Goal: Navigation & Orientation: Find specific page/section

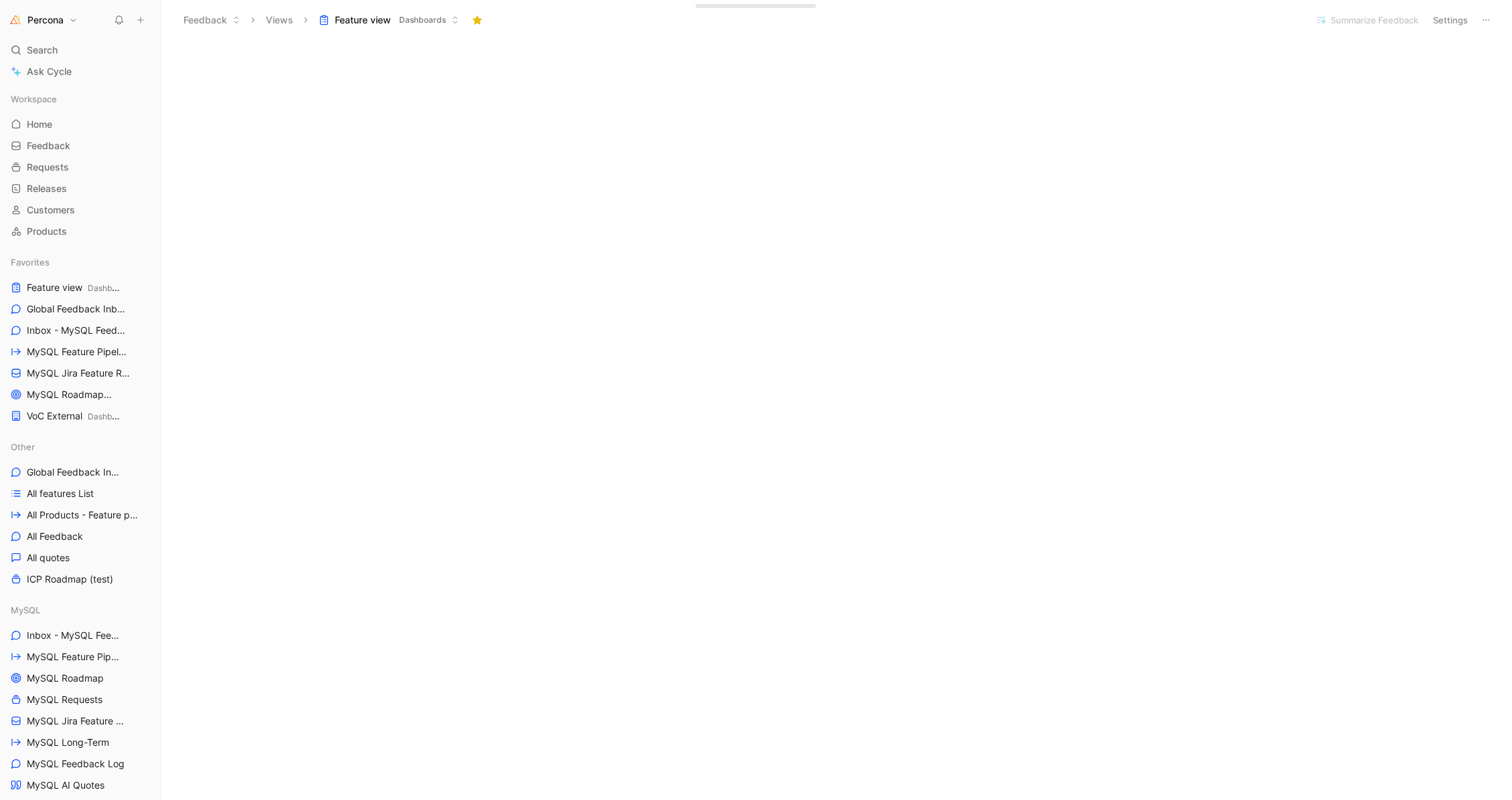
scroll to position [268, 0]
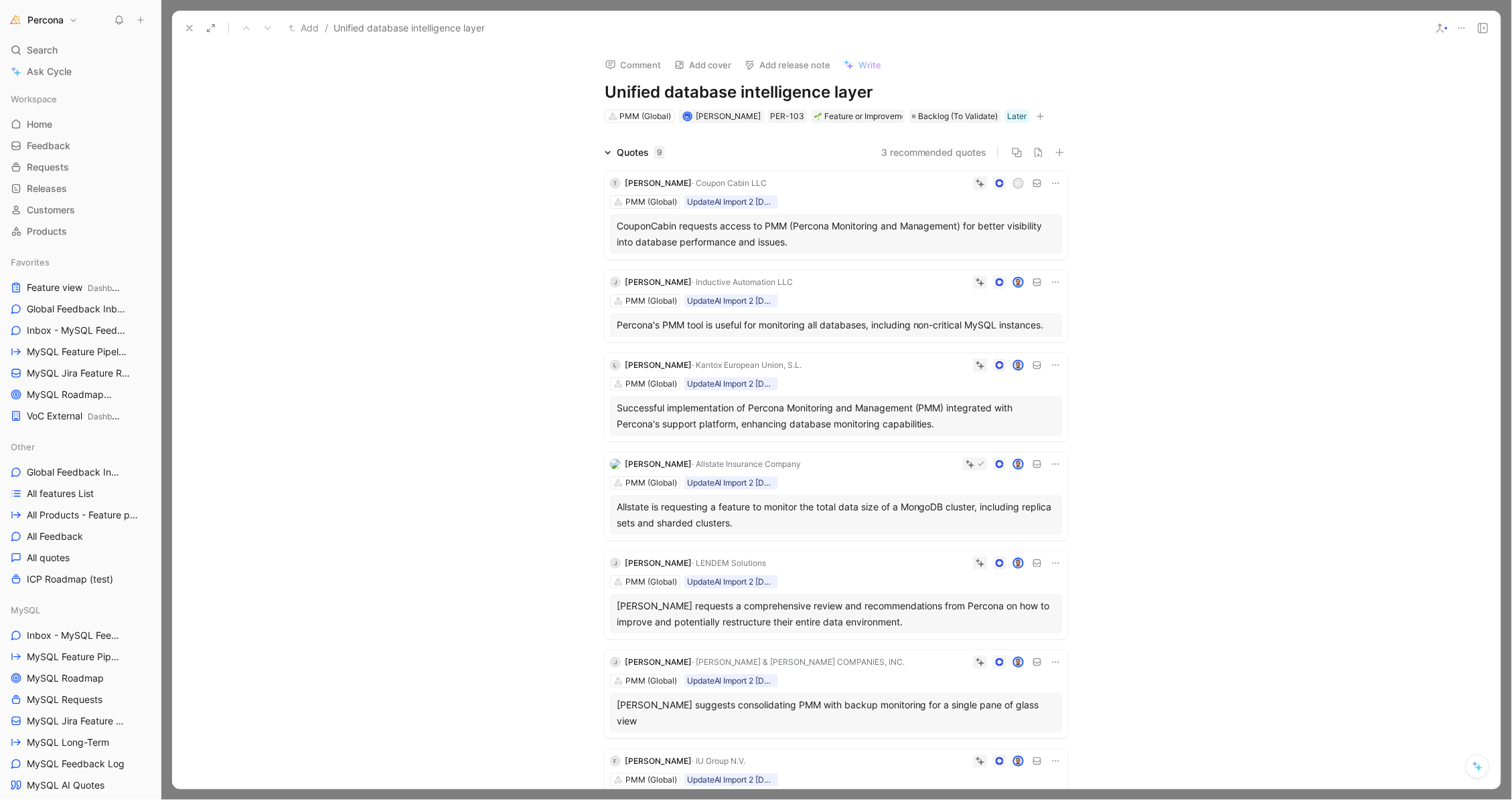
click at [1051, 281] on icon at bounding box center [1056, 283] width 11 height 11
click at [1002, 367] on span "Delete quote" at bounding box center [1010, 365] width 56 height 11
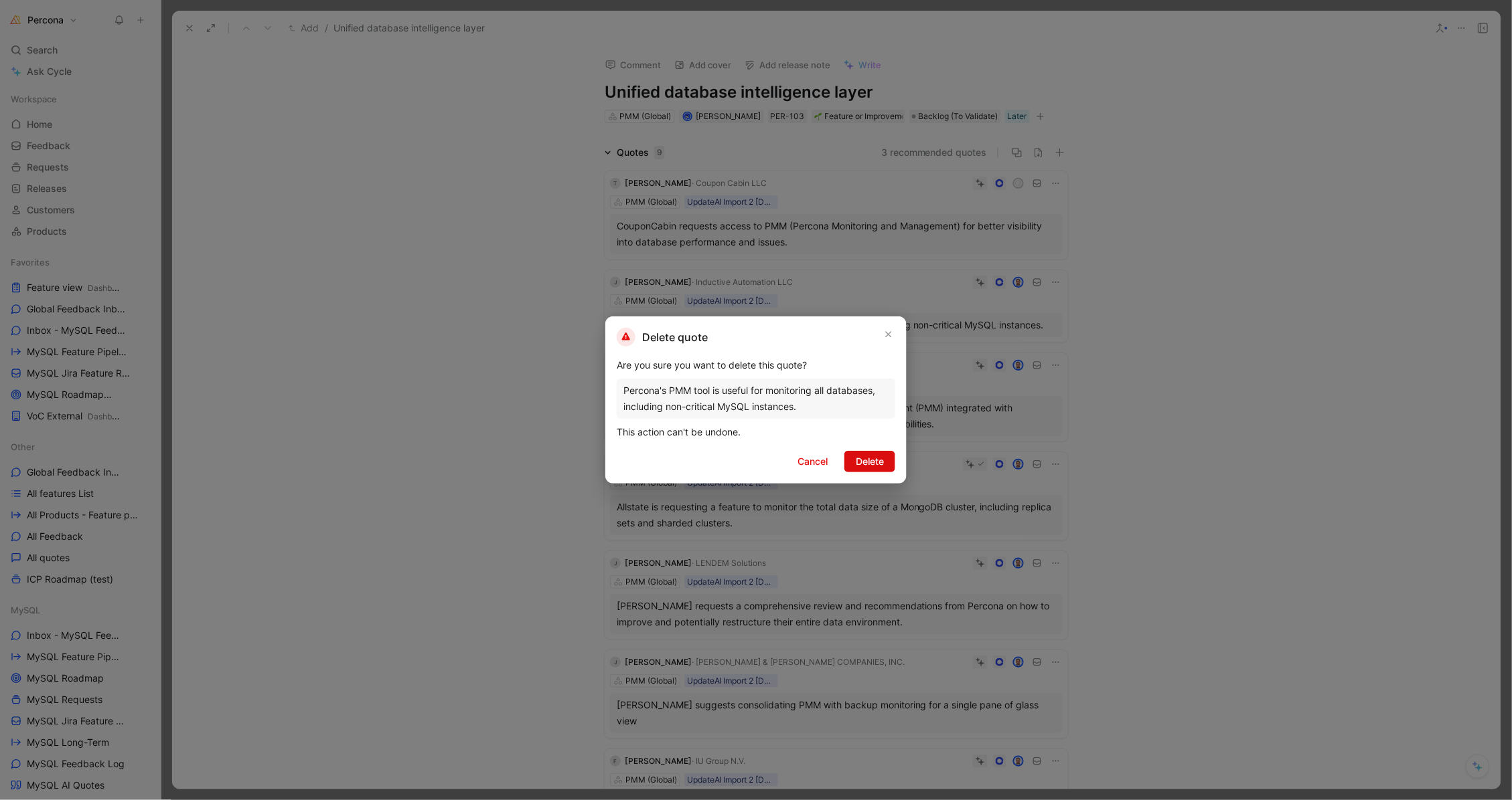
click at [862, 461] on span "Delete" at bounding box center [870, 462] width 28 height 16
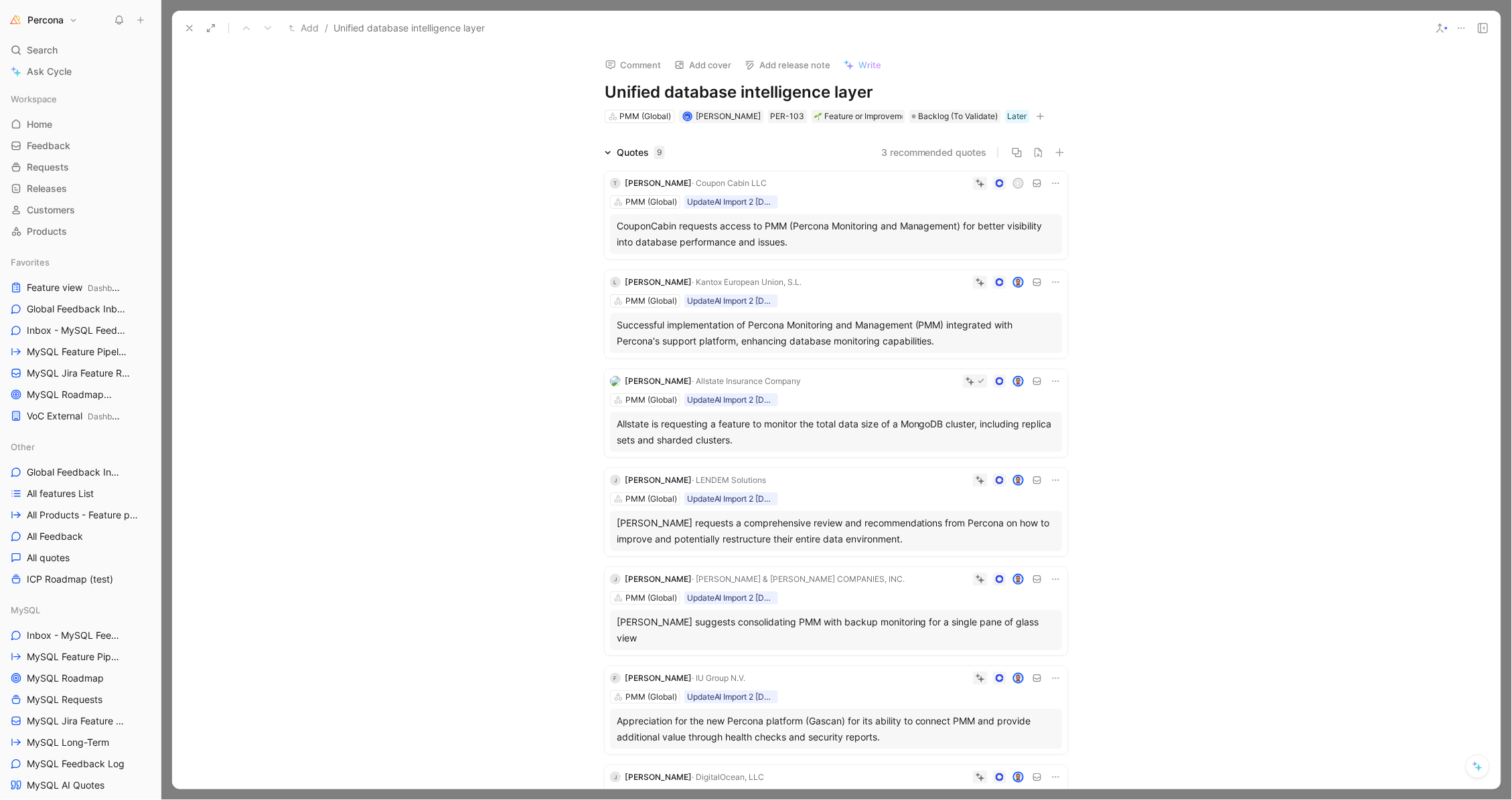
click at [1051, 186] on icon at bounding box center [1056, 183] width 11 height 11
click at [1007, 264] on span "Delete quote" at bounding box center [1010, 267] width 56 height 11
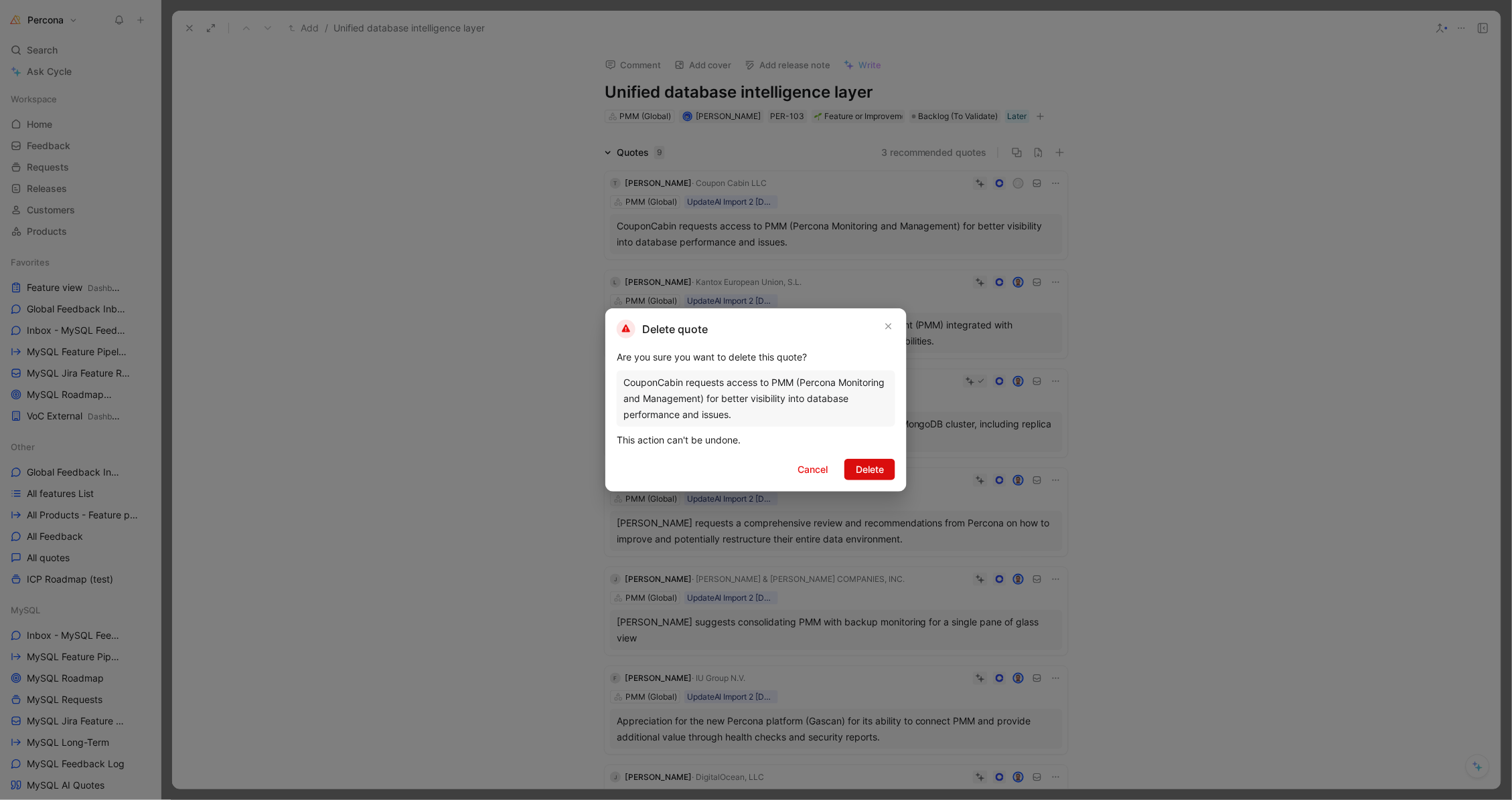
click at [889, 466] on button "Delete" at bounding box center [870, 470] width 51 height 21
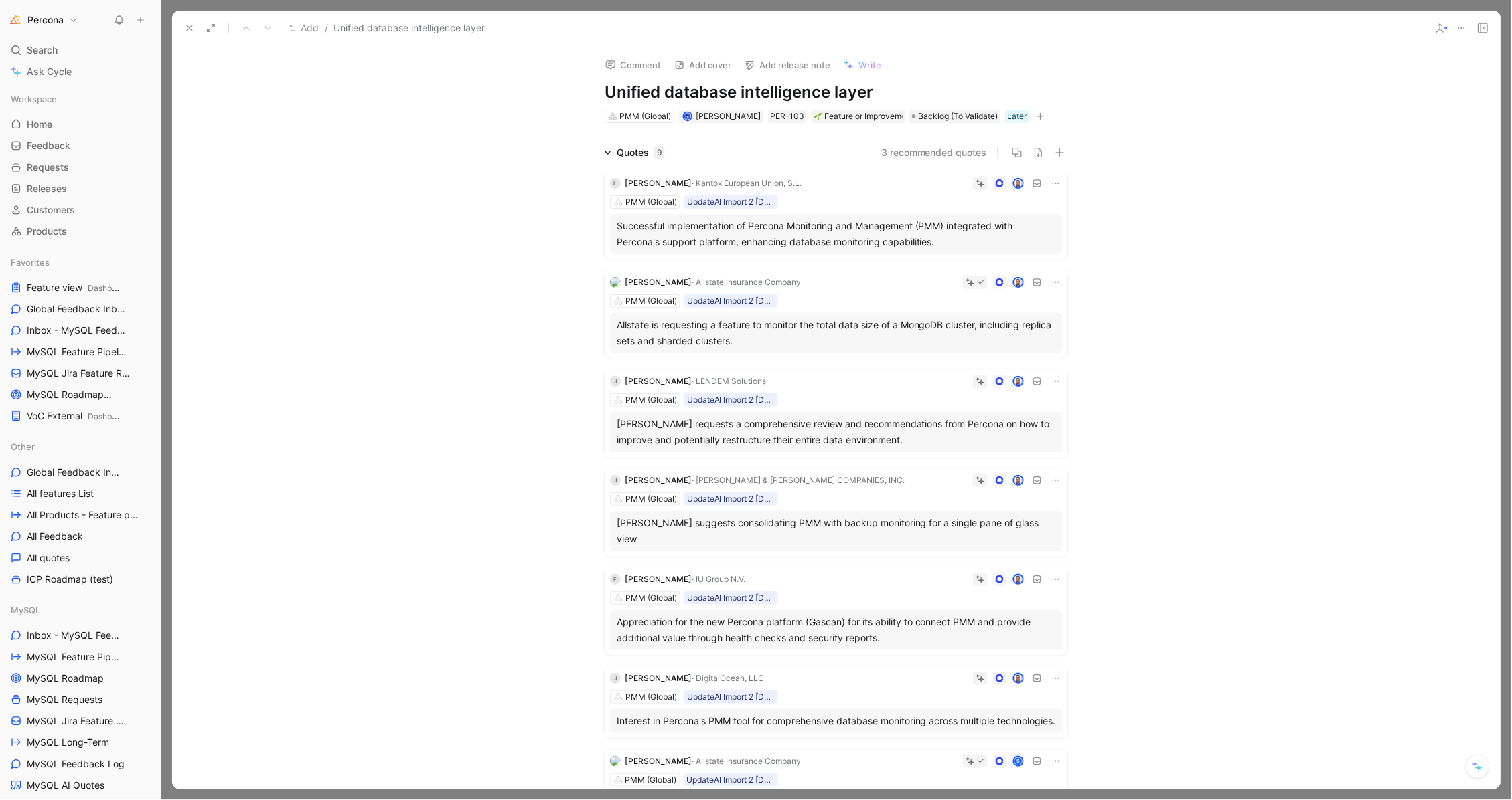
click at [1051, 178] on icon at bounding box center [1056, 183] width 11 height 11
click at [1010, 264] on span "Delete quote" at bounding box center [1010, 267] width 56 height 11
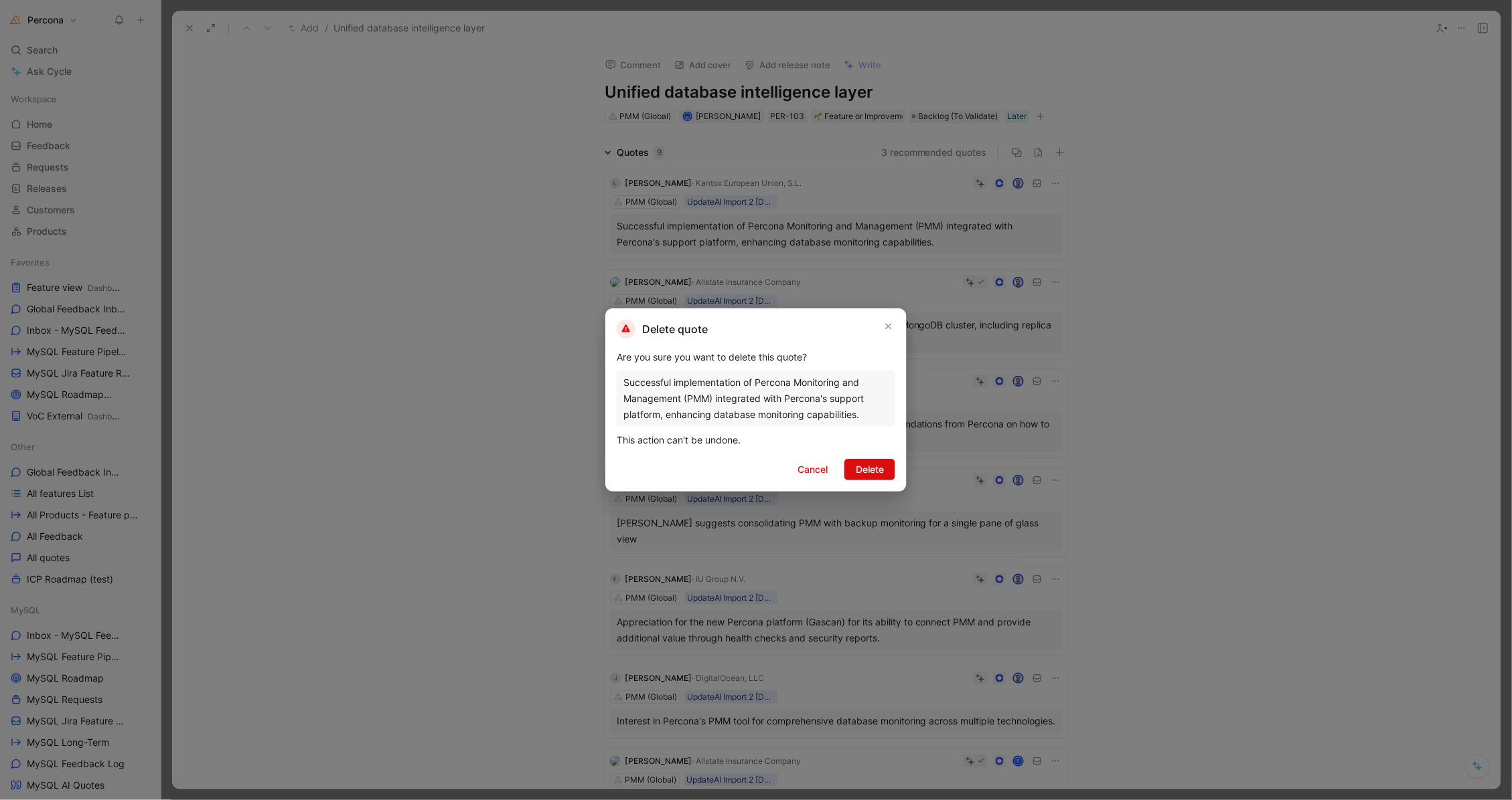
click at [879, 474] on span "Delete" at bounding box center [870, 470] width 28 height 16
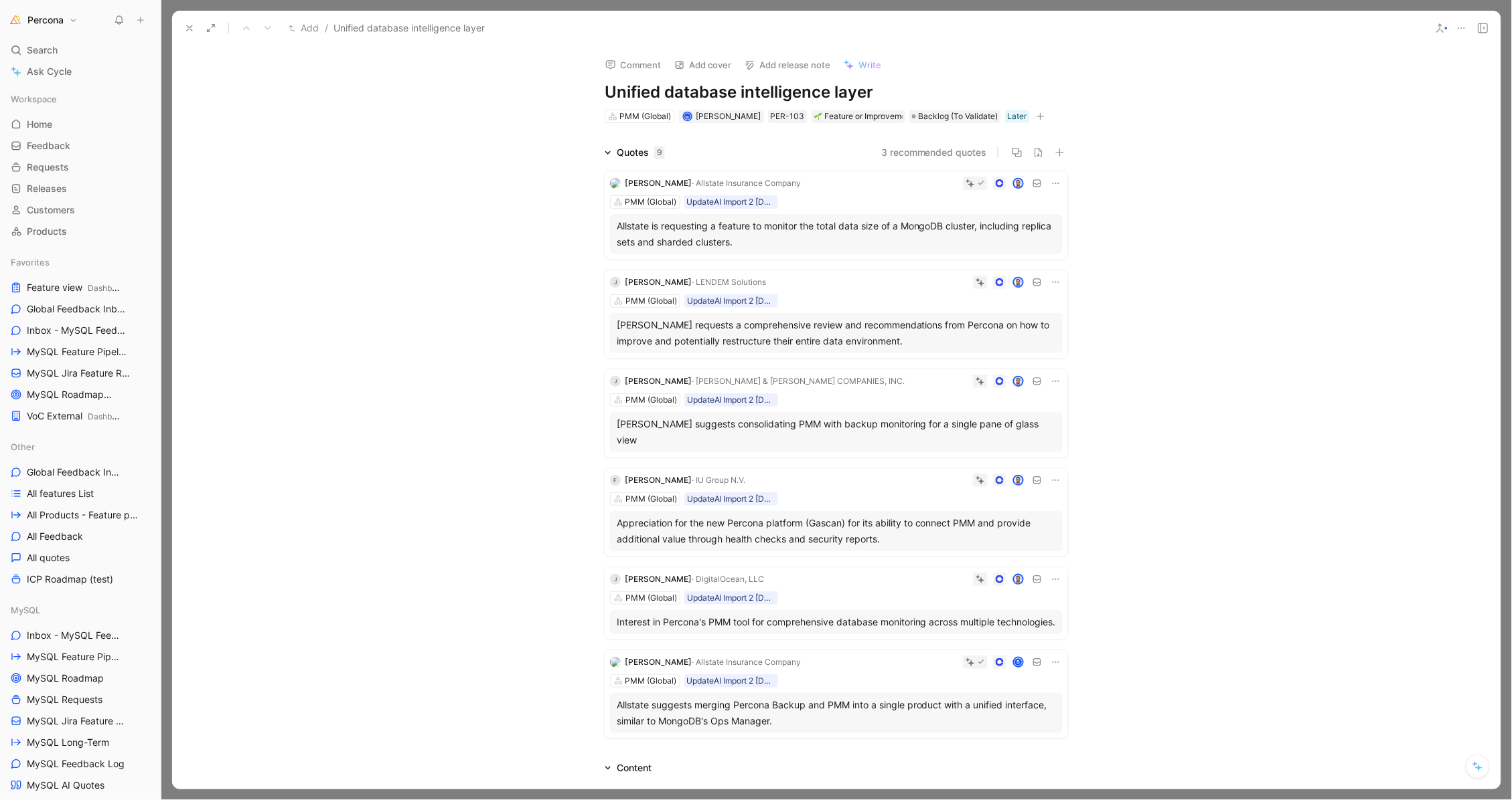
click at [815, 224] on div "Allstate is requesting a feature to monitor the total data size of a MongoDB cl…" at bounding box center [836, 234] width 439 height 32
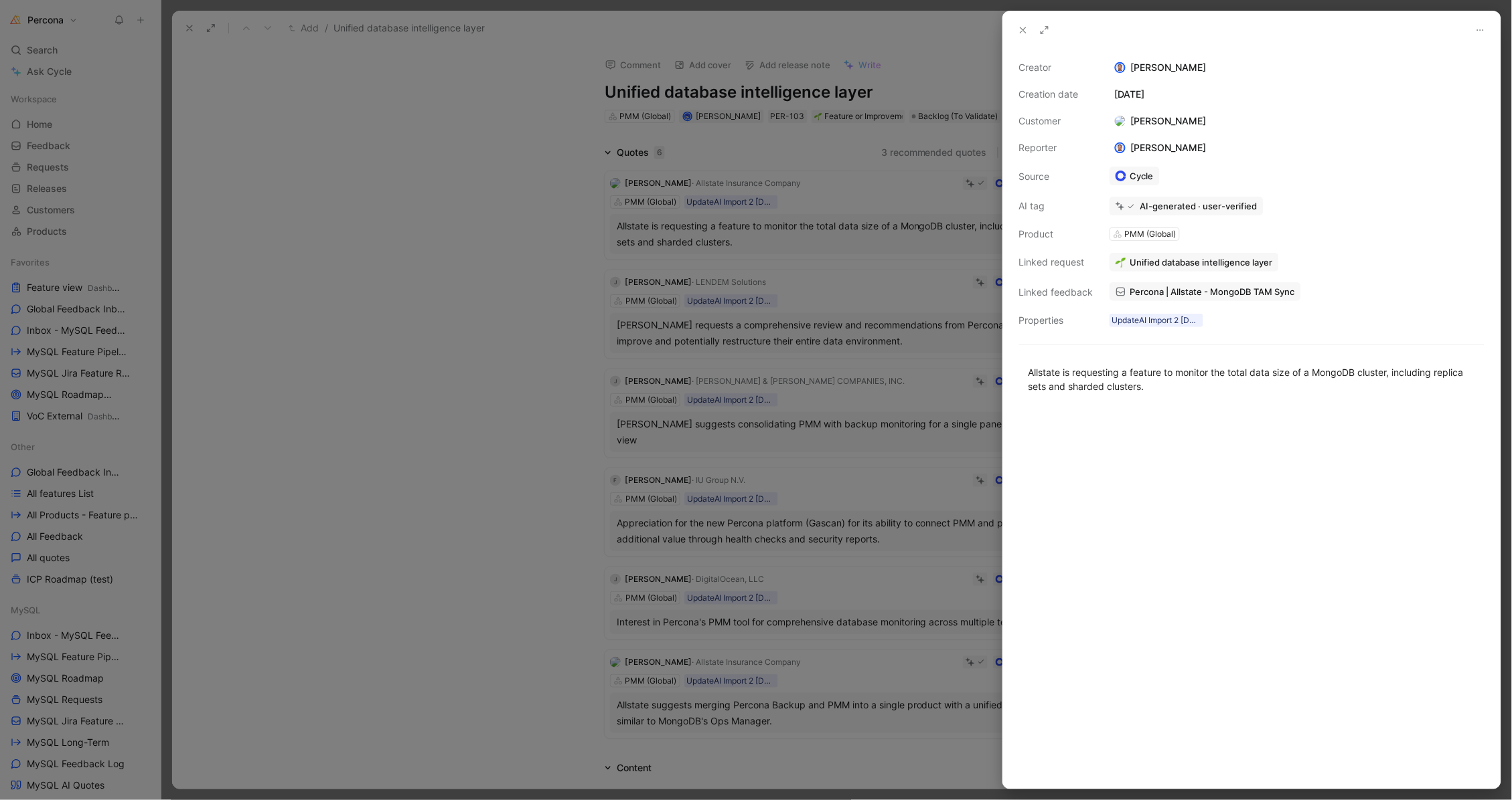
click at [1195, 286] on span "Percona | Allstate - MongoDB TAM Sync" at bounding box center [1212, 292] width 165 height 12
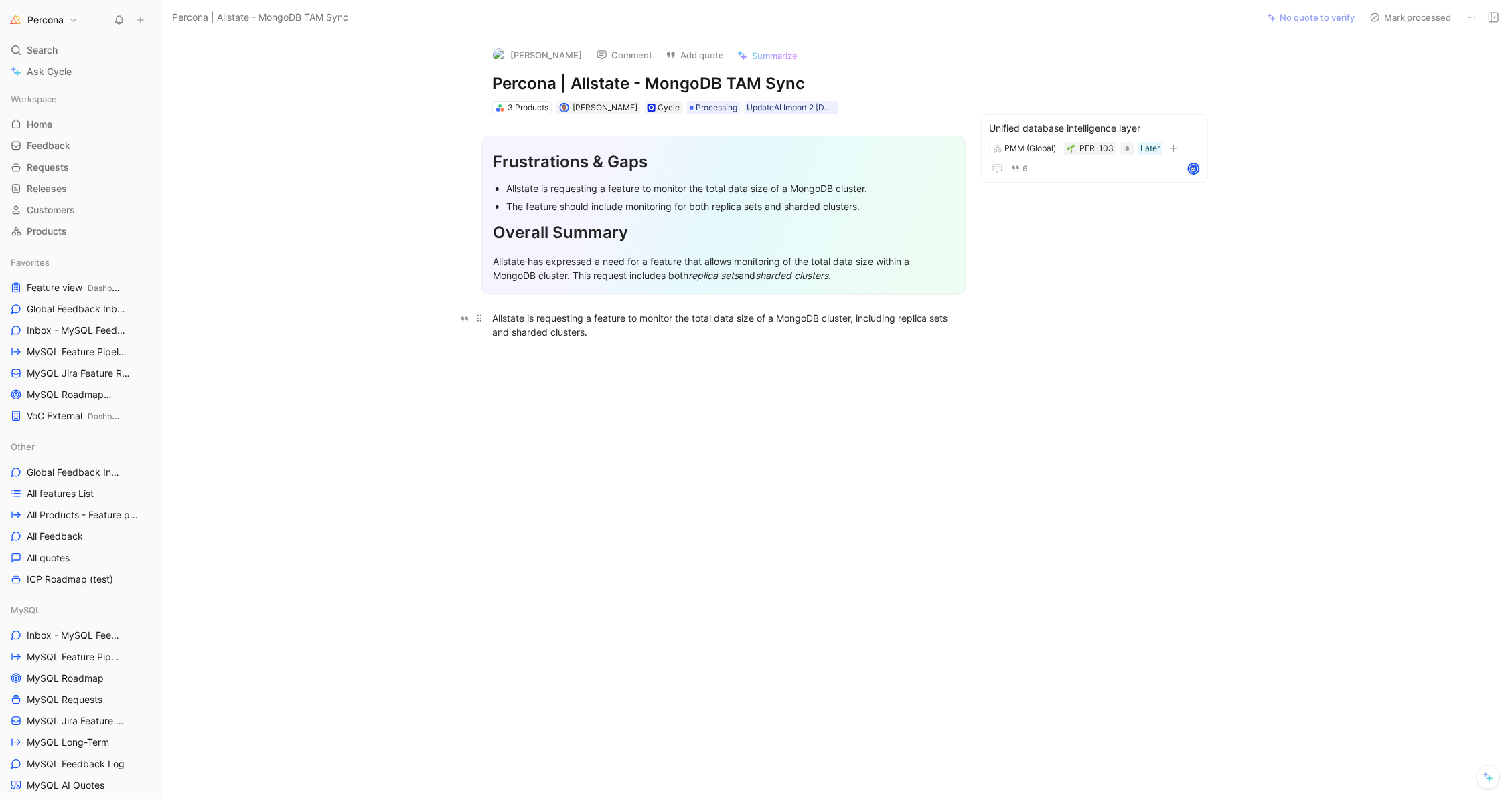
click at [610, 319] on div "Allstate is requesting a feature to monitor the total data size of a MongoDB cl…" at bounding box center [724, 326] width 463 height 28
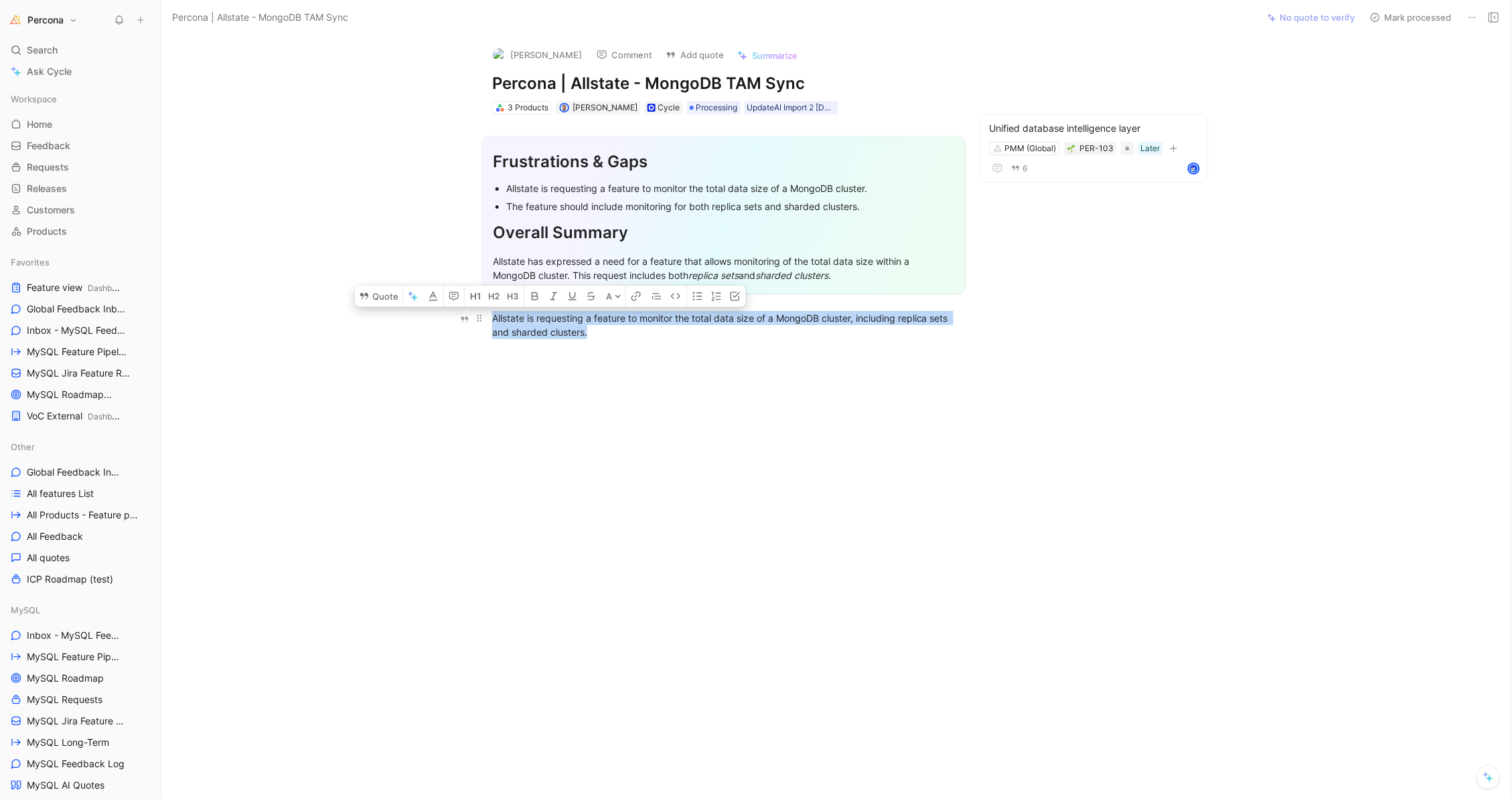
click at [610, 319] on div "Allstate is requesting a feature to monitor the total data size of a MongoDB cl…" at bounding box center [724, 326] width 463 height 28
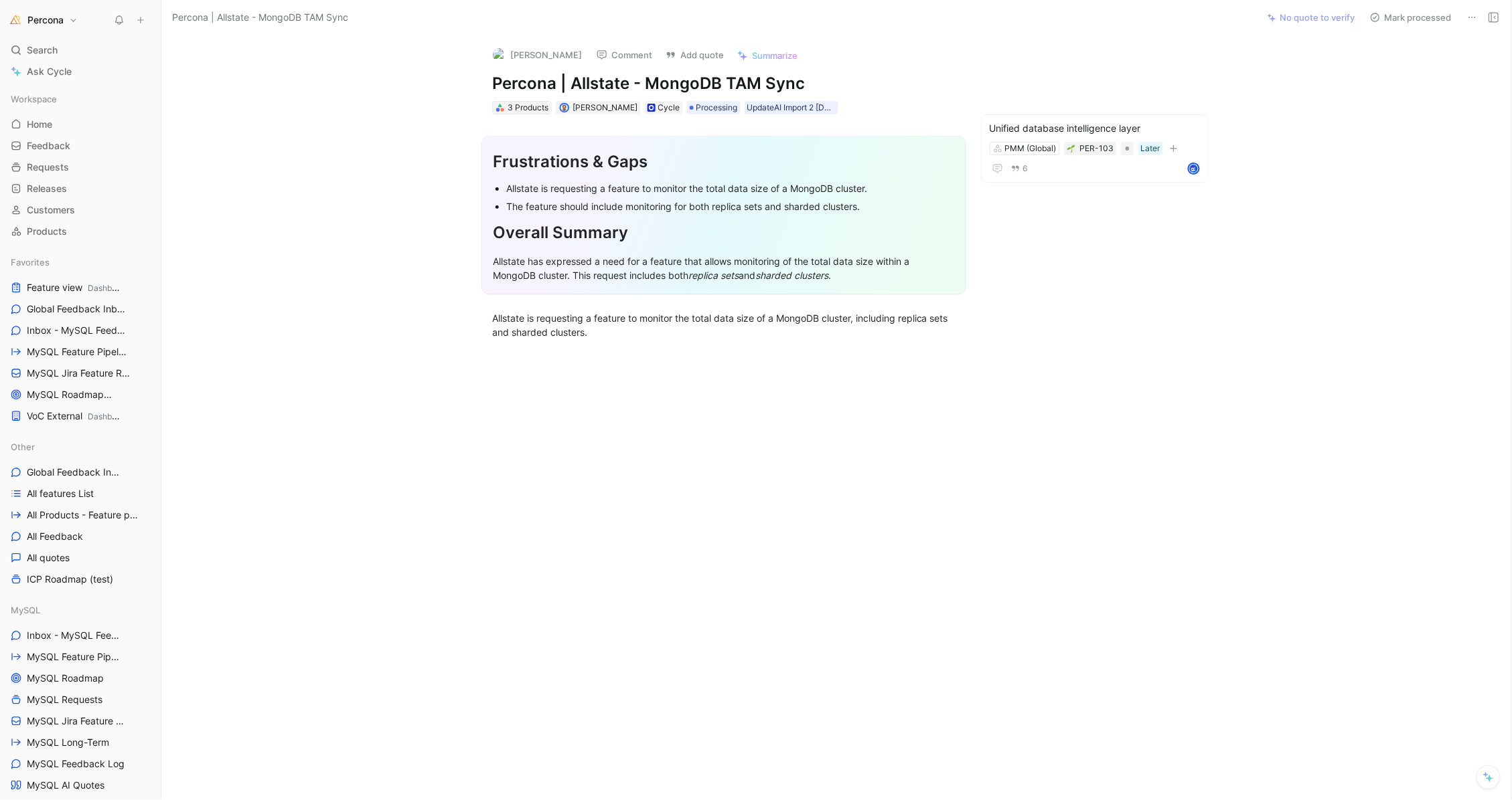
click at [519, 106] on div "3 Products" at bounding box center [527, 107] width 41 height 13
click at [704, 108] on span "Processing" at bounding box center [717, 107] width 41 height 13
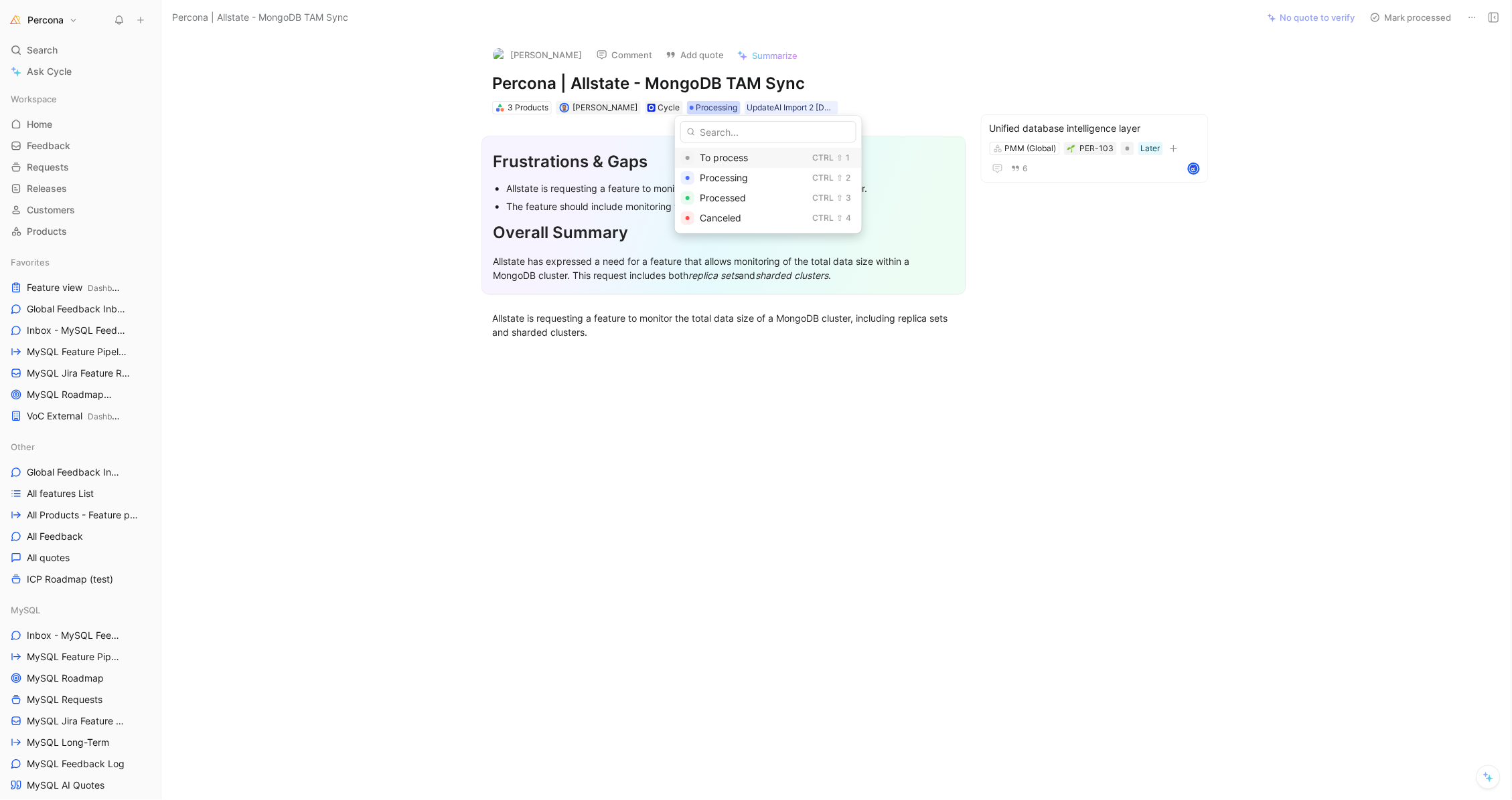
click at [719, 157] on span "To process" at bounding box center [724, 158] width 48 height 11
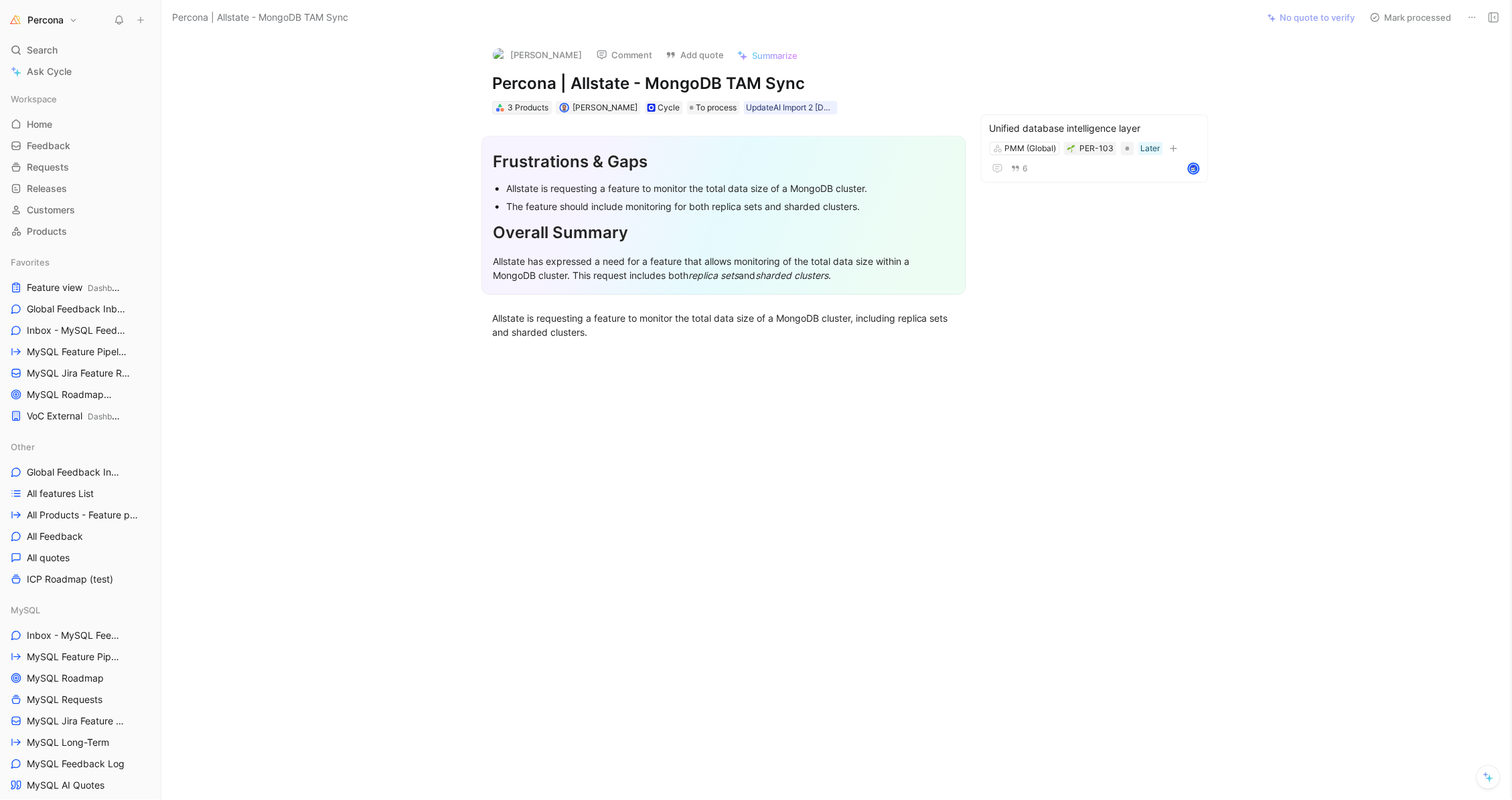
click at [520, 104] on div "3 Products" at bounding box center [527, 107] width 41 height 13
click at [586, 322] on div "Allstate is requesting a feature to monitor the total data size of a MongoDB cl…" at bounding box center [724, 326] width 463 height 28
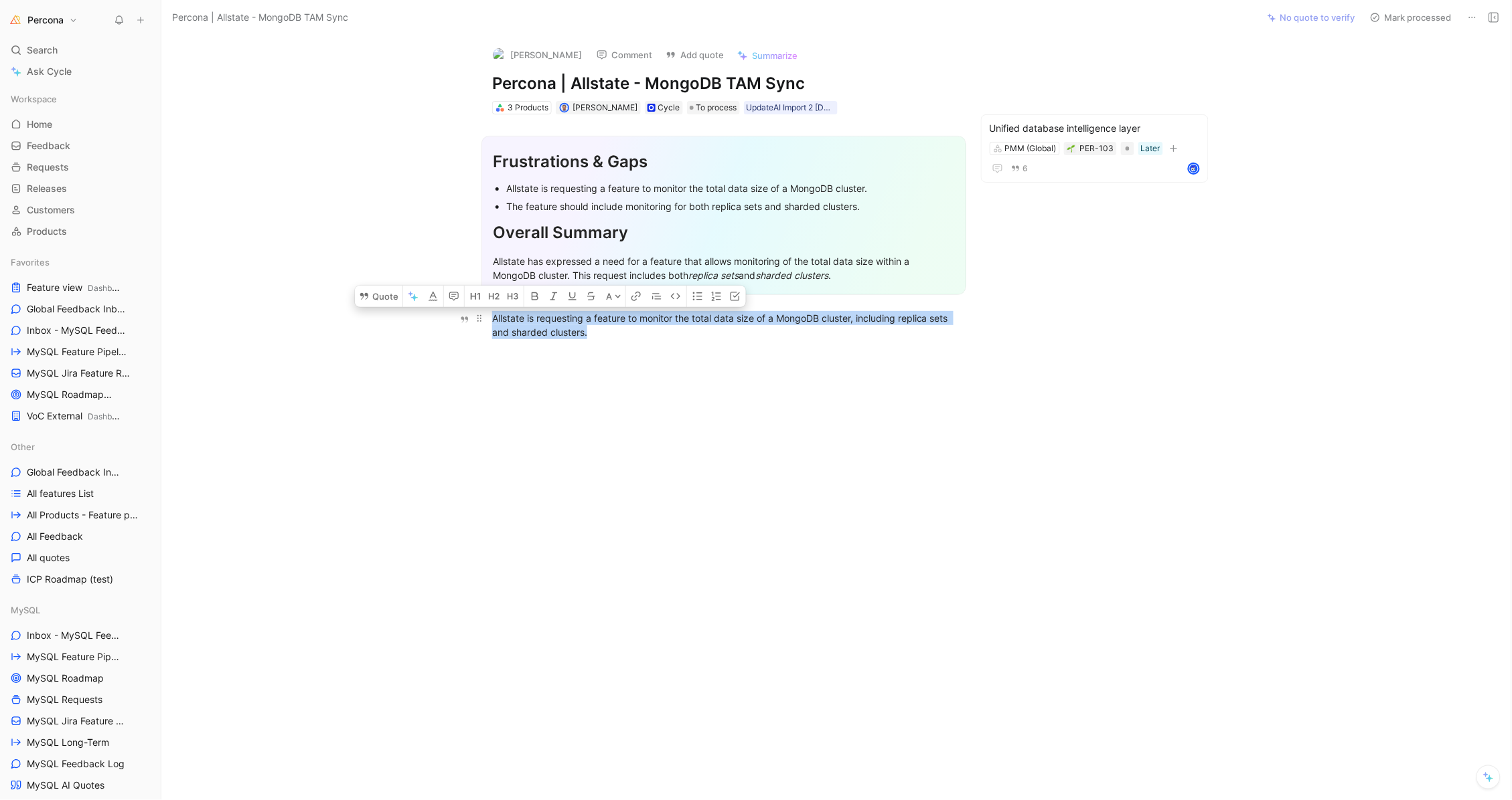
click at [586, 322] on div "Allstate is requesting a feature to monitor the total data size of a MongoDB cl…" at bounding box center [724, 326] width 463 height 28
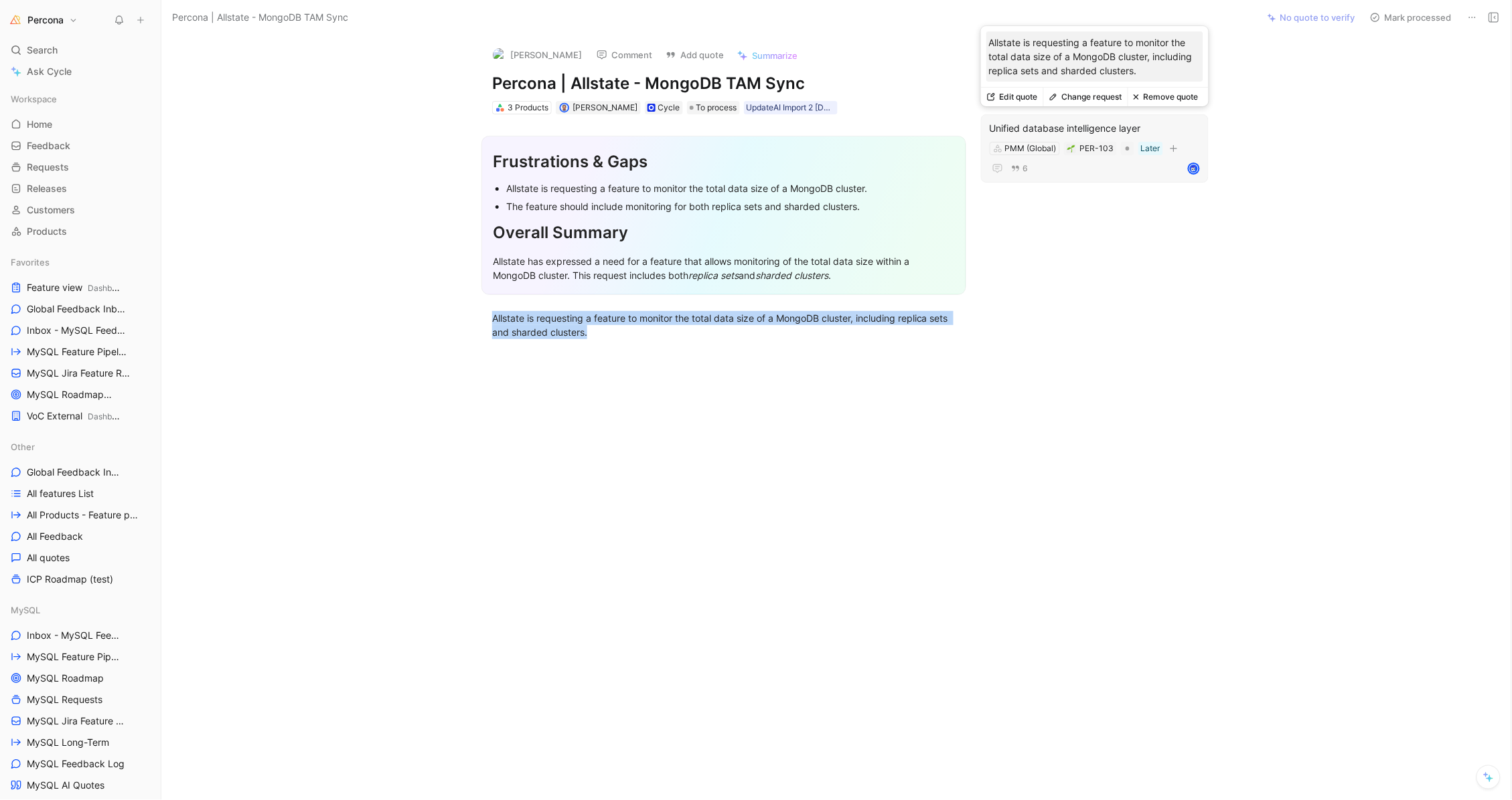
click at [1163, 96] on button "Remove quote" at bounding box center [1165, 97] width 77 height 18
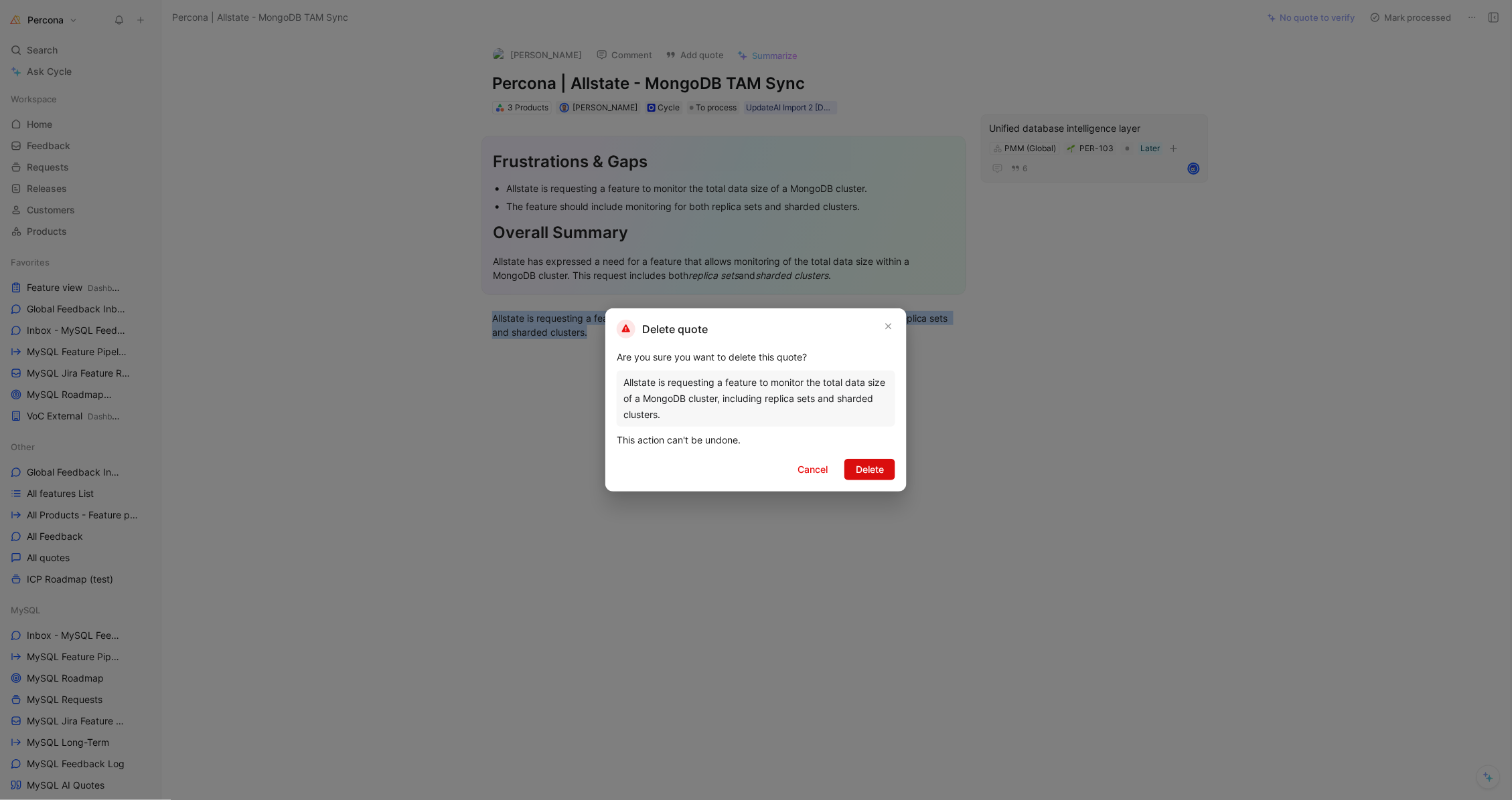
click at [873, 463] on span "Delete" at bounding box center [870, 470] width 28 height 16
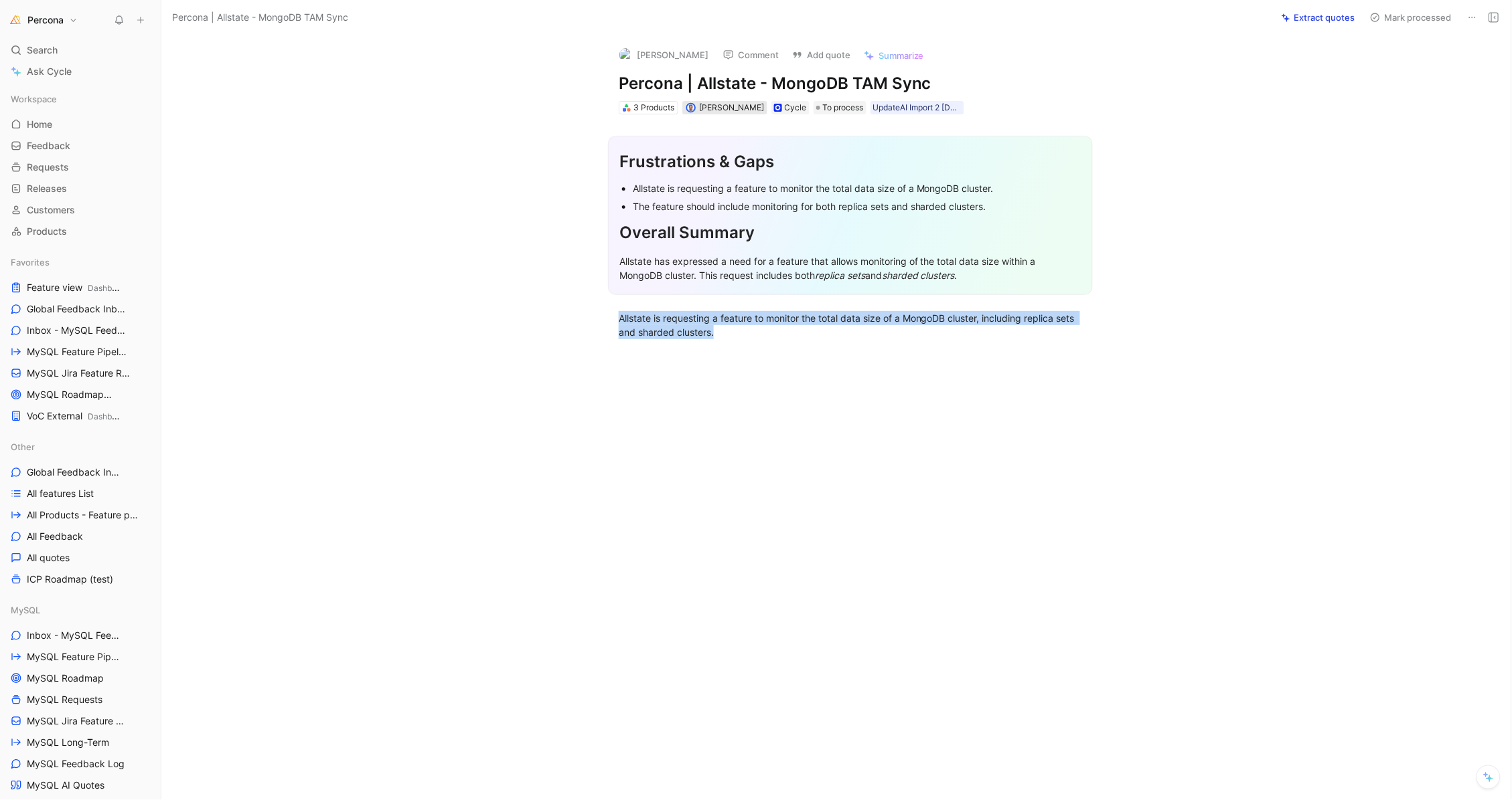
click at [724, 103] on span "[PERSON_NAME]" at bounding box center [733, 106] width 65 height 10
type input "rad"
click at [753, 158] on span "oslaw Szulgo" at bounding box center [756, 158] width 57 height 11
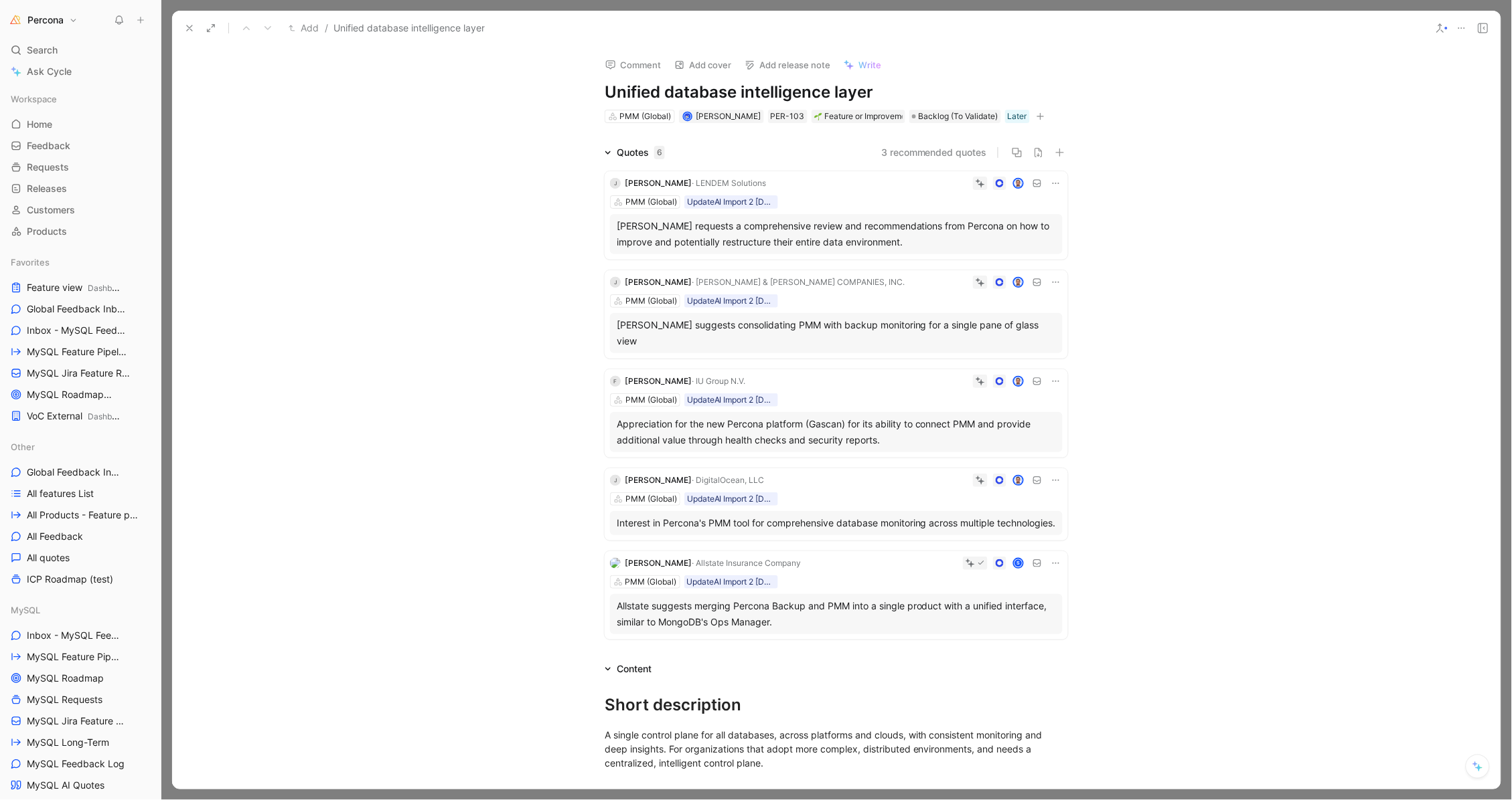
click at [1051, 180] on icon at bounding box center [1056, 183] width 11 height 11
click at [1015, 261] on span "Delete quote" at bounding box center [1010, 267] width 56 height 11
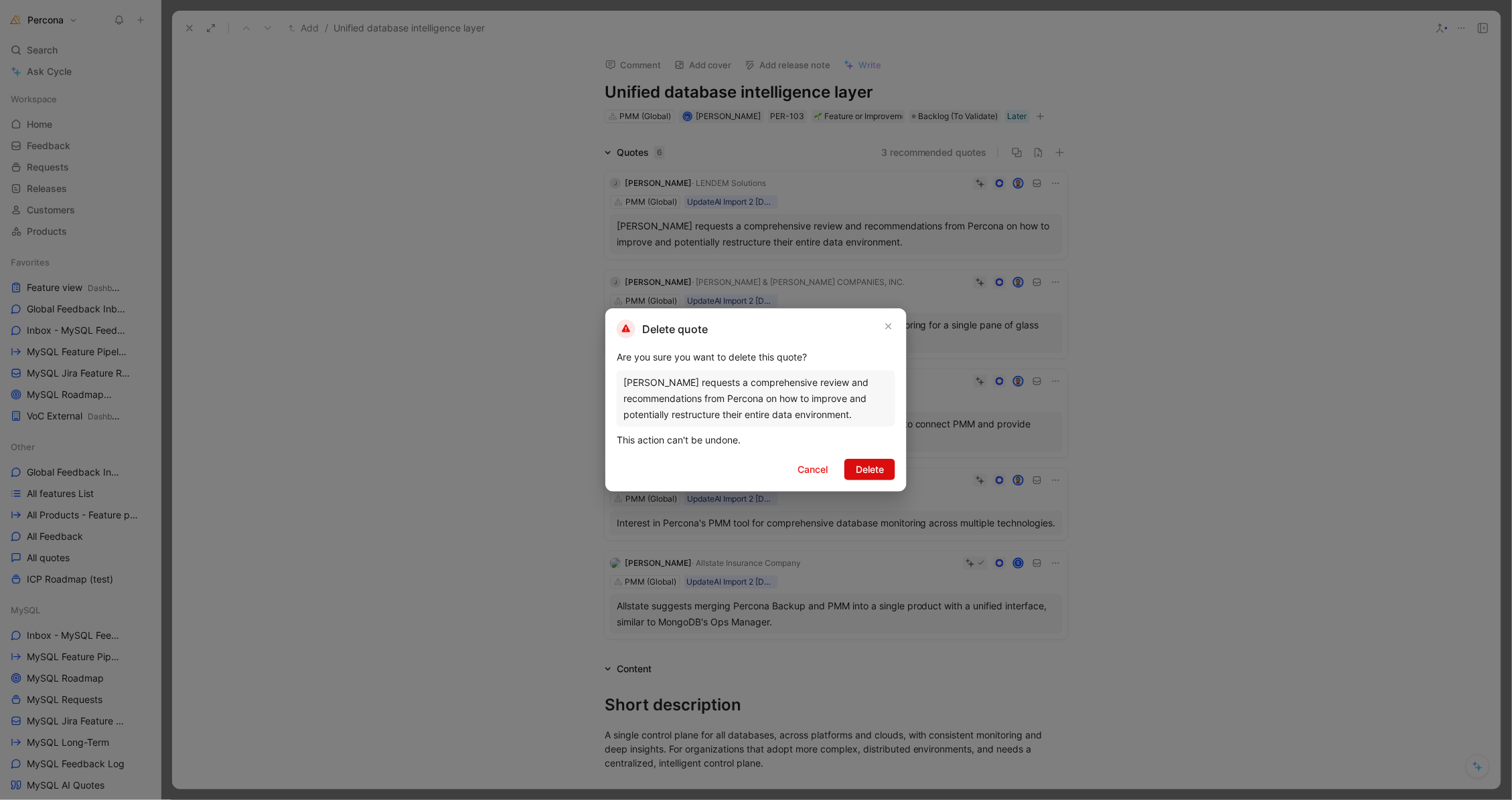
click at [880, 459] on button "Delete" at bounding box center [870, 470] width 51 height 21
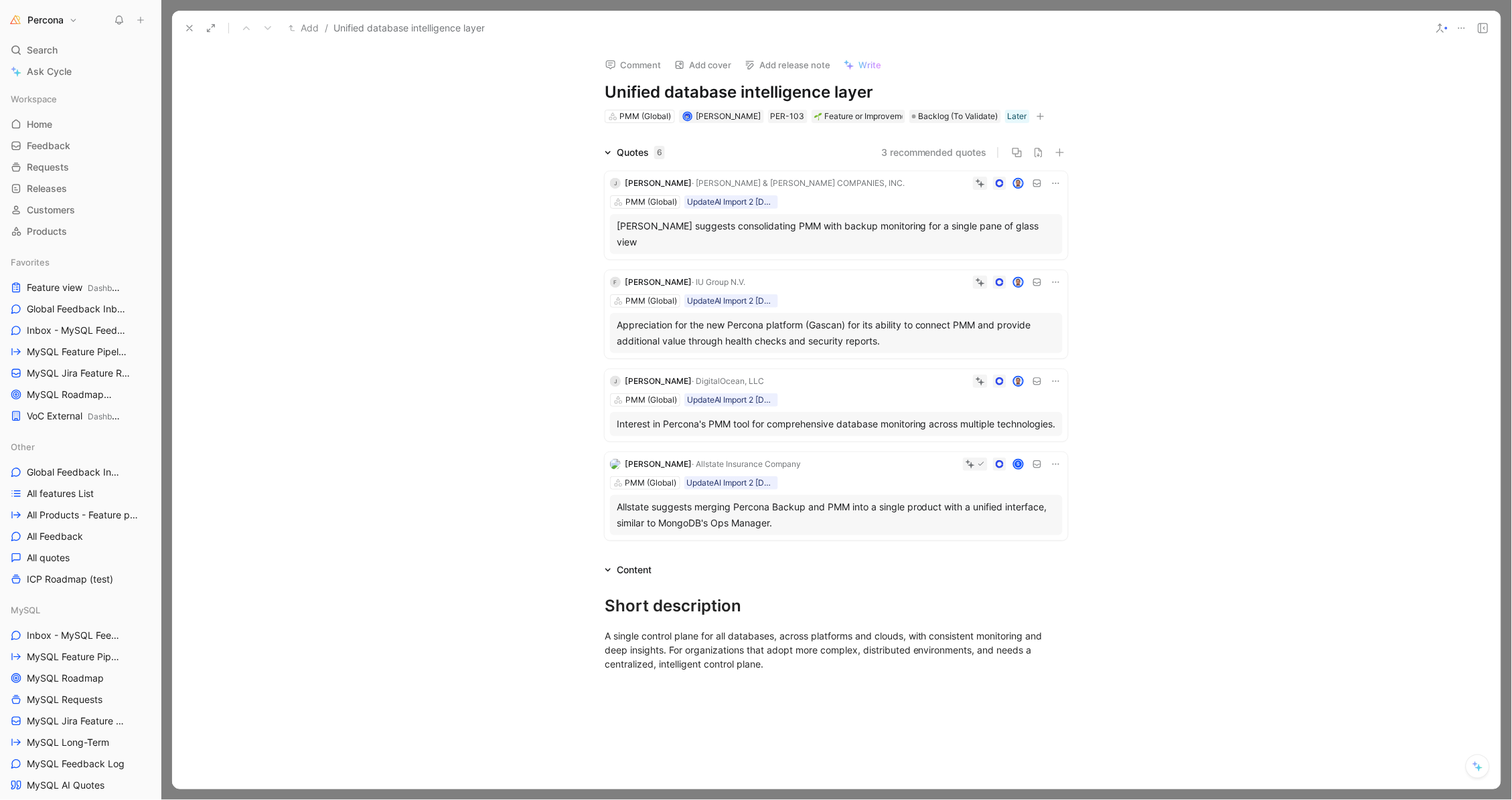
click at [901, 219] on div "Jennifer suggests consolidating PMM with backup monitoring for a single pane of…" at bounding box center [836, 234] width 439 height 32
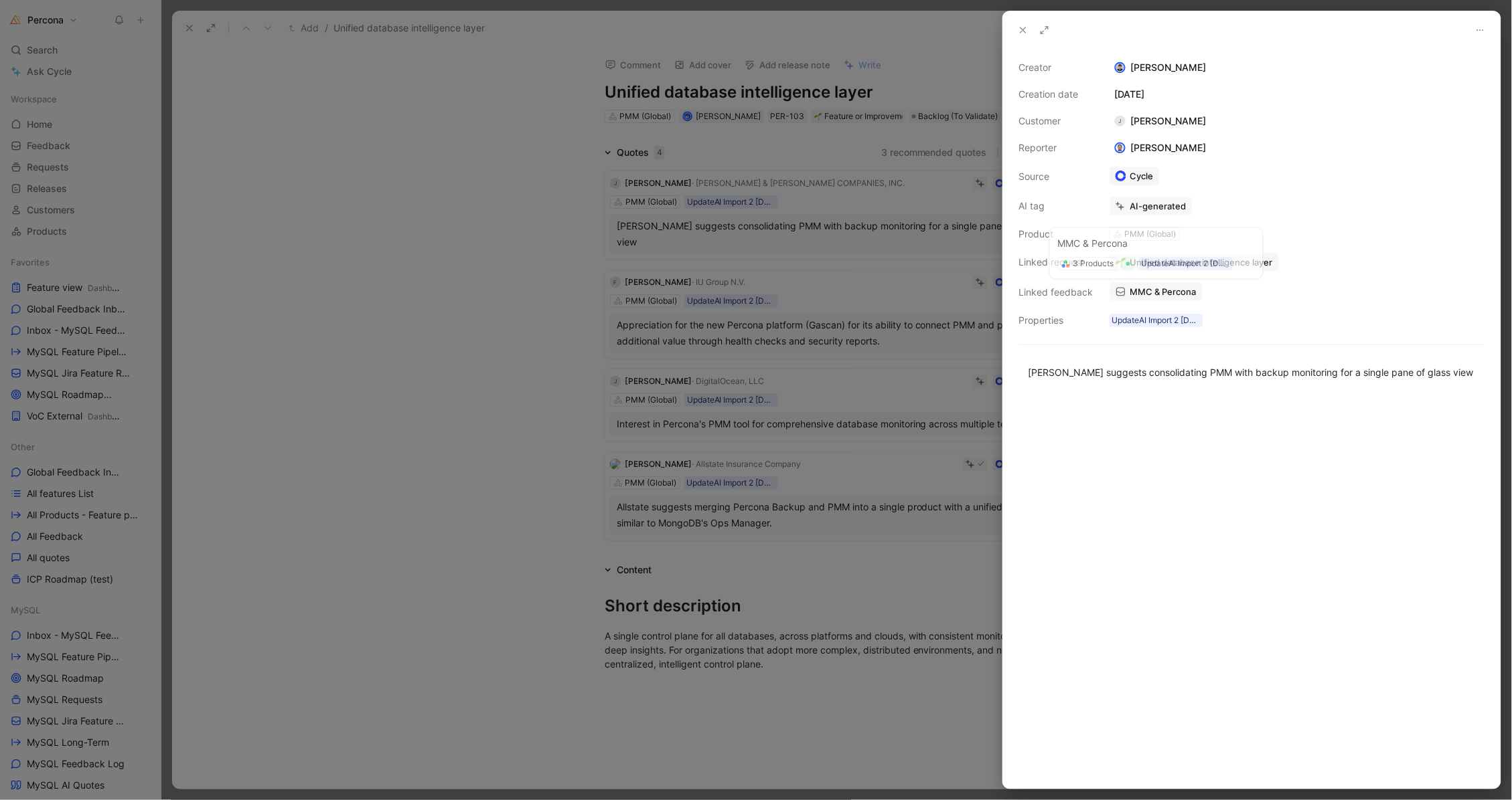
click at [1149, 290] on span "MMC & Percona" at bounding box center [1162, 292] width 66 height 12
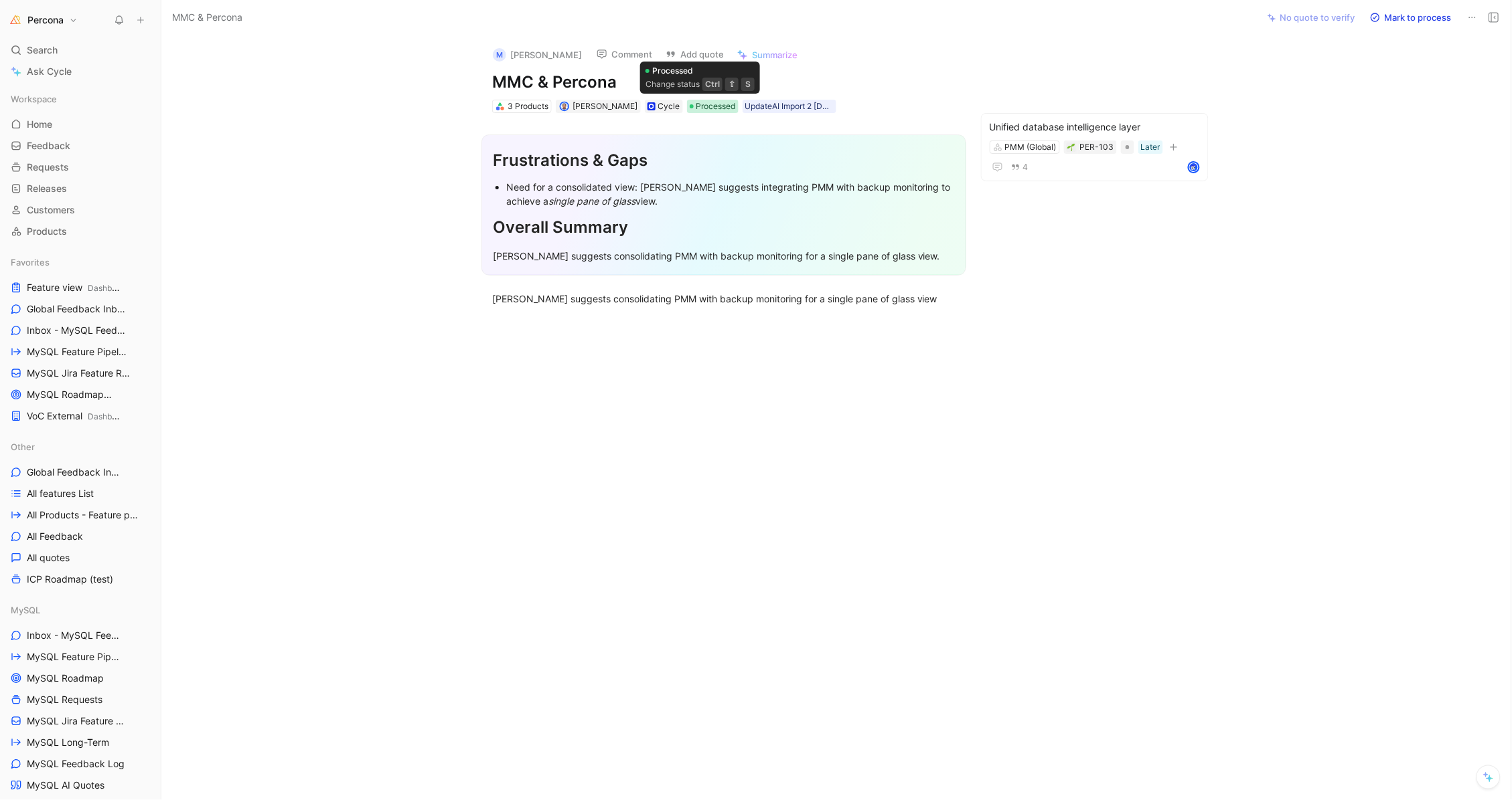
click at [697, 106] on span "Processed" at bounding box center [716, 106] width 40 height 13
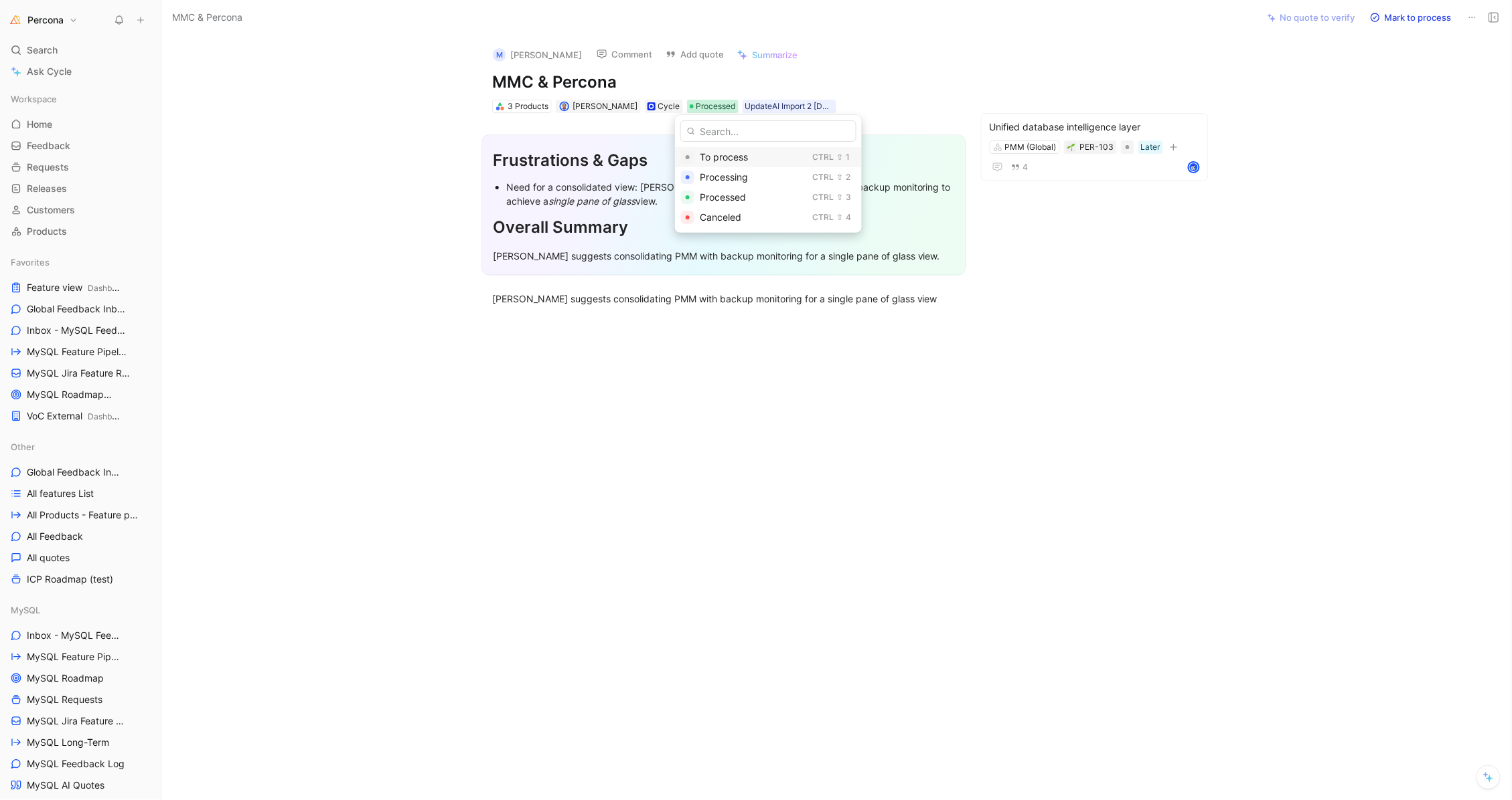
click at [717, 155] on span "To process" at bounding box center [724, 157] width 48 height 11
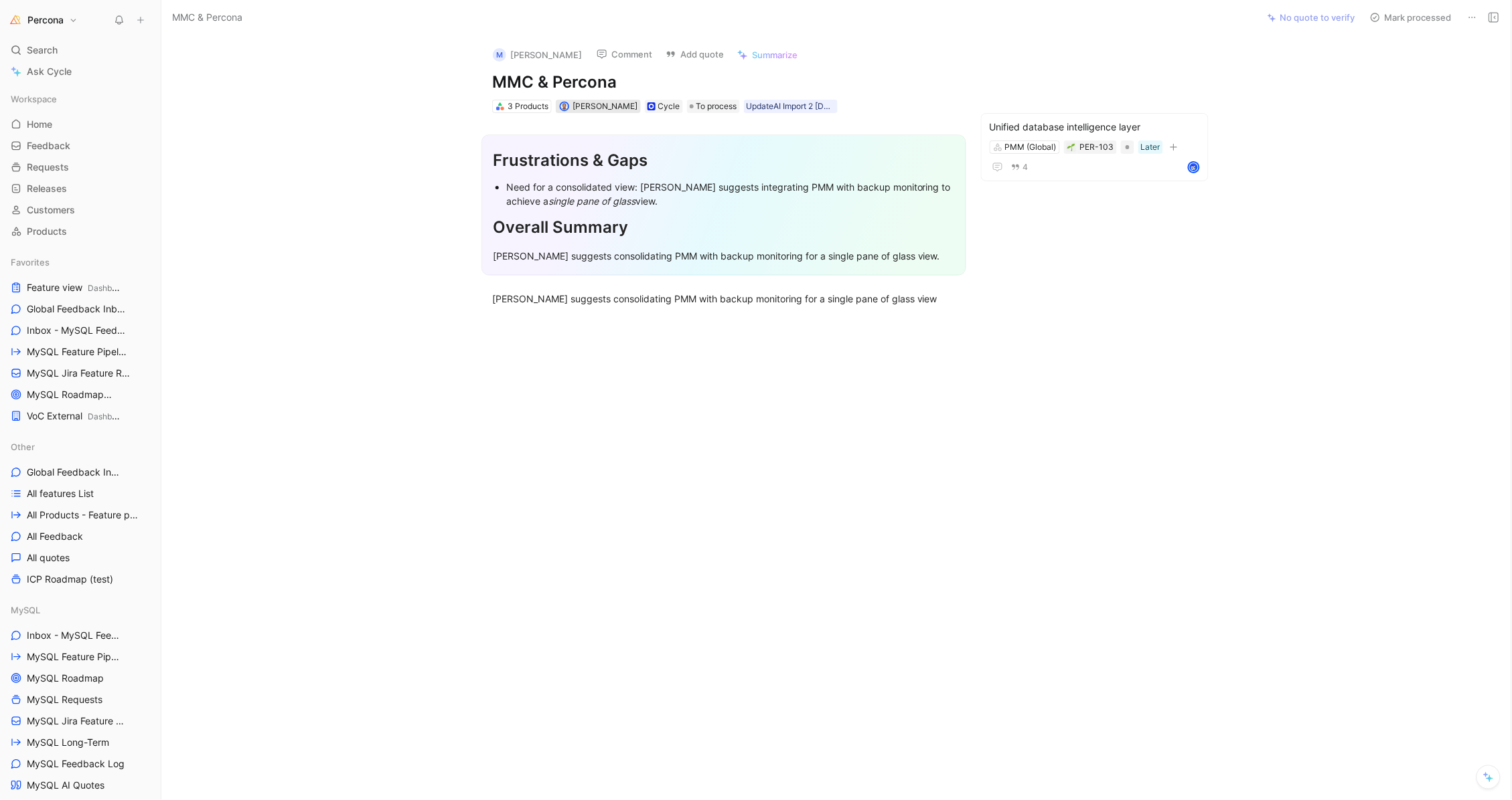
click at [592, 106] on span "[PERSON_NAME]" at bounding box center [606, 106] width 65 height 10
type input "tih"
click at [609, 158] on span "[PERSON_NAME]" at bounding box center [635, 157] width 76 height 11
click at [526, 106] on div "3 Products" at bounding box center [527, 106] width 41 height 13
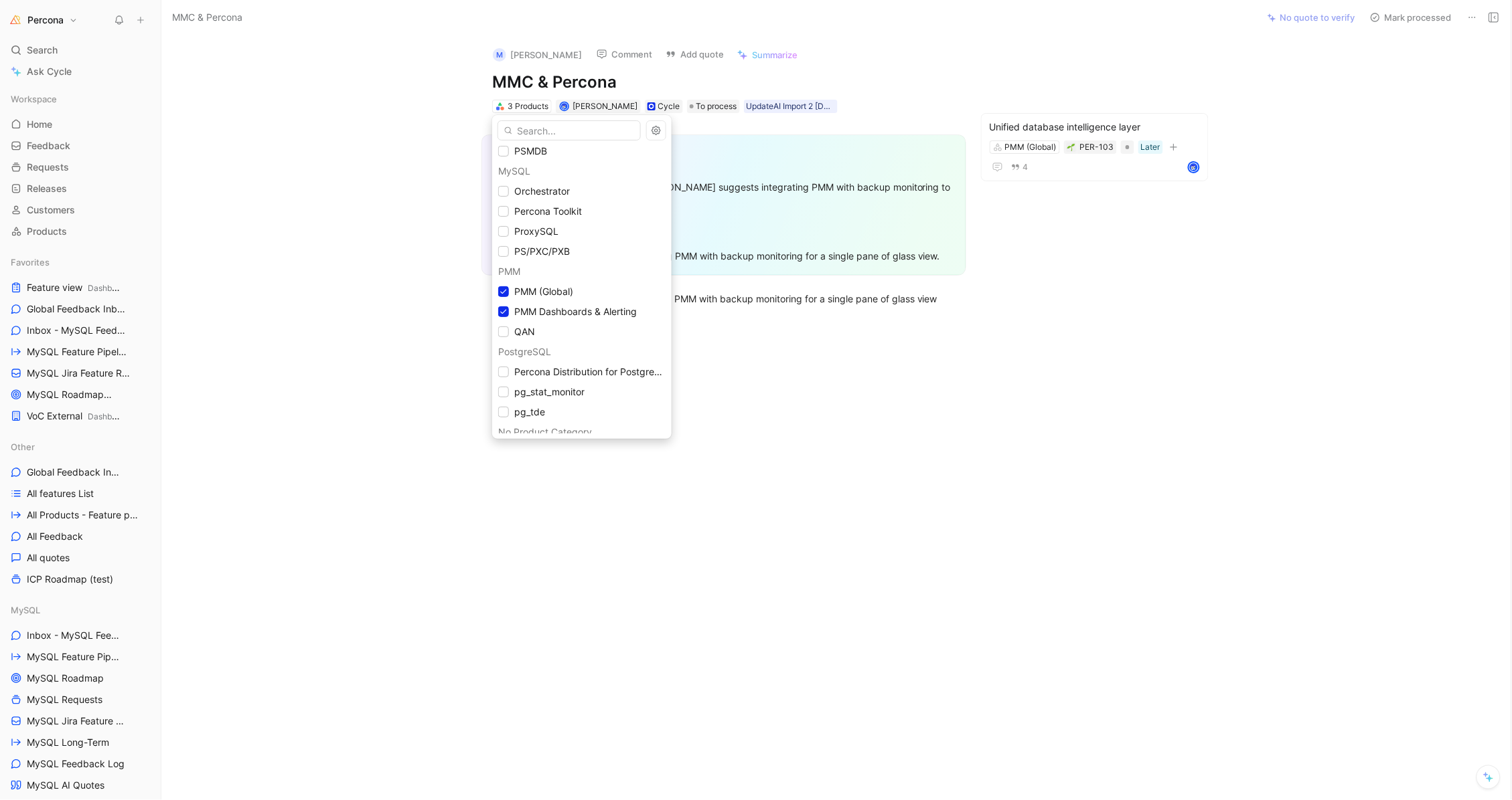
scroll to position [171, 0]
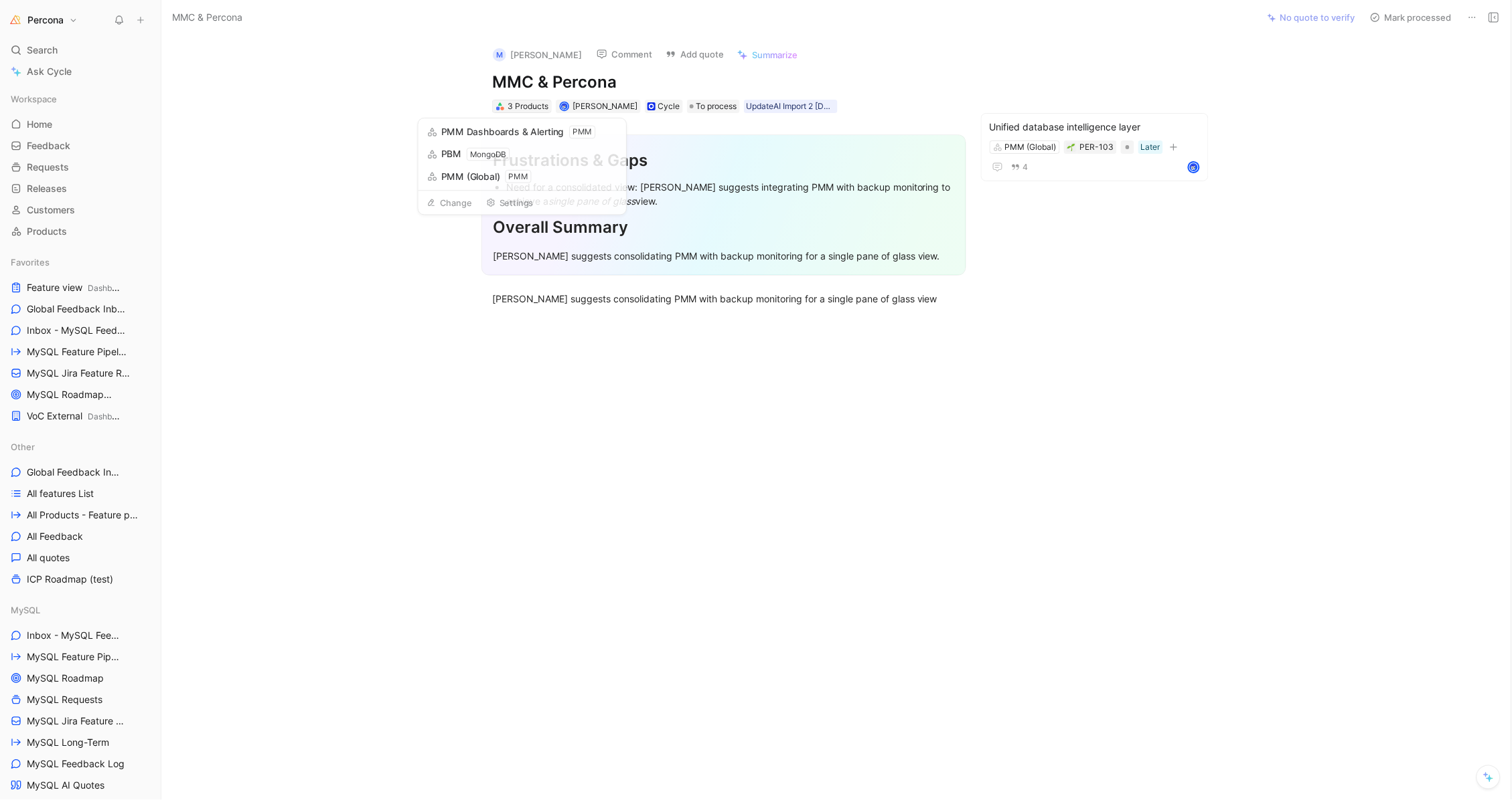
click at [508, 105] on div "3 Products" at bounding box center [527, 106] width 41 height 13
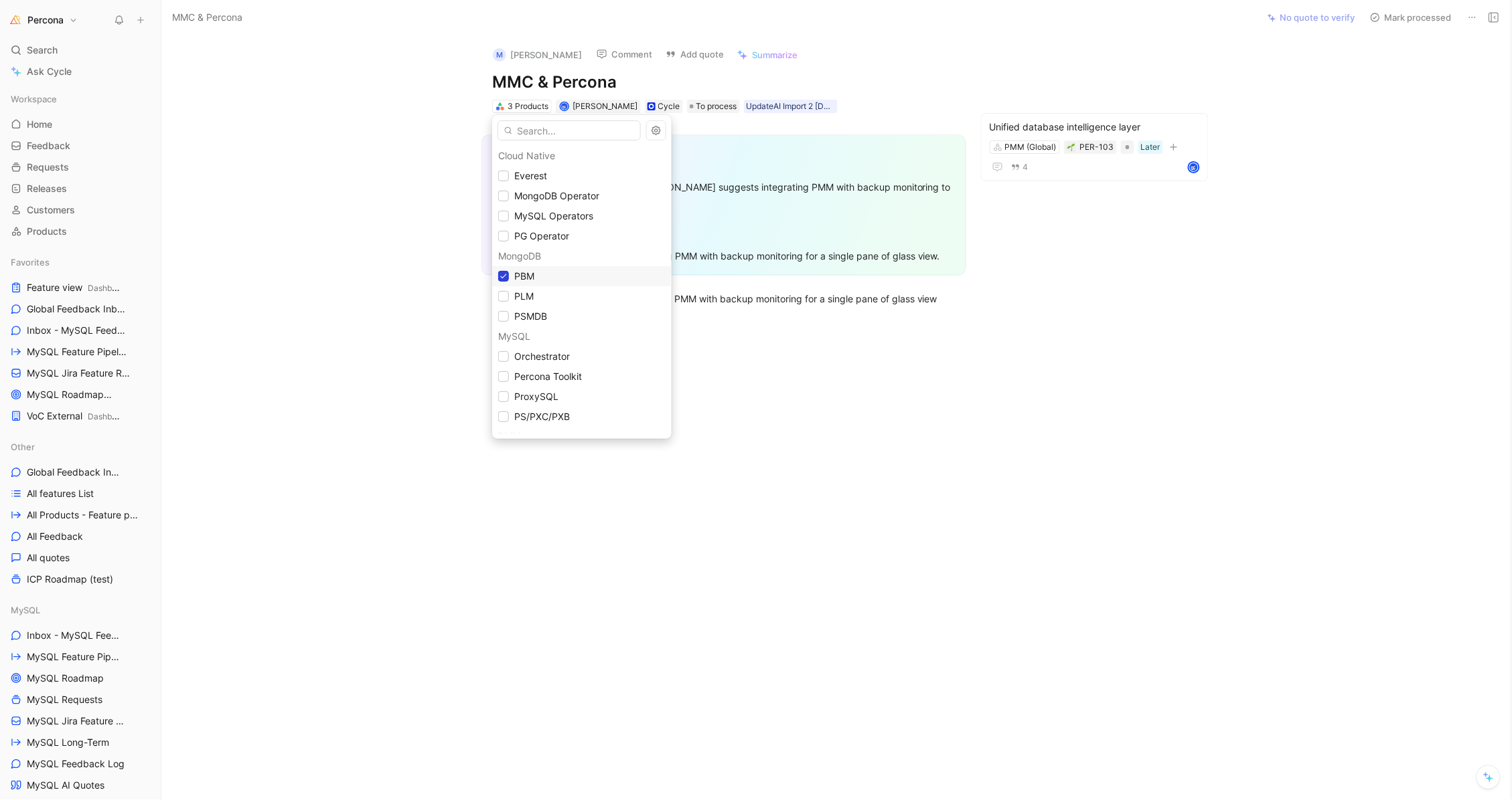
click at [507, 275] on icon at bounding box center [503, 275] width 8 height 8
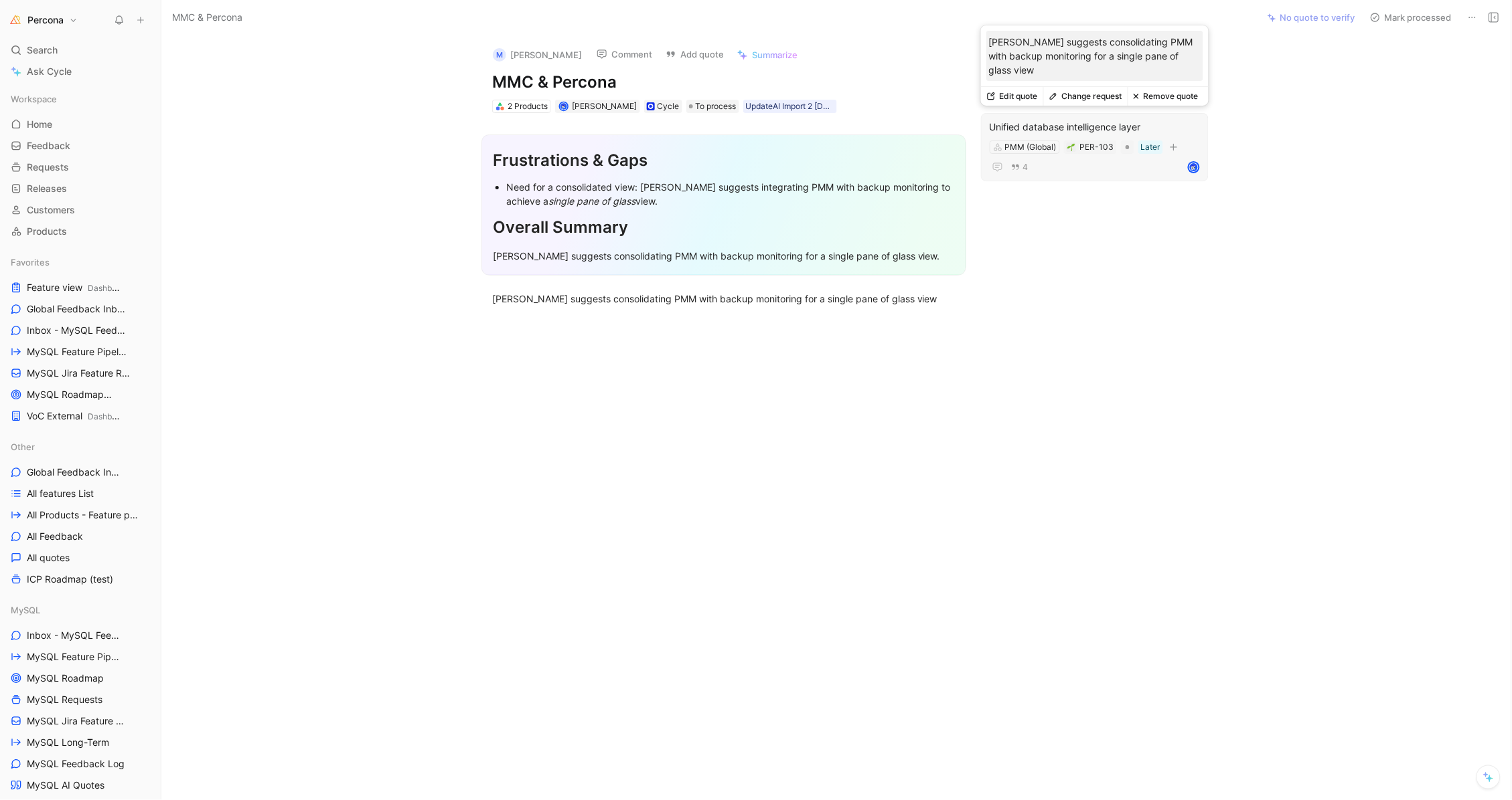
click at [1175, 93] on button "Remove quote" at bounding box center [1165, 96] width 77 height 18
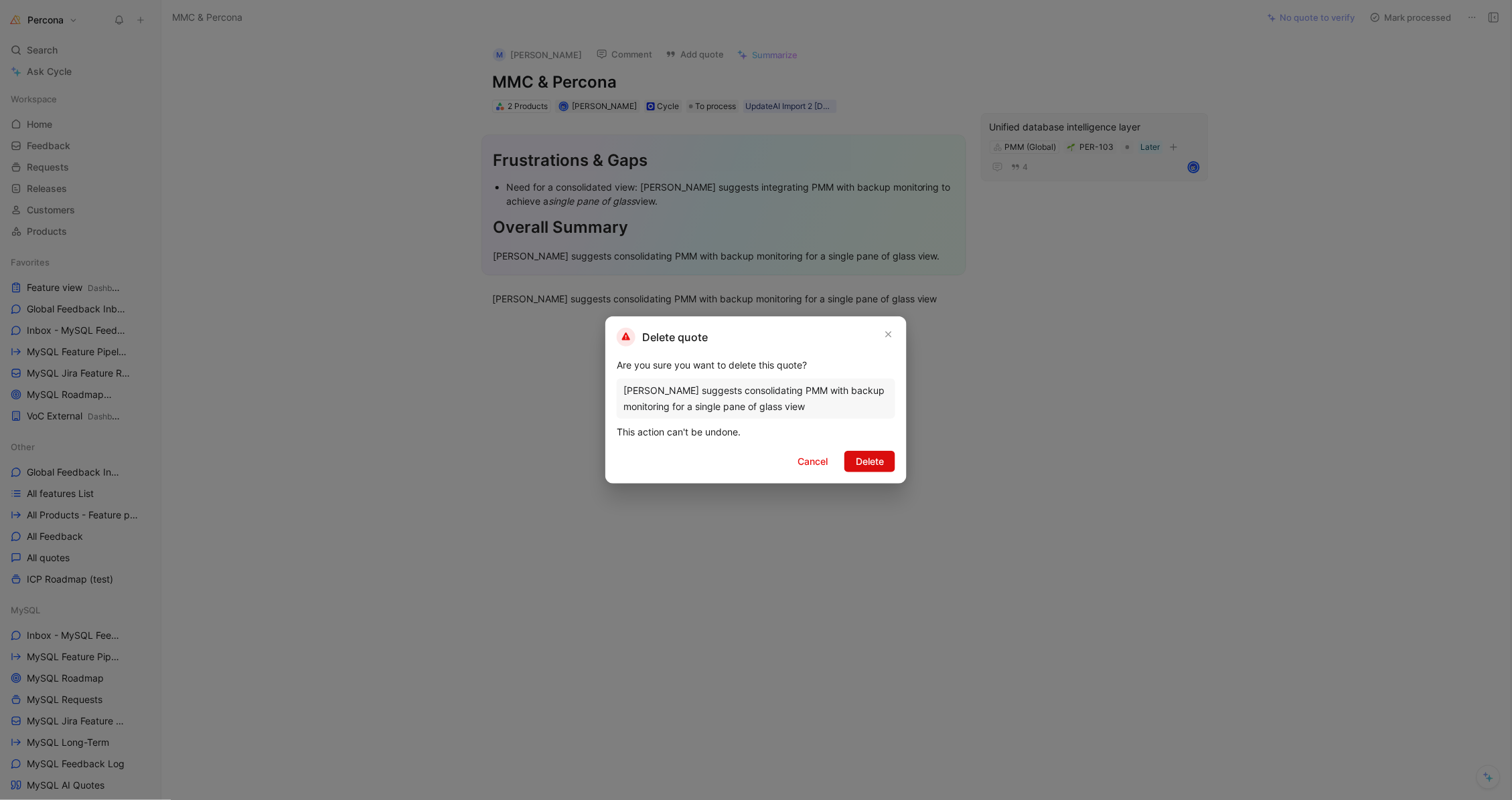
click at [870, 460] on span "Delete" at bounding box center [870, 462] width 28 height 16
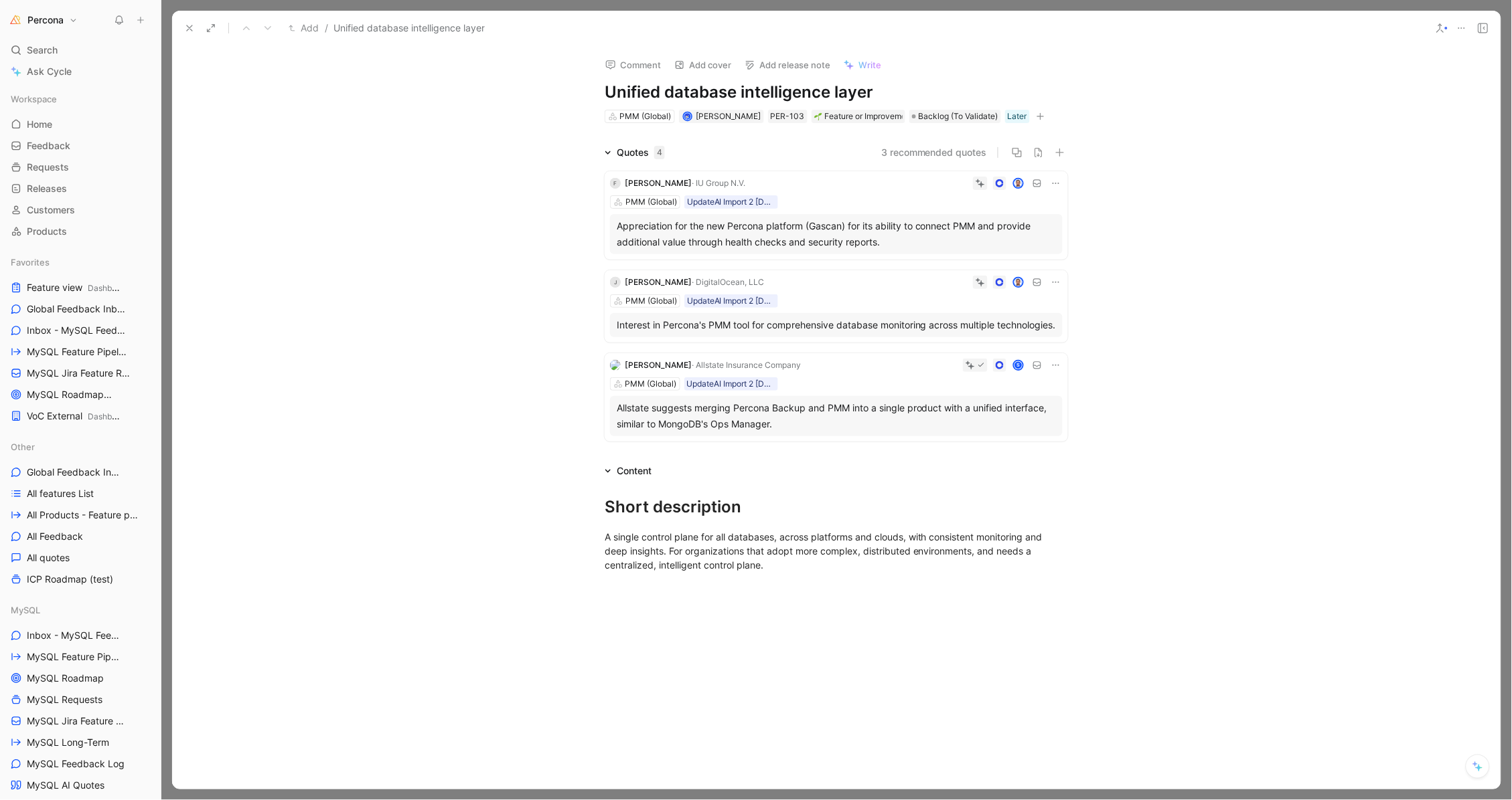
click at [841, 231] on div "Appreciation for the new Percona platform (Gascan) for its ability to connect P…" at bounding box center [836, 234] width 439 height 32
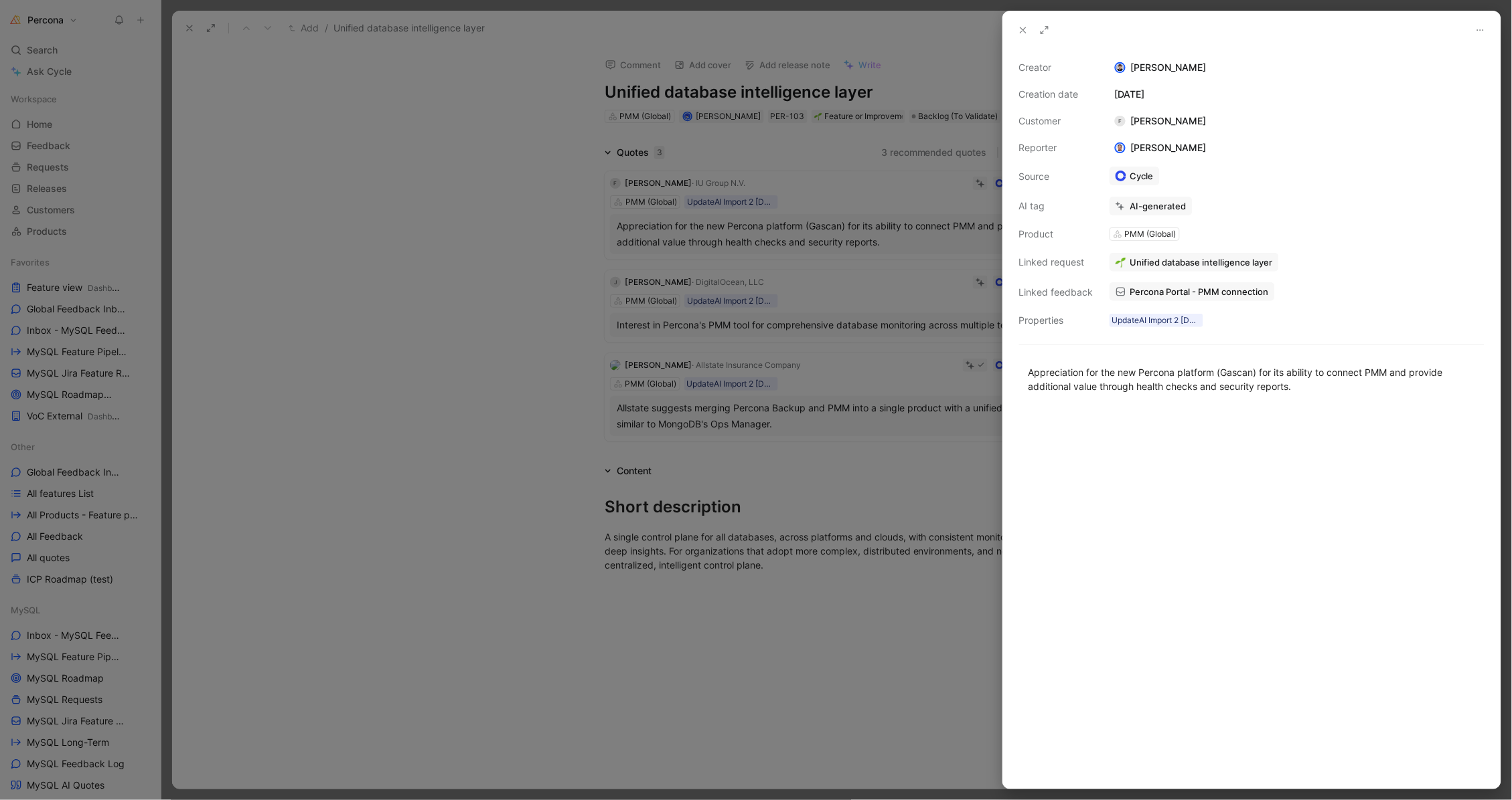
click at [841, 231] on div at bounding box center [756, 400] width 1512 height 800
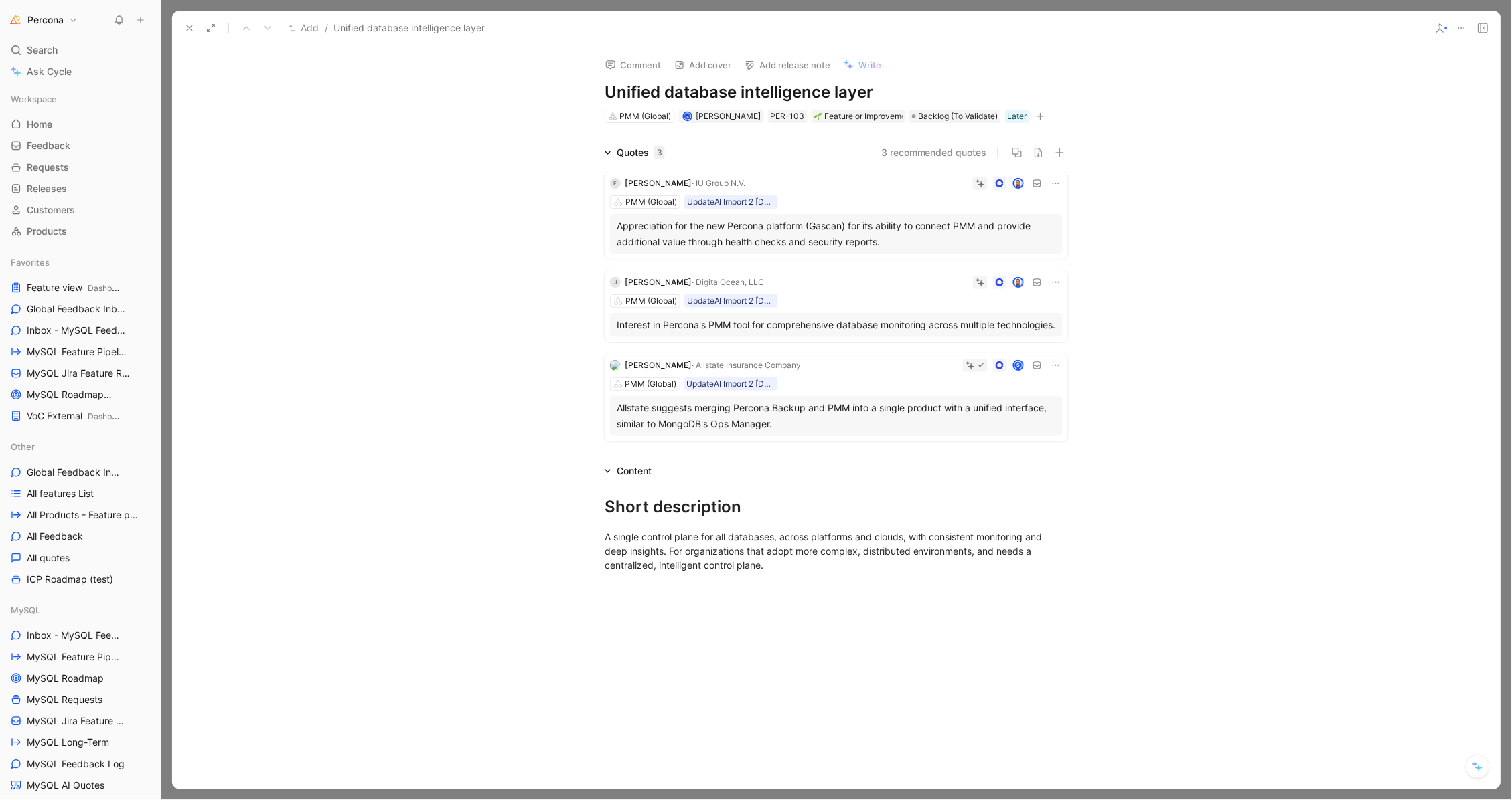
click at [1051, 183] on icon at bounding box center [1056, 183] width 11 height 11
click at [1002, 264] on span "Delete quote" at bounding box center [1010, 267] width 56 height 11
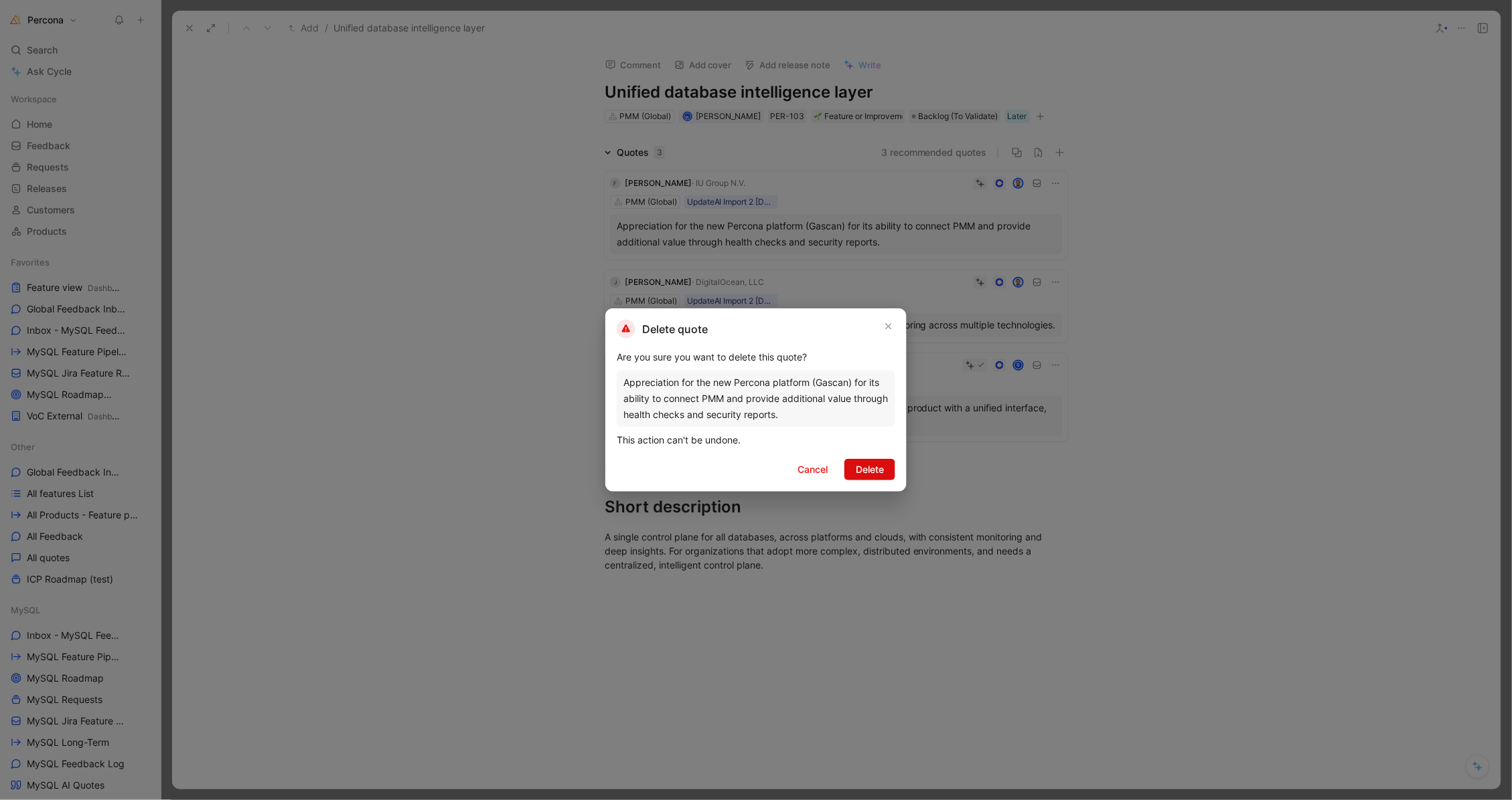
click at [869, 473] on span "Delete" at bounding box center [870, 470] width 28 height 16
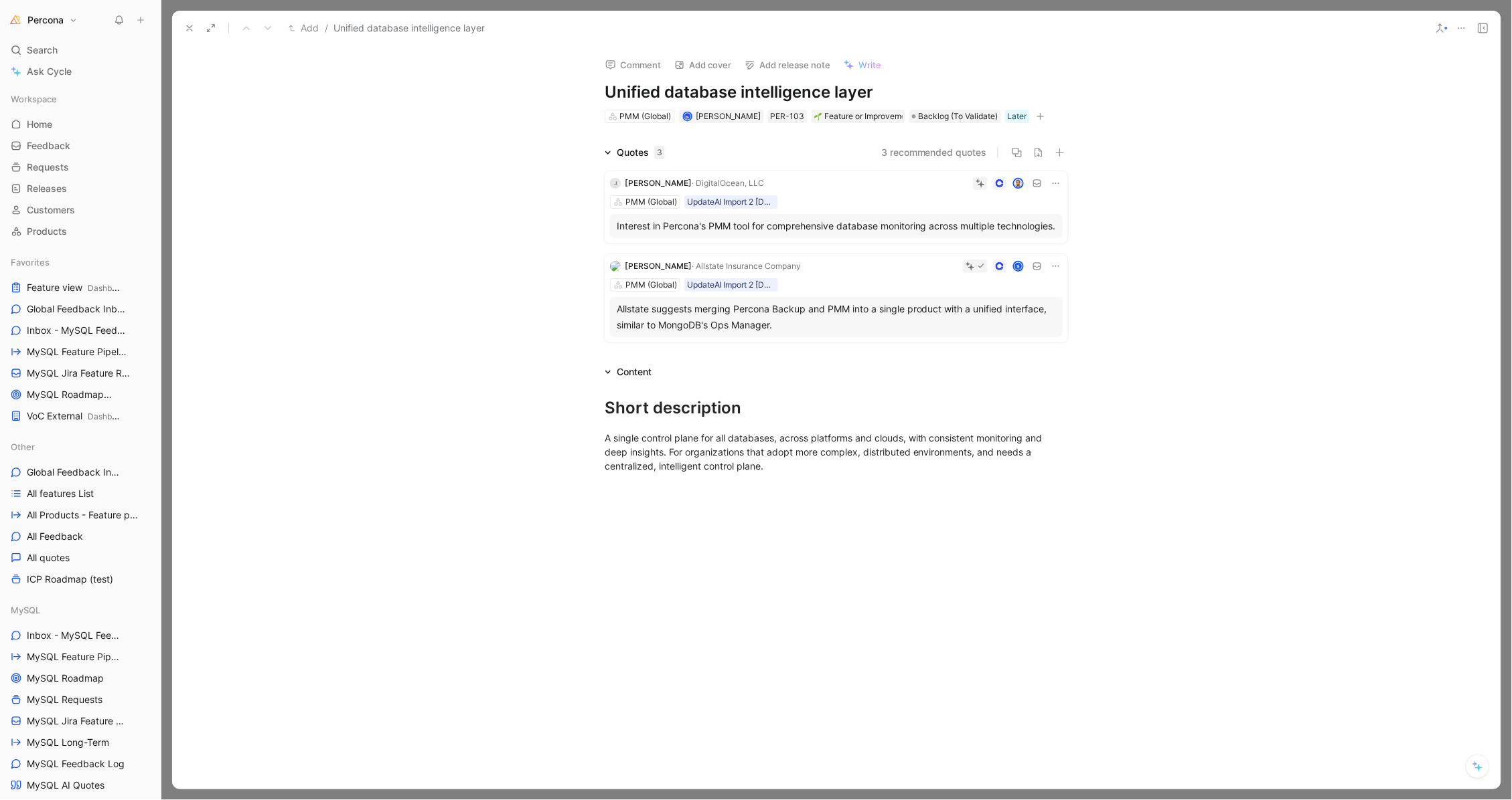
click at [1052, 183] on icon at bounding box center [1056, 184] width 7 height 2
click at [1010, 266] on span "Delete quote" at bounding box center [1010, 267] width 56 height 11
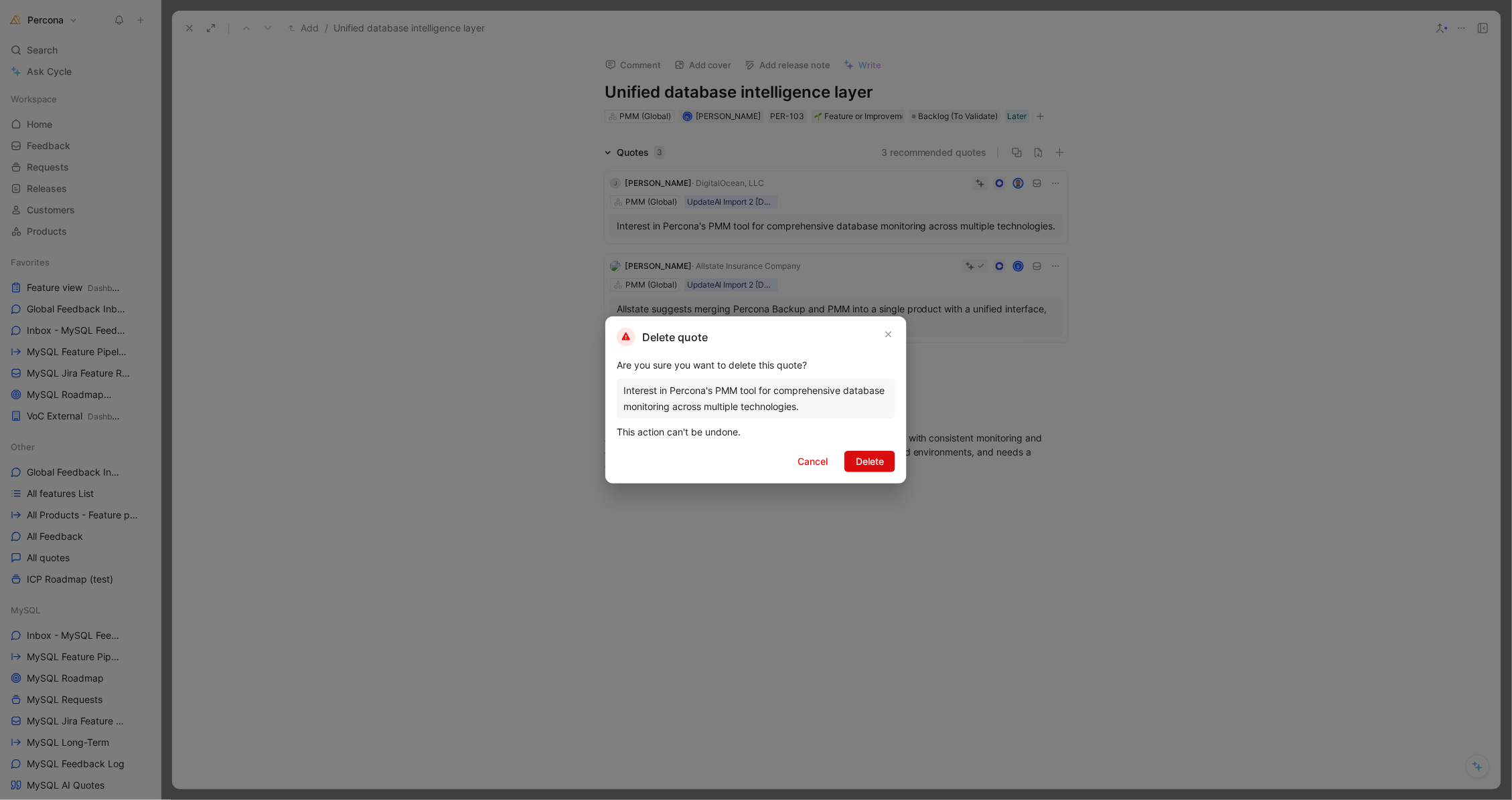
click at [876, 462] on span "Delete" at bounding box center [870, 462] width 28 height 16
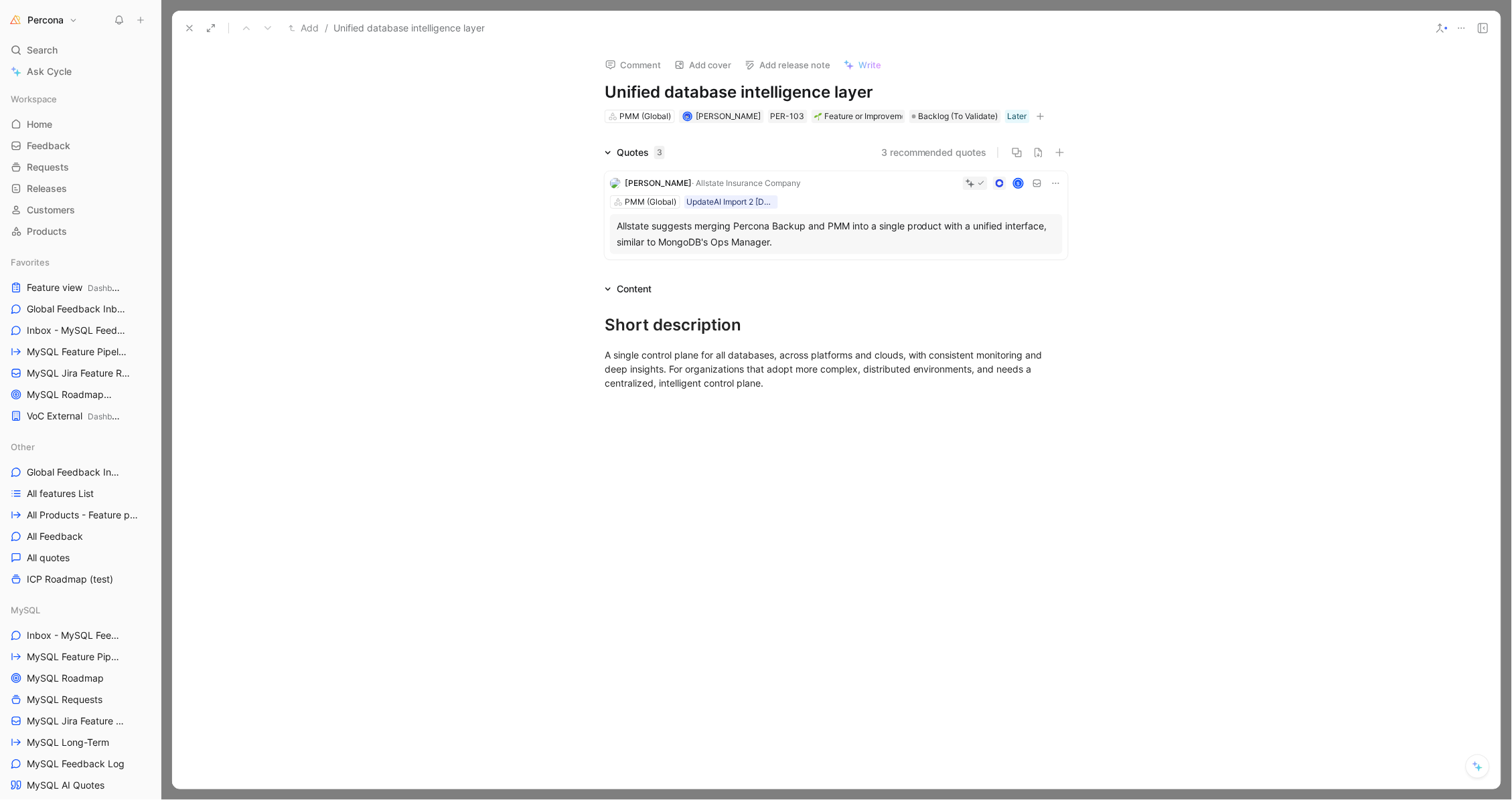
click at [815, 230] on div "Allstate suggests merging Percona Backup and PMM into a single product with a u…" at bounding box center [836, 234] width 439 height 32
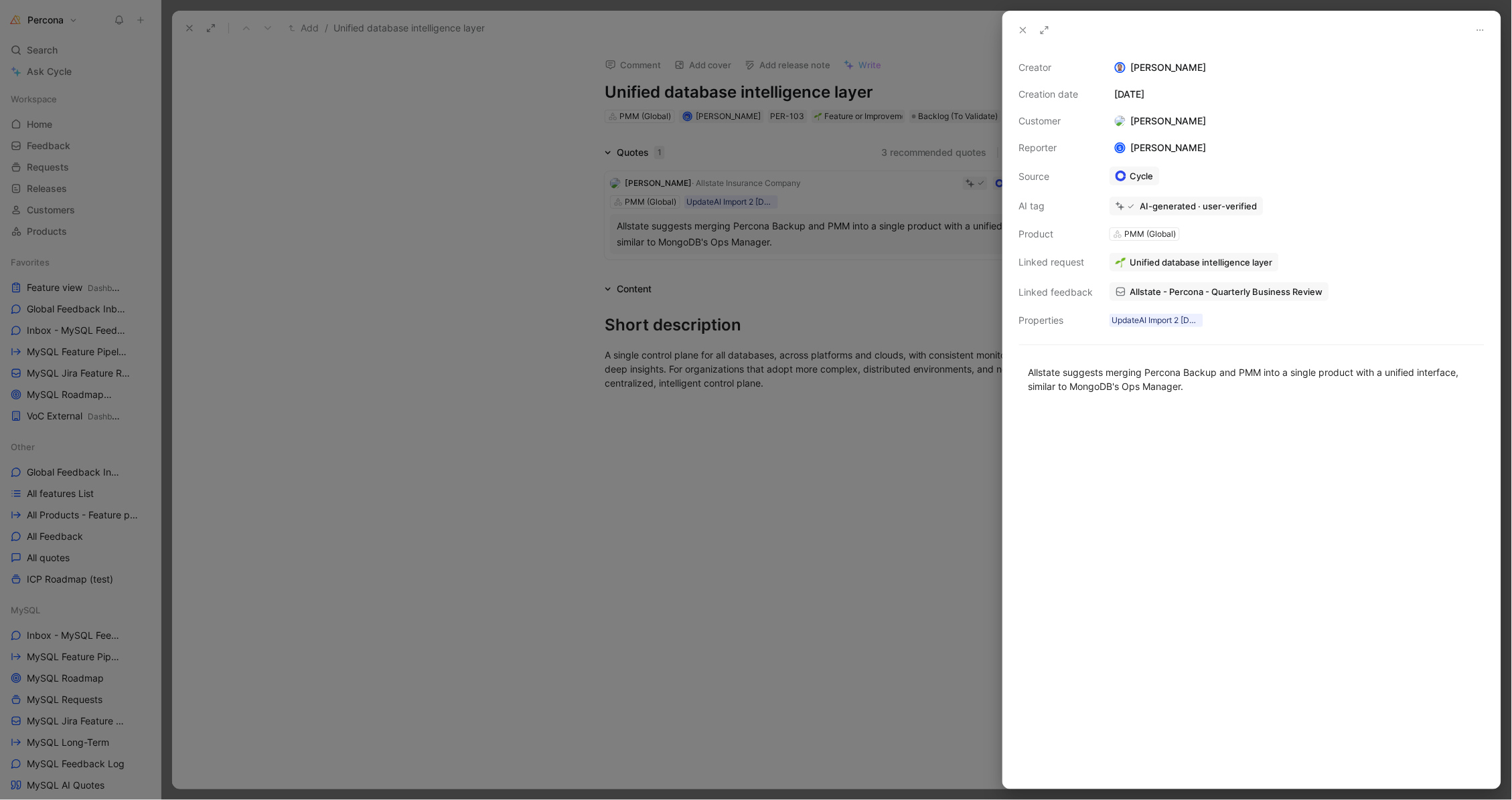
click at [1160, 290] on span "Allstate - Percona - Quarterly Business Review" at bounding box center [1226, 292] width 193 height 12
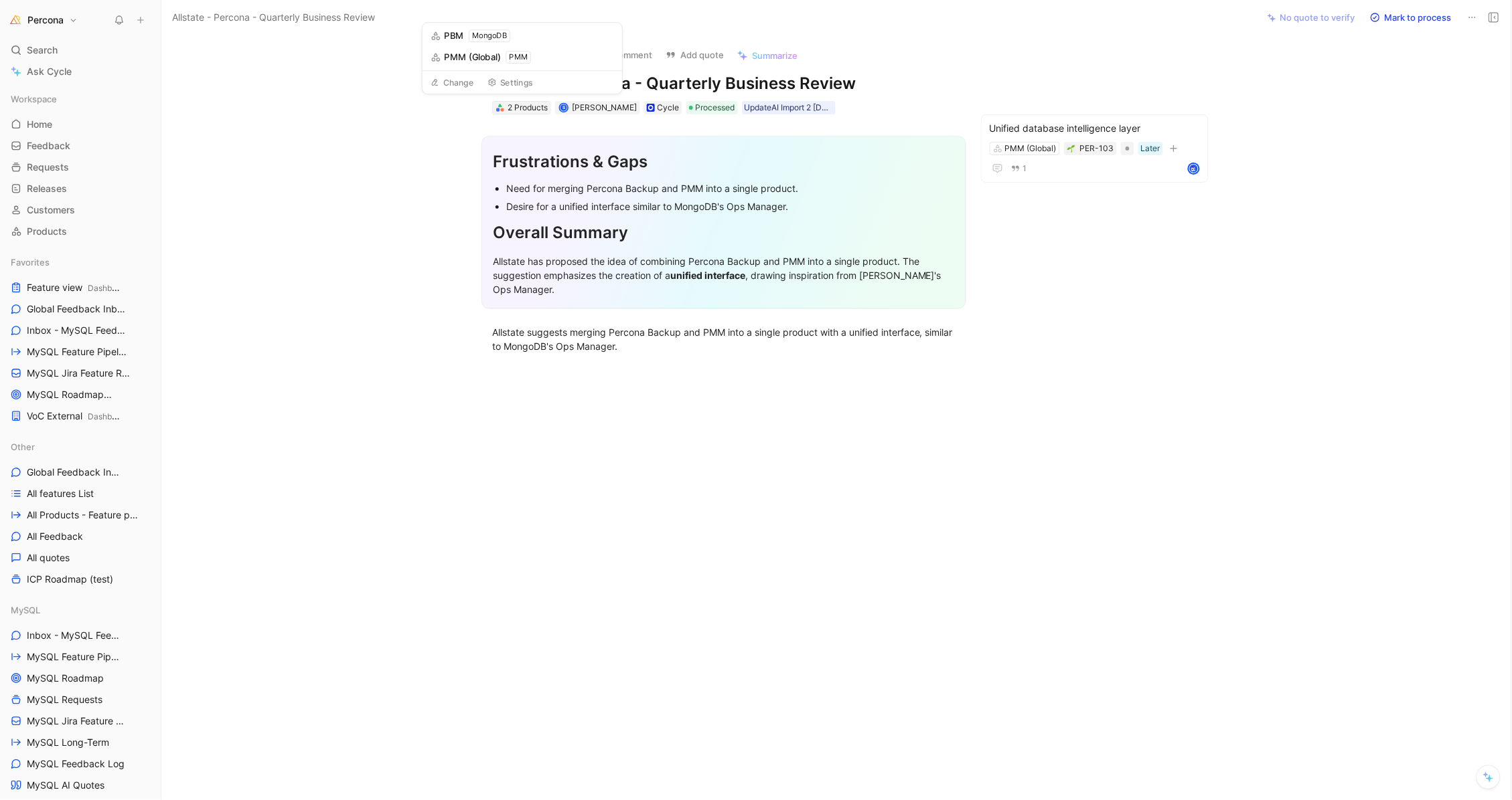
click at [521, 109] on div "2 Products" at bounding box center [527, 107] width 41 height 13
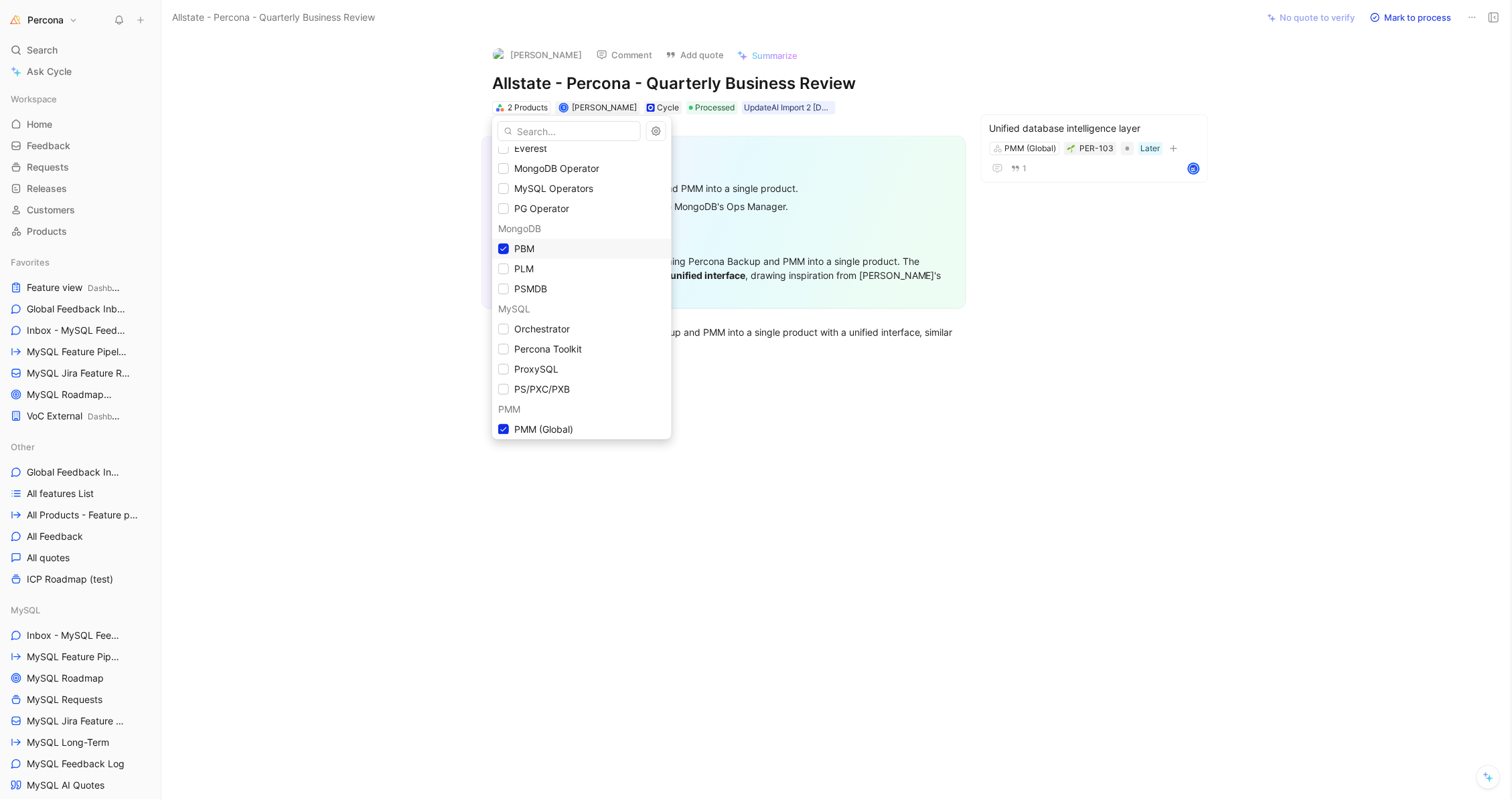
scroll to position [32, 0]
click at [523, 246] on span "PBM" at bounding box center [524, 245] width 20 height 11
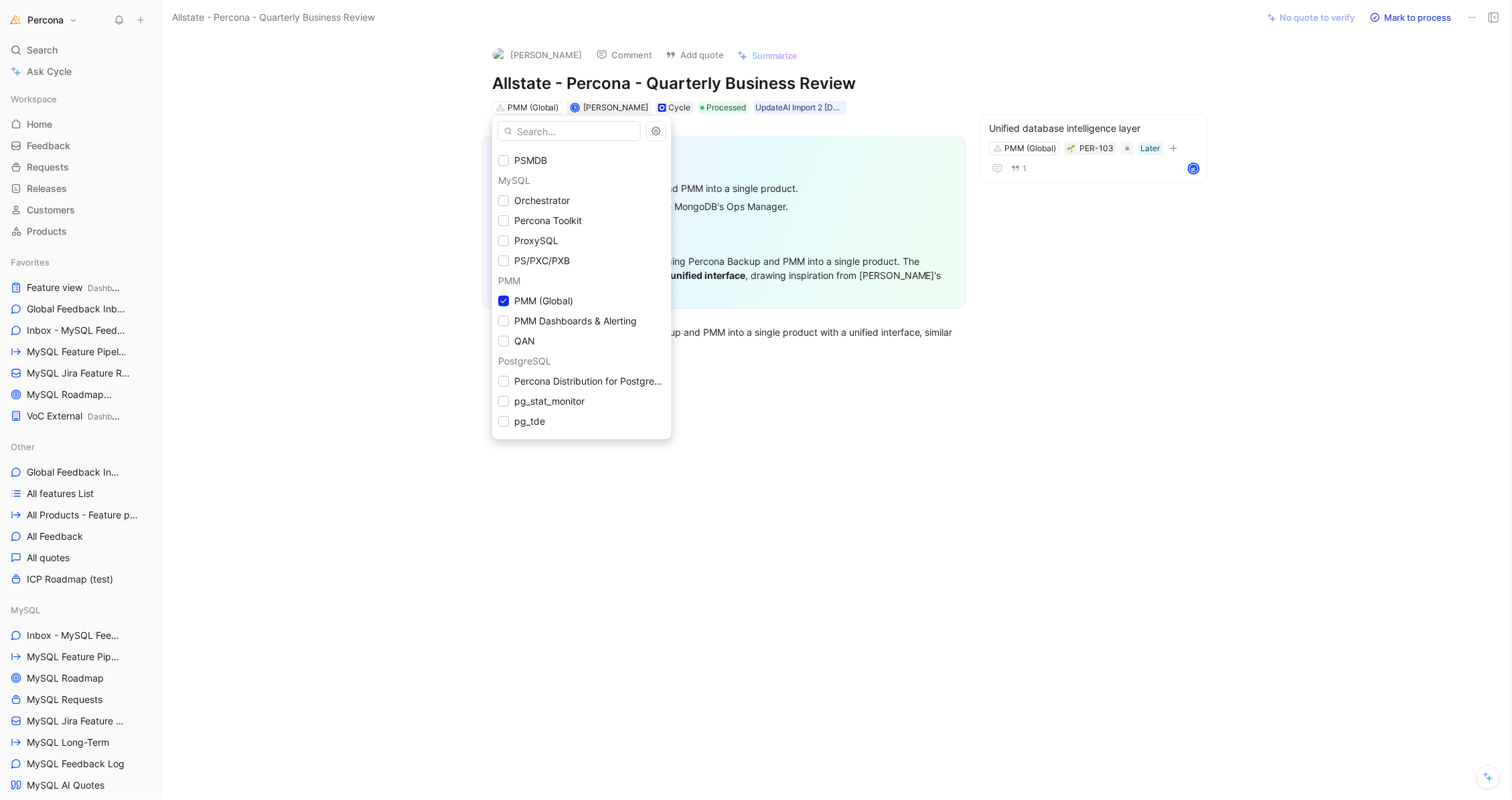
scroll to position [189, 0]
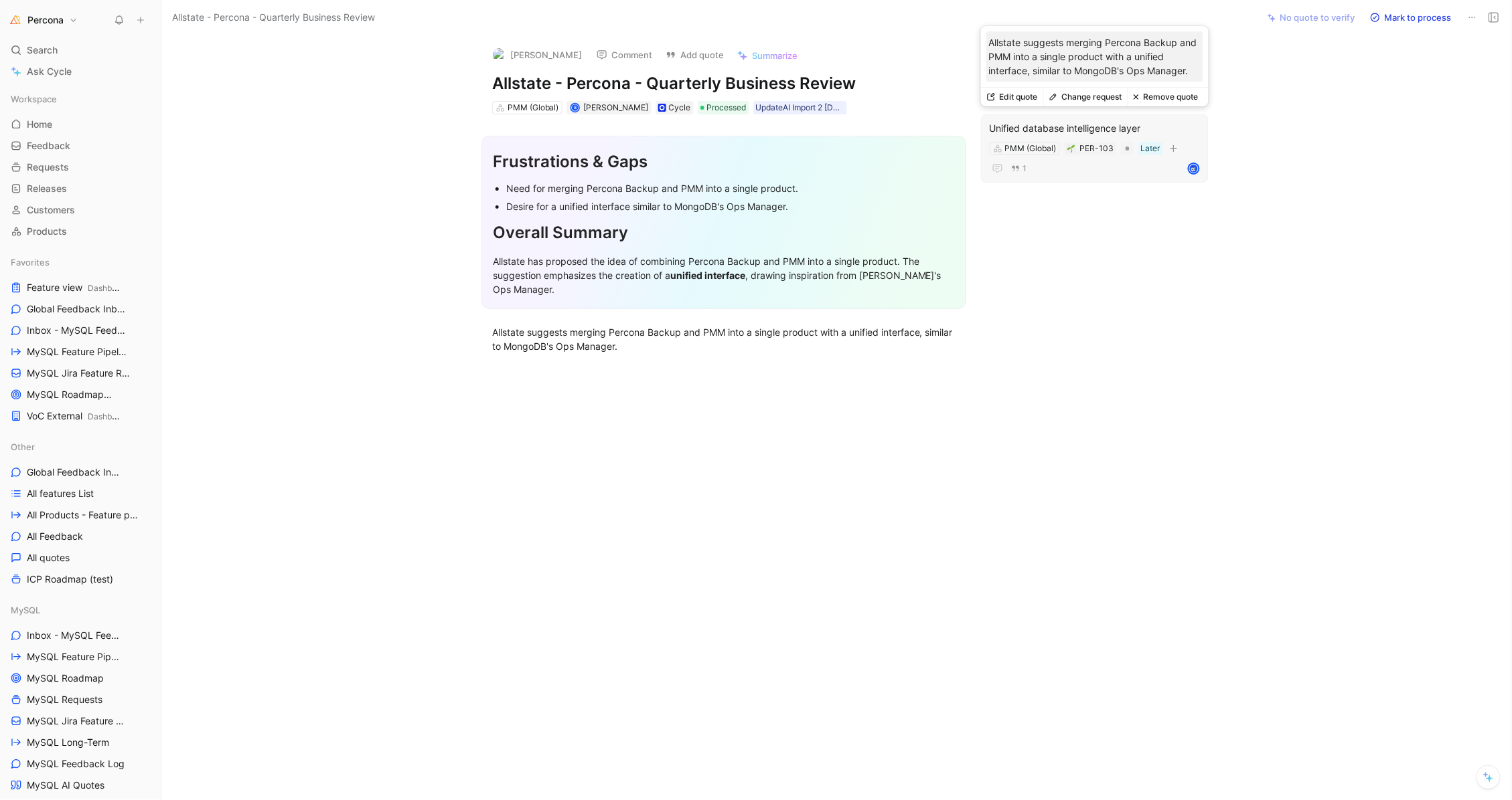
click at [1173, 97] on button "Remove quote" at bounding box center [1165, 97] width 77 height 18
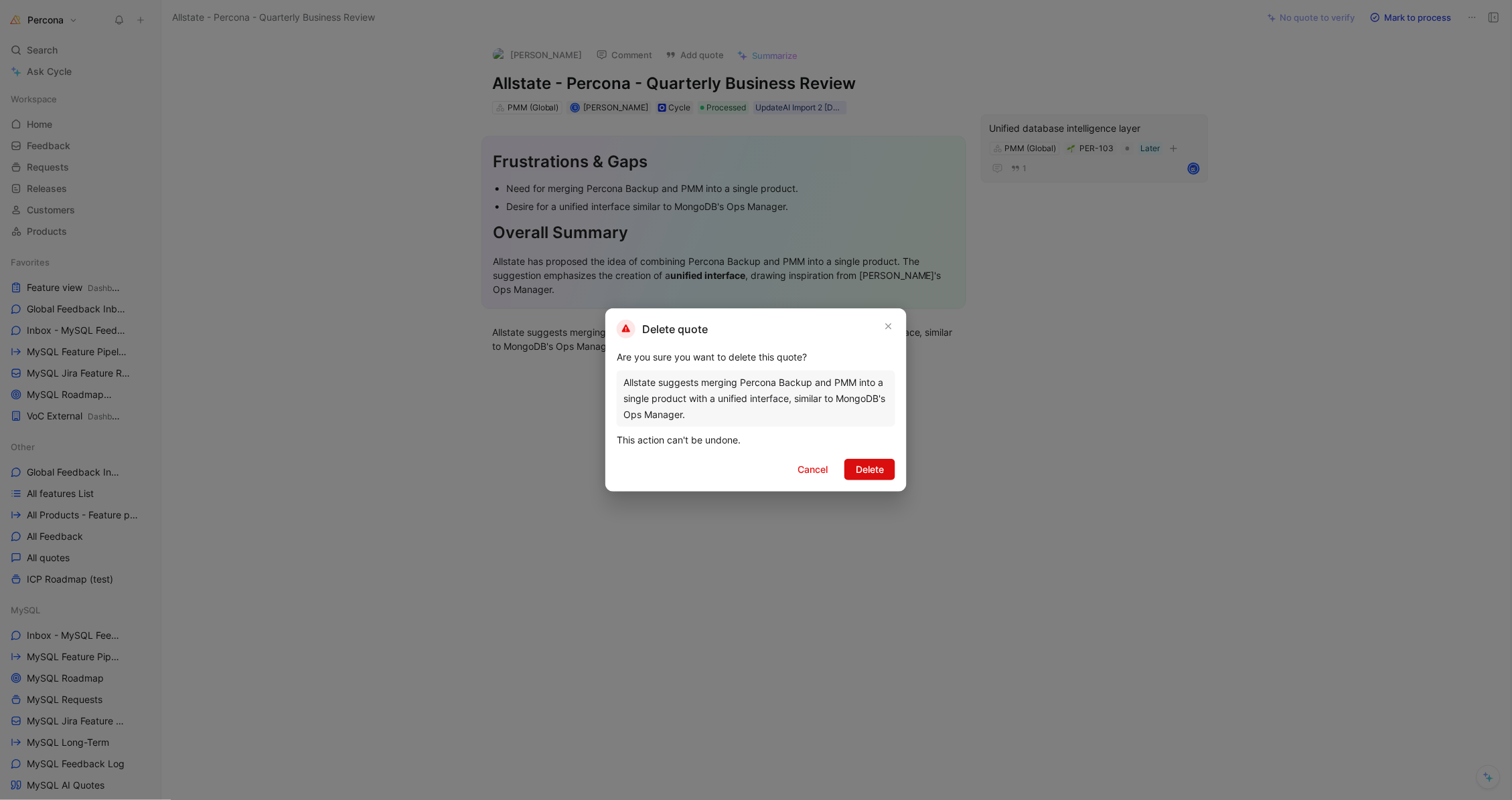
click at [883, 467] on span "Delete" at bounding box center [870, 470] width 28 height 16
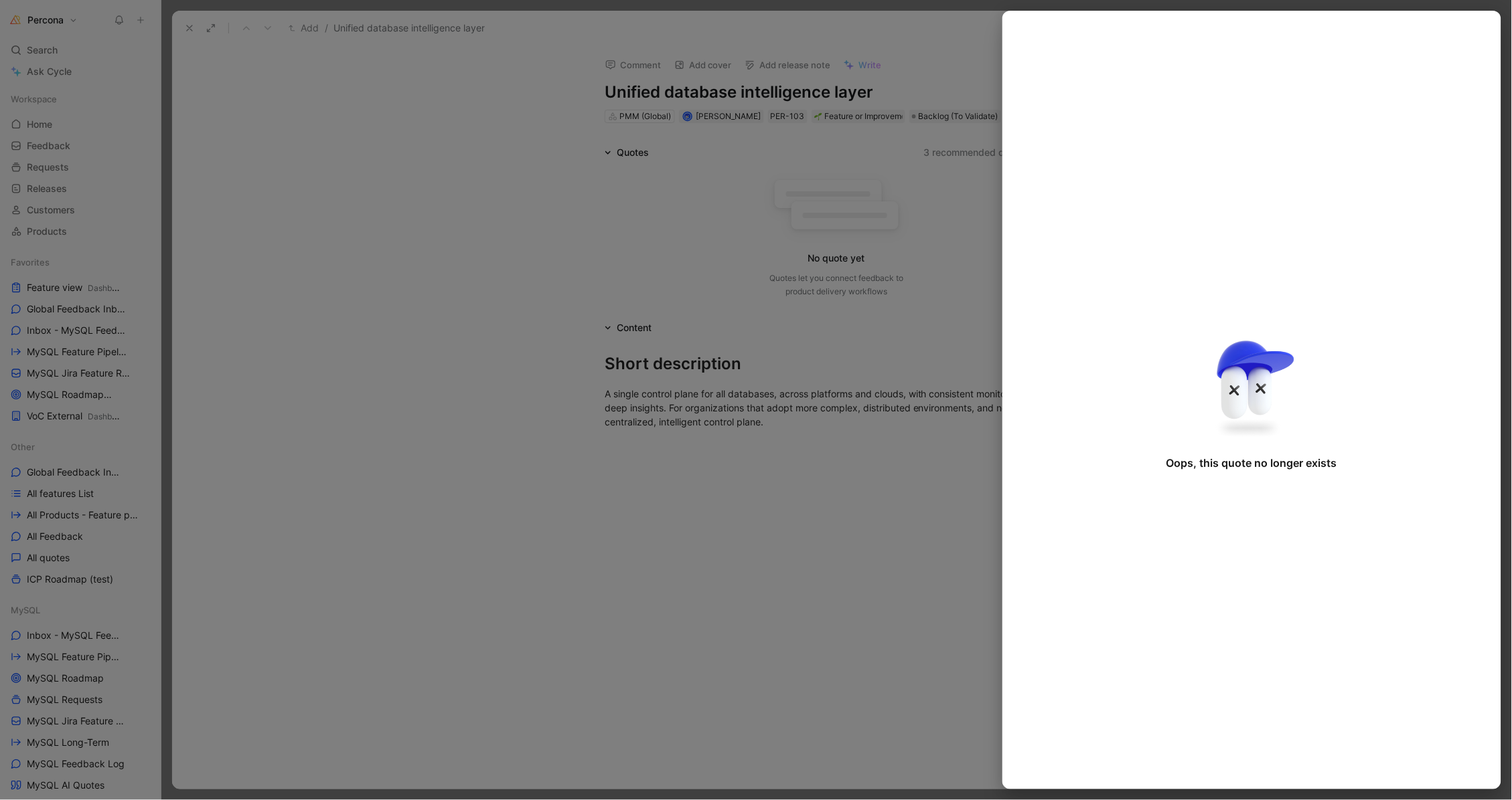
click at [462, 215] on div at bounding box center [756, 400] width 1512 height 800
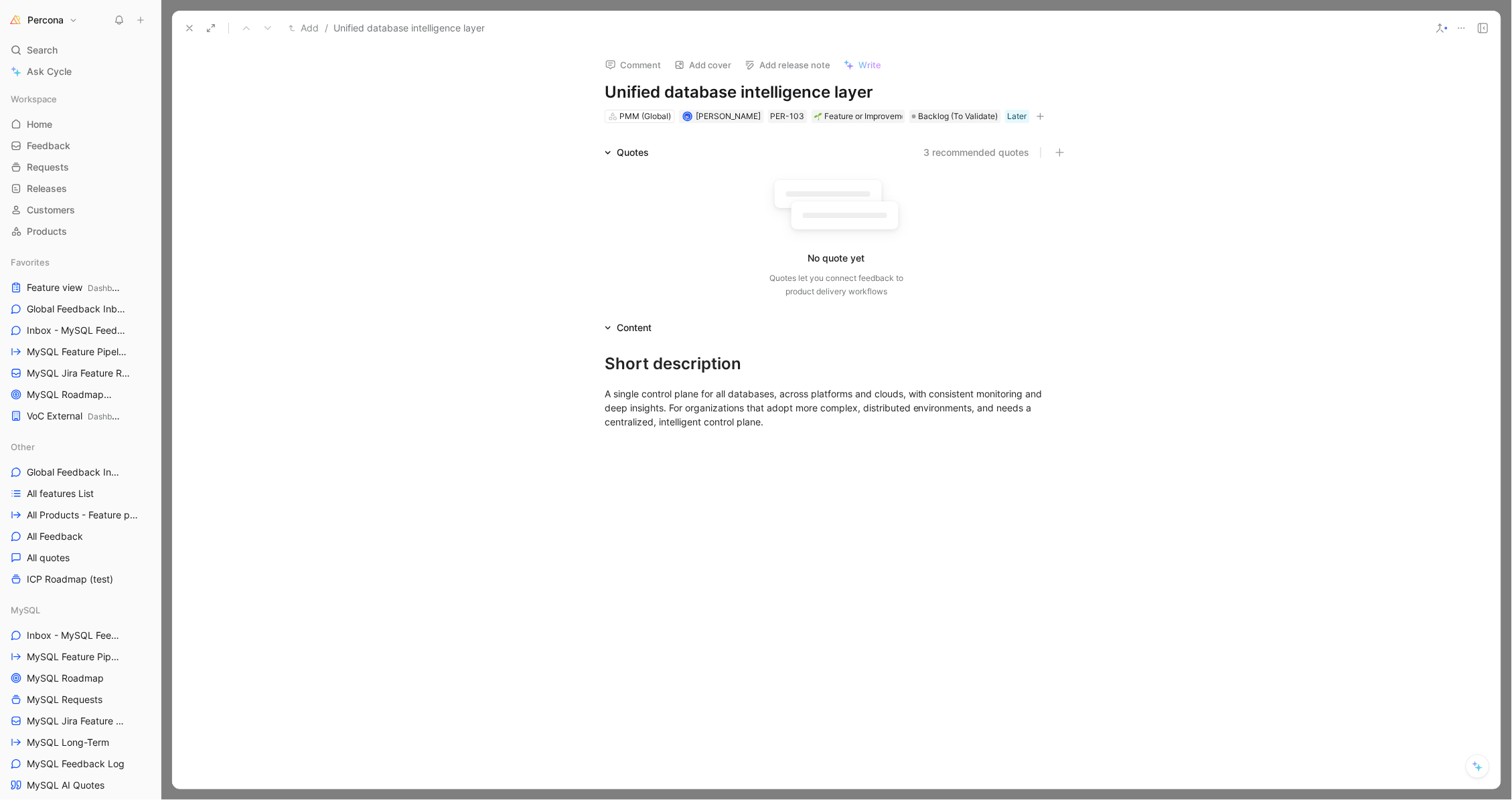
click at [1459, 29] on icon at bounding box center [1462, 28] width 11 height 11
click at [1386, 120] on div "Delete" at bounding box center [1408, 116] width 116 height 16
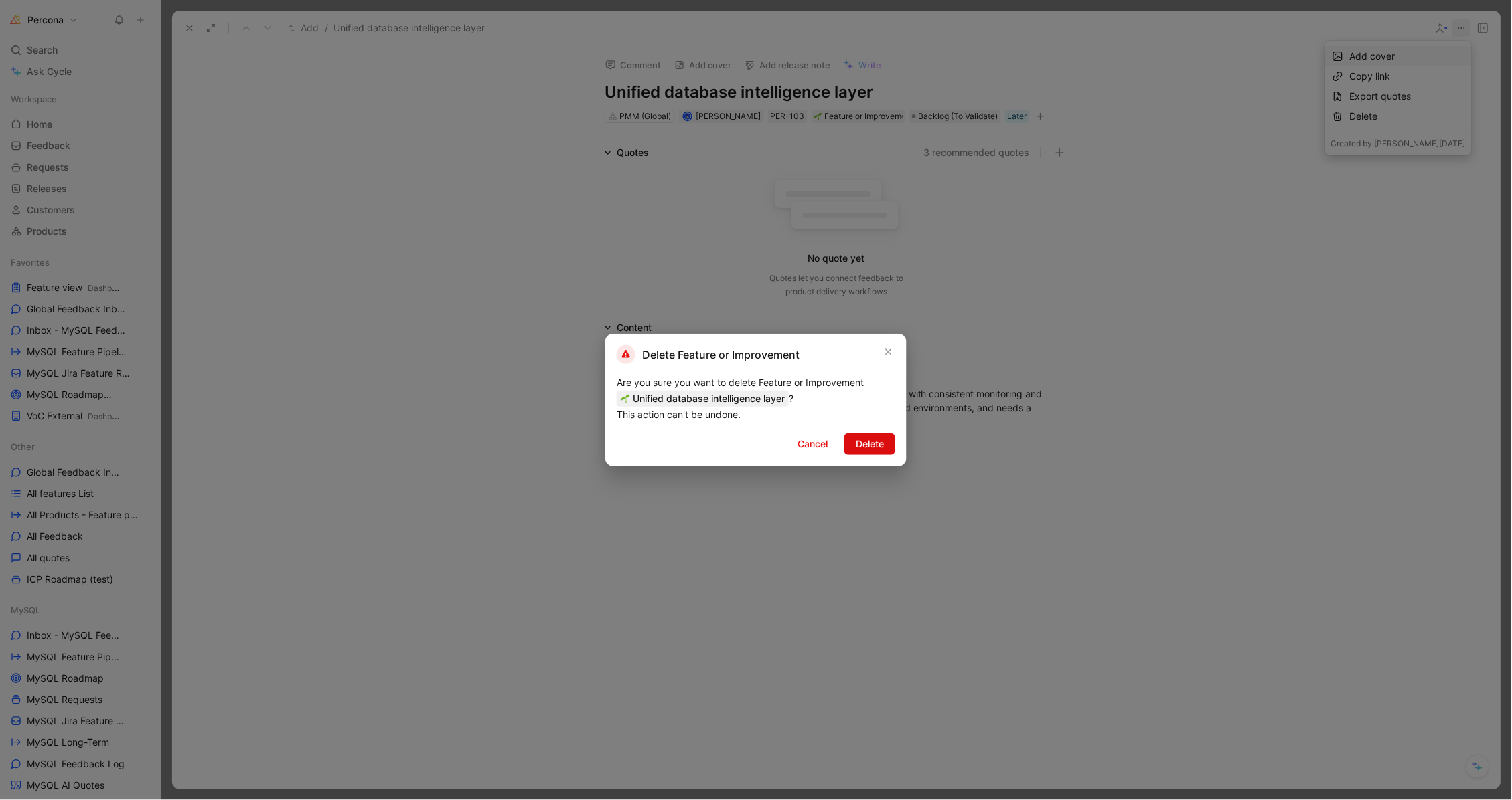
click at [869, 443] on span "Delete" at bounding box center [870, 444] width 28 height 16
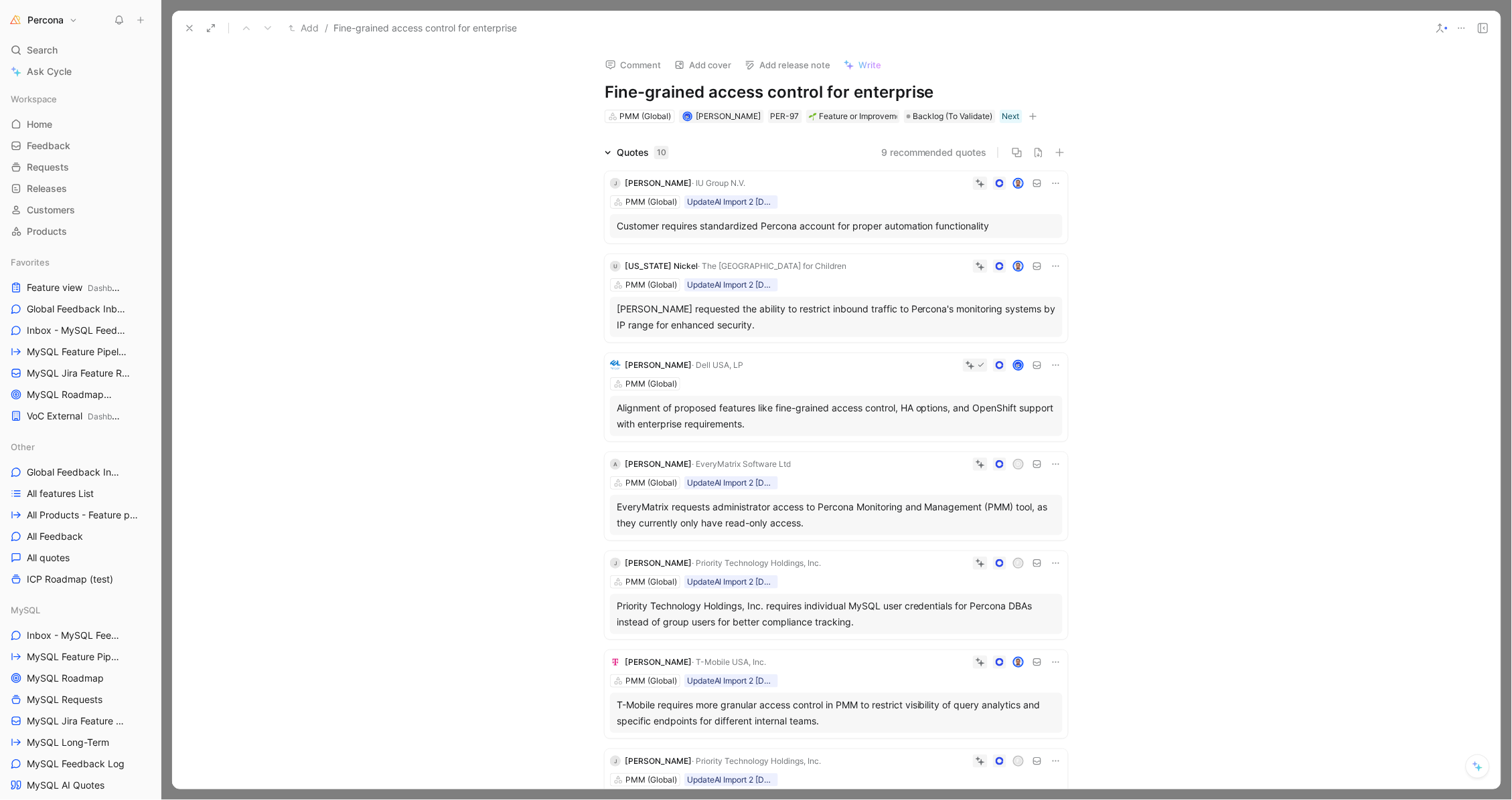
click at [846, 228] on div "Customer requires standardized Percona account for proper automation functional…" at bounding box center [836, 226] width 439 height 16
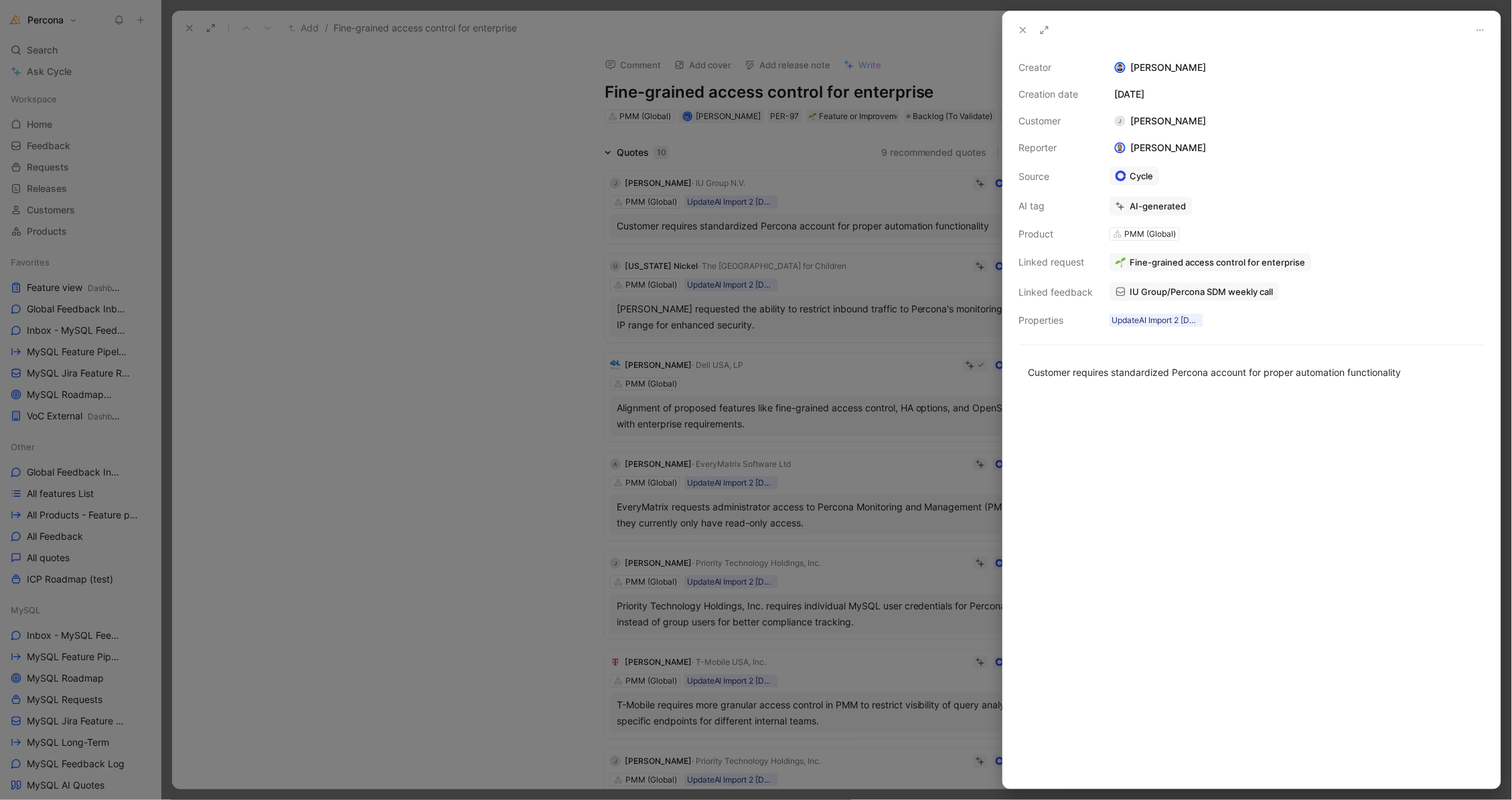
click at [825, 192] on div at bounding box center [756, 400] width 1512 height 800
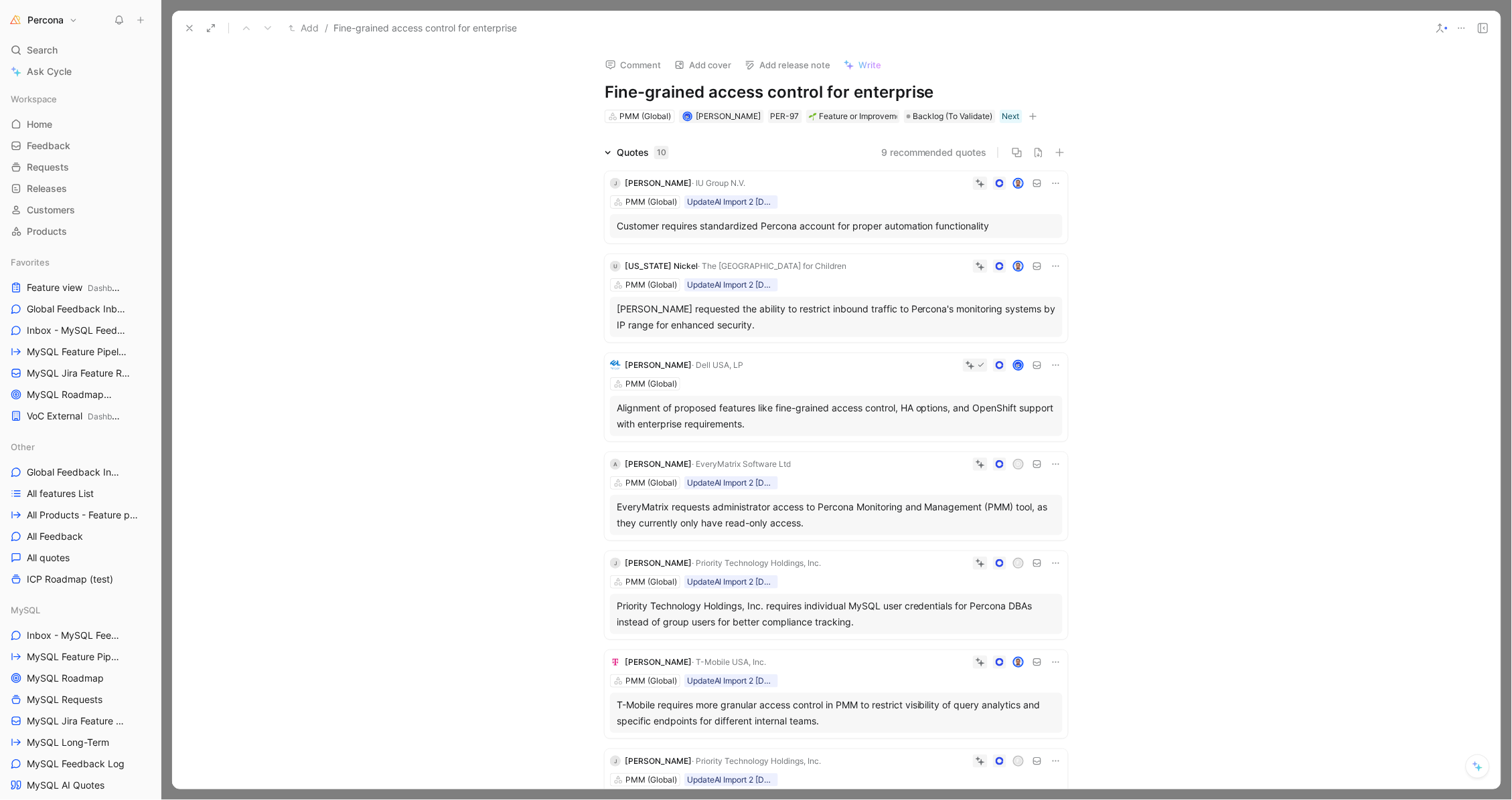
click at [1051, 181] on icon at bounding box center [1056, 183] width 11 height 11
click at [1007, 265] on span "Delete quote" at bounding box center [1010, 267] width 56 height 11
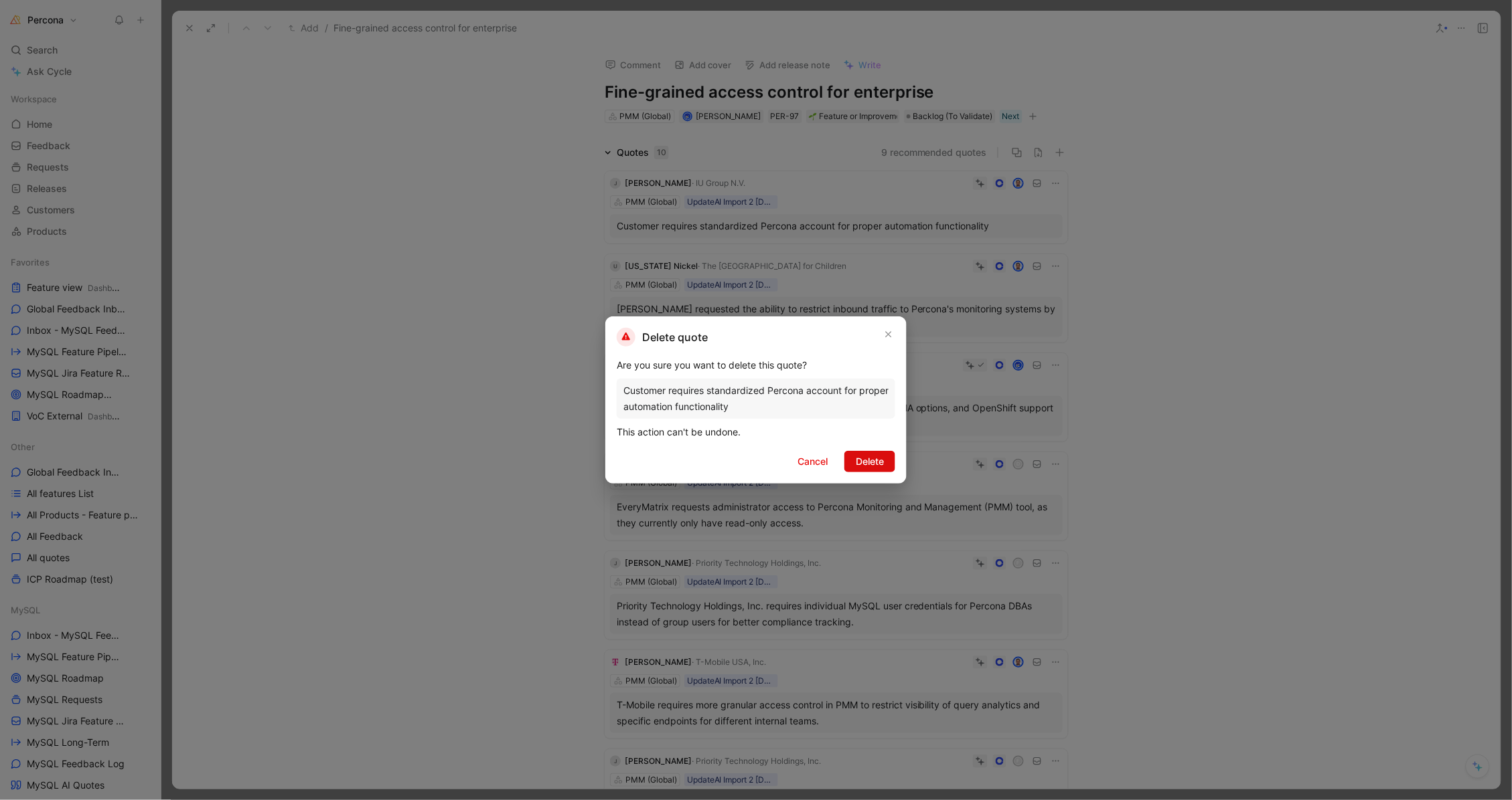
click at [859, 462] on span "Delete" at bounding box center [870, 462] width 28 height 16
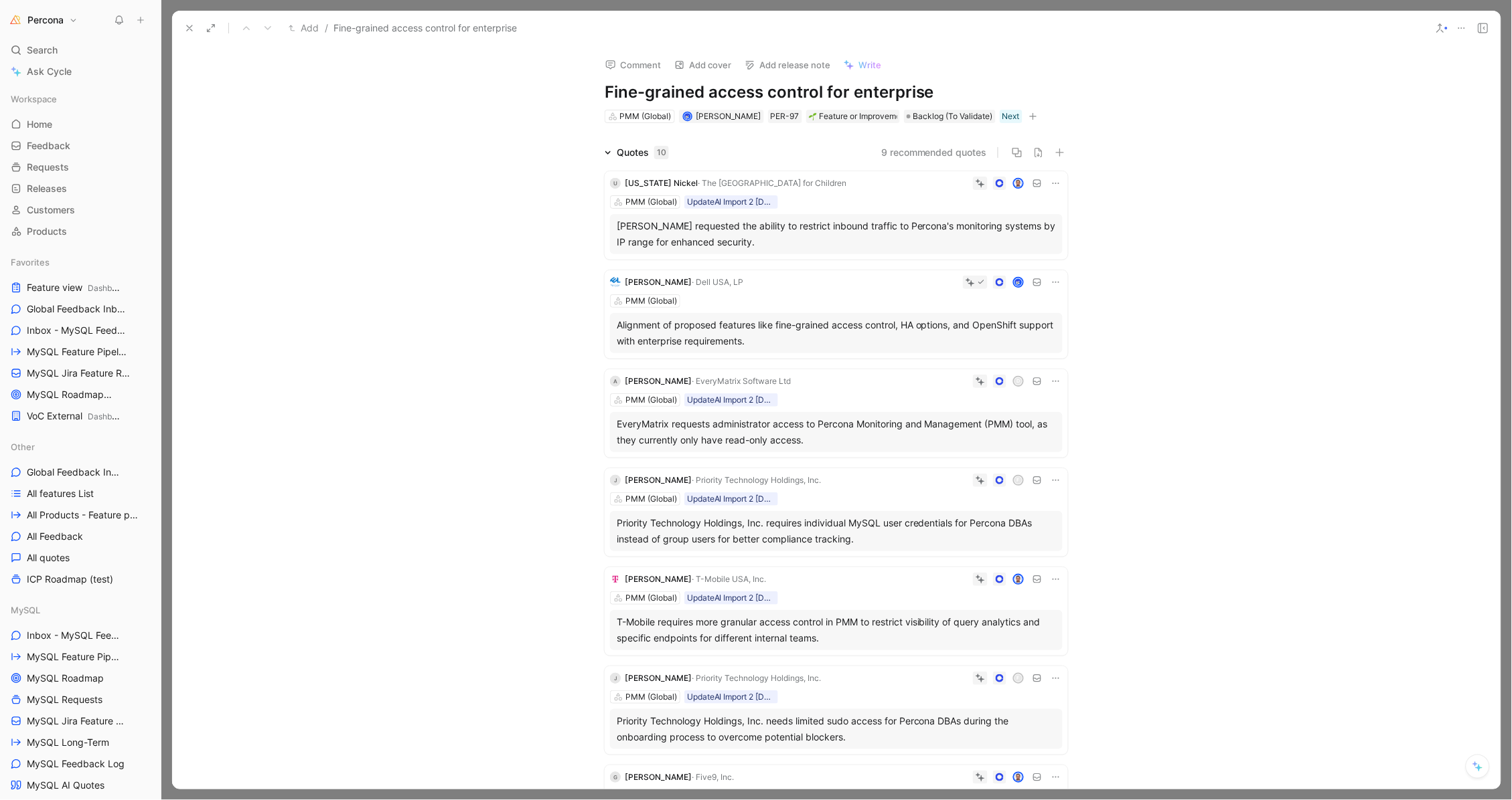
click at [797, 328] on div "Alignment of proposed features like fine-grained access control, HA options, an…" at bounding box center [836, 333] width 439 height 32
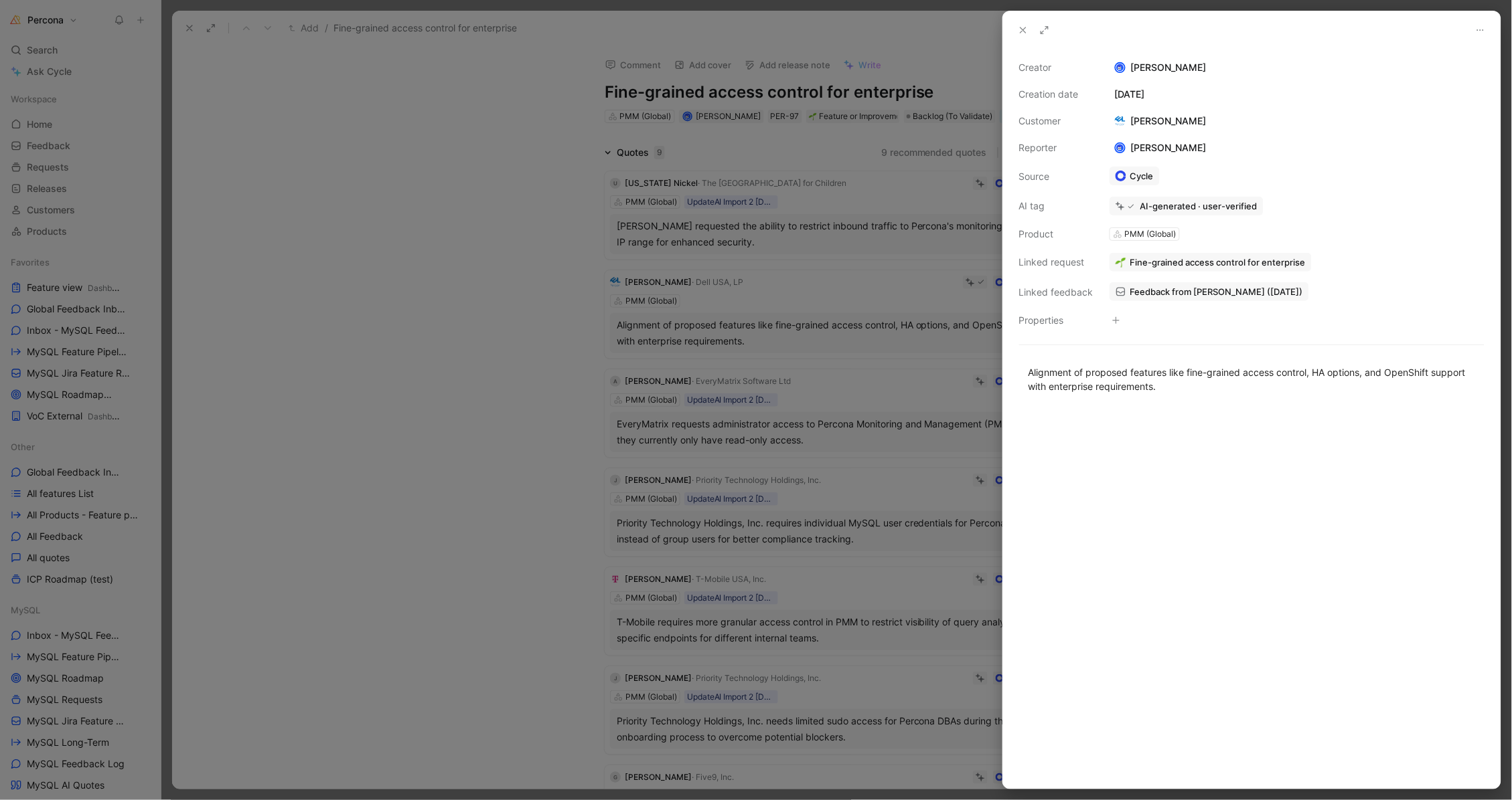
click at [796, 292] on div at bounding box center [756, 400] width 1512 height 800
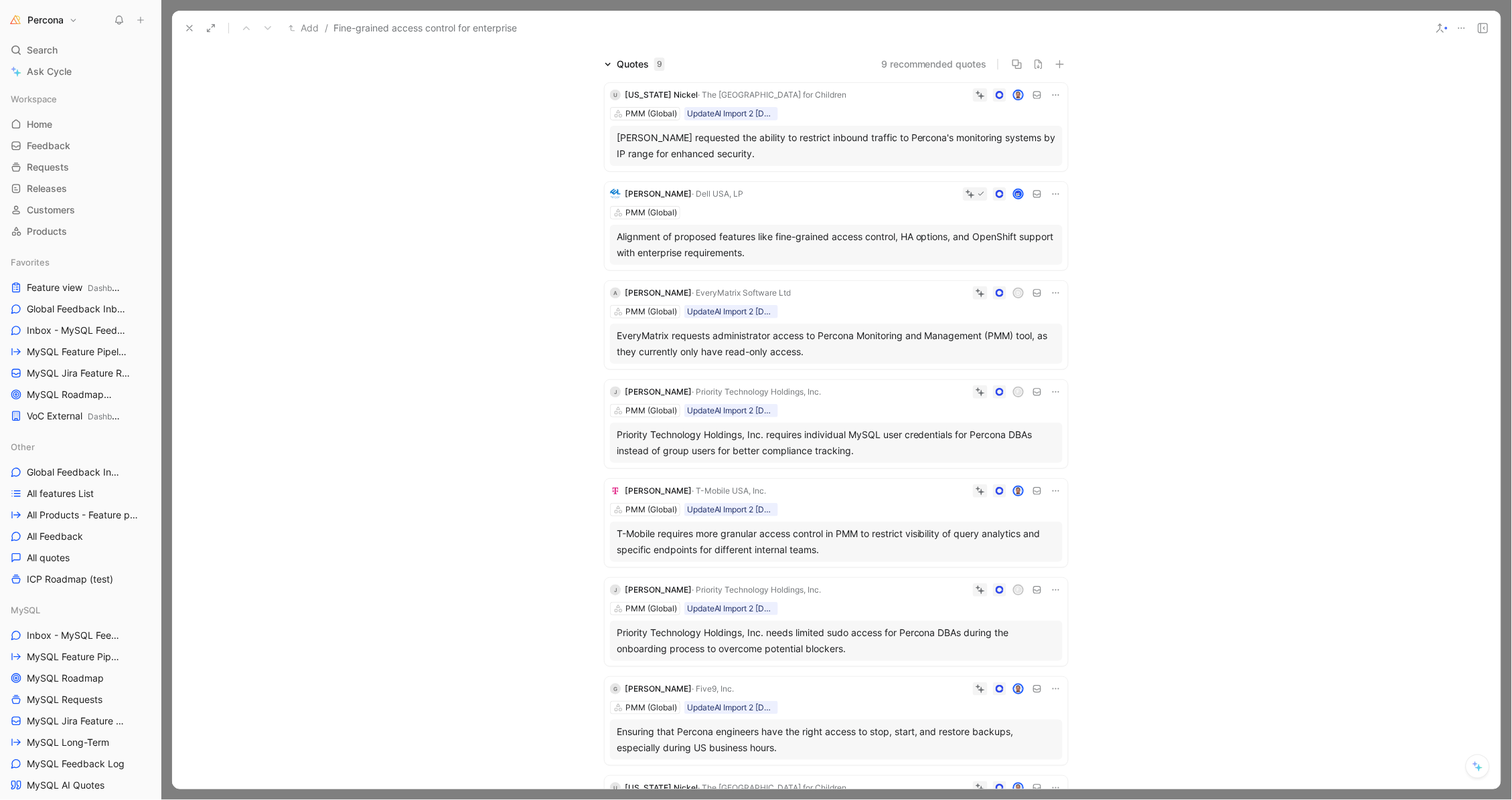
scroll to position [96, 0]
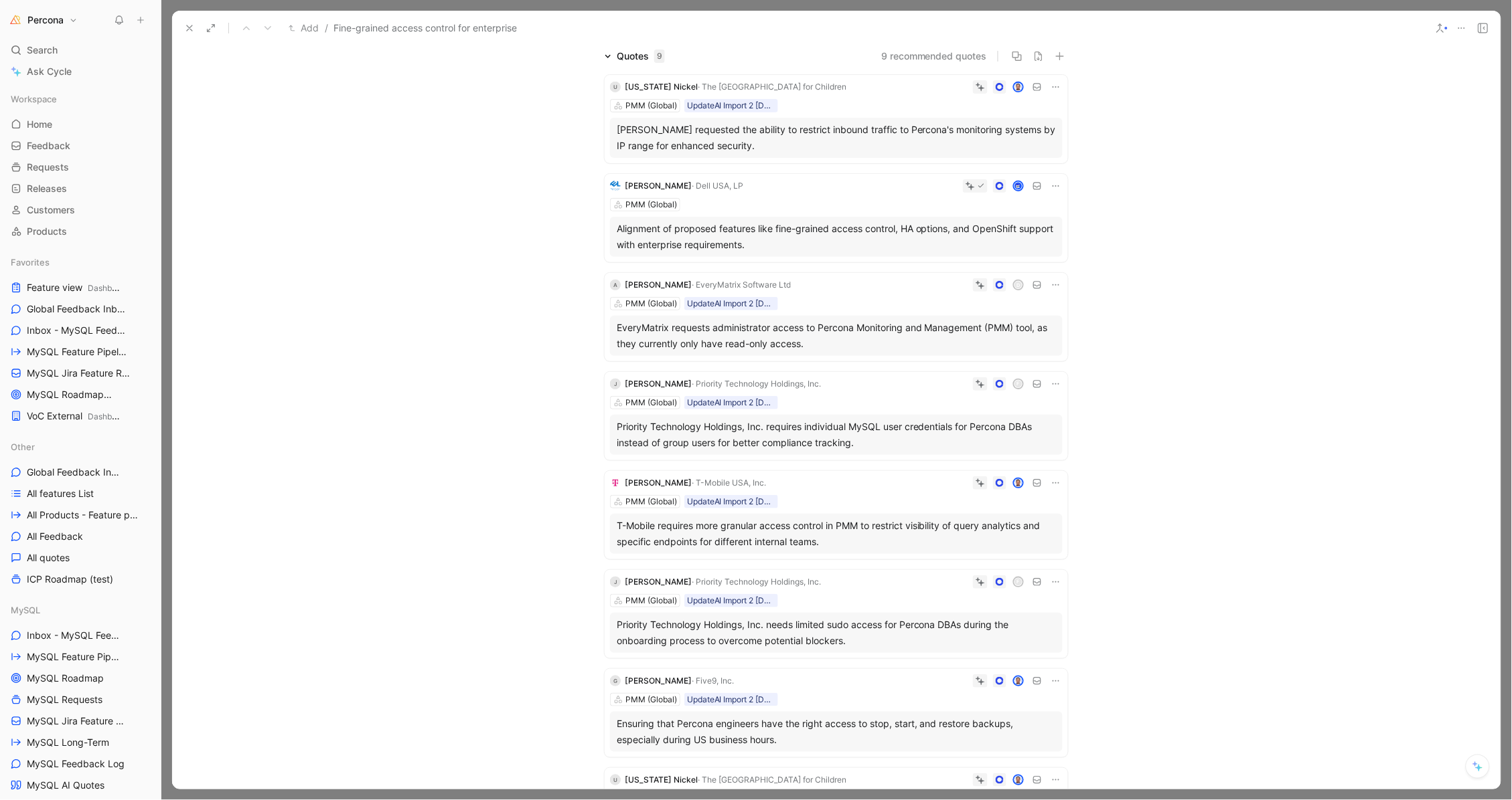
click at [1052, 283] on icon at bounding box center [1056, 285] width 11 height 11
click at [1012, 367] on span "Delete quote" at bounding box center [1010, 367] width 56 height 11
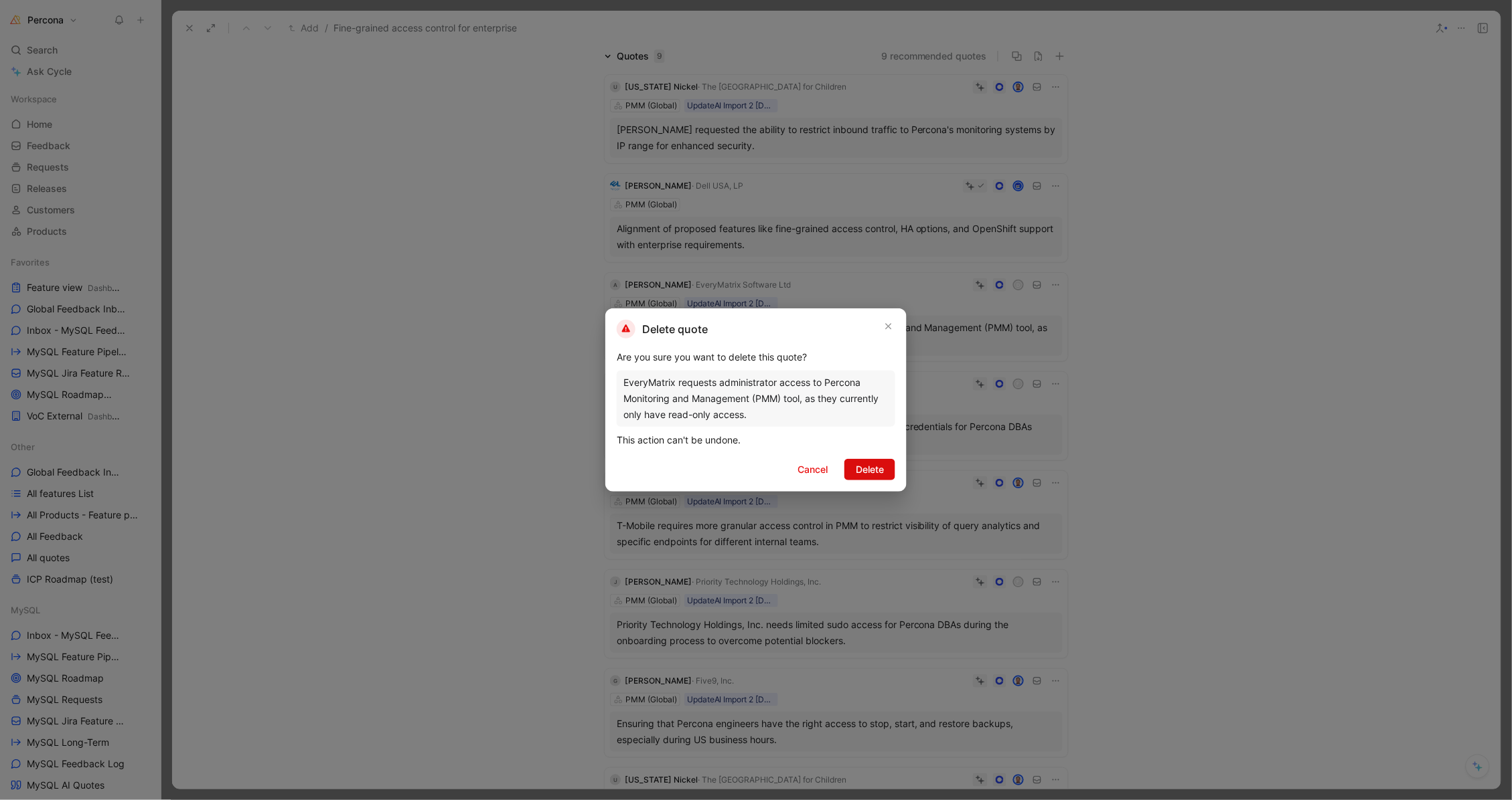
click at [876, 466] on span "Delete" at bounding box center [870, 470] width 28 height 16
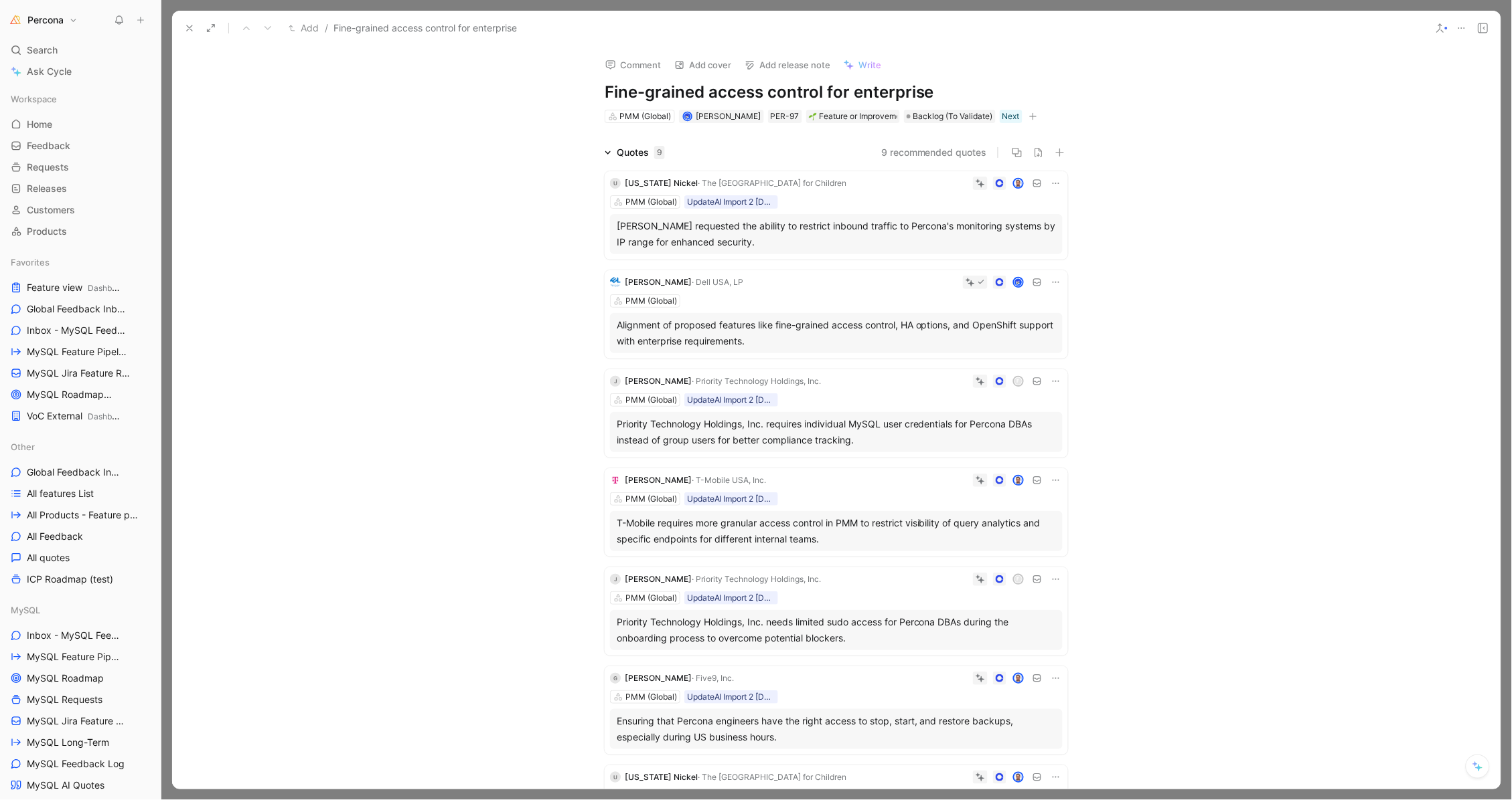
scroll to position [0, 0]
click at [848, 329] on div "Alignment of proposed features like fine-grained access control, HA options, an…" at bounding box center [836, 333] width 439 height 32
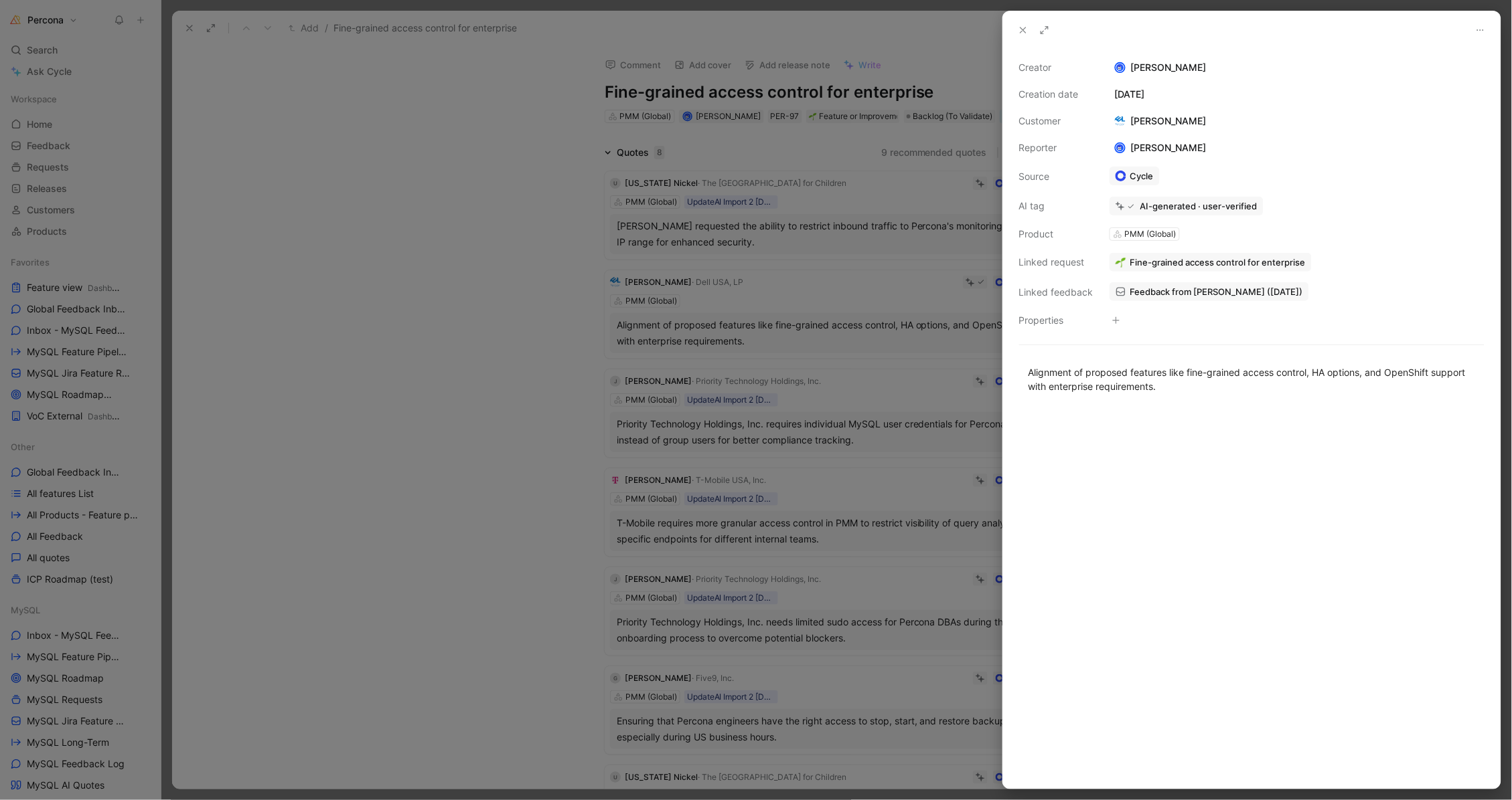
click at [1200, 291] on span "Feedback from Addison Lawrence (Jun 18, 2025)" at bounding box center [1216, 292] width 173 height 12
click at [841, 385] on div at bounding box center [756, 400] width 1512 height 800
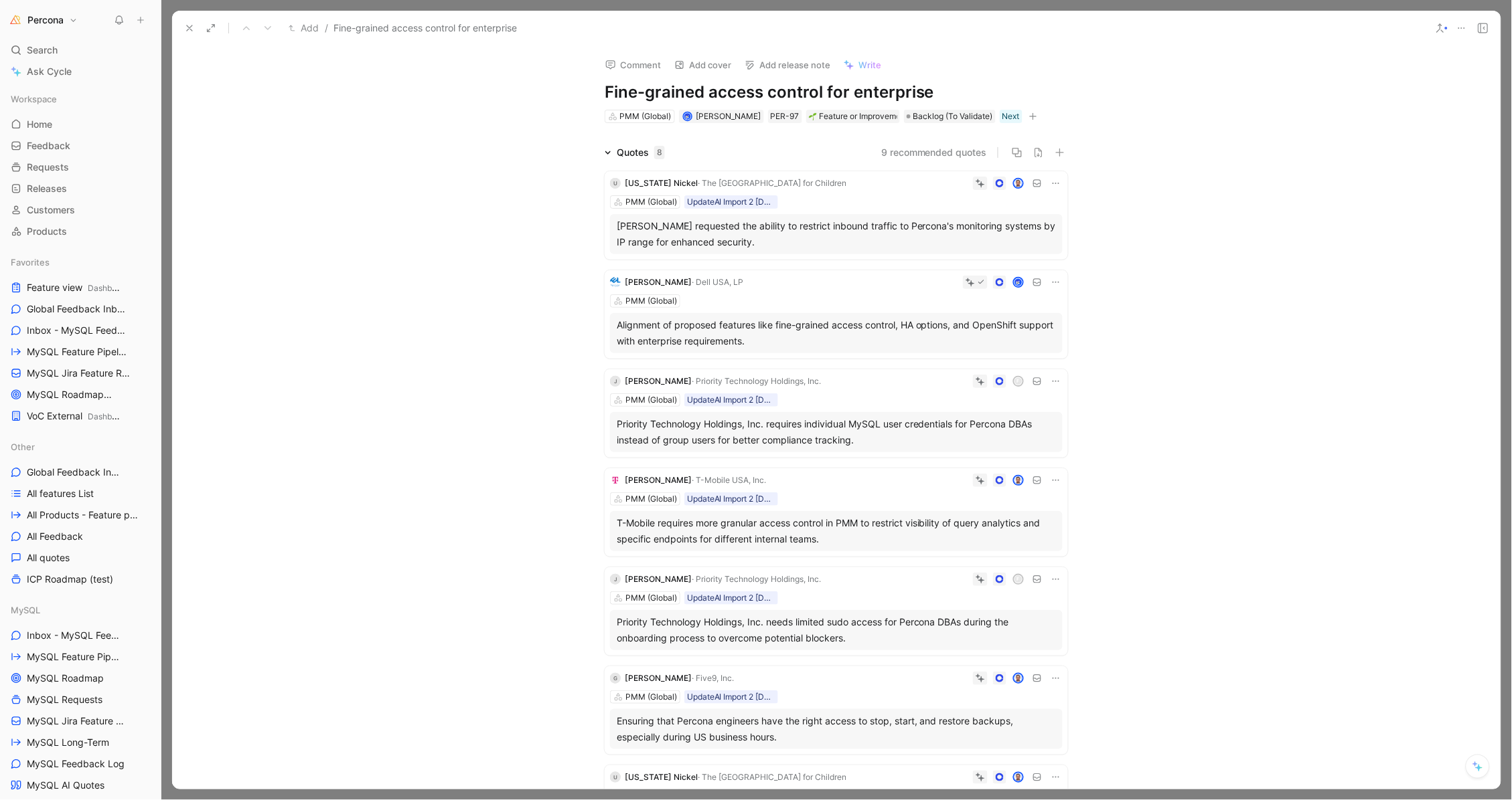
click at [1051, 377] on icon at bounding box center [1056, 381] width 11 height 11
click at [1005, 465] on span "Delete quote" at bounding box center [1010, 464] width 56 height 11
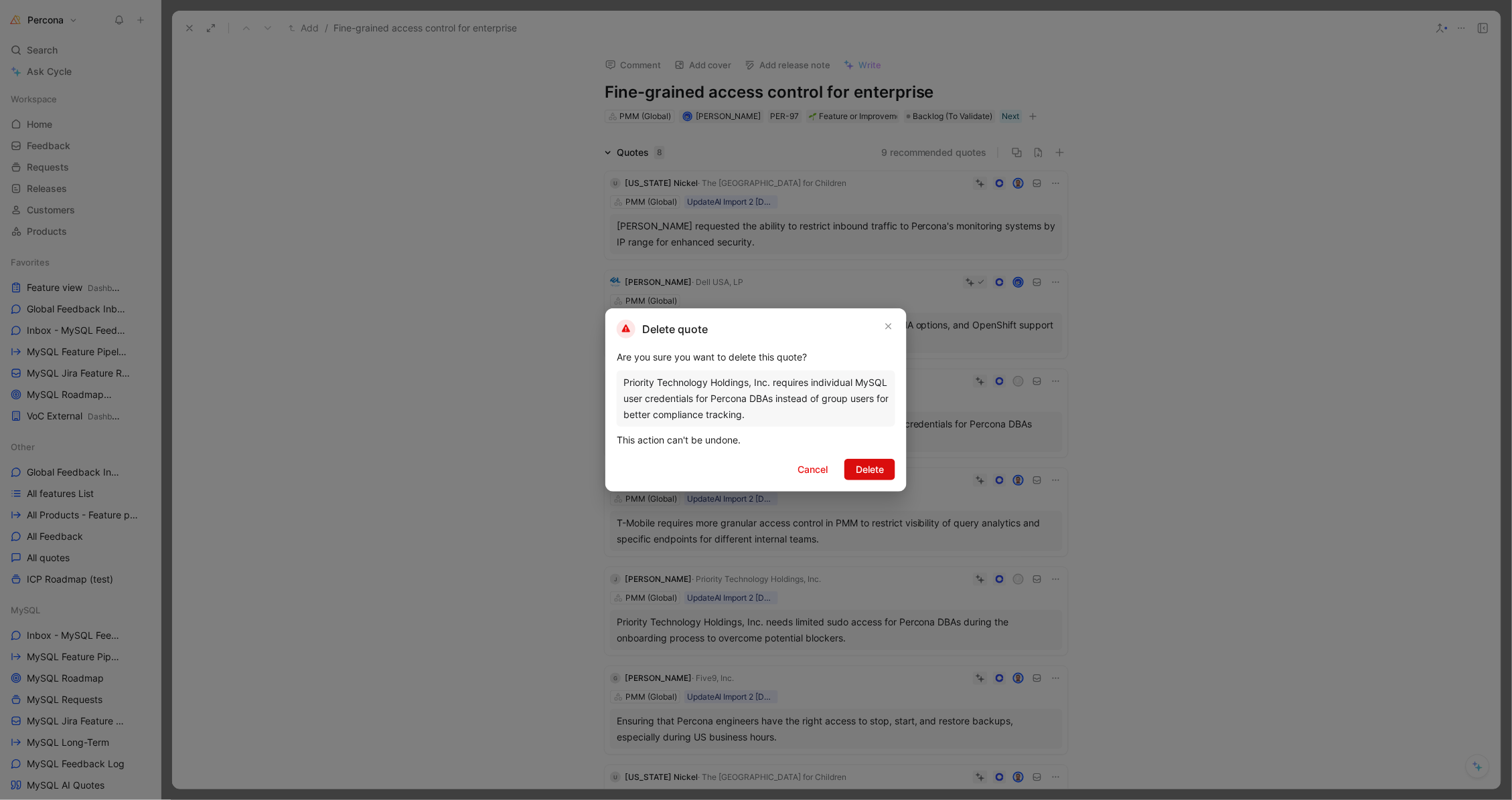
click at [870, 463] on span "Delete" at bounding box center [870, 470] width 28 height 16
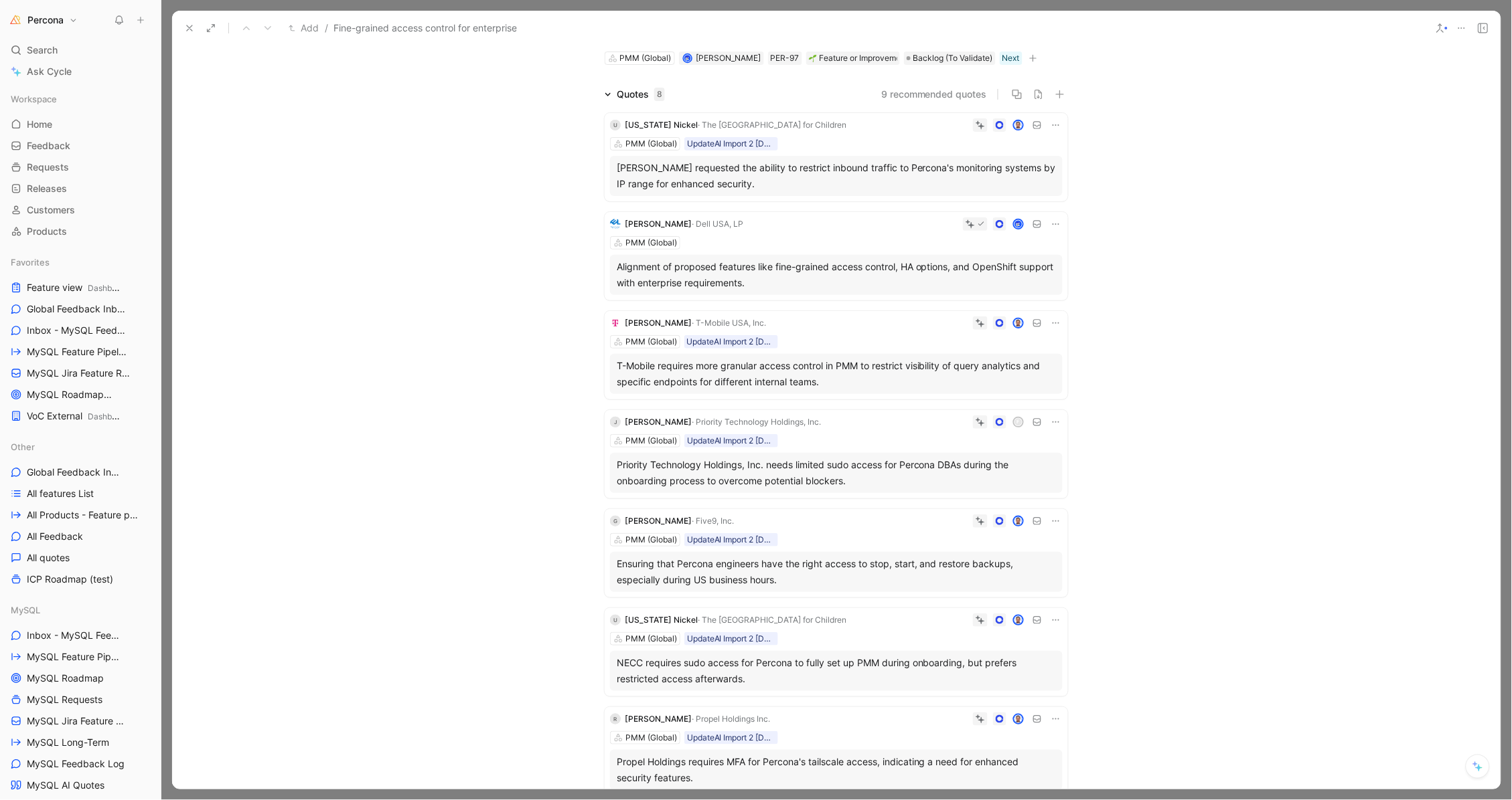
scroll to position [57, 0]
click at [1056, 420] on icon at bounding box center [1056, 423] width 11 height 11
click at [996, 505] on span "Delete quote" at bounding box center [1010, 504] width 56 height 11
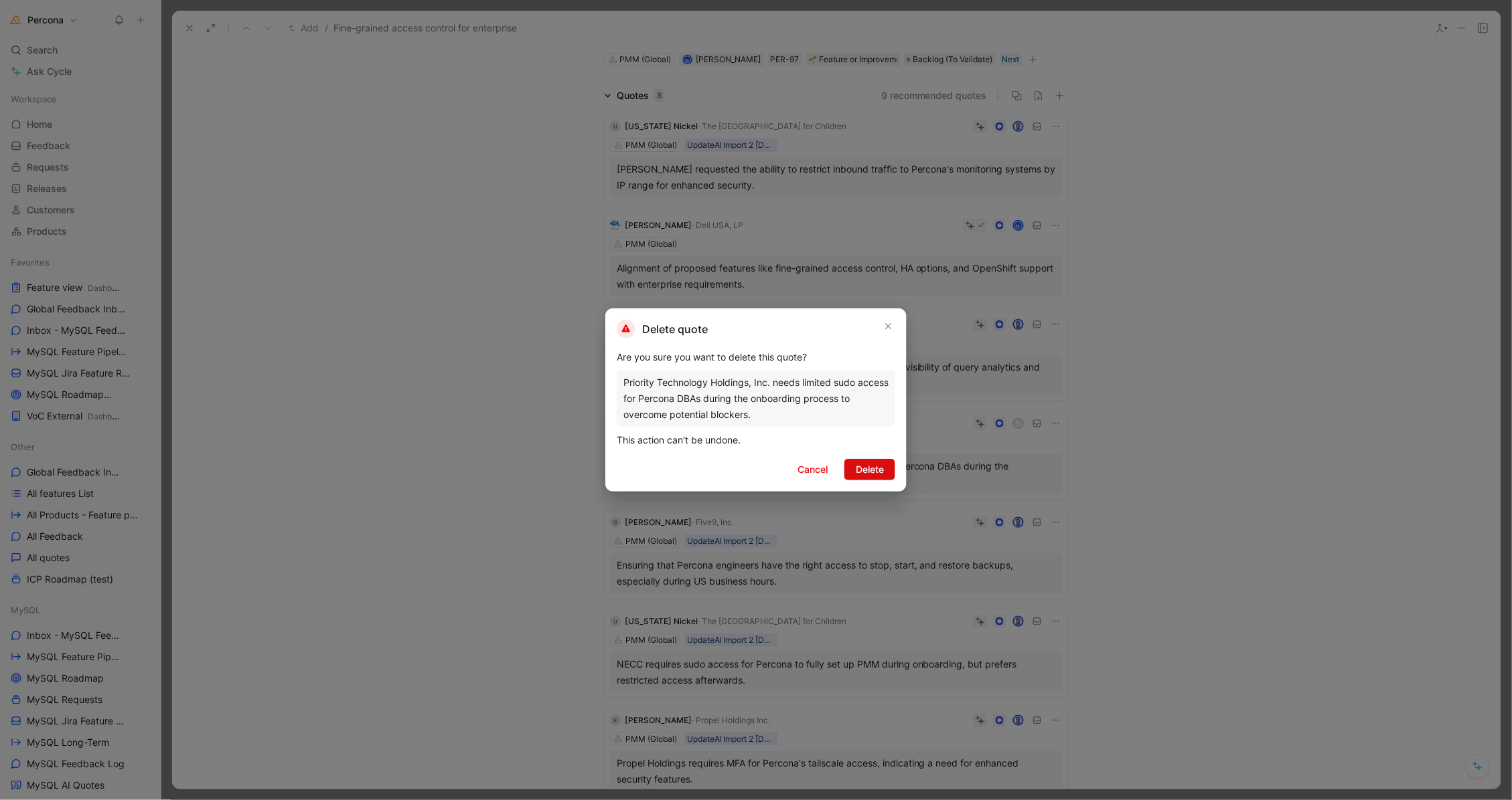
click at [870, 470] on span "Delete" at bounding box center [870, 470] width 28 height 16
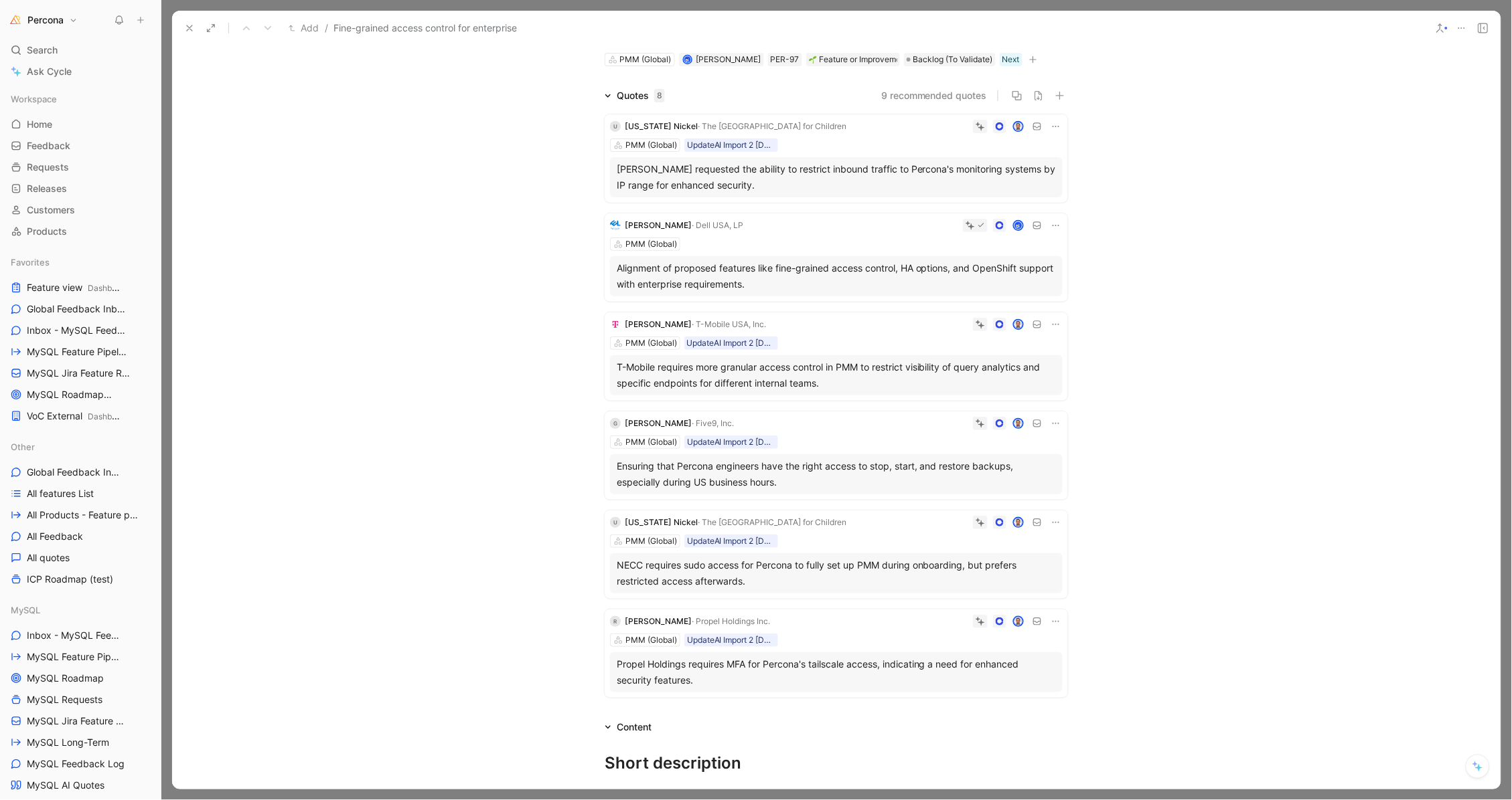
click at [1051, 418] on icon at bounding box center [1056, 423] width 11 height 11
click at [993, 501] on span "Delete quote" at bounding box center [1010, 504] width 56 height 11
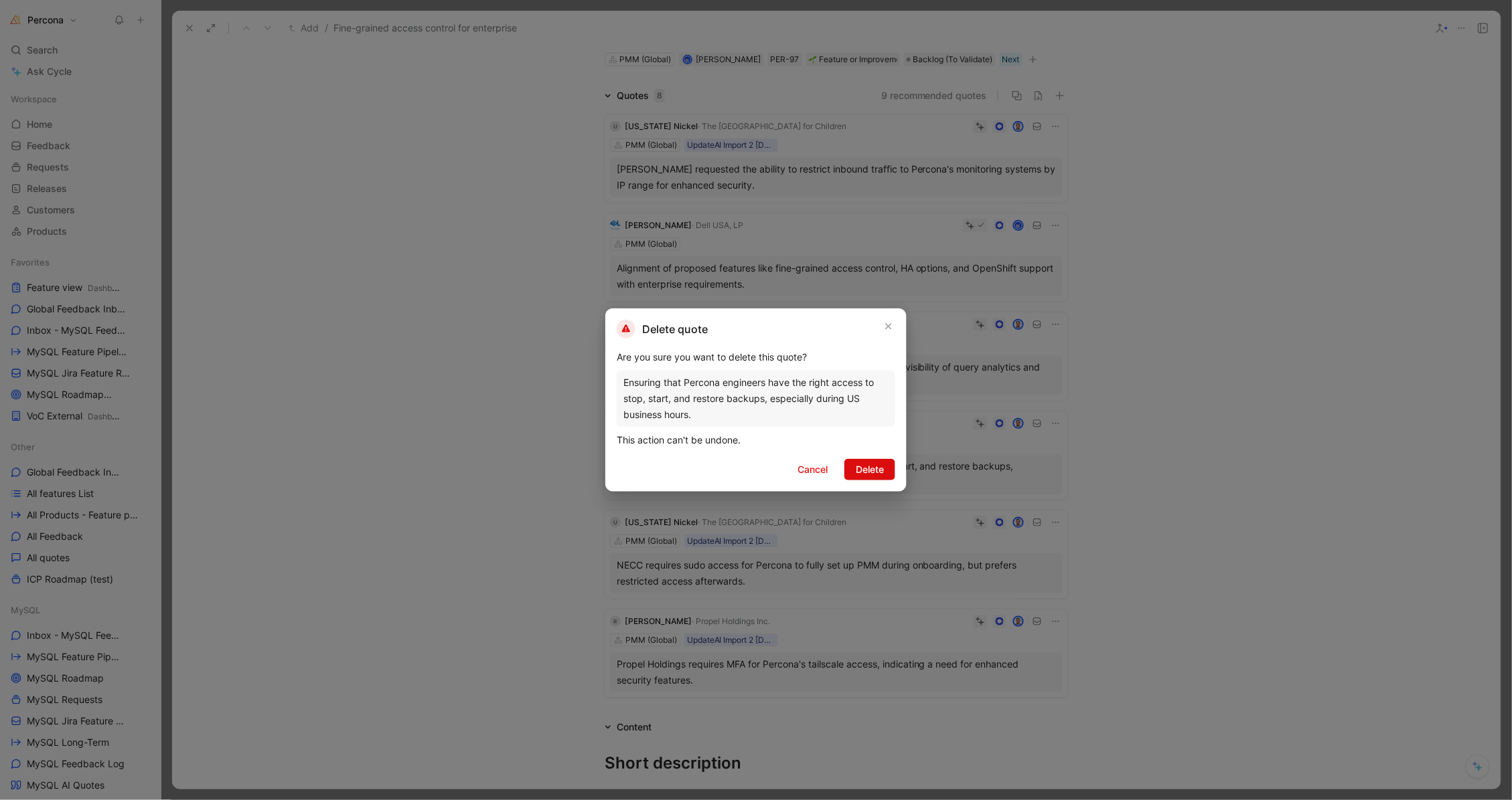
click at [865, 467] on span "Delete" at bounding box center [870, 470] width 28 height 16
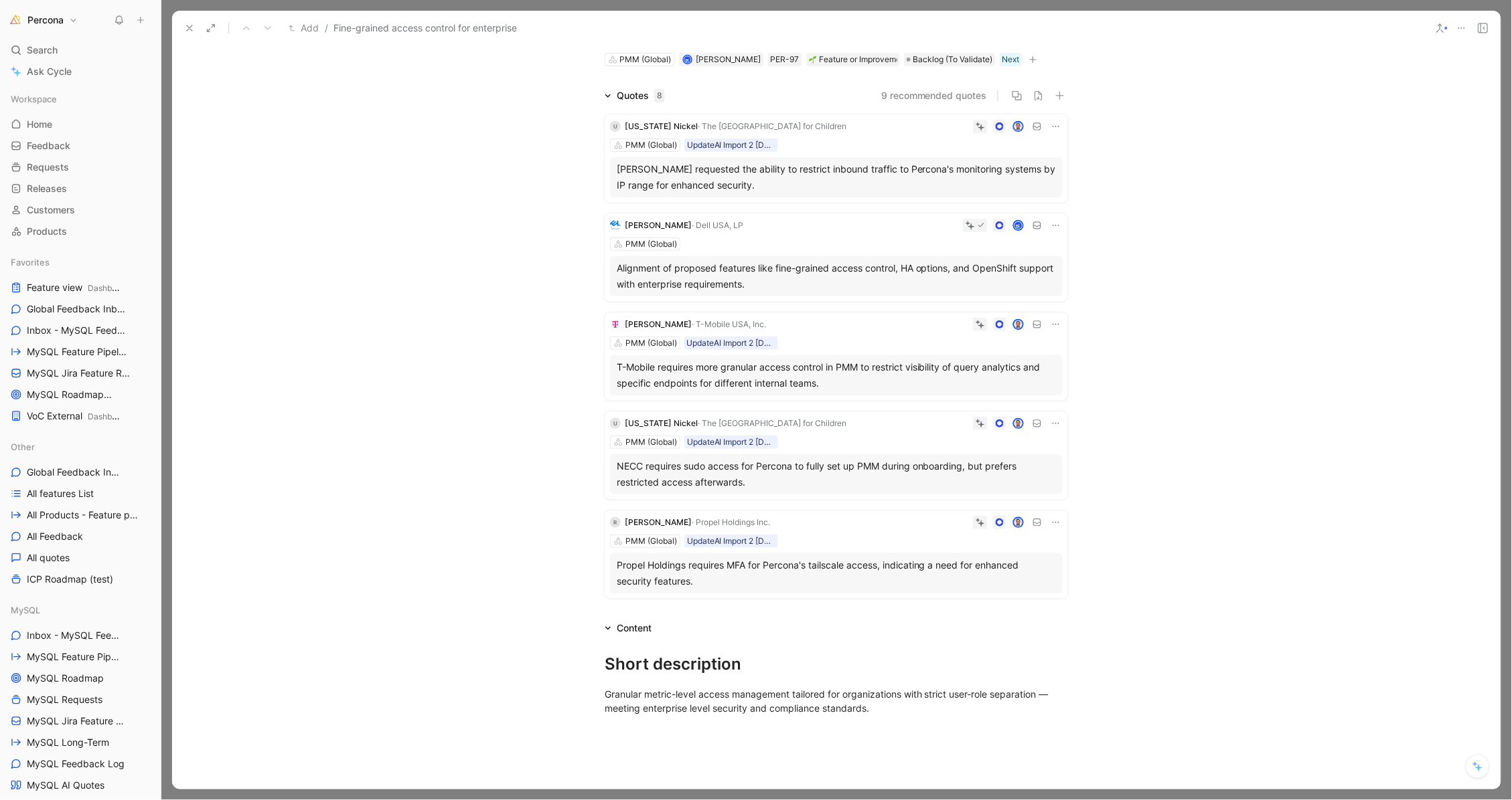
click at [1054, 418] on icon at bounding box center [1056, 423] width 11 height 11
click at [1003, 503] on span "Delete quote" at bounding box center [1010, 504] width 56 height 11
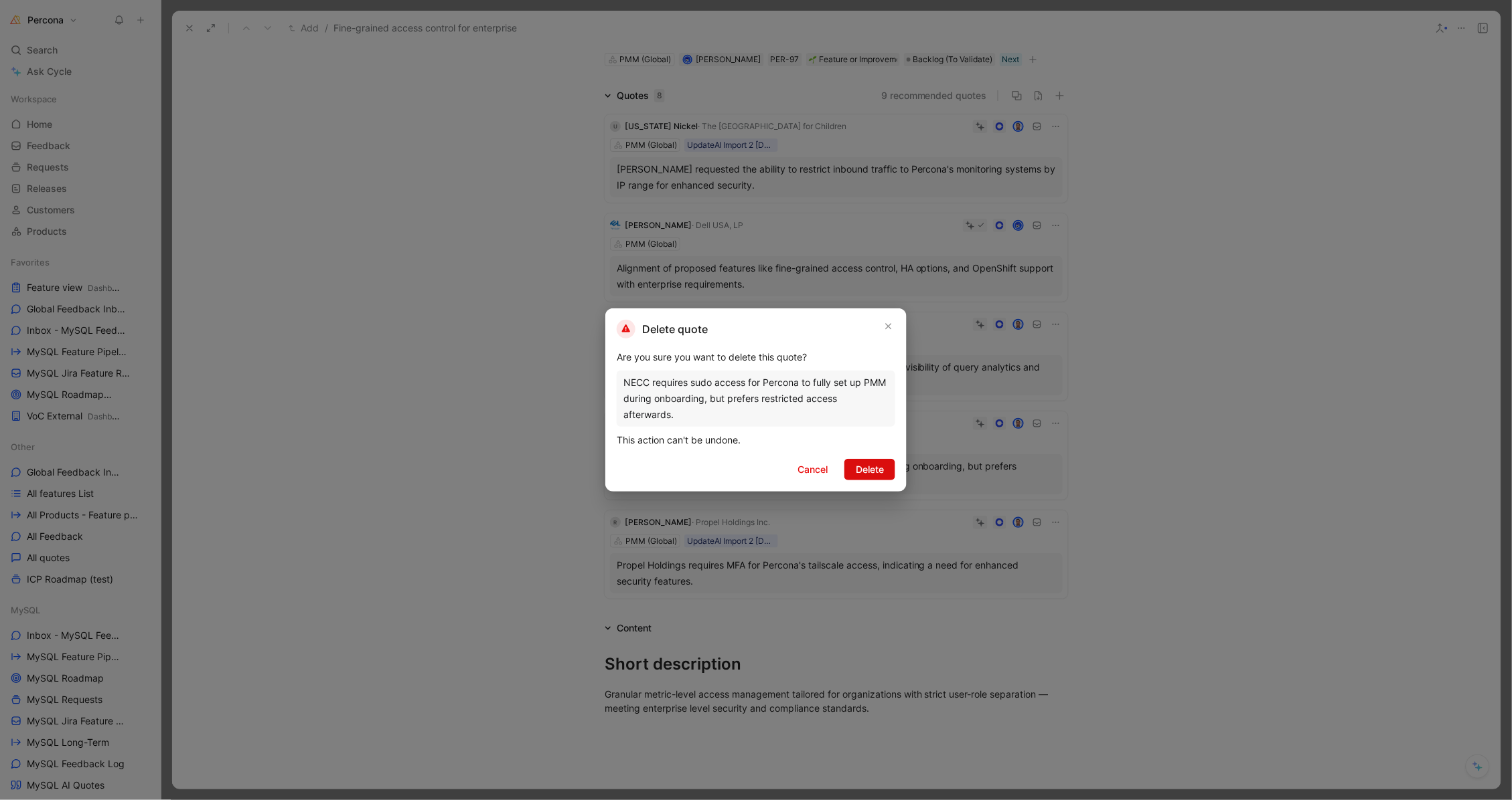
click at [874, 467] on span "Delete" at bounding box center [870, 470] width 28 height 16
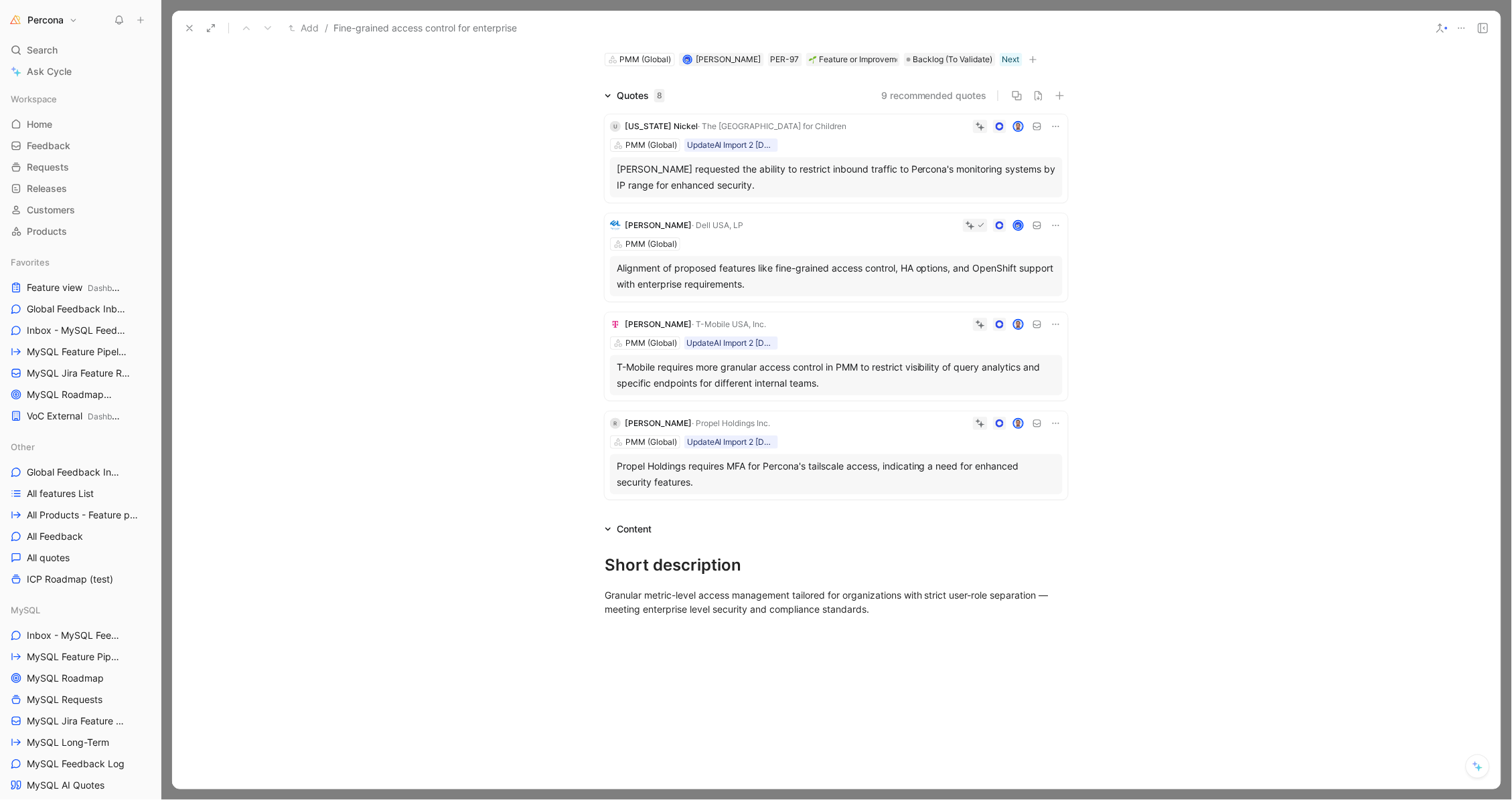
click at [1052, 421] on icon at bounding box center [1056, 423] width 11 height 11
click at [1001, 498] on div "Delete quote" at bounding box center [1017, 505] width 70 height 16
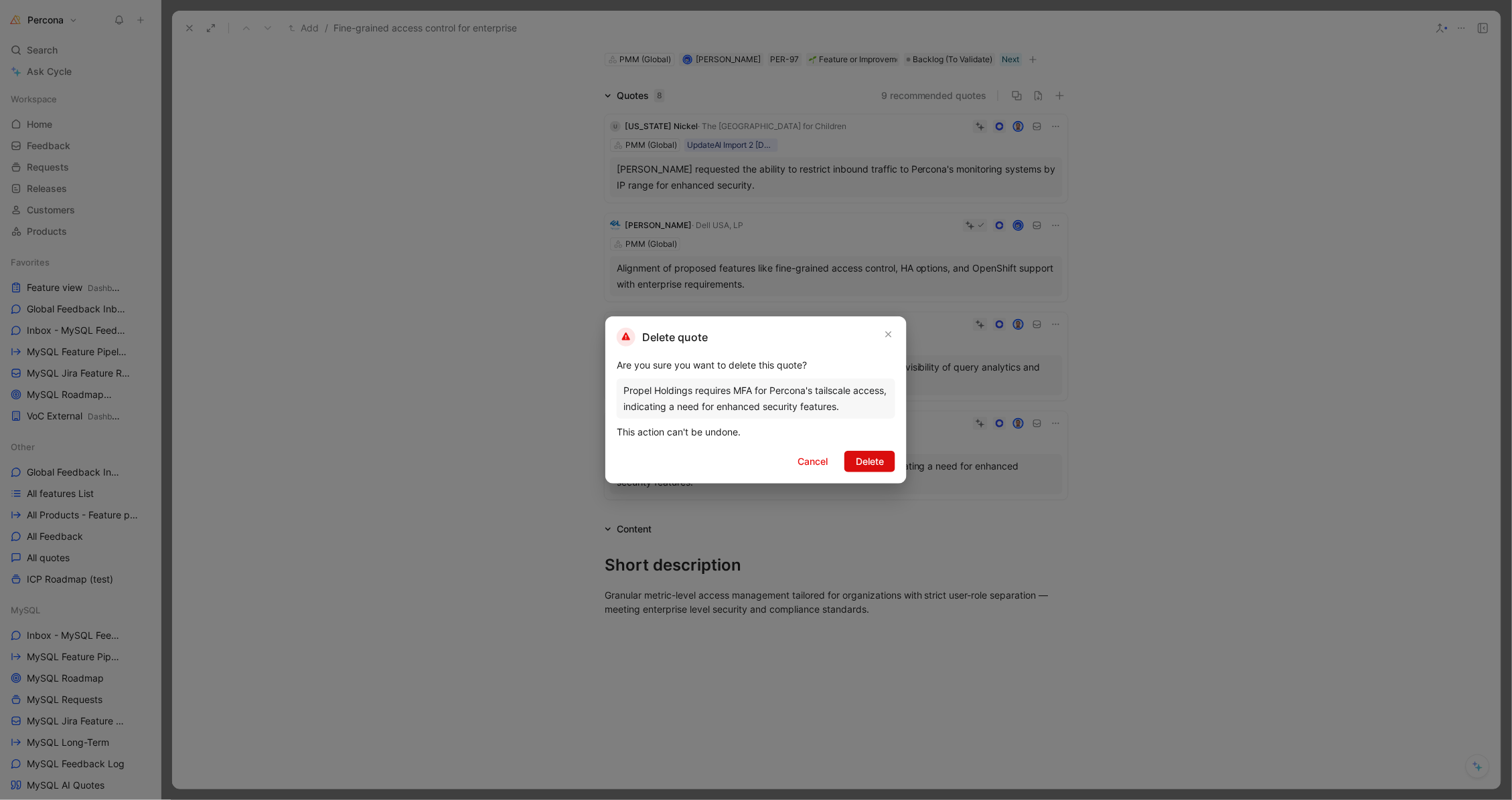
click at [867, 465] on span "Delete" at bounding box center [870, 462] width 28 height 16
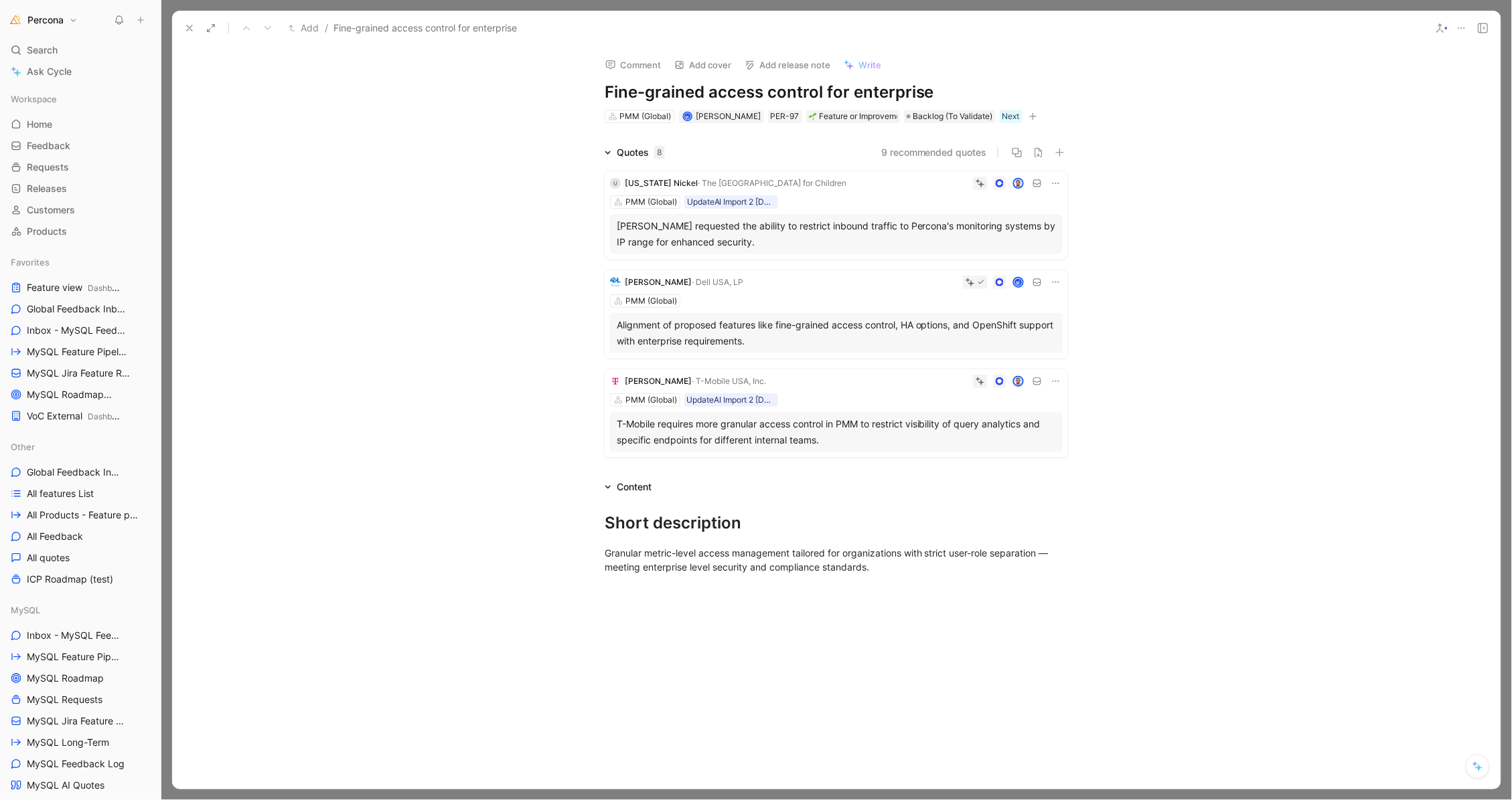
scroll to position [0, 0]
click at [187, 27] on icon at bounding box center [189, 28] width 11 height 11
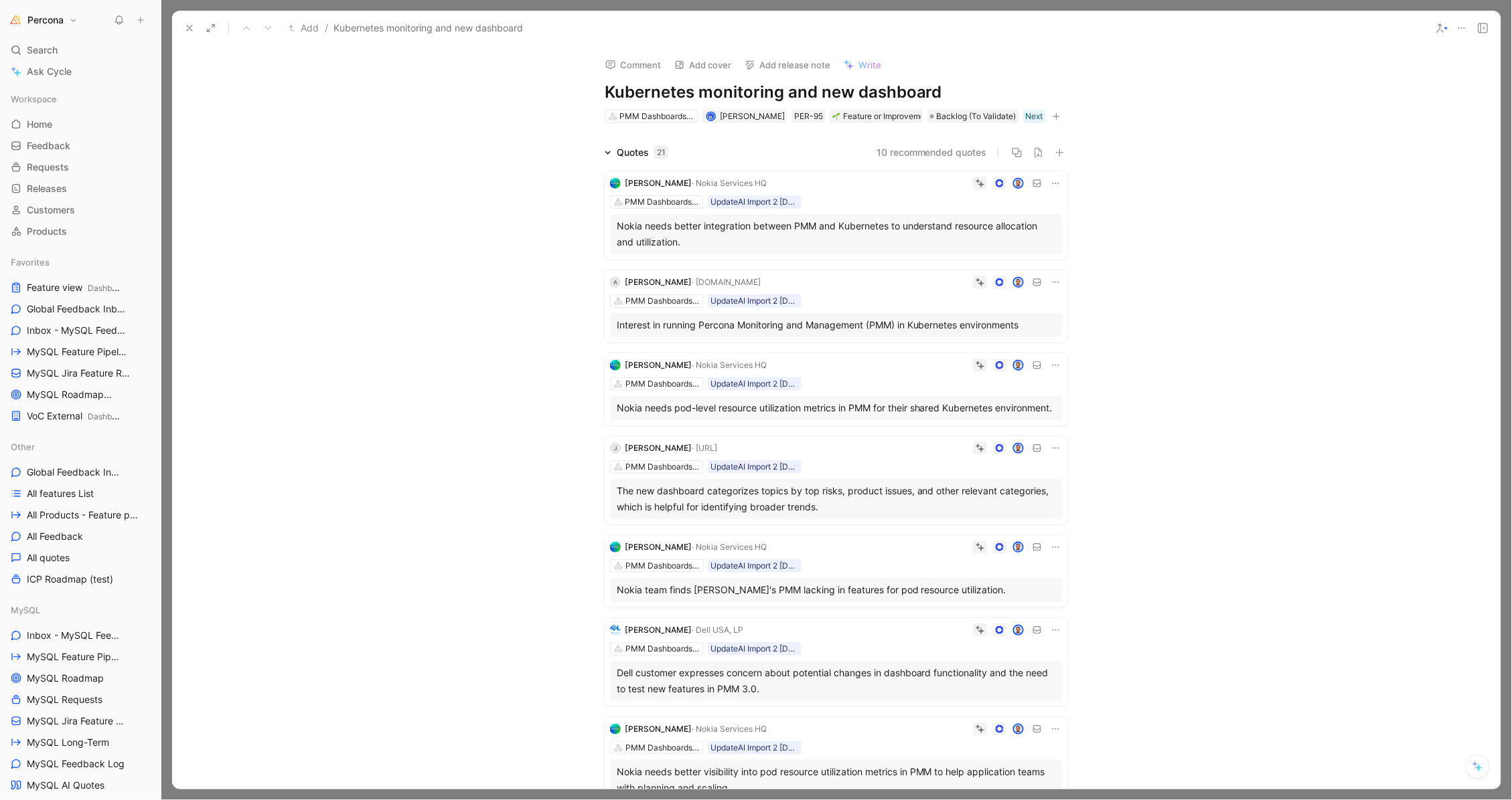
click at [798, 331] on div "Interest in running Percona Monitoring and Management (PMM) in Kubernetes envir…" at bounding box center [836, 325] width 439 height 16
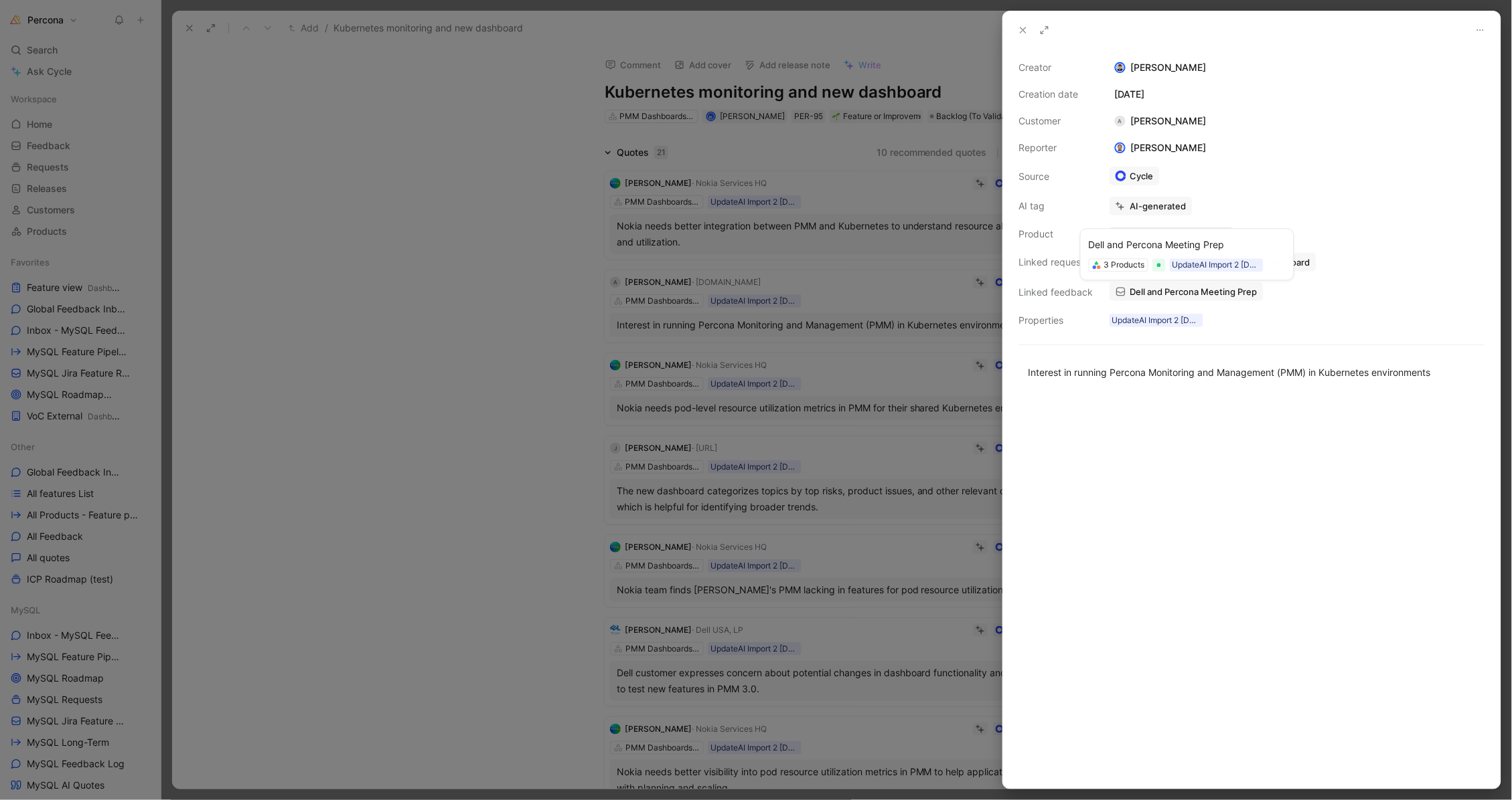
click at [1147, 287] on span "Dell and Percona Meeting Prep" at bounding box center [1193, 292] width 127 height 12
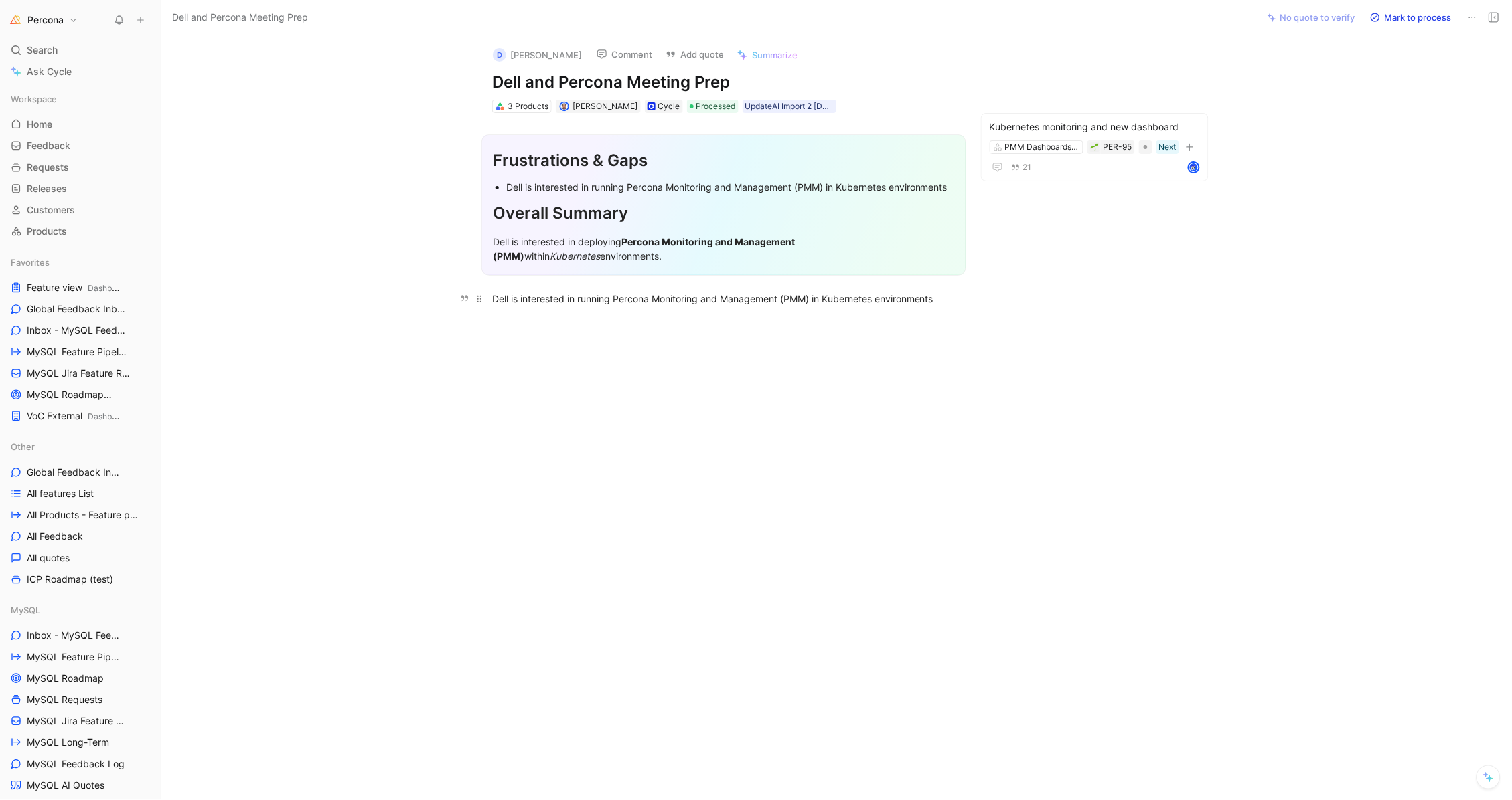
click at [650, 300] on div "Dell is interested in running Percona Monitoring and Management (PMM) in Kubern…" at bounding box center [724, 299] width 463 height 14
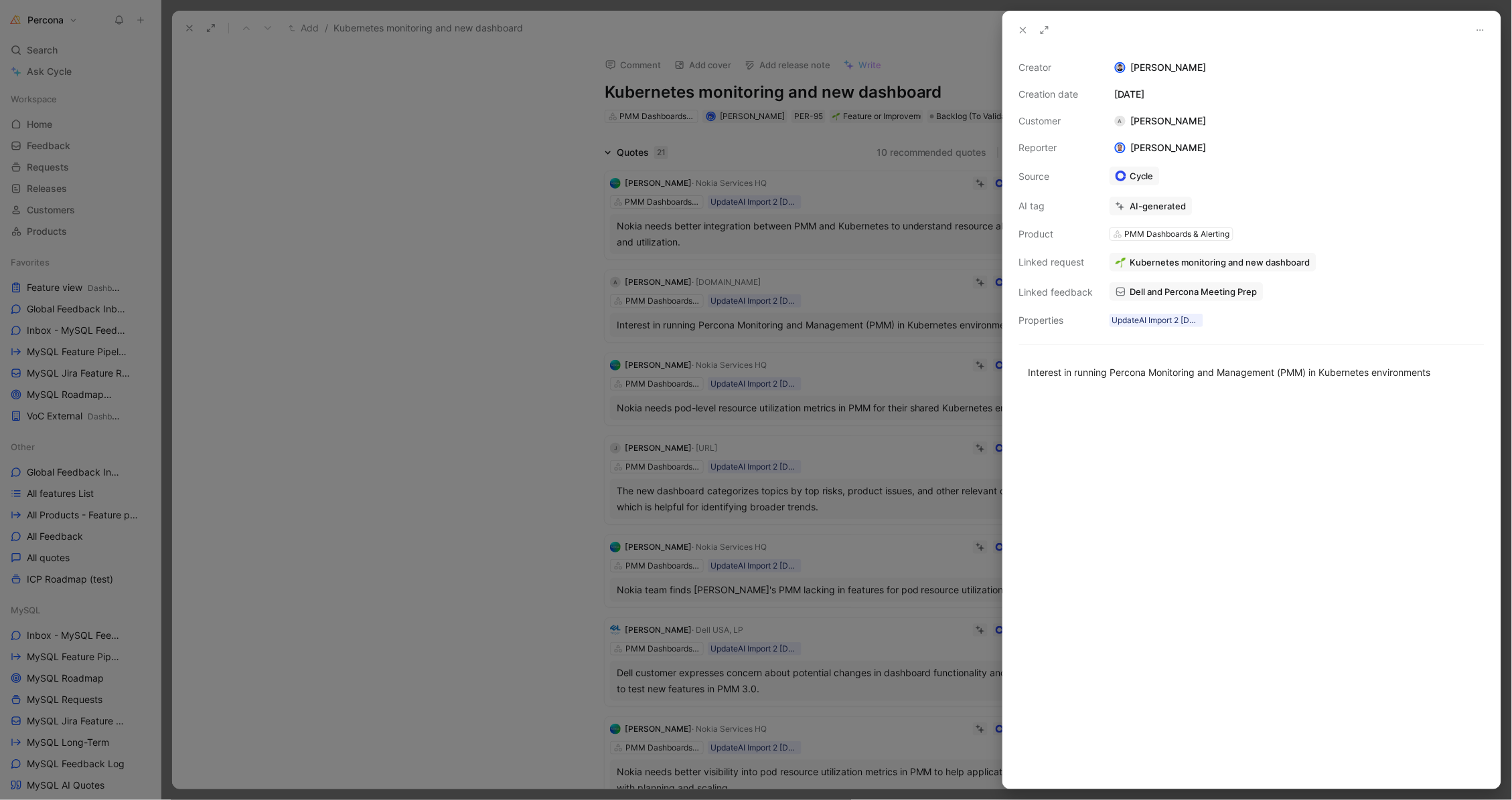
click at [383, 267] on div at bounding box center [756, 400] width 1512 height 800
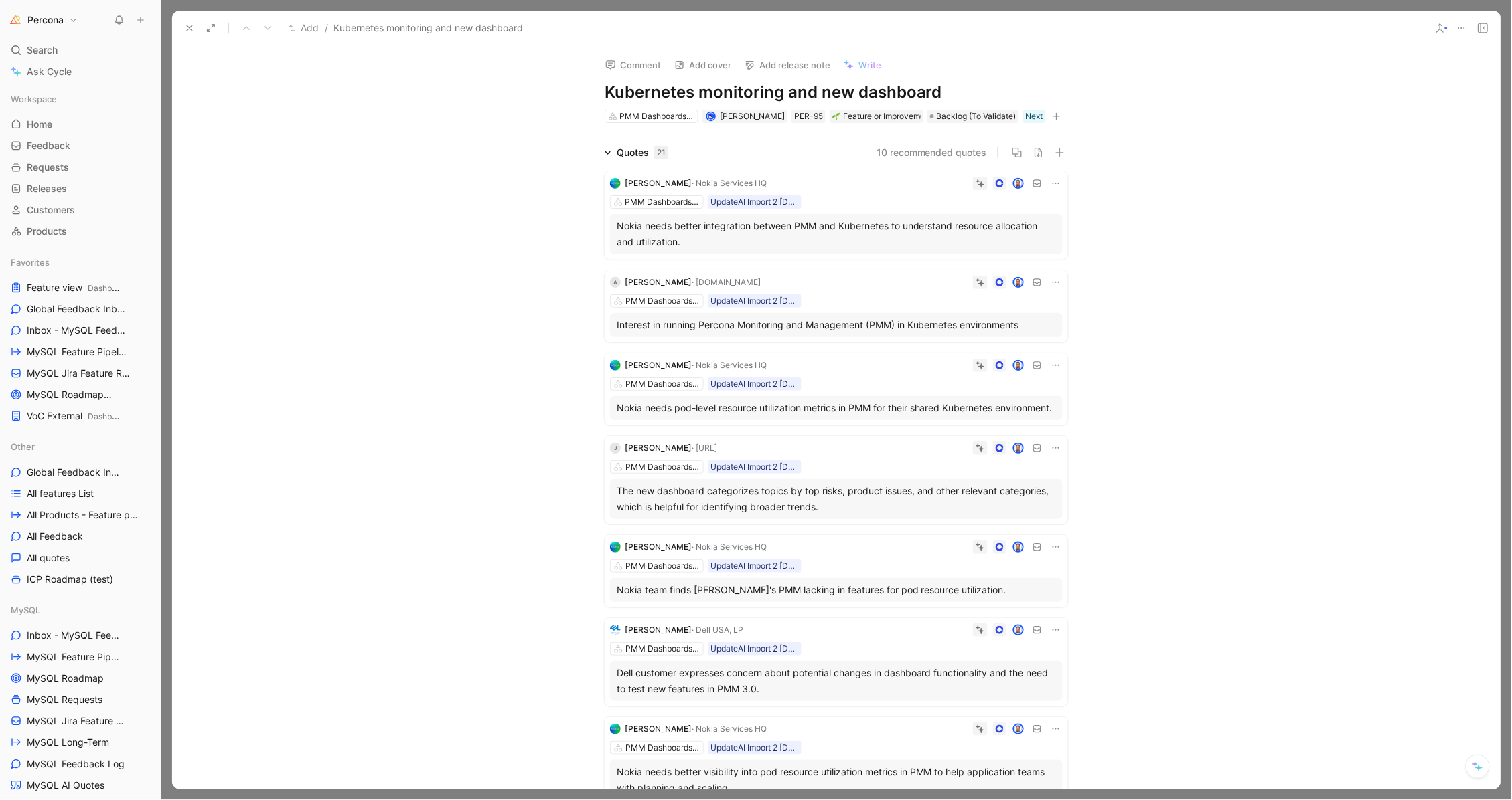
click at [1061, 286] on div "A Addison Lawrence · dell.com PMM Dashboards & Alerting UpdateAI Import 2 02-07…" at bounding box center [837, 306] width 463 height 72
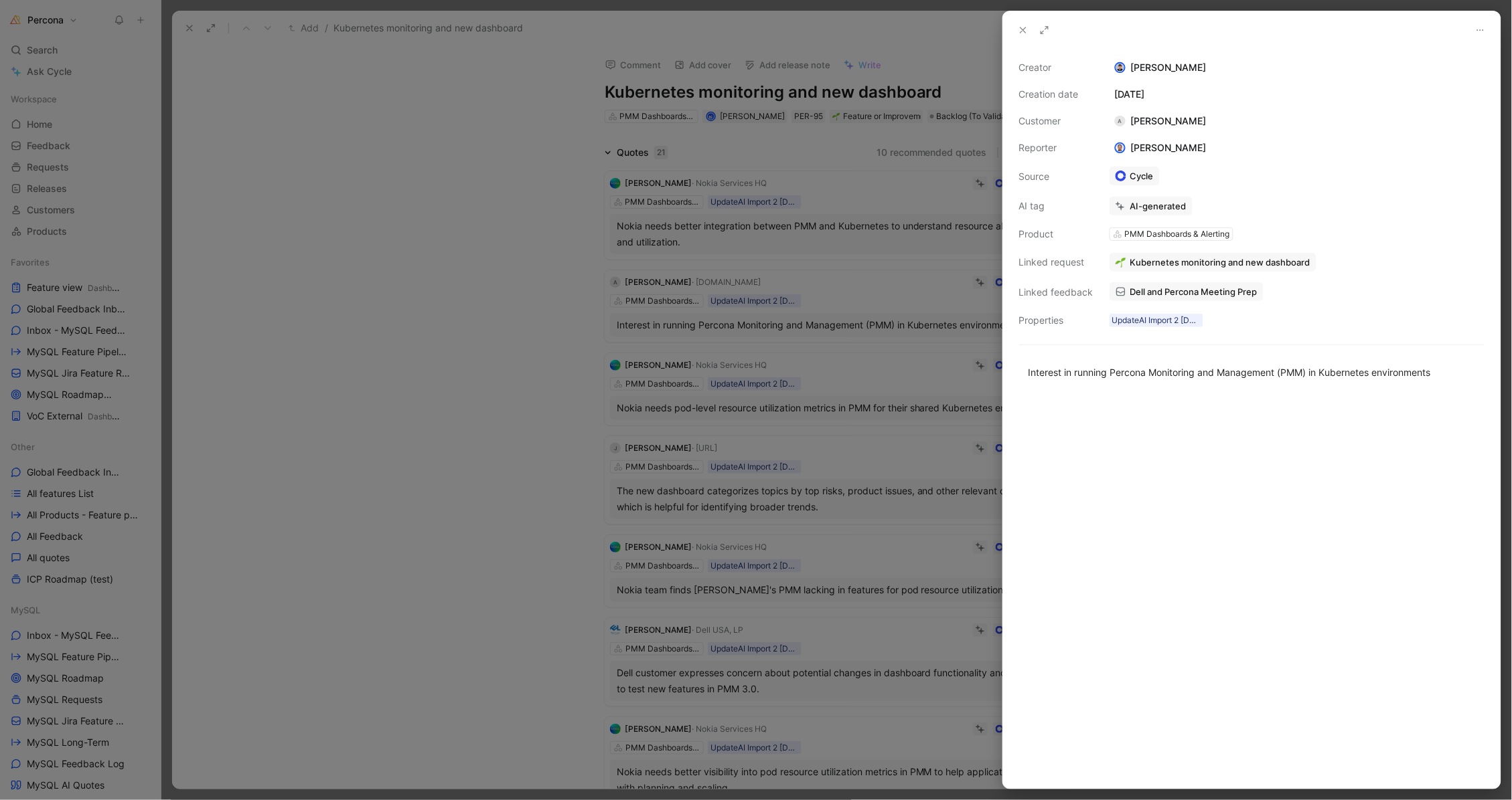
click at [920, 329] on div at bounding box center [756, 400] width 1512 height 800
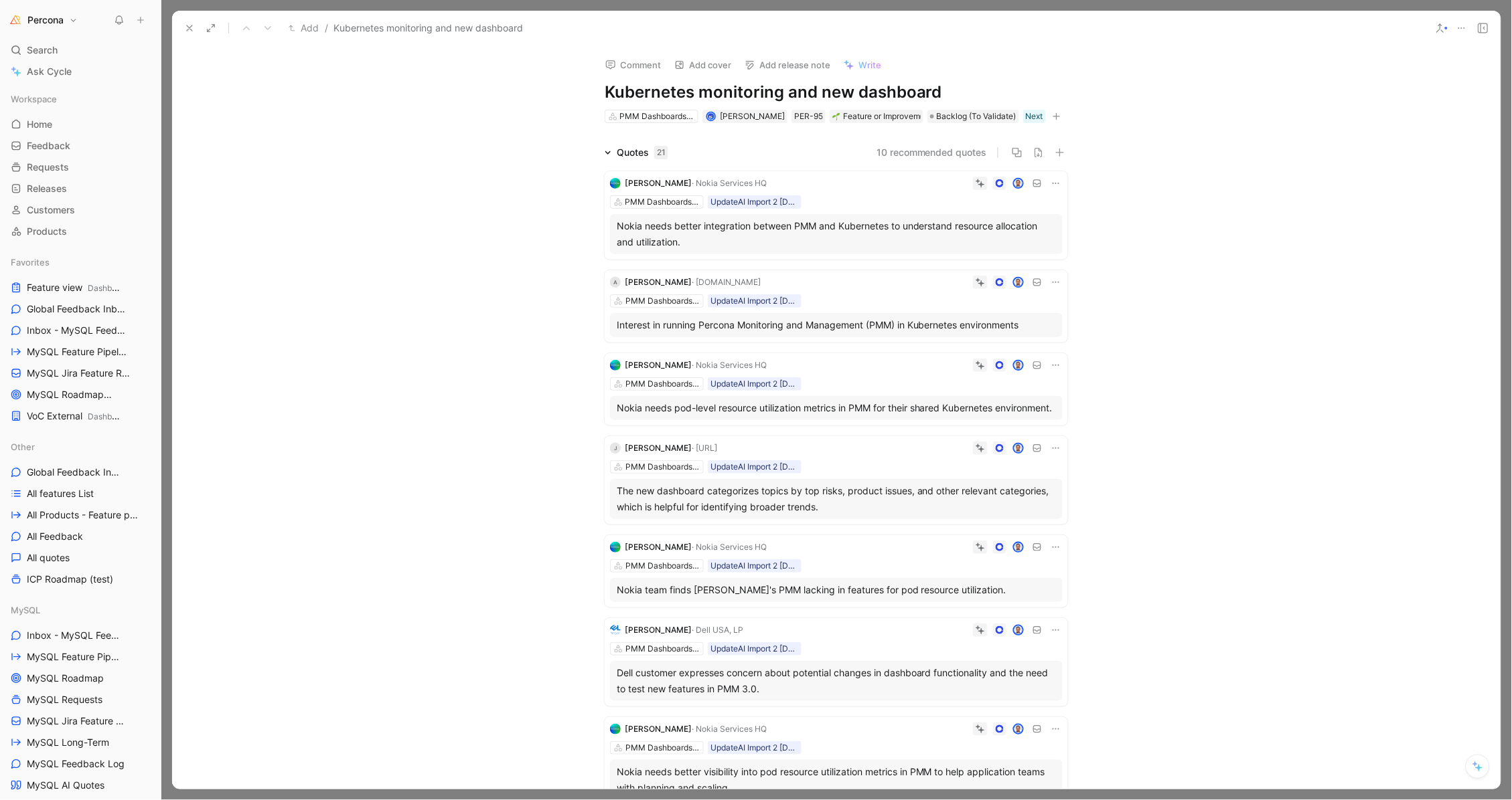
click at [1049, 282] on button at bounding box center [1055, 282] width 13 height 13
click at [831, 325] on div "Interest in running Percona Monitoring and Management (PMM) in Kubernetes envir…" at bounding box center [836, 325] width 439 height 16
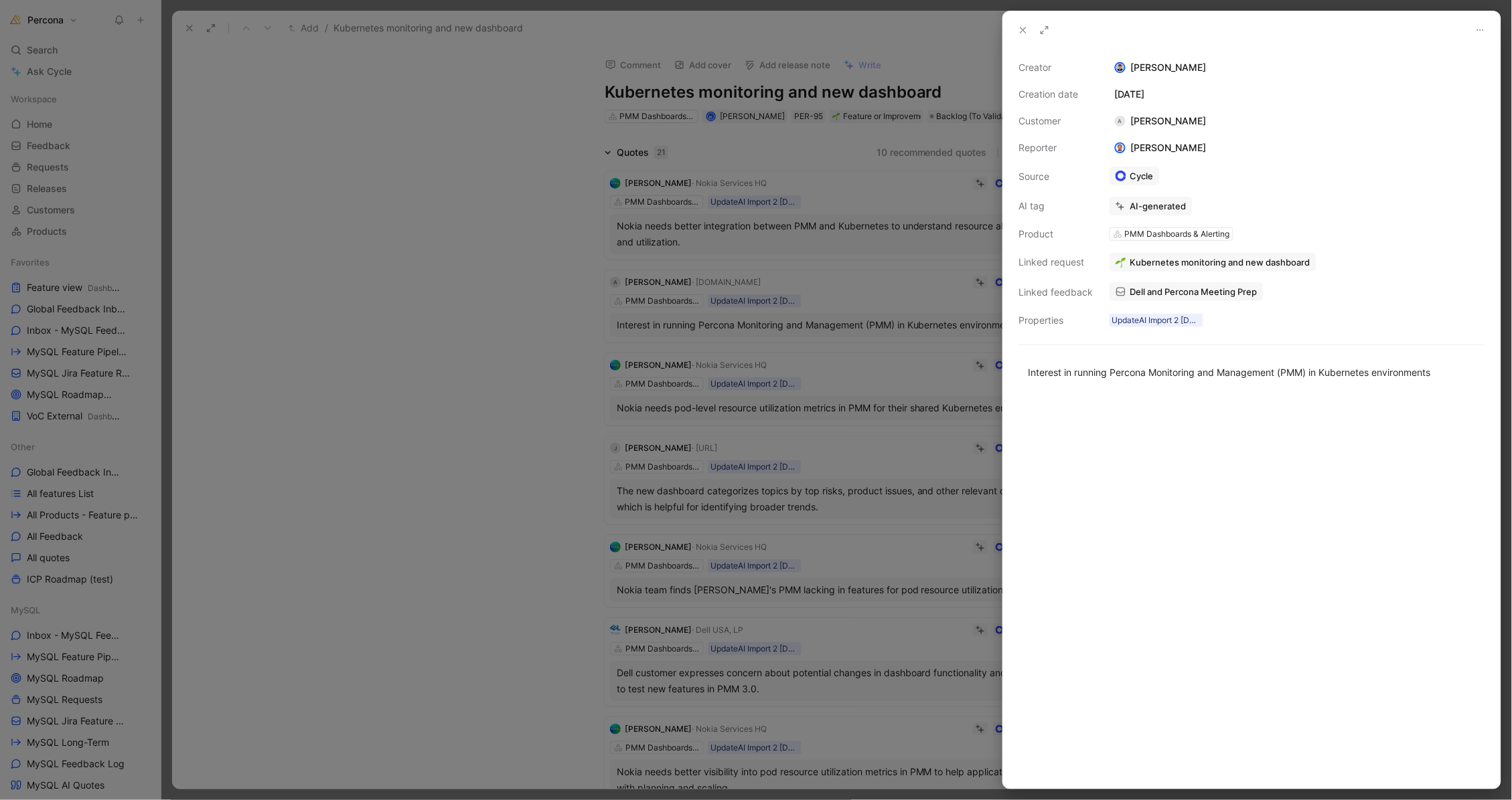
click at [1157, 288] on span "Dell and Percona Meeting Prep" at bounding box center [1193, 292] width 127 height 12
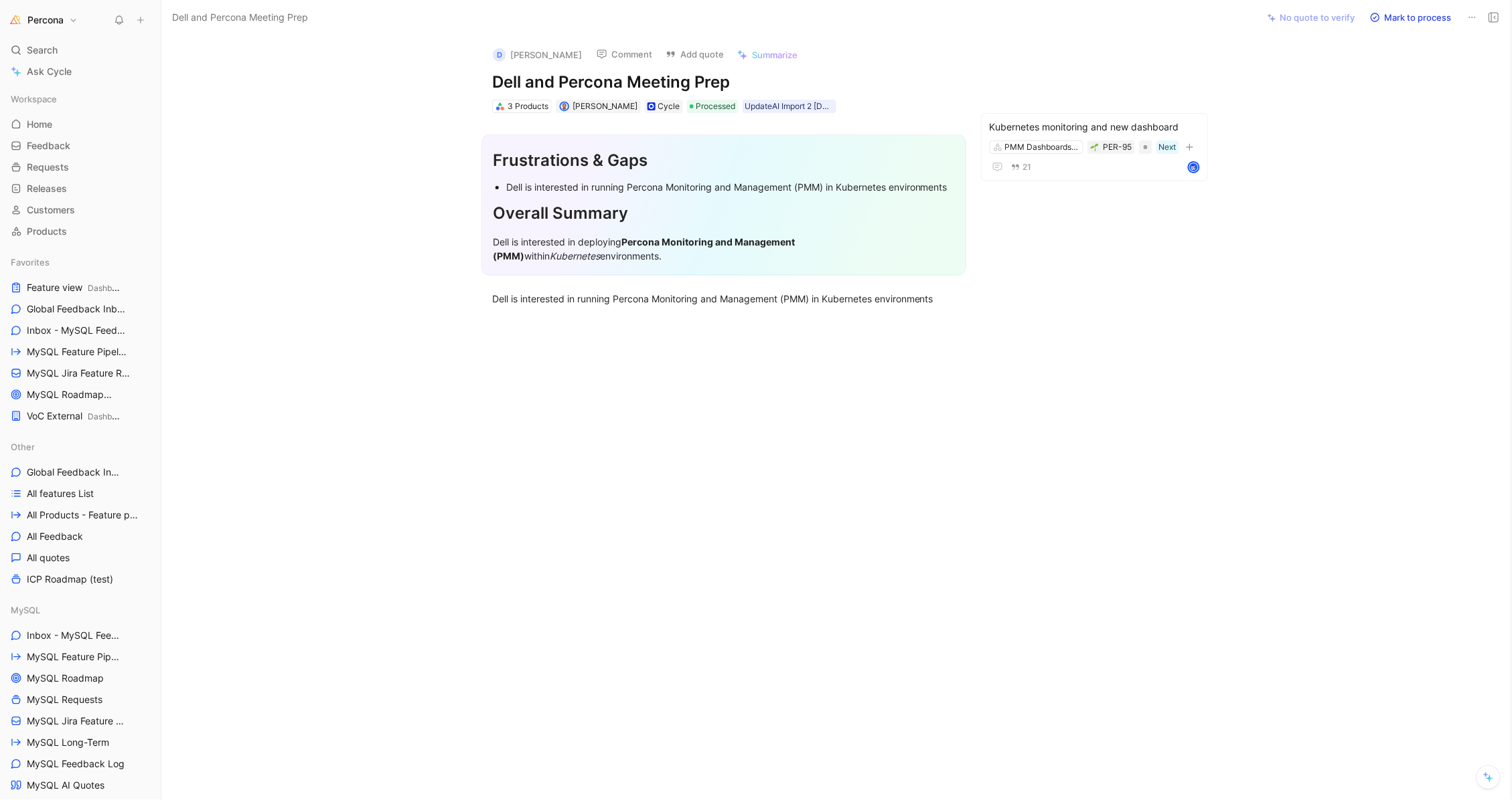
click at [581, 180] on div "Dell is interested in running Percona Monitoring and Management (PMM) in Kubern…" at bounding box center [730, 187] width 448 height 14
click at [569, 239] on div "Dell is interested in deploying Percona Monitoring and Management (PMM) within …" at bounding box center [724, 249] width 462 height 28
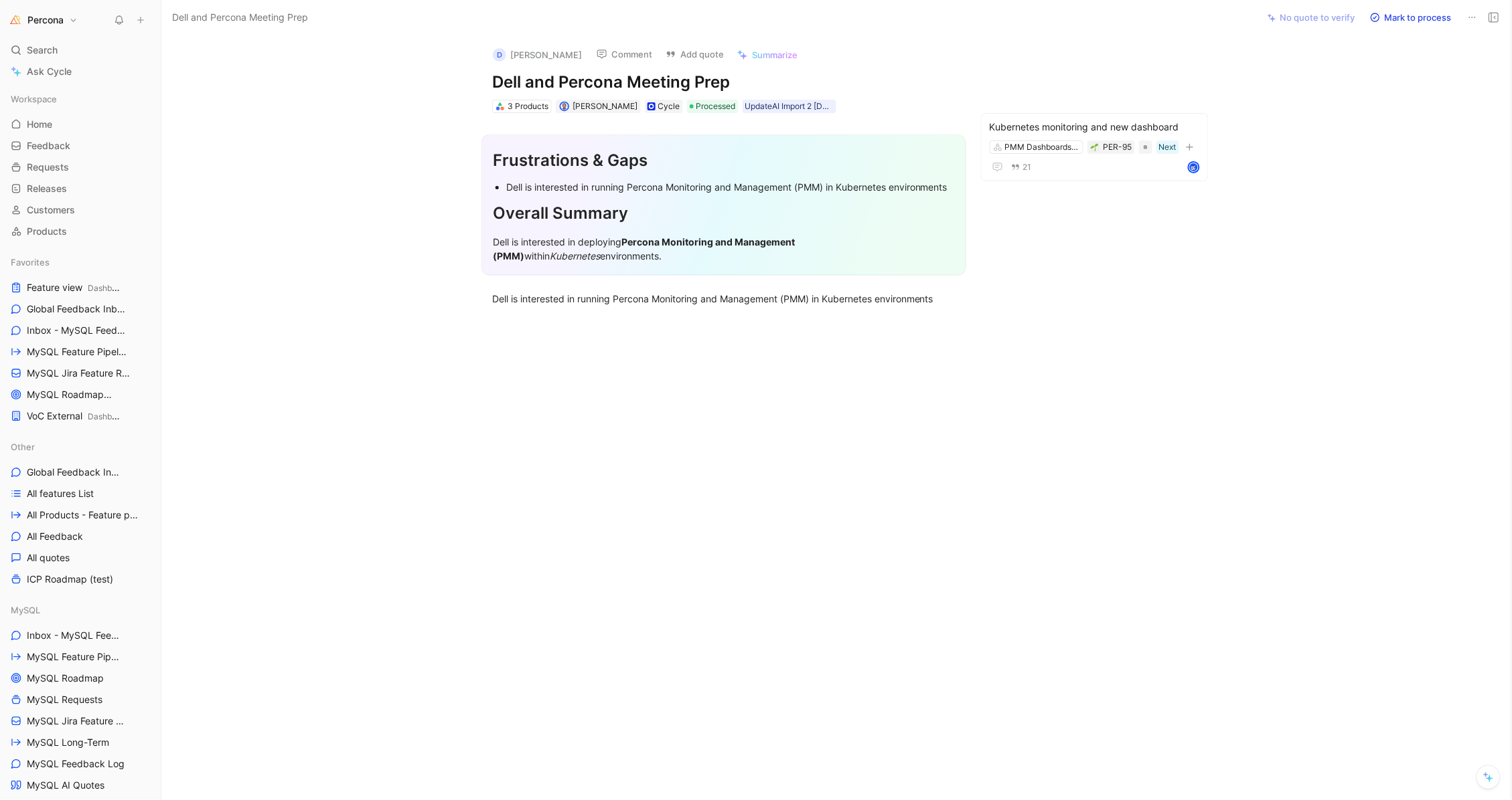
click at [569, 239] on div "Dell is interested in deploying Percona Monitoring and Management (PMM) within …" at bounding box center [724, 249] width 462 height 28
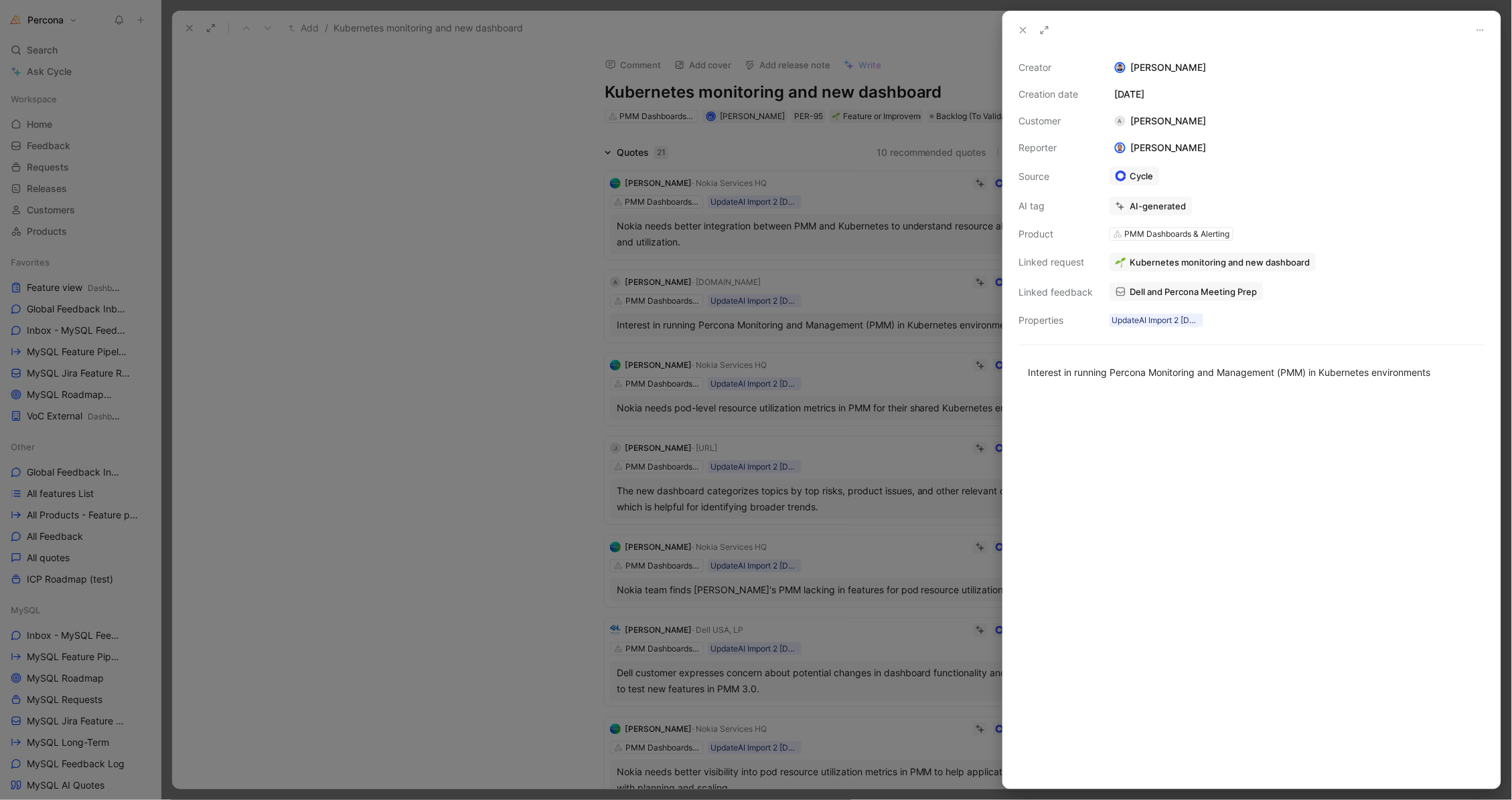
click at [416, 224] on div at bounding box center [756, 400] width 1512 height 800
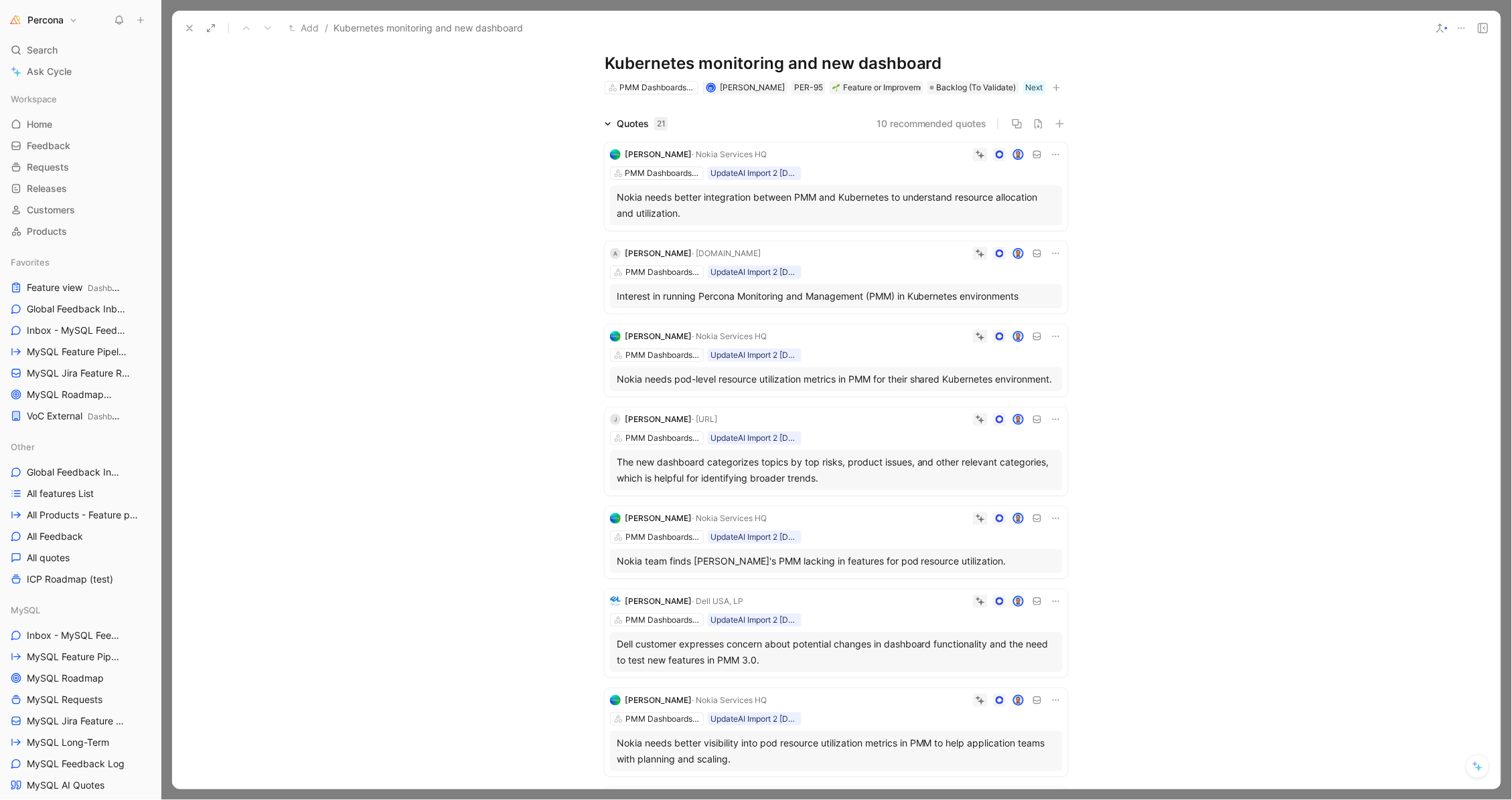
scroll to position [29, 0]
click at [1051, 424] on icon at bounding box center [1056, 419] width 11 height 11
click at [1014, 515] on span "Delete quote" at bounding box center [1010, 517] width 56 height 11
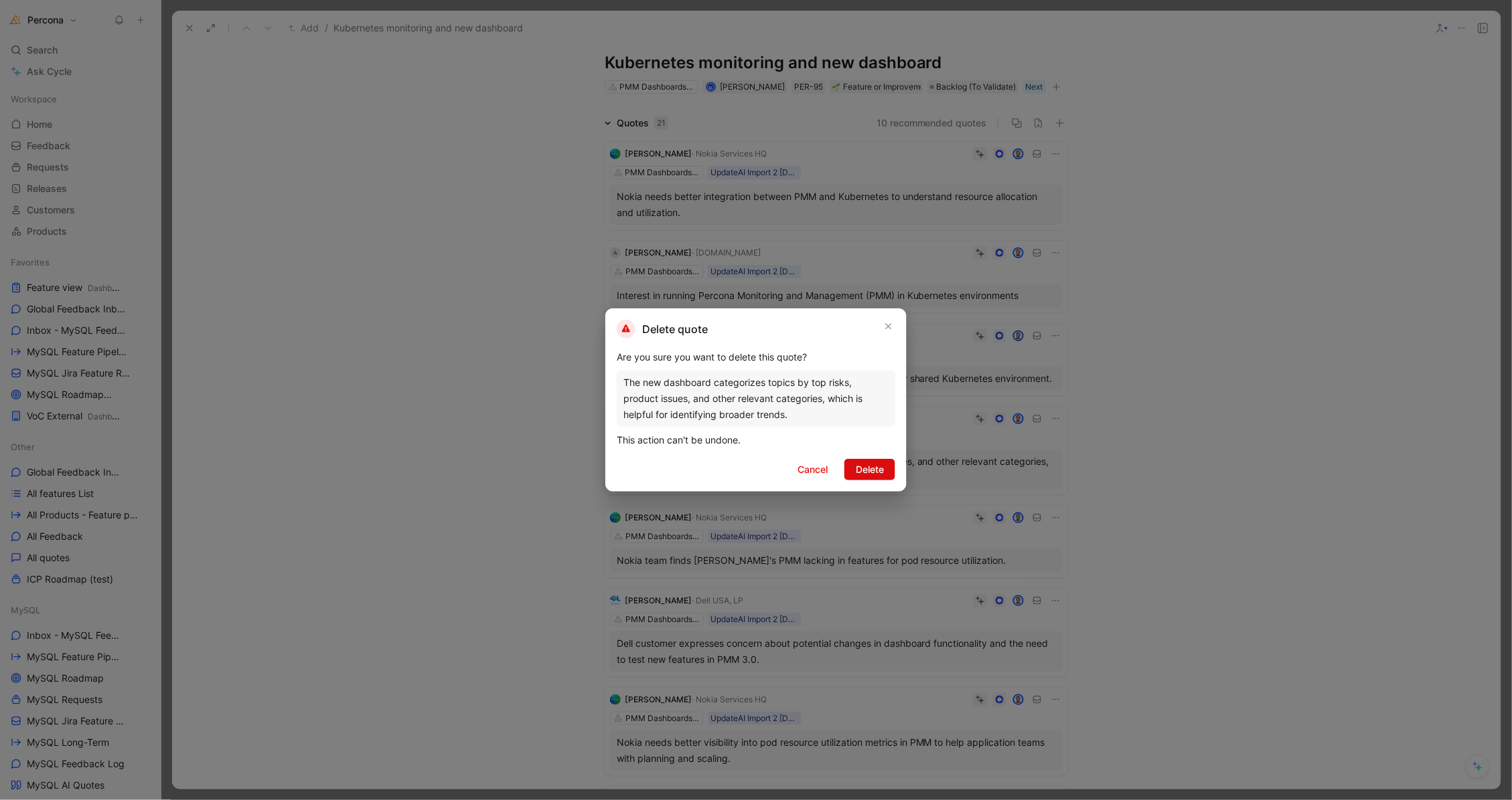
click at [874, 466] on span "Delete" at bounding box center [870, 470] width 28 height 16
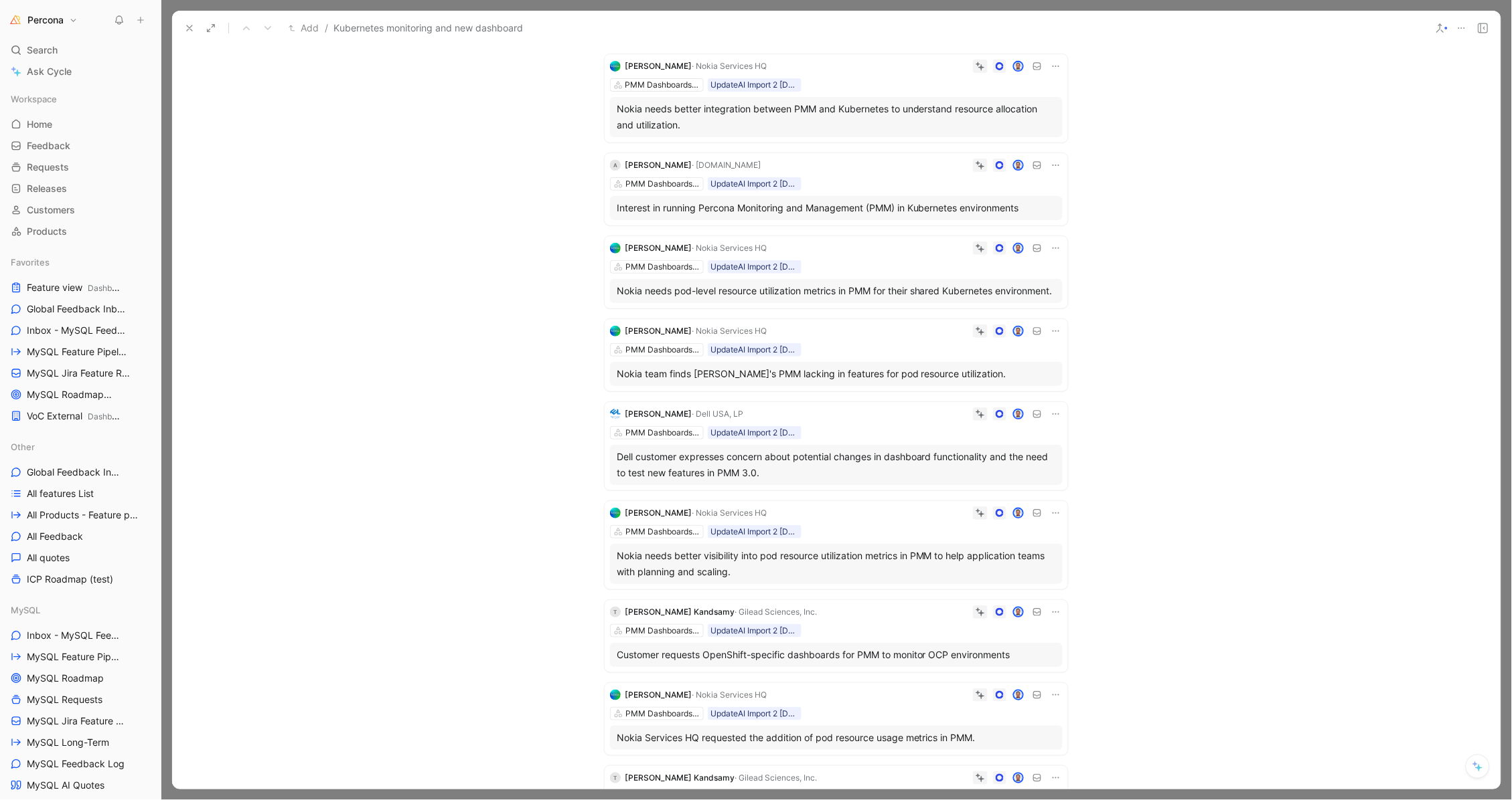
scroll to position [149, 0]
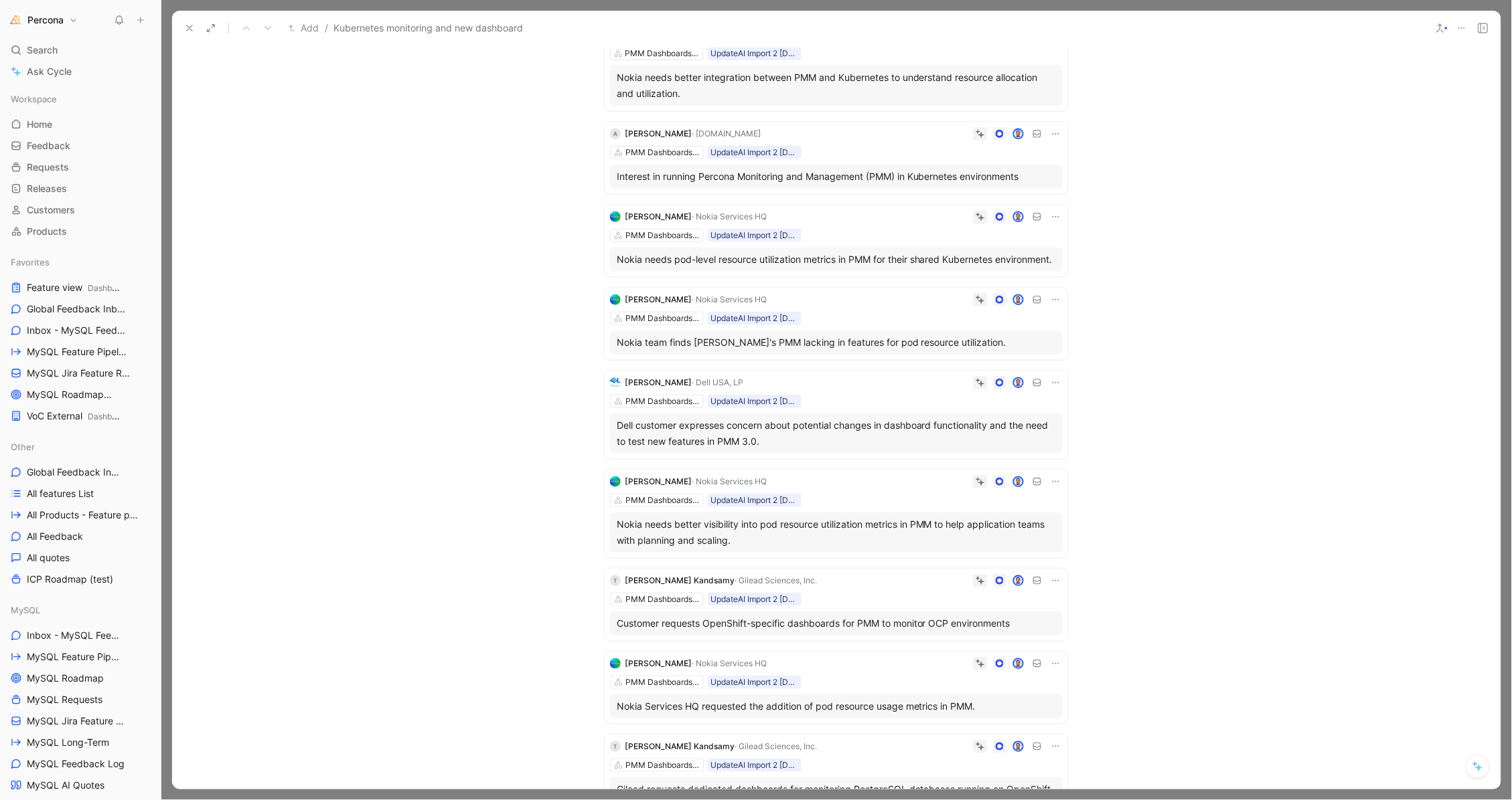
click at [1051, 388] on icon at bounding box center [1056, 383] width 11 height 11
click at [1005, 487] on span "Delete quote" at bounding box center [1010, 481] width 56 height 11
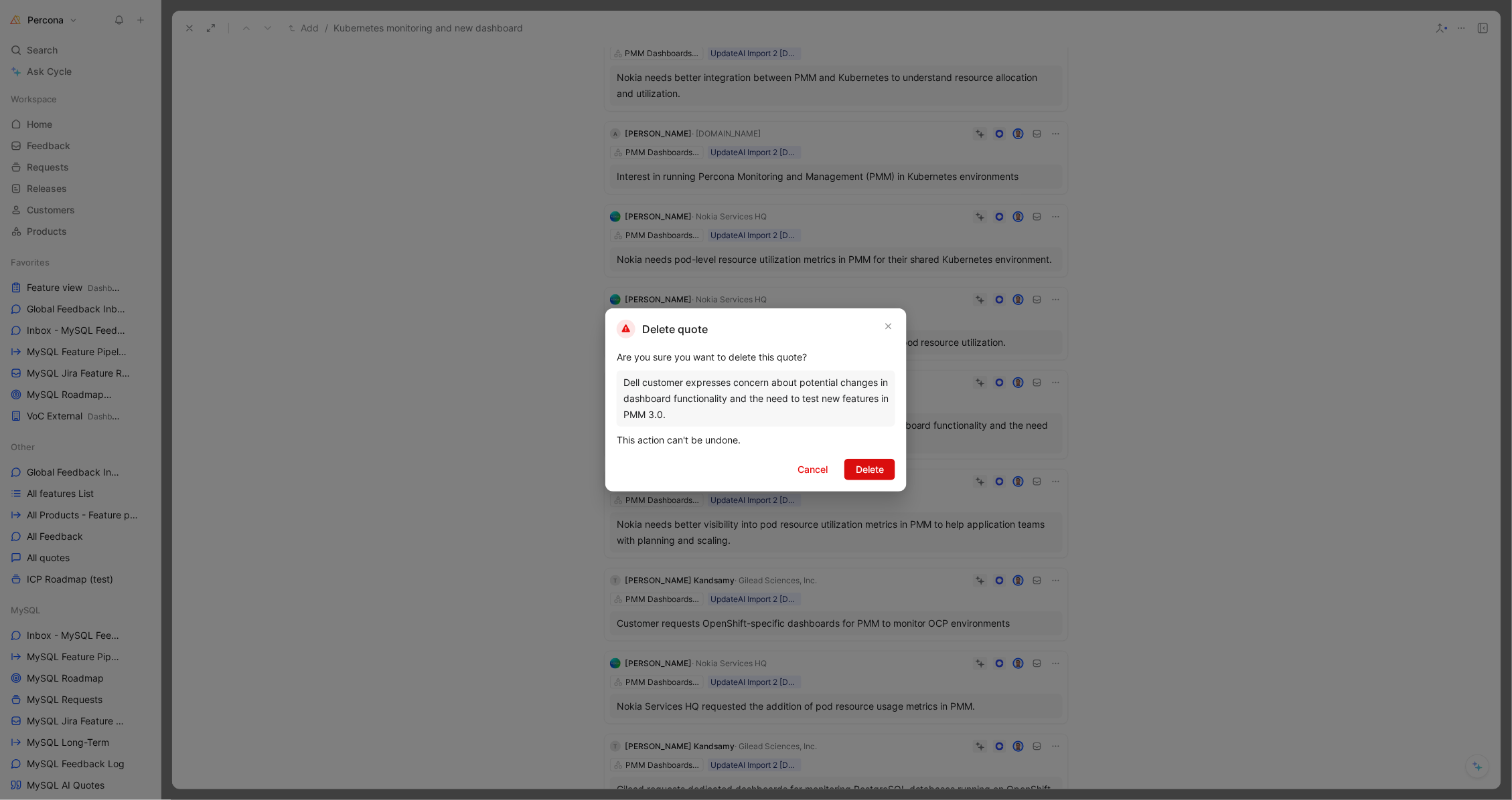
click at [859, 467] on span "Delete" at bounding box center [870, 470] width 28 height 16
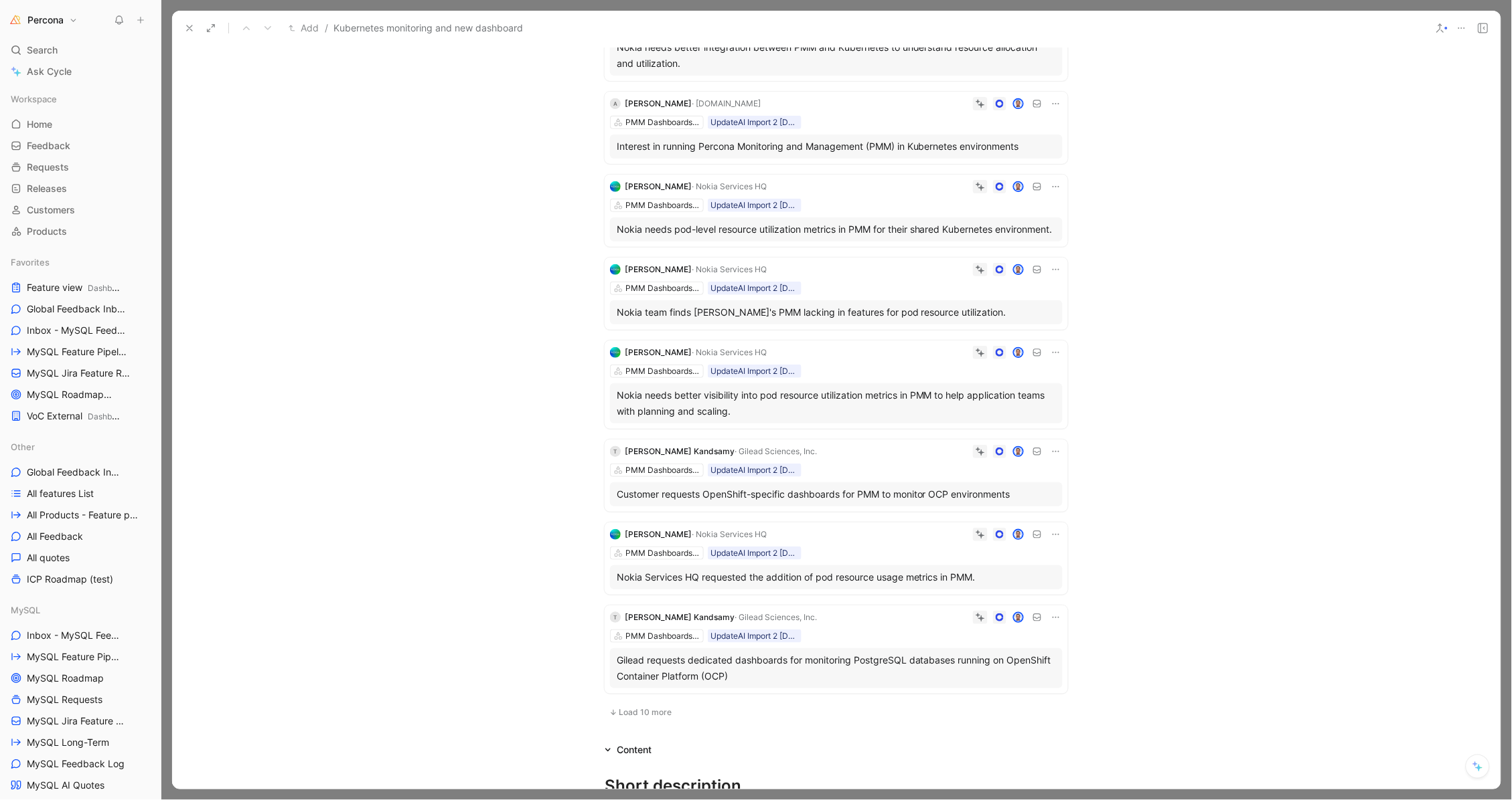
scroll to position [222, 0]
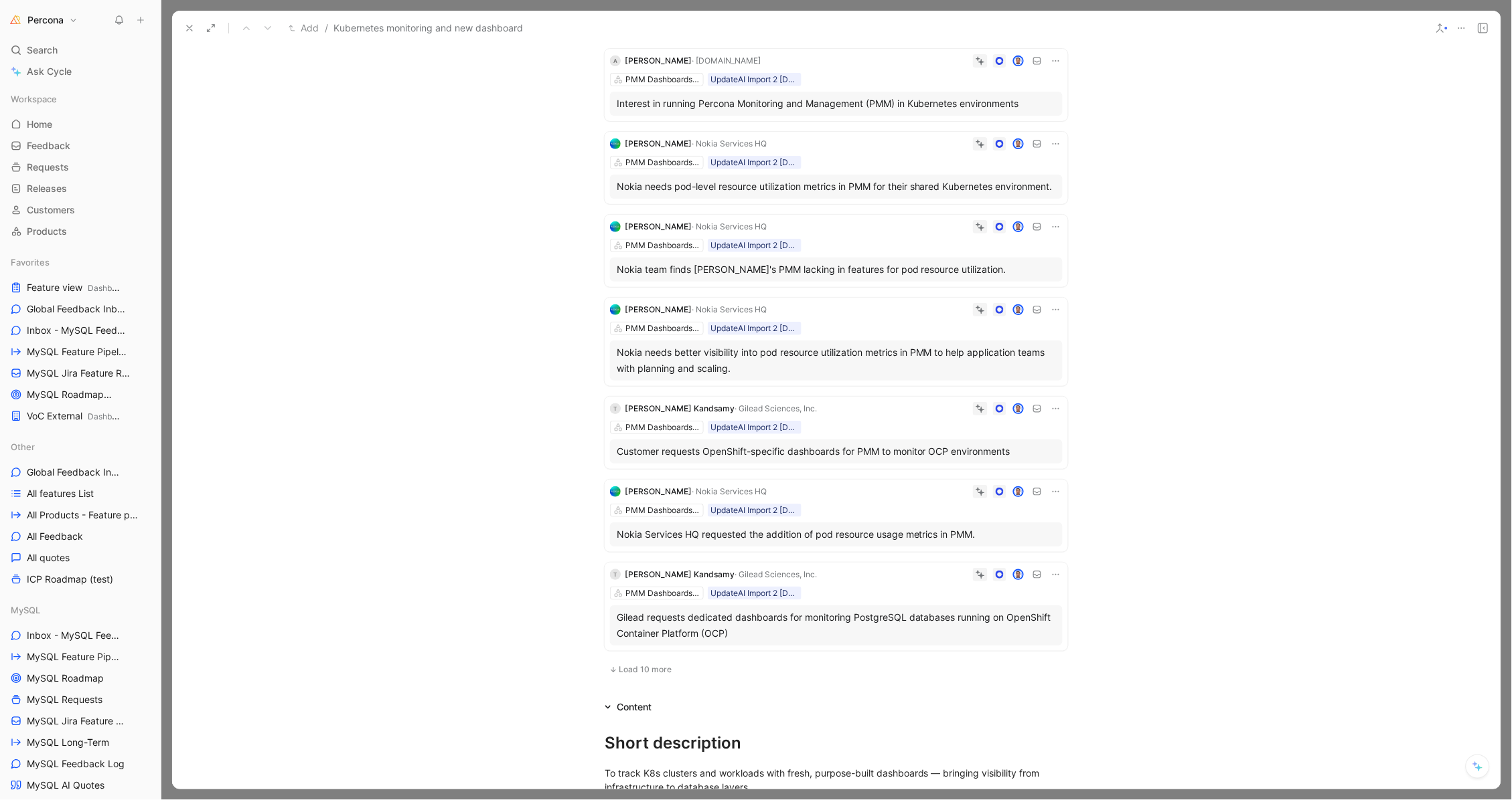
click at [841, 459] on div "Customer requests OpenShift-specific dashboards for PMM to monitor OCP environm…" at bounding box center [836, 451] width 439 height 16
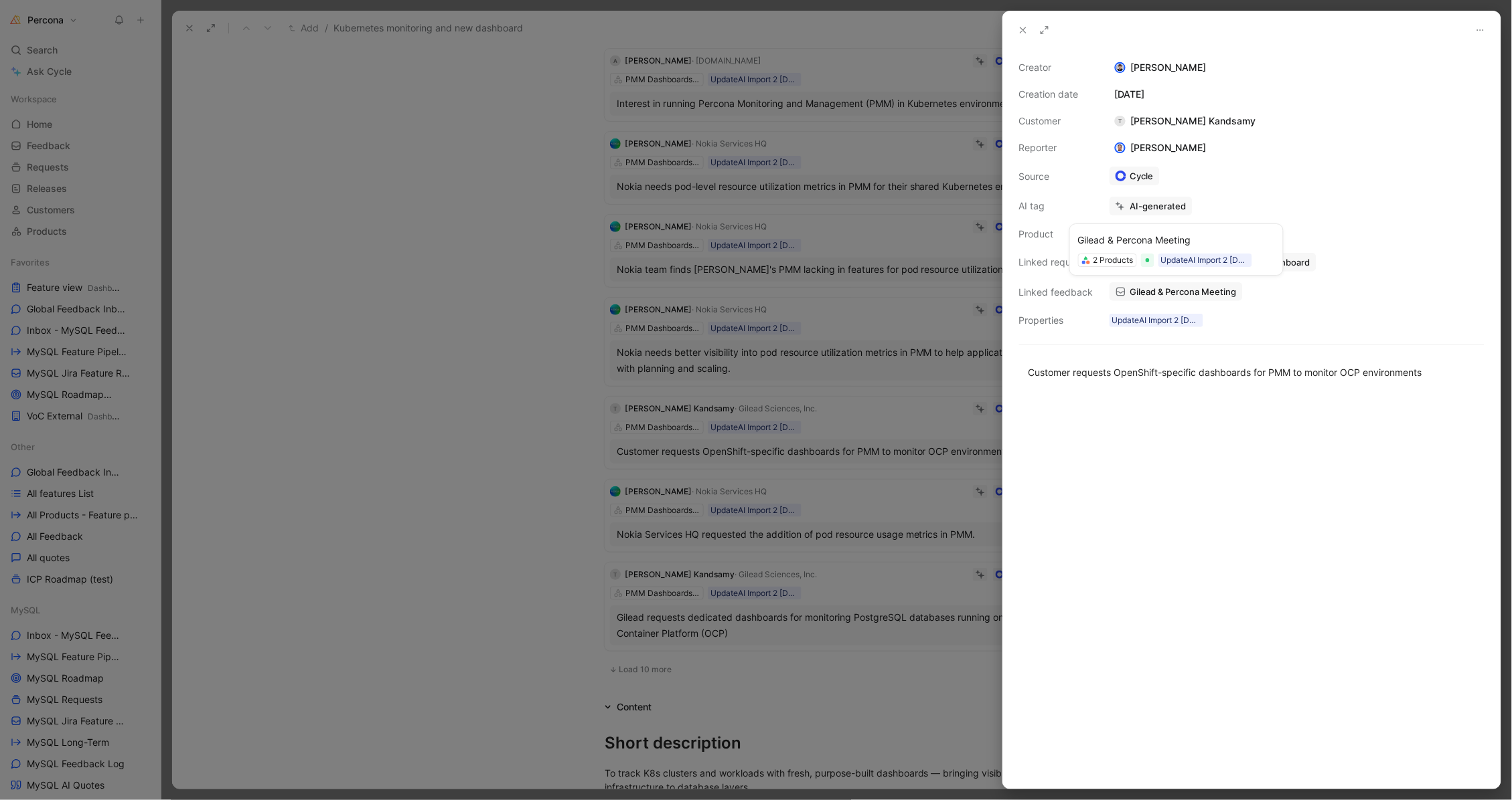
click at [1153, 289] on span "Gilead & Percona Meeting" at bounding box center [1183, 292] width 107 height 12
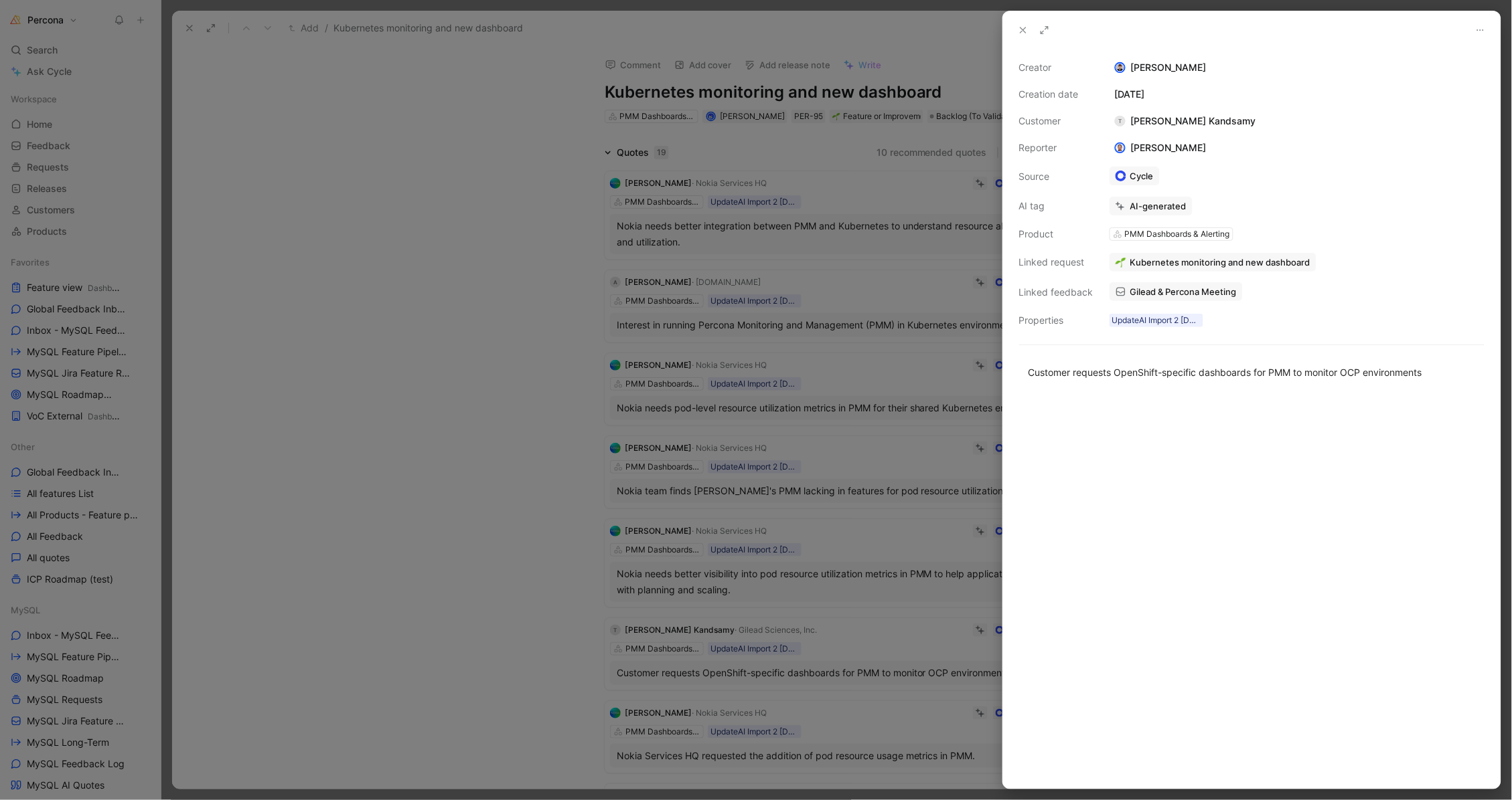
click at [493, 349] on div at bounding box center [756, 400] width 1512 height 800
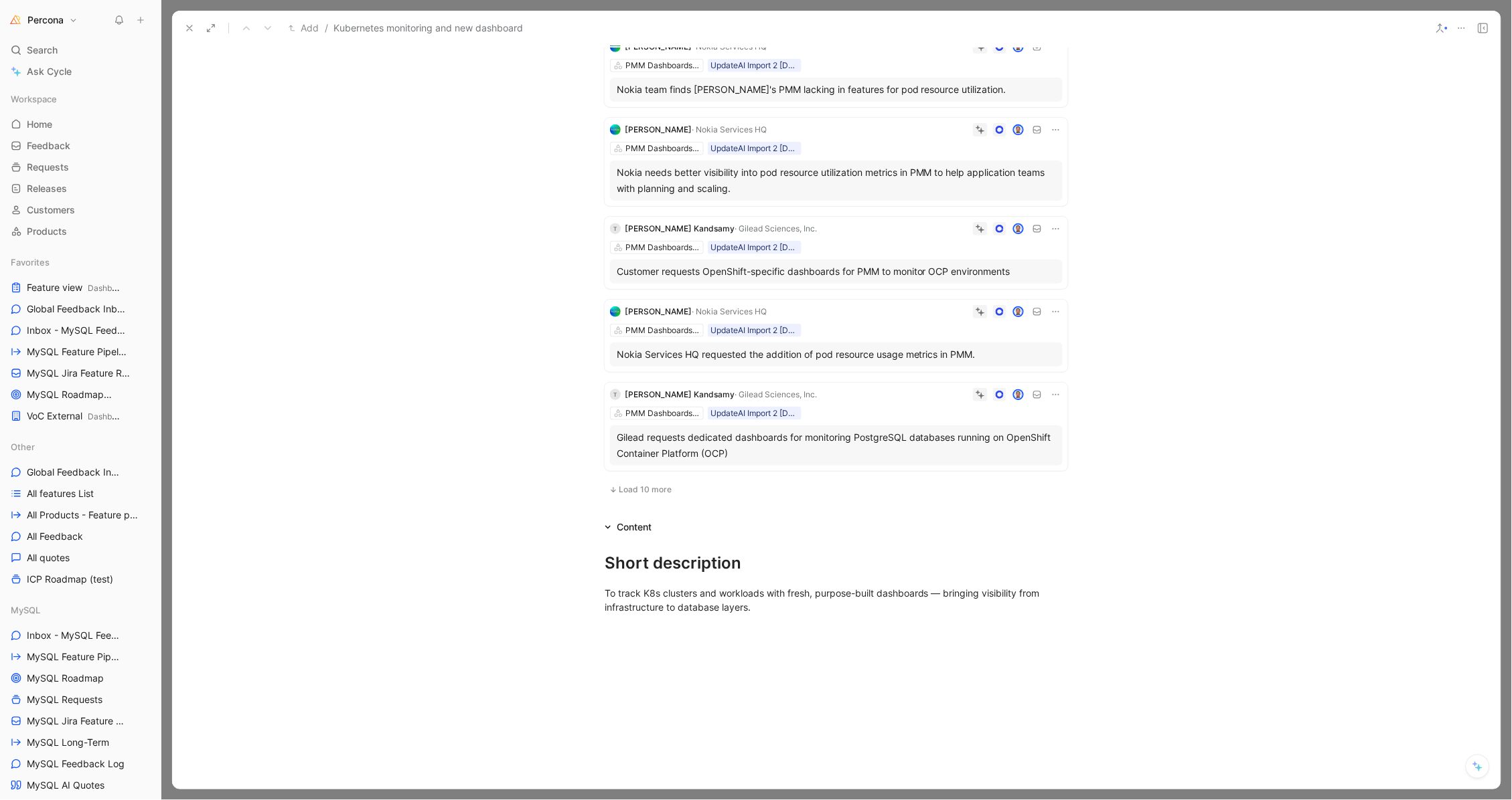
scroll to position [422, 0]
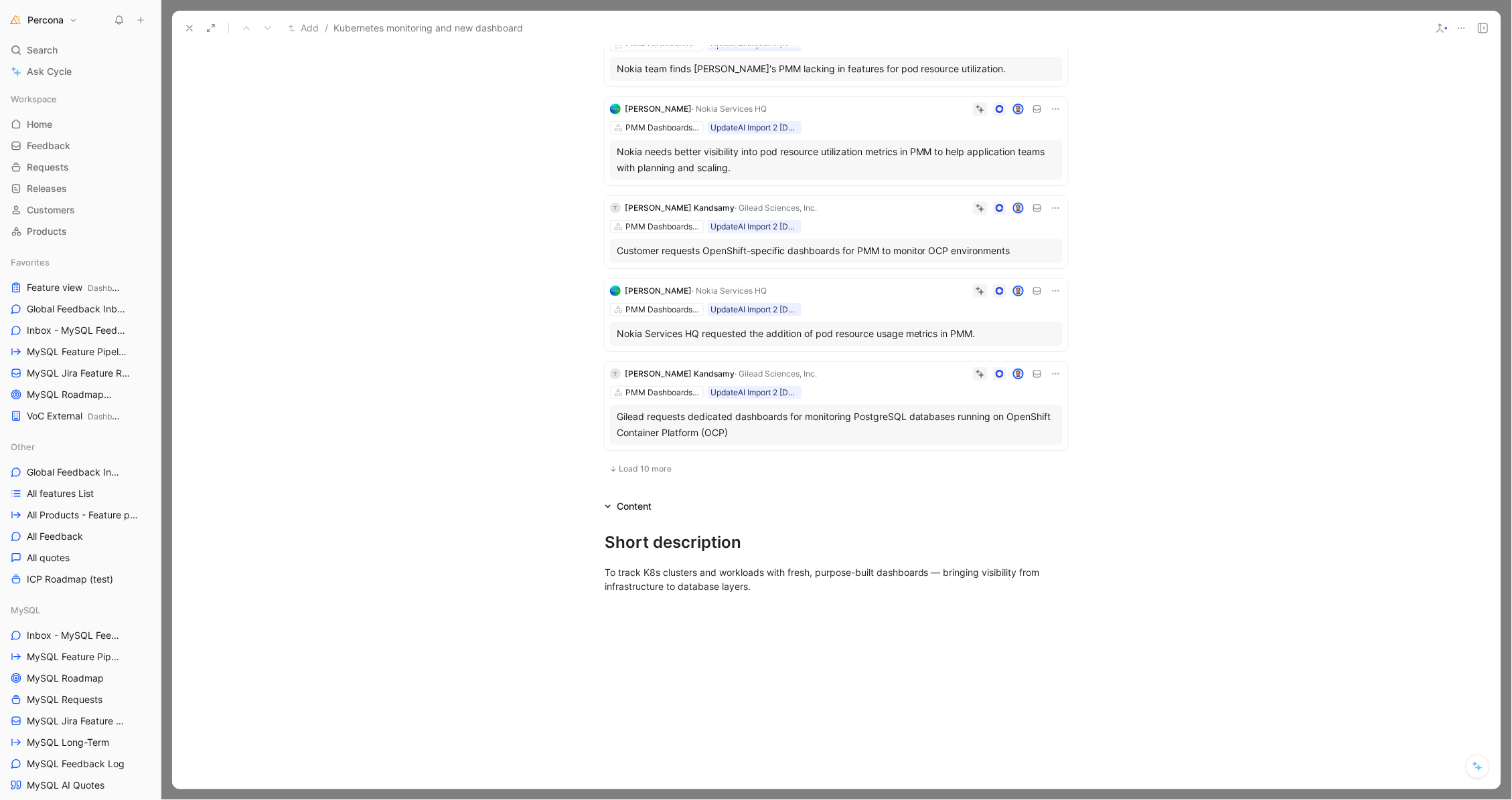
click at [647, 474] on span "Load 10 more" at bounding box center [645, 469] width 53 height 11
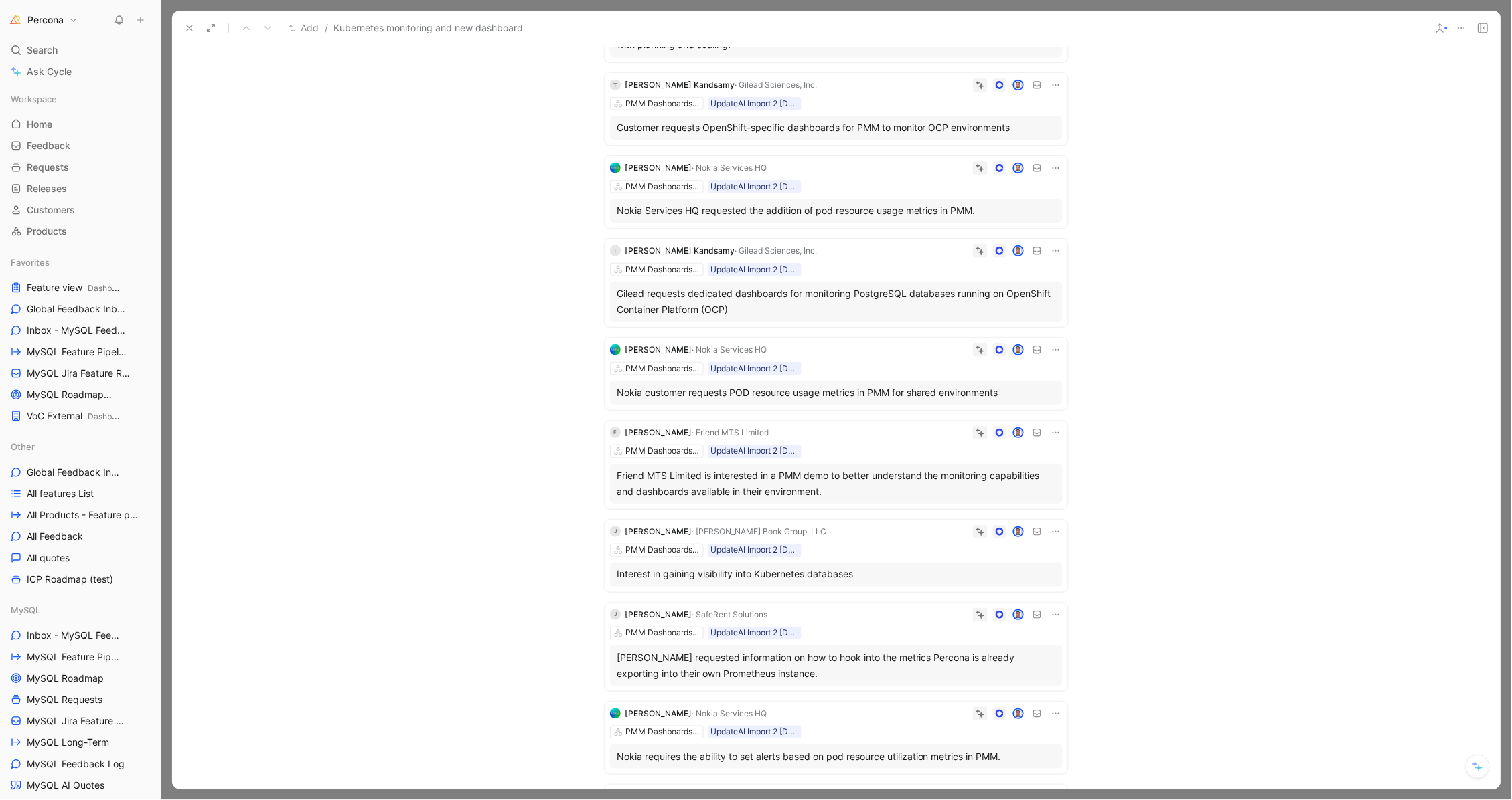
scroll to position [552, 0]
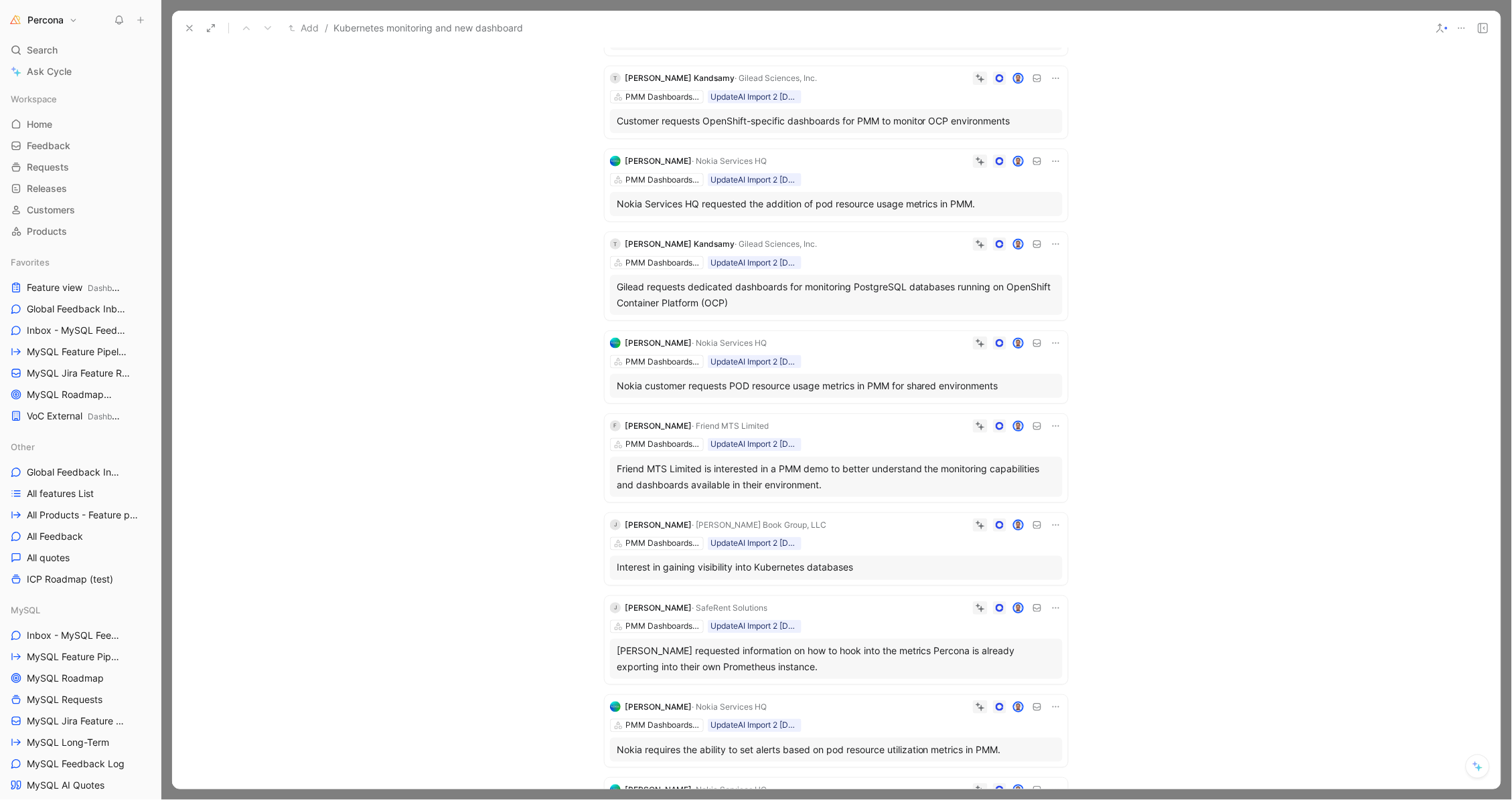
click at [1052, 427] on icon at bounding box center [1056, 427] width 7 height 2
click at [1011, 527] on span "Delete quote" at bounding box center [1010, 523] width 56 height 11
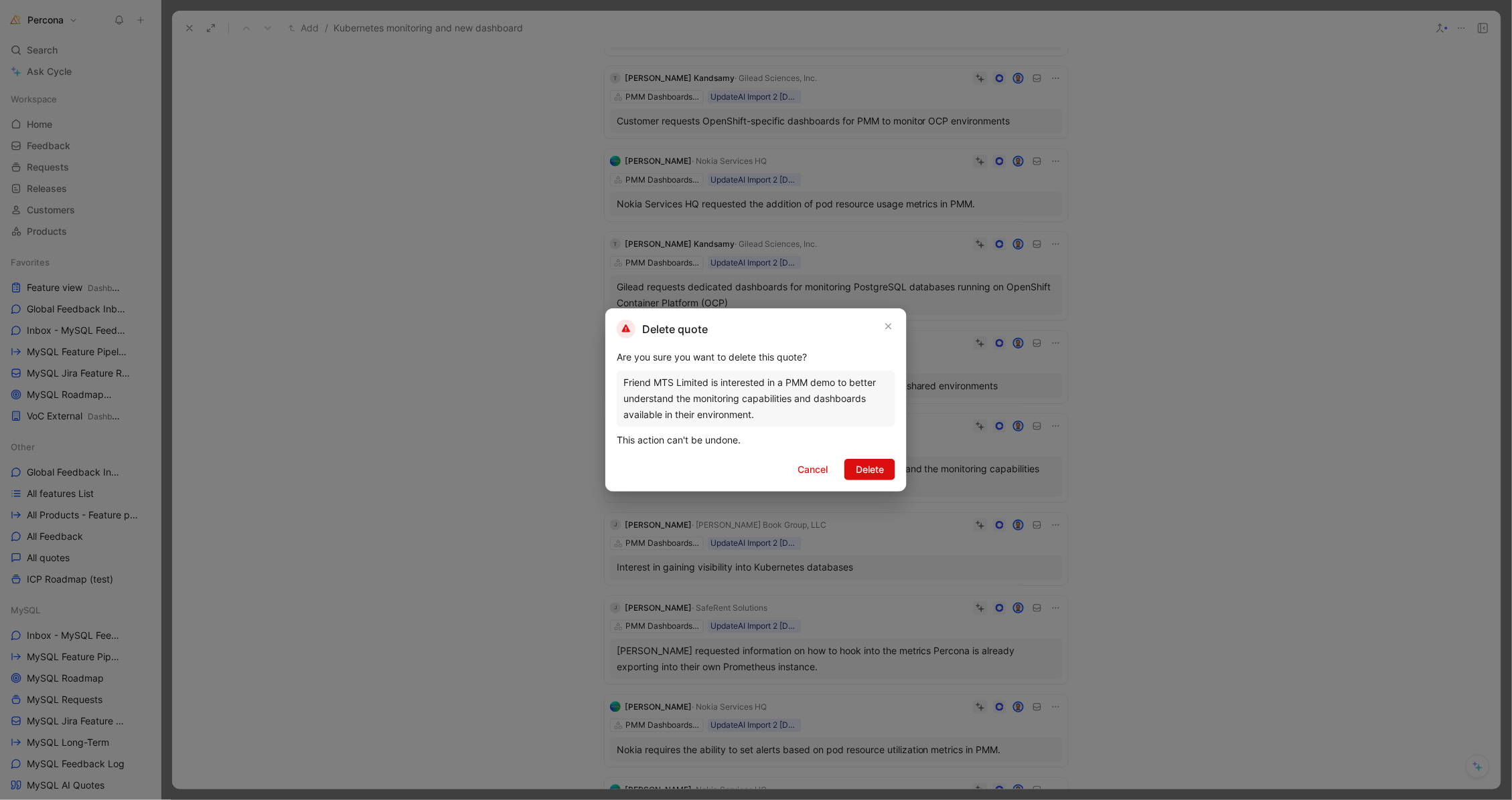
click at [865, 470] on span "Delete" at bounding box center [870, 470] width 28 height 16
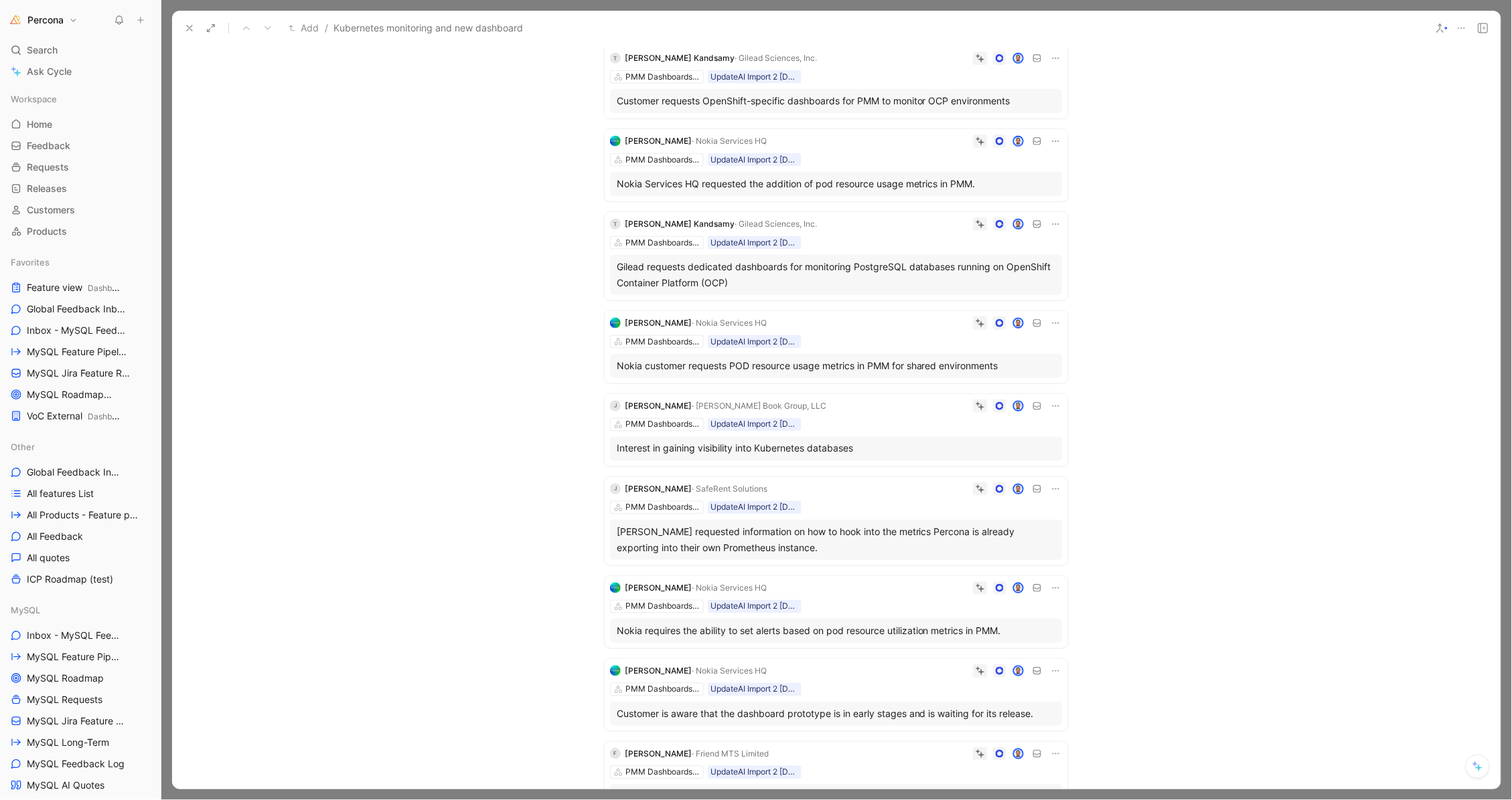
scroll to position [583, 0]
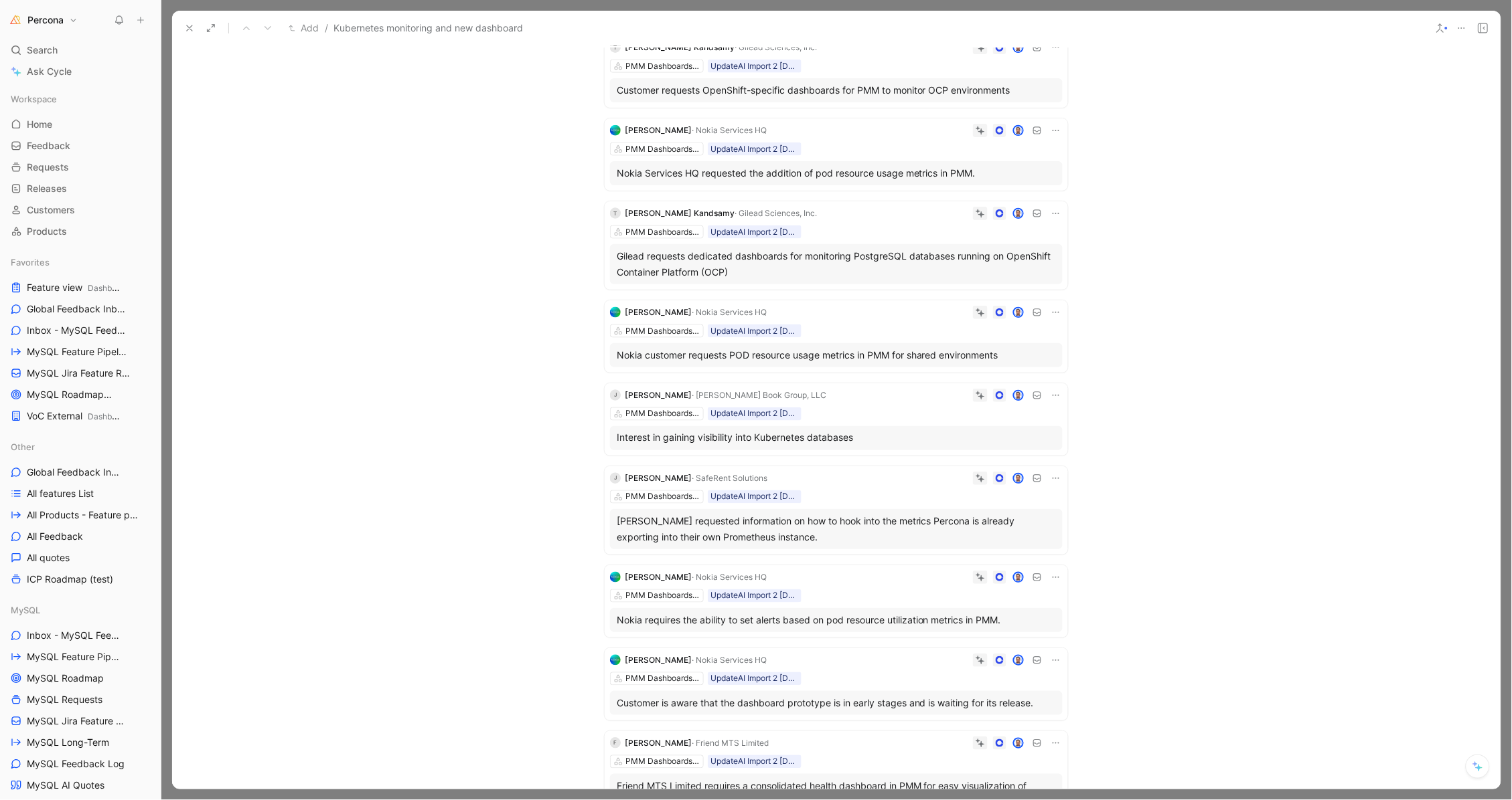
click at [1052, 484] on icon at bounding box center [1056, 479] width 11 height 11
click at [1013, 581] on span "Delete quote" at bounding box center [1010, 575] width 56 height 11
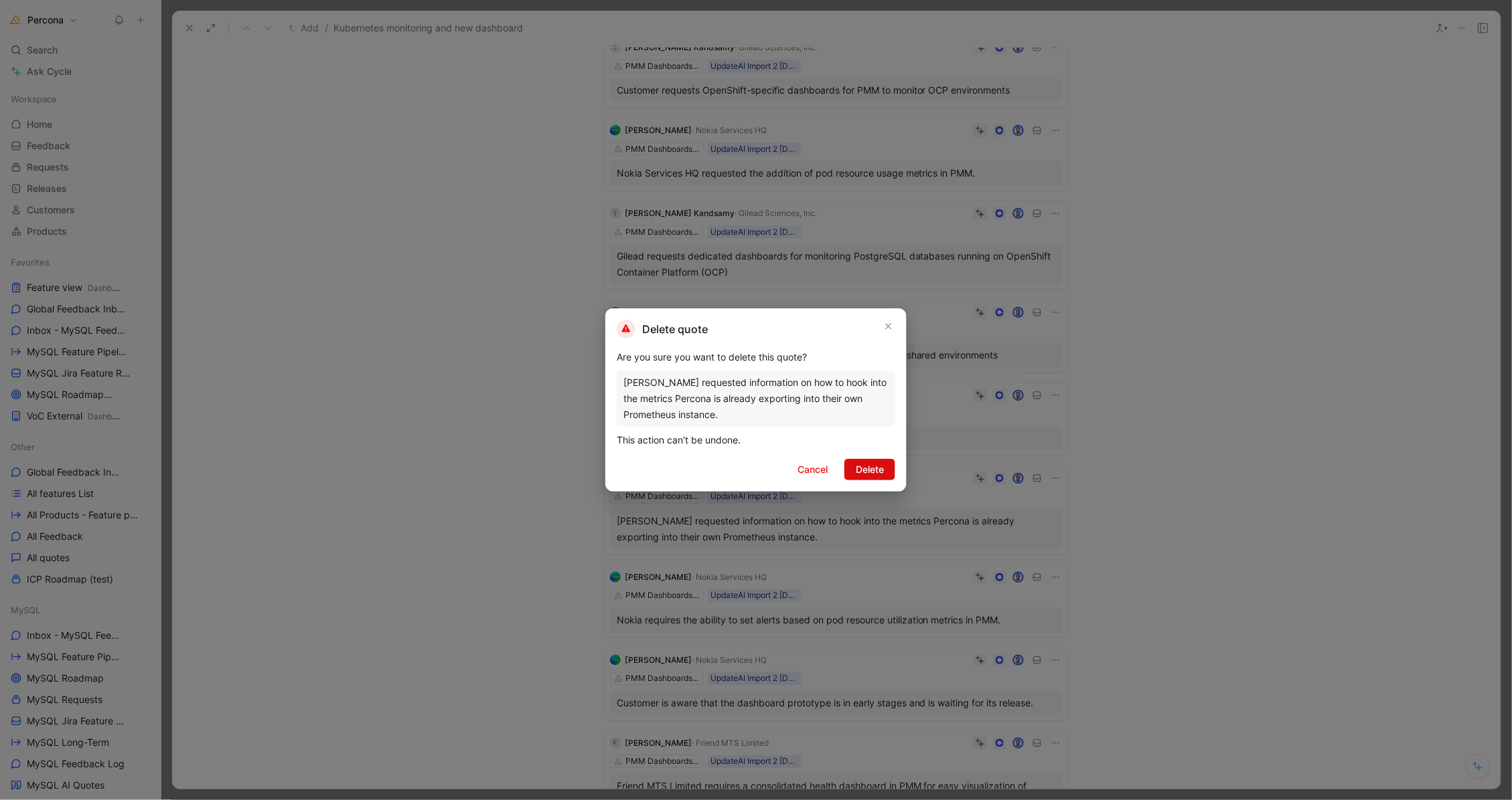
click at [864, 465] on span "Delete" at bounding box center [870, 470] width 28 height 16
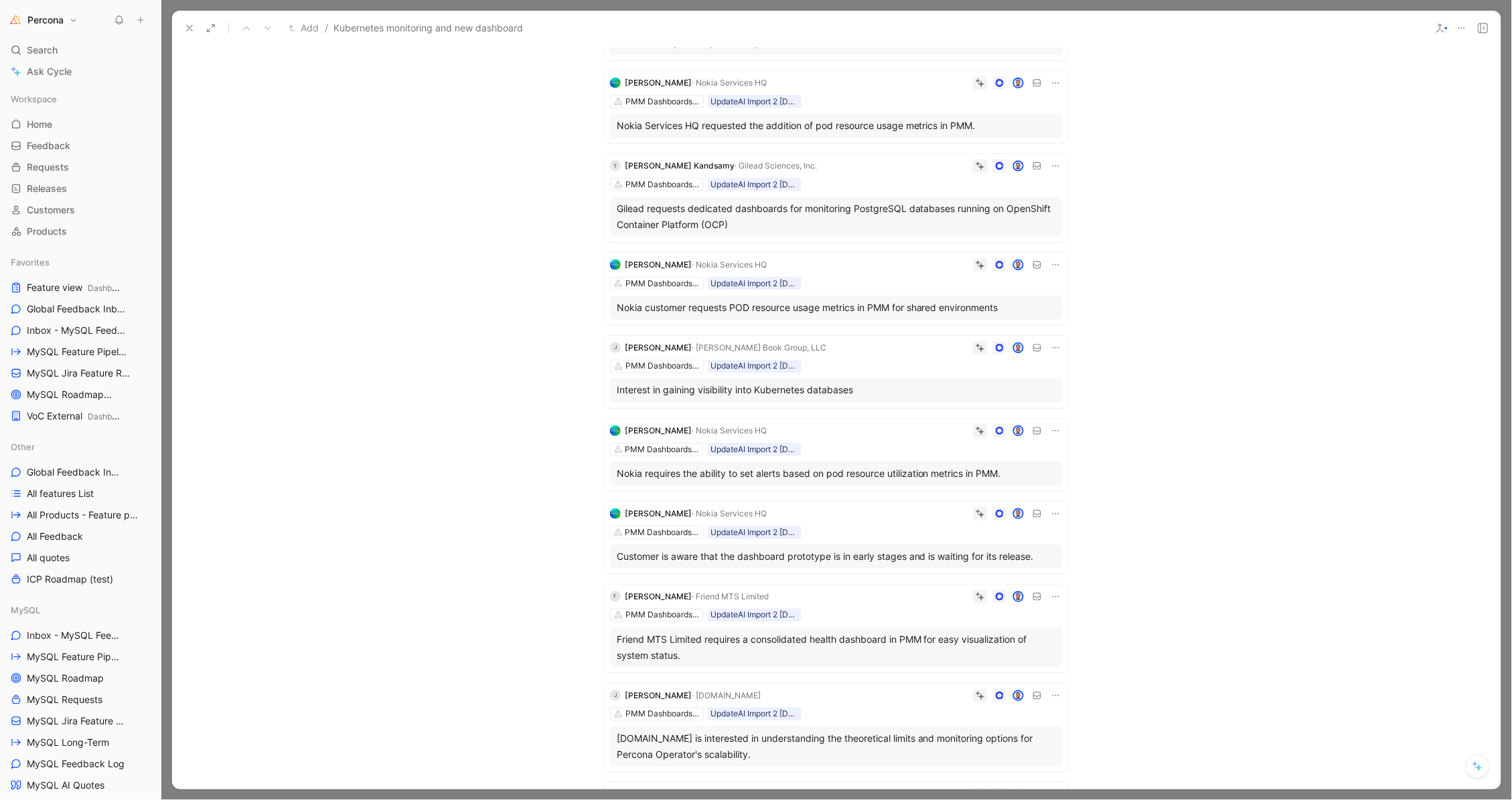
scroll to position [652, 0]
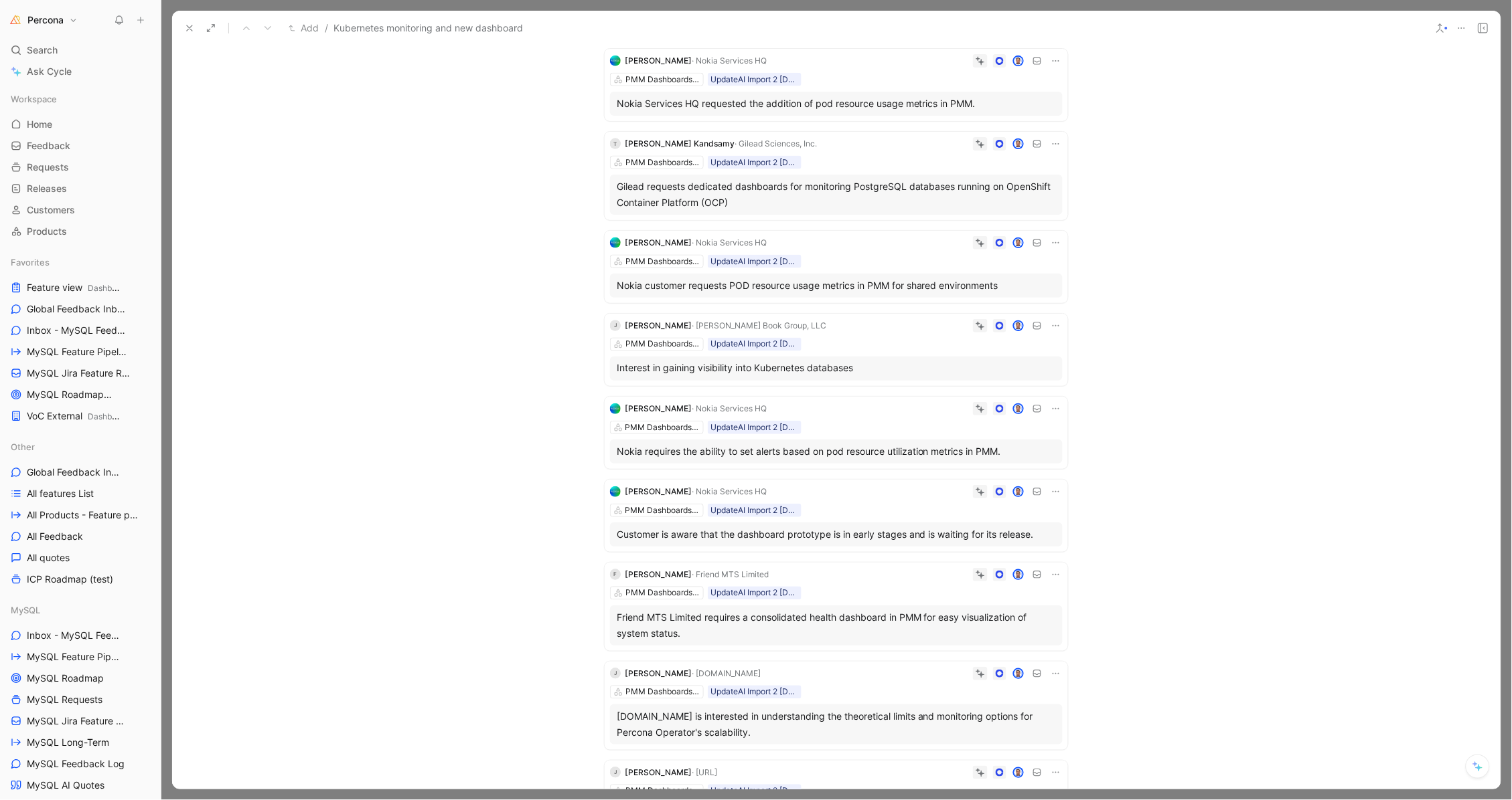
click at [1051, 497] on icon at bounding box center [1056, 492] width 11 height 11
click at [1010, 583] on span "Delete quote" at bounding box center [1010, 588] width 56 height 11
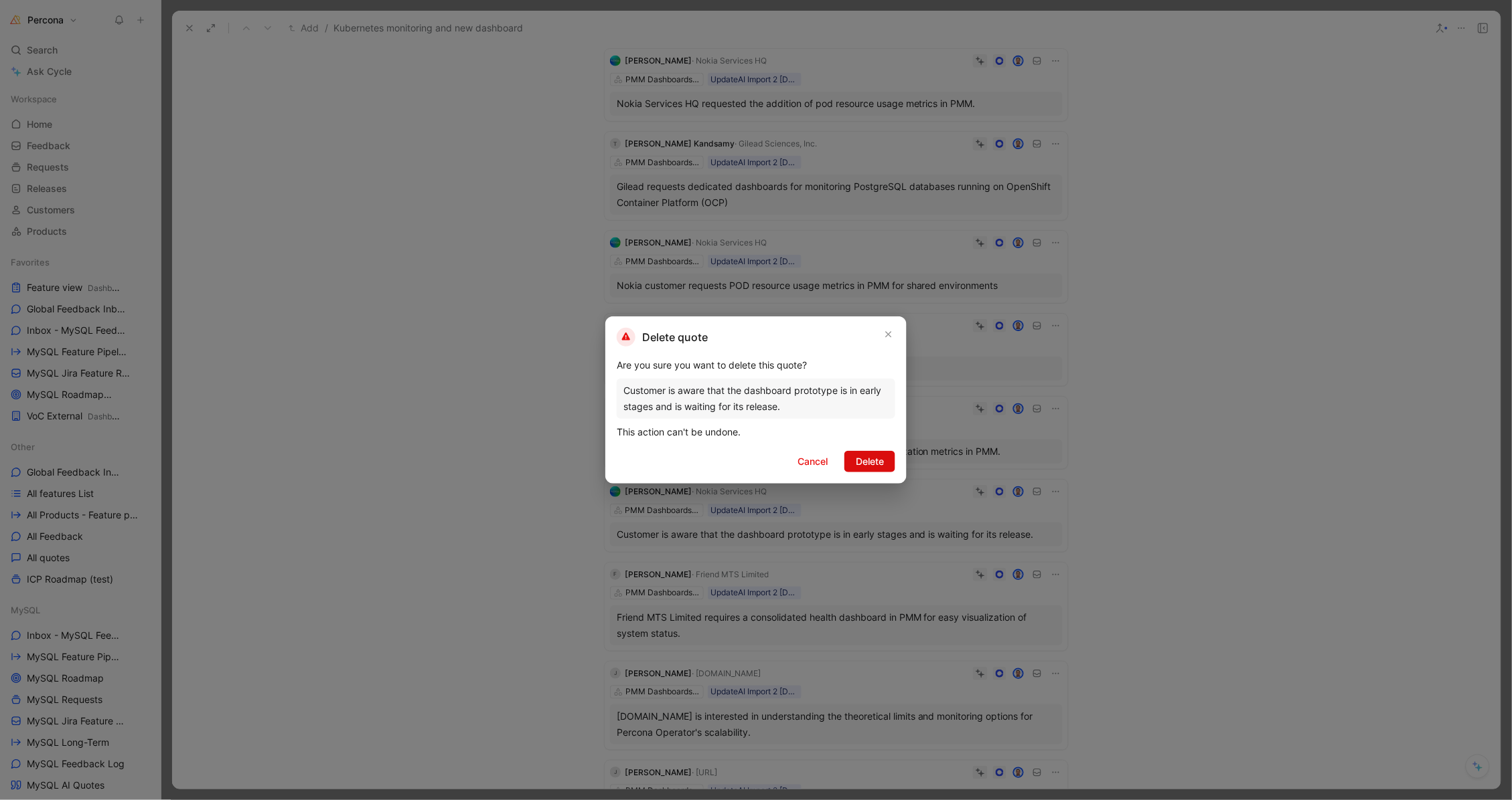
click at [869, 454] on span "Delete" at bounding box center [870, 462] width 28 height 16
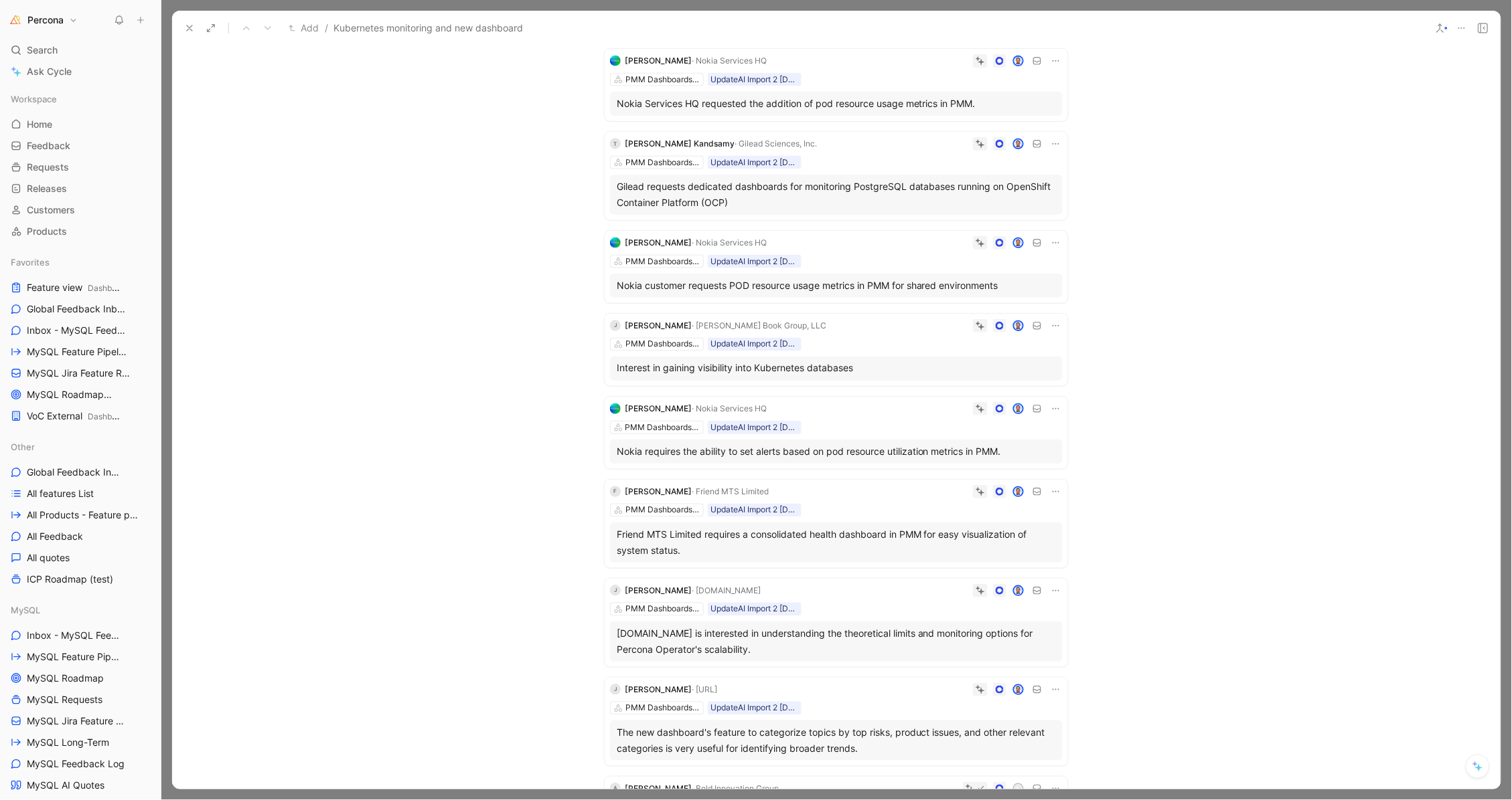
click at [1051, 497] on icon at bounding box center [1056, 492] width 11 height 11
click at [1007, 583] on span "Delete quote" at bounding box center [1010, 588] width 56 height 11
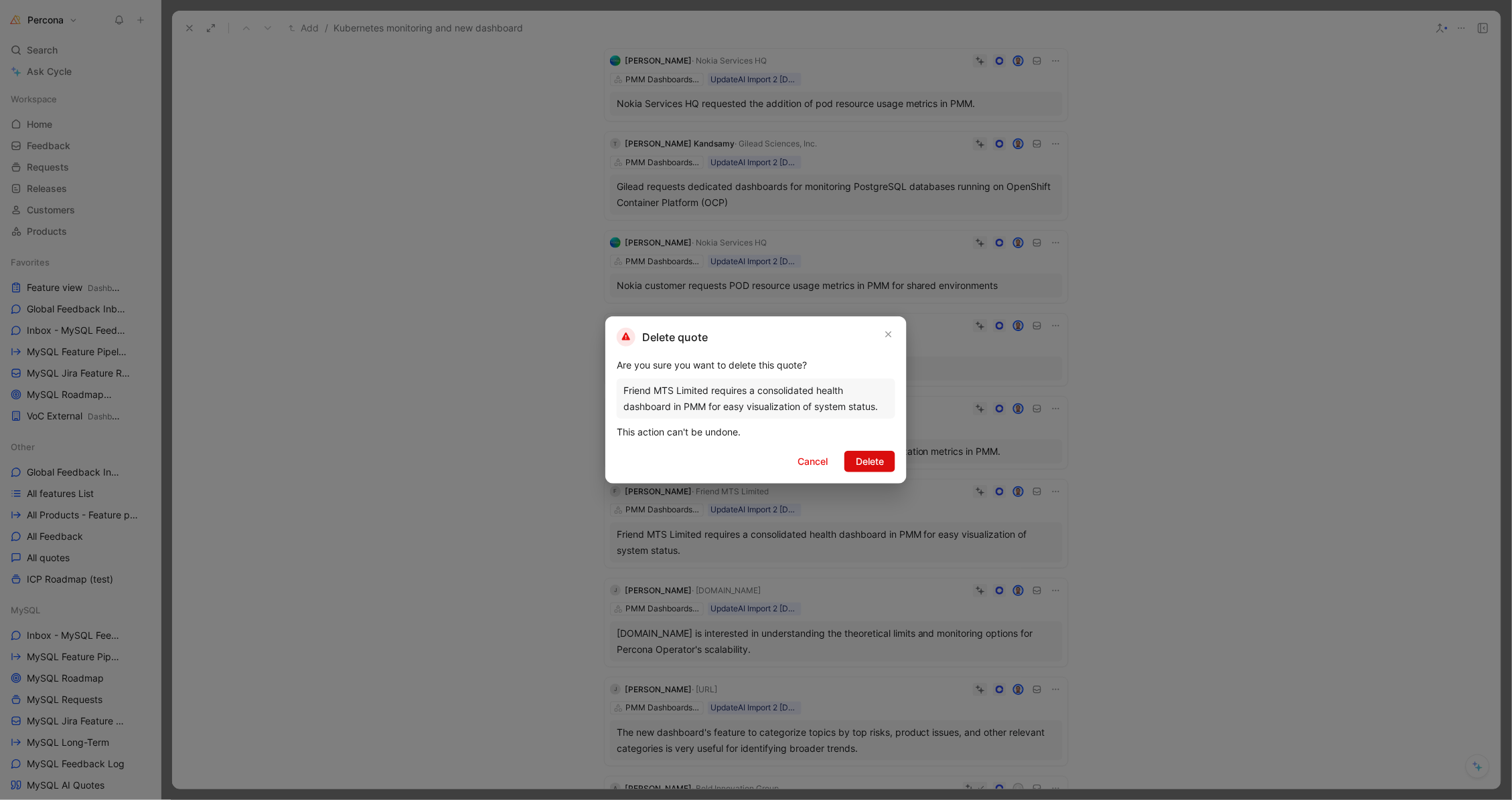
click at [862, 457] on span "Delete" at bounding box center [870, 462] width 28 height 16
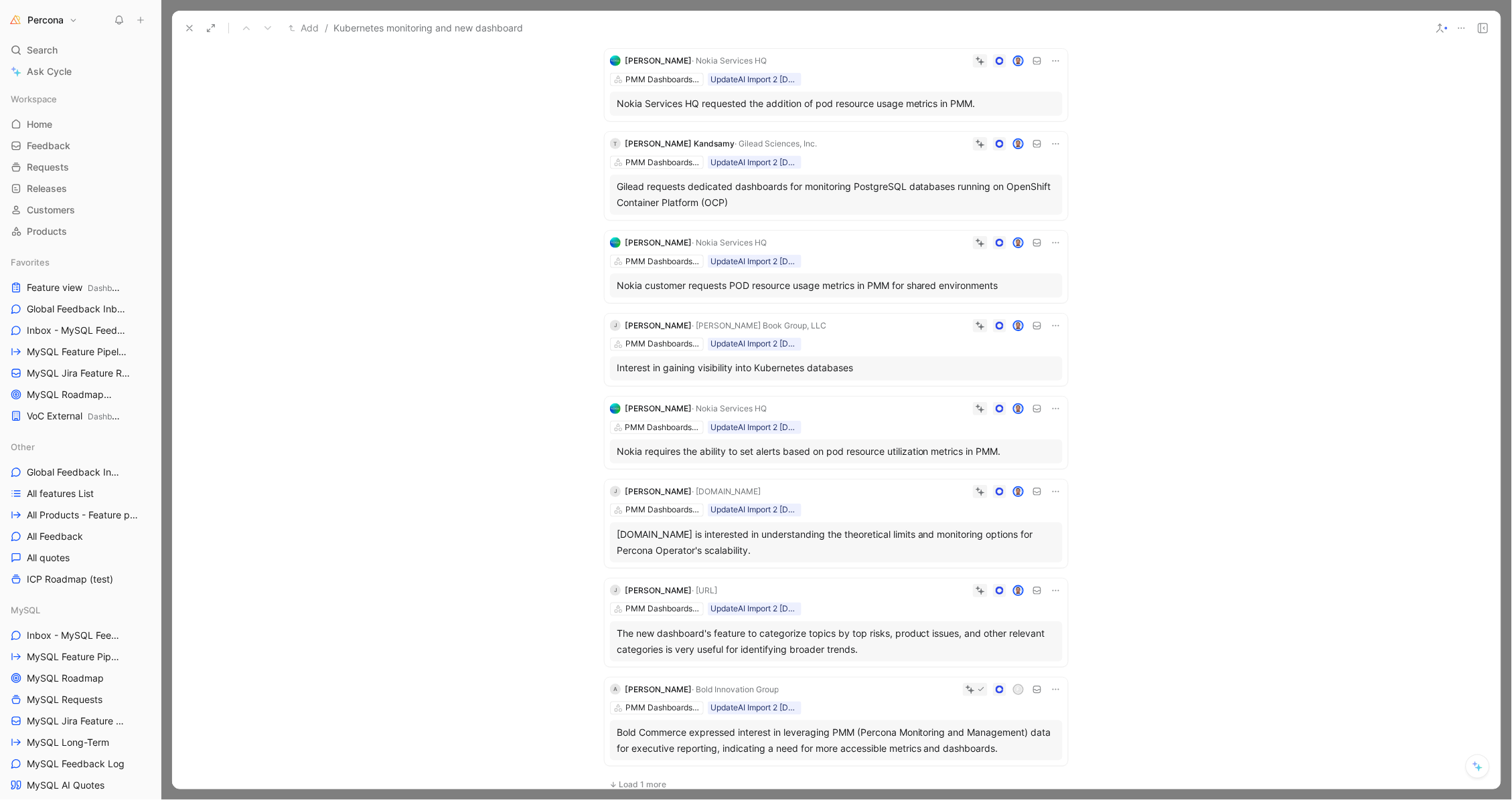
click at [1051, 497] on icon at bounding box center [1056, 492] width 11 height 11
click at [1022, 586] on span "Delete quote" at bounding box center [1010, 588] width 56 height 11
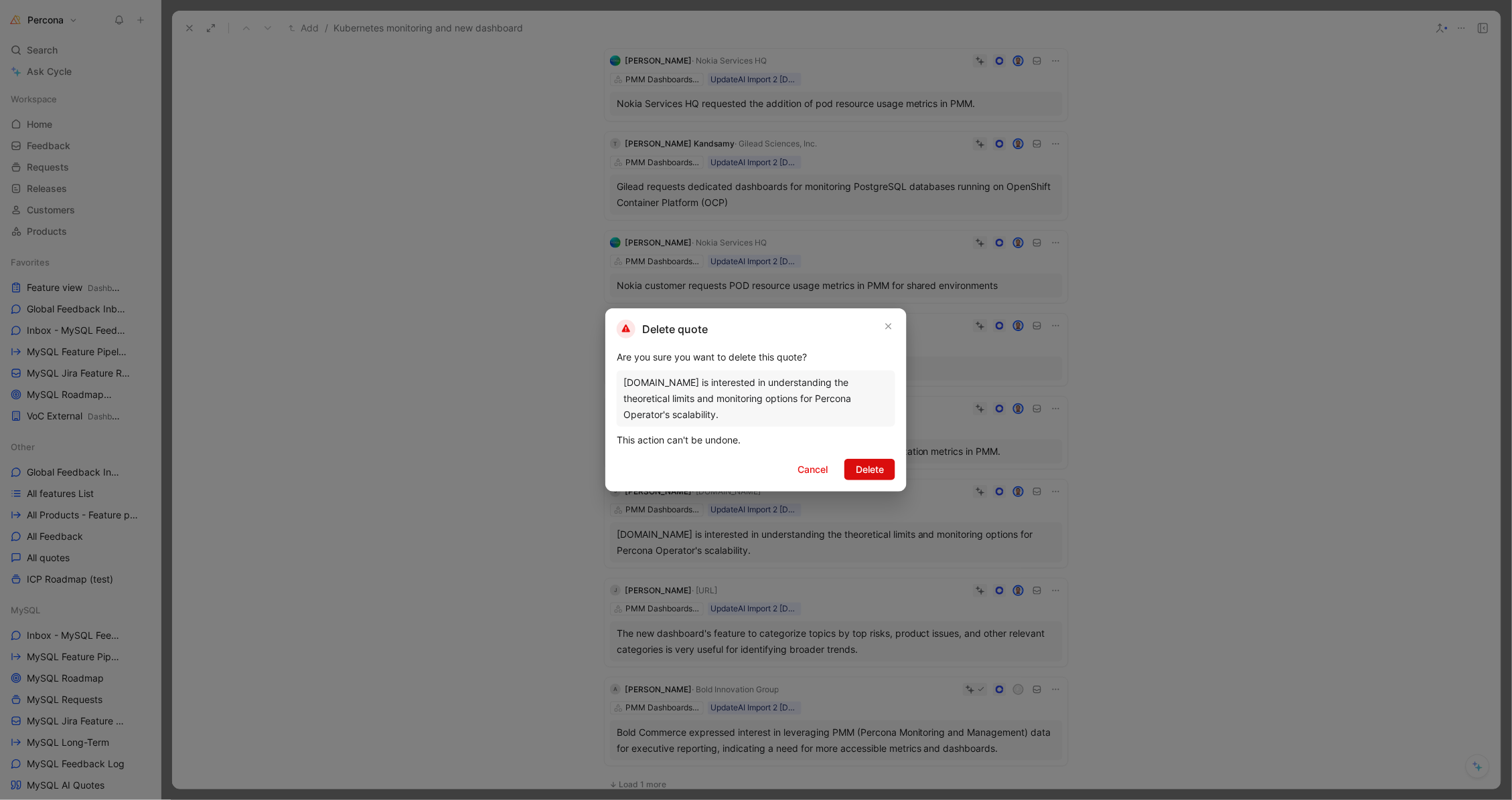
click at [875, 462] on span "Delete" at bounding box center [870, 470] width 28 height 16
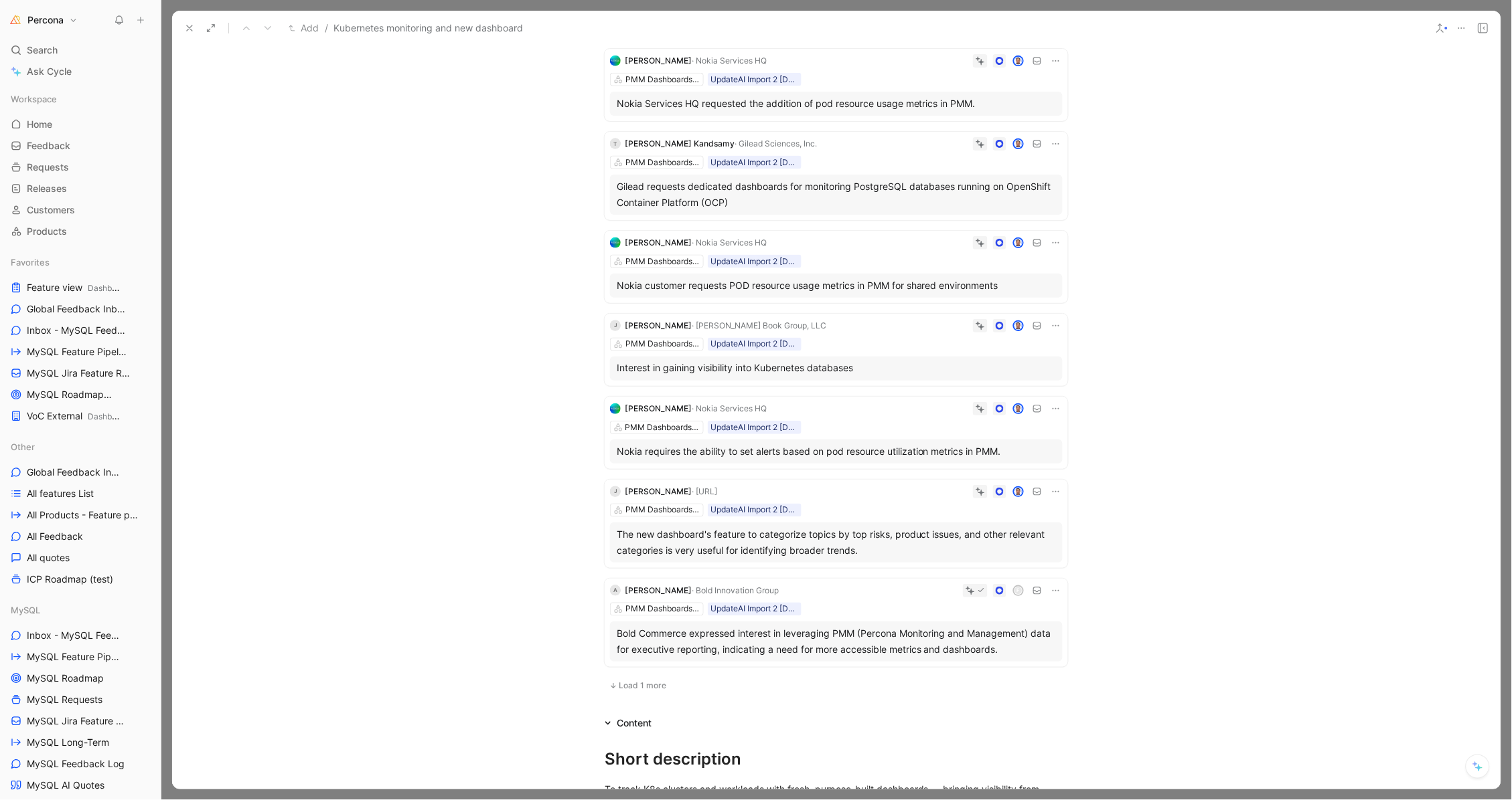
click at [1052, 493] on icon at bounding box center [1056, 492] width 7 height 2
click at [1003, 587] on span "Delete quote" at bounding box center [1010, 588] width 56 height 11
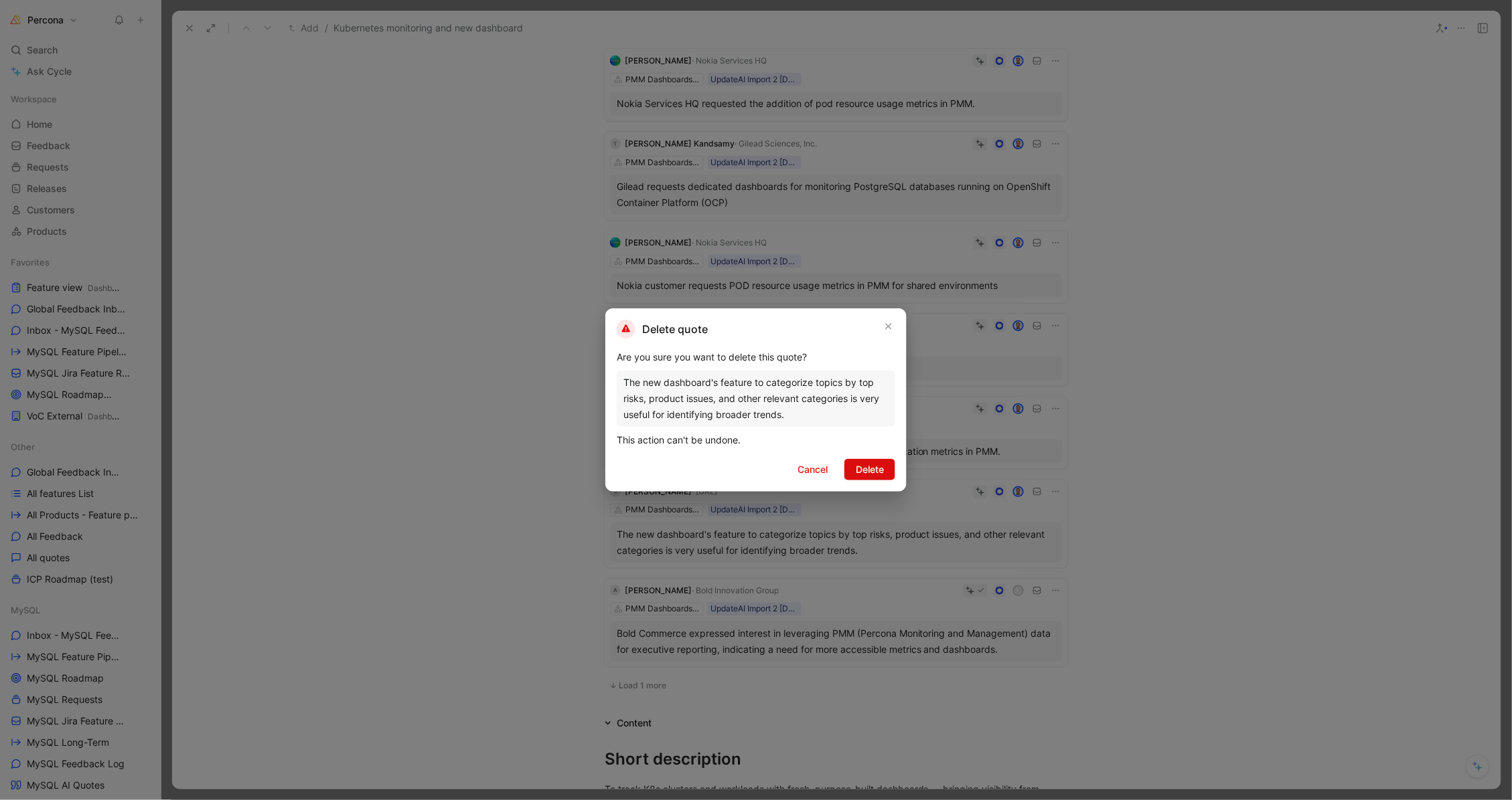
click at [881, 465] on span "Delete" at bounding box center [870, 470] width 28 height 16
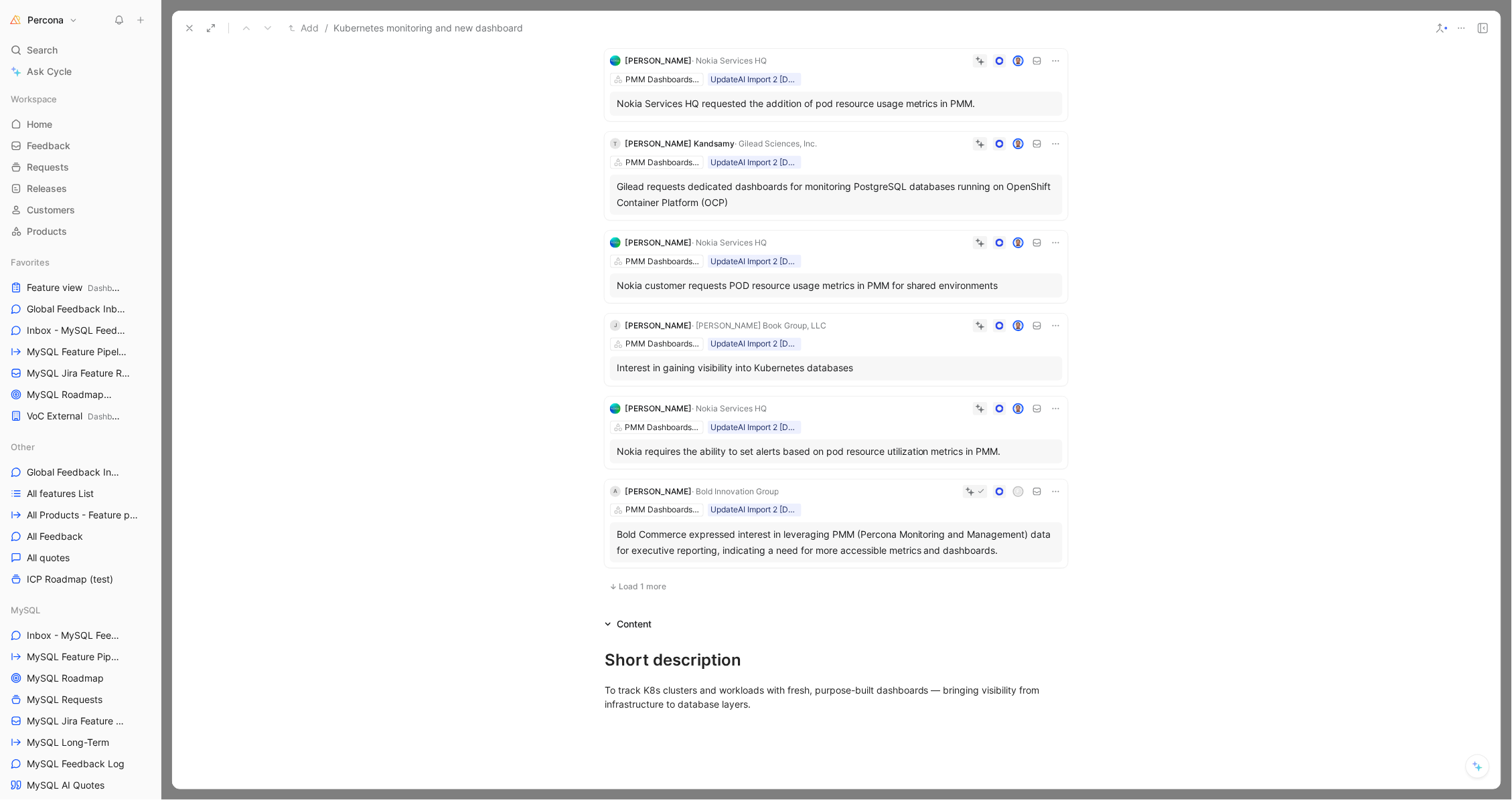
click at [641, 592] on span "Load 1 more" at bounding box center [643, 587] width 48 height 11
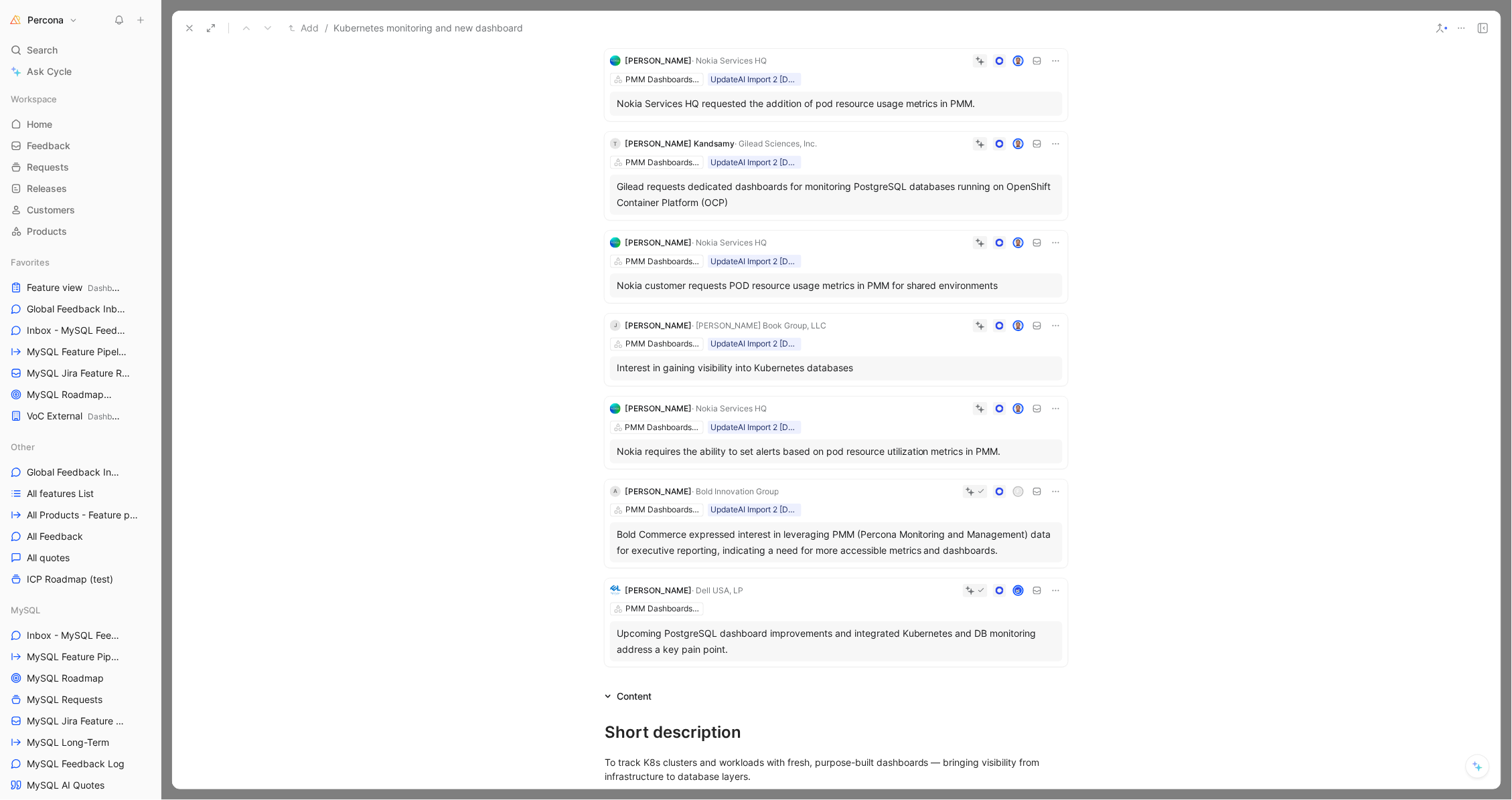
click at [908, 513] on div "A Asmaa Al-Rawi · Bold Innovation Group f PMM Dashboards & Alerting UpdateAI Im…" at bounding box center [837, 524] width 463 height 88
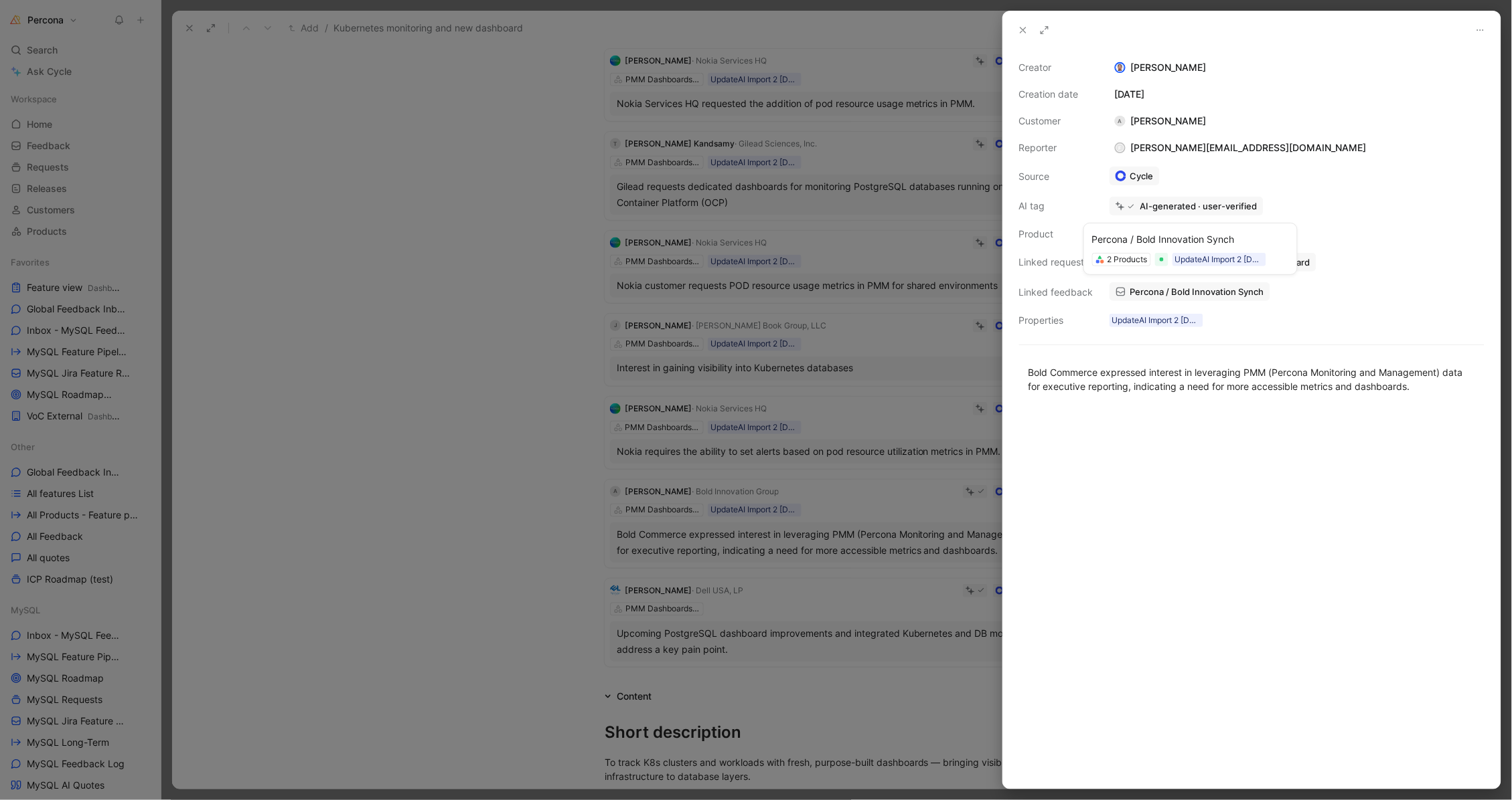
click at [1149, 290] on span "Percona / Bold Innovation Synch" at bounding box center [1197, 292] width 134 height 12
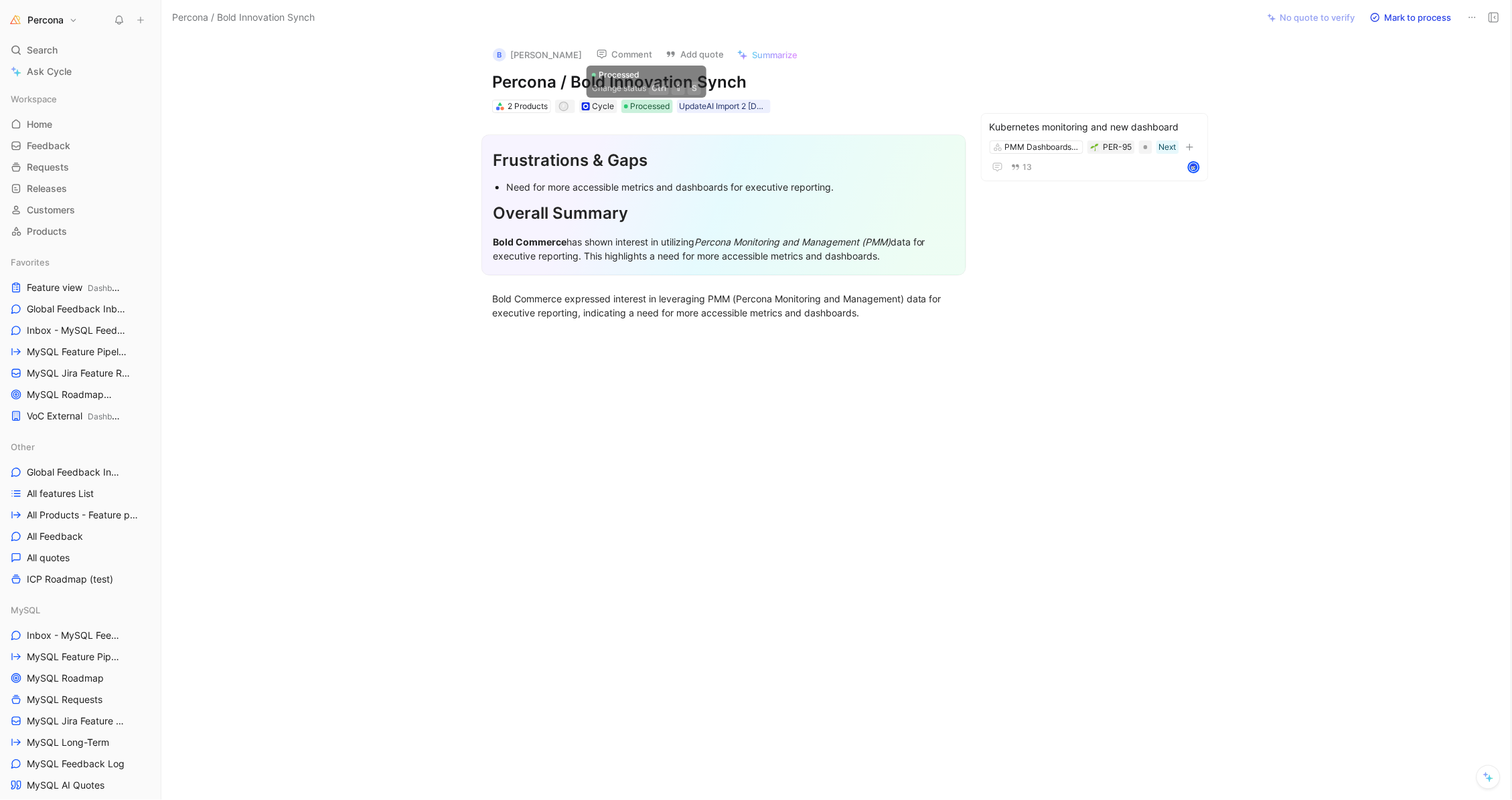
click at [653, 104] on span "Processed" at bounding box center [650, 106] width 40 height 13
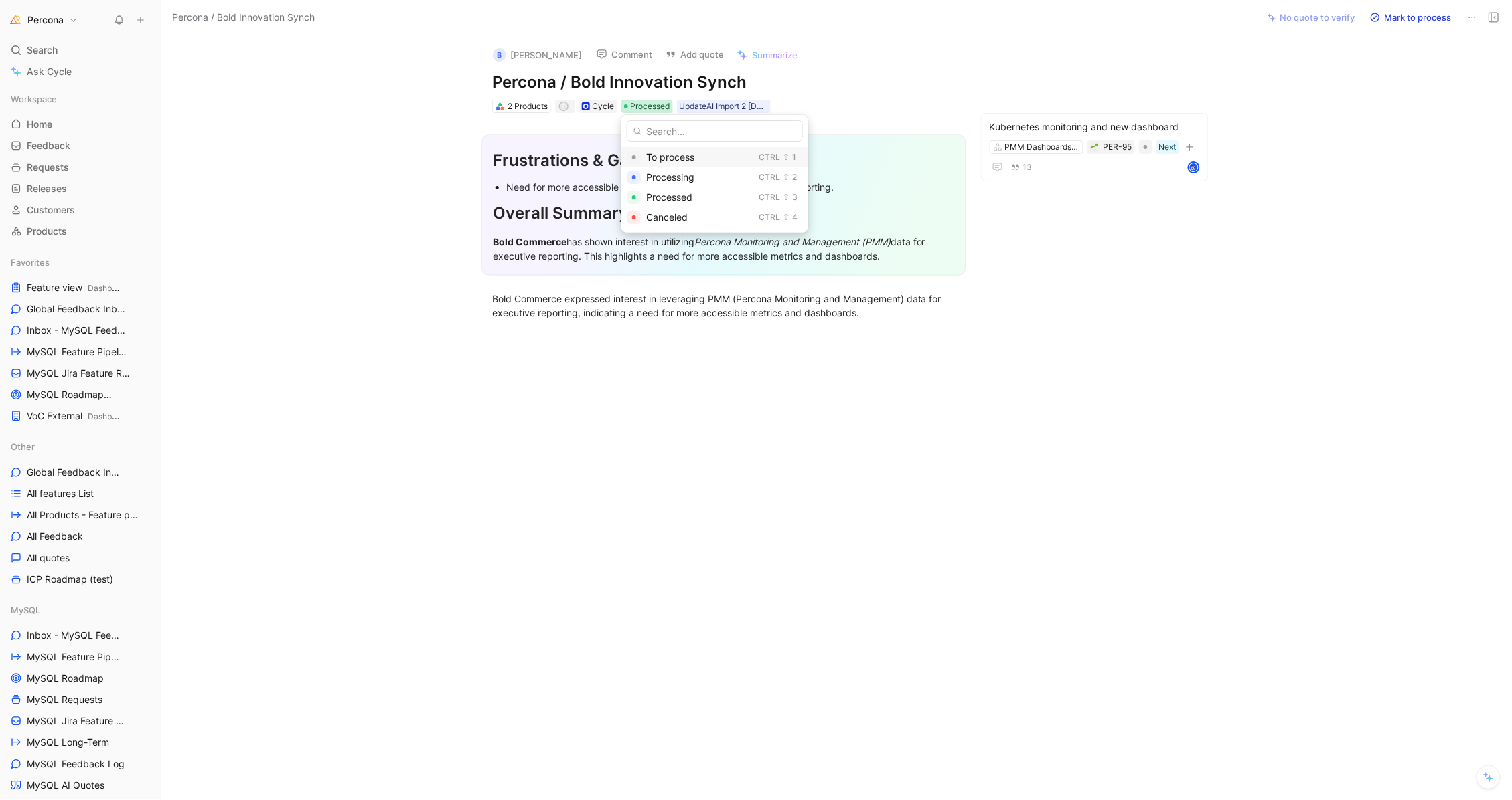
click at [654, 151] on span "To process" at bounding box center [670, 157] width 48 height 11
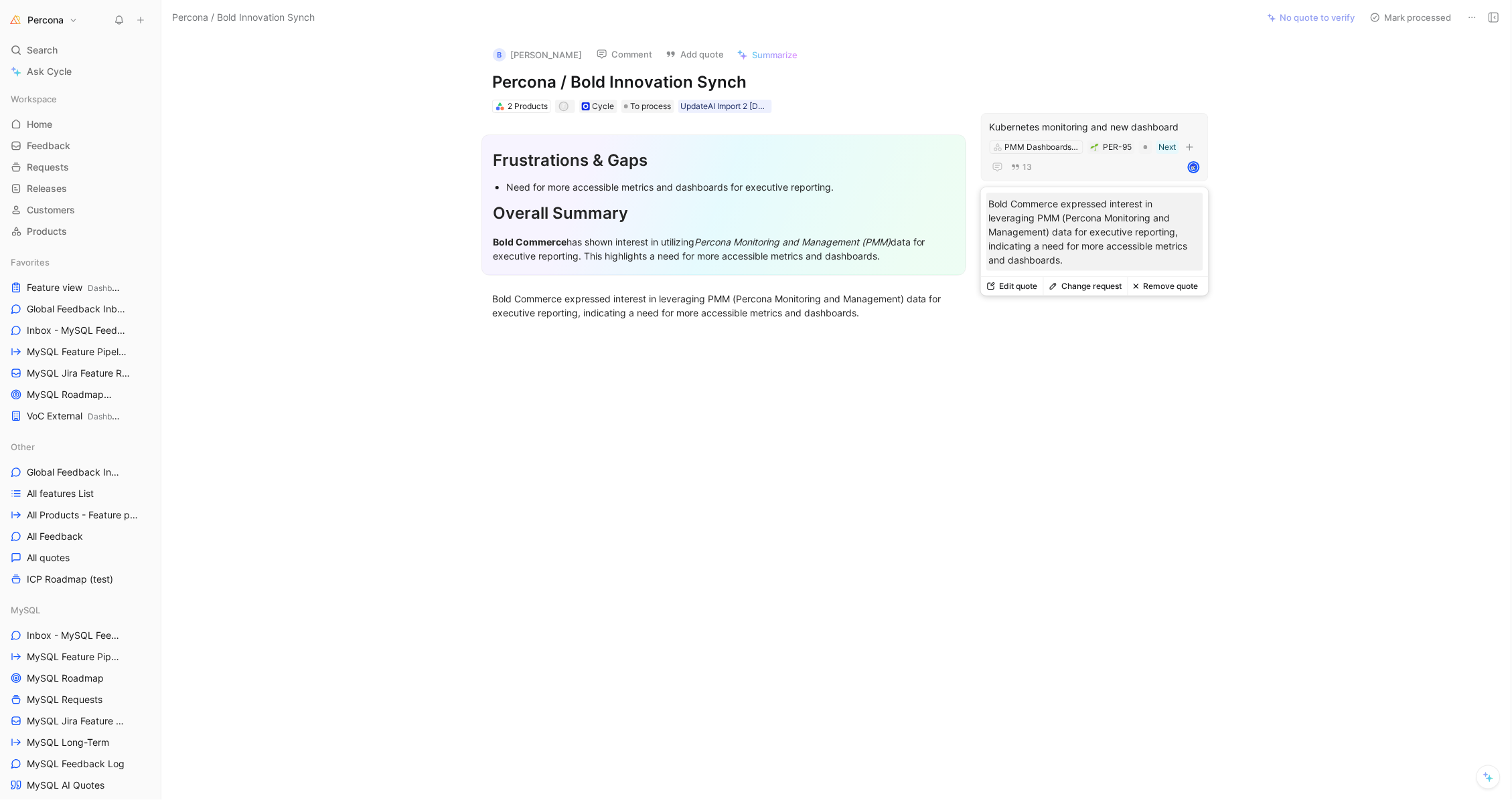
click at [1181, 286] on button "Remove quote" at bounding box center [1165, 286] width 77 height 18
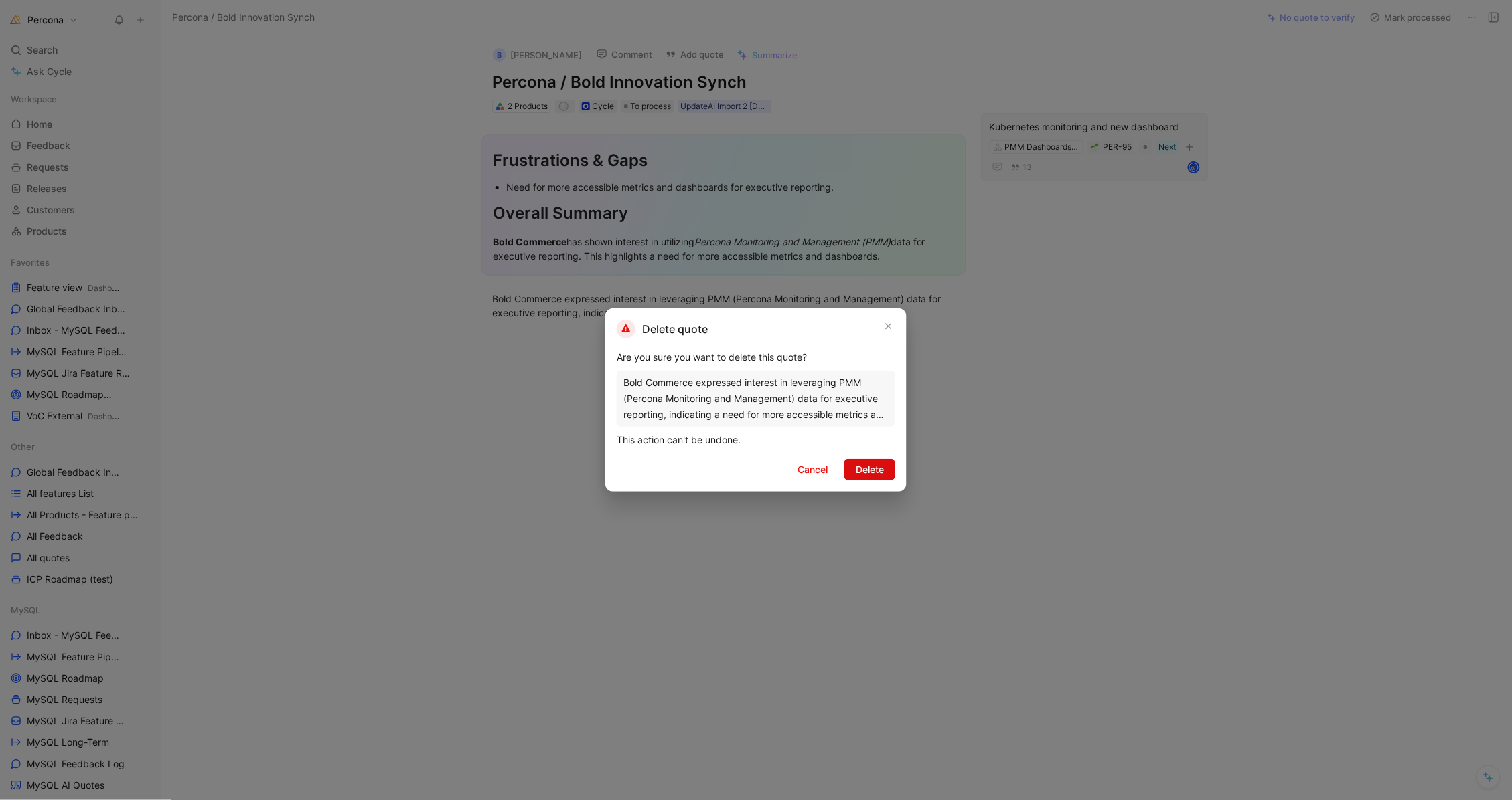
click at [873, 462] on span "Delete" at bounding box center [870, 470] width 28 height 16
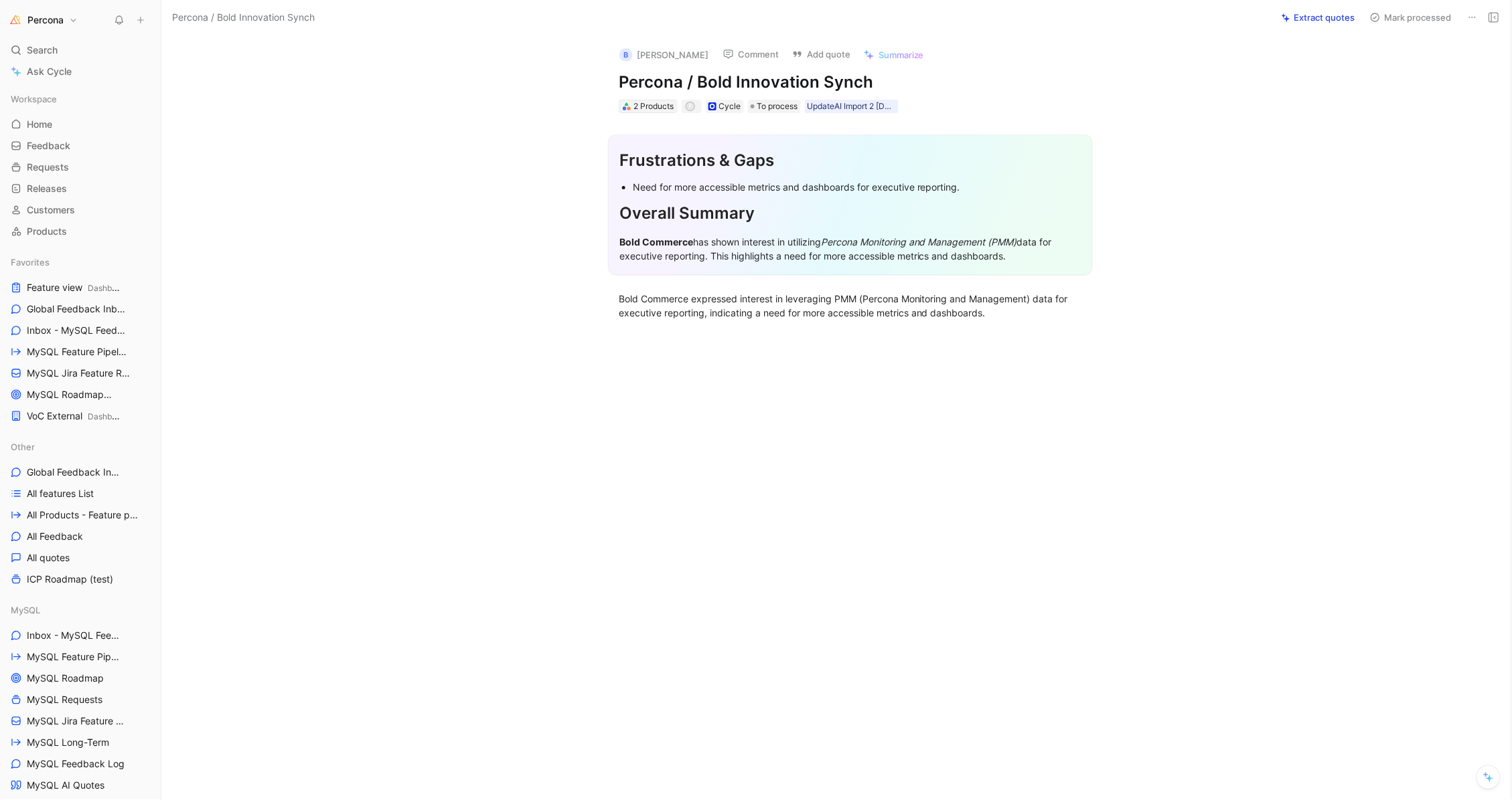
click at [653, 105] on div "2 Products" at bounding box center [654, 106] width 41 height 13
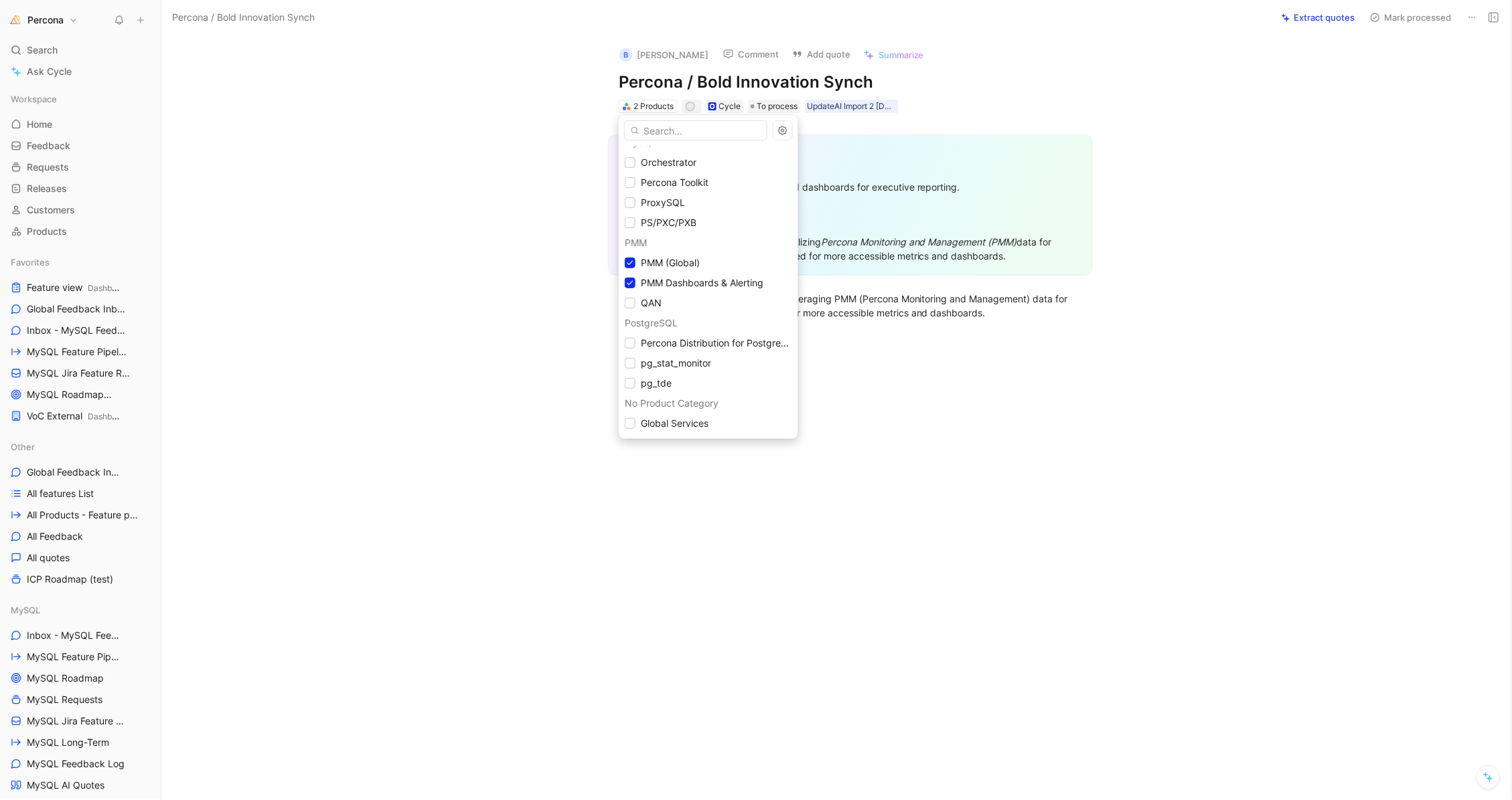
scroll to position [194, 0]
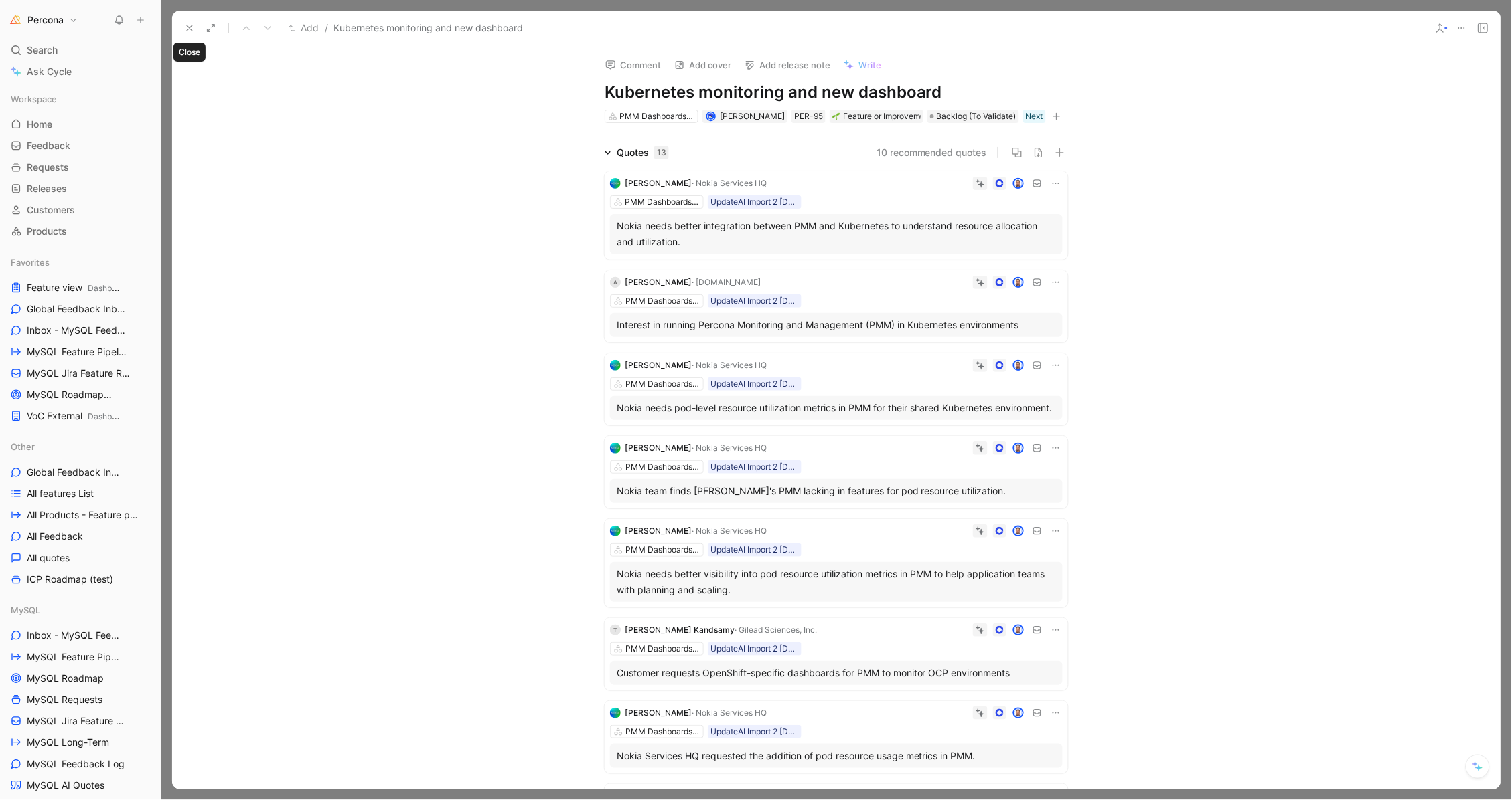
click at [186, 29] on icon at bounding box center [189, 28] width 11 height 11
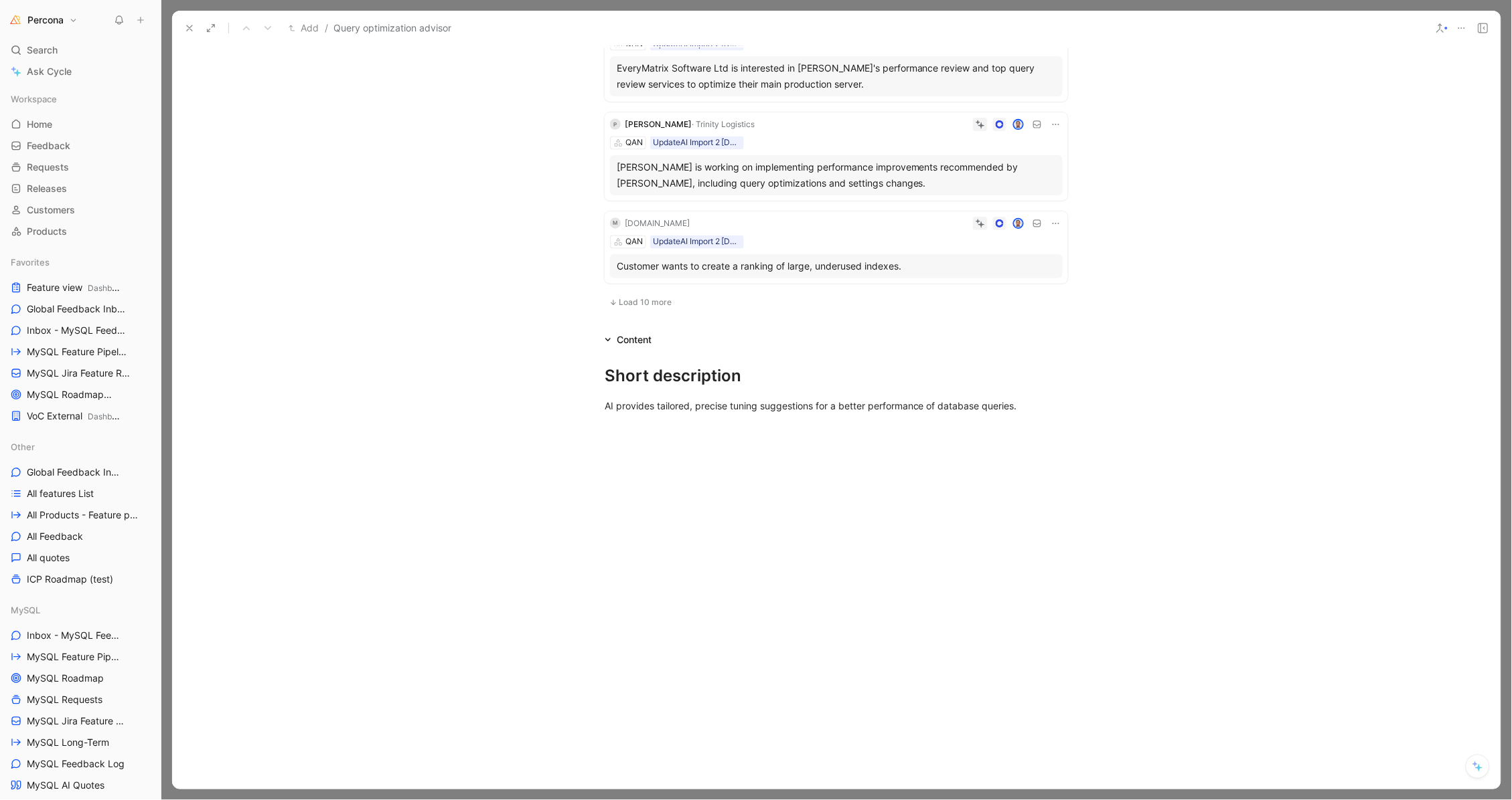
scroll to position [818, 0]
click at [645, 302] on button "Load 10 more" at bounding box center [640, 303] width 71 height 16
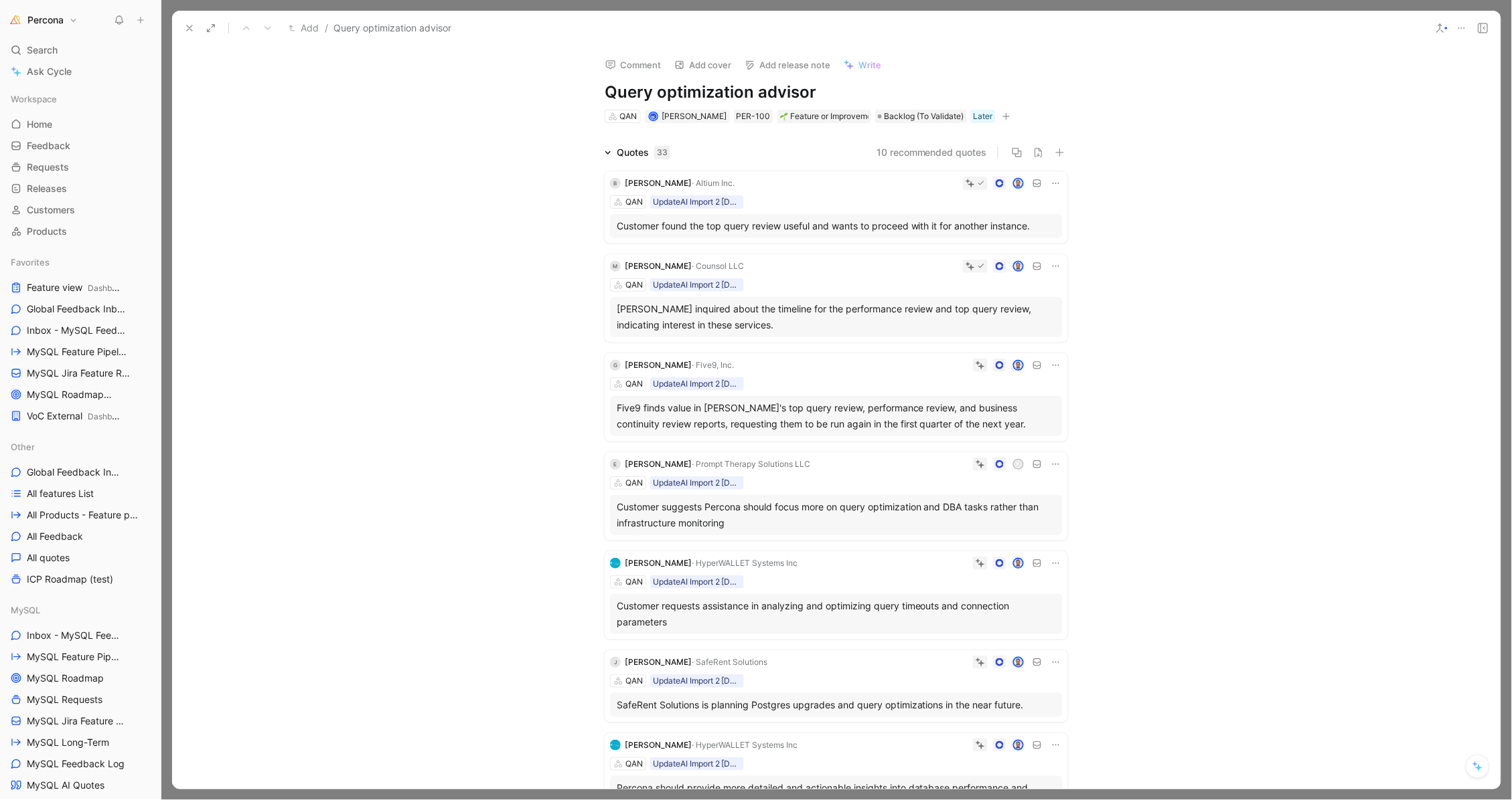
scroll to position [0, 0]
click at [185, 28] on icon at bounding box center [189, 28] width 11 height 11
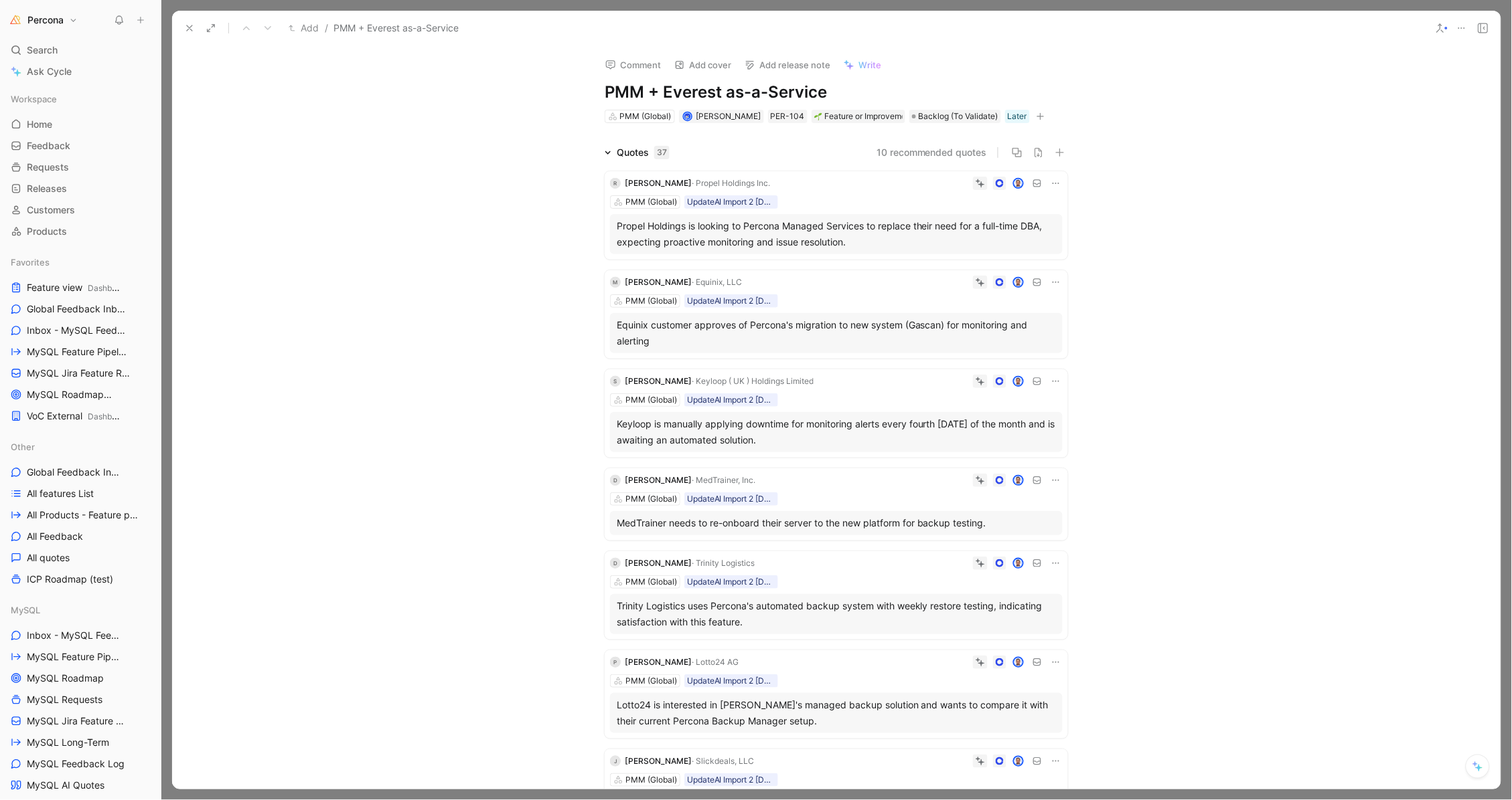
click at [756, 226] on div "Propel Holdings is looking to Percona Managed Services to replace their need fo…" at bounding box center [836, 234] width 439 height 32
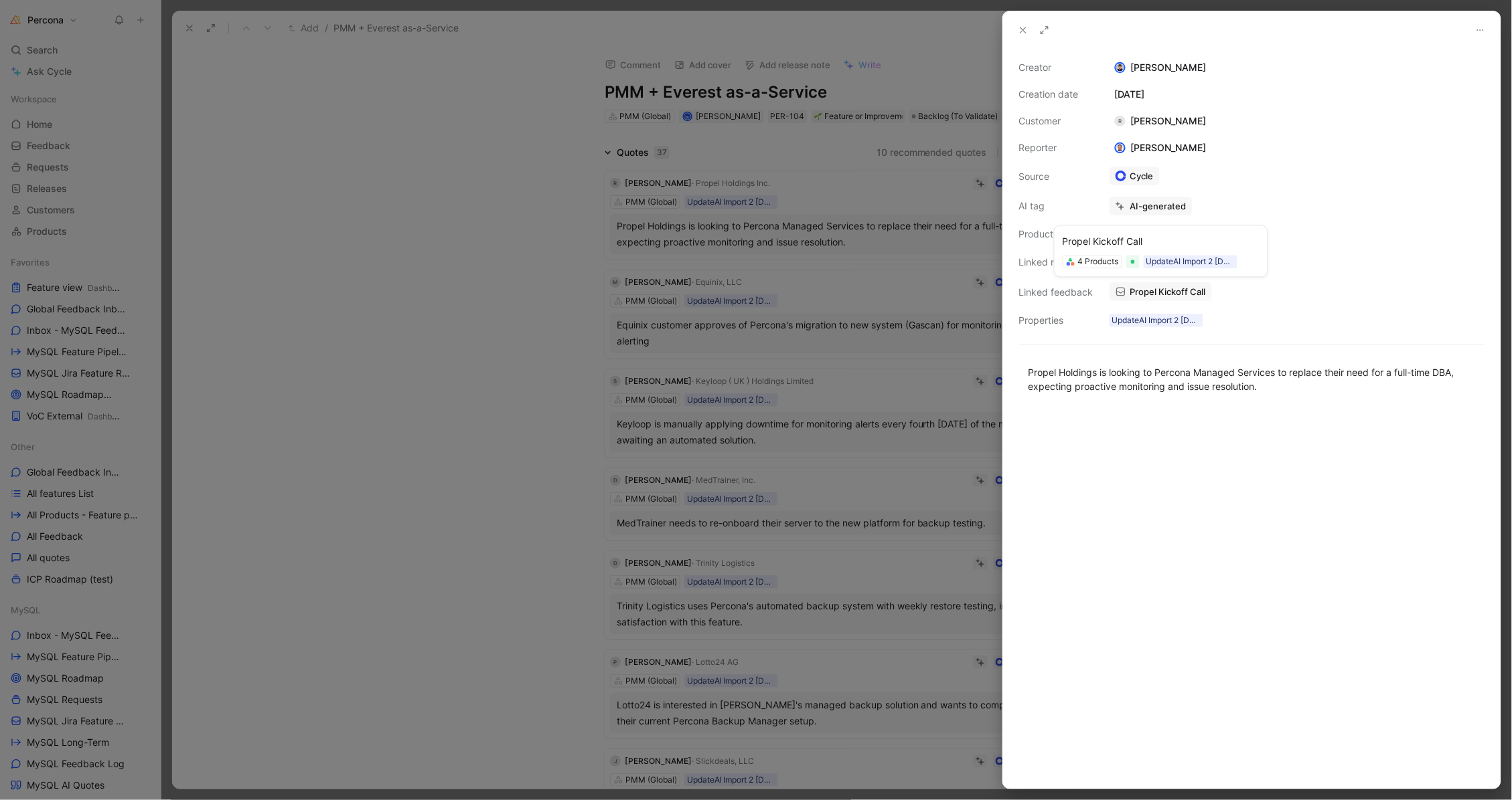
click at [1149, 289] on span "Propel Kickoff Call" at bounding box center [1168, 292] width 76 height 12
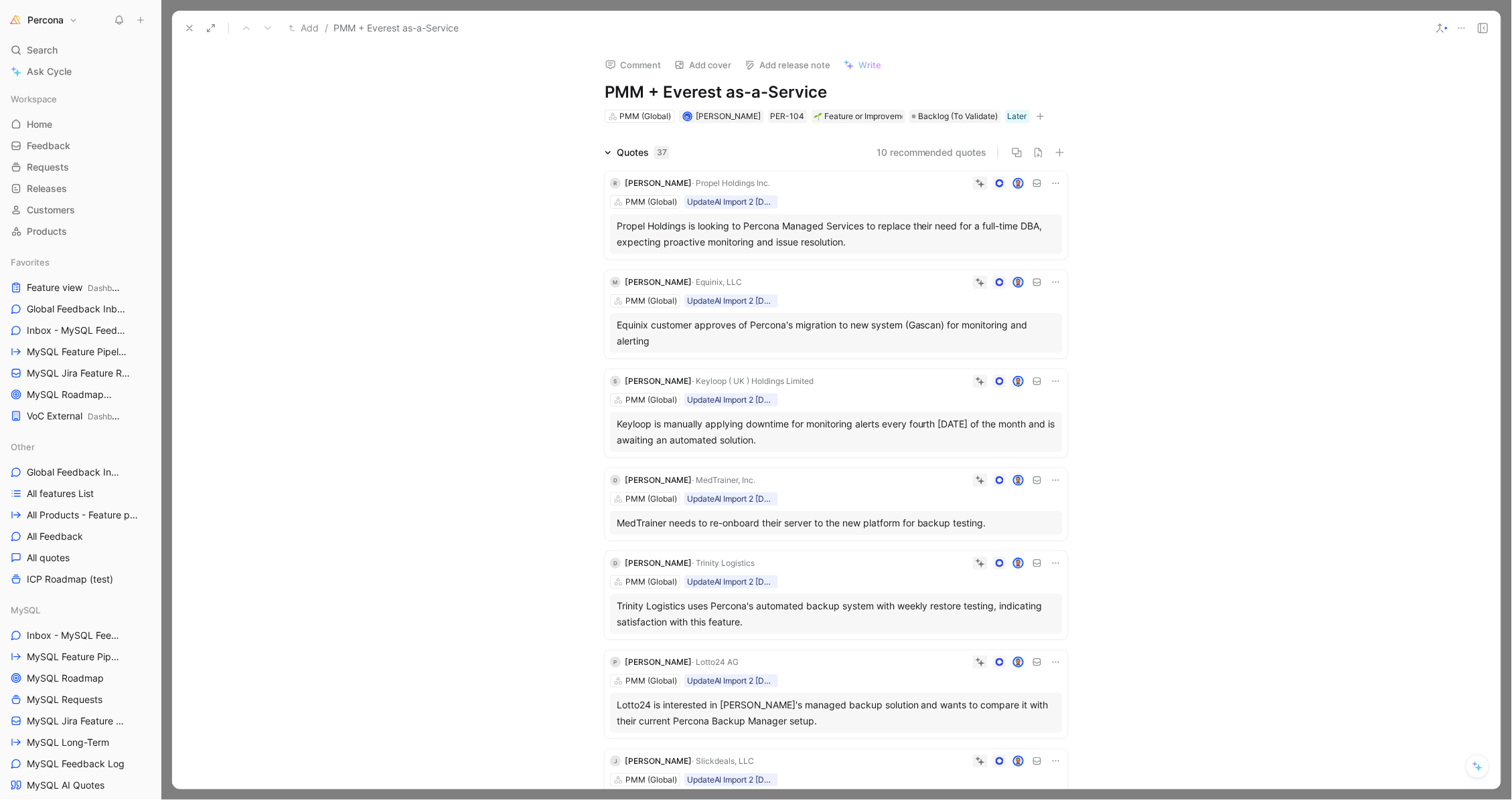
click at [1054, 182] on icon at bounding box center [1056, 183] width 11 height 11
click at [1004, 269] on span "Delete quote" at bounding box center [1010, 267] width 56 height 11
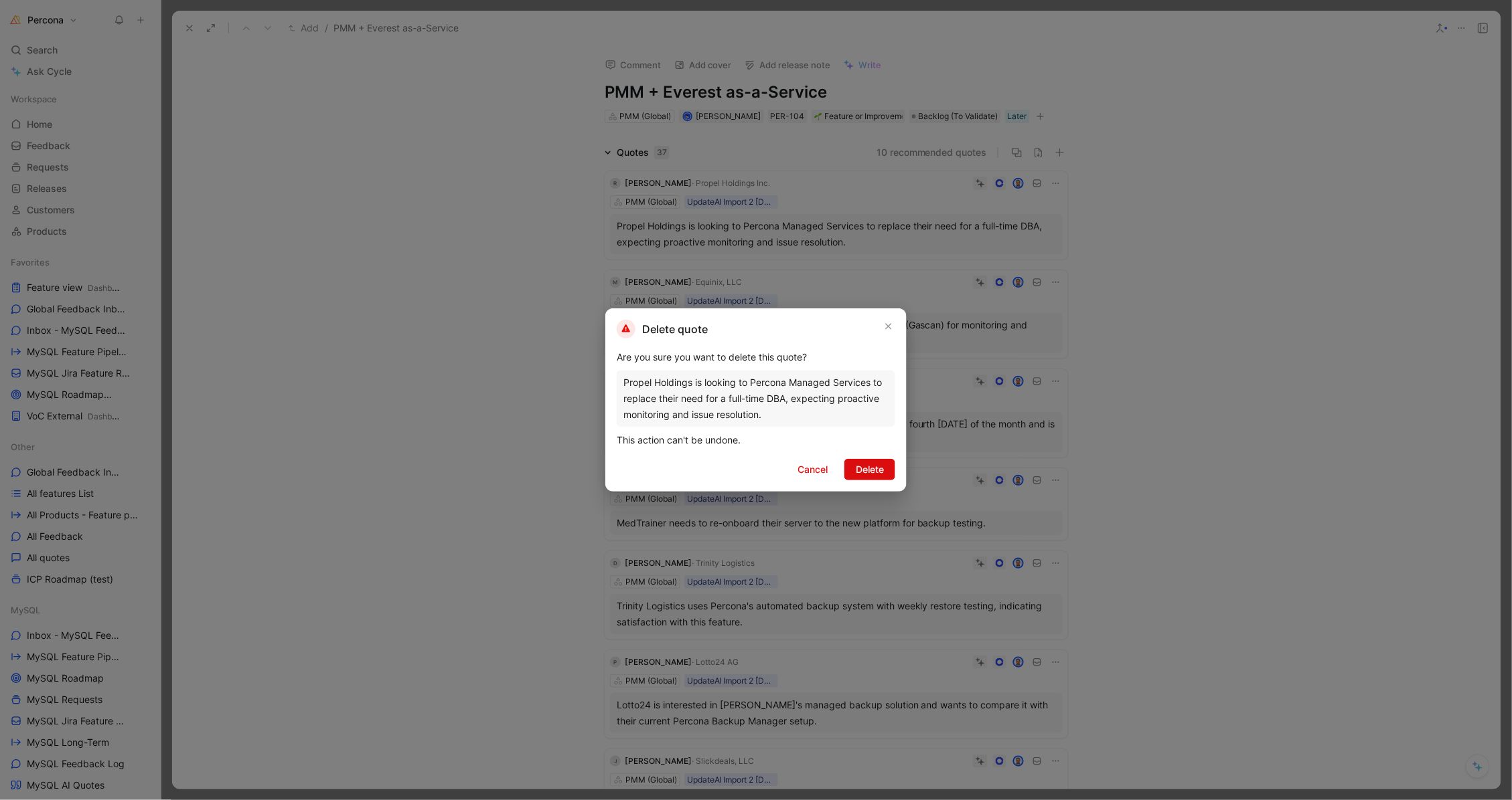
click at [876, 469] on span "Delete" at bounding box center [870, 470] width 28 height 16
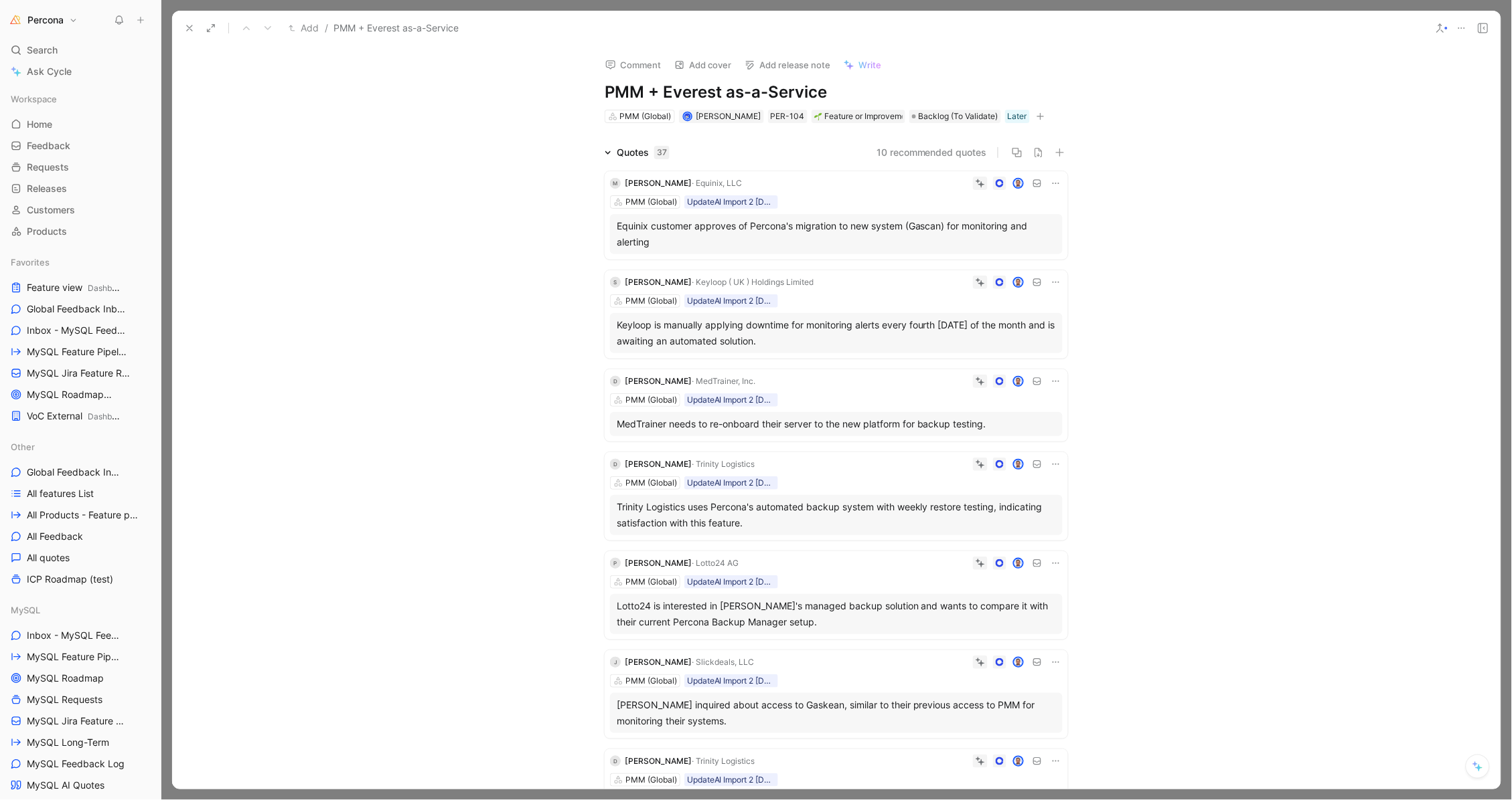
click at [762, 250] on div "Equinix customer approves of Percona's migration to new system (Gascan) for mon…" at bounding box center [837, 234] width 453 height 40
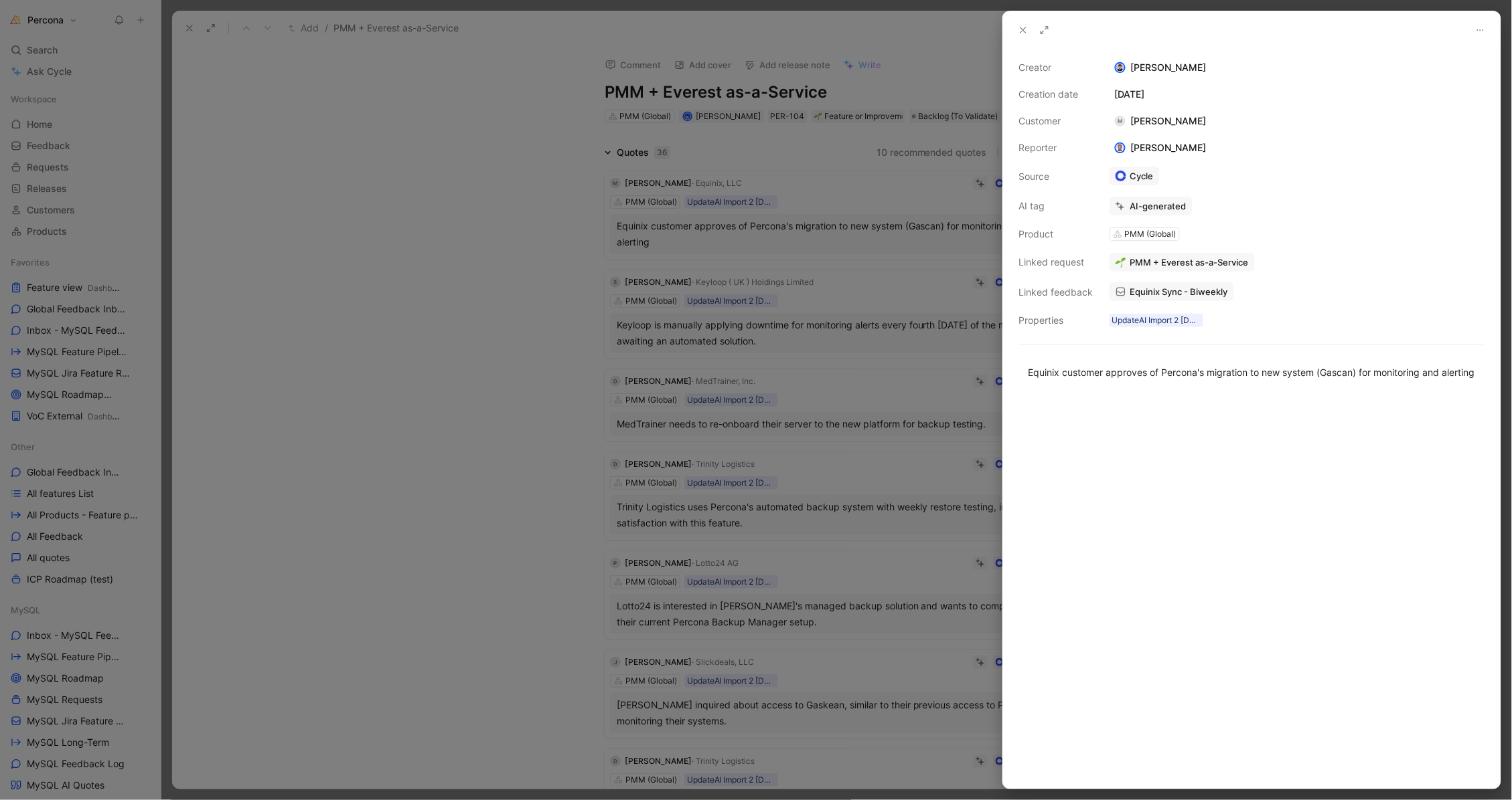
click at [762, 215] on div at bounding box center [756, 400] width 1512 height 800
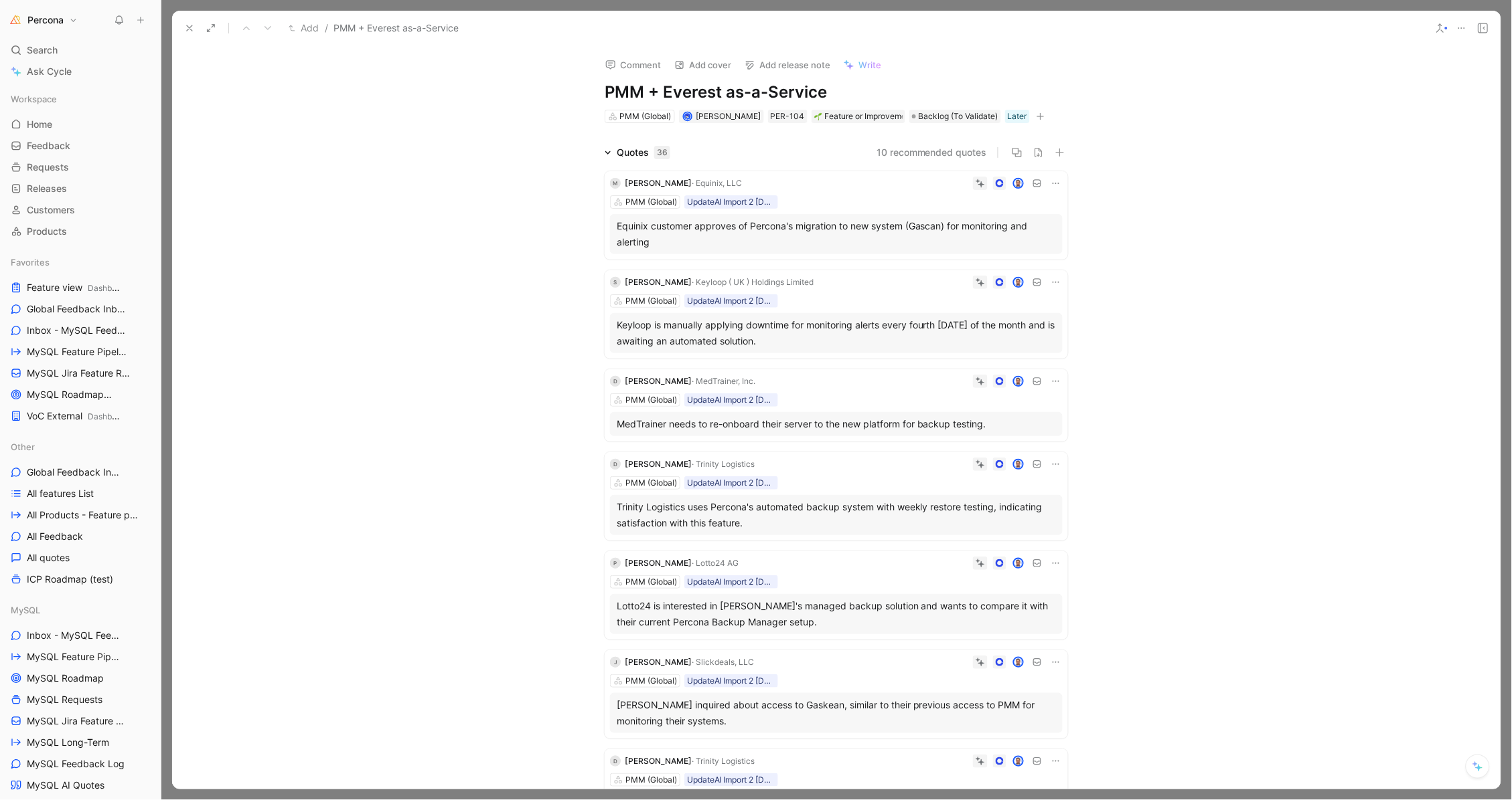
click at [818, 241] on div "Equinix customer approves of Percona's migration to new system (Gascan) for mon…" at bounding box center [836, 234] width 439 height 32
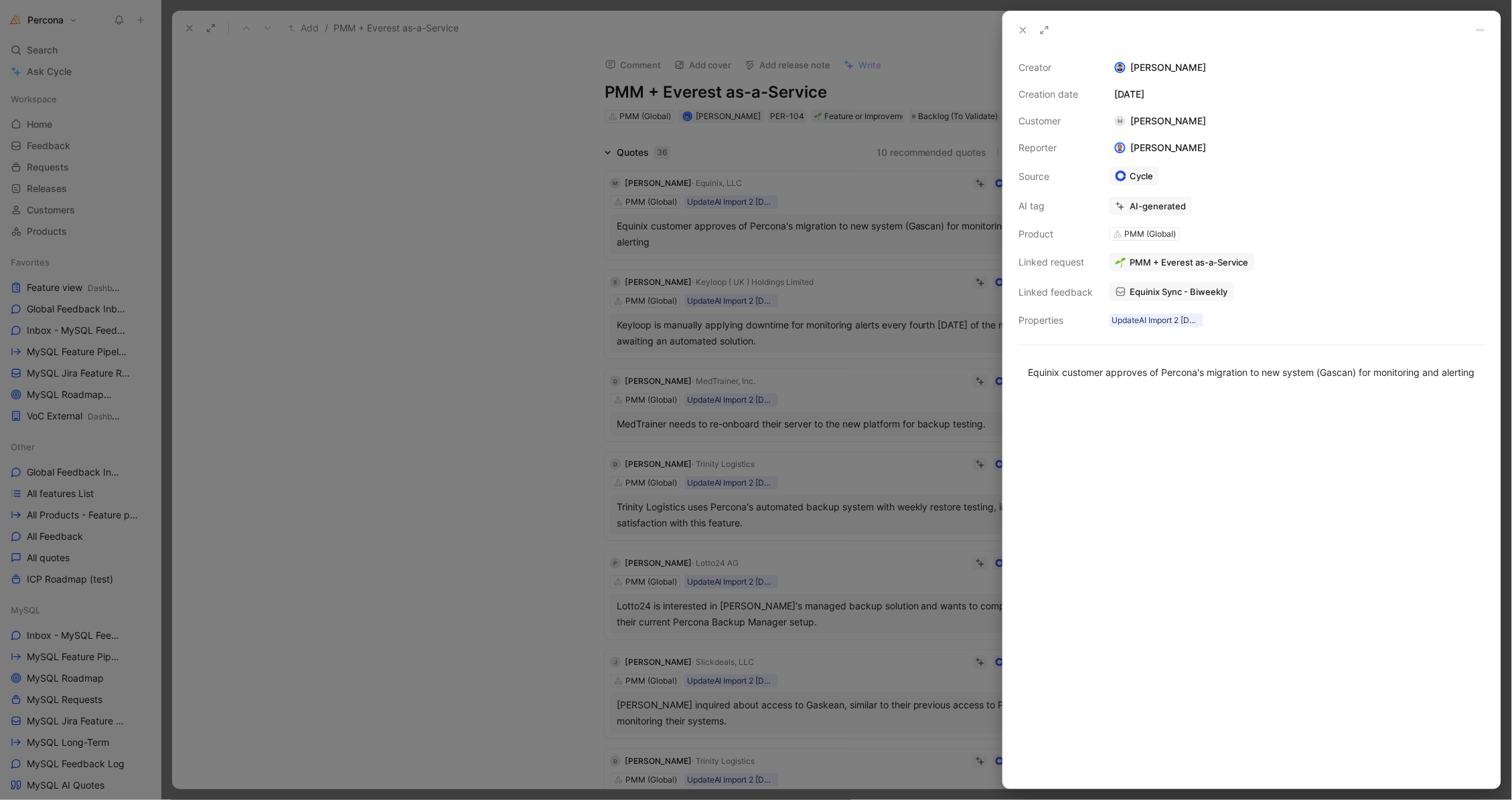
click at [859, 200] on div at bounding box center [756, 400] width 1512 height 800
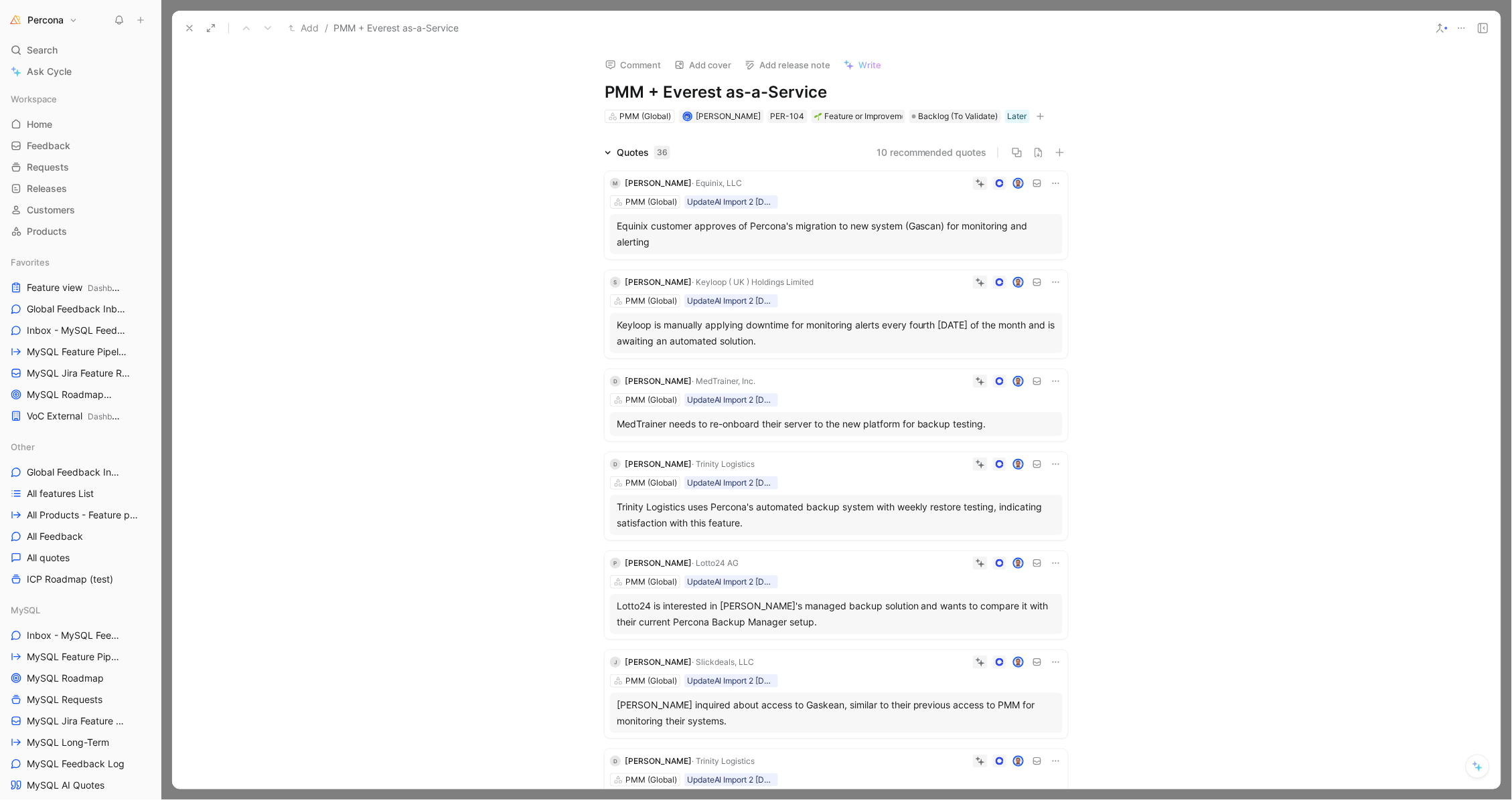
click at [865, 231] on div "Equinix customer approves of Percona's migration to new system (Gascan) for mon…" at bounding box center [836, 234] width 439 height 32
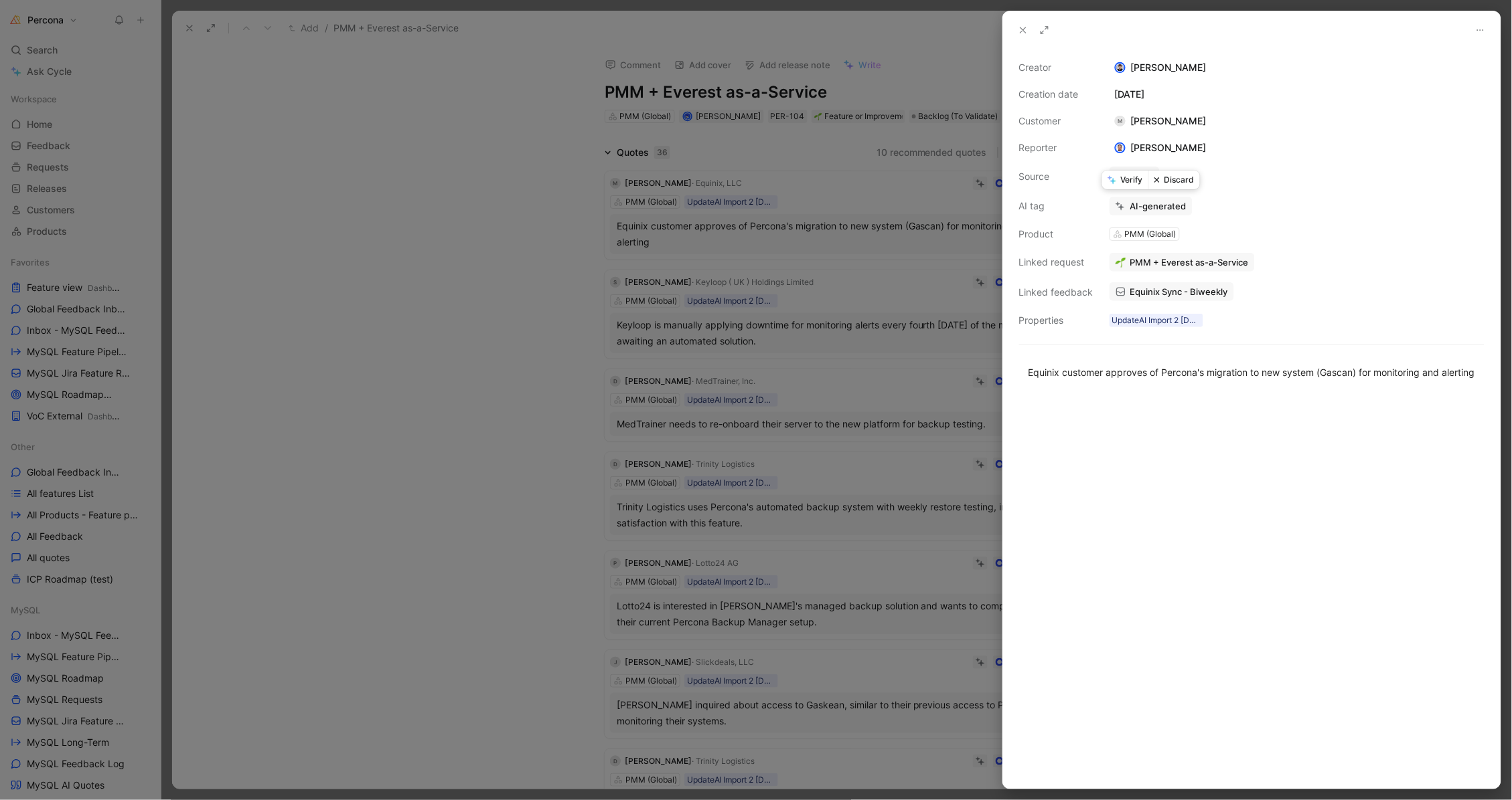
click at [1182, 181] on button "Discard" at bounding box center [1174, 180] width 52 height 18
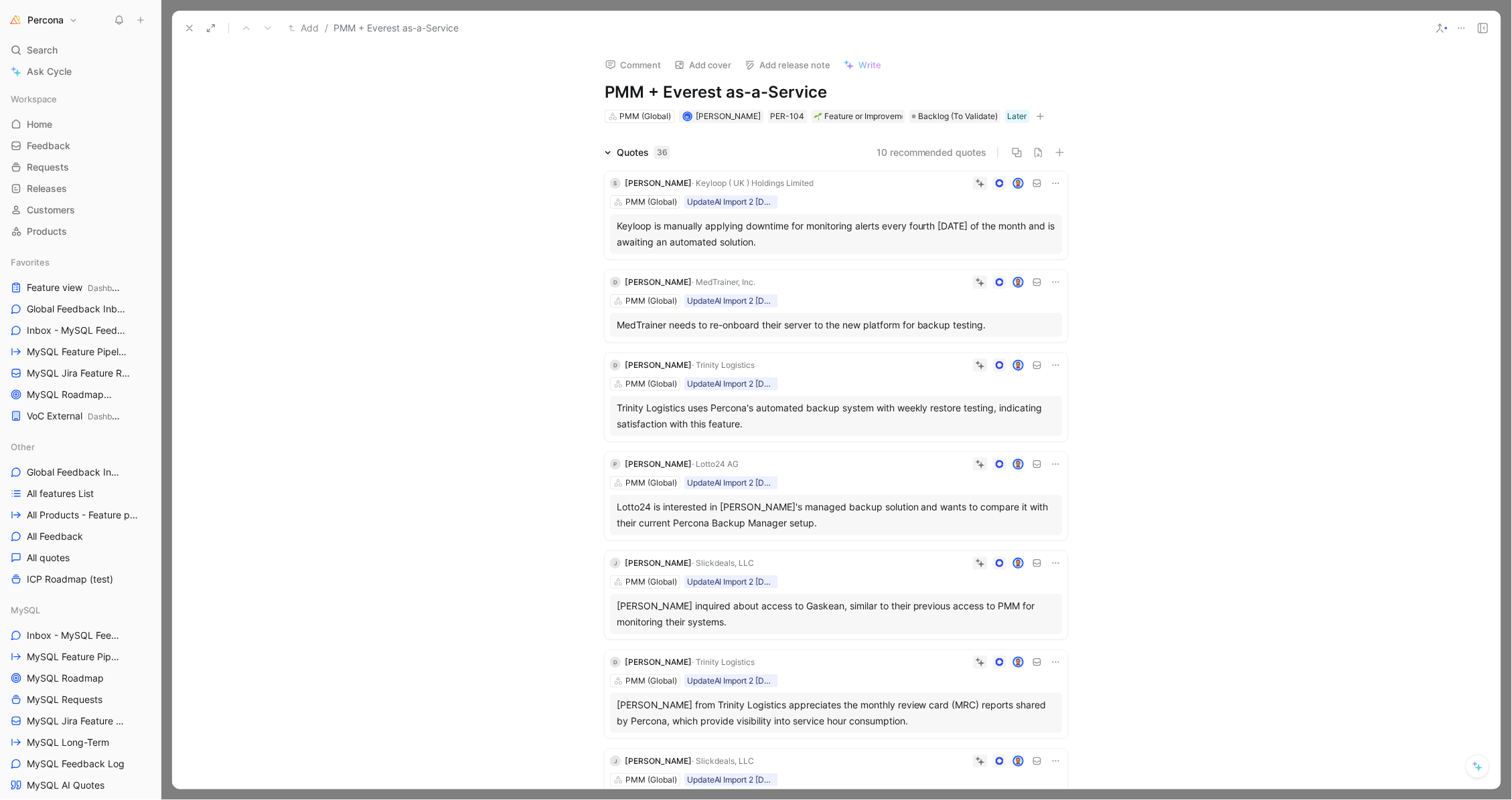
click at [840, 241] on div "Keyloop is manually applying downtime for monitoring alerts every fourth Friday…" at bounding box center [836, 234] width 439 height 32
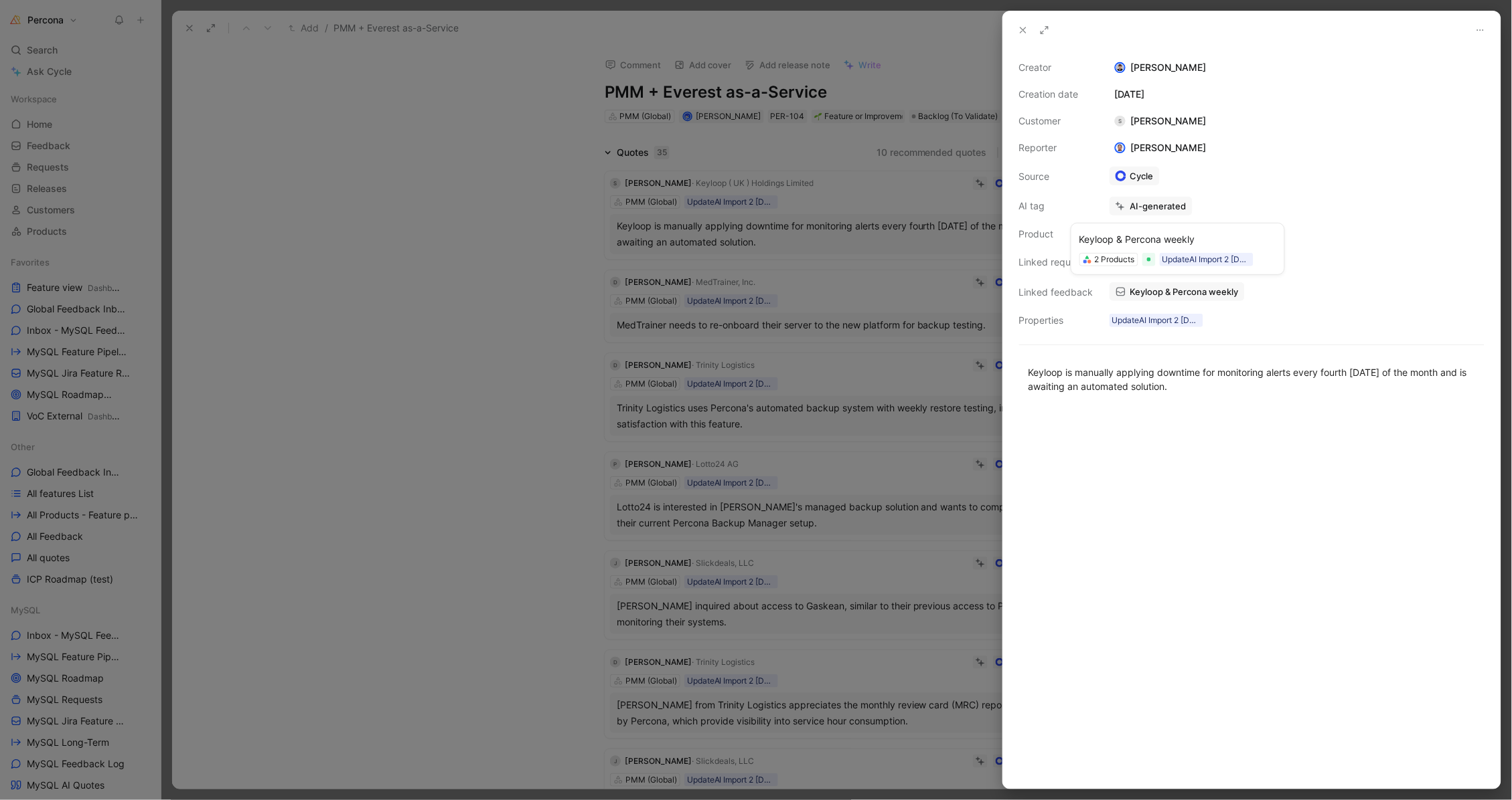
click at [1147, 286] on span "Keyloop & Percona weekly" at bounding box center [1184, 292] width 108 height 12
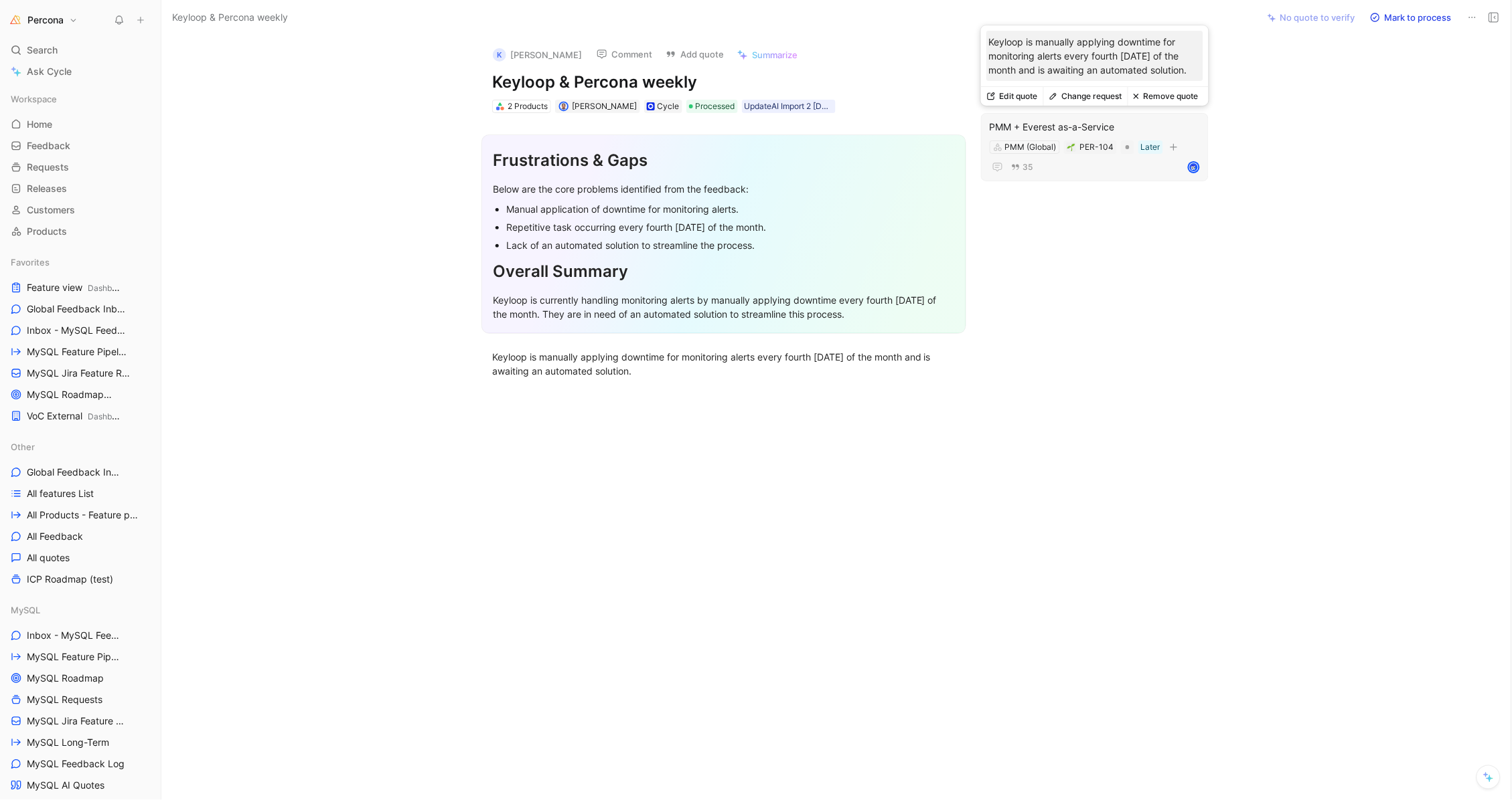
click at [1159, 96] on button "Remove quote" at bounding box center [1165, 96] width 77 height 18
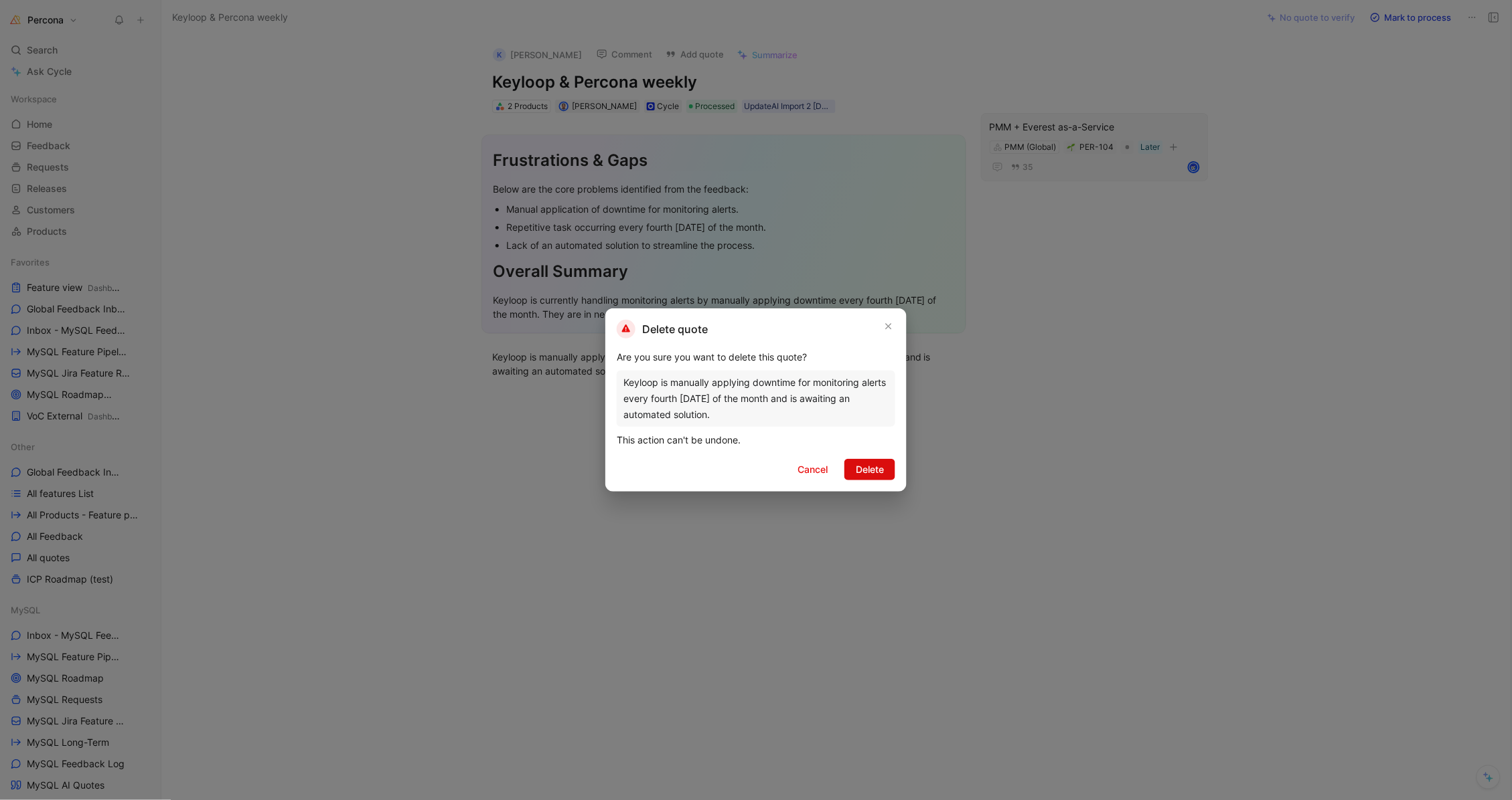
click at [881, 469] on span "Delete" at bounding box center [870, 470] width 28 height 16
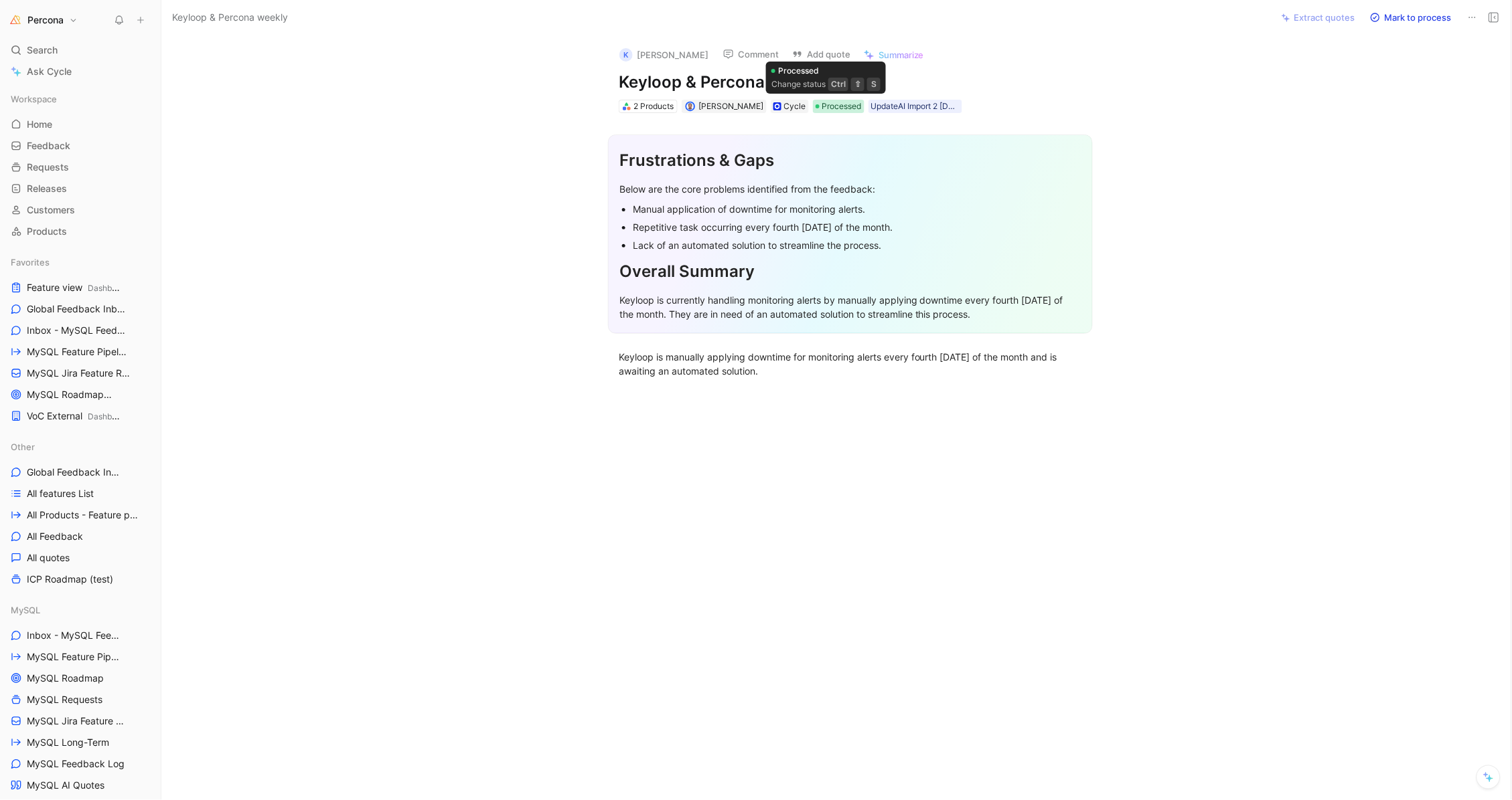
click at [822, 100] on span "Processed" at bounding box center [842, 106] width 40 height 13
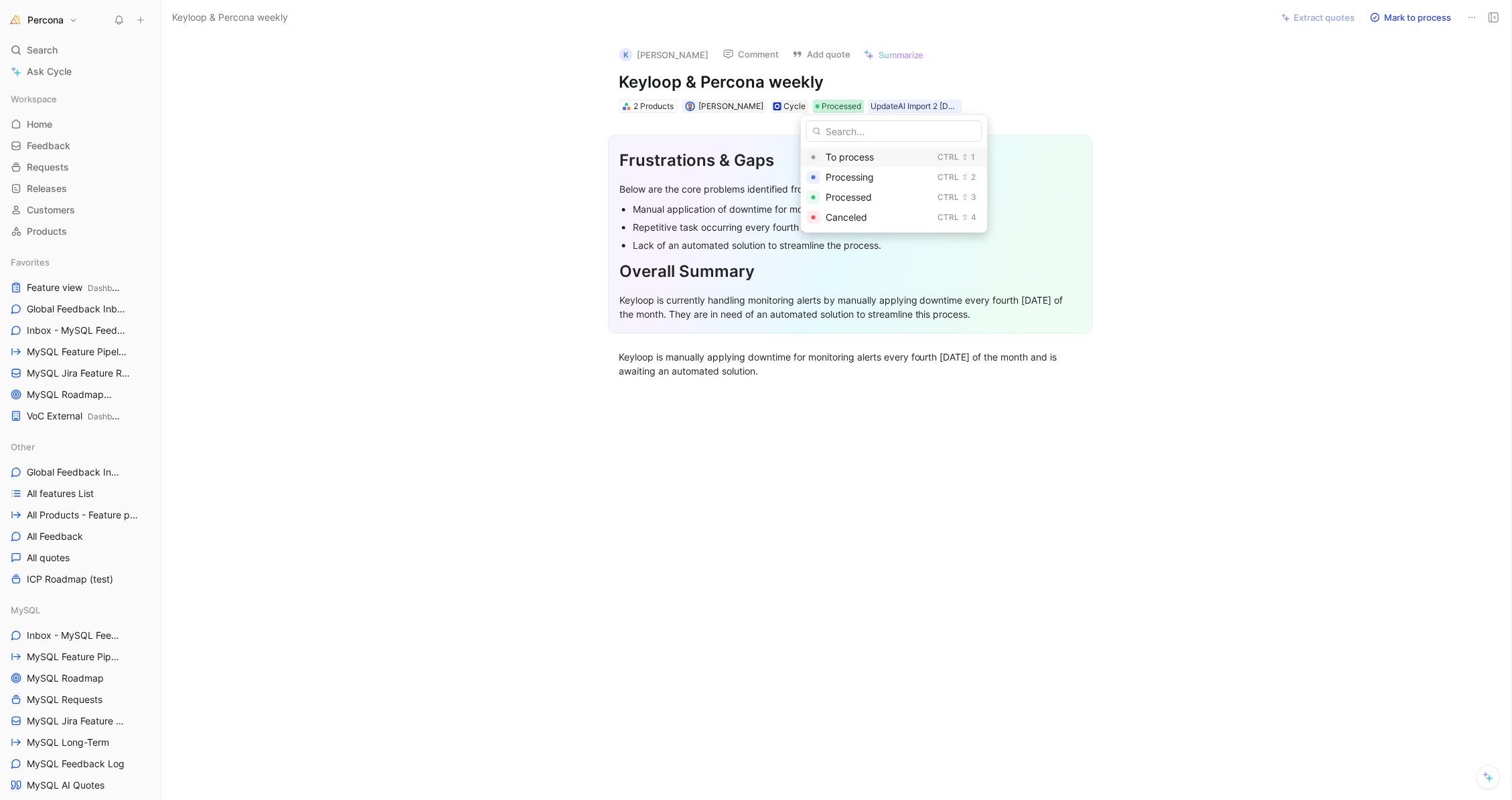
click at [849, 157] on span "To process" at bounding box center [850, 157] width 48 height 11
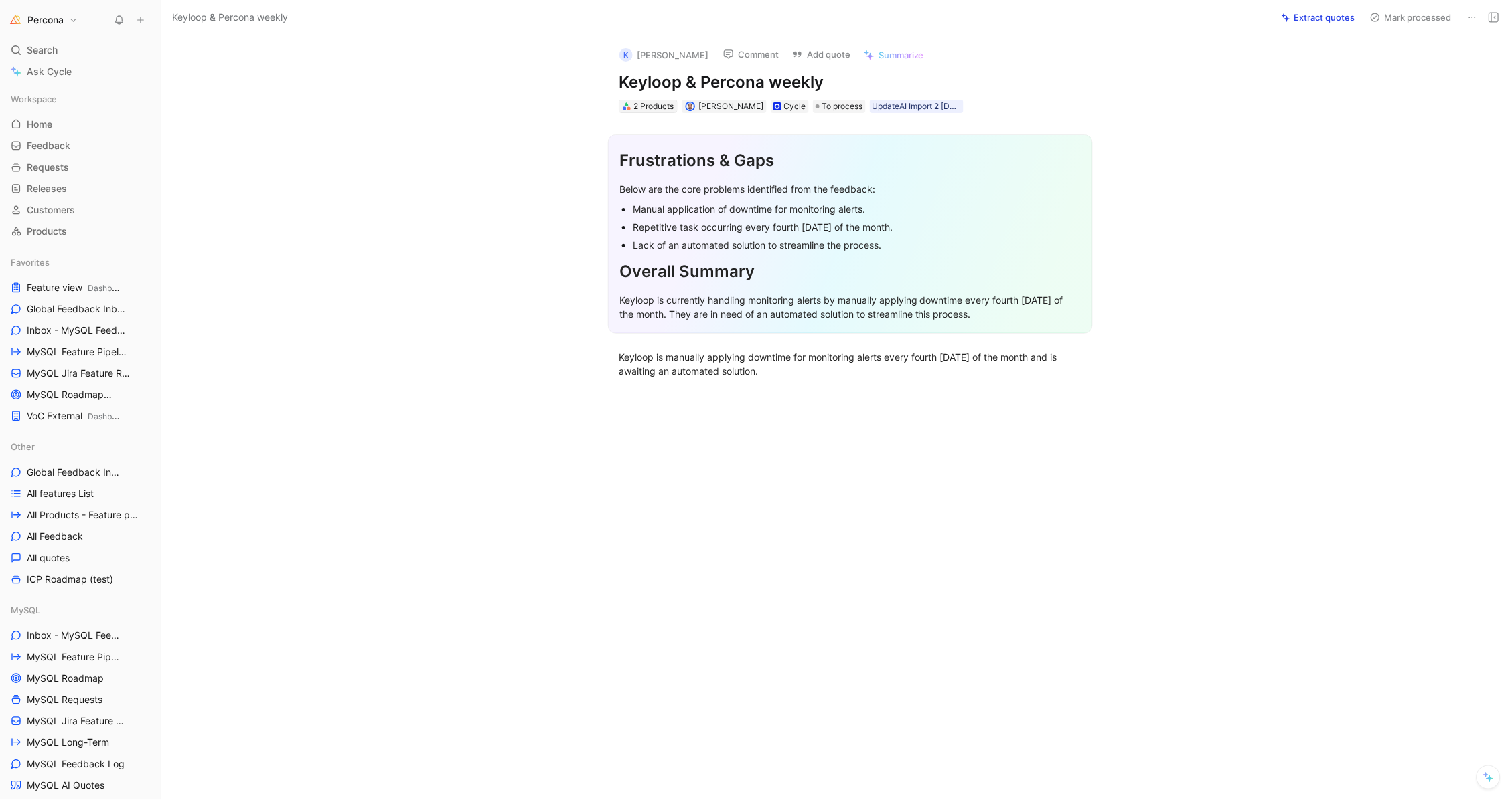
click at [660, 107] on div "2 Products" at bounding box center [654, 106] width 41 height 13
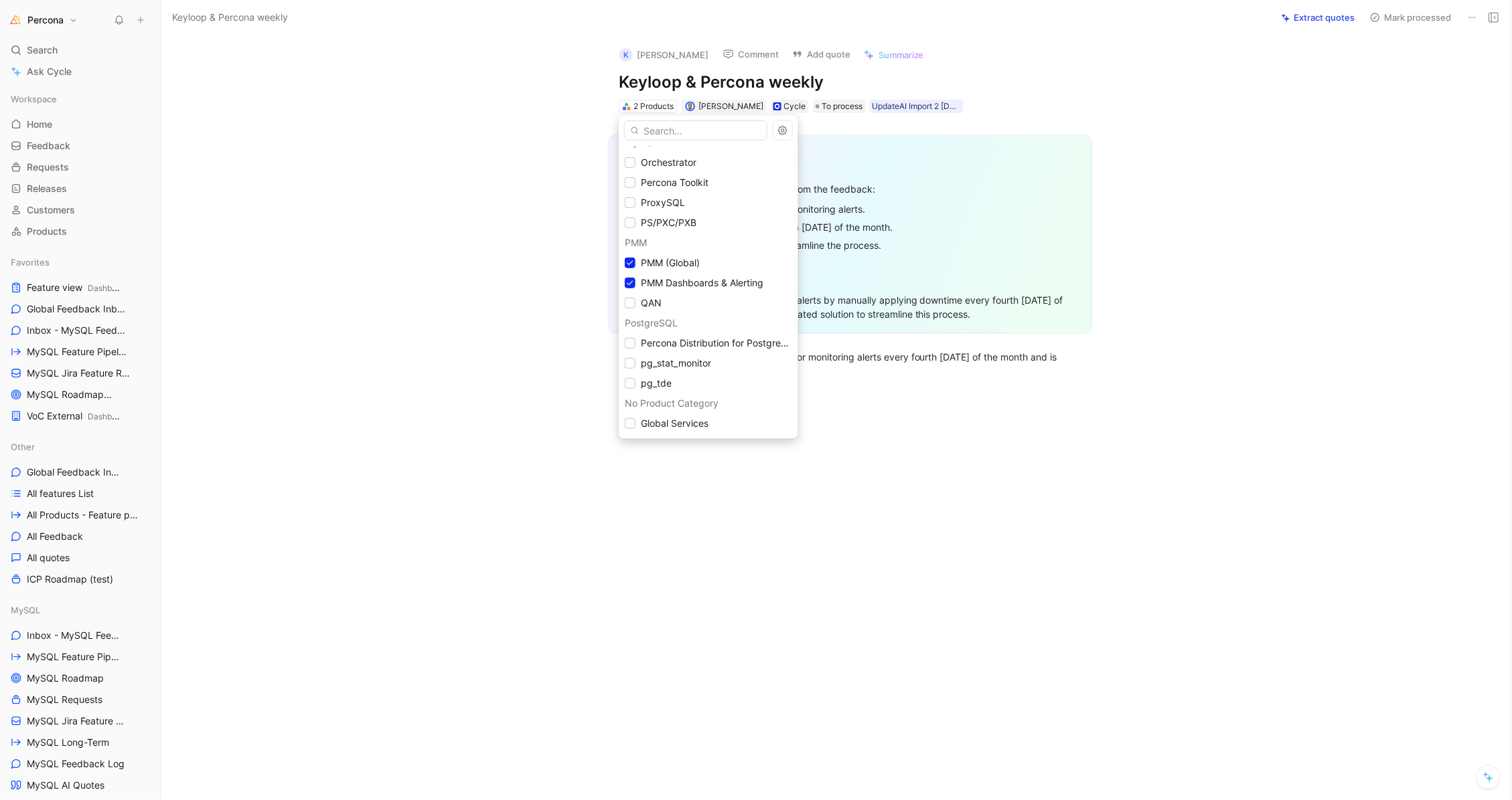
scroll to position [194, 0]
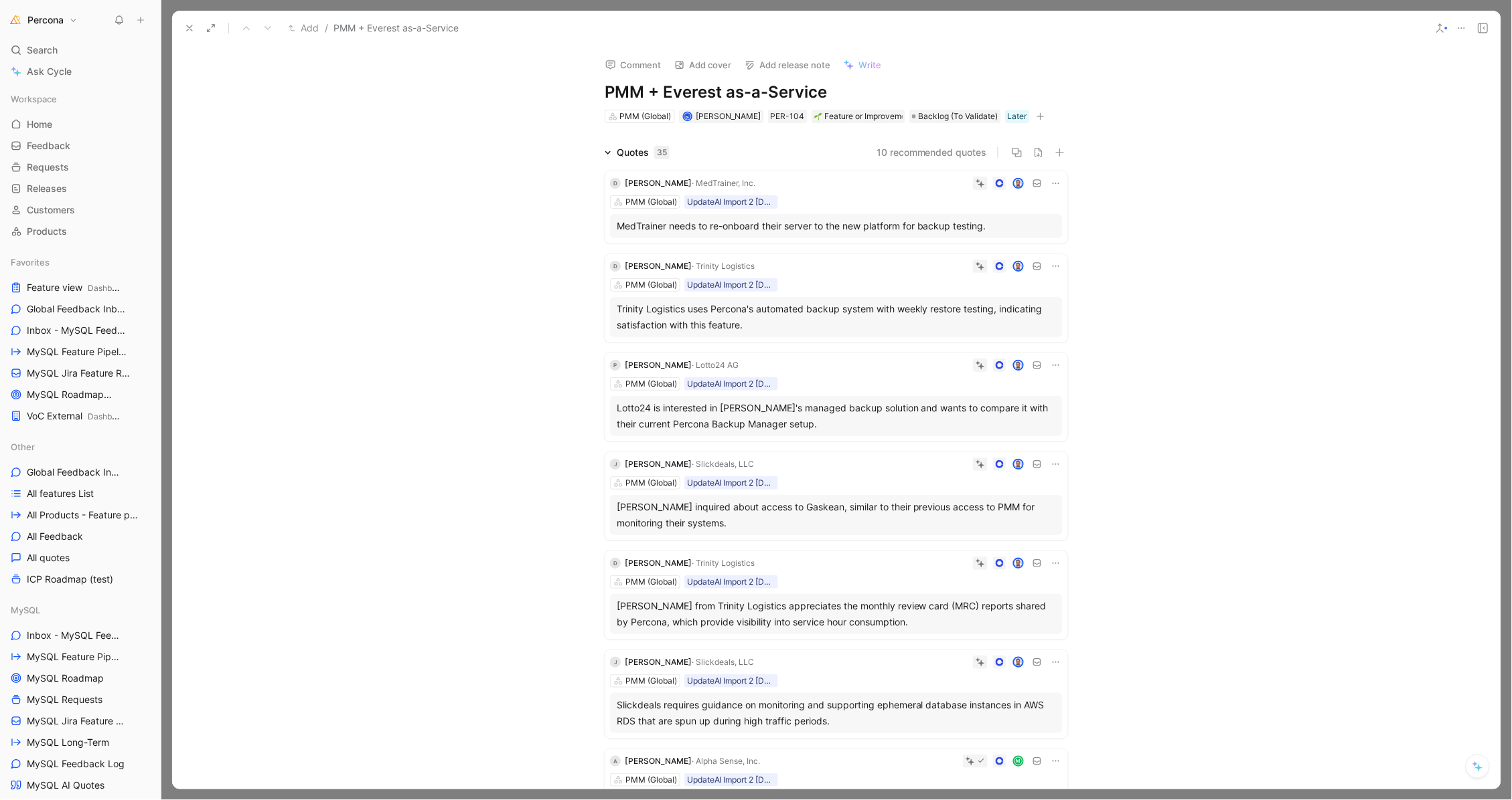
click at [188, 29] on icon at bounding box center [189, 28] width 11 height 11
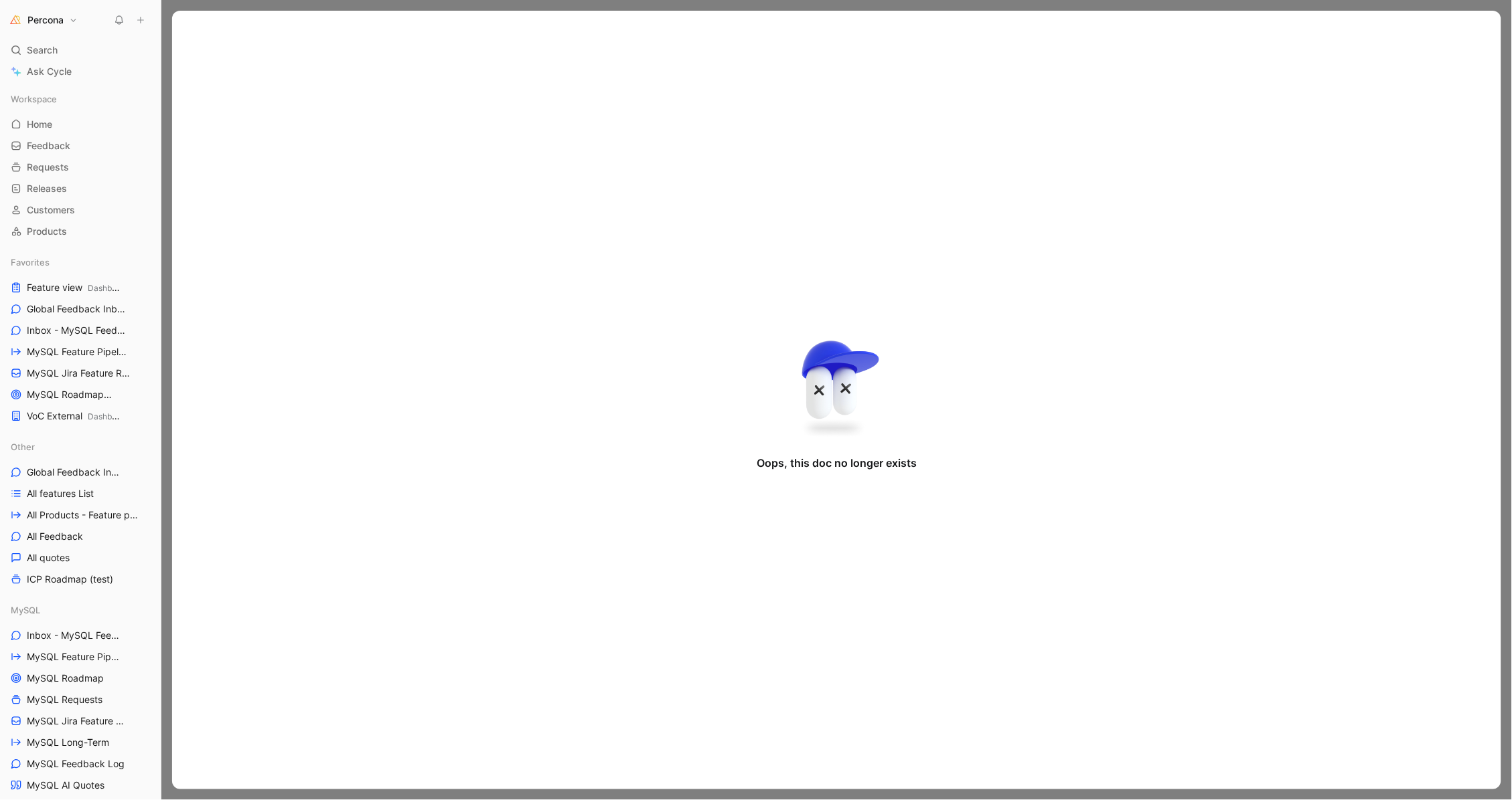
click at [186, 5] on div at bounding box center [837, 400] width 1351 height 800
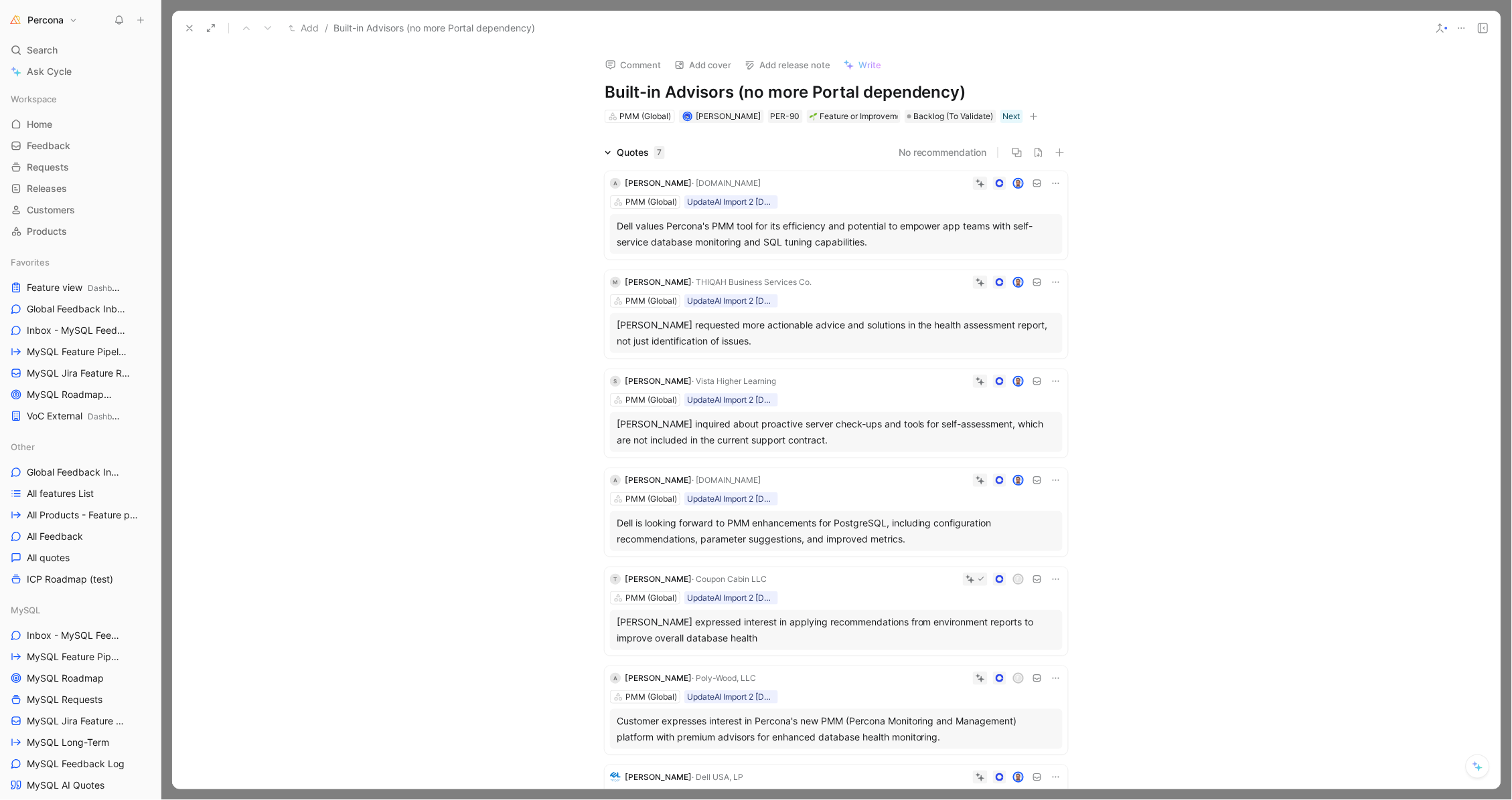
click at [845, 224] on div "Dell values Percona's PMM tool for its efficiency and potential to empower app …" at bounding box center [836, 234] width 439 height 32
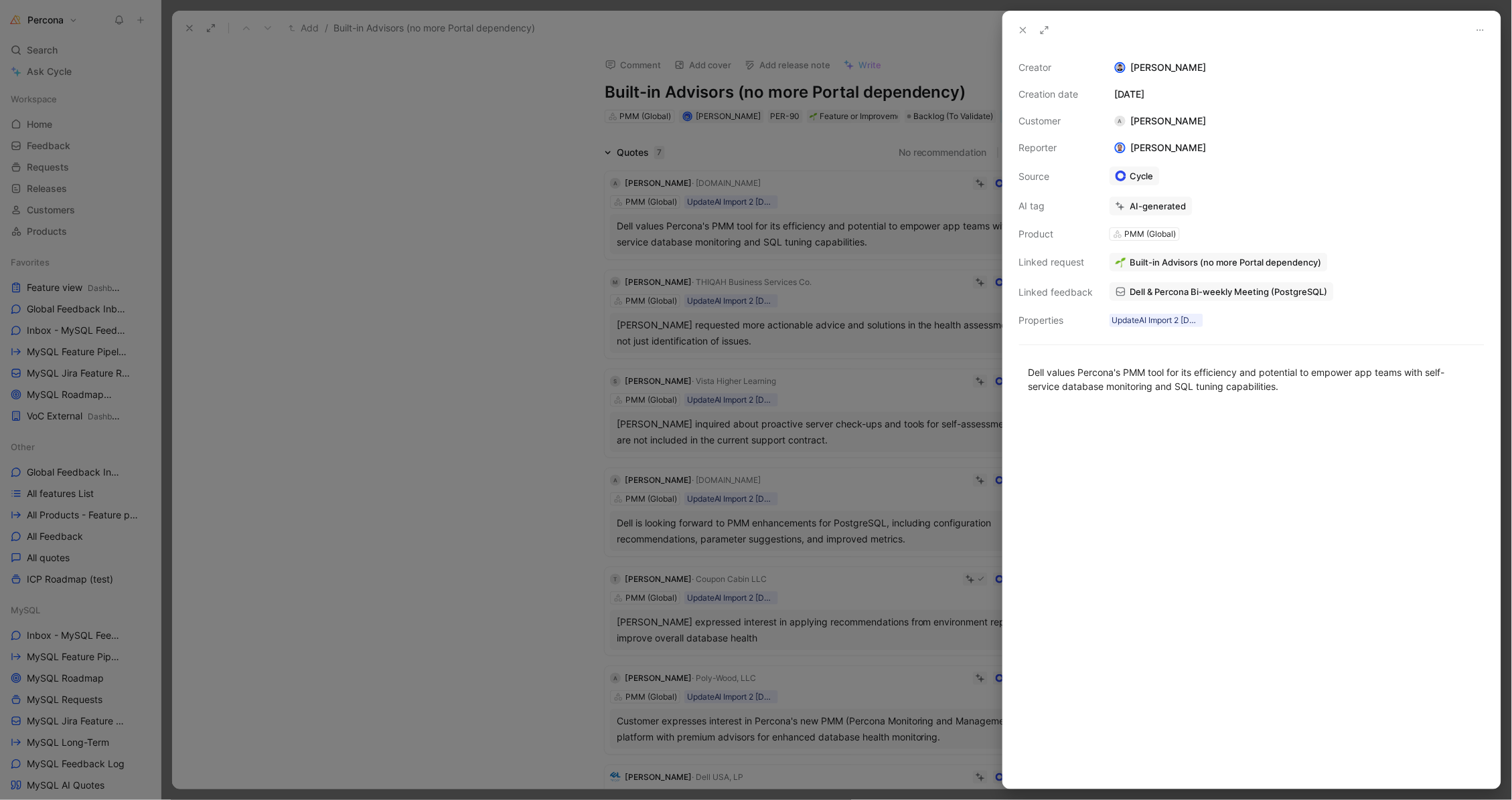
click at [845, 224] on div at bounding box center [756, 400] width 1512 height 800
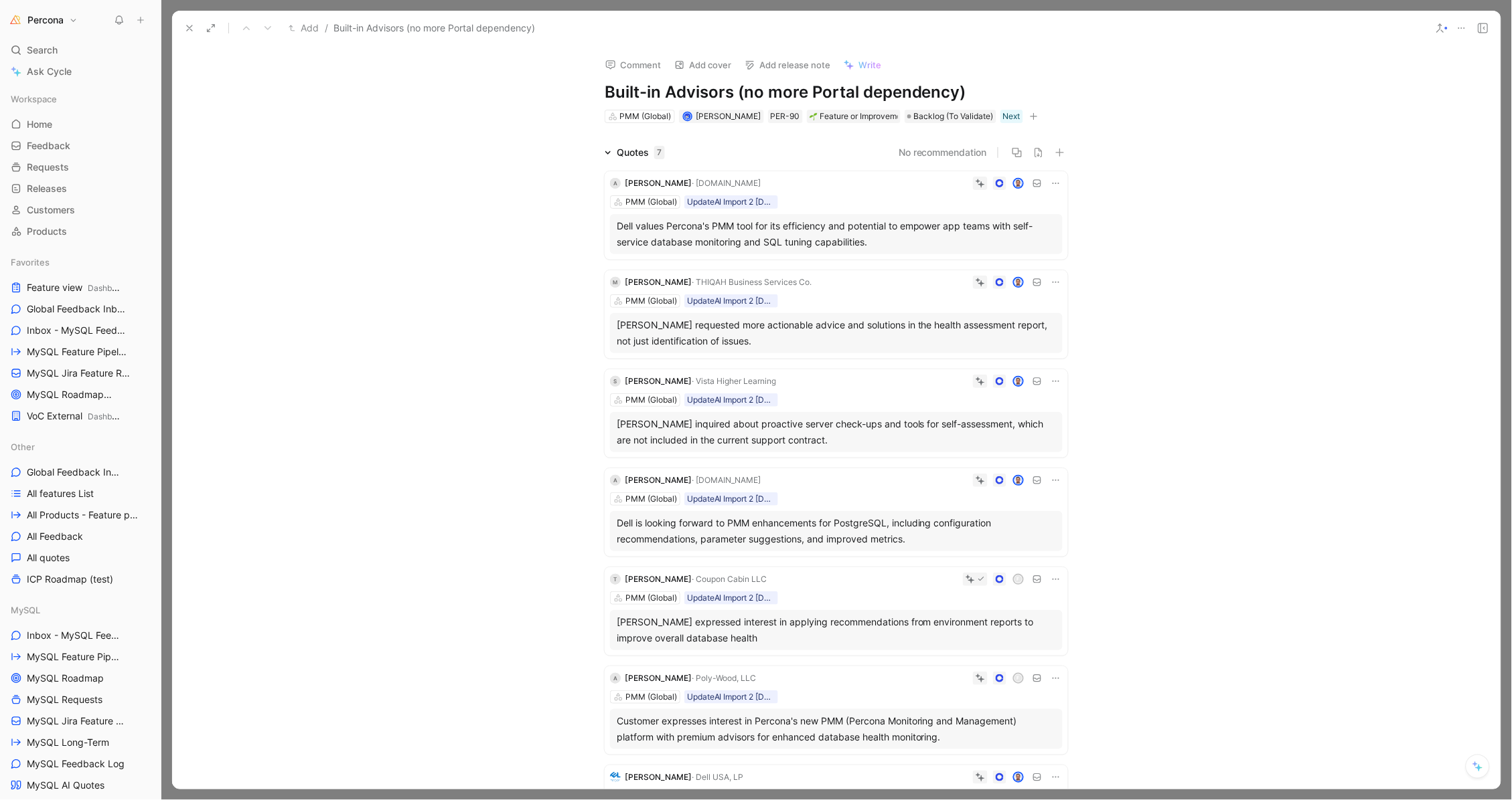
click at [1051, 180] on icon at bounding box center [1056, 183] width 11 height 11
click at [1018, 266] on span "Delete quote" at bounding box center [1010, 267] width 56 height 11
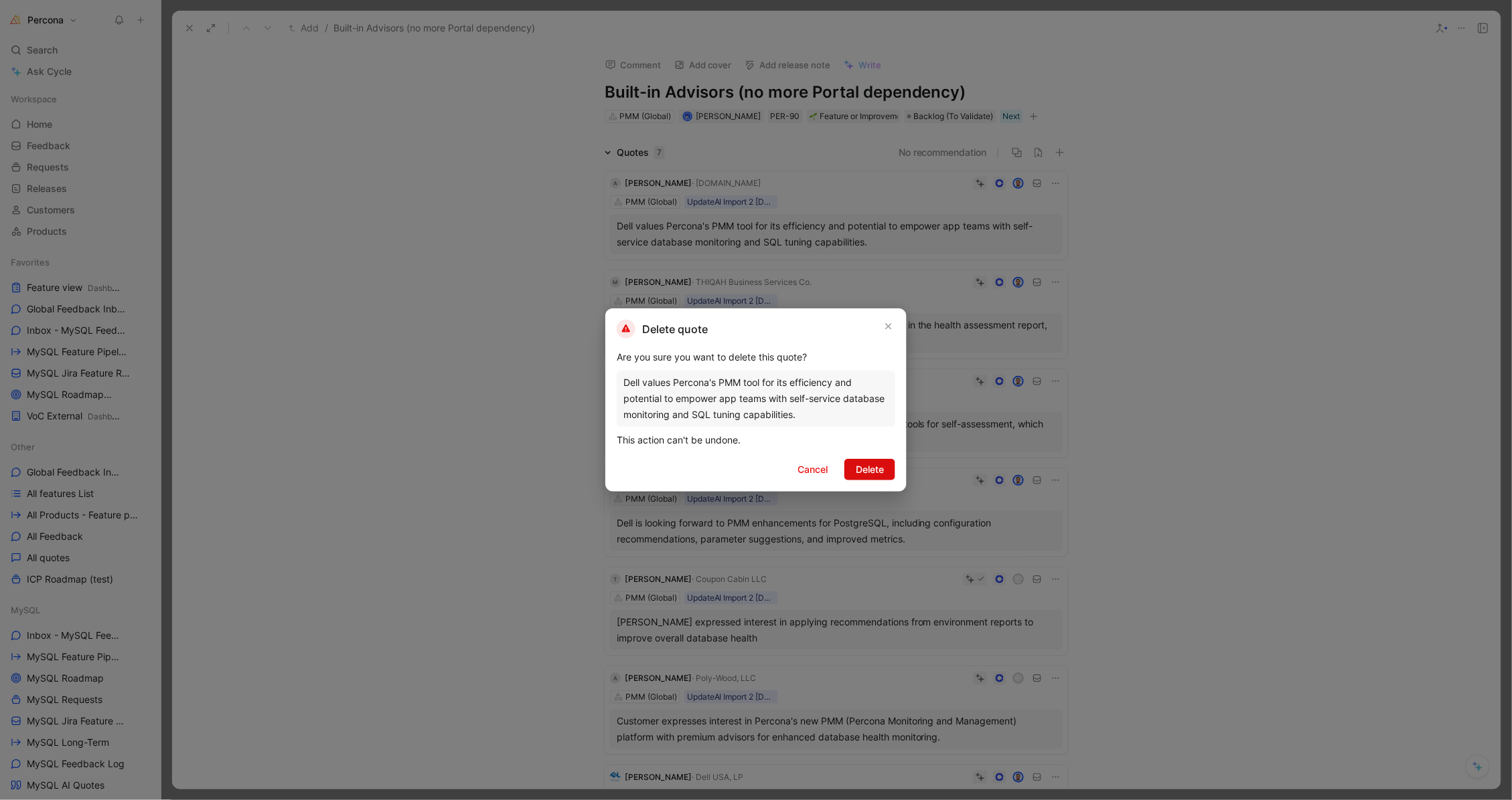
click at [873, 467] on span "Delete" at bounding box center [870, 470] width 28 height 16
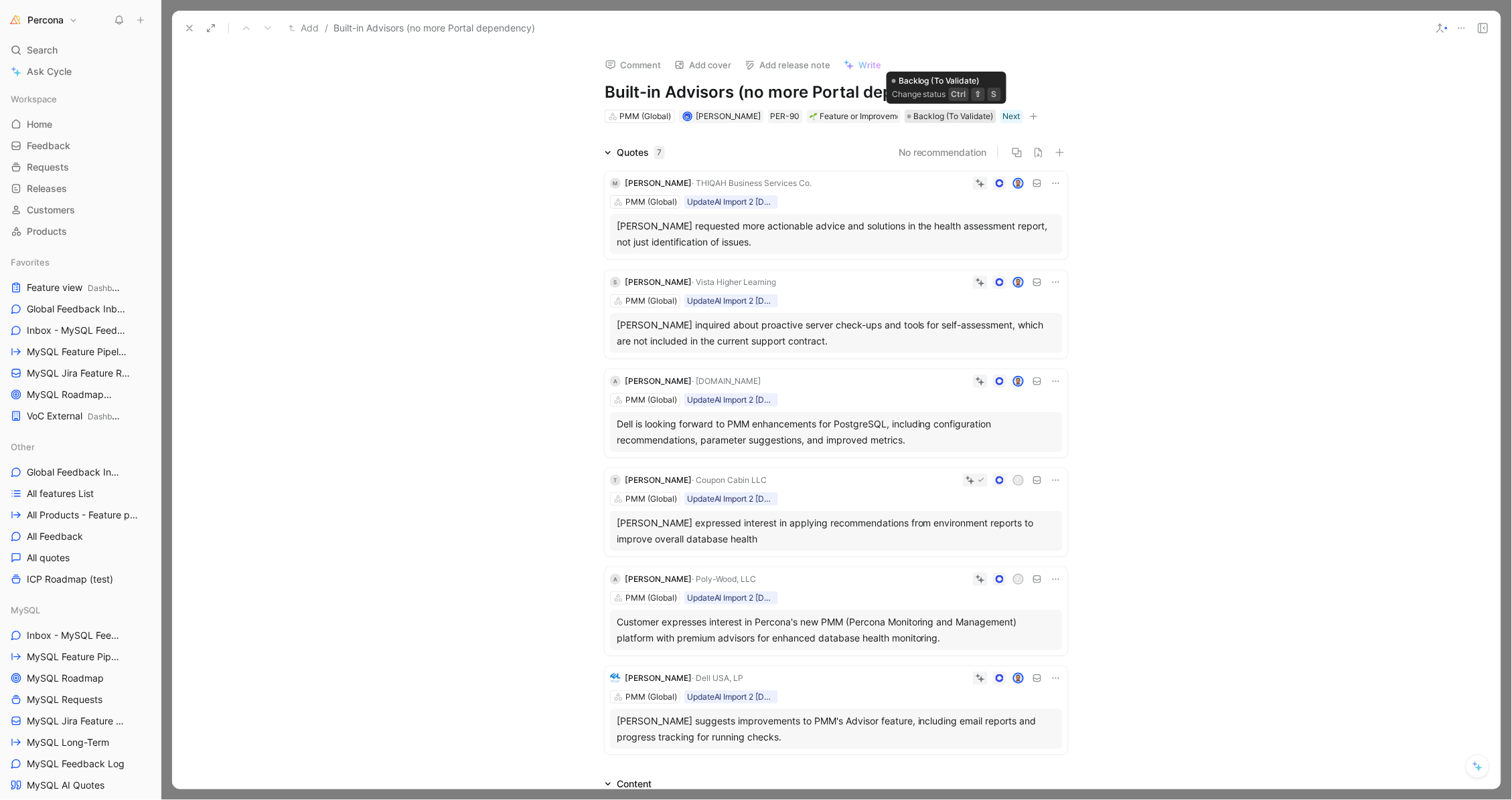
click at [927, 117] on span "Backlog (To Validate)" at bounding box center [954, 116] width 79 height 13
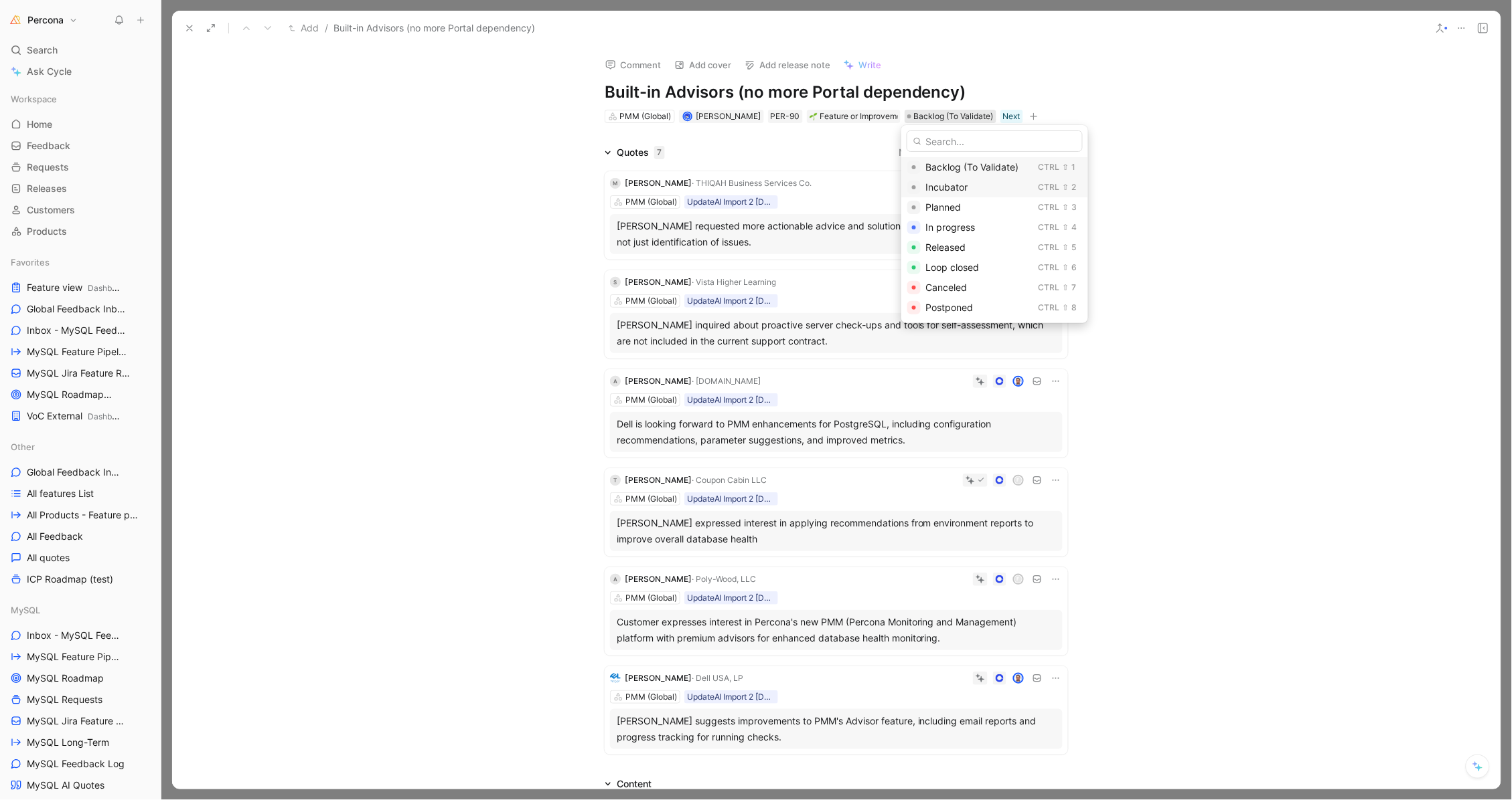
click at [947, 182] on span "Incubator" at bounding box center [948, 187] width 42 height 11
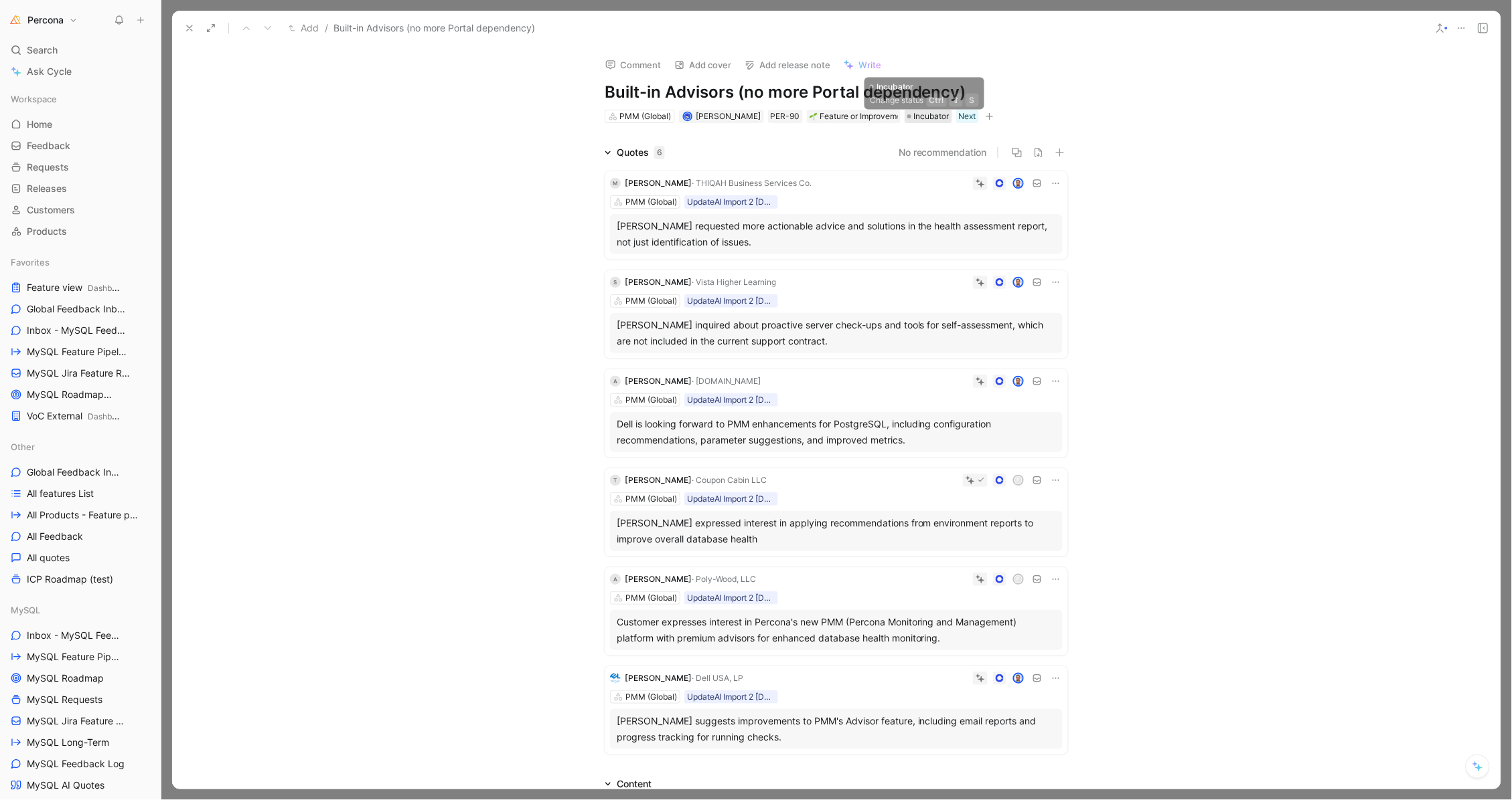
click at [920, 116] on span "Incubator" at bounding box center [932, 116] width 35 height 13
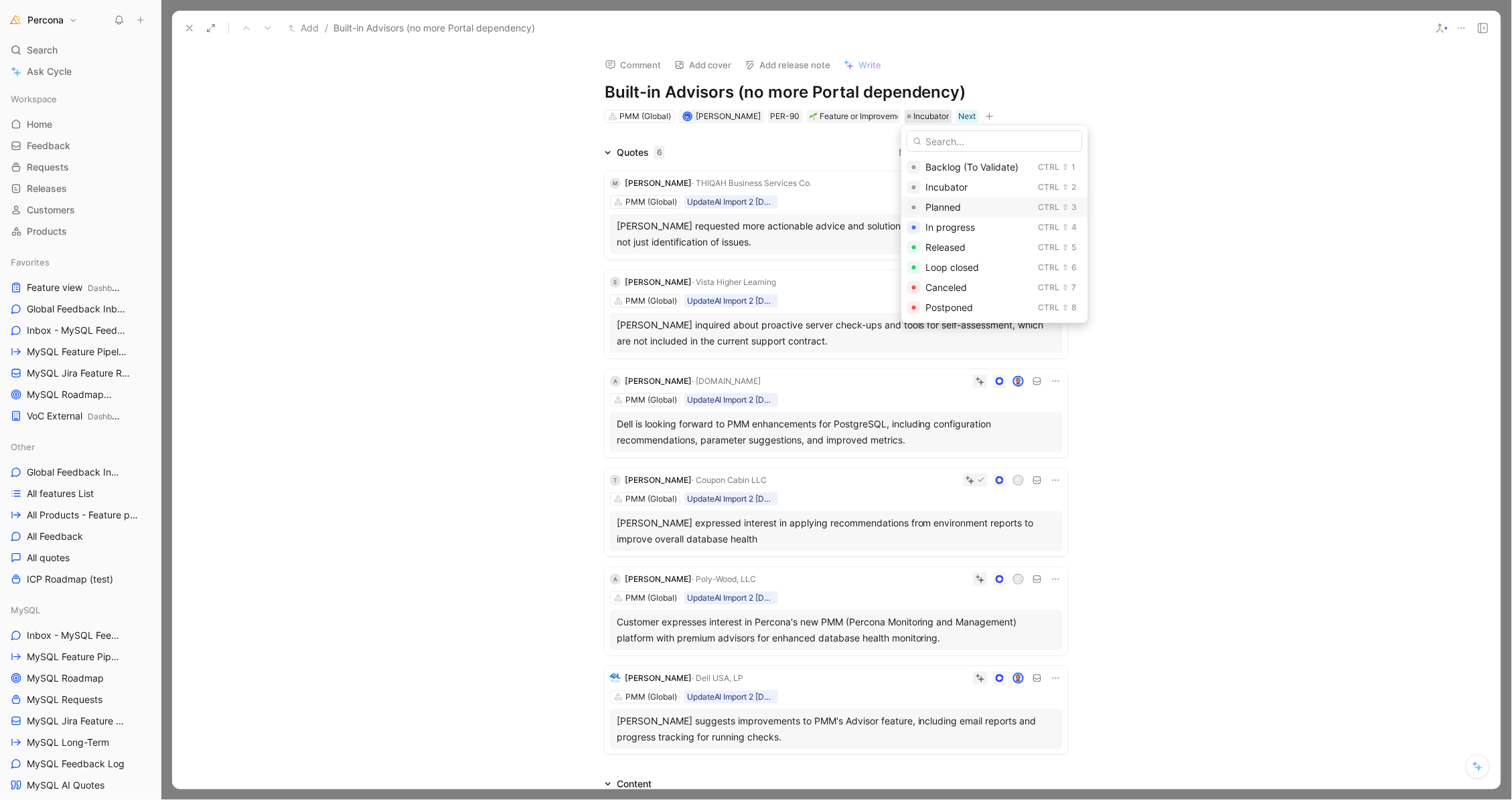
click at [940, 205] on span "Planned" at bounding box center [944, 207] width 35 height 11
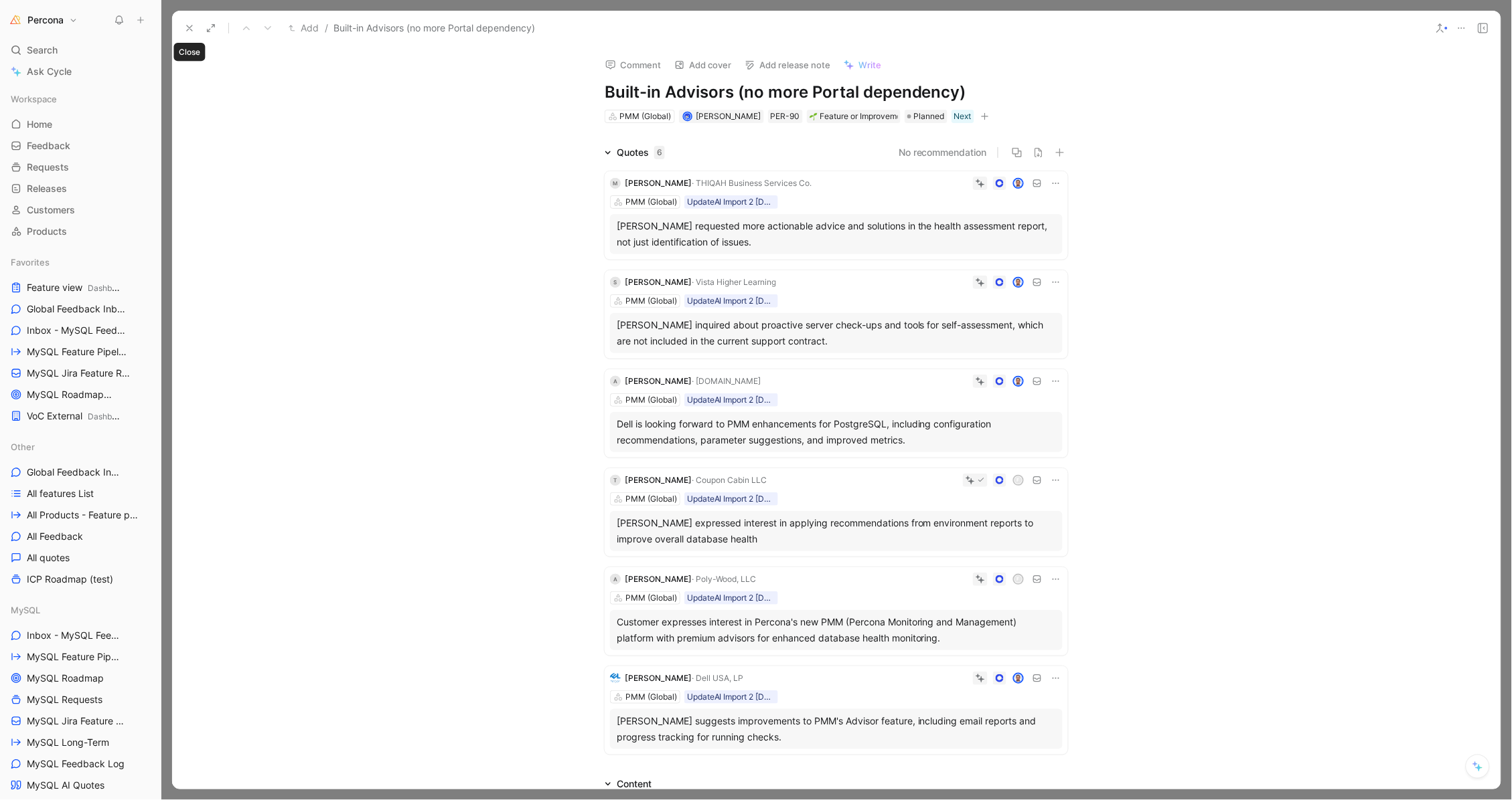
click at [186, 29] on icon at bounding box center [189, 28] width 11 height 11
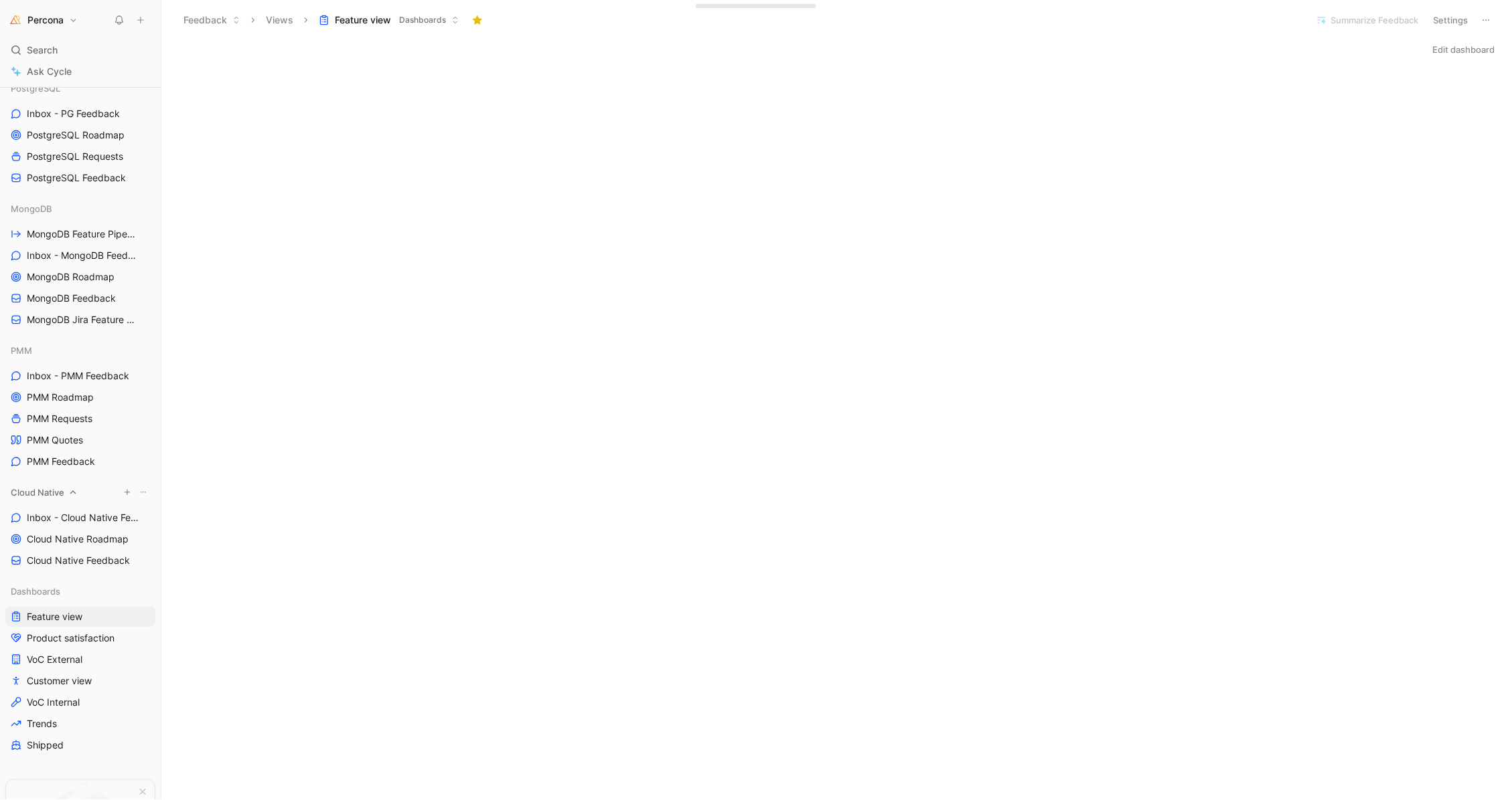
scroll to position [698, 0]
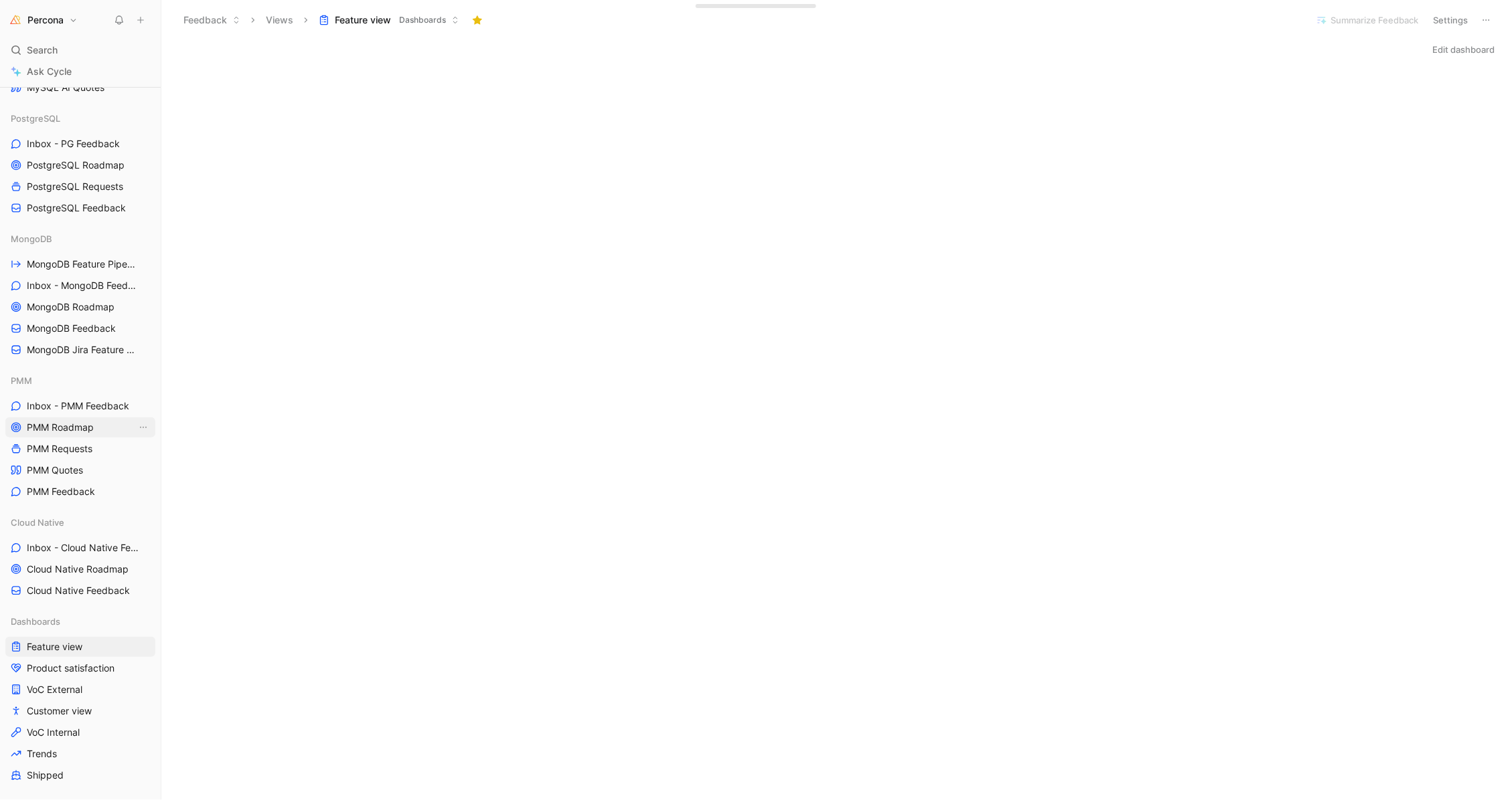
click at [61, 430] on span "PMM Roadmap" at bounding box center [60, 427] width 67 height 13
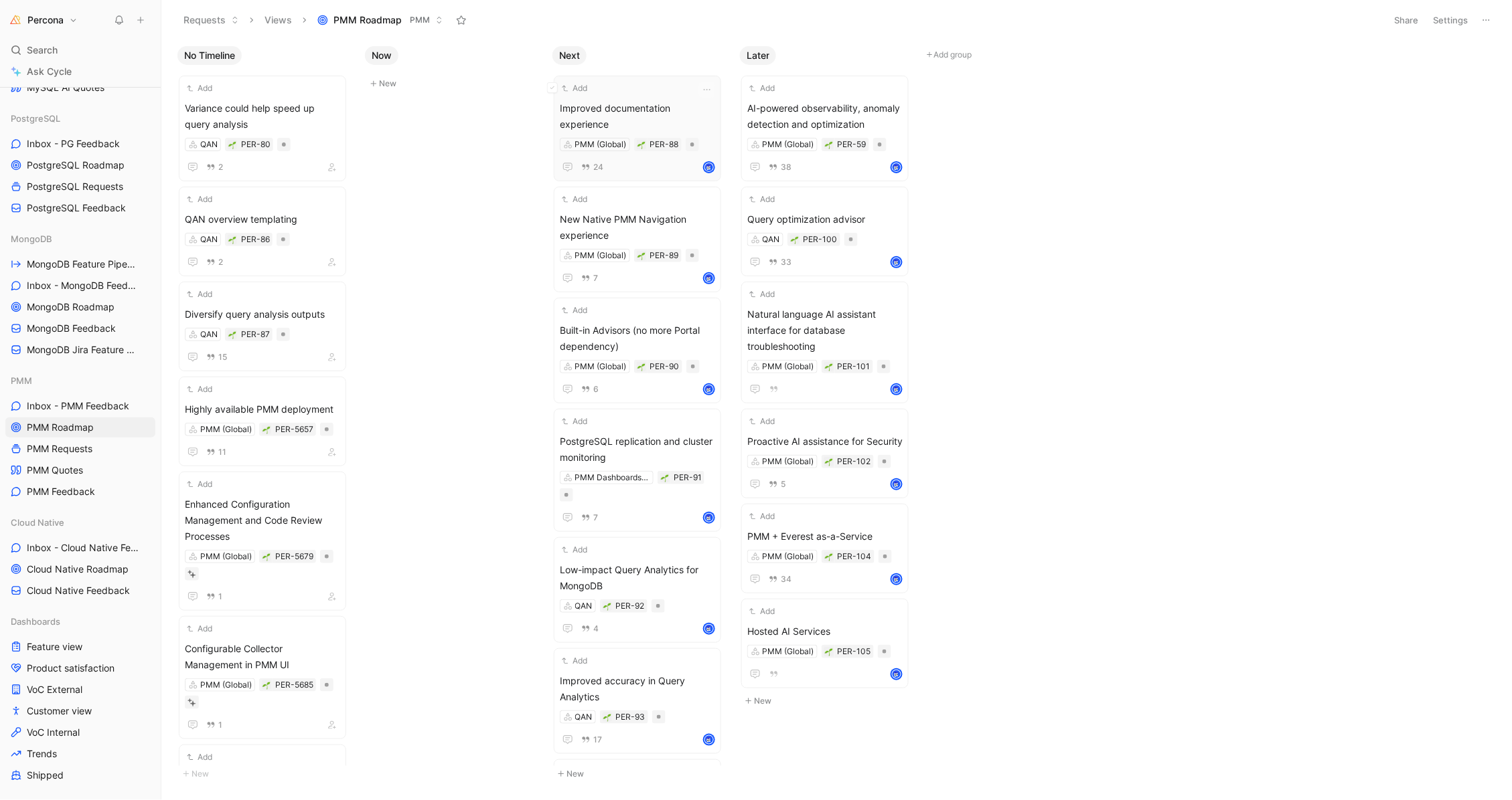
click at [637, 101] on span "Improved documentation experience" at bounding box center [638, 116] width 155 height 32
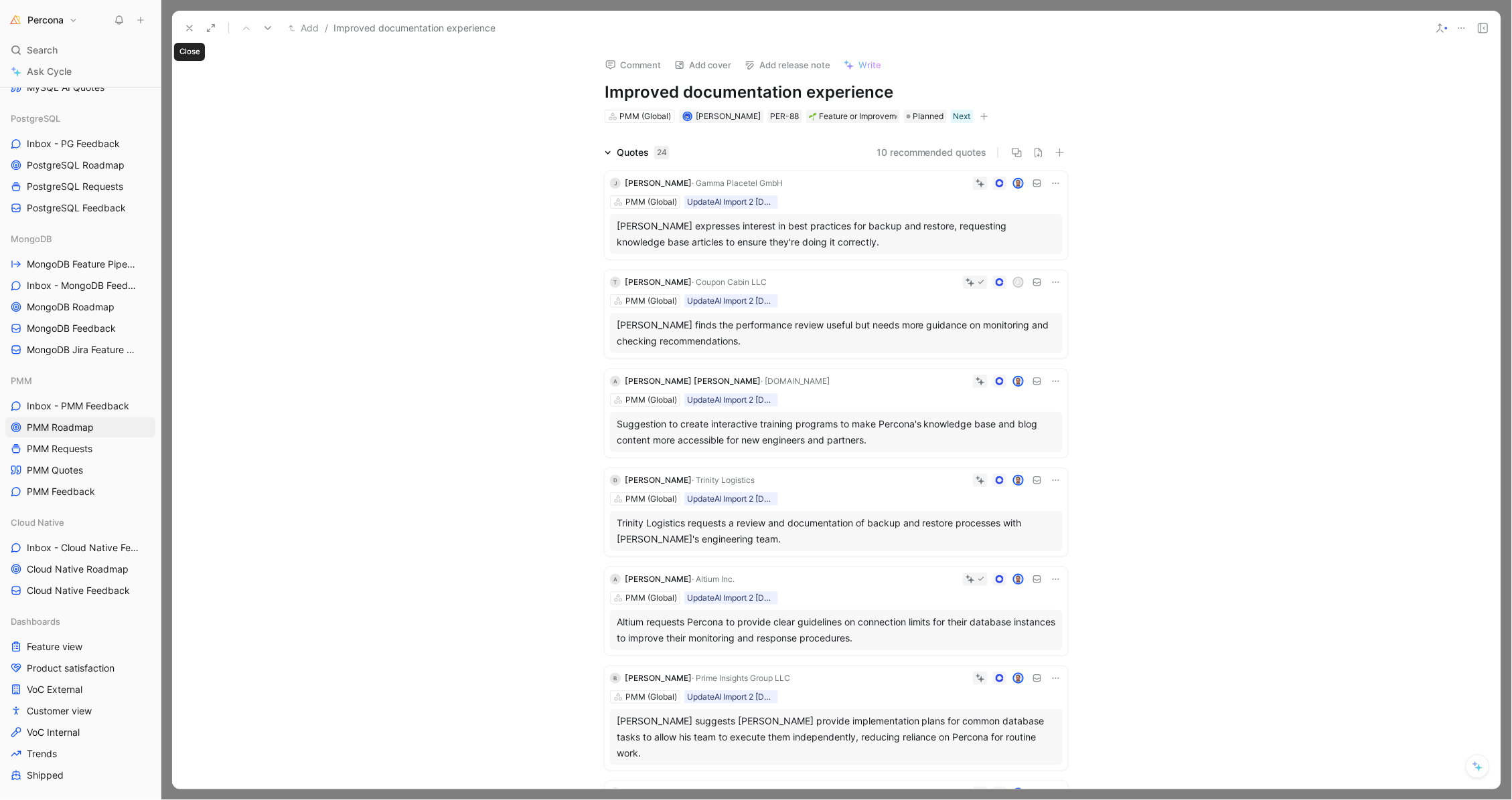
click at [191, 33] on icon at bounding box center [189, 28] width 11 height 11
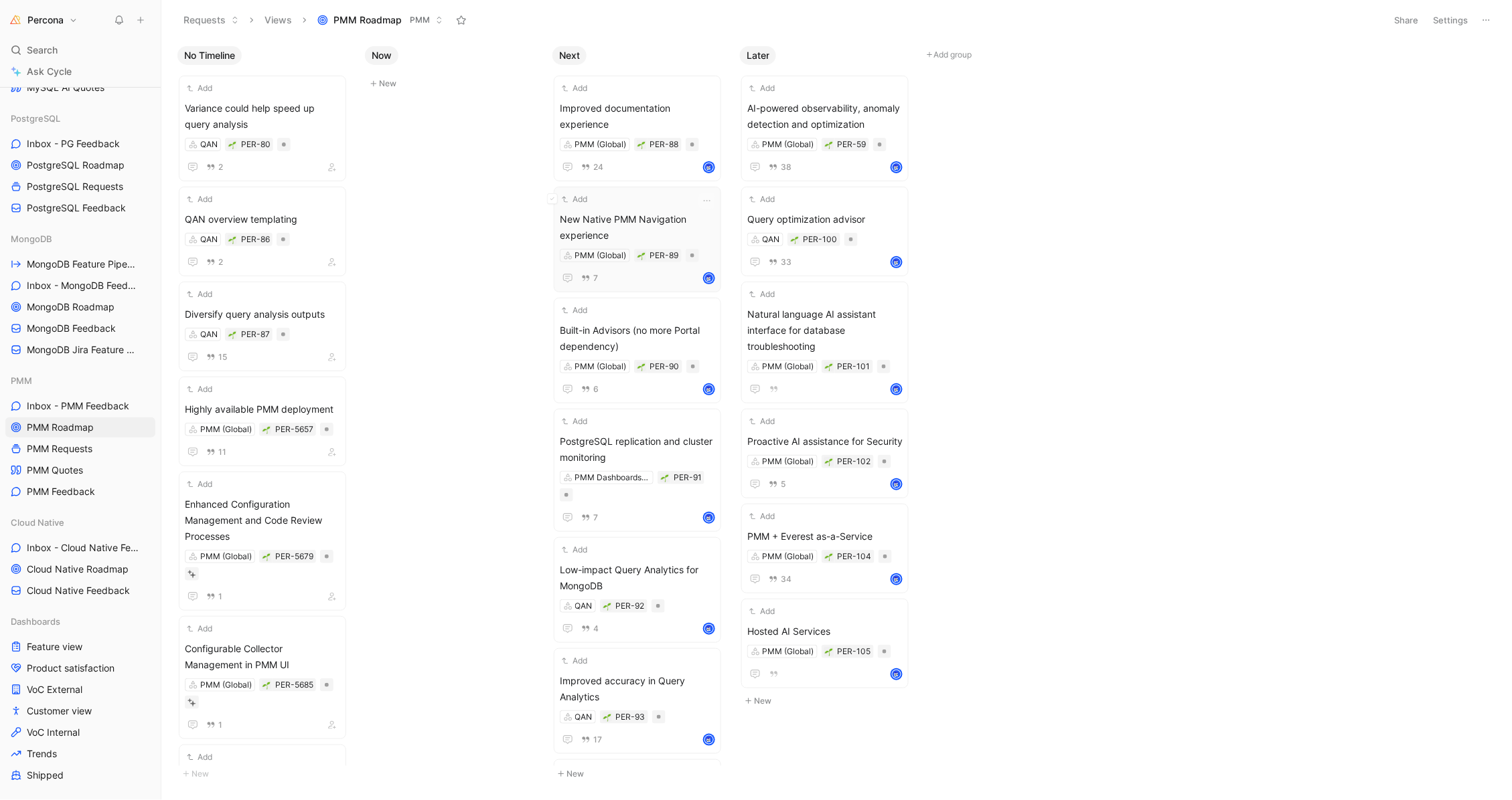
click at [631, 202] on div "Add" at bounding box center [629, 199] width 138 height 13
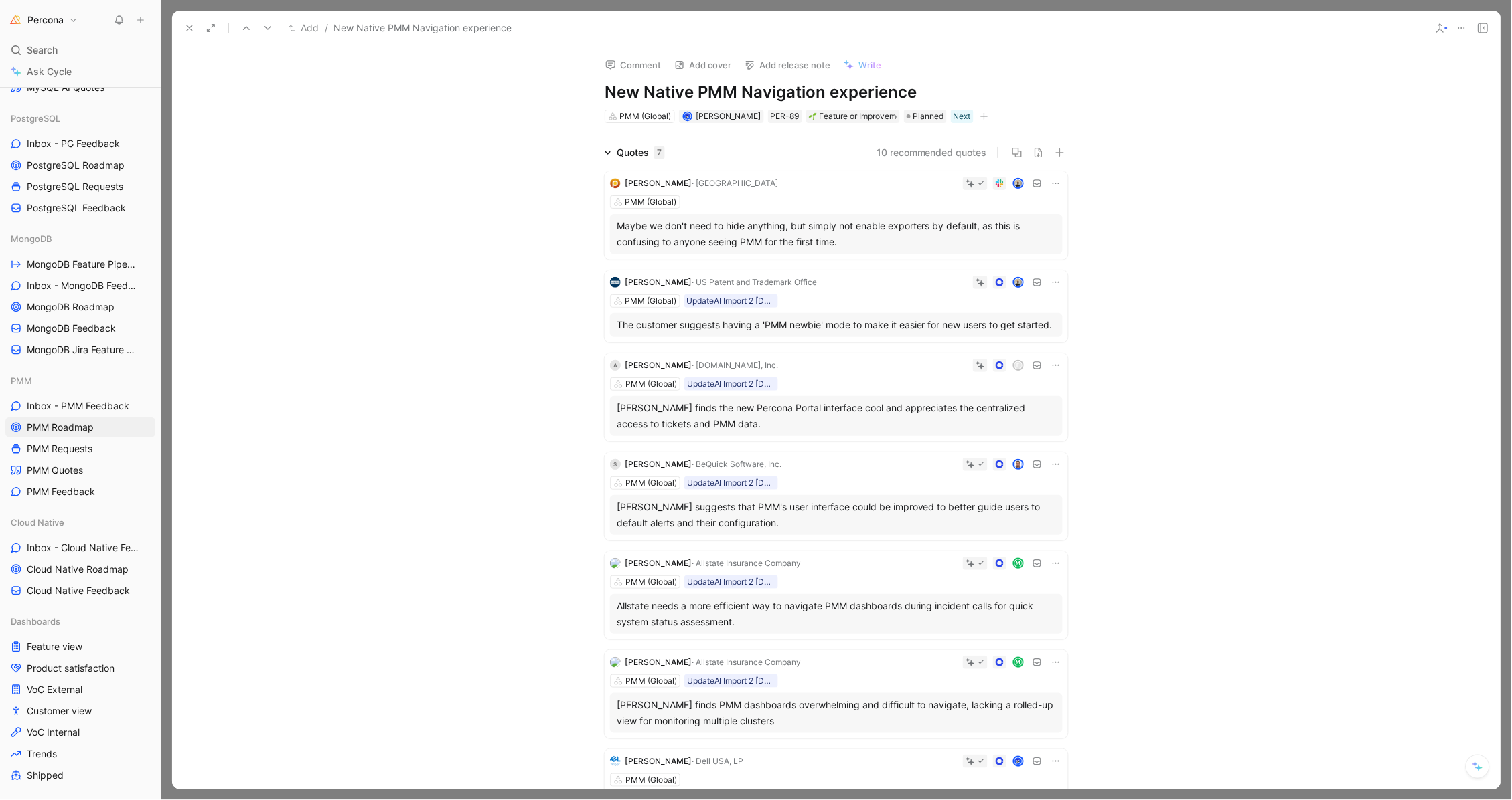
click at [184, 29] on icon at bounding box center [189, 28] width 11 height 11
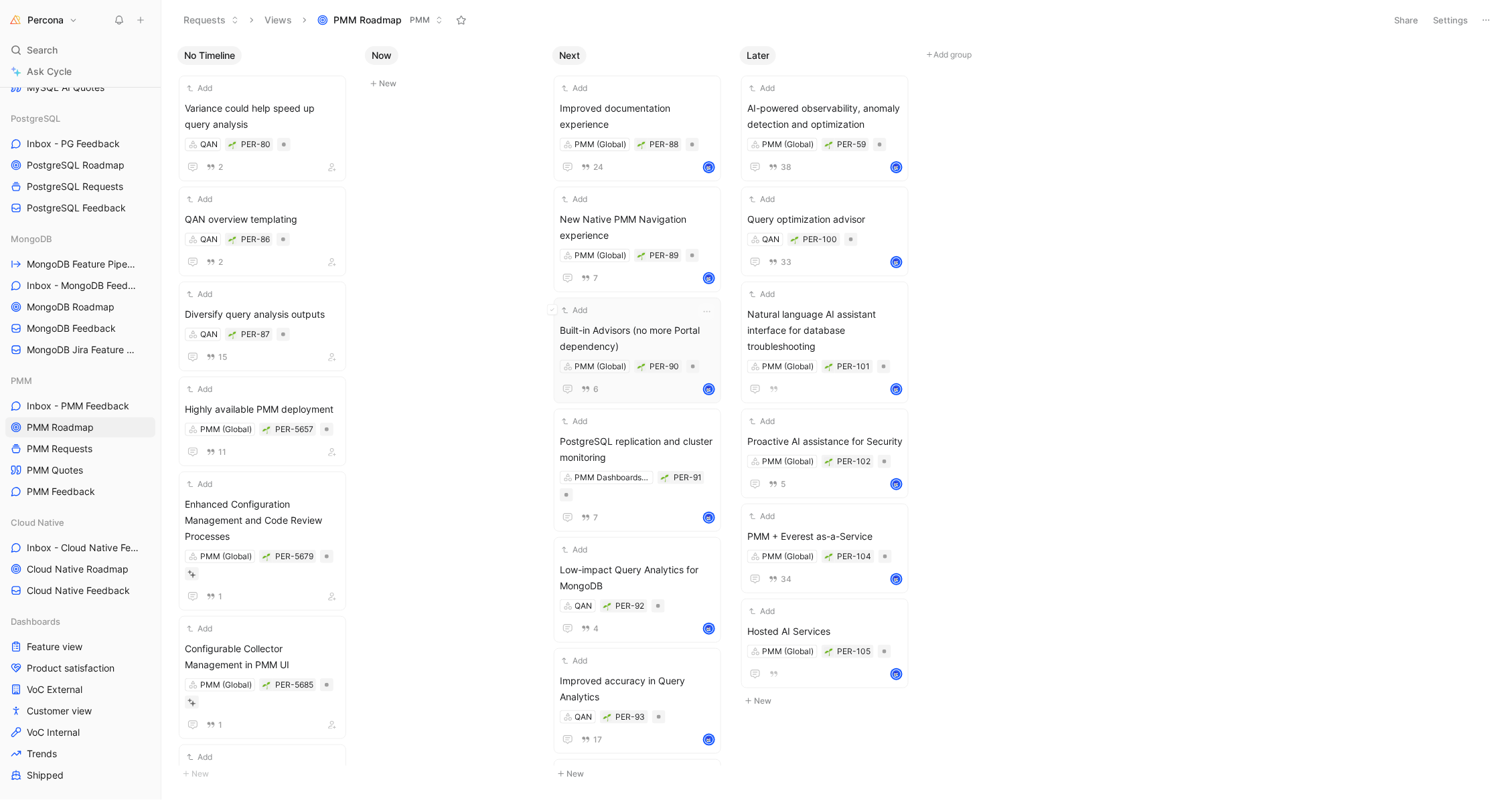
click at [646, 324] on span "Built-in Advisors (no more Portal dependency)" at bounding box center [638, 338] width 155 height 32
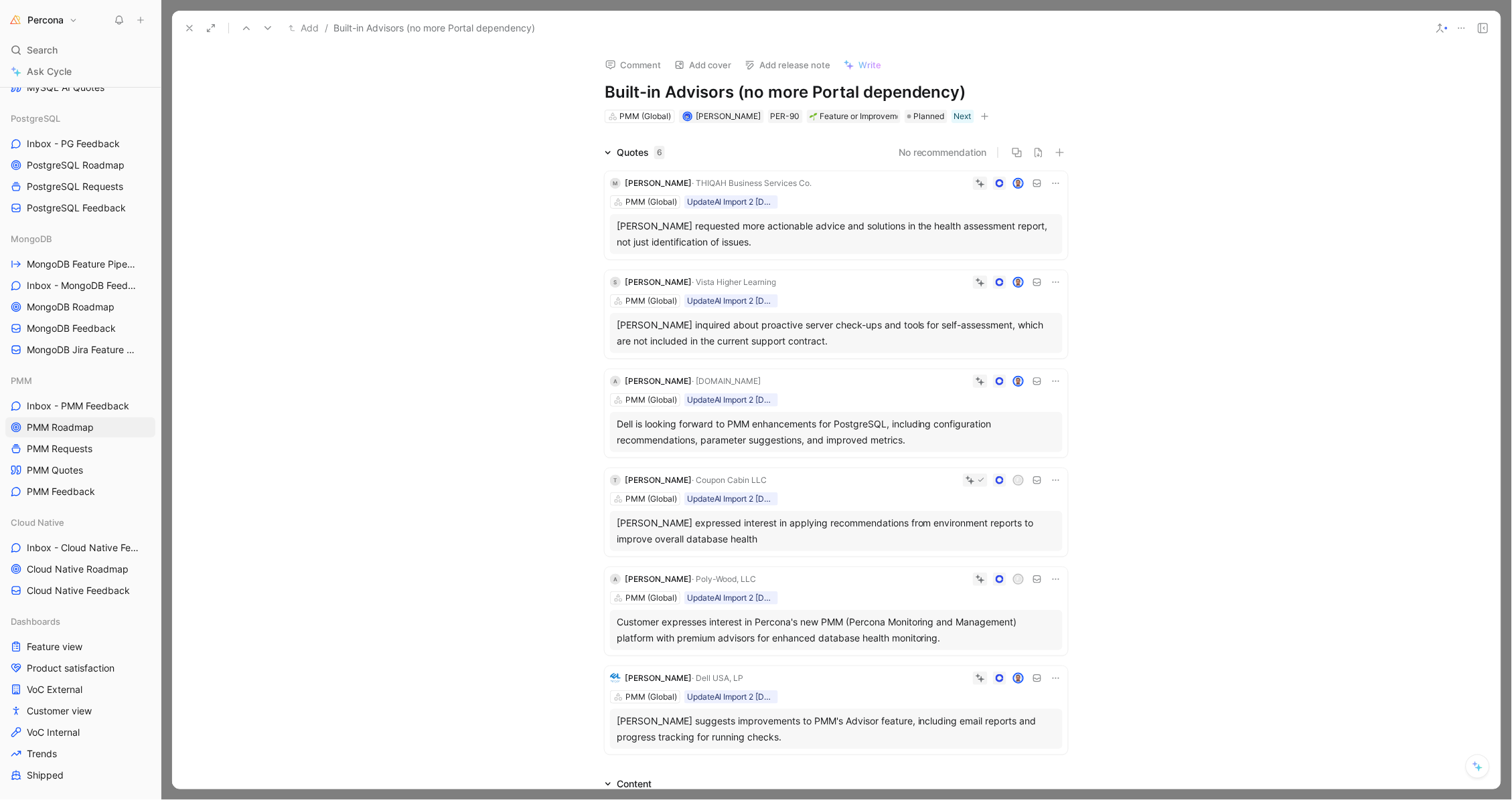
click at [186, 28] on icon at bounding box center [189, 28] width 11 height 11
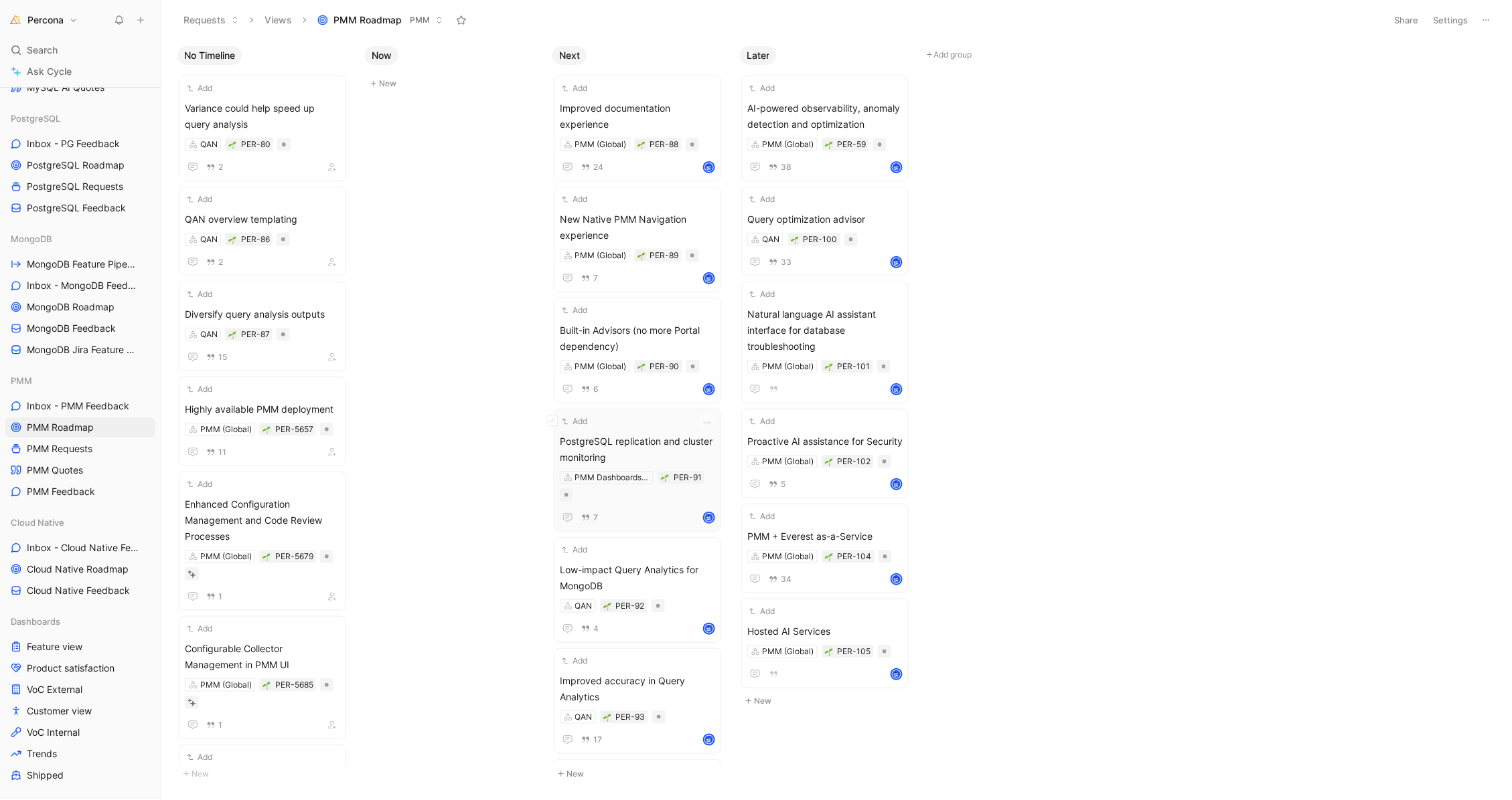
click at [650, 437] on span "PostgreSQL replication and cluster monitoring" at bounding box center [638, 450] width 155 height 32
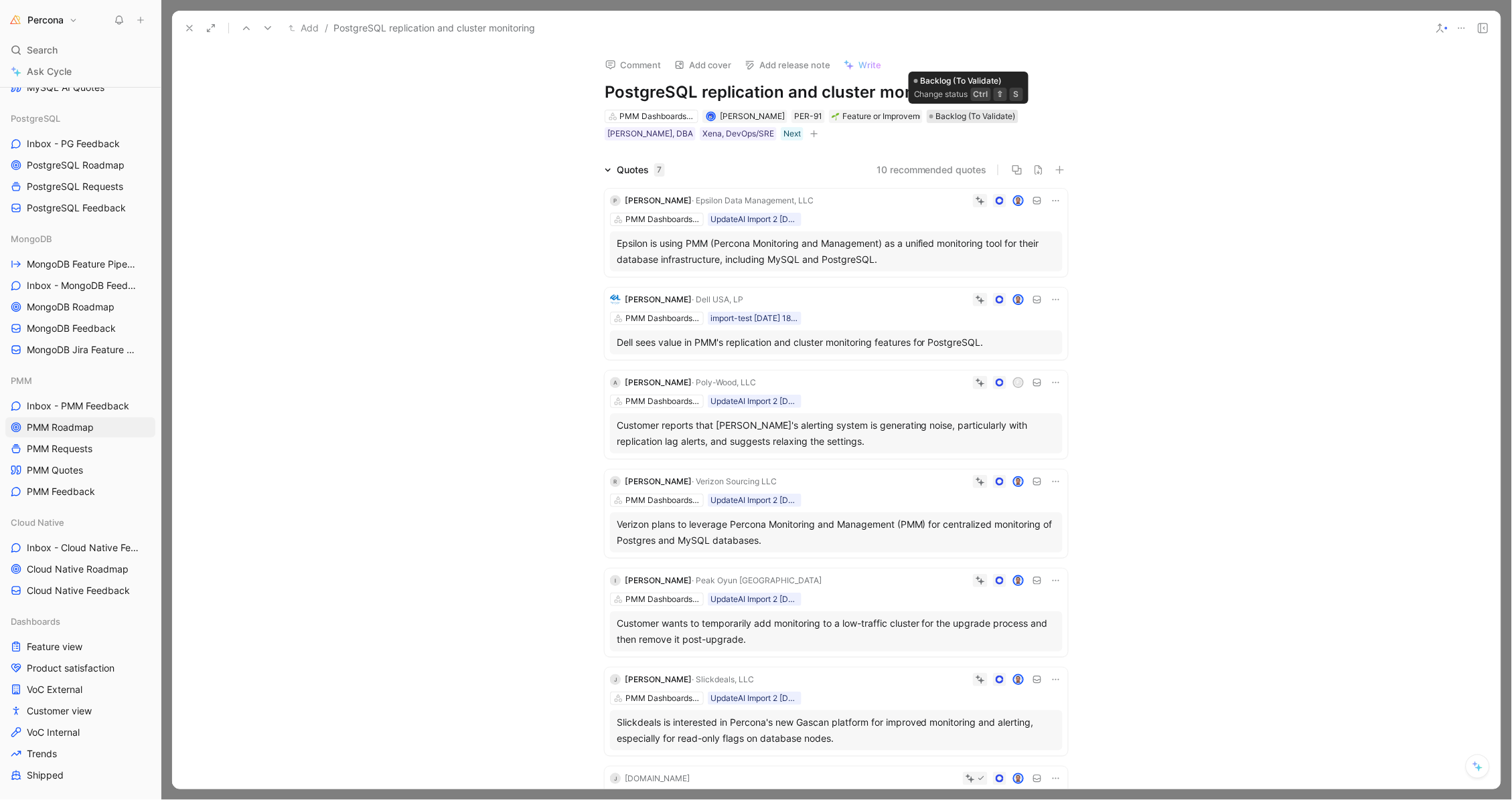
click at [954, 115] on span "Backlog (To Validate)" at bounding box center [976, 116] width 79 height 13
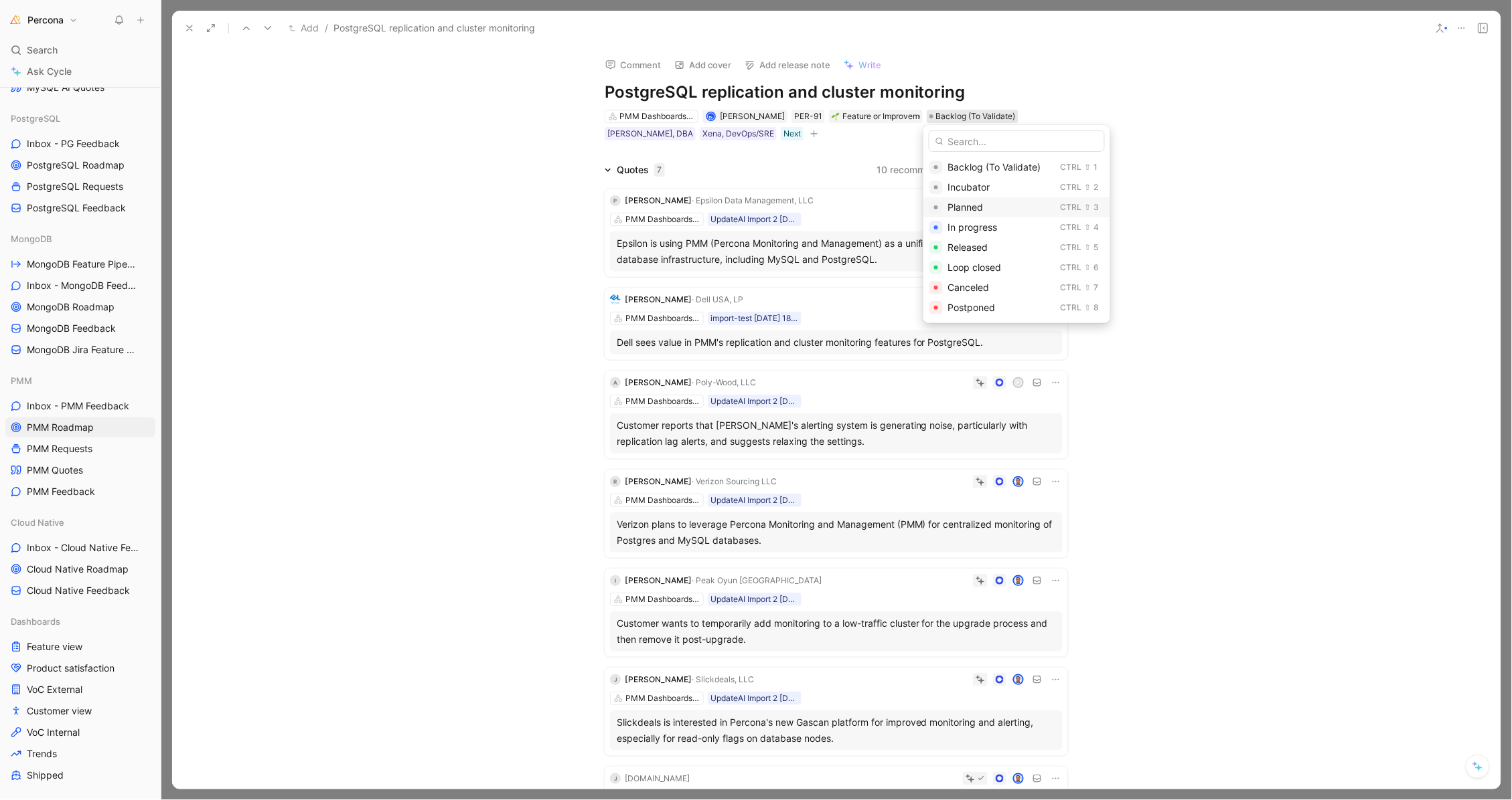
click at [978, 202] on span "Planned" at bounding box center [966, 207] width 35 height 11
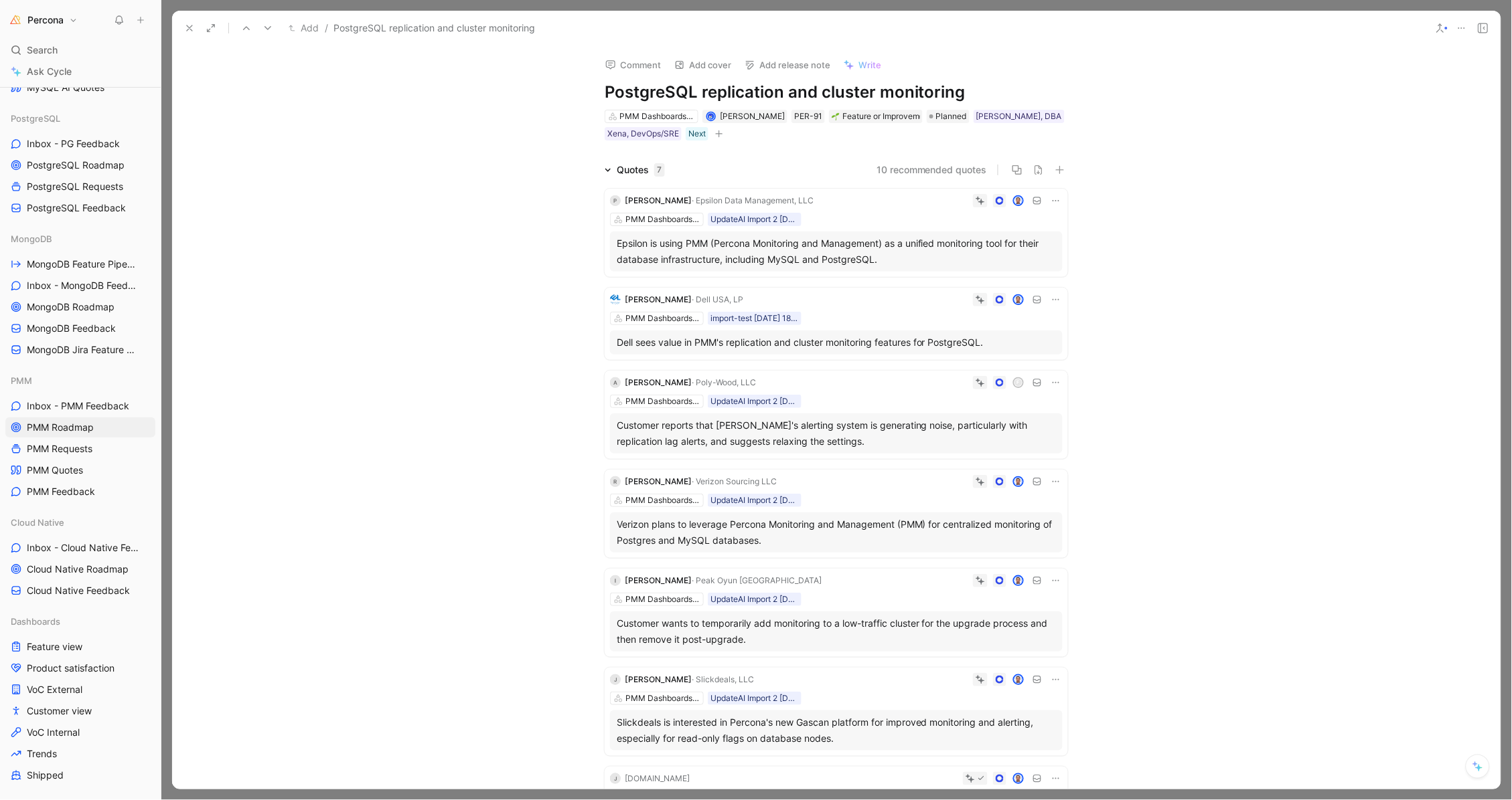
click at [188, 32] on icon at bounding box center [189, 28] width 11 height 11
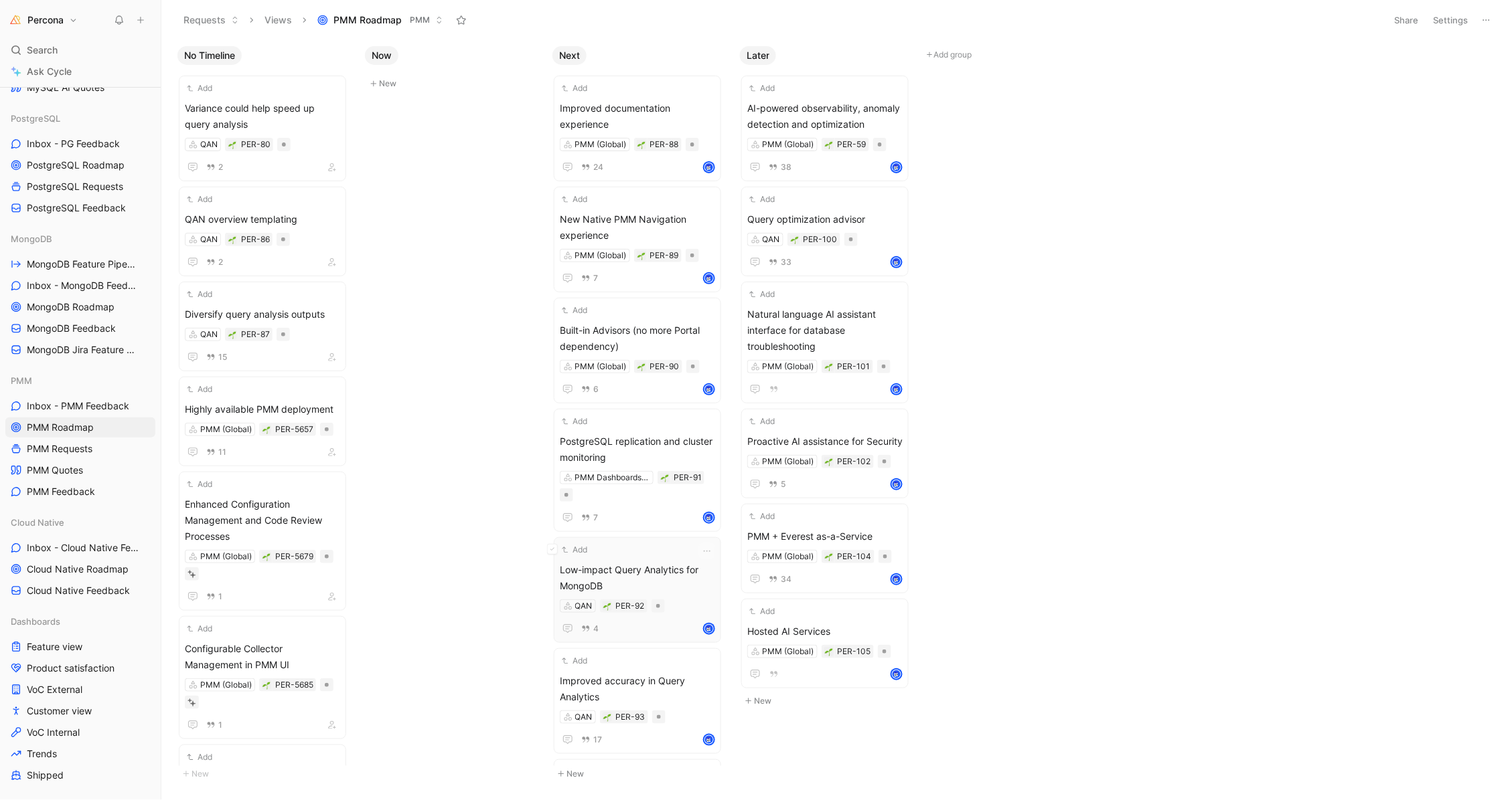
click at [640, 545] on div "Add" at bounding box center [629, 549] width 138 height 13
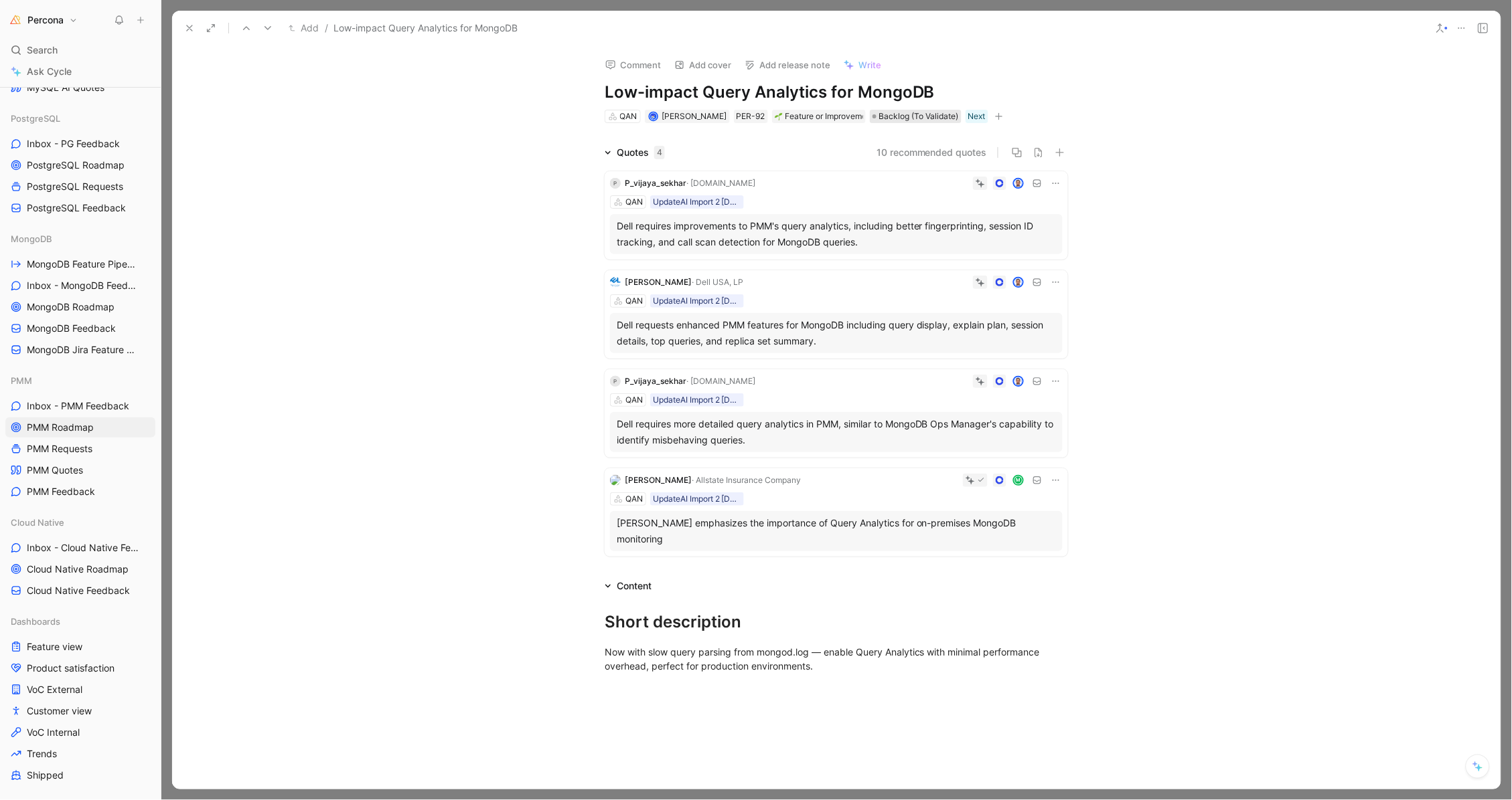
click at [889, 115] on span "Backlog (To Validate)" at bounding box center [918, 116] width 79 height 13
click at [917, 203] on span "Planned" at bounding box center [910, 207] width 35 height 11
click at [189, 26] on icon at bounding box center [189, 28] width 11 height 11
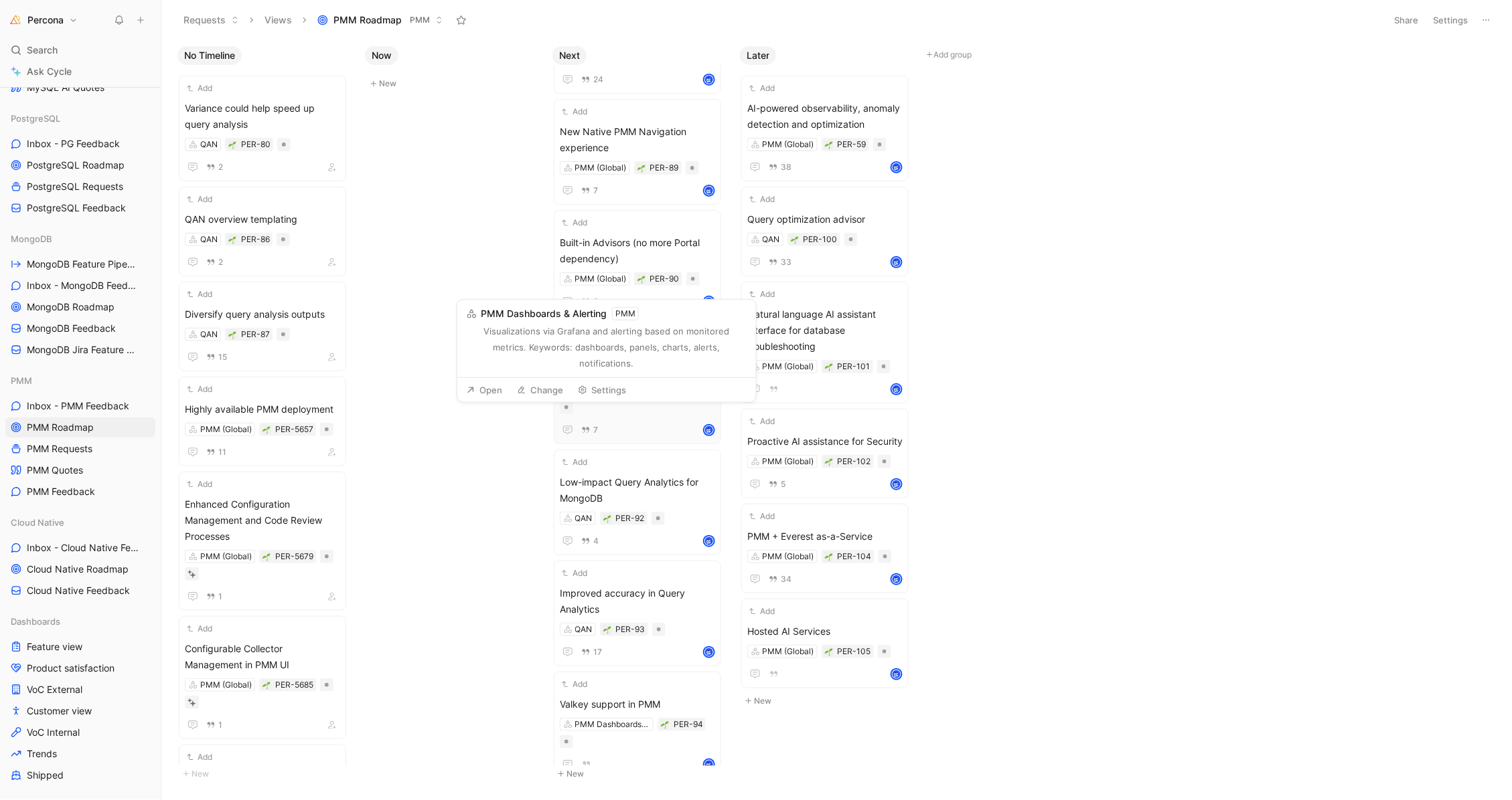
scroll to position [110, 0]
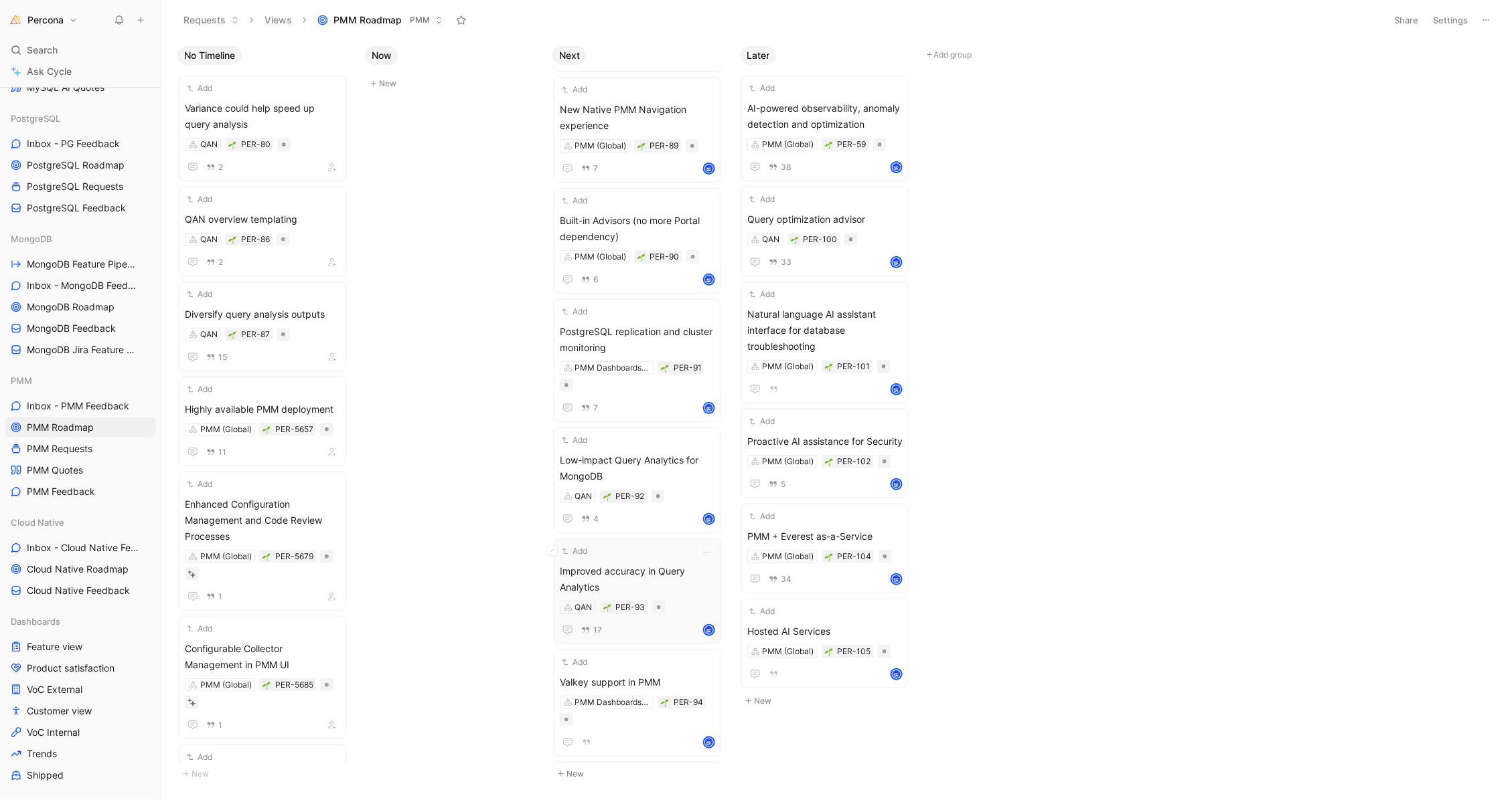
click at [636, 554] on div "Add Improved accuracy in Query Analytics QAN PER-93 17" at bounding box center [638, 591] width 155 height 93
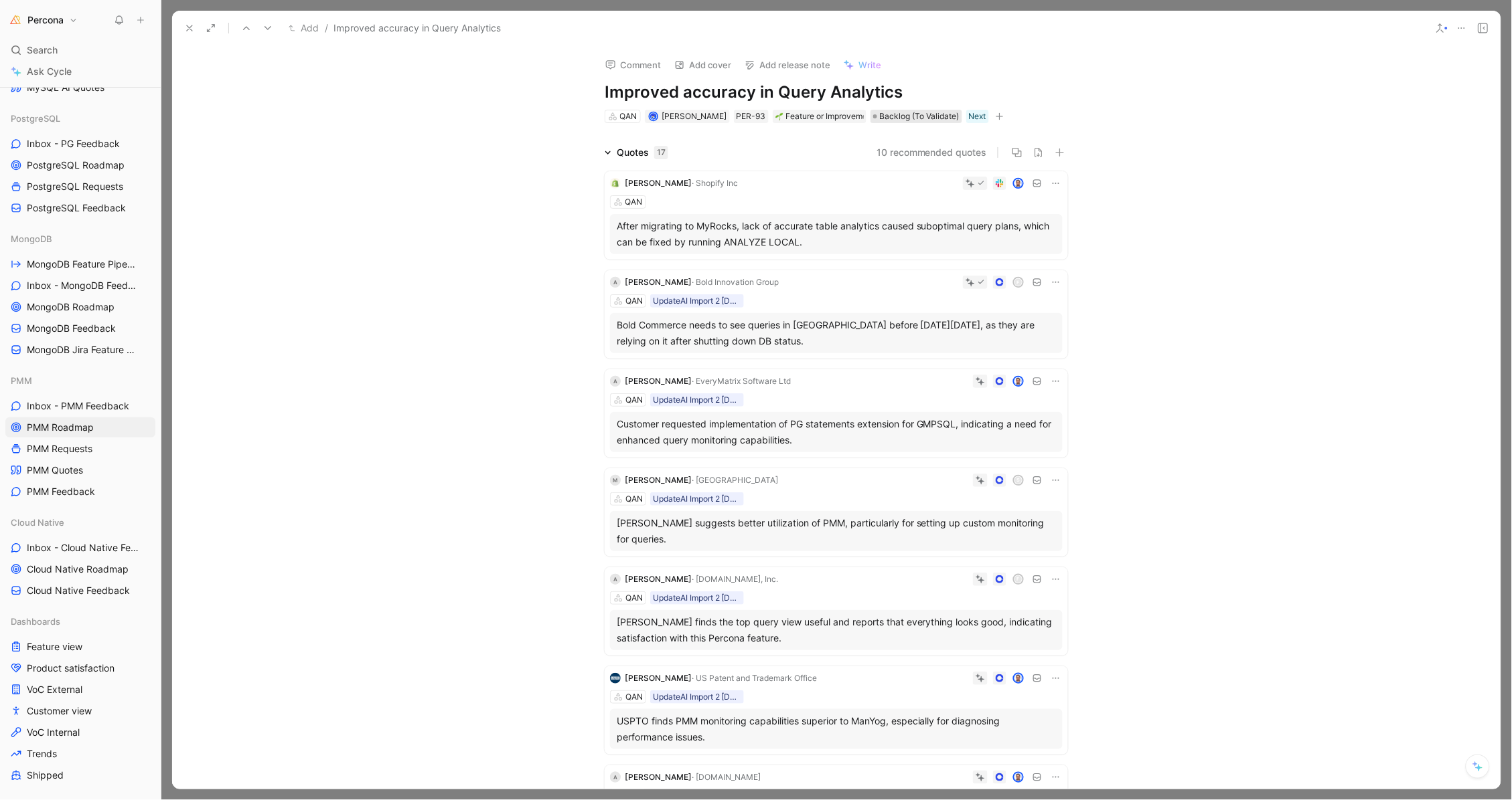
click at [904, 117] on span "Backlog (To Validate)" at bounding box center [919, 116] width 79 height 13
click at [924, 204] on span "Planned" at bounding box center [910, 207] width 35 height 11
click at [189, 27] on use at bounding box center [189, 28] width 5 height 5
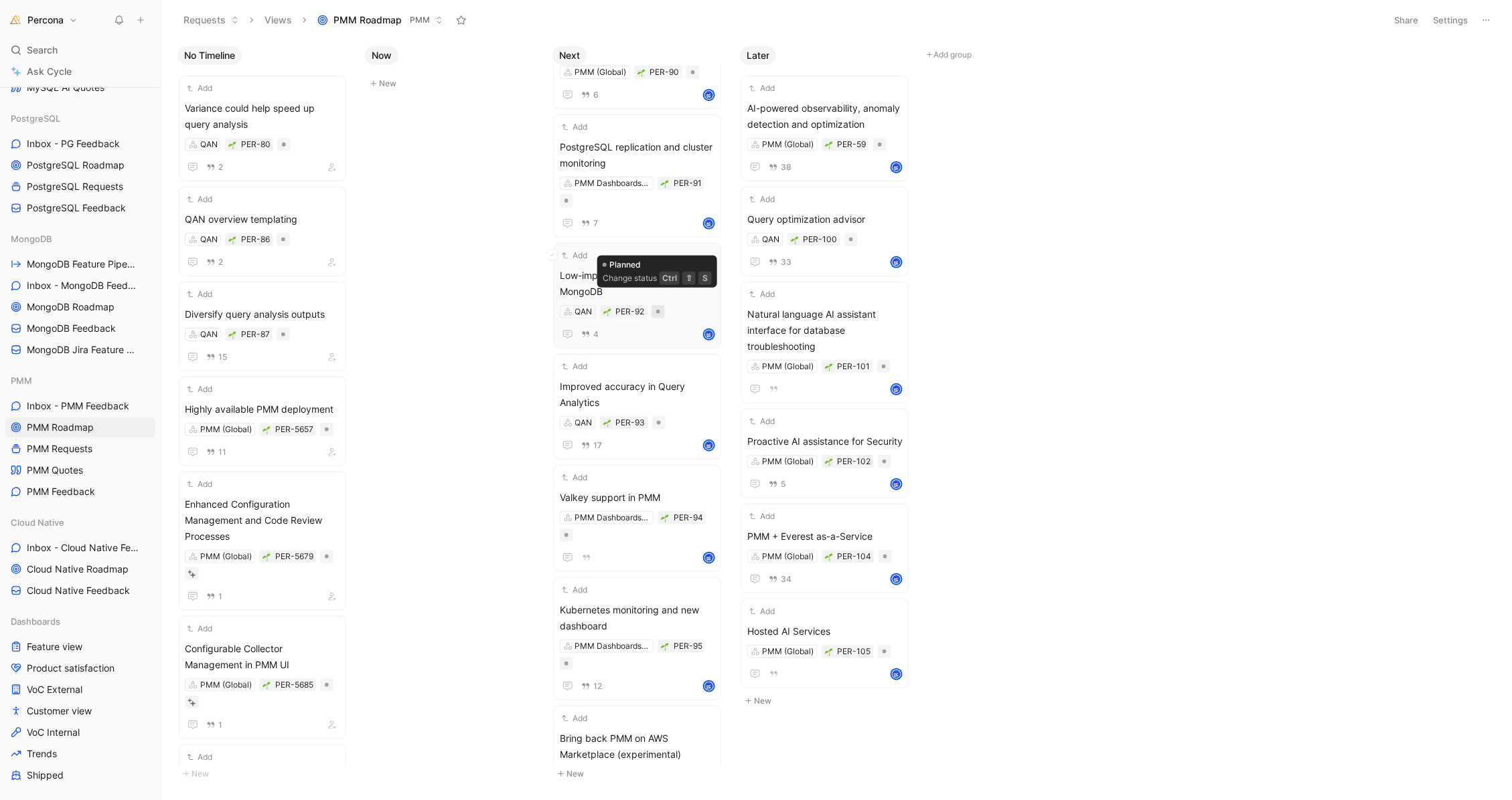
scroll to position [306, 0]
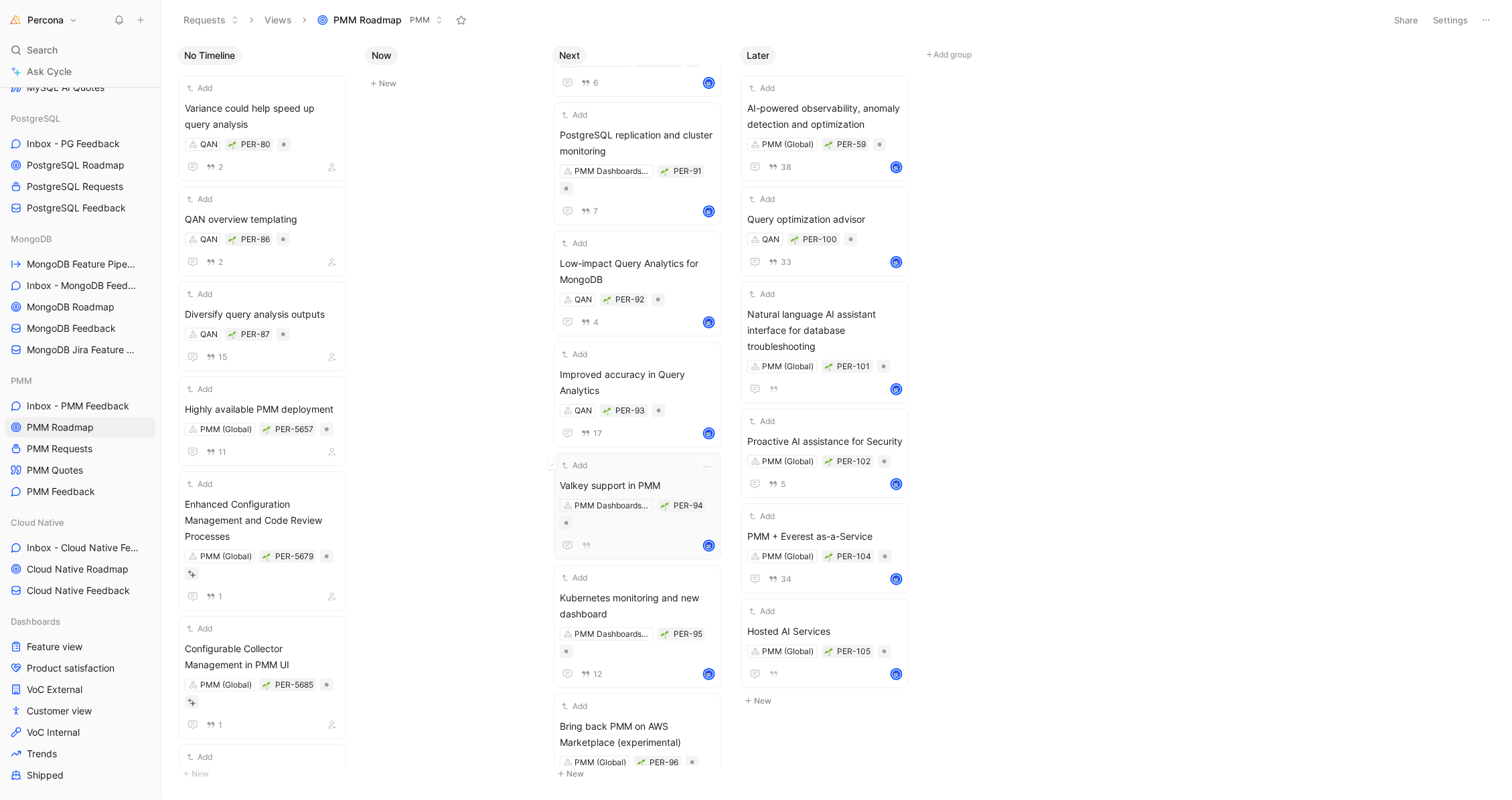
click at [634, 462] on div "Add" at bounding box center [629, 466] width 138 height 13
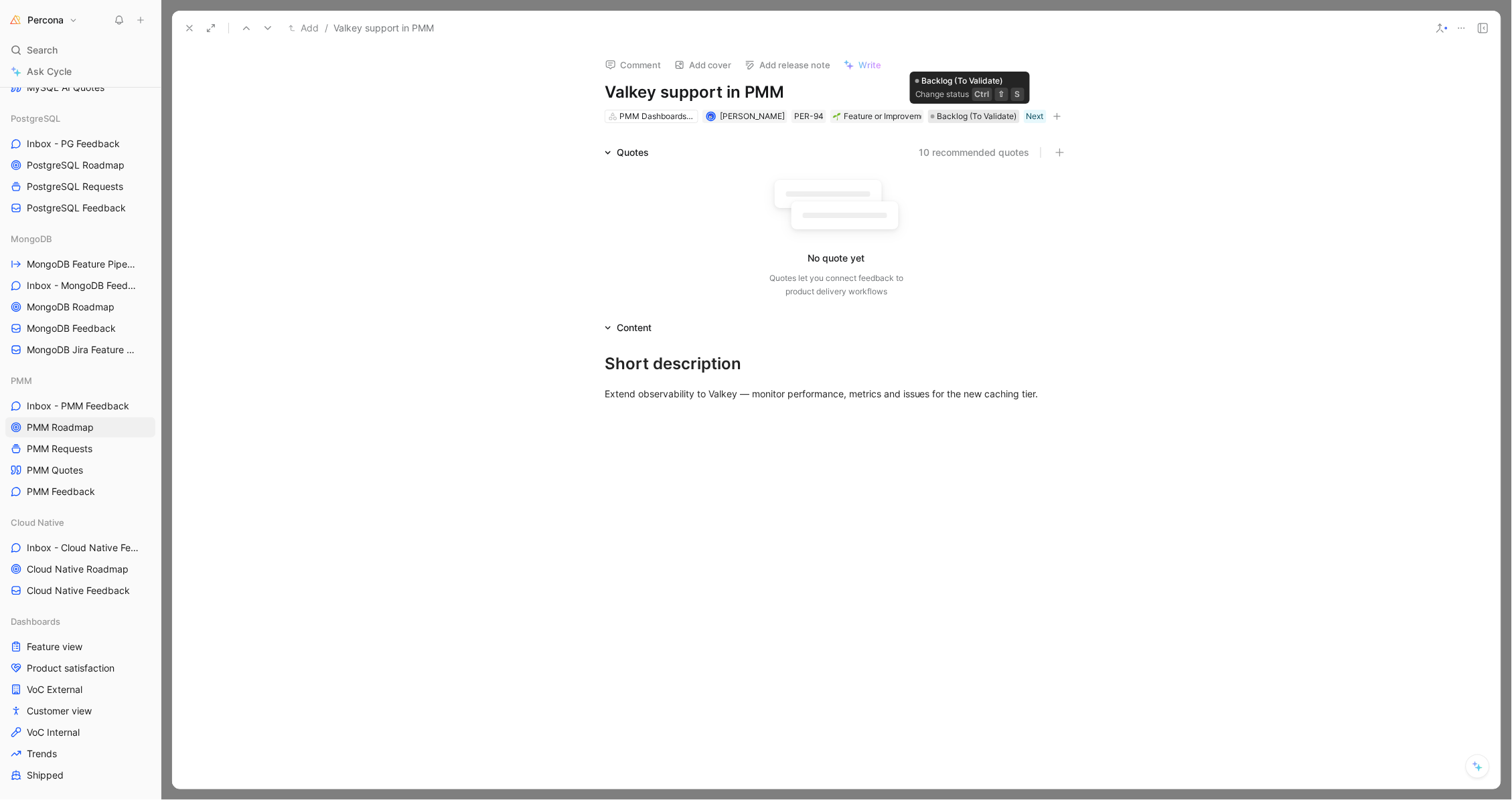
click at [974, 115] on span "Backlog (To Validate)" at bounding box center [977, 116] width 79 height 13
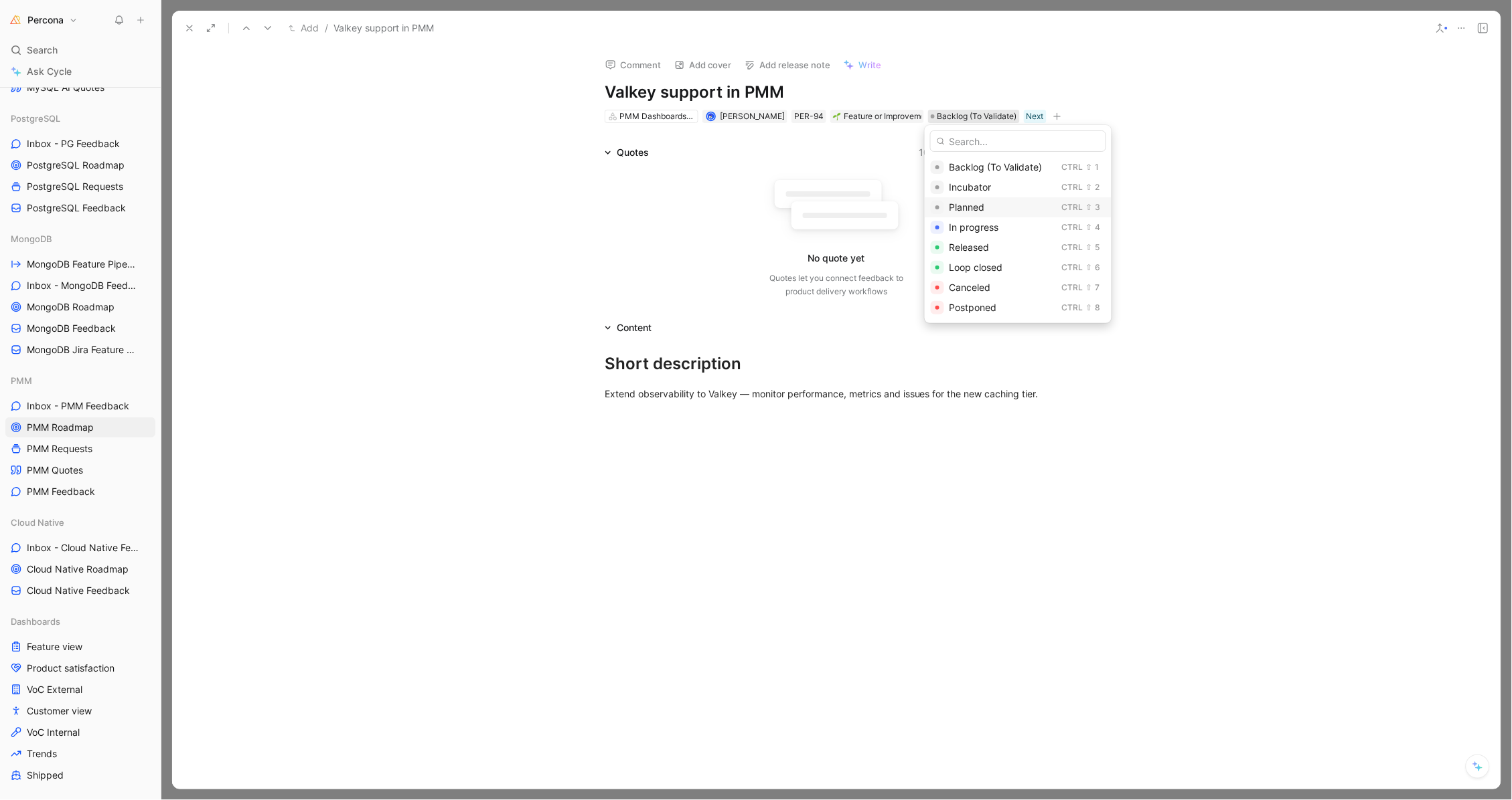
click at [971, 204] on span "Planned" at bounding box center [967, 207] width 35 height 11
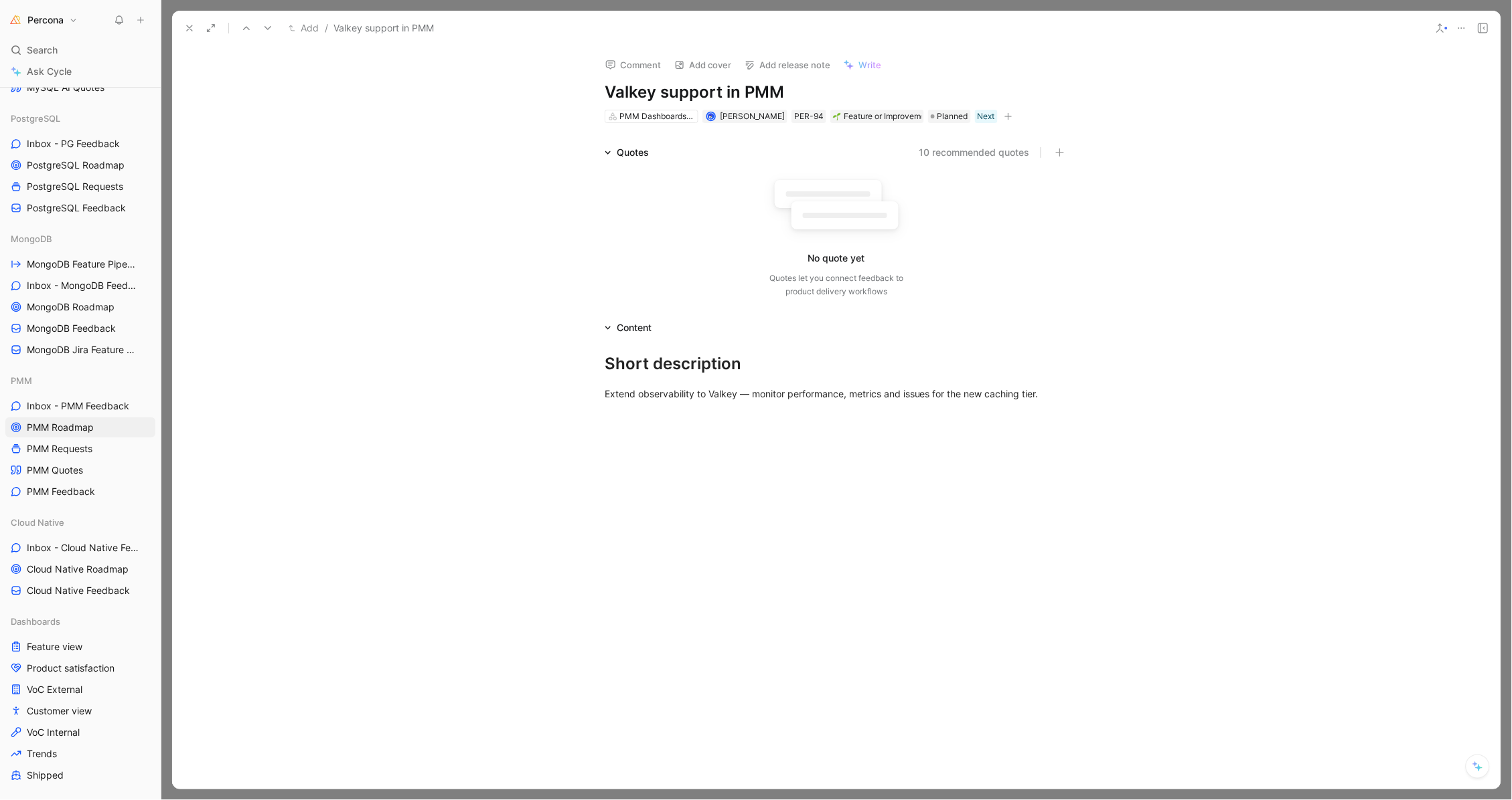
click at [188, 32] on icon at bounding box center [189, 28] width 11 height 11
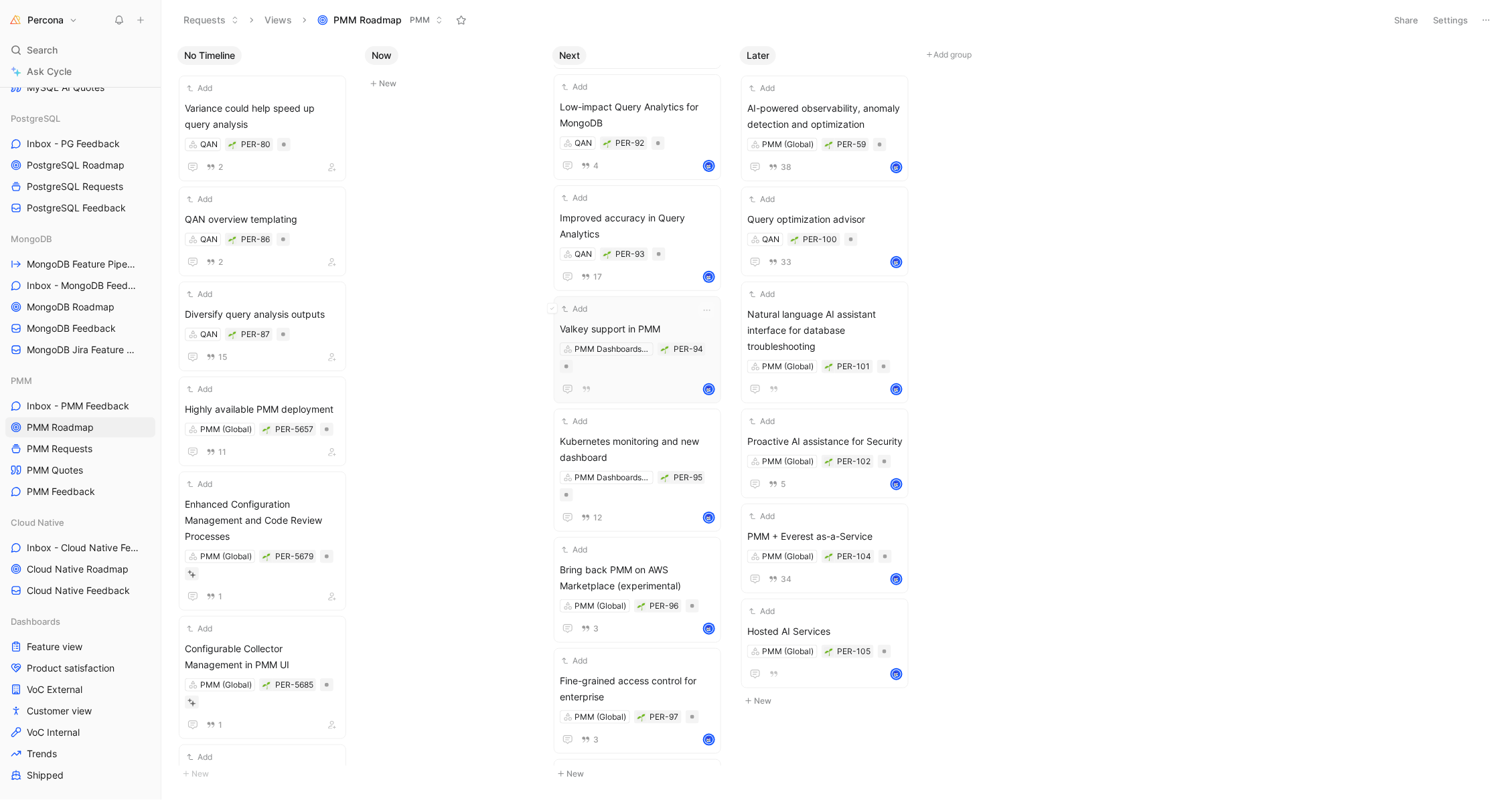
scroll to position [561, 0]
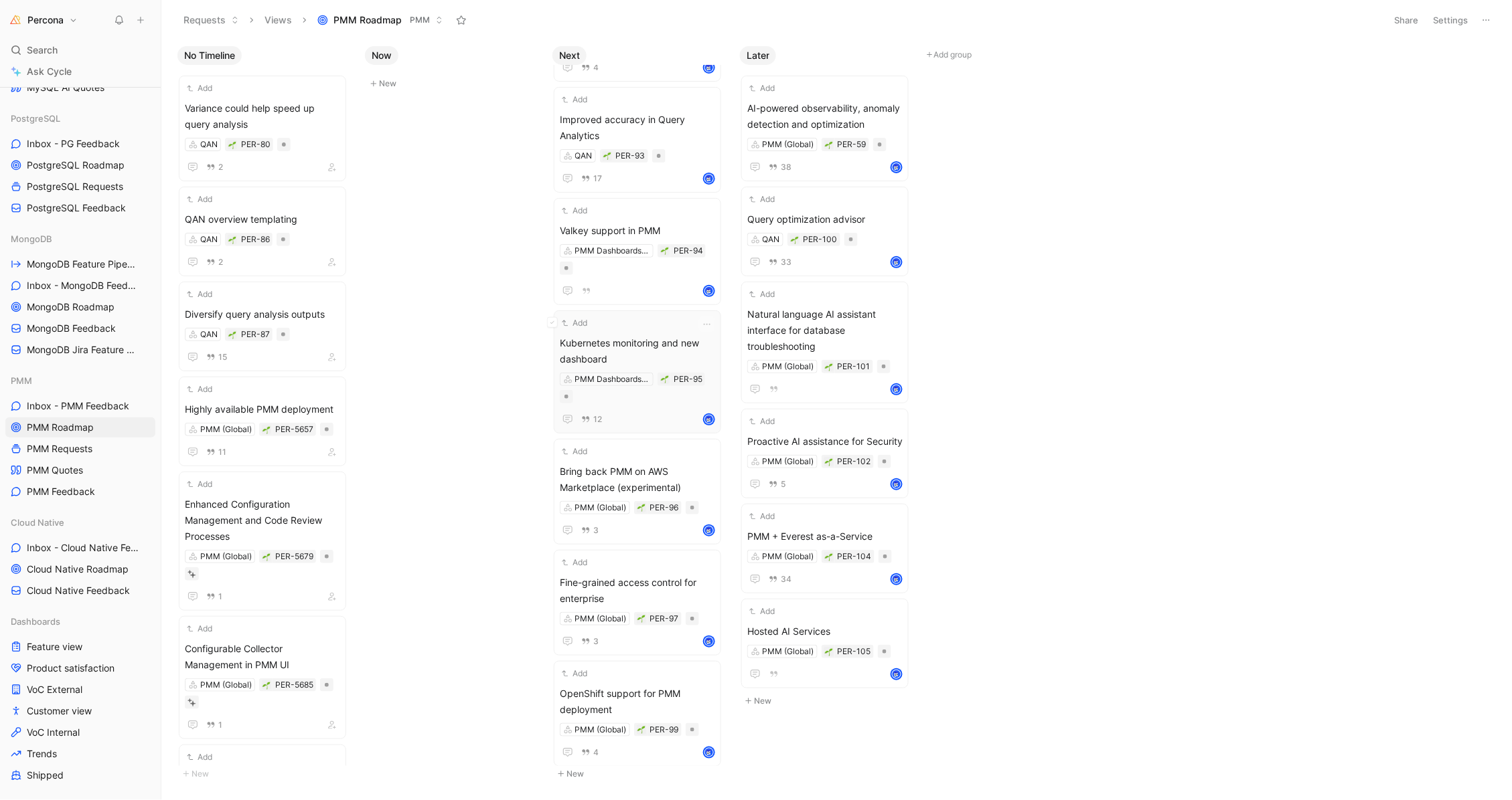
click at [621, 327] on div "Add Kubernetes monitoring and new dashboard PMM Dashboards & Alerting PER-95 12" at bounding box center [638, 372] width 155 height 111
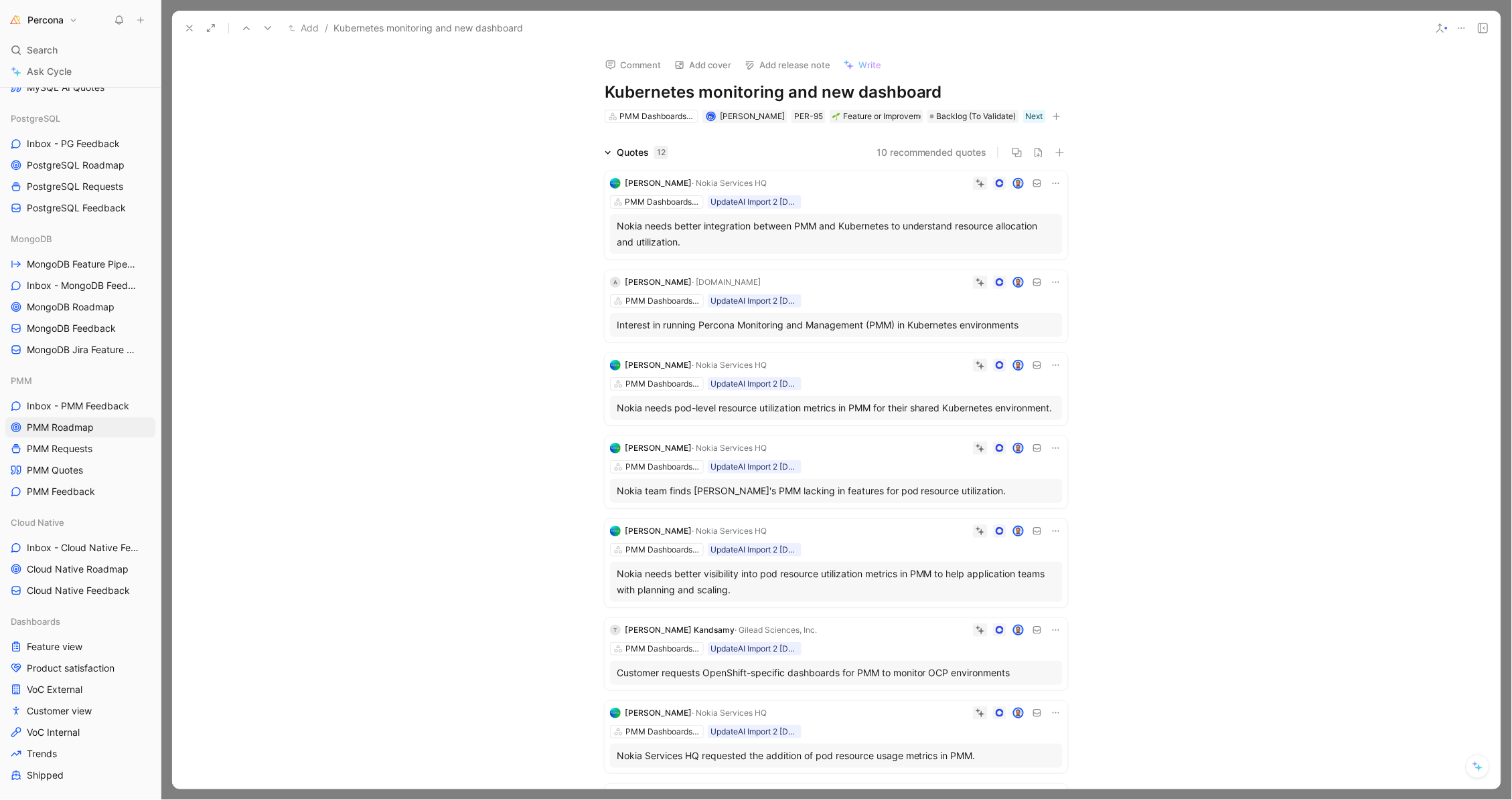
click at [970, 123] on div "Comment Add cover Add release note Write Kubernetes monitoring and new dashboar…" at bounding box center [836, 417] width 1329 height 744
click at [966, 114] on span "Backlog (To Validate)" at bounding box center [977, 116] width 79 height 13
click at [980, 202] on span "Planned" at bounding box center [967, 207] width 35 height 11
click at [188, 25] on icon at bounding box center [189, 28] width 11 height 11
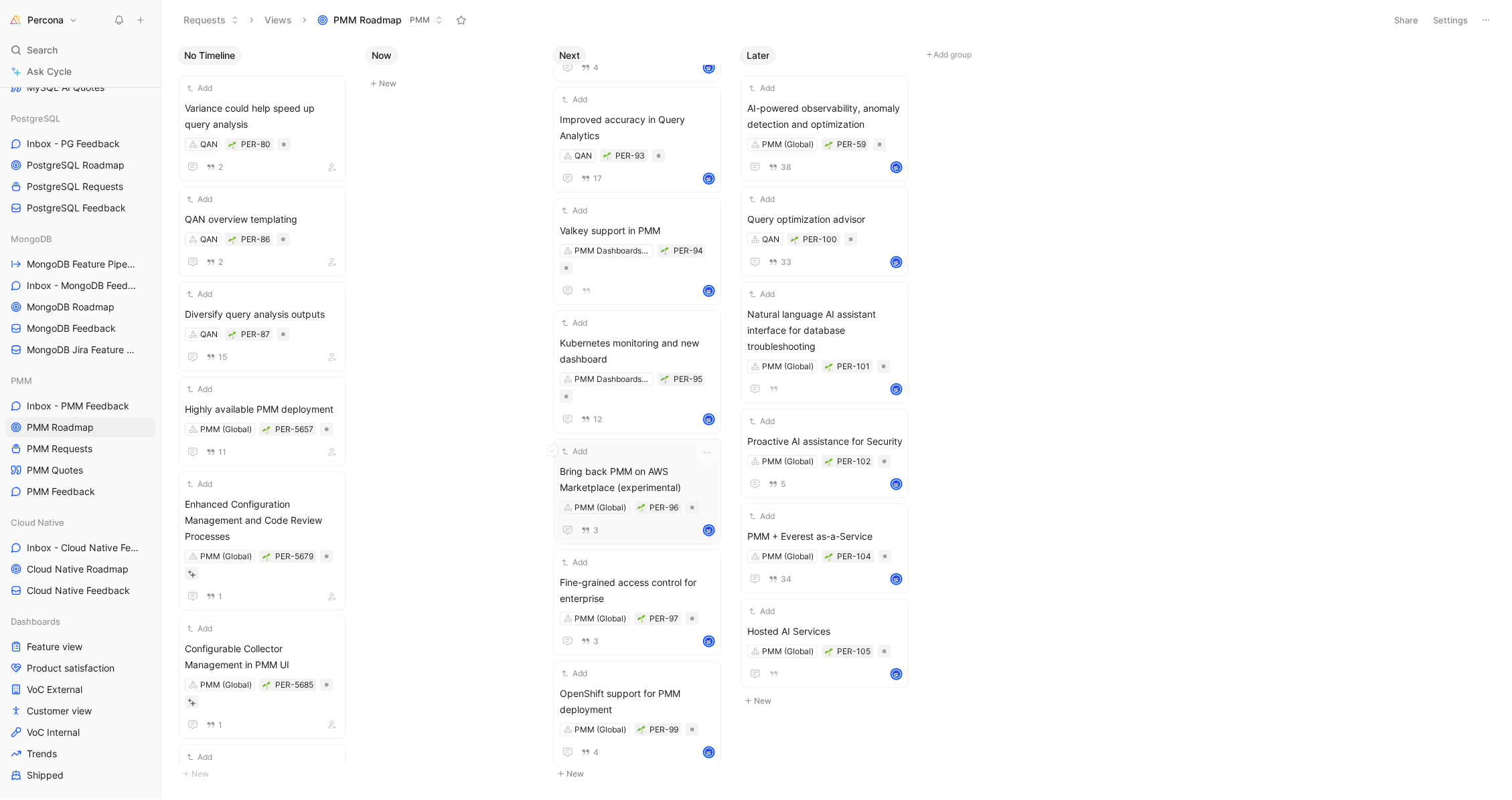
click at [616, 454] on div "Add" at bounding box center [629, 451] width 138 height 13
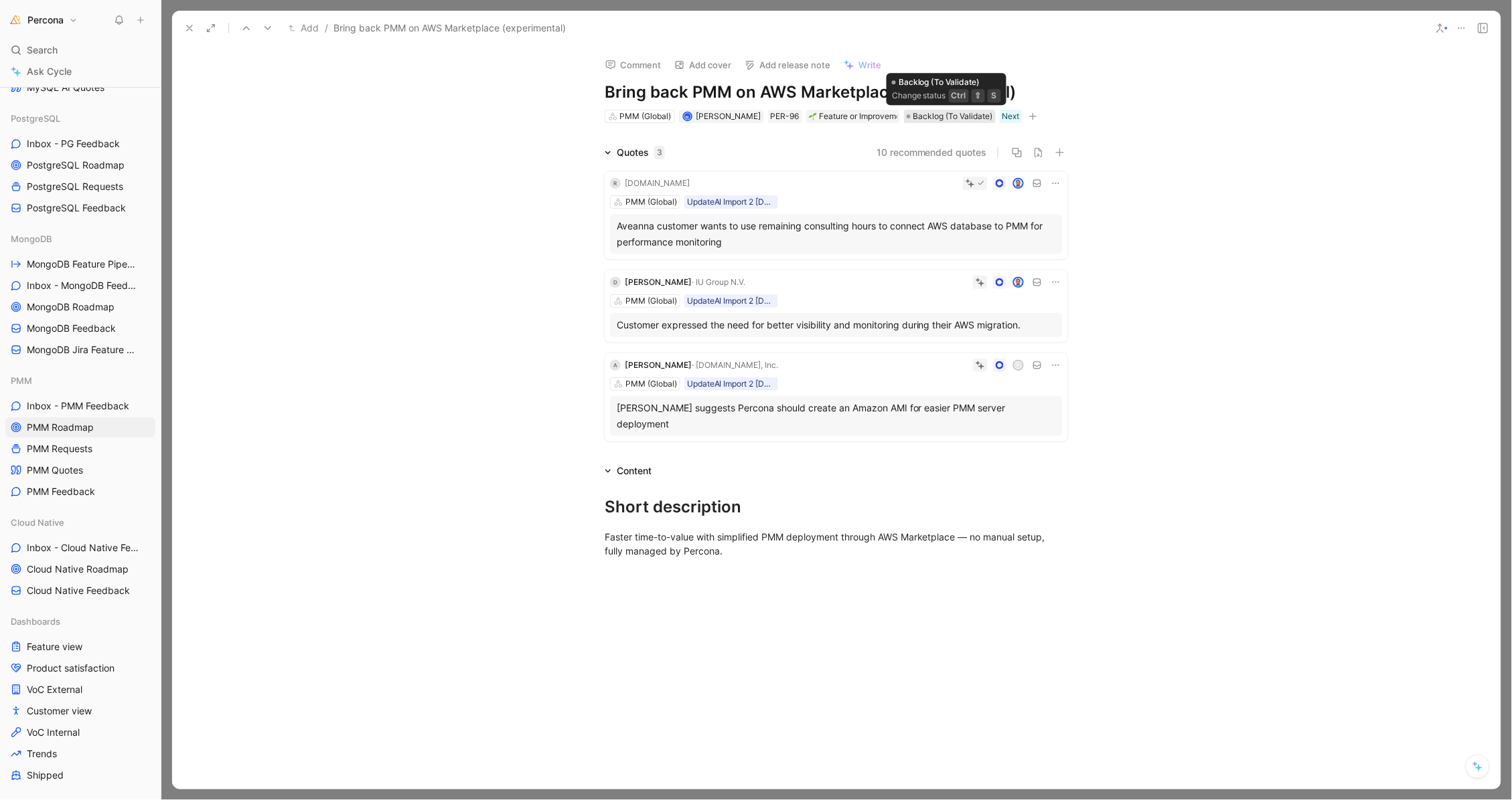
click at [937, 114] on span "Backlog (To Validate)" at bounding box center [953, 116] width 79 height 13
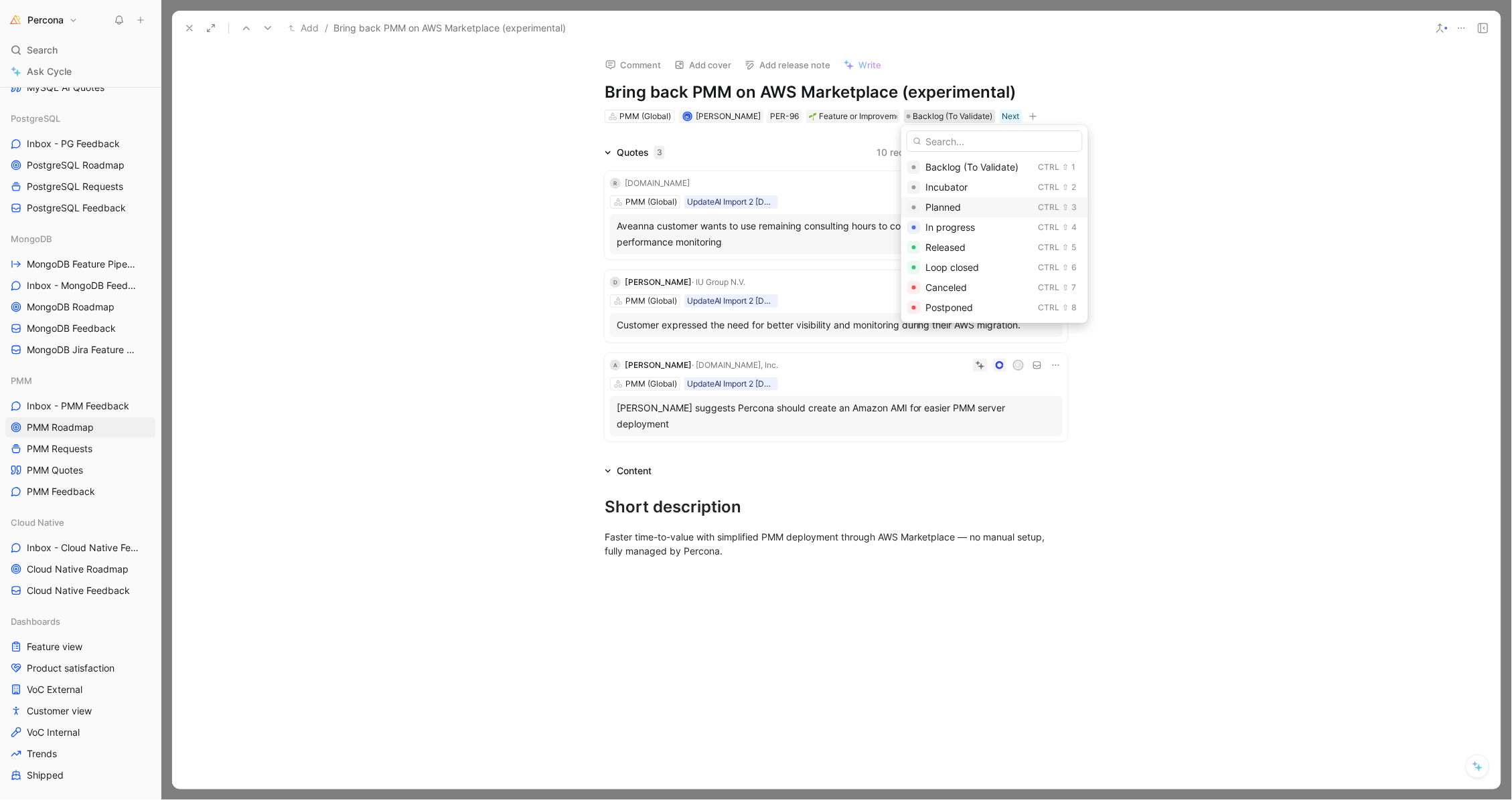
click at [949, 209] on span "Planned" at bounding box center [944, 207] width 35 height 11
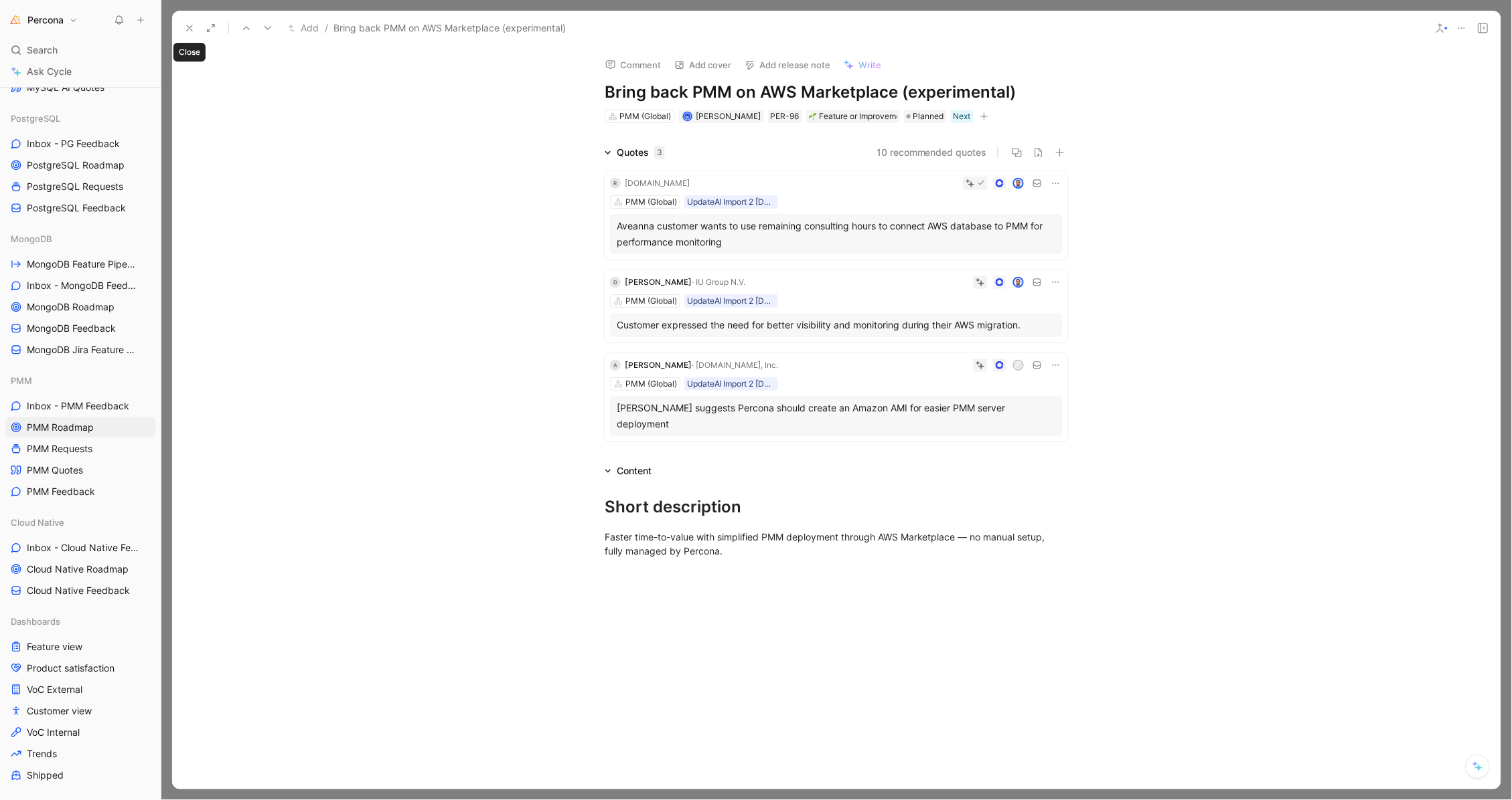
click at [194, 28] on icon at bounding box center [189, 28] width 11 height 11
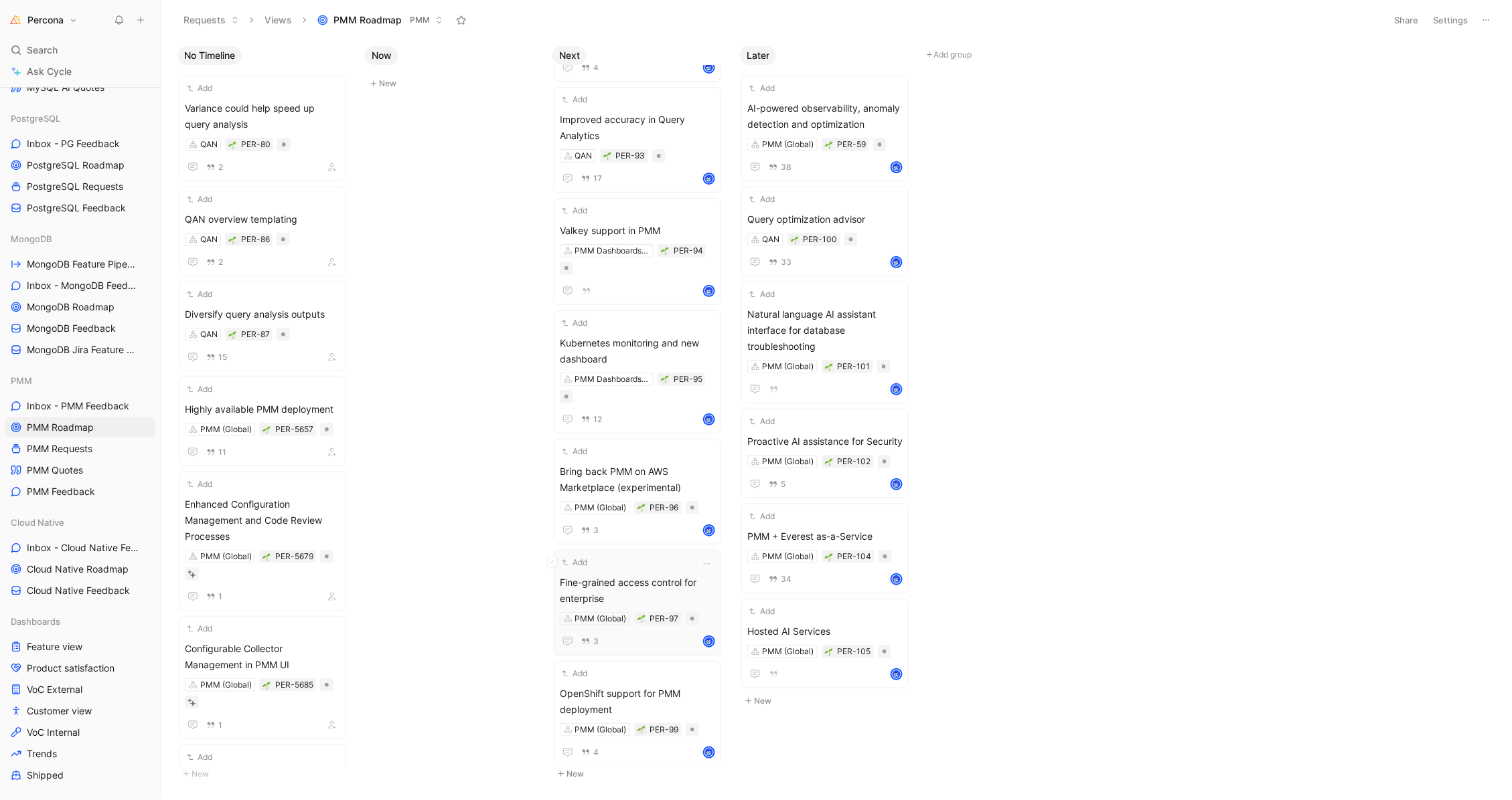
click at [653, 591] on span "Fine-grained access control for enterprise" at bounding box center [638, 591] width 155 height 32
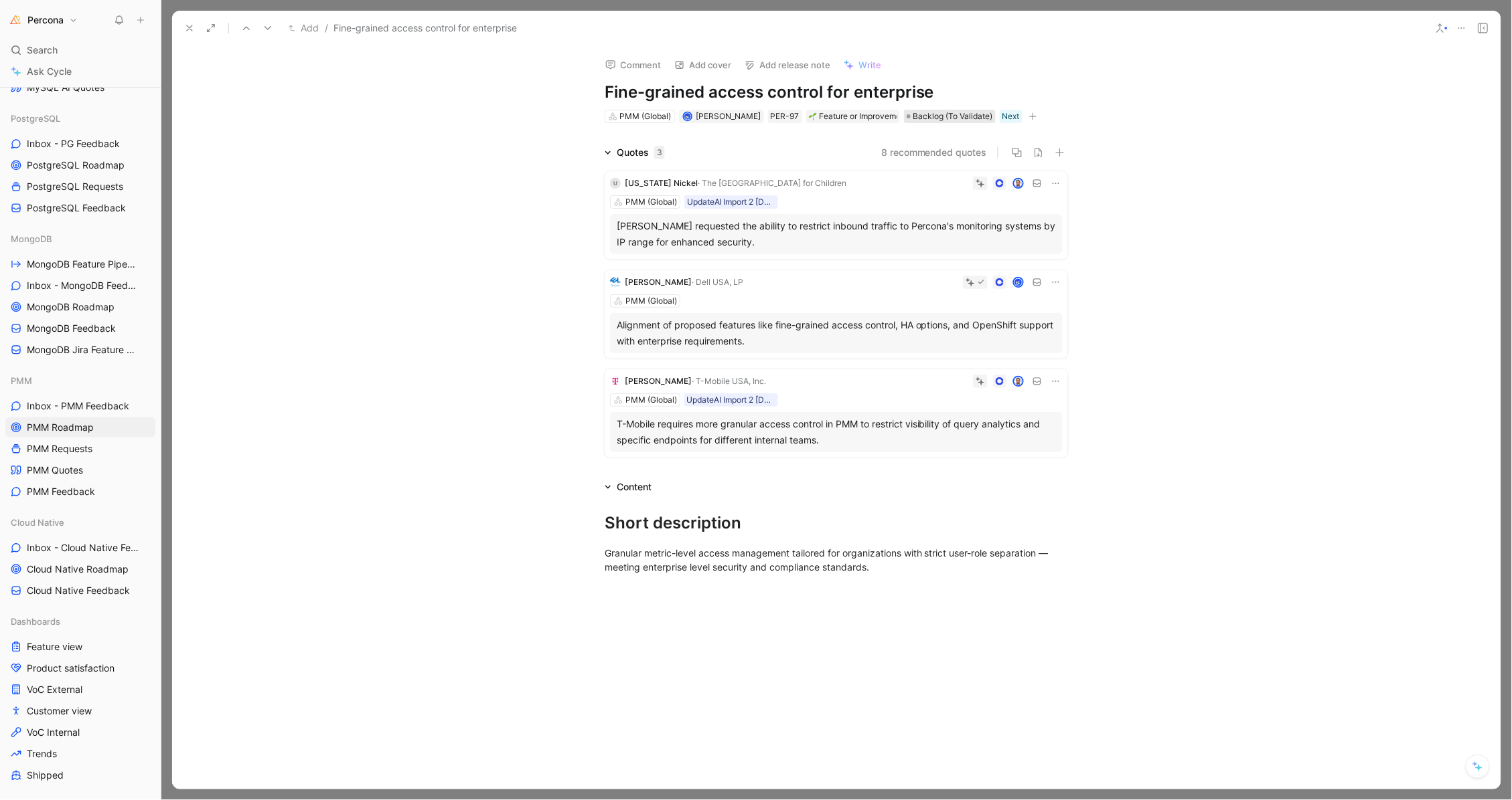
click at [943, 115] on span "Backlog (To Validate)" at bounding box center [953, 116] width 79 height 13
click at [951, 204] on span "Planned" at bounding box center [943, 207] width 35 height 11
click at [187, 29] on use at bounding box center [189, 28] width 5 height 5
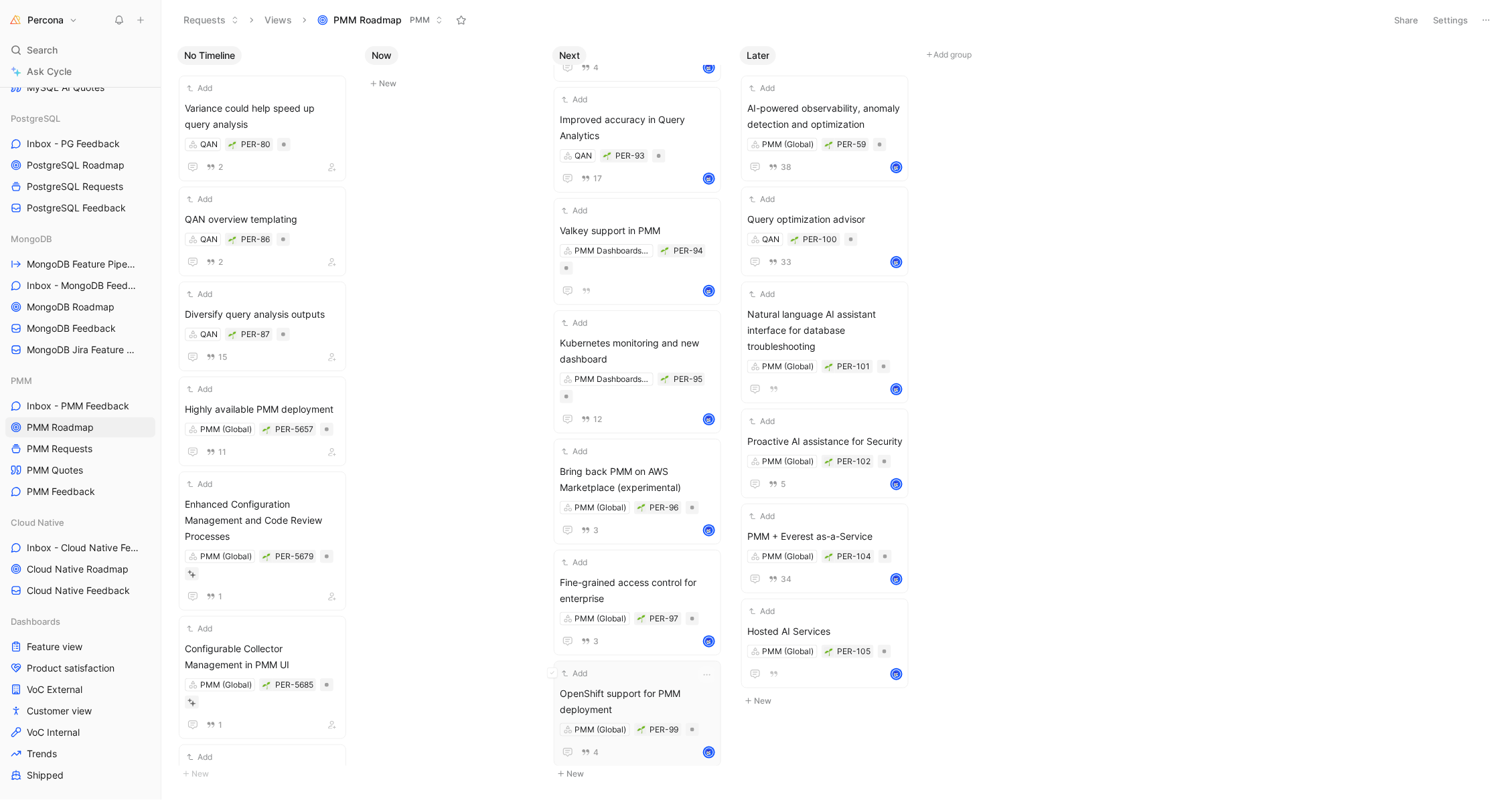
click at [650, 667] on div "Add" at bounding box center [629, 673] width 138 height 13
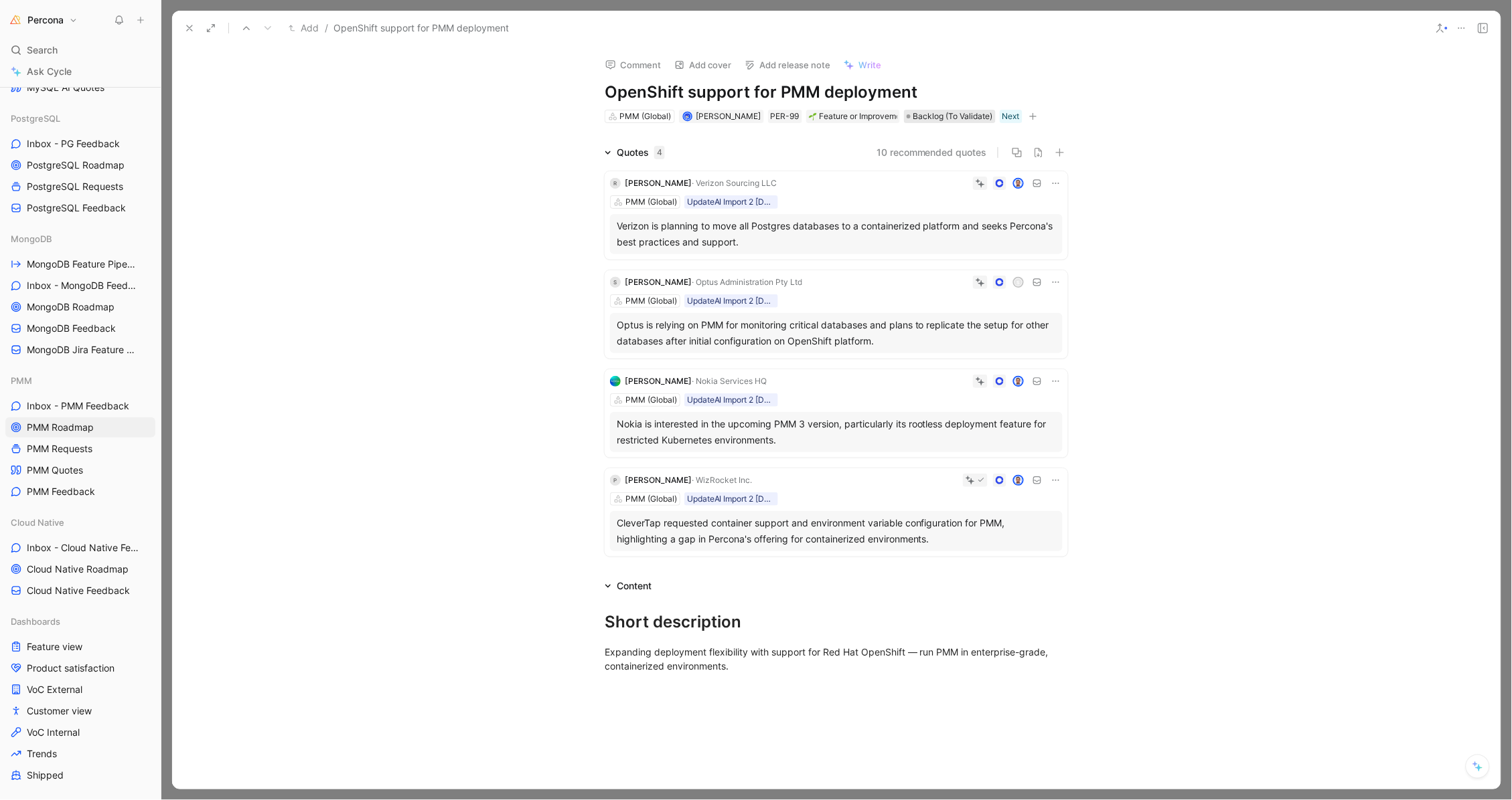
click at [929, 113] on span "Backlog (To Validate)" at bounding box center [953, 116] width 79 height 13
click at [940, 200] on div "Planned" at bounding box center [980, 208] width 107 height 16
click at [186, 26] on icon at bounding box center [189, 28] width 11 height 11
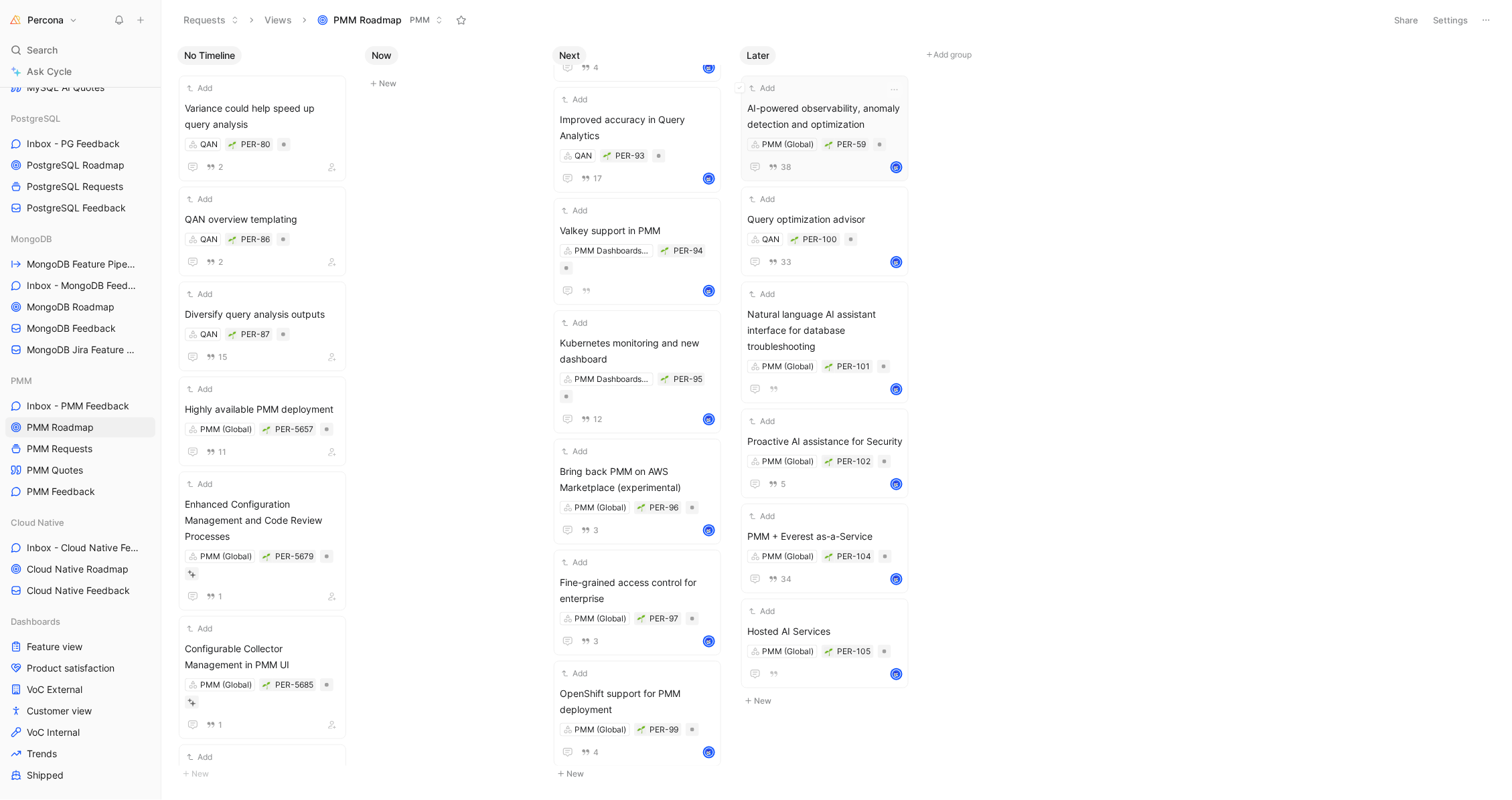
click at [801, 92] on div "Add" at bounding box center [816, 88] width 138 height 13
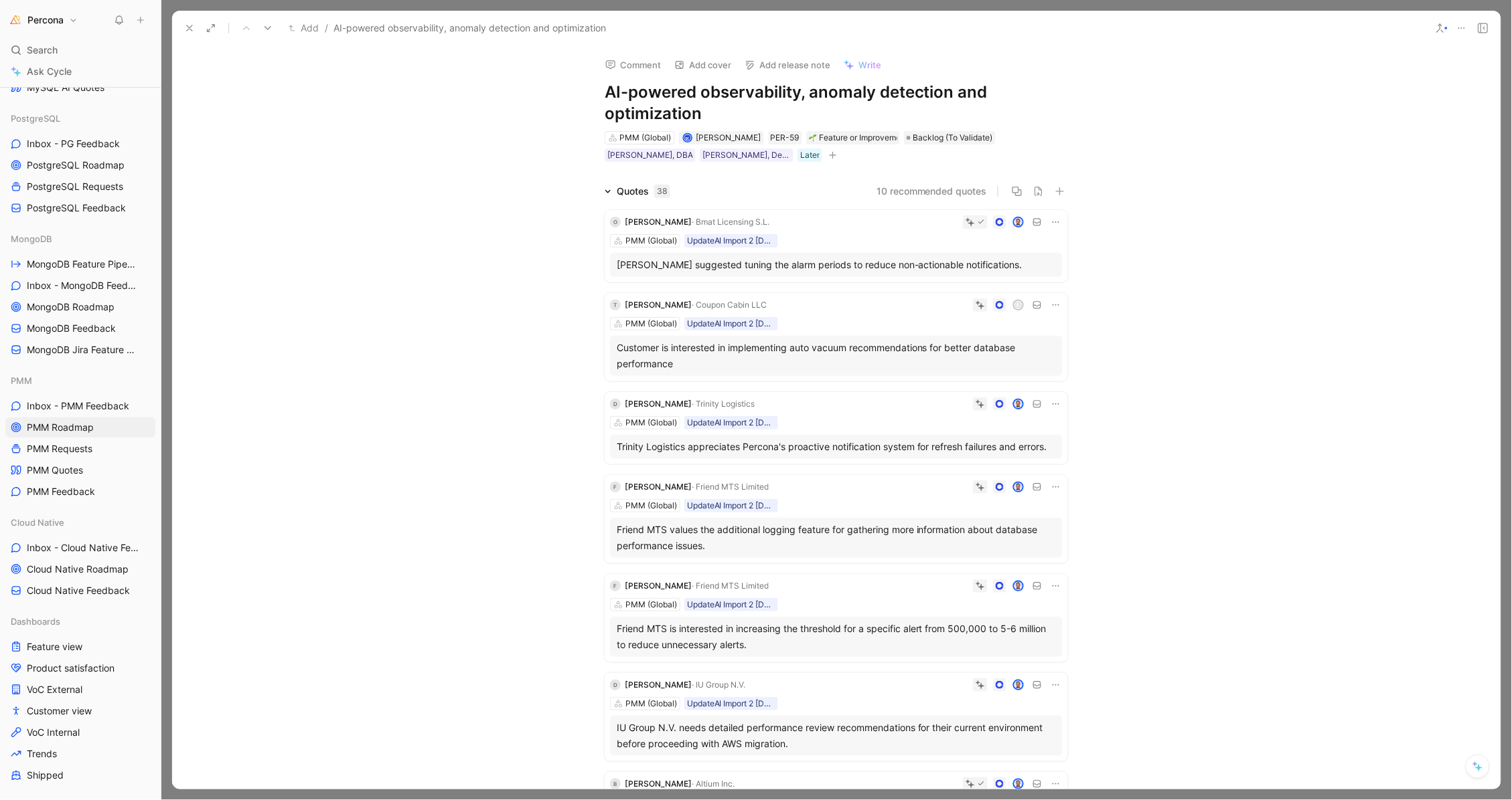
click at [920, 210] on div "O Oriol Magrane · Bmat Licensing S.L. PMM (Global) UpdateAI Import 2 02-07-2025…" at bounding box center [837, 246] width 463 height 72
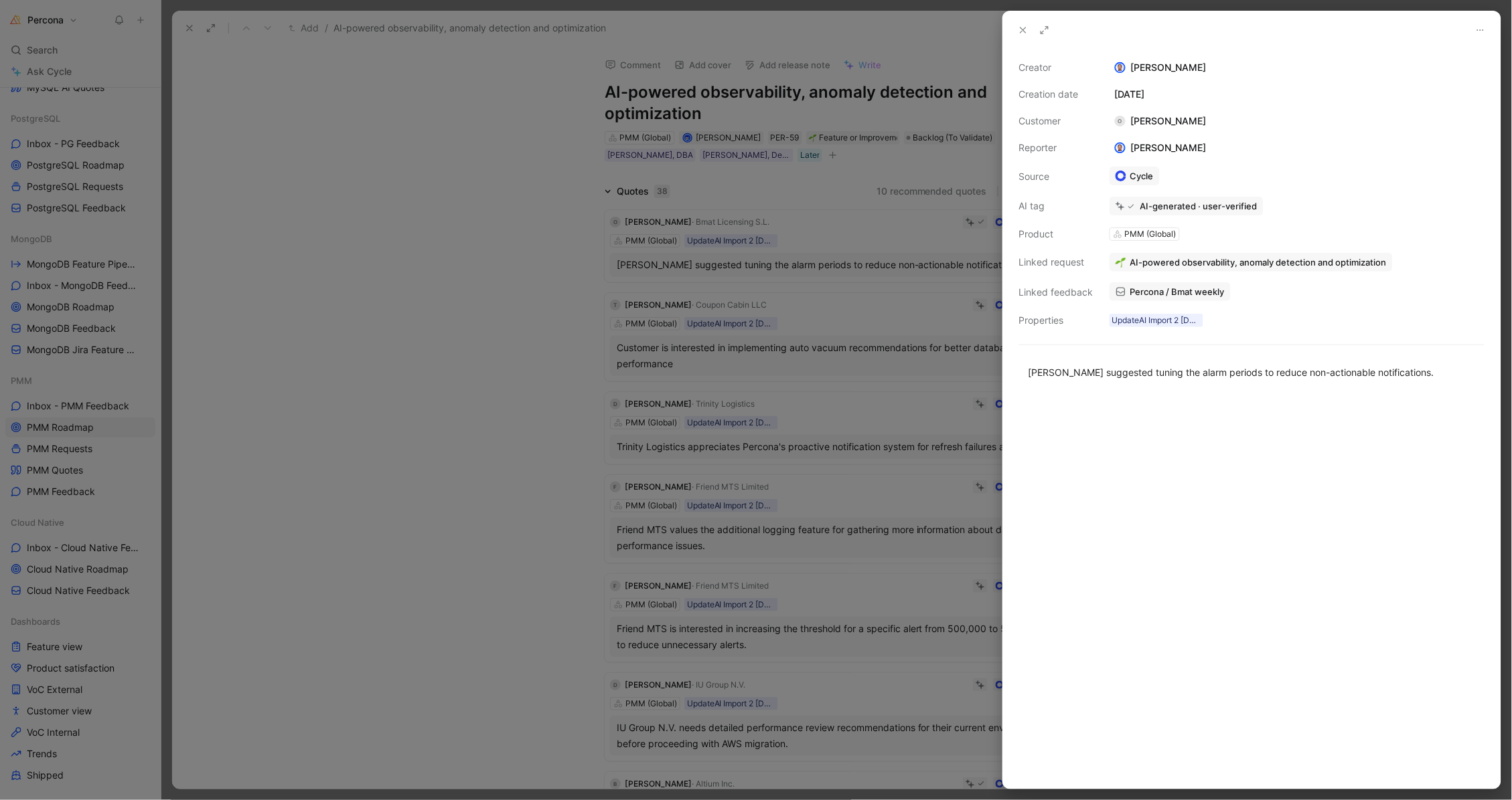
click at [890, 234] on div at bounding box center [756, 400] width 1512 height 800
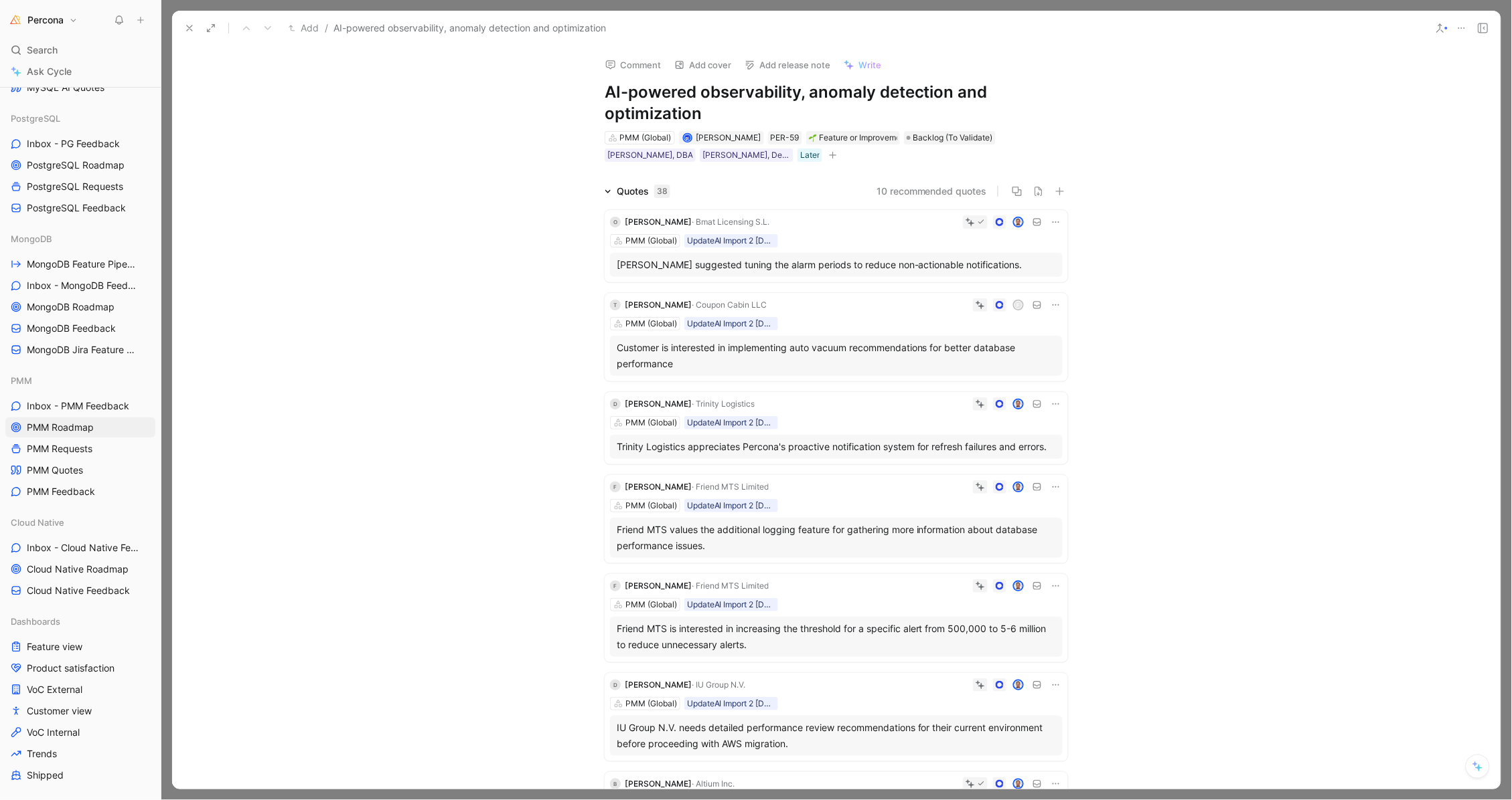
click at [890, 234] on div "PMM (Global) UpdateAI Import 2 02-07-2025 18:54" at bounding box center [837, 240] width 453 height 13
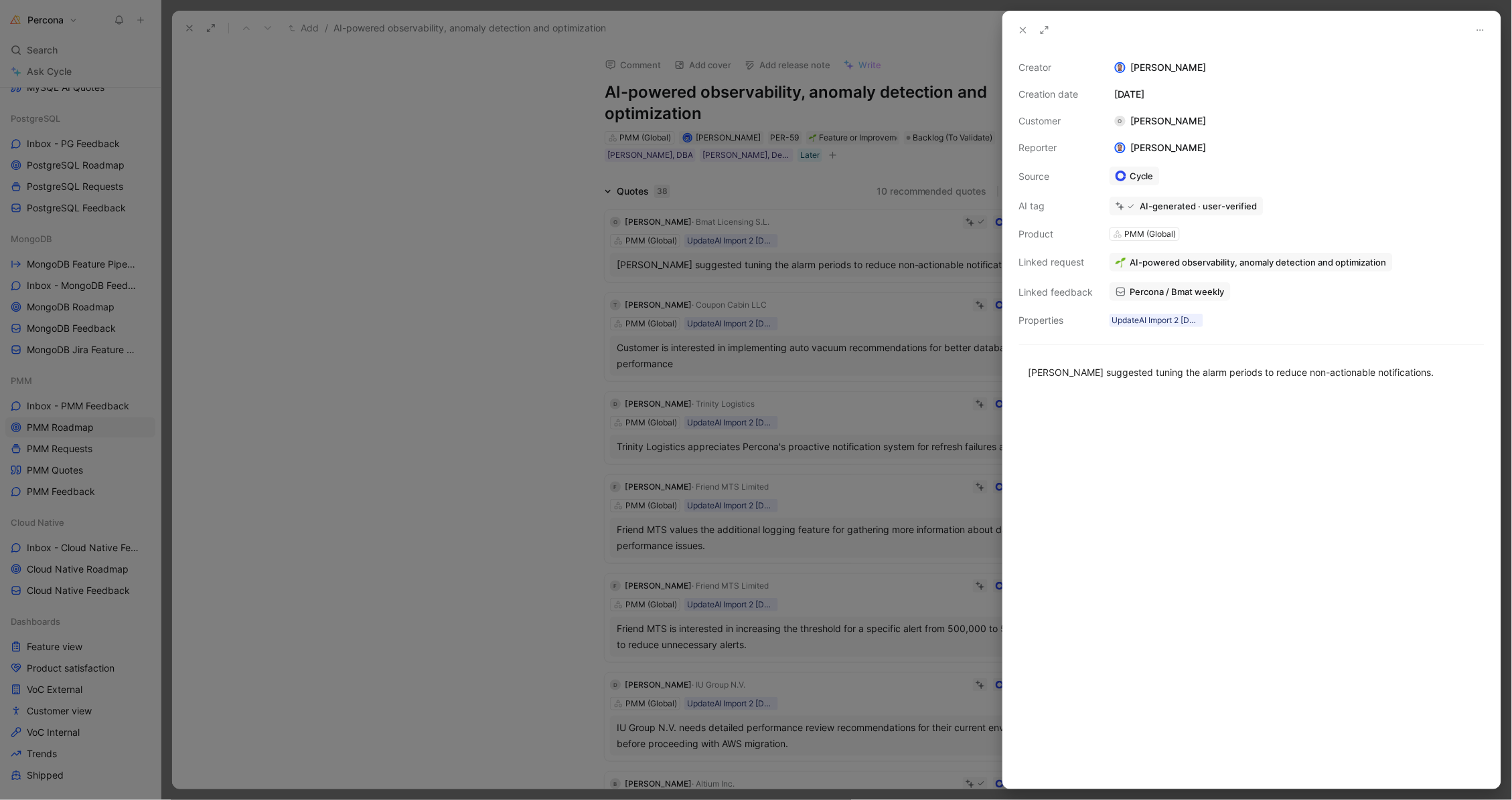
click at [890, 234] on div at bounding box center [756, 400] width 1512 height 800
click at [895, 350] on div at bounding box center [756, 400] width 1512 height 800
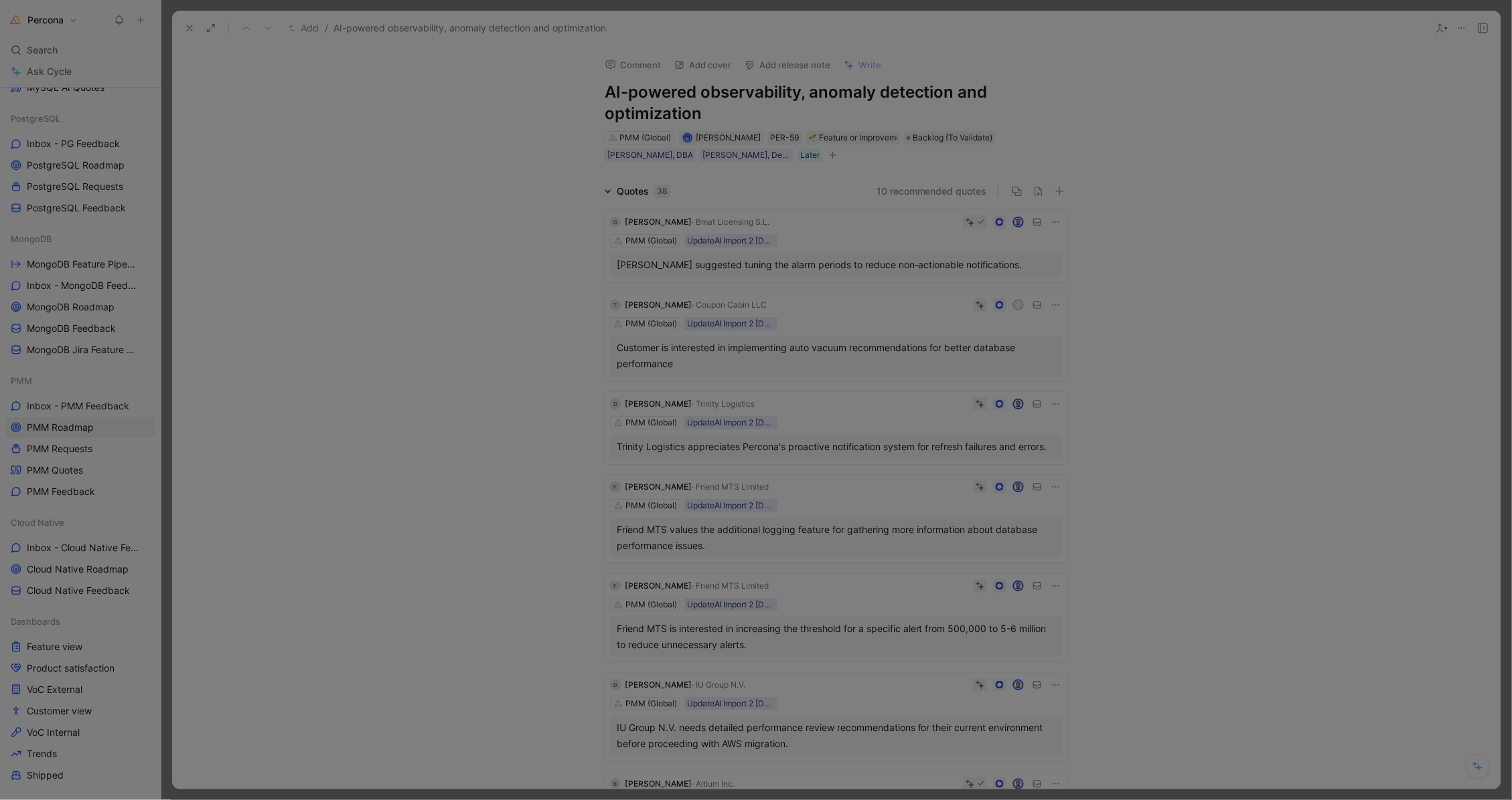
click at [873, 350] on div "Customer is interested in implementing auto vacuum recommendations for better d…" at bounding box center [836, 356] width 439 height 32
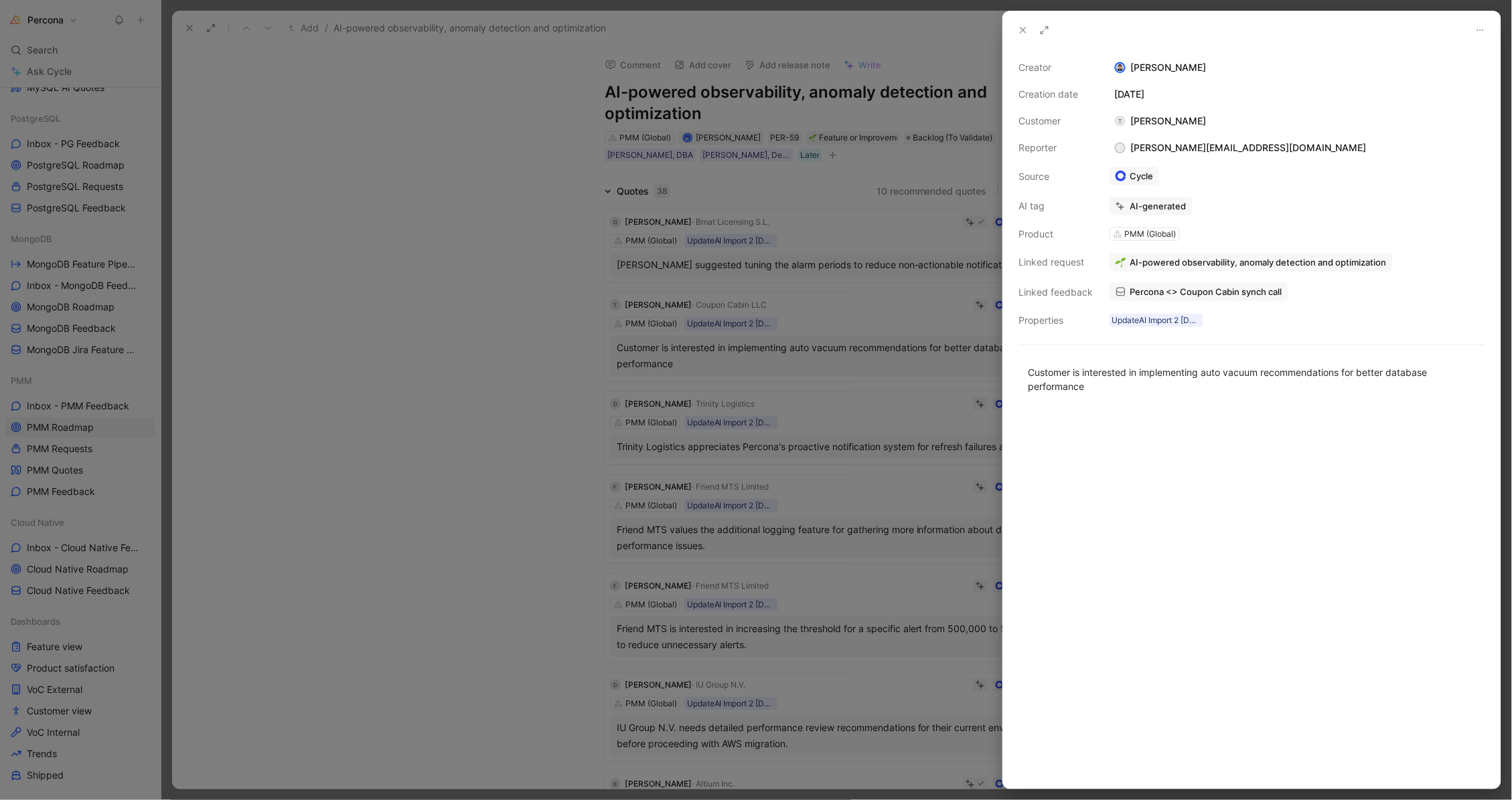
click at [873, 350] on div at bounding box center [756, 400] width 1512 height 800
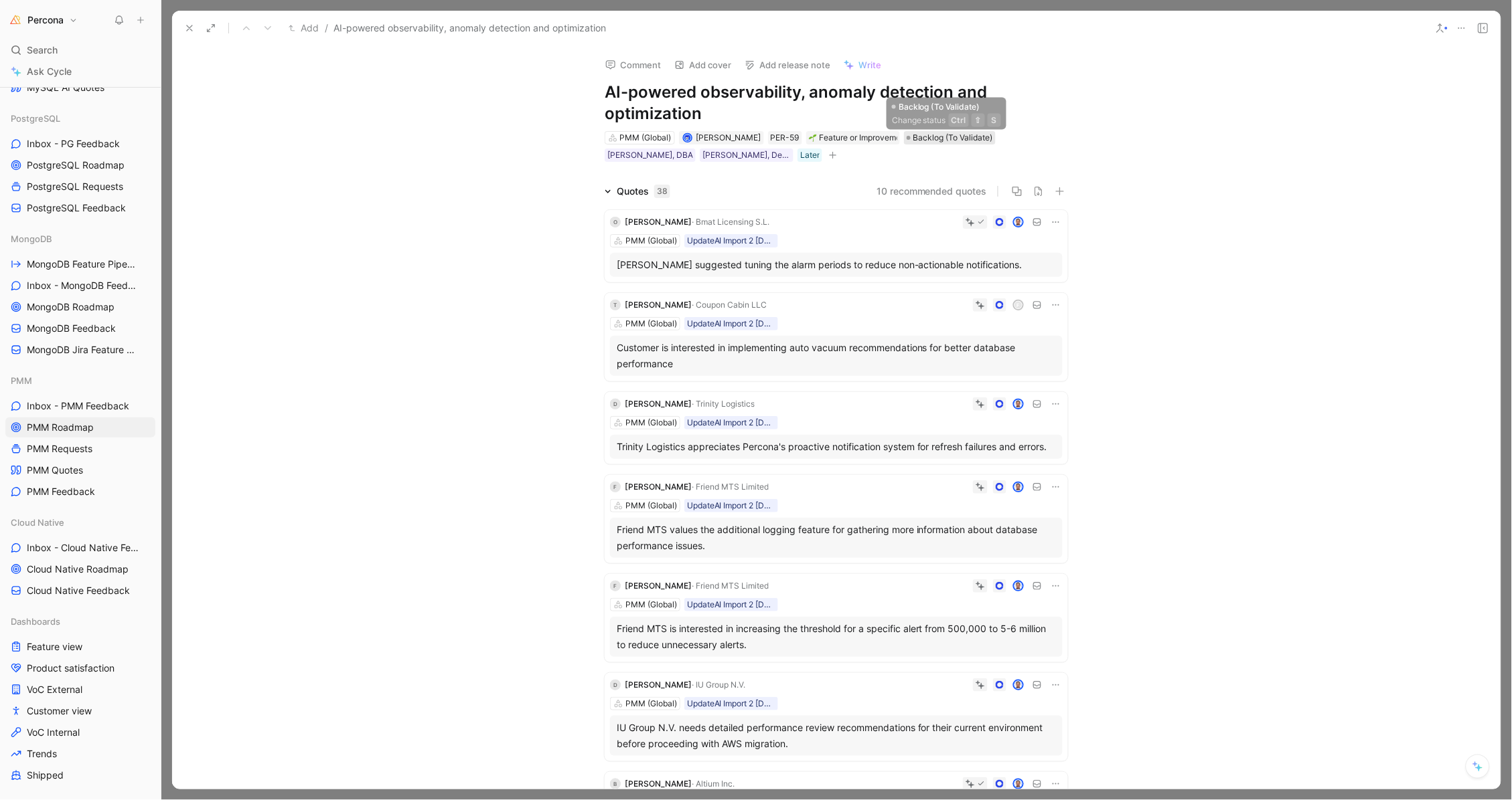
click at [940, 136] on span "Backlog (To Validate)" at bounding box center [953, 137] width 79 height 13
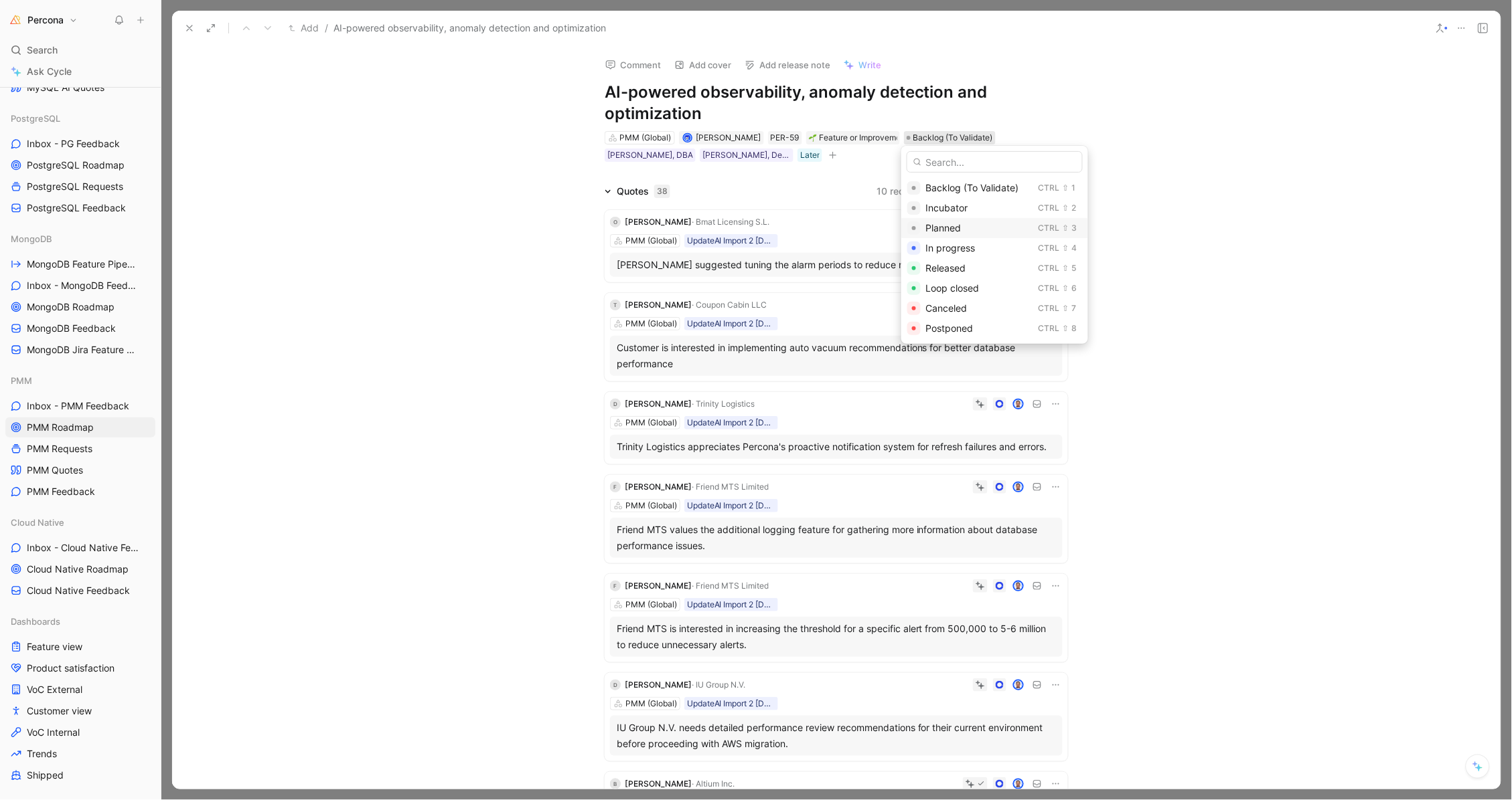
click at [947, 226] on span "Planned" at bounding box center [944, 227] width 35 height 11
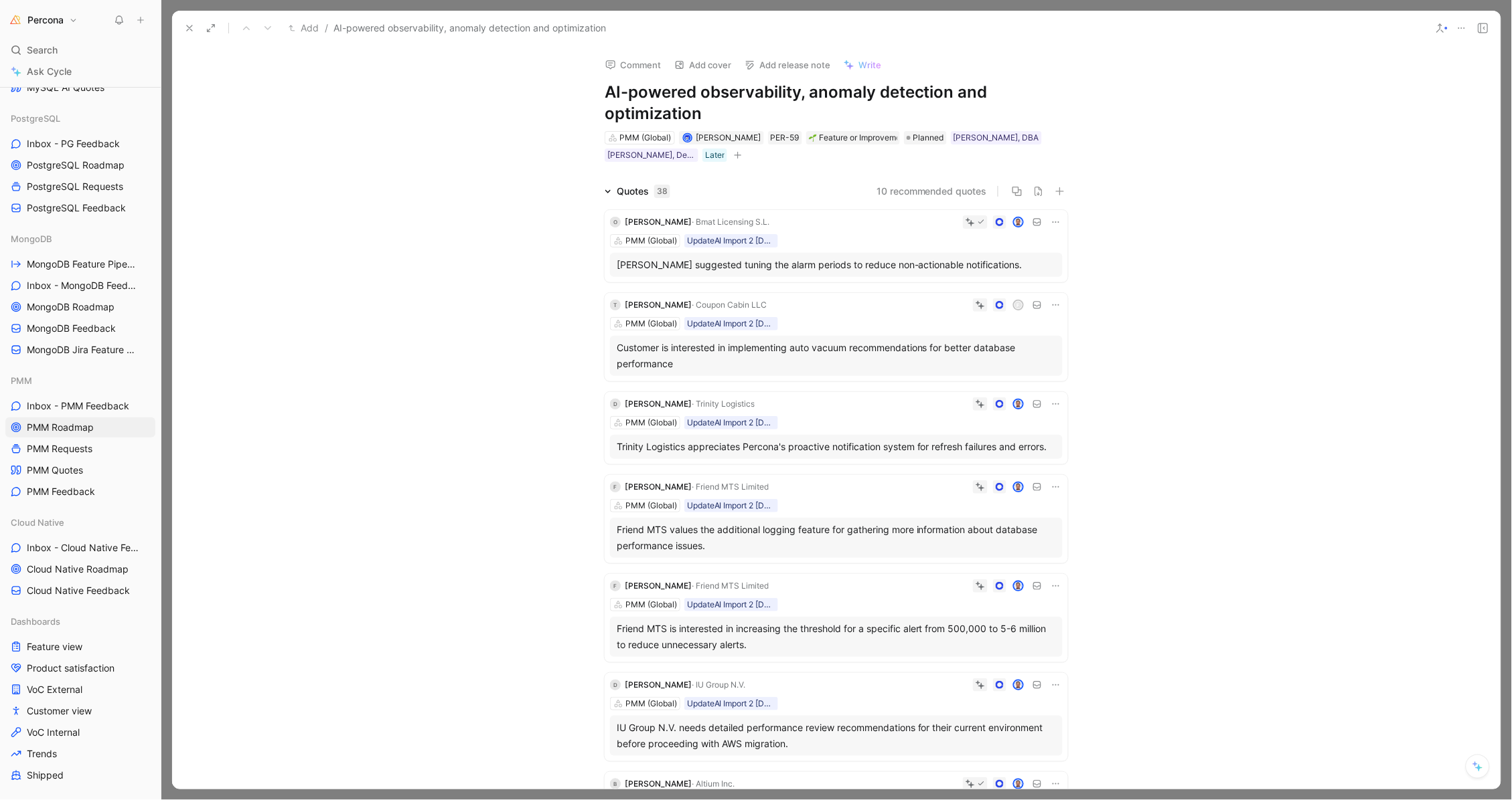
click at [186, 21] on button at bounding box center [189, 27] width 18 height 18
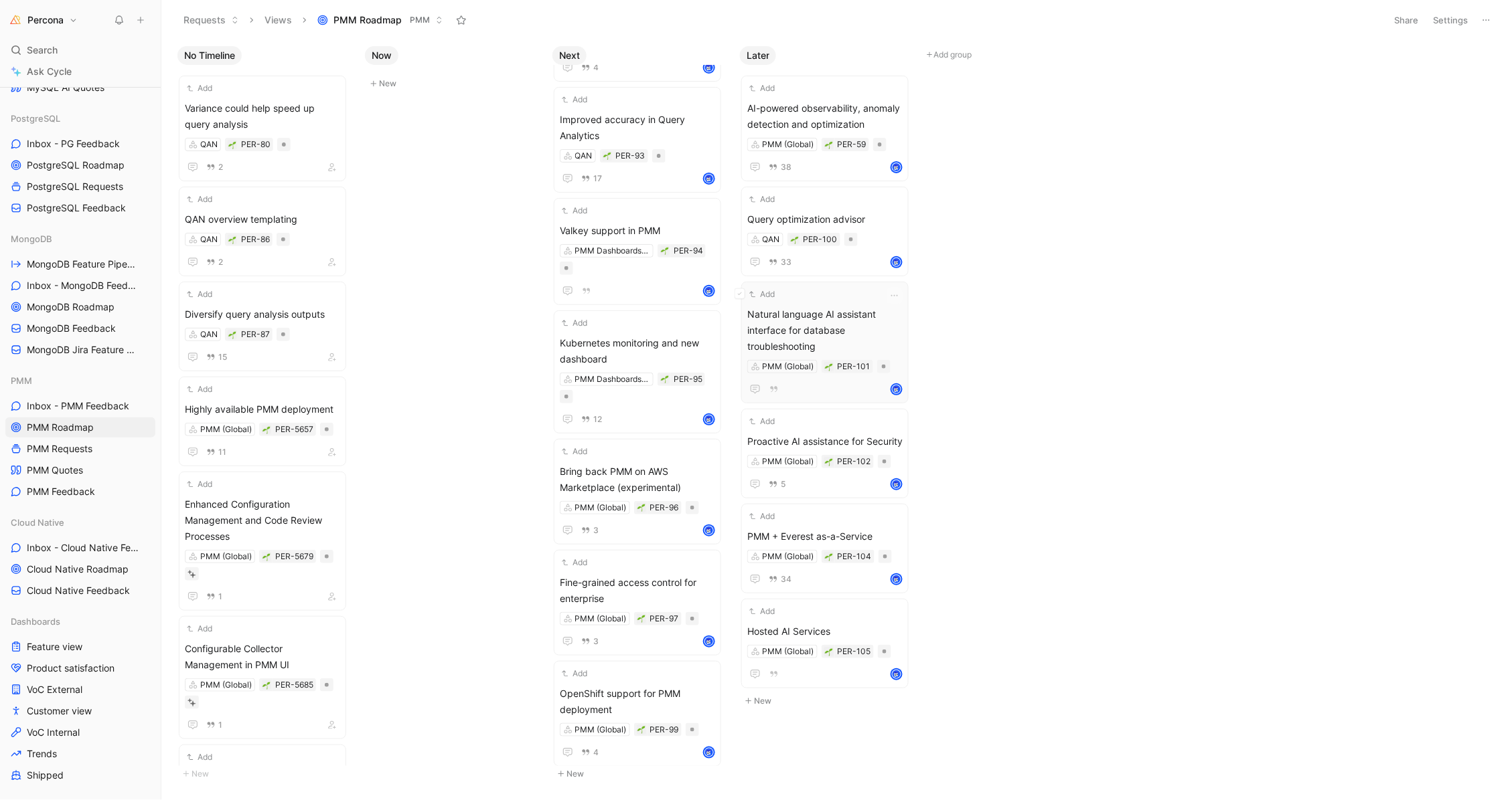
click at [815, 342] on span "Natural language AI assistant interface for database troubleshooting" at bounding box center [825, 330] width 155 height 48
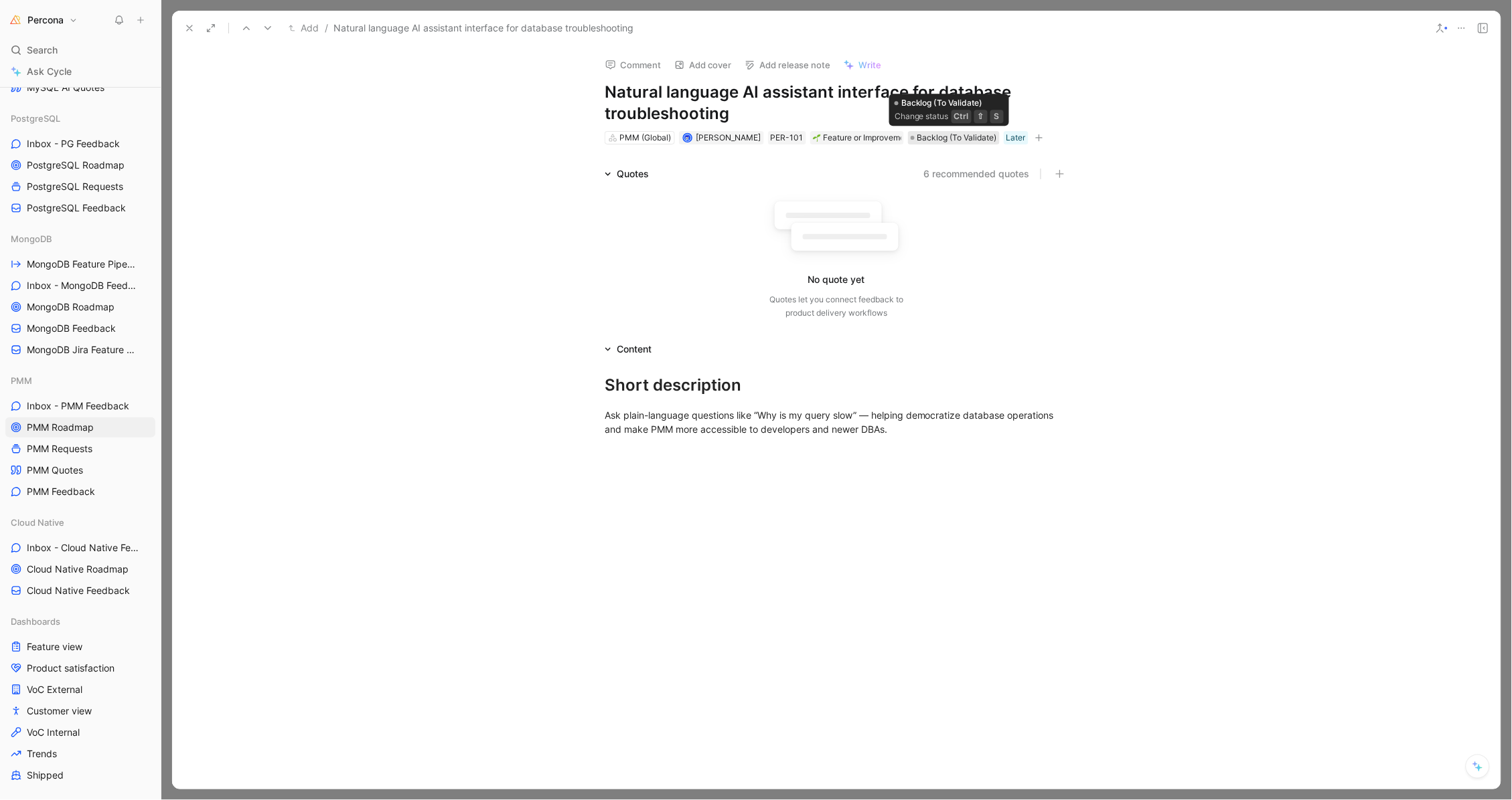
click at [931, 132] on span "Backlog (To Validate)" at bounding box center [957, 137] width 79 height 13
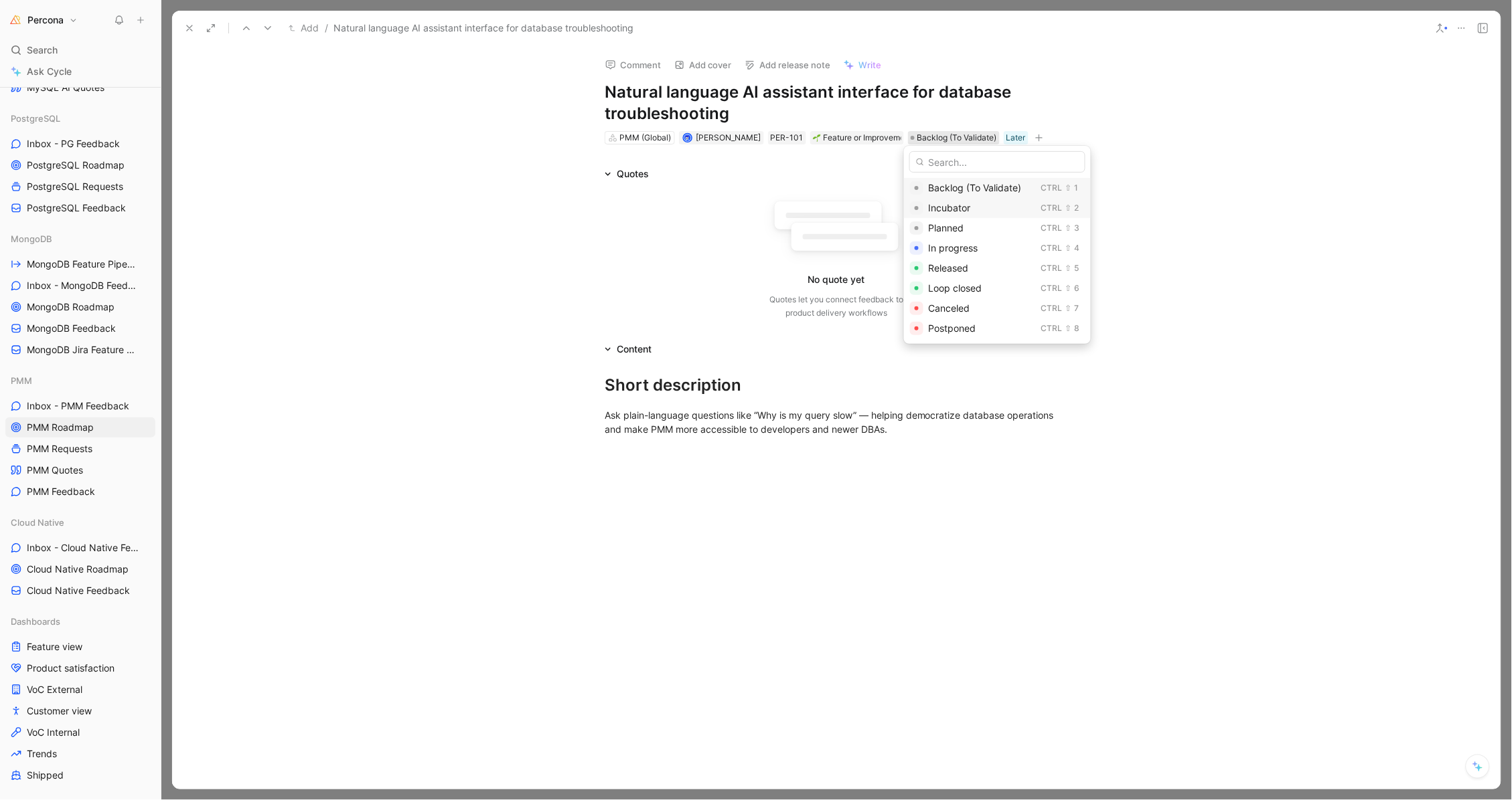
click at [954, 202] on span "Incubator" at bounding box center [950, 208] width 42 height 11
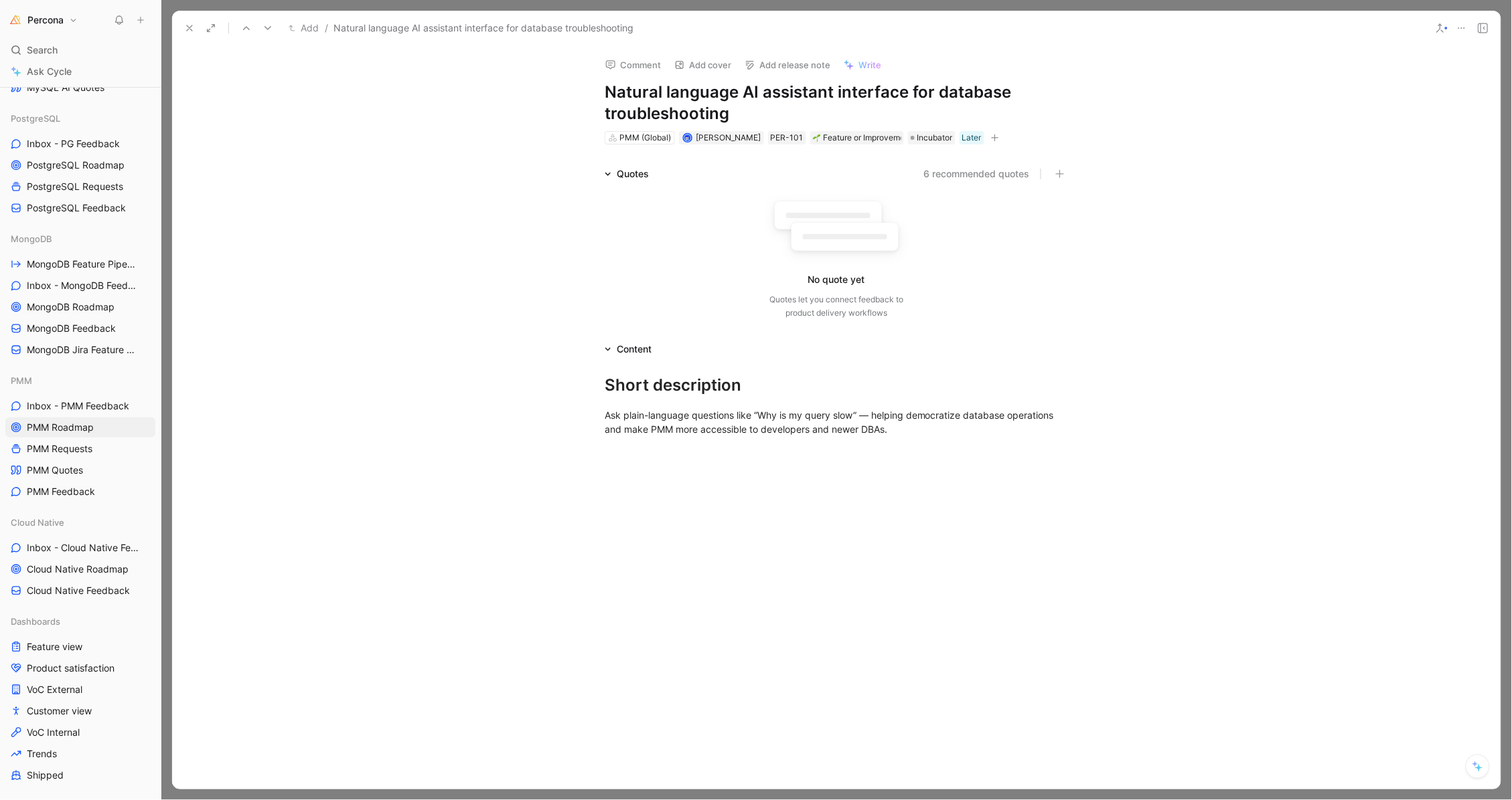
click at [184, 28] on icon at bounding box center [189, 28] width 11 height 11
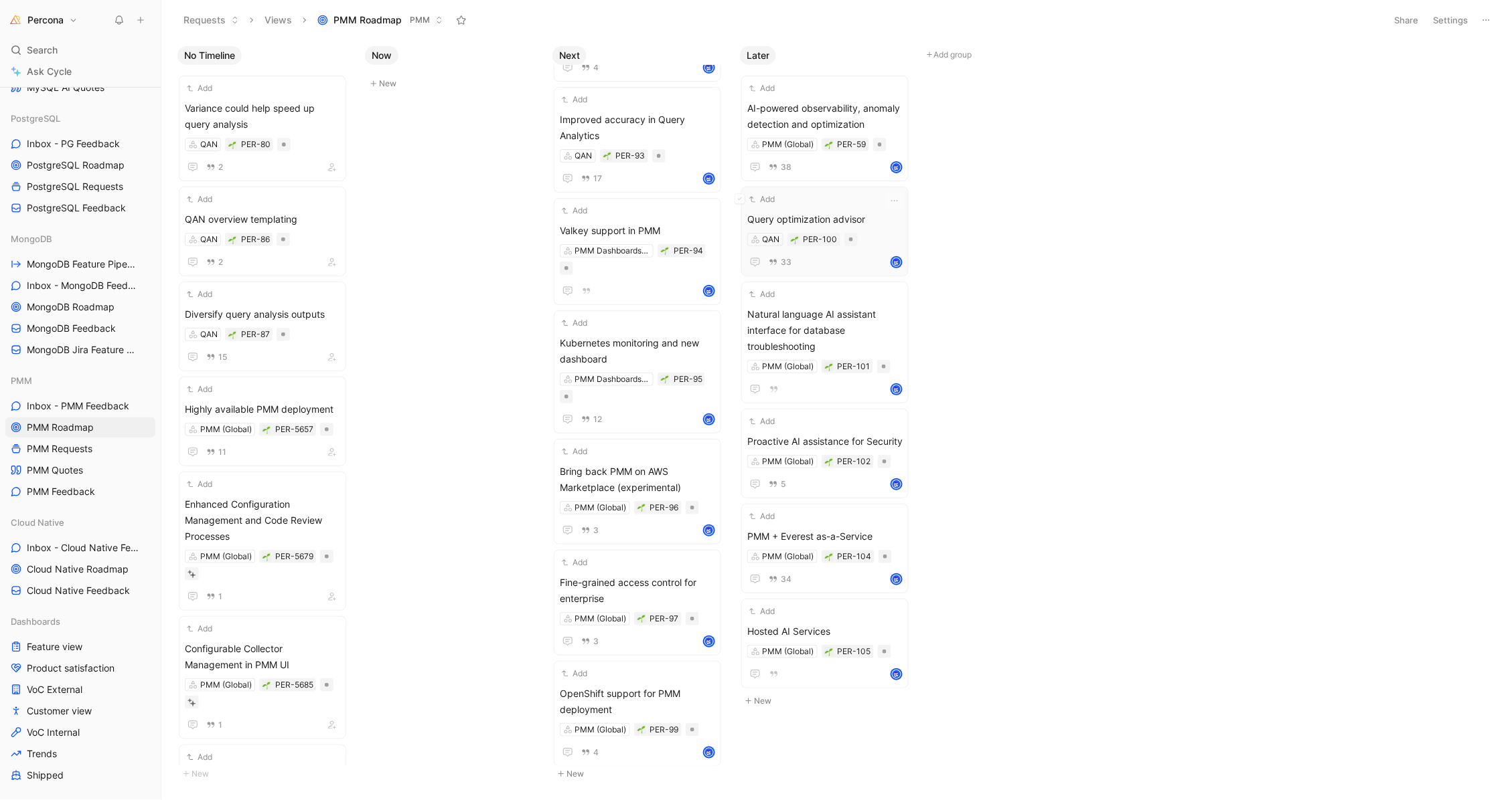
click at [818, 206] on div "Add" at bounding box center [816, 199] width 138 height 13
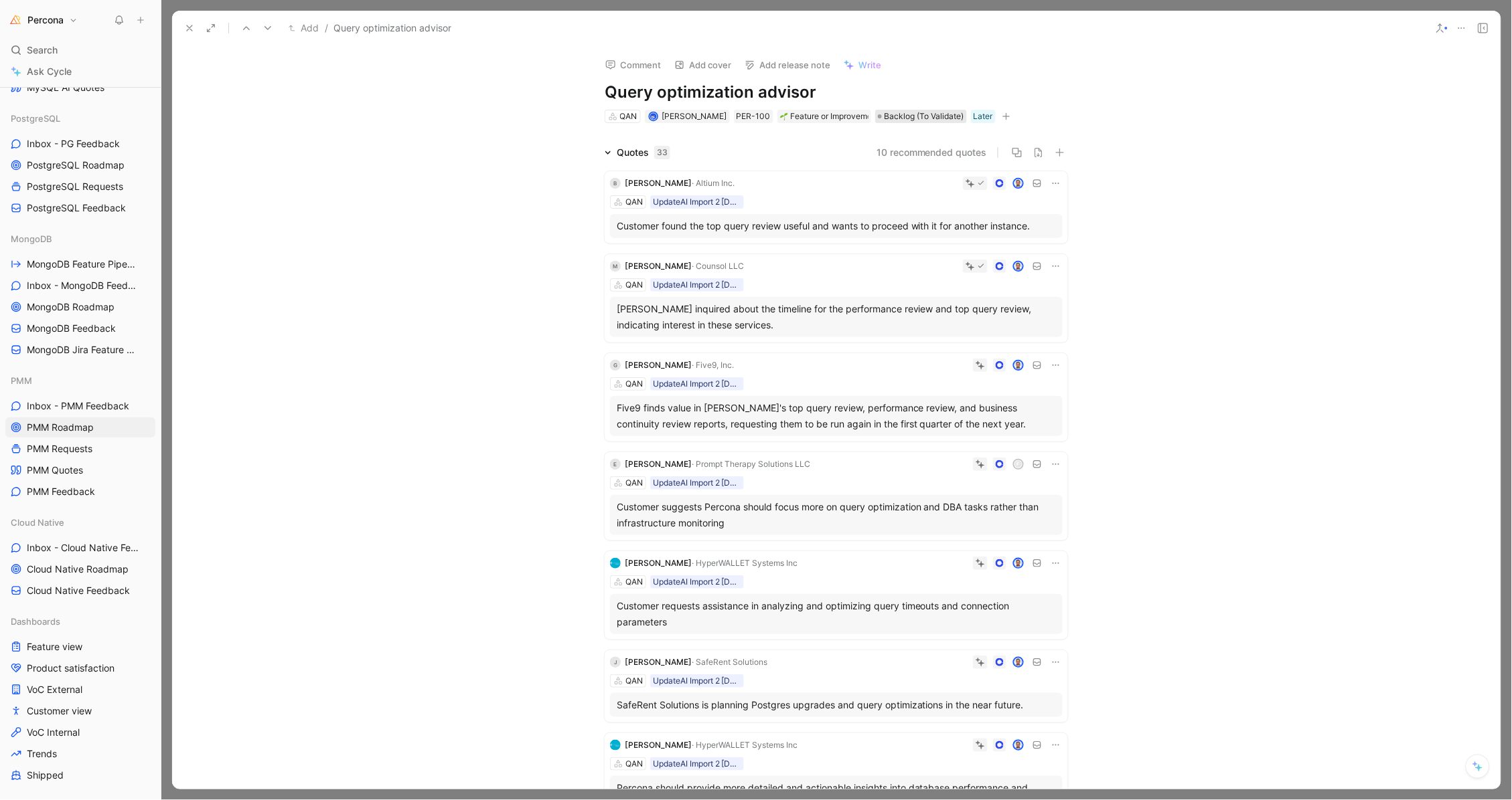
click at [912, 115] on span "Backlog (To Validate)" at bounding box center [924, 116] width 79 height 13
click at [912, 208] on span "Planned" at bounding box center [913, 207] width 35 height 11
click at [188, 27] on icon at bounding box center [189, 28] width 11 height 11
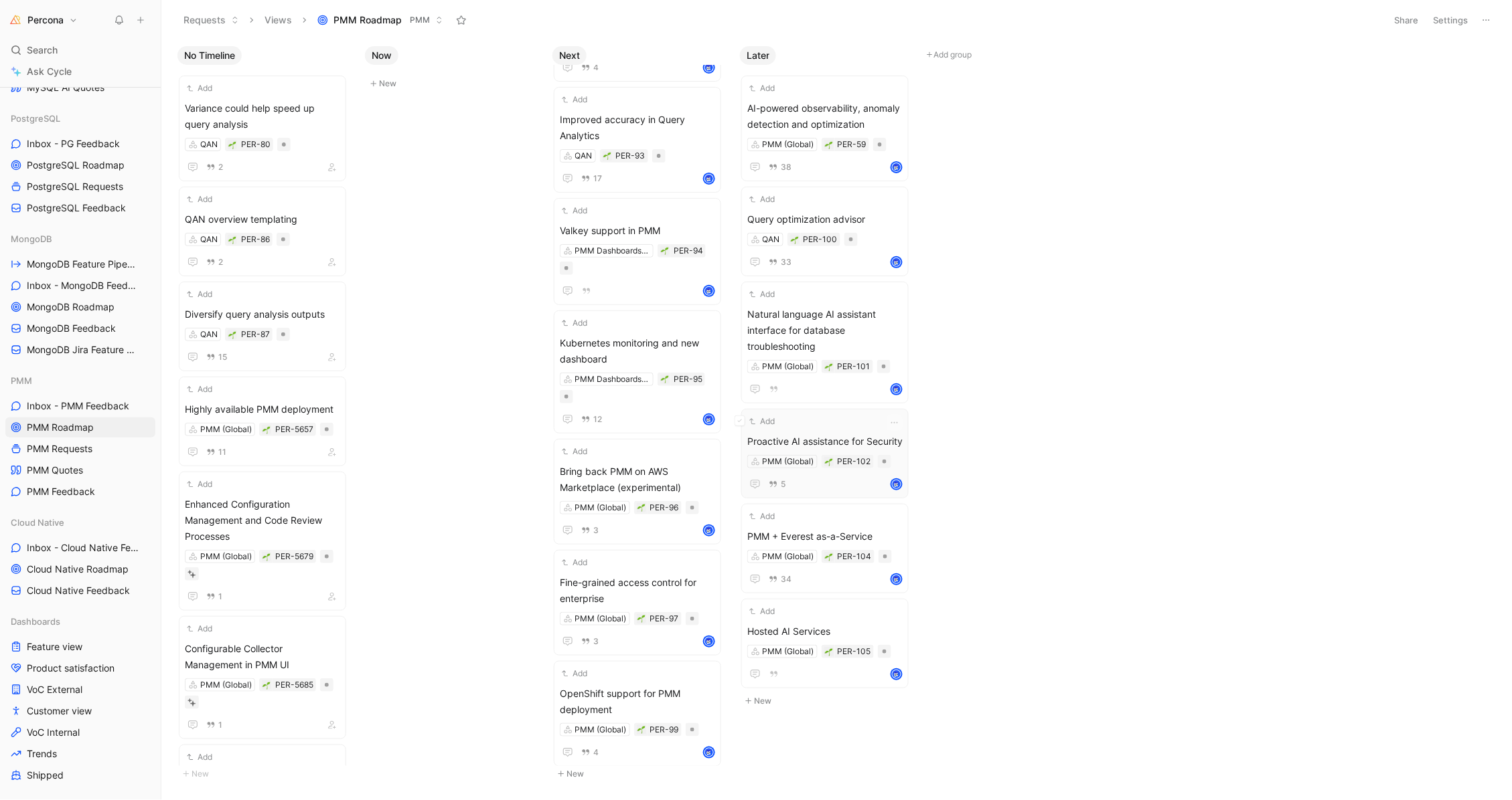
click at [824, 450] on span "Proactive AI assistance for Security" at bounding box center [825, 442] width 155 height 16
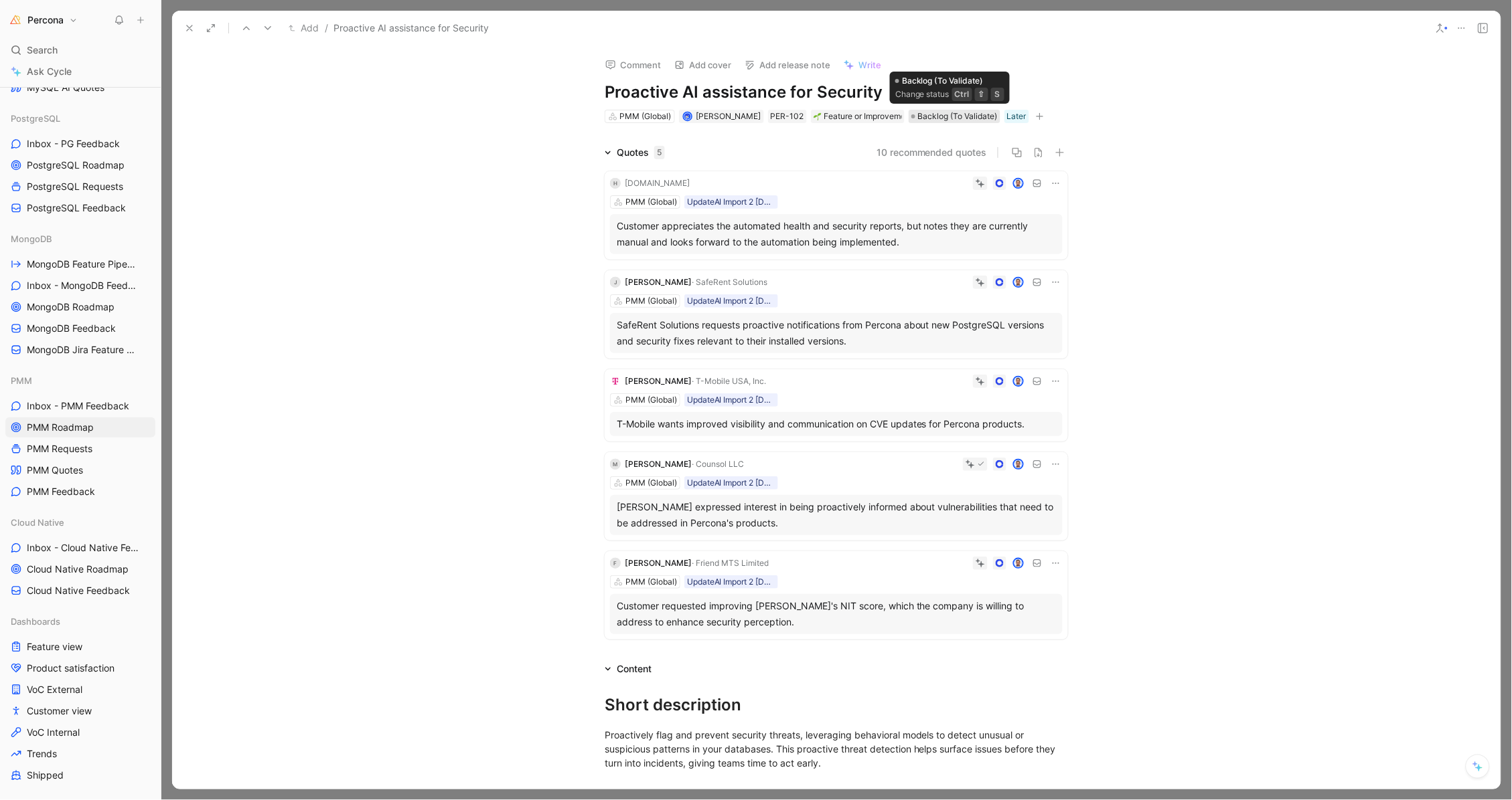
click at [931, 113] on span "Backlog (To Validate)" at bounding box center [957, 116] width 79 height 13
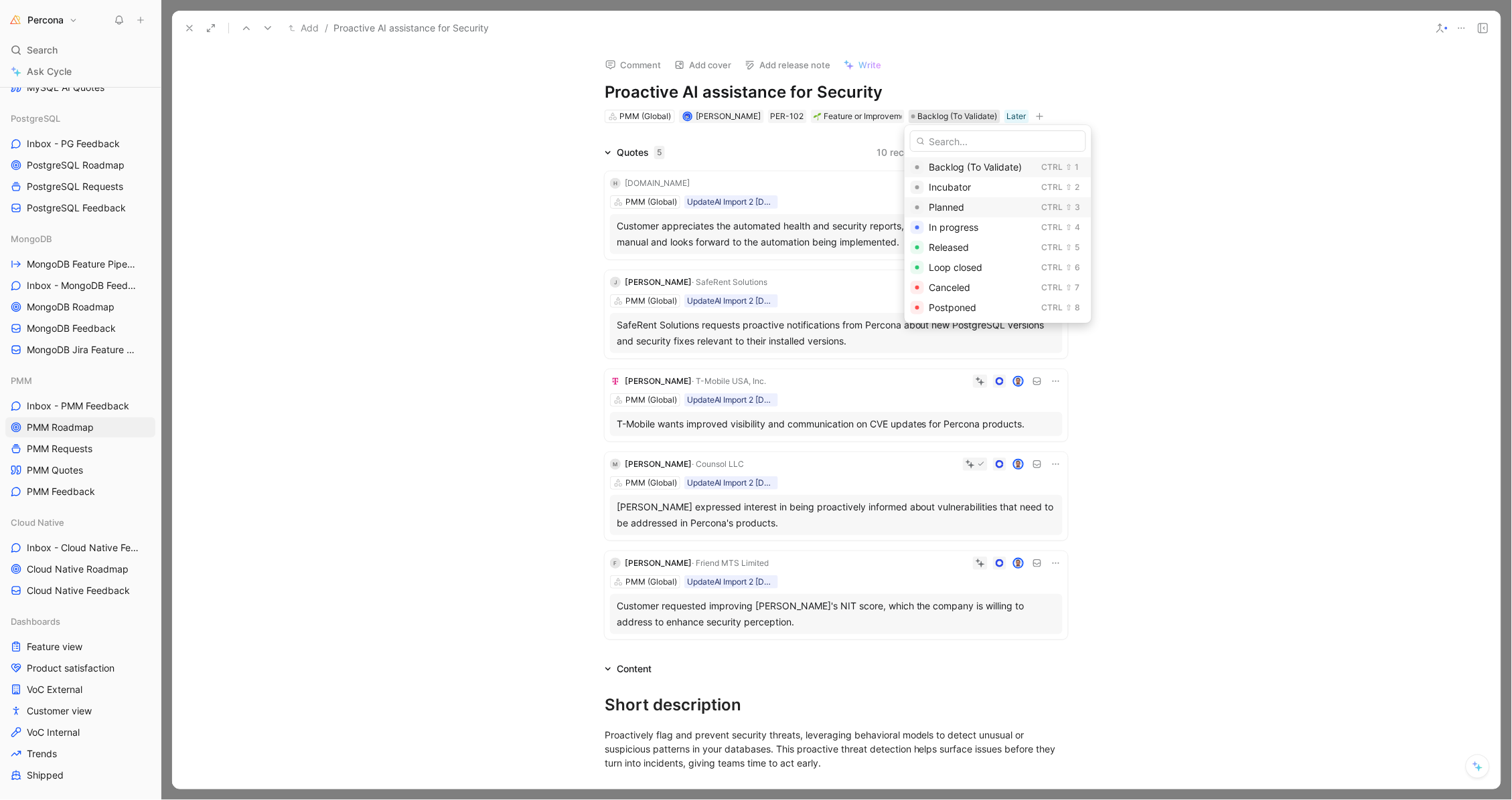
click at [948, 202] on span "Planned" at bounding box center [947, 207] width 35 height 11
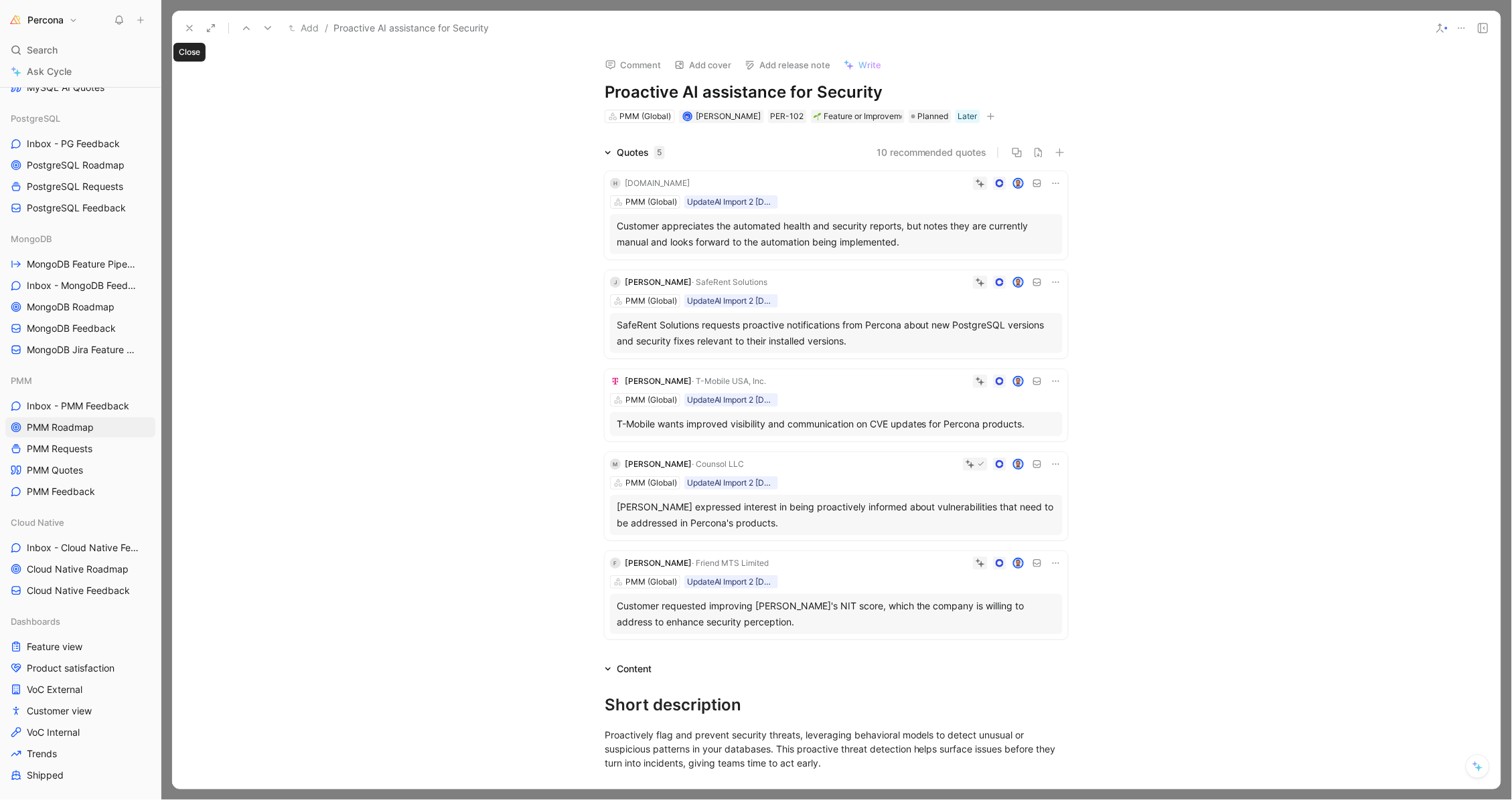
click at [185, 25] on icon at bounding box center [189, 28] width 11 height 11
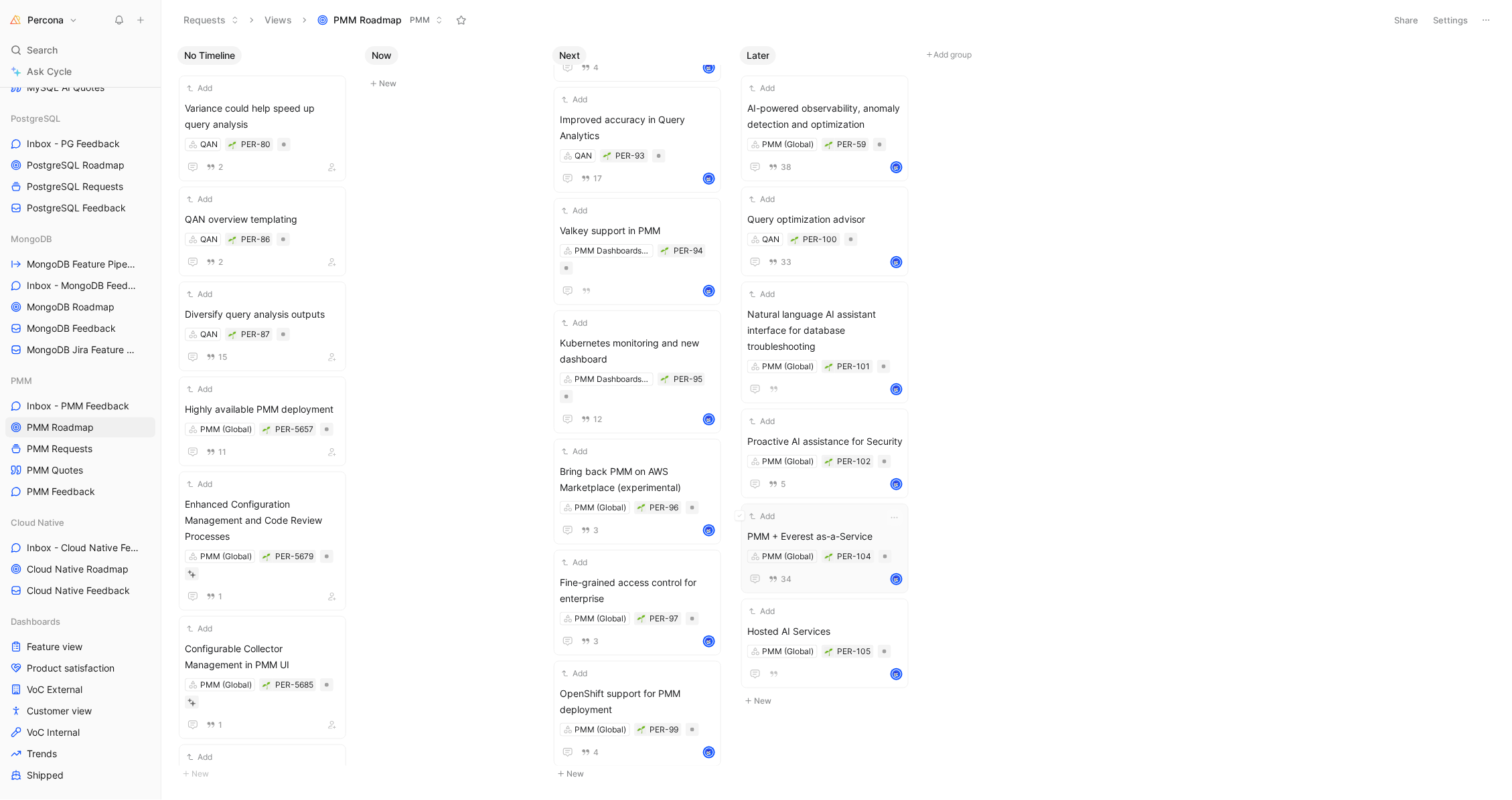
click at [829, 524] on div "Add" at bounding box center [816, 516] width 138 height 13
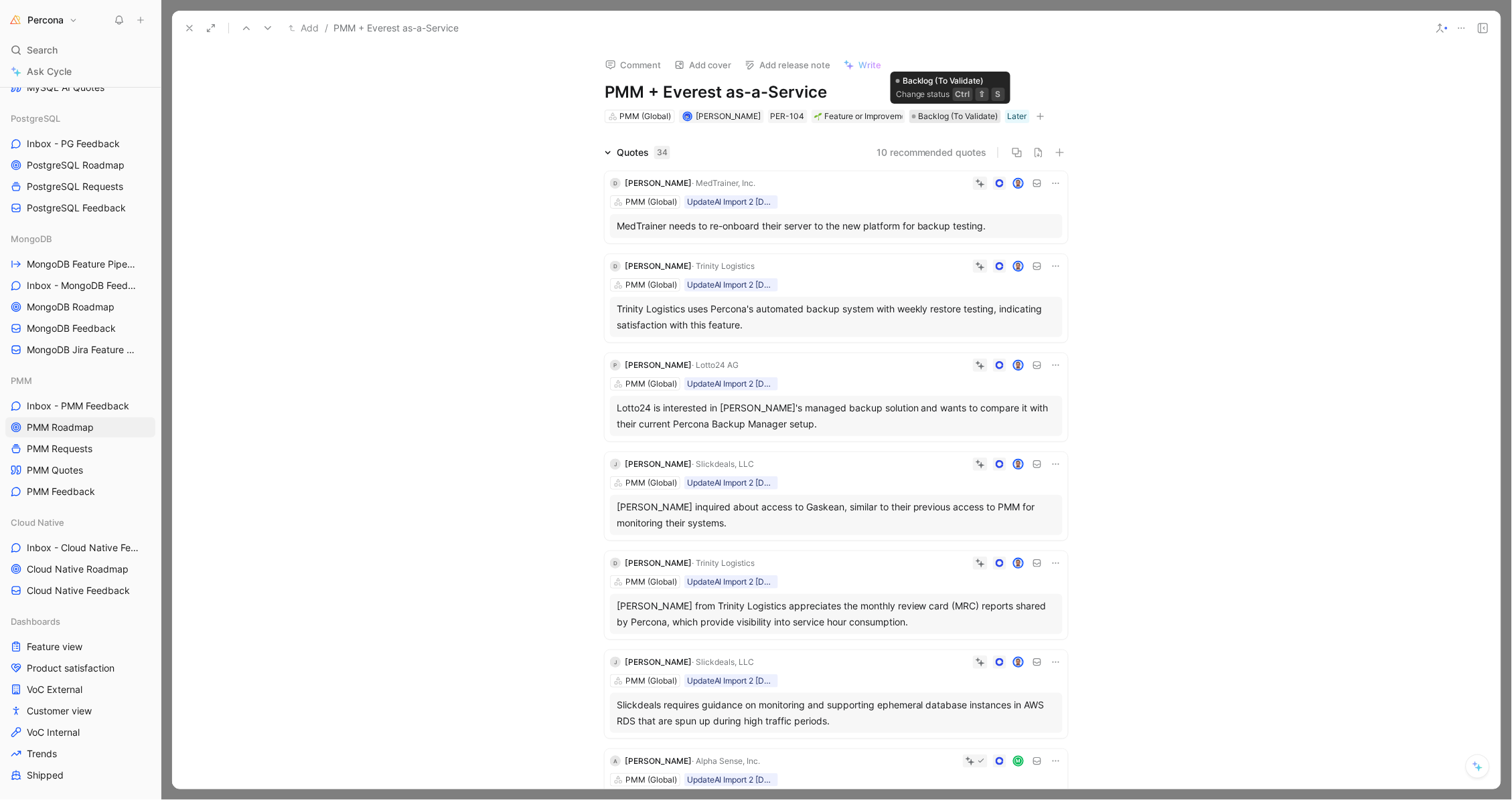
click at [945, 118] on span "Backlog (To Validate)" at bounding box center [958, 116] width 79 height 13
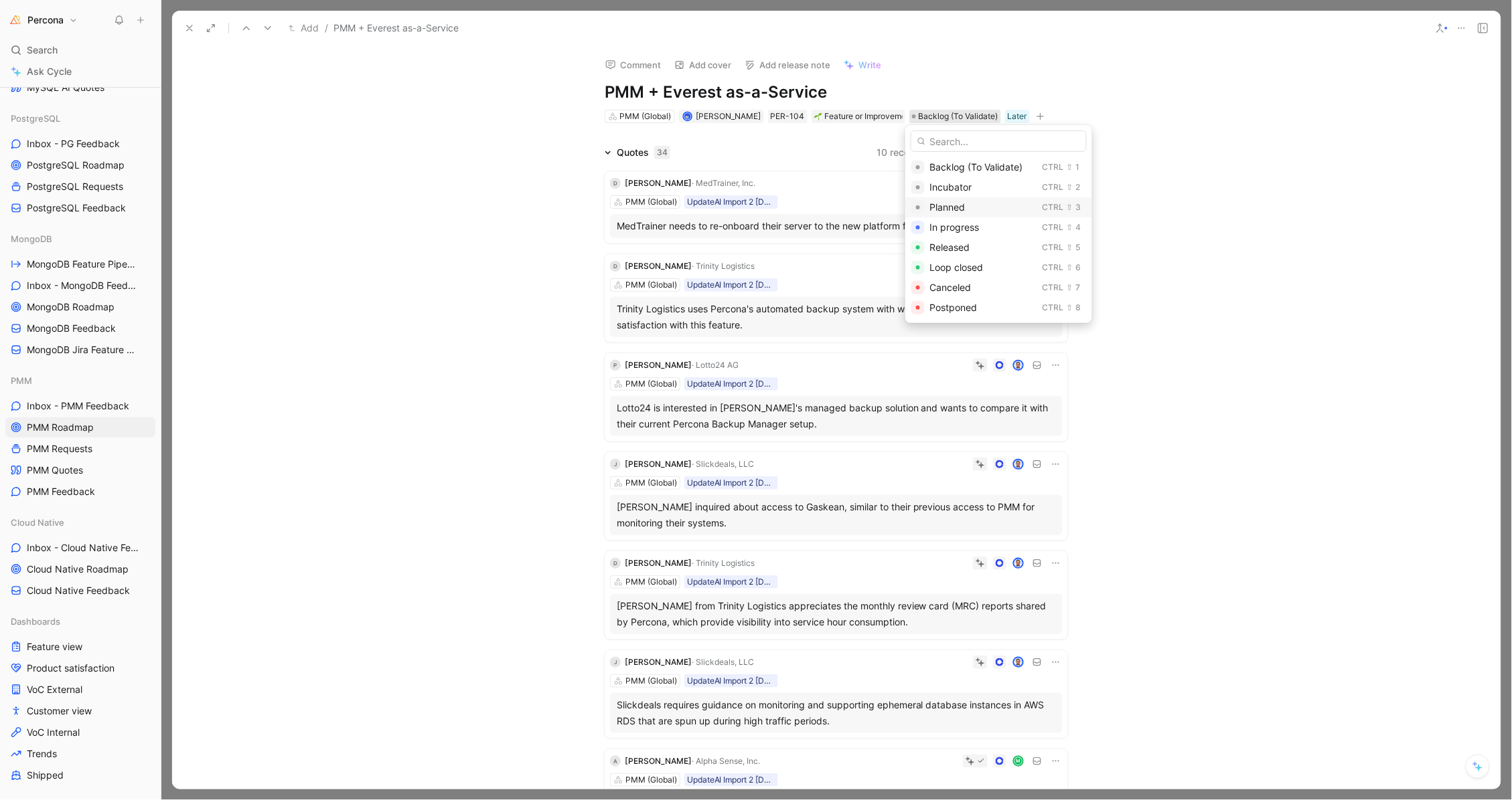
click at [950, 208] on span "Planned" at bounding box center [948, 207] width 35 height 11
click at [185, 25] on icon at bounding box center [189, 28] width 11 height 11
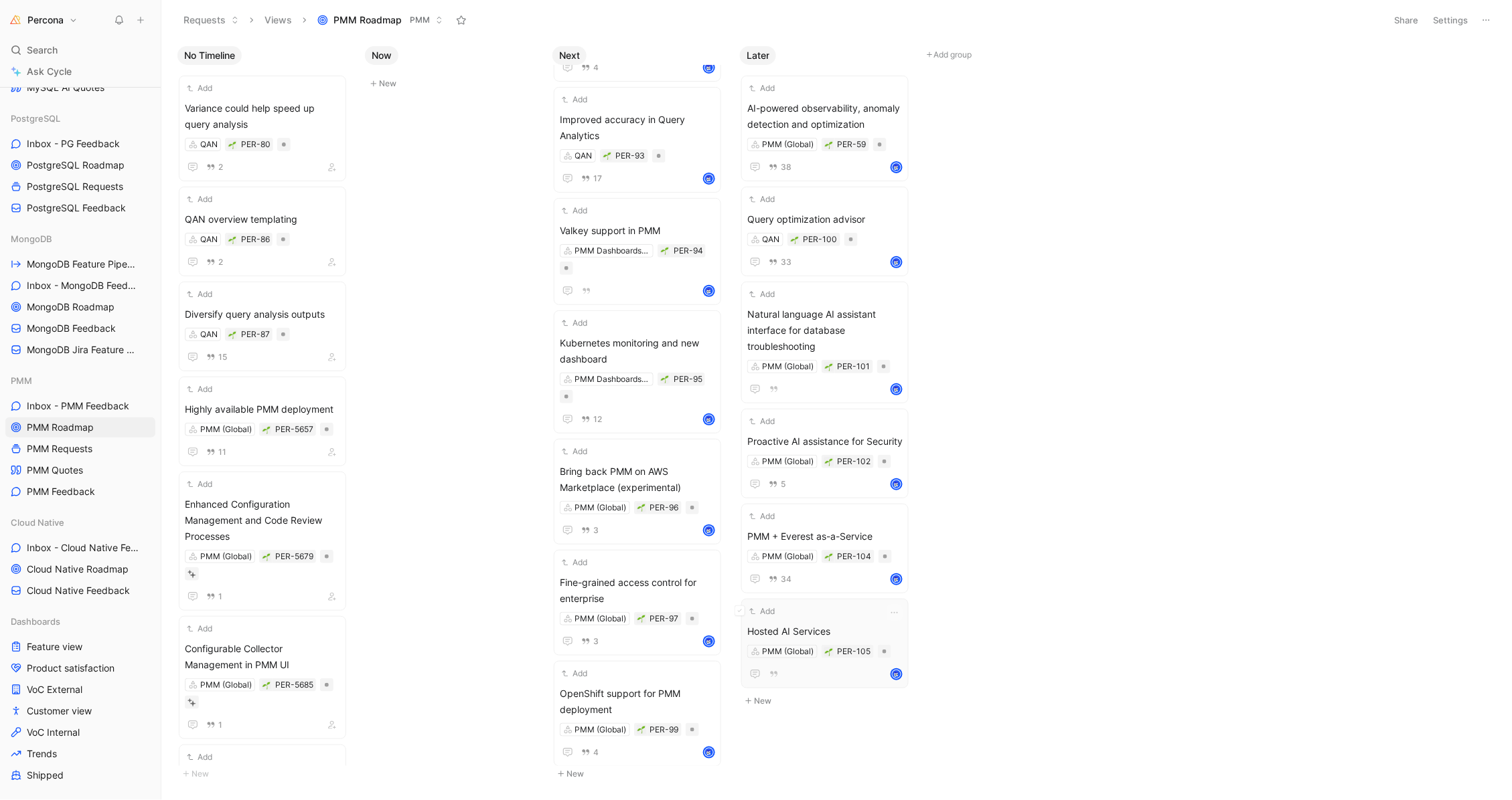
click at [841, 619] on div "Add" at bounding box center [816, 611] width 138 height 13
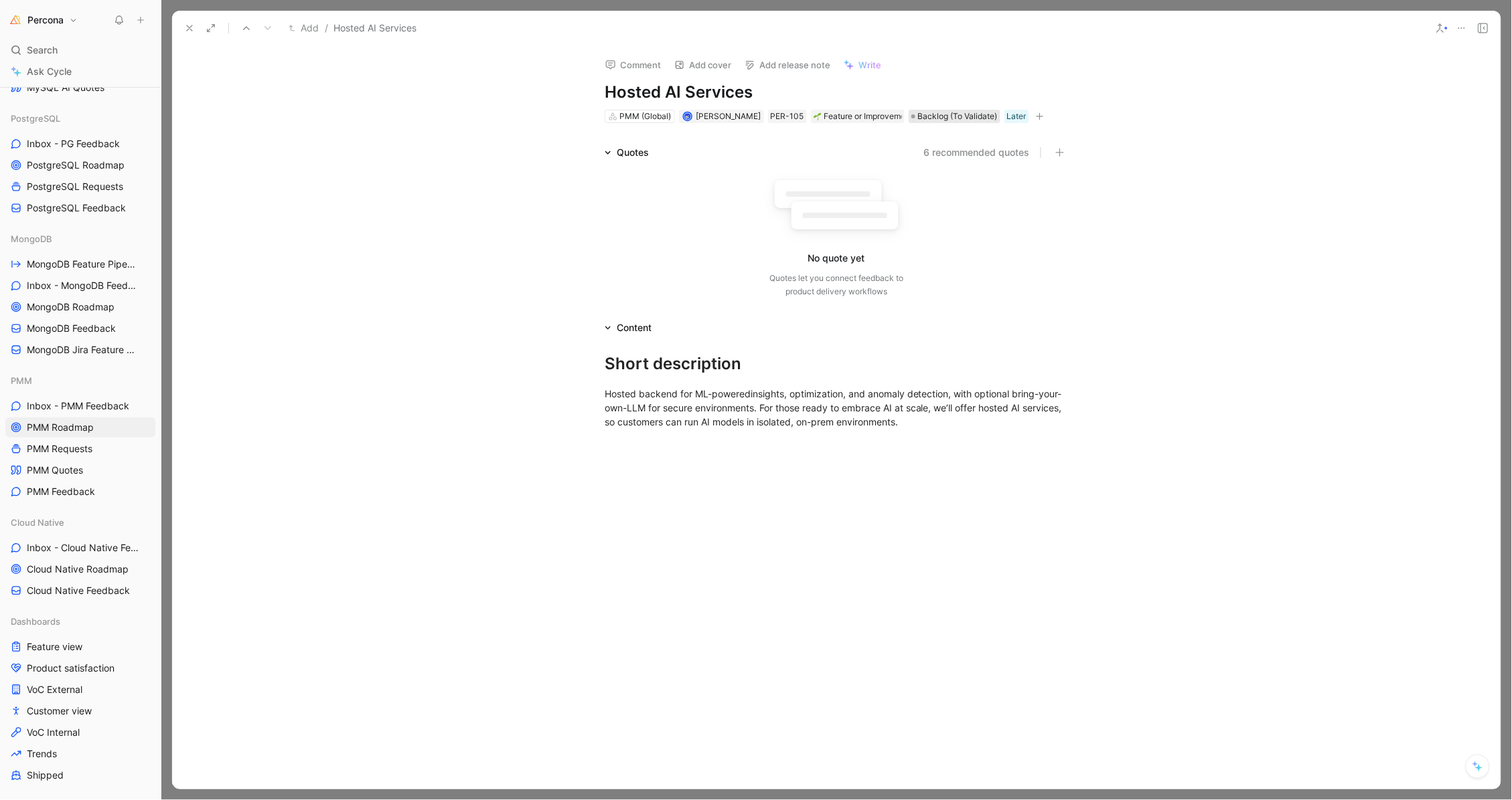
click at [948, 110] on span "Backlog (To Validate)" at bounding box center [957, 116] width 79 height 13
click at [944, 122] on div "PMM (Global) Tihomir Hadzhiev PER-105 Feature or Improvement Backlog (To Valida…" at bounding box center [836, 116] width 466 height 16
click at [944, 116] on span "Backlog (To Validate)" at bounding box center [957, 116] width 79 height 13
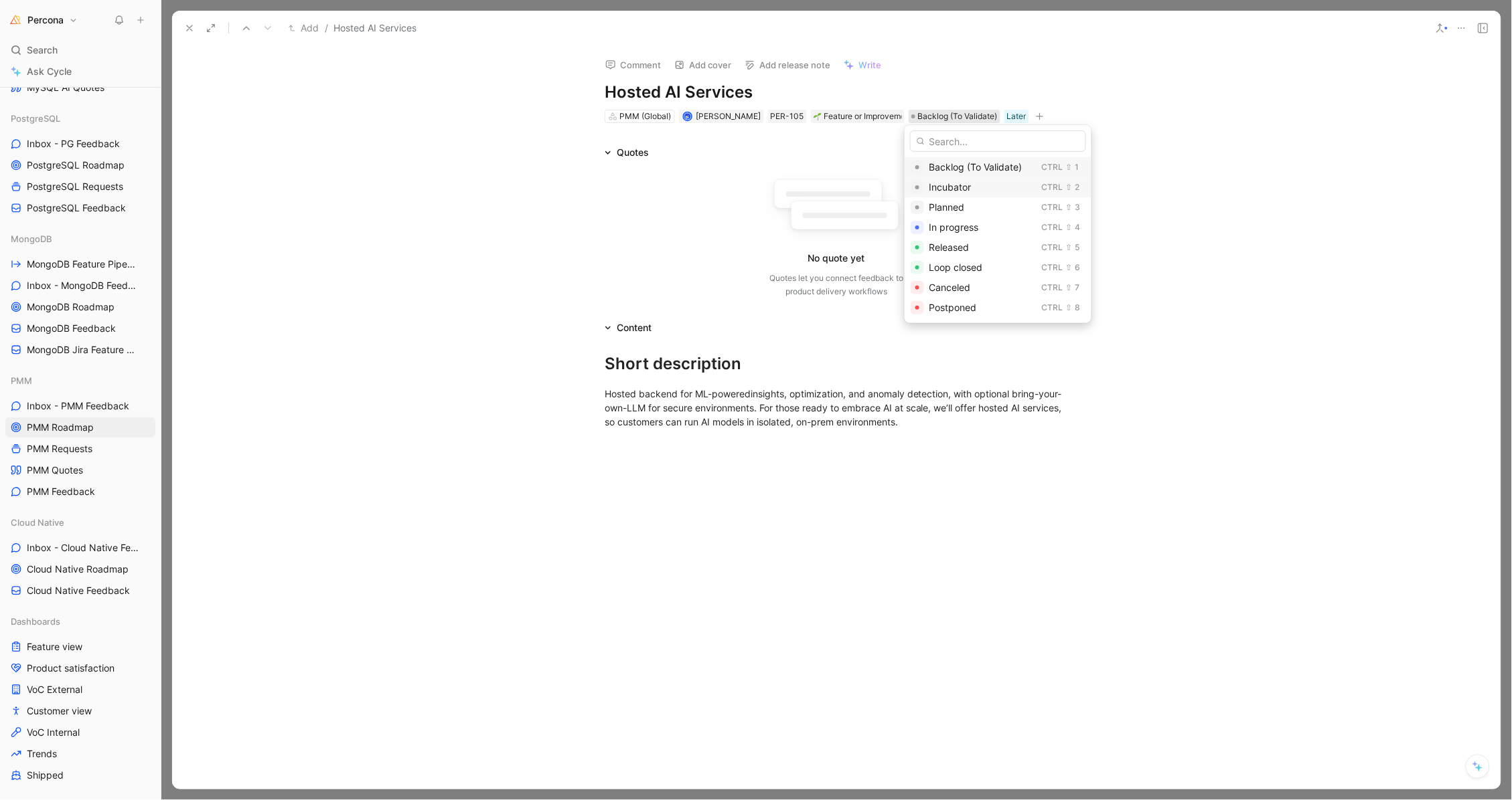
click at [958, 188] on span "Incubator" at bounding box center [950, 187] width 42 height 11
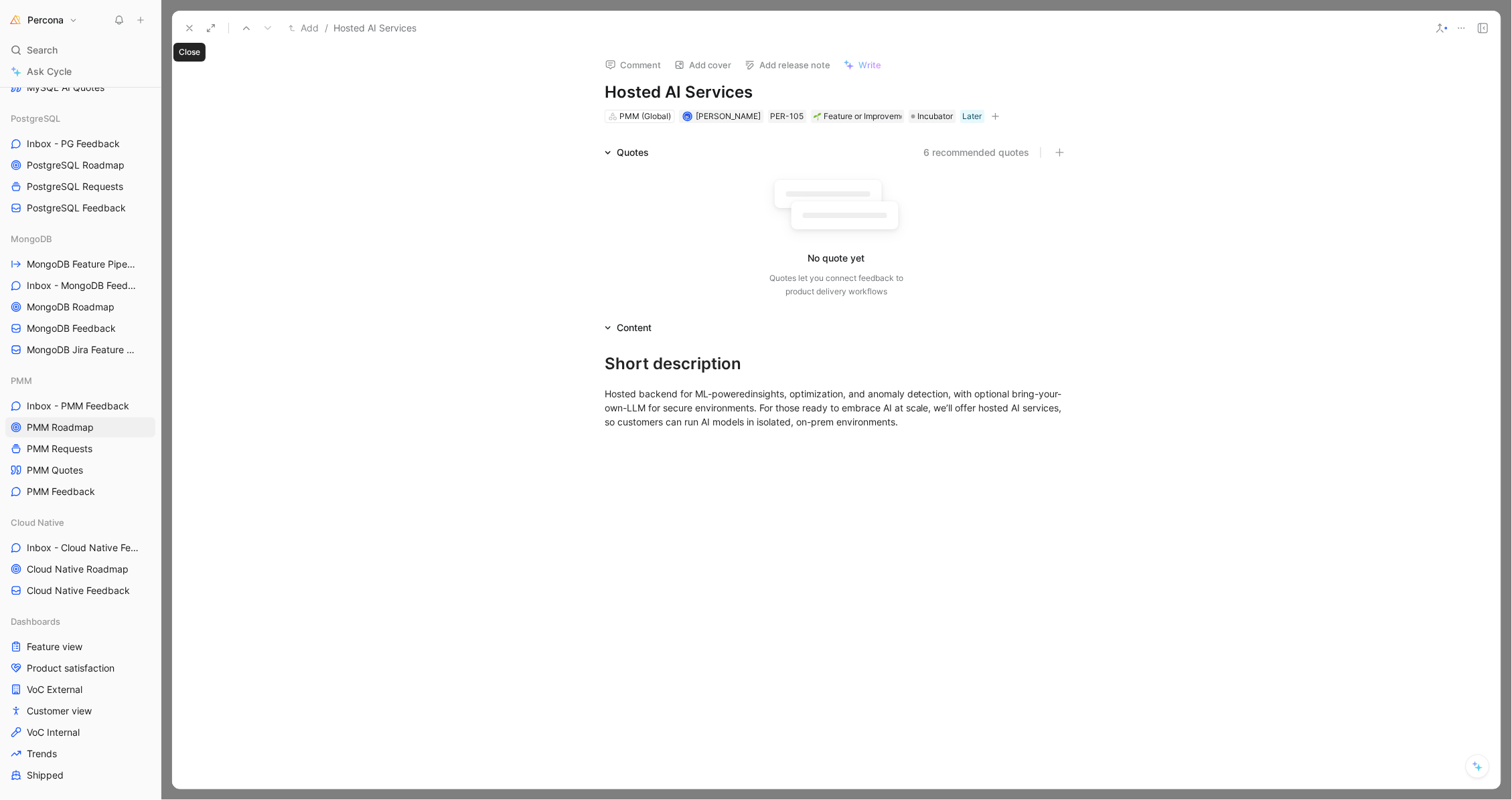
click at [189, 23] on icon at bounding box center [189, 28] width 11 height 11
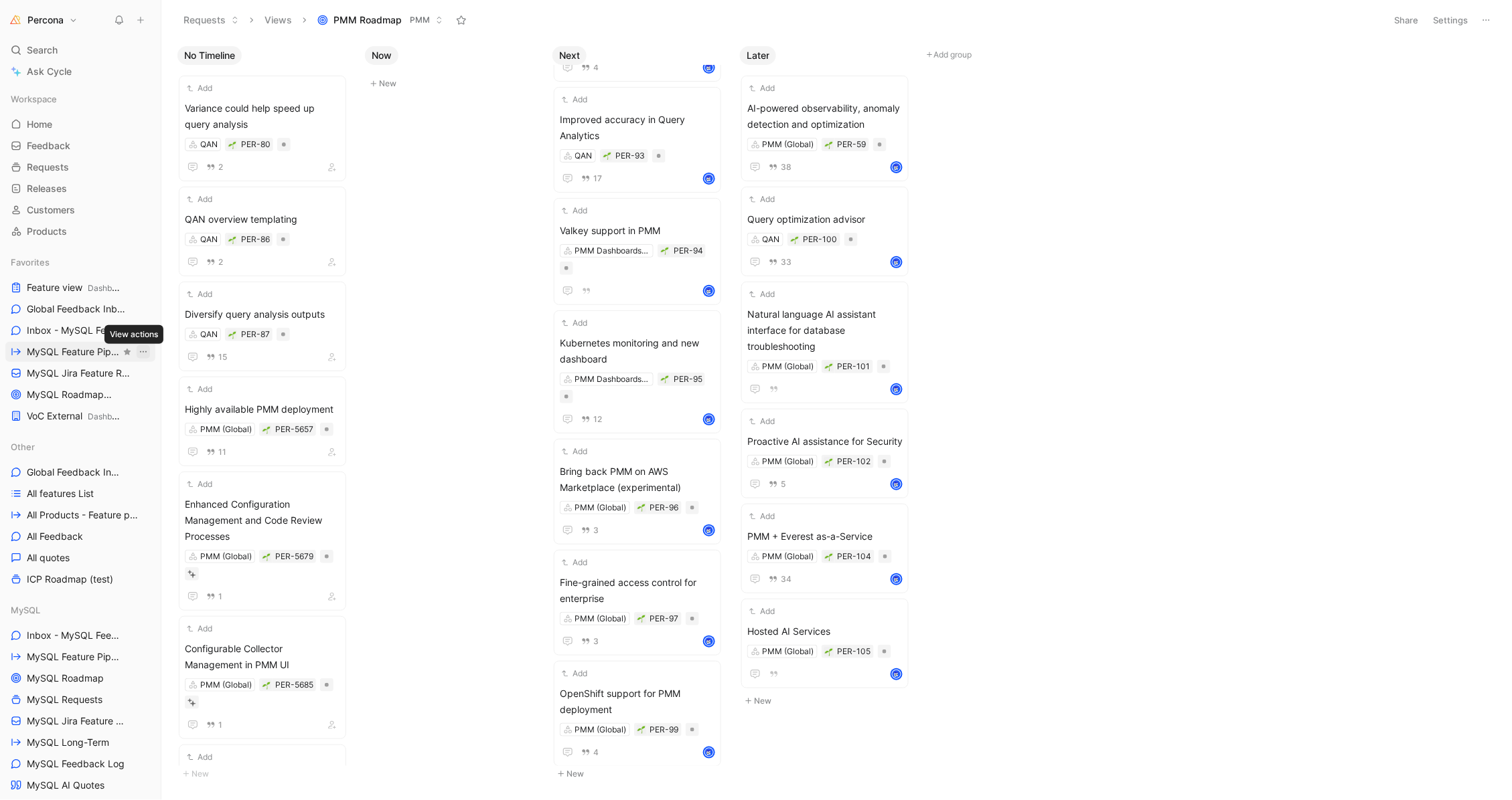
click at [138, 348] on icon "View actions" at bounding box center [144, 352] width 11 height 11
click at [133, 378] on span "Duplicate" at bounding box center [113, 376] width 41 height 11
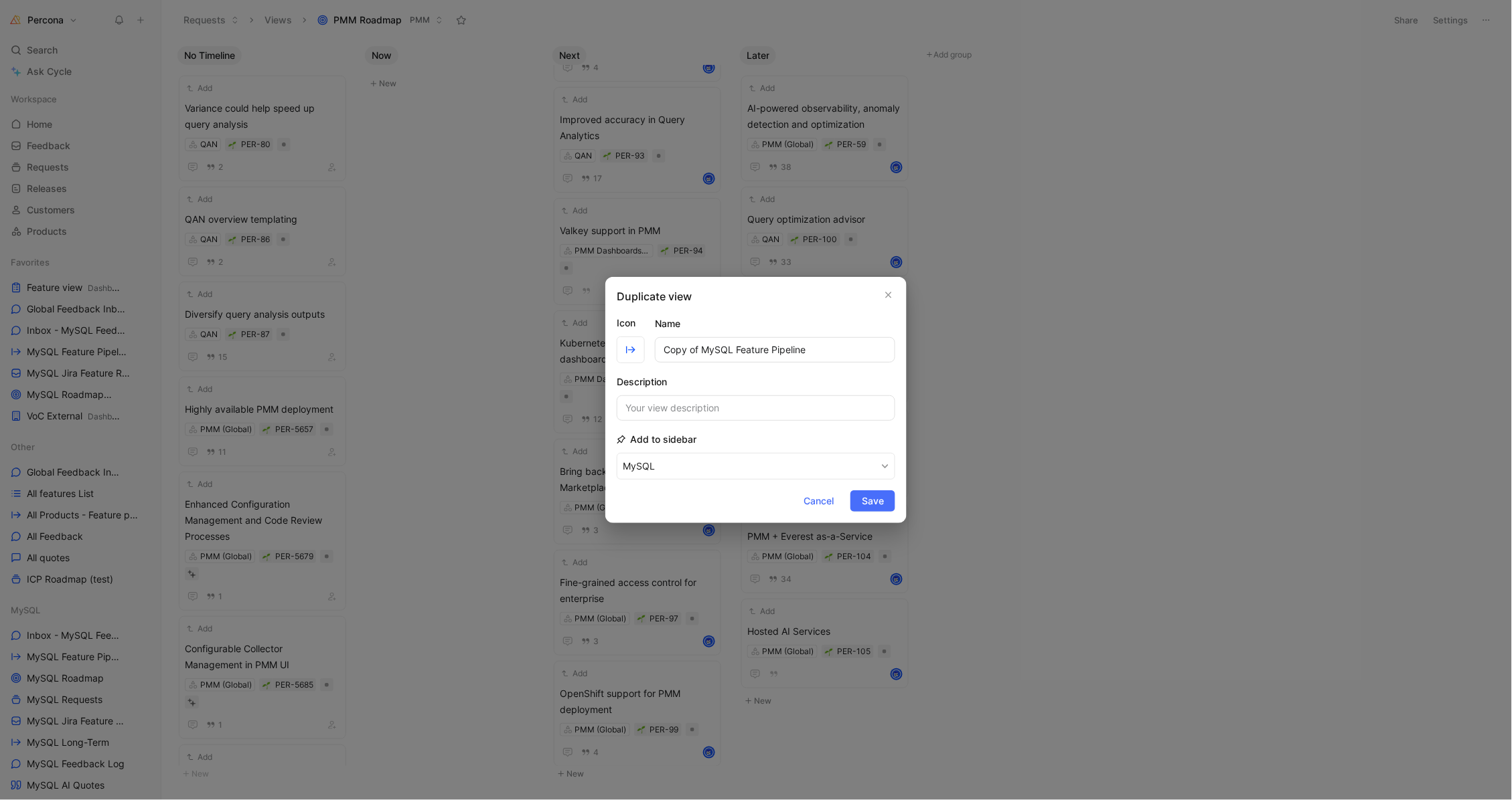
click at [689, 457] on button "MySQL" at bounding box center [756, 466] width 278 height 26
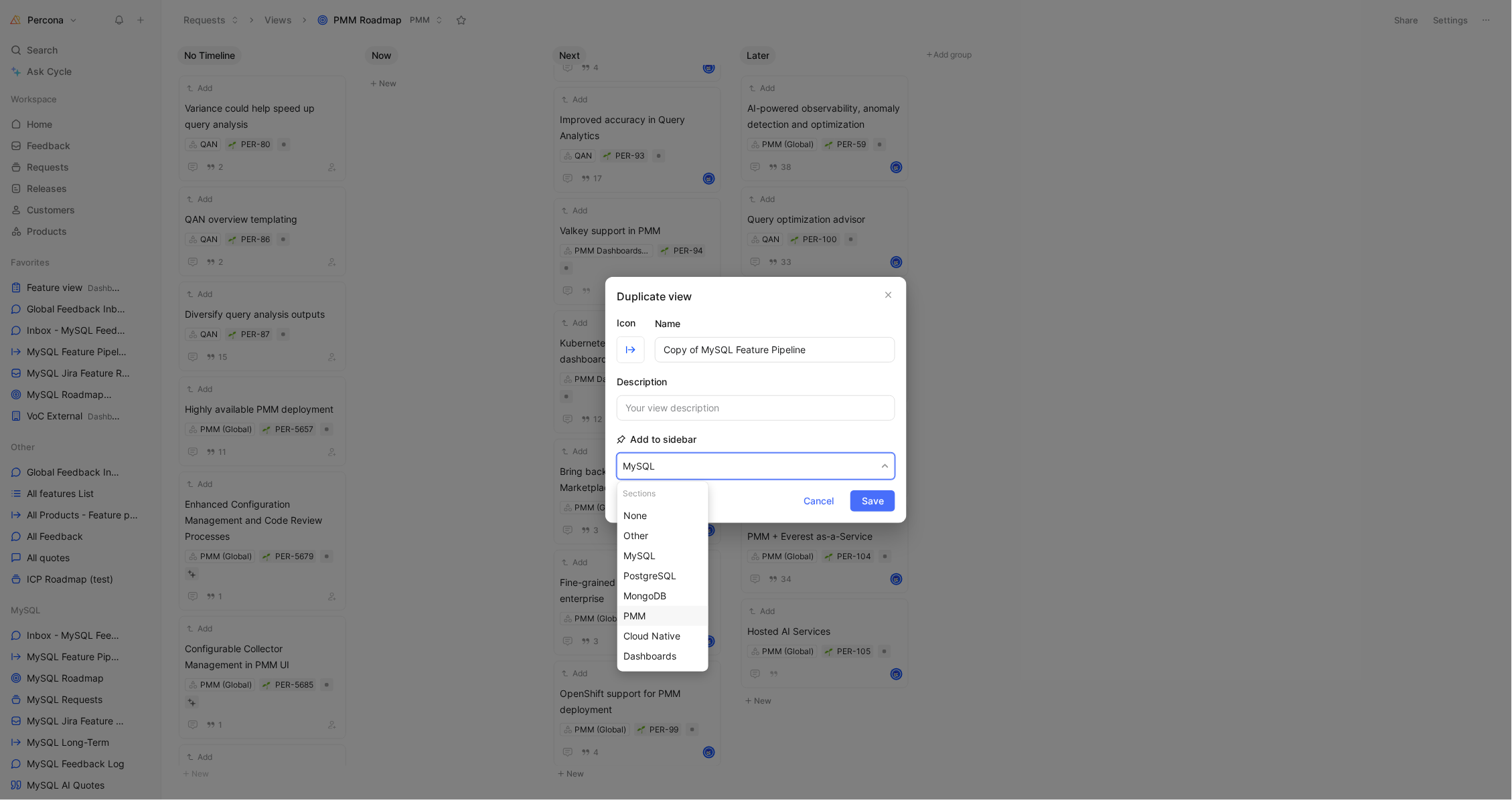
click at [673, 616] on div "PMM" at bounding box center [663, 616] width 79 height 16
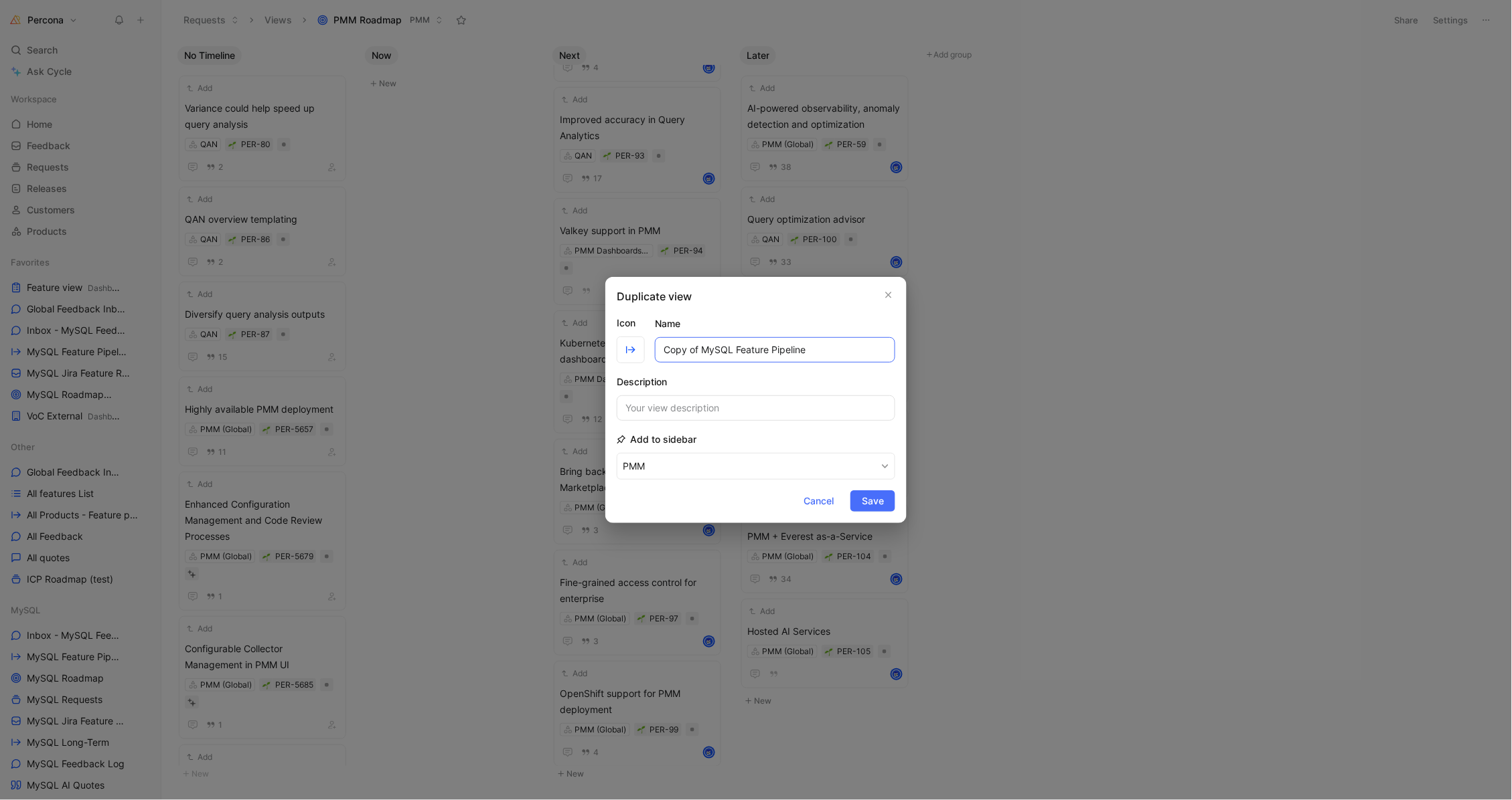
drag, startPoint x: 731, startPoint y: 348, endPoint x: 661, endPoint y: 347, distance: 70.0
click at [660, 347] on input "Copy of MySQL Feature Pipeline" at bounding box center [775, 349] width 240 height 26
type input "PMM Feature Pipeline"
click at [876, 503] on span "Save" at bounding box center [873, 501] width 22 height 16
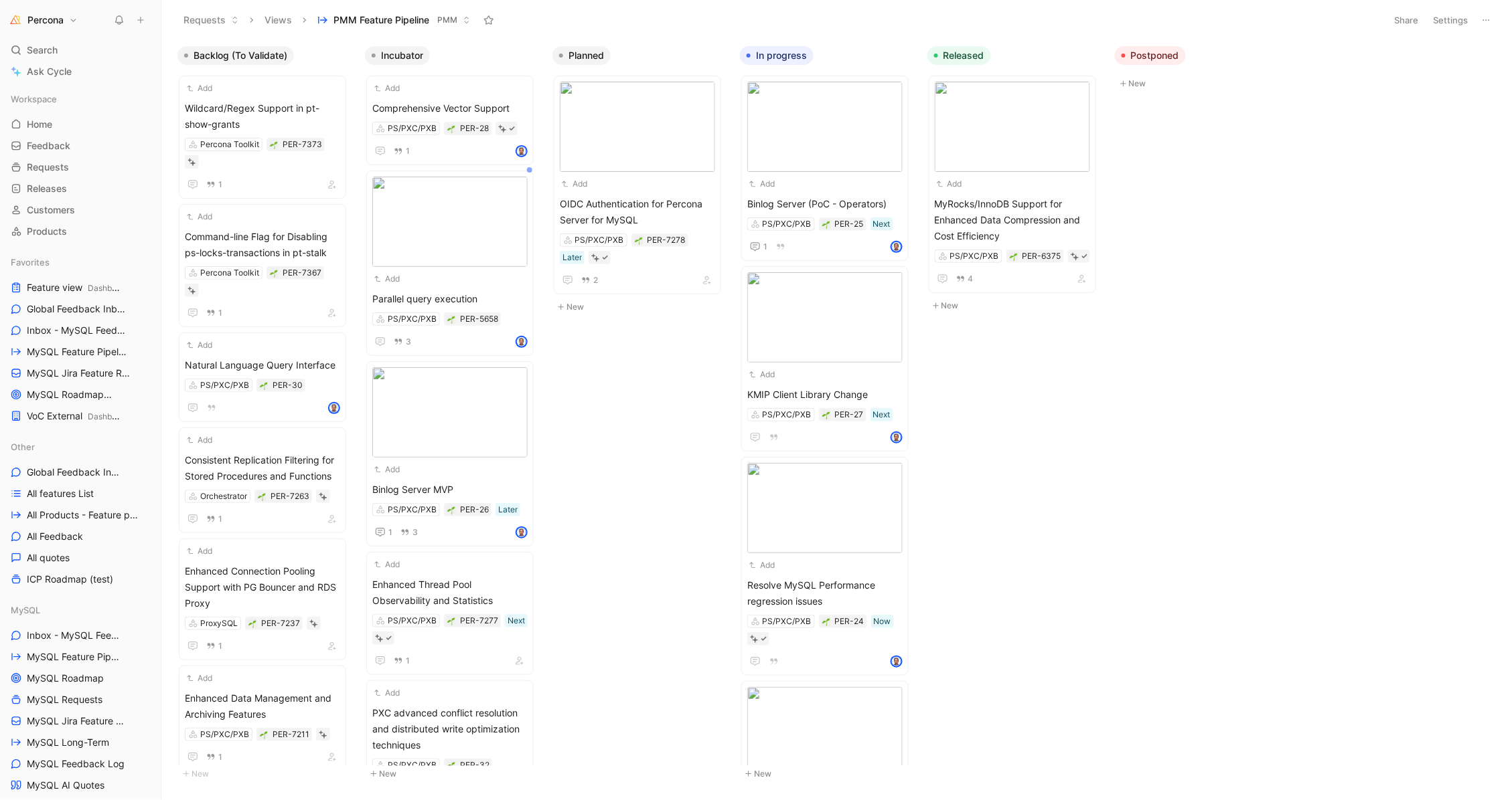
click at [1457, 19] on button "Settings" at bounding box center [1450, 19] width 47 height 18
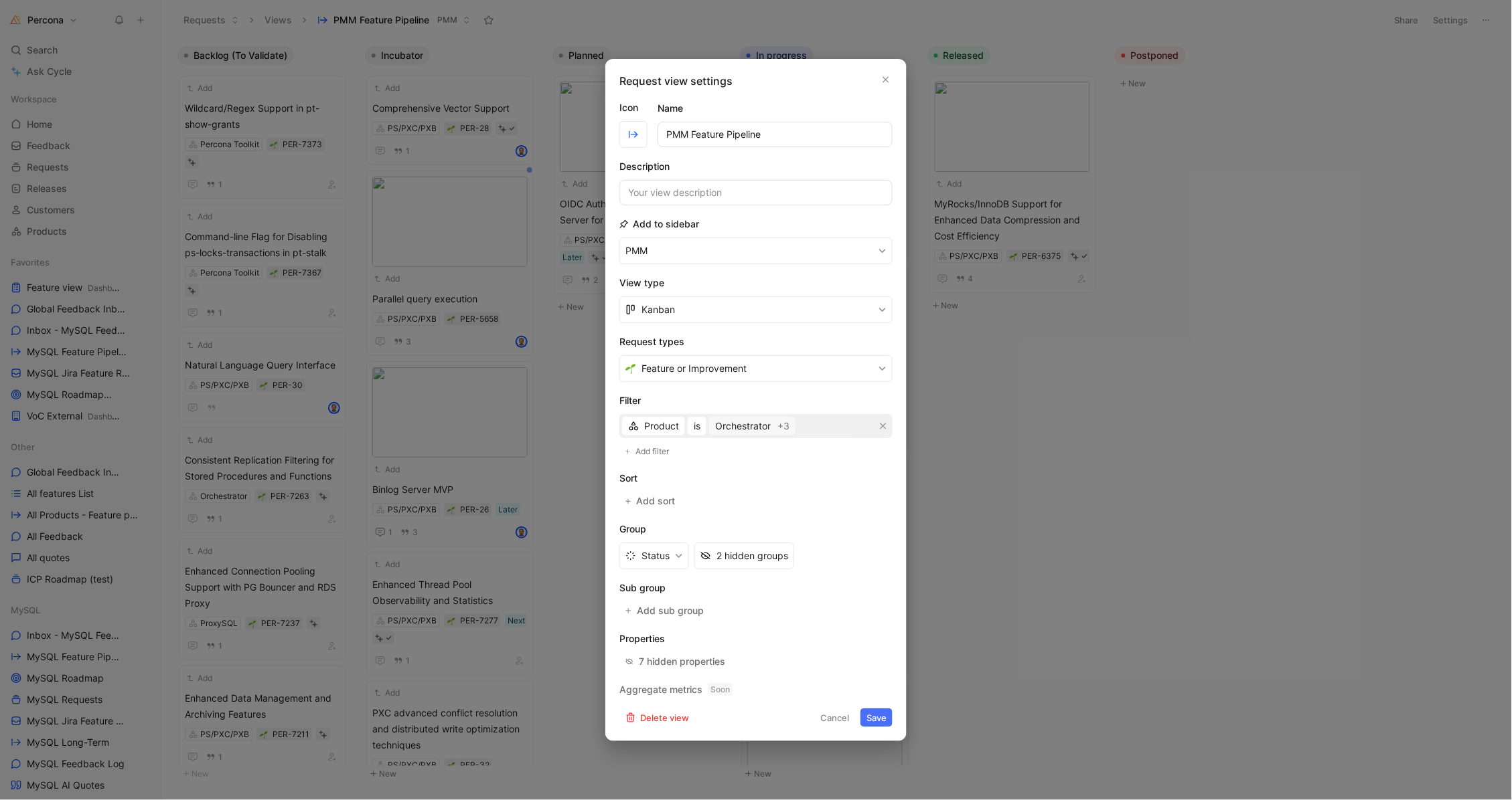
click at [734, 424] on span "Orchestrator" at bounding box center [742, 426] width 55 height 16
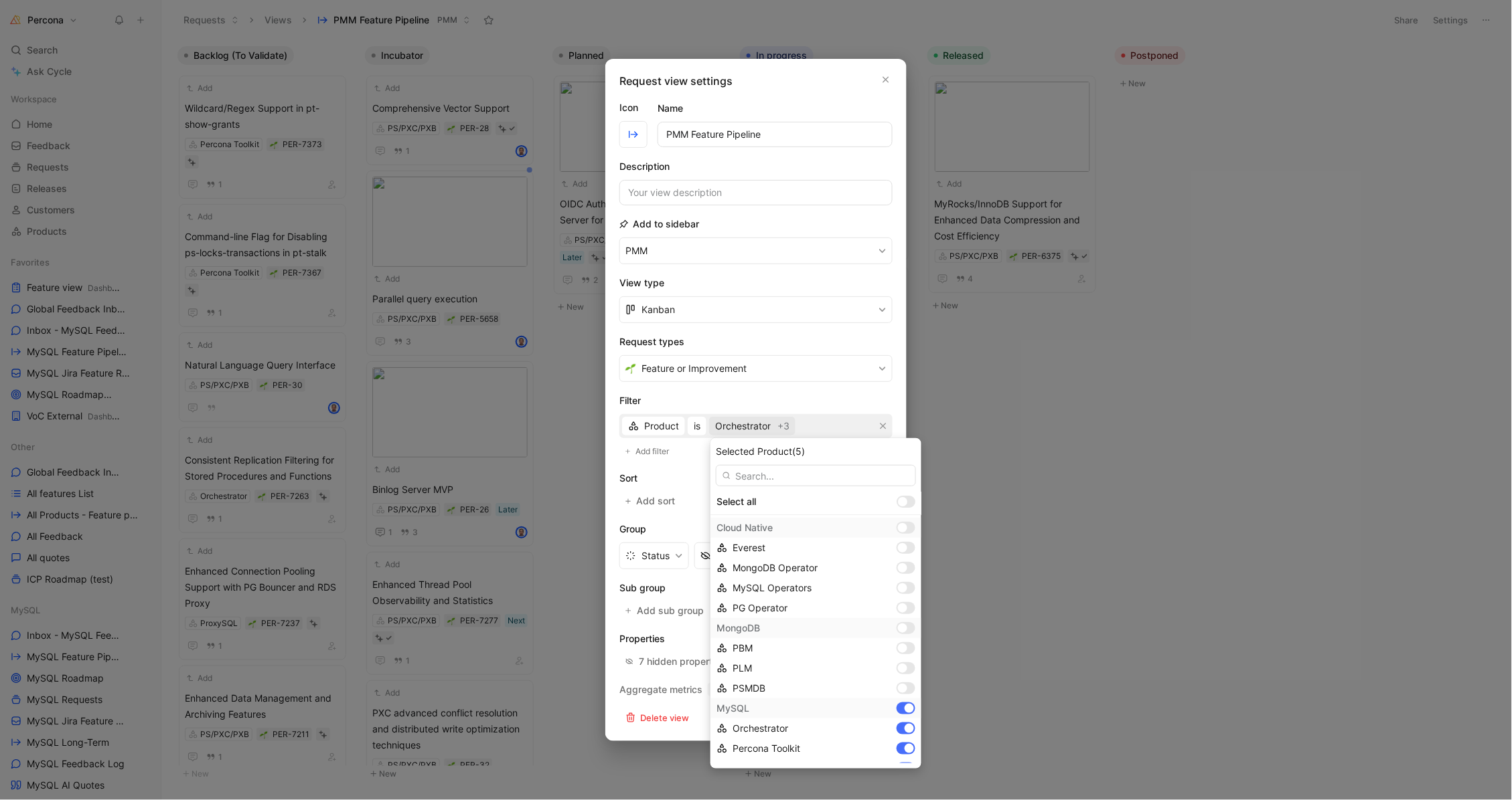
click at [896, 708] on div "MySQL" at bounding box center [816, 708] width 211 height 20
click at [907, 654] on div at bounding box center [903, 657] width 10 height 10
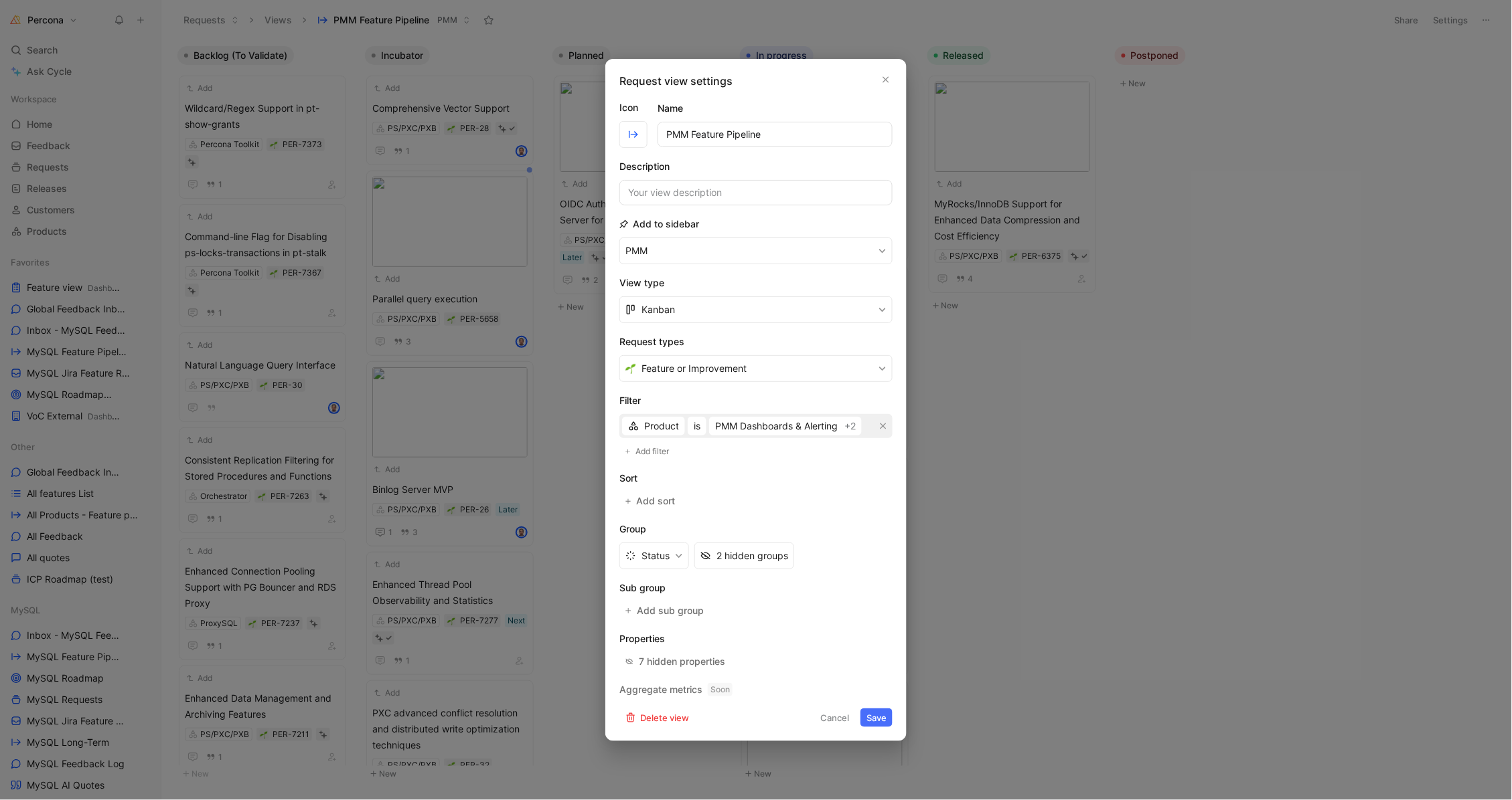
click at [873, 719] on button "Save" at bounding box center [876, 717] width 32 height 18
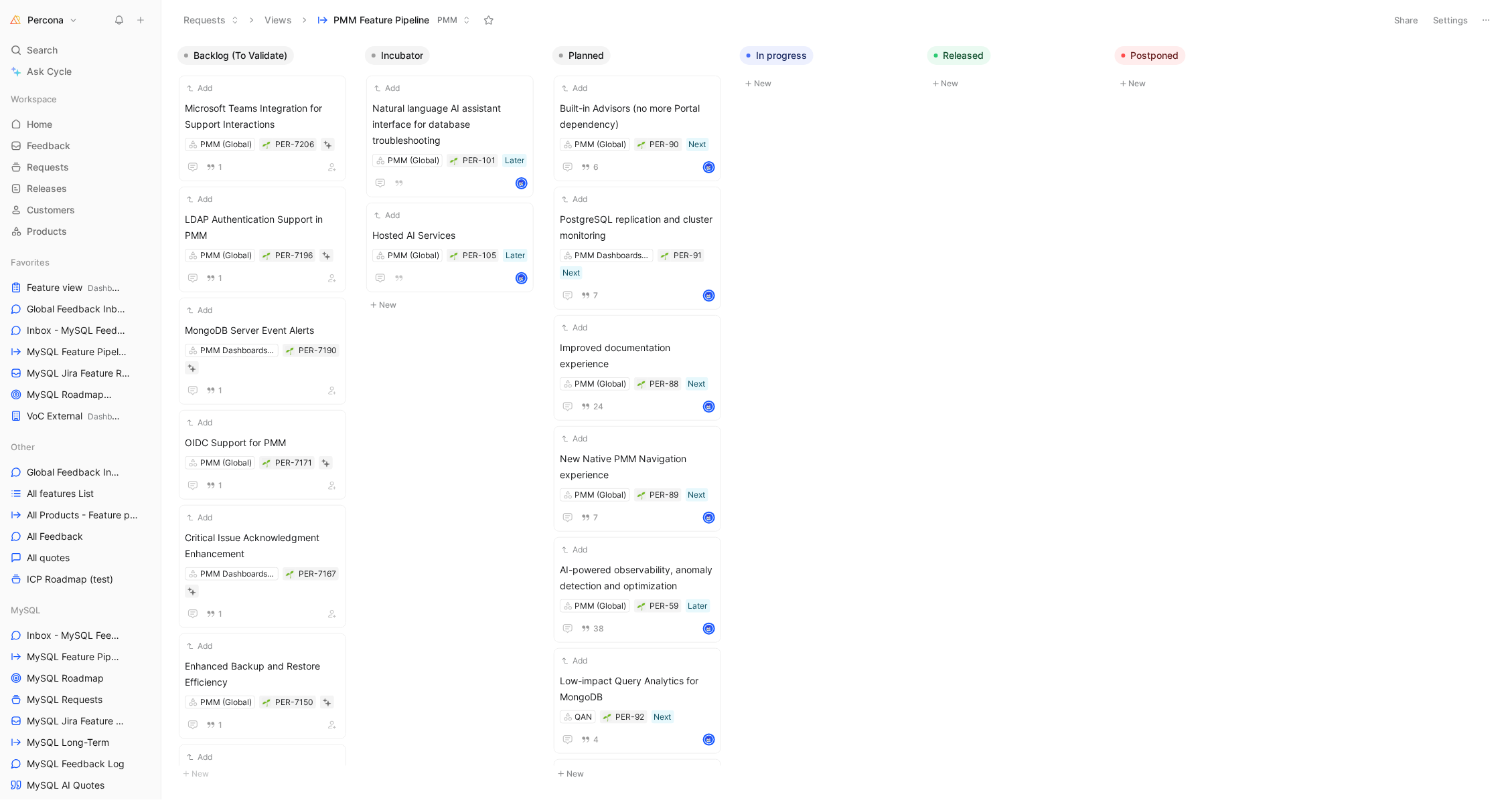
click at [1153, 52] on span "Postponed" at bounding box center [1154, 55] width 48 height 13
click at [958, 55] on span "Released" at bounding box center [963, 55] width 41 height 13
click at [245, 52] on span "Backlog (To Validate)" at bounding box center [240, 55] width 93 height 13
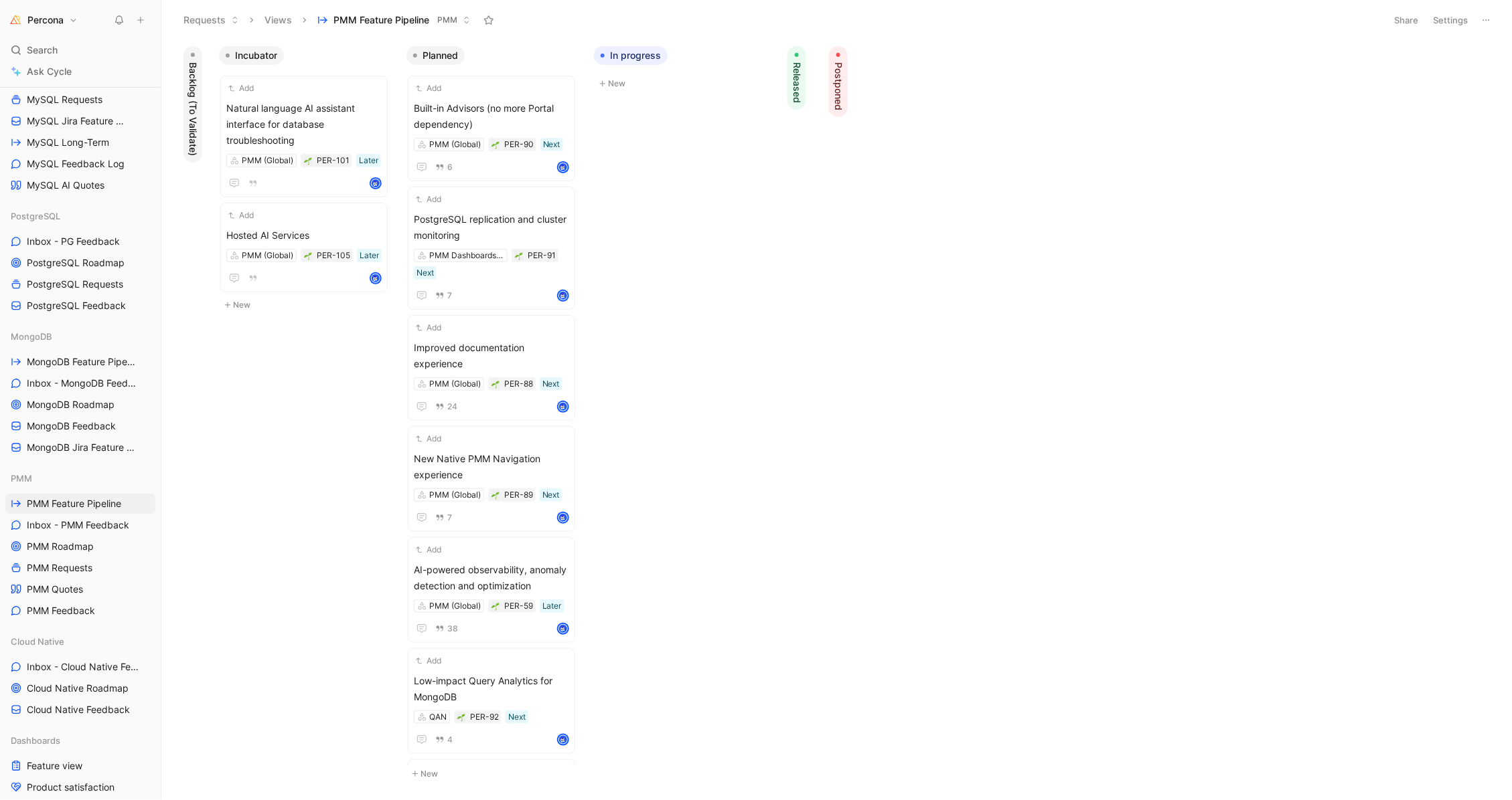
scroll to position [635, 0]
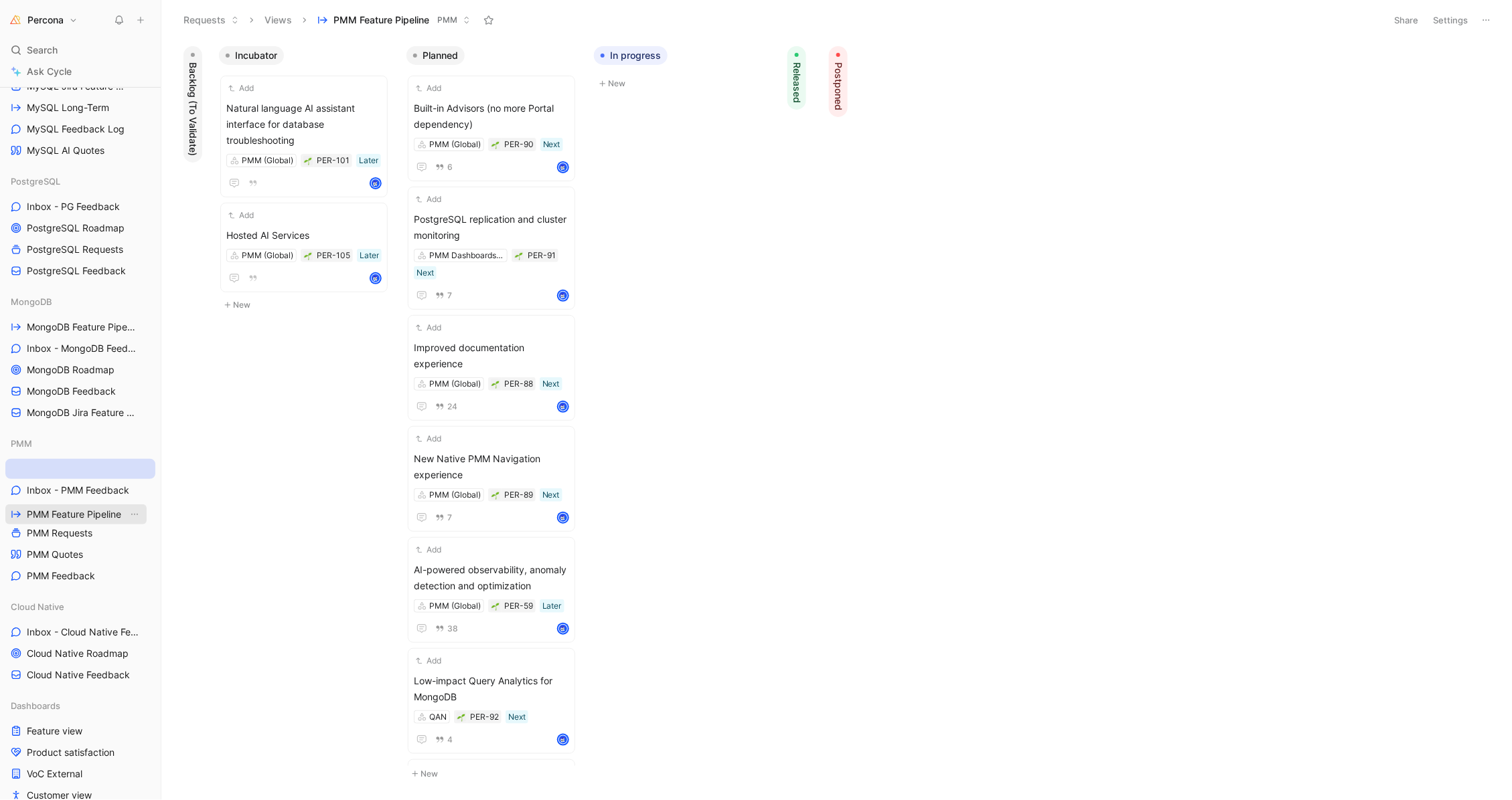
drag, startPoint x: 71, startPoint y: 470, endPoint x: 71, endPoint y: 516, distance: 46.0
drag, startPoint x: 91, startPoint y: 556, endPoint x: 96, endPoint y: 510, distance: 46.3
click at [96, 510] on div "Workspace Home G then H Feedback G then F Requests G then R Releases G then L C…" at bounding box center [80, 167] width 150 height 1427
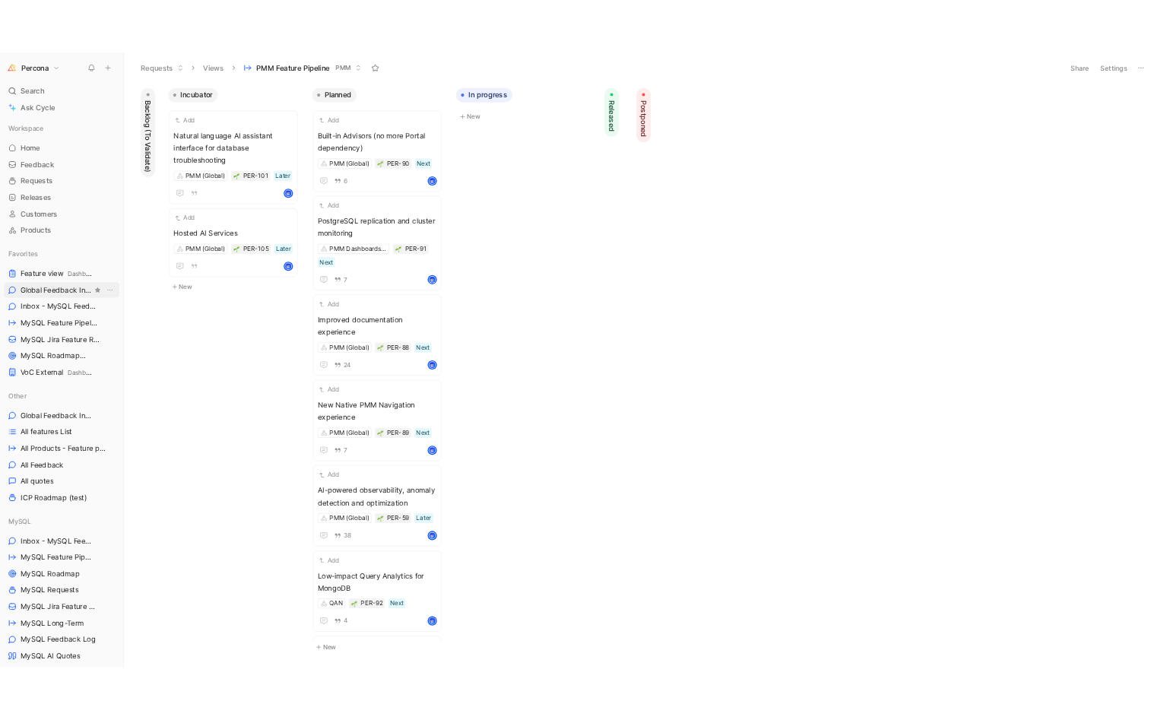
scroll to position [0, 0]
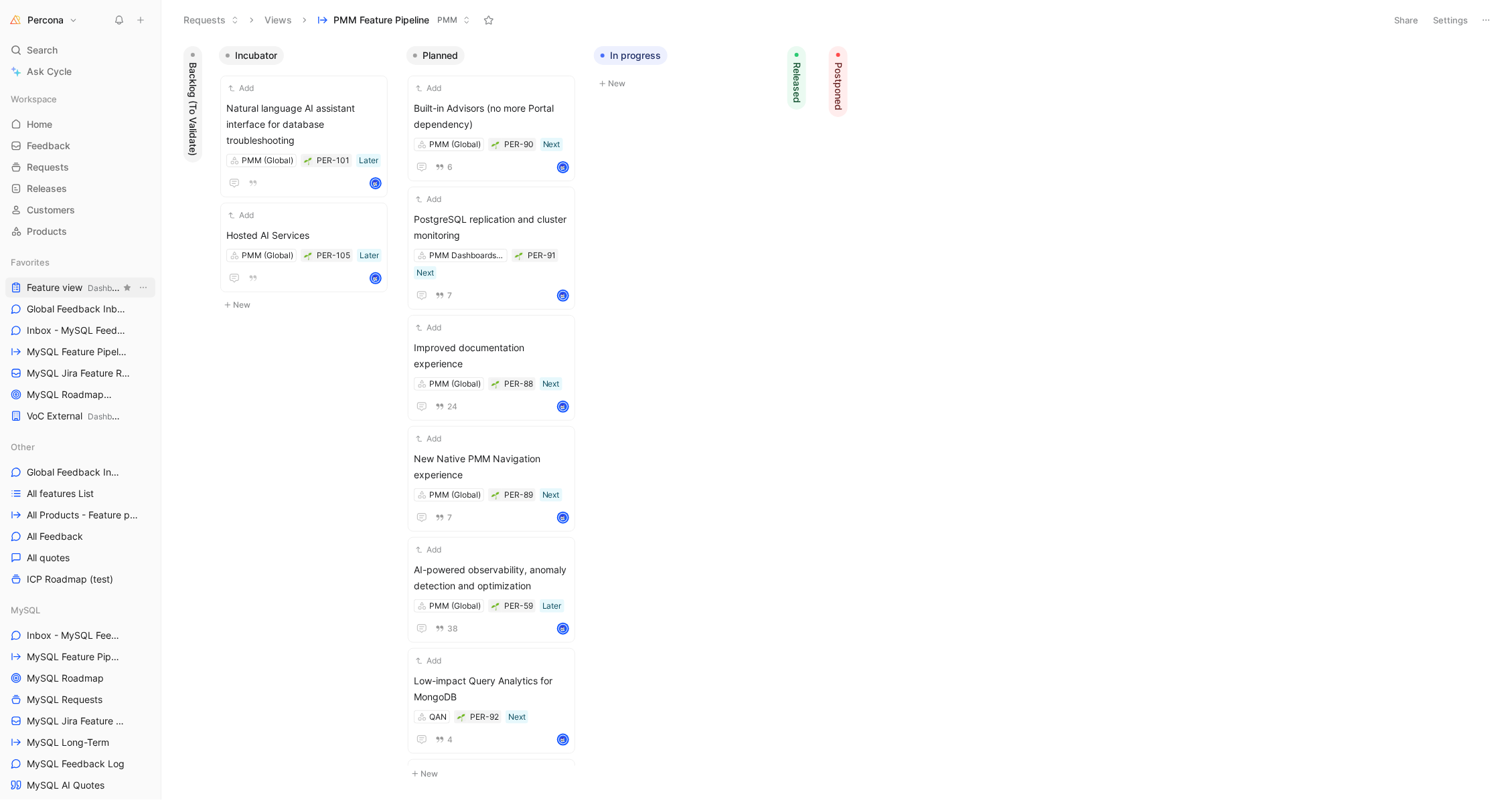
click at [70, 284] on span "Feature view Dashboards" at bounding box center [73, 288] width 93 height 14
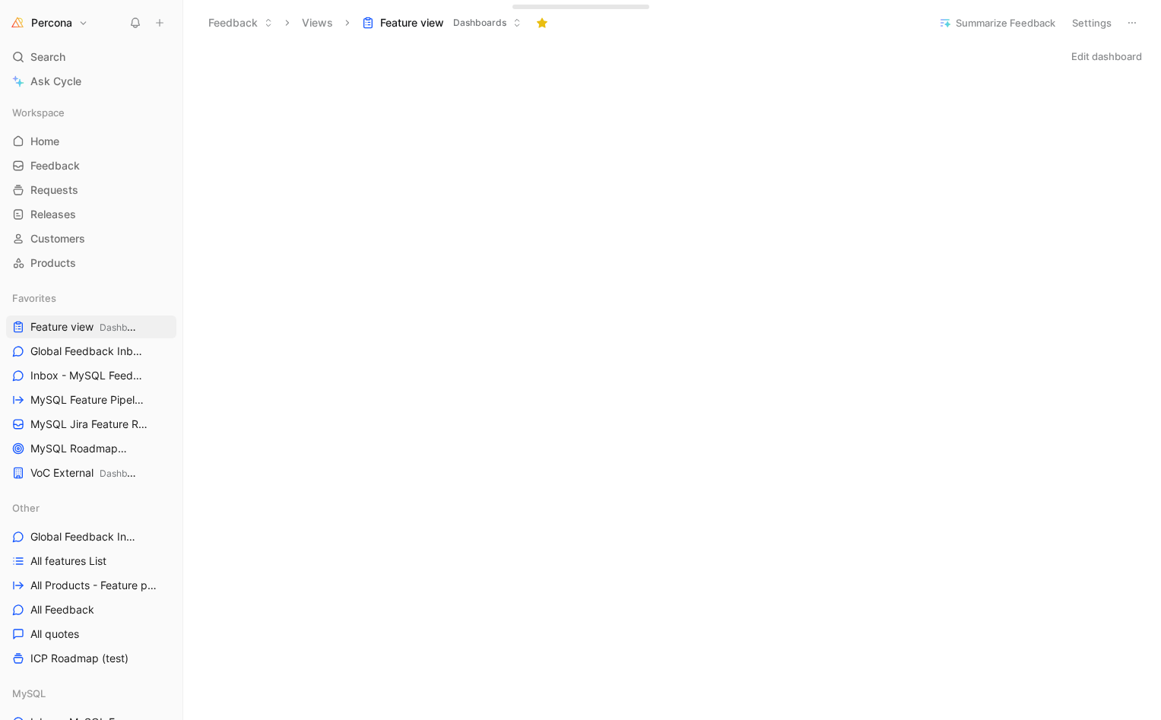
click at [658, 62] on div "Edit dashboard" at bounding box center [672, 56] width 978 height 21
click at [77, 429] on span "MySQL Jira Feature Requests MySQL" at bounding box center [83, 425] width 106 height 16
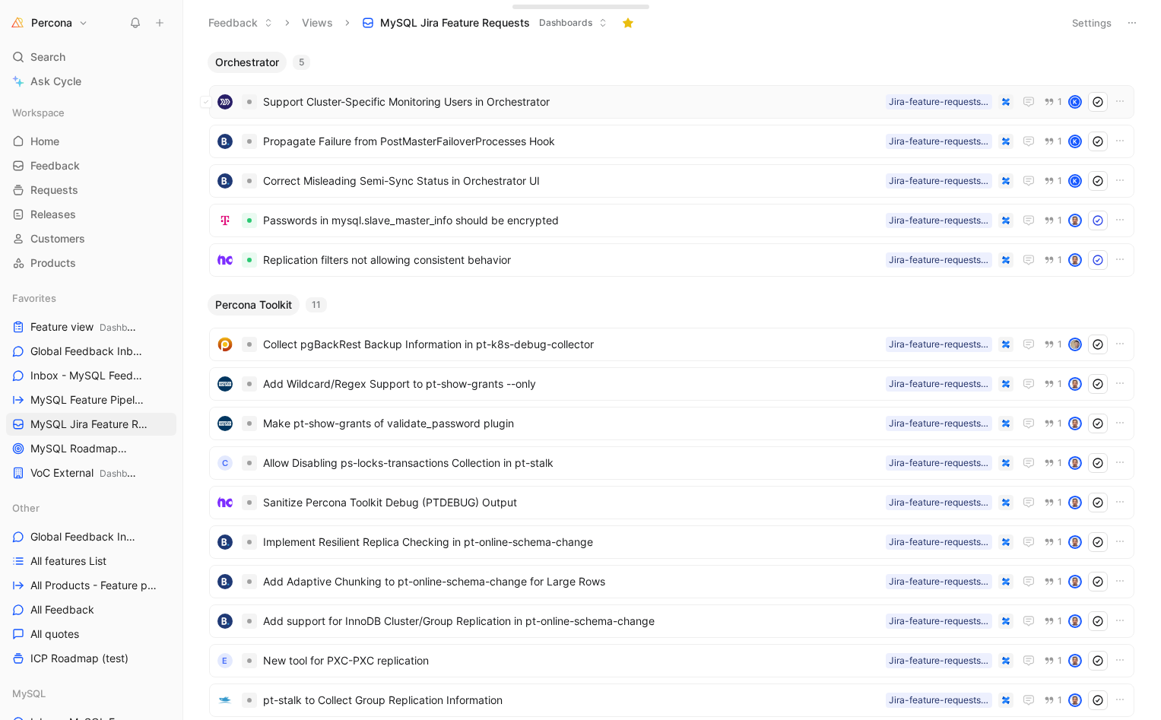
click at [443, 100] on span "Support Cluster-Specific Monitoring Users in Orchestrator" at bounding box center [571, 102] width 617 height 18
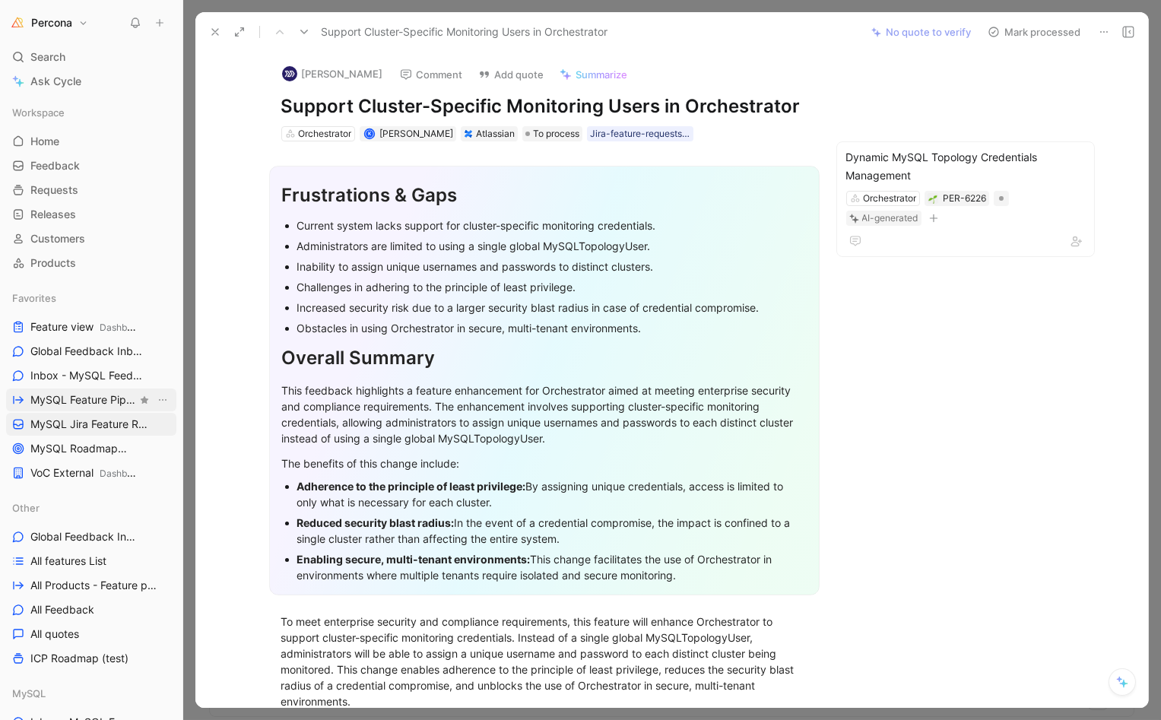
click at [67, 401] on span "MySQL Feature Pipeline MySQL" at bounding box center [83, 400] width 106 height 16
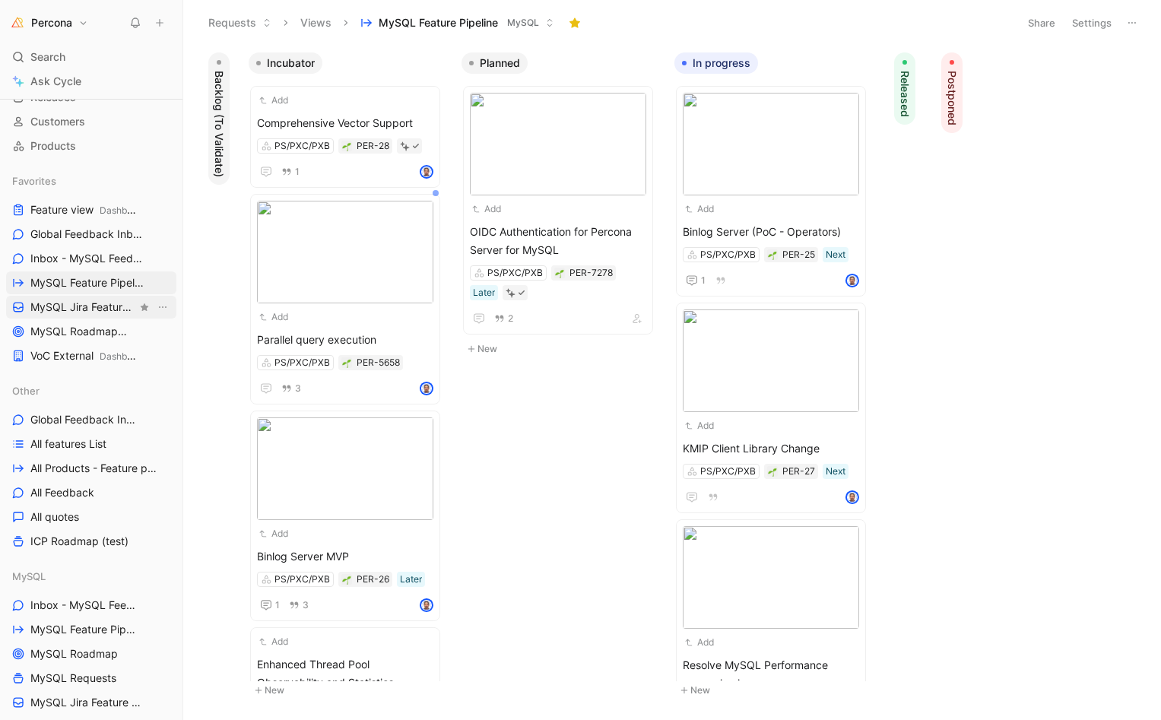
scroll to position [125, 0]
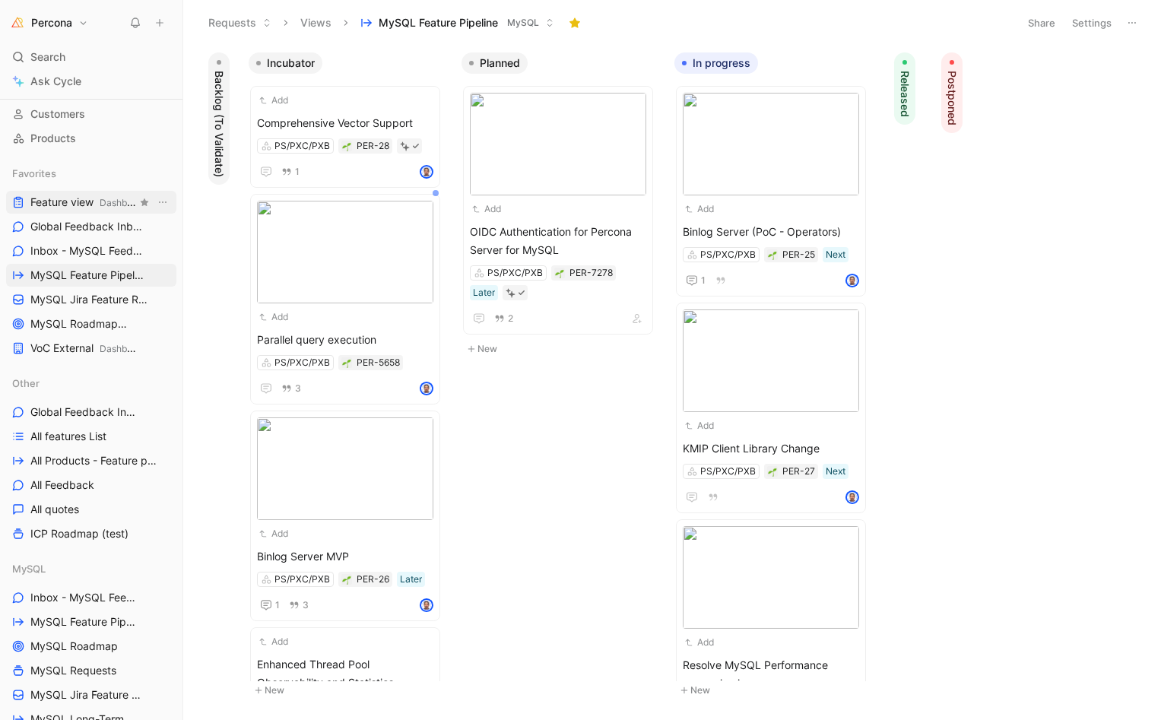
click at [68, 201] on span "Feature view Dashboards" at bounding box center [83, 203] width 106 height 16
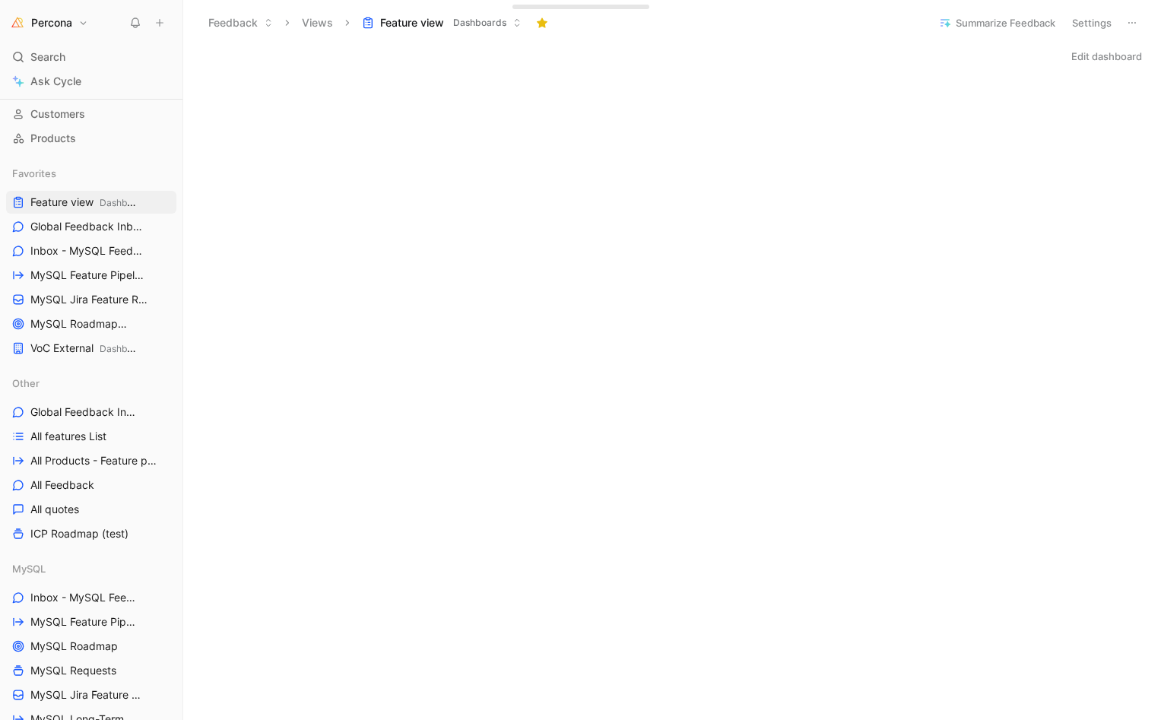
click at [576, 62] on div "Edit dashboard" at bounding box center [672, 56] width 978 height 21
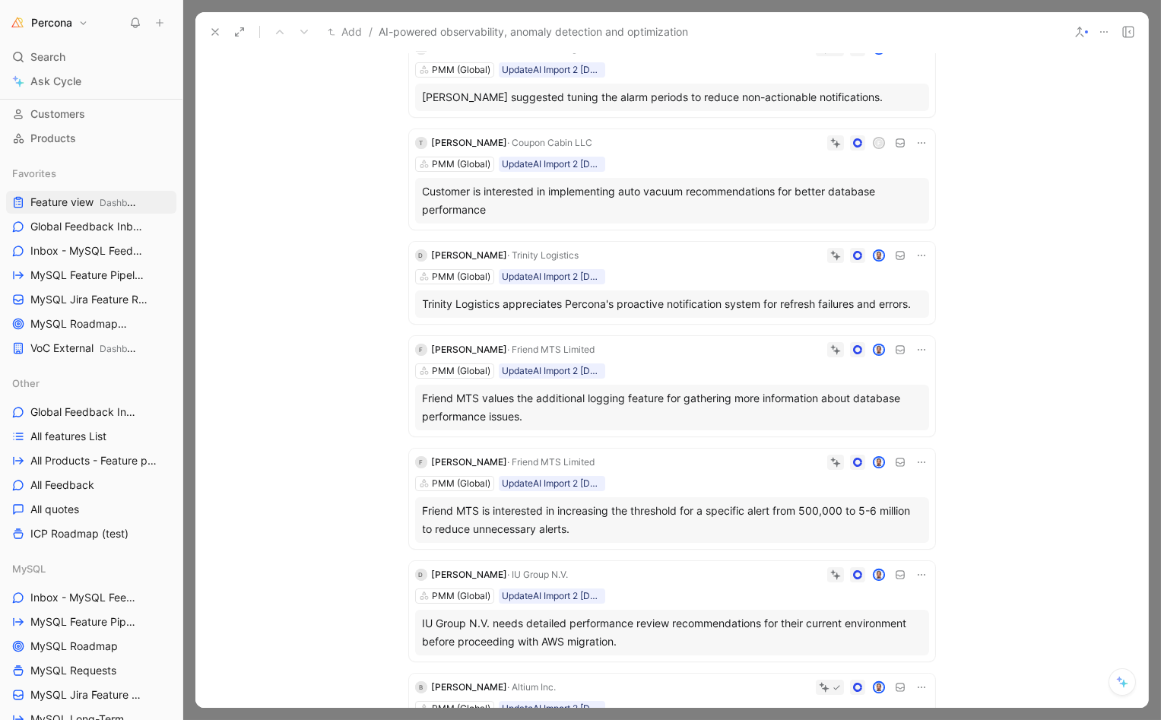
scroll to position [115, 0]
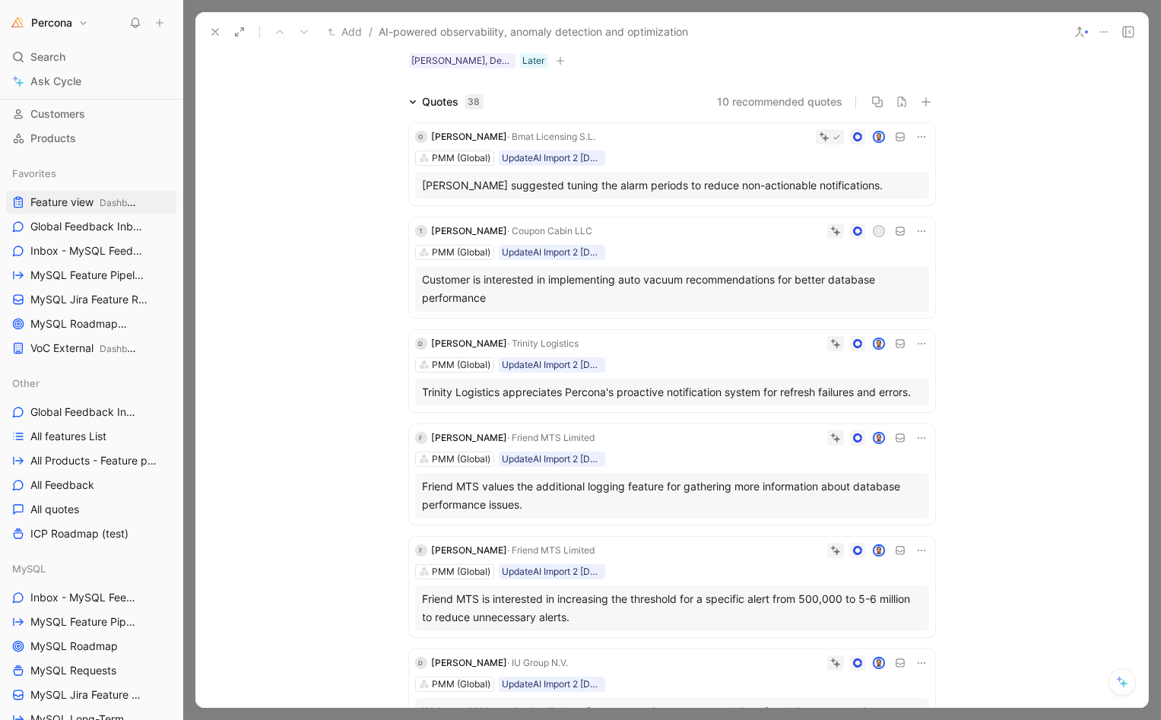
click at [663, 185] on div "Oleksandr suggested tuning the alarm periods to reduce non-actionable notificat…" at bounding box center [672, 185] width 499 height 18
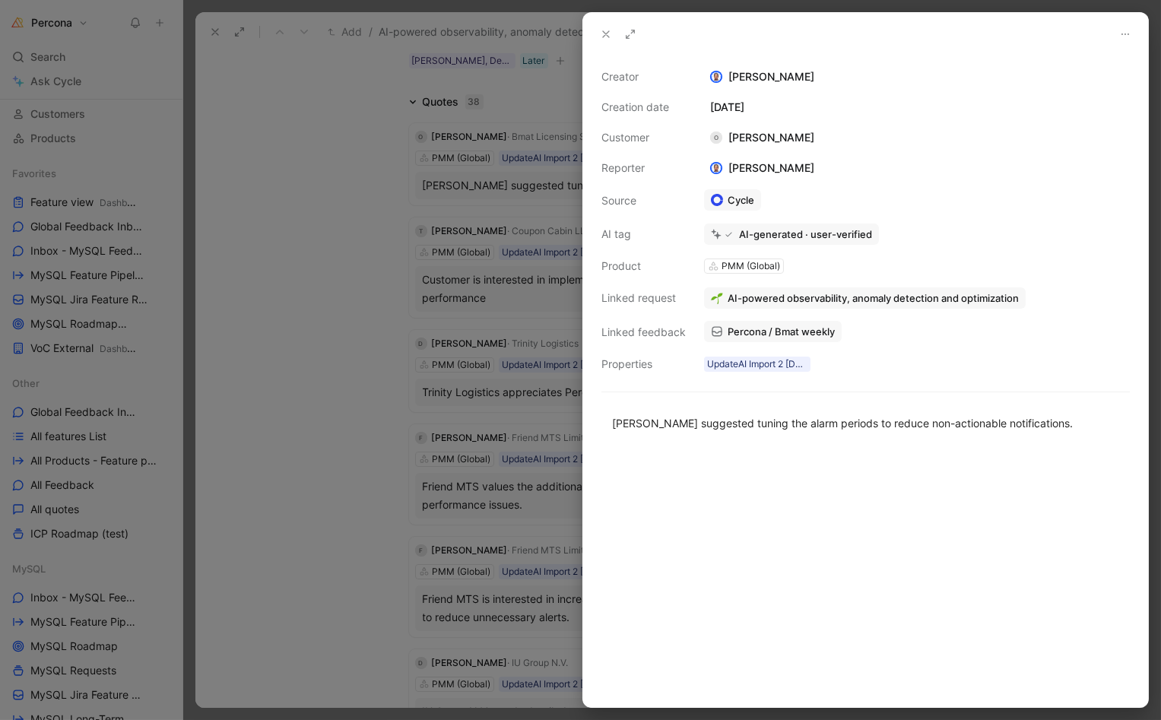
click at [330, 201] on div at bounding box center [580, 360] width 1161 height 720
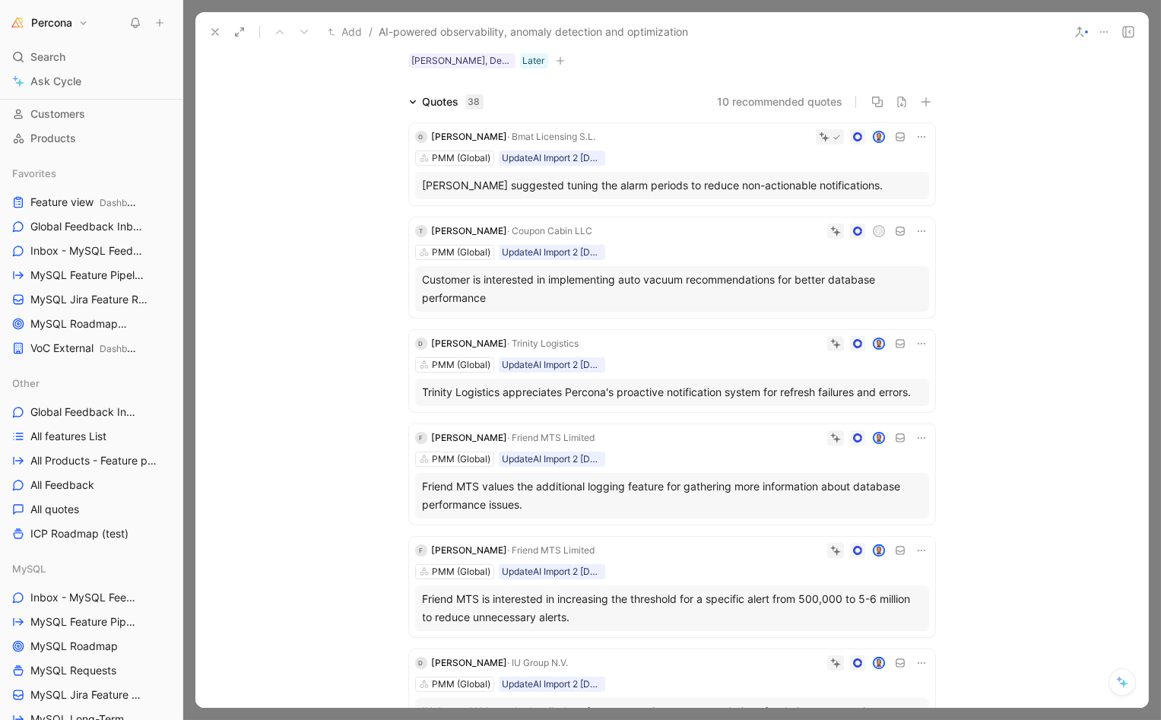
click at [921, 139] on icon at bounding box center [921, 137] width 12 height 12
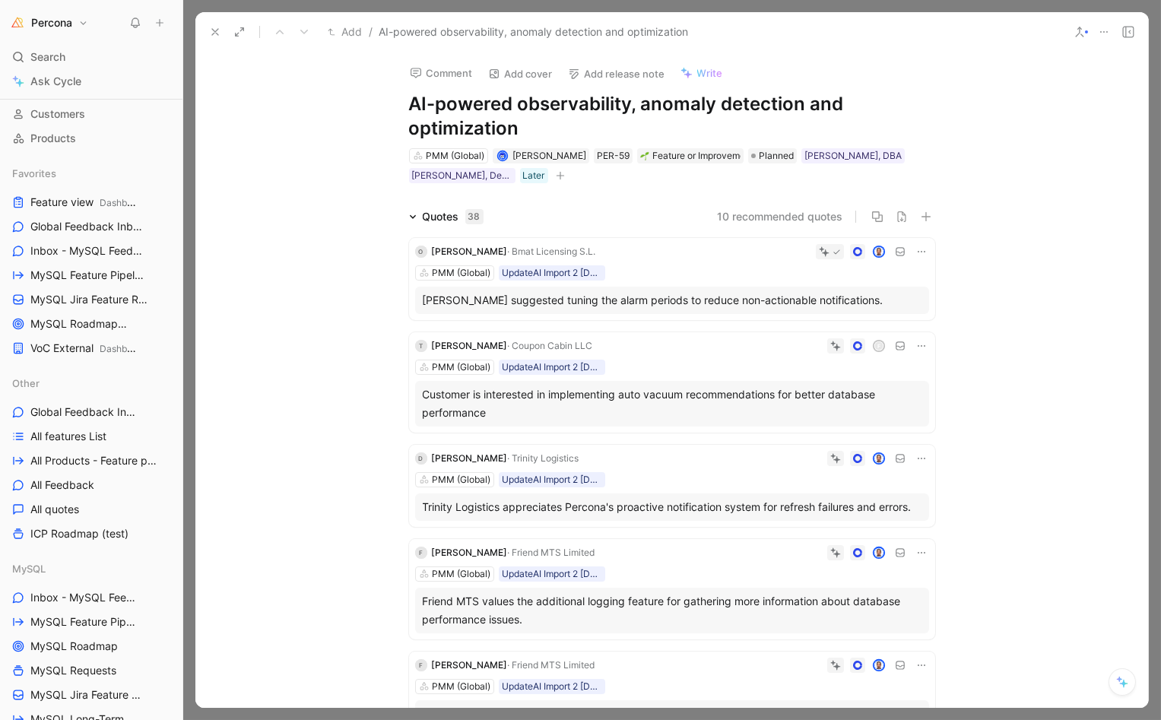
click at [668, 303] on div "Oleksandr suggested tuning the alarm periods to reduce non-actionable notificat…" at bounding box center [672, 300] width 499 height 18
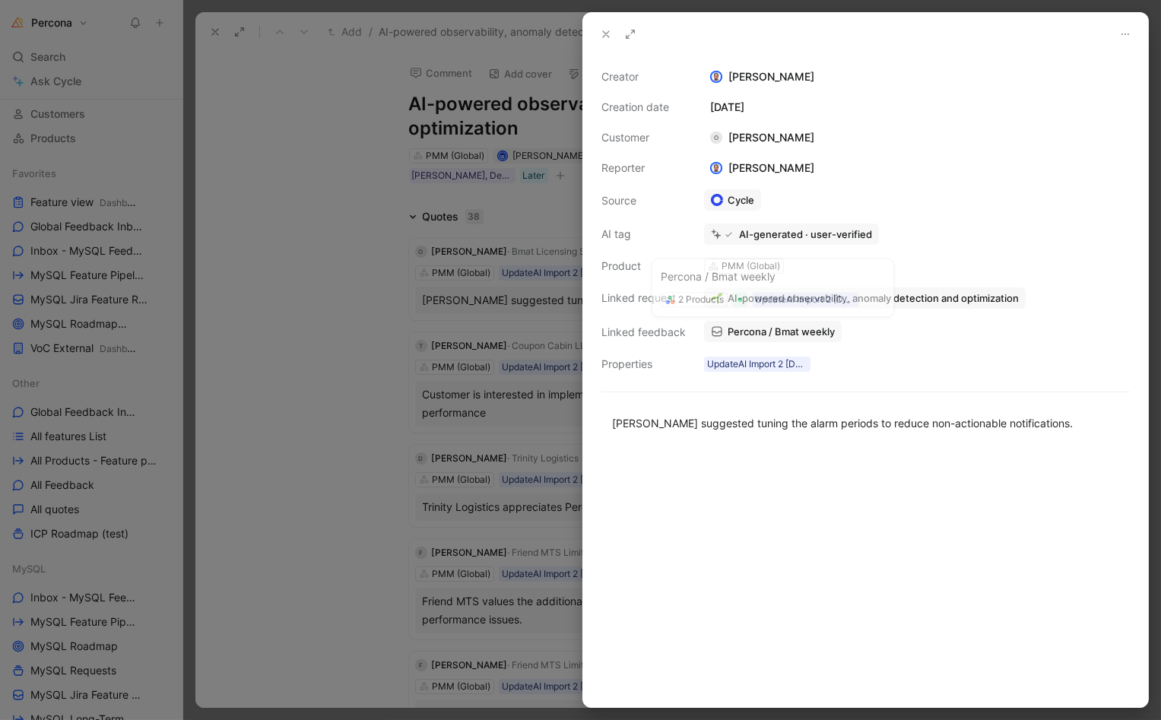
click at [773, 332] on span "Percona / Bmat weekly" at bounding box center [781, 332] width 107 height 14
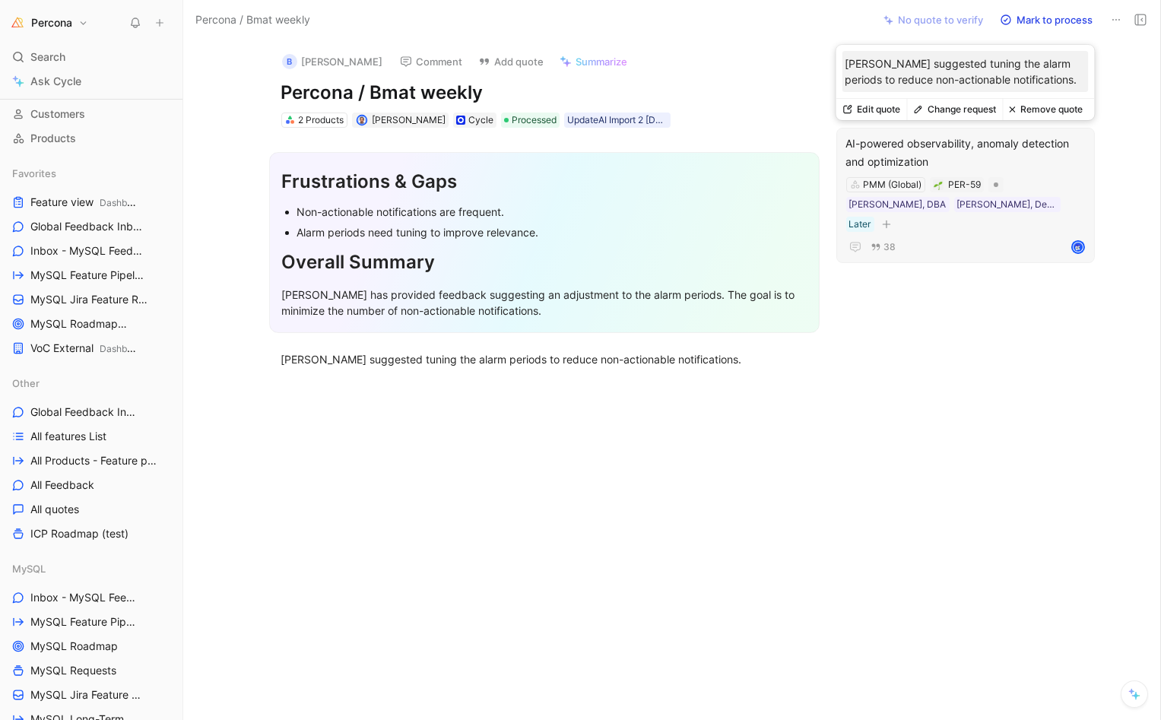
click at [953, 112] on button "Change request" at bounding box center [955, 109] width 96 height 21
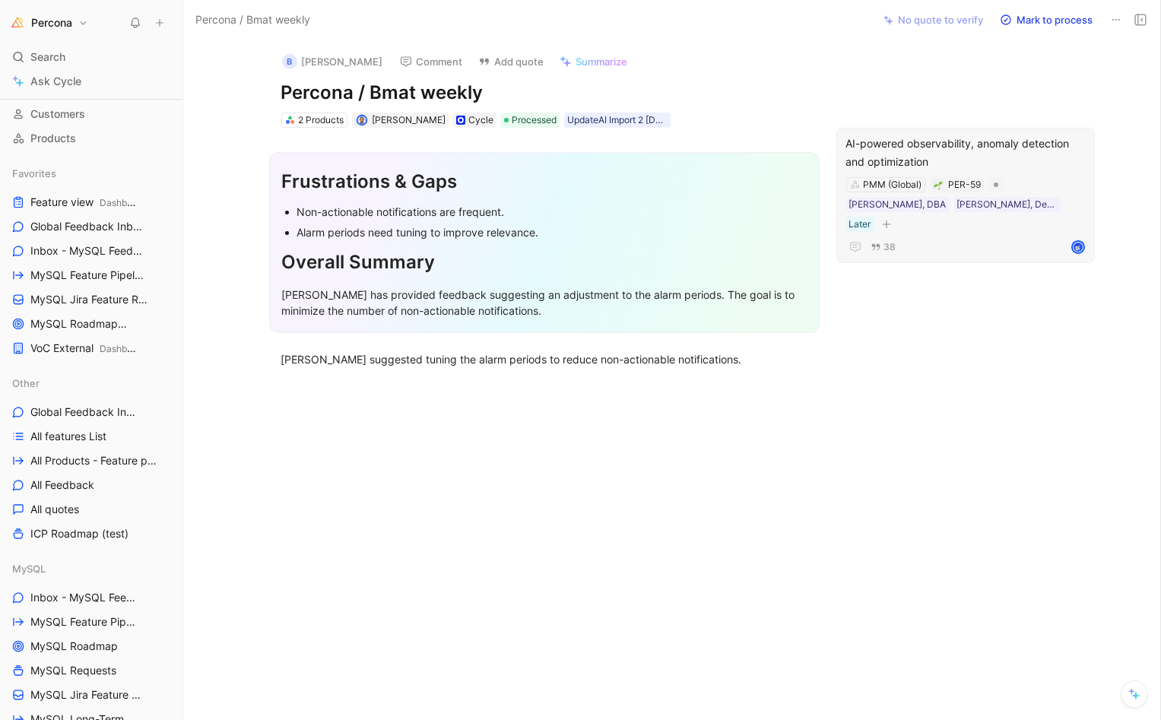
click at [514, 109] on div "B Oriol Magrane Comment Add quote Summarize Percona / Bmat weekly 2 Products De…" at bounding box center [544, 85] width 584 height 90
click at [512, 115] on span "Processed" at bounding box center [534, 120] width 45 height 15
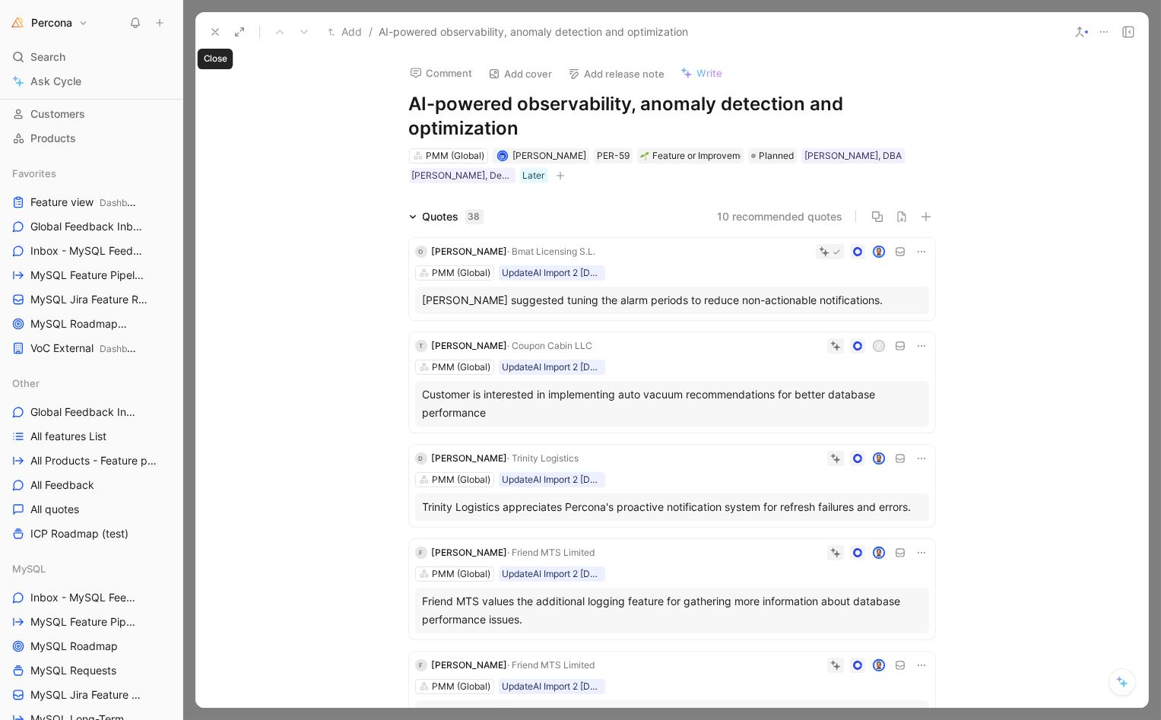
click at [212, 33] on icon at bounding box center [215, 32] width 12 height 12
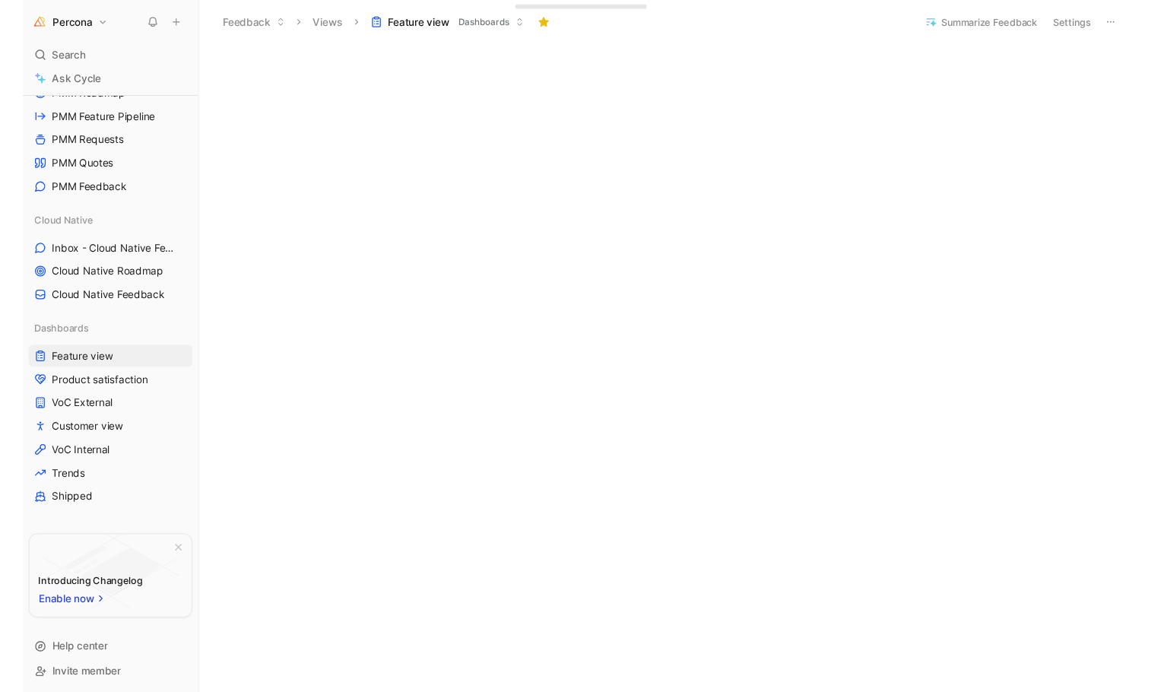
scroll to position [1077, 0]
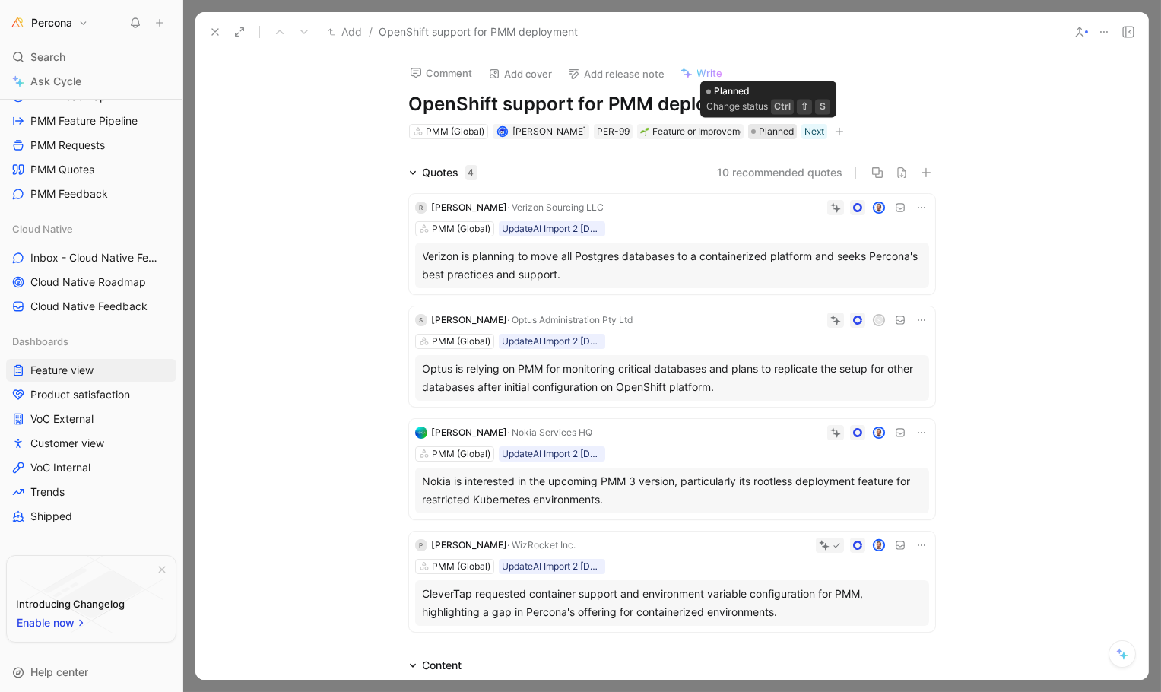
click at [782, 134] on span "Planned" at bounding box center [776, 131] width 35 height 15
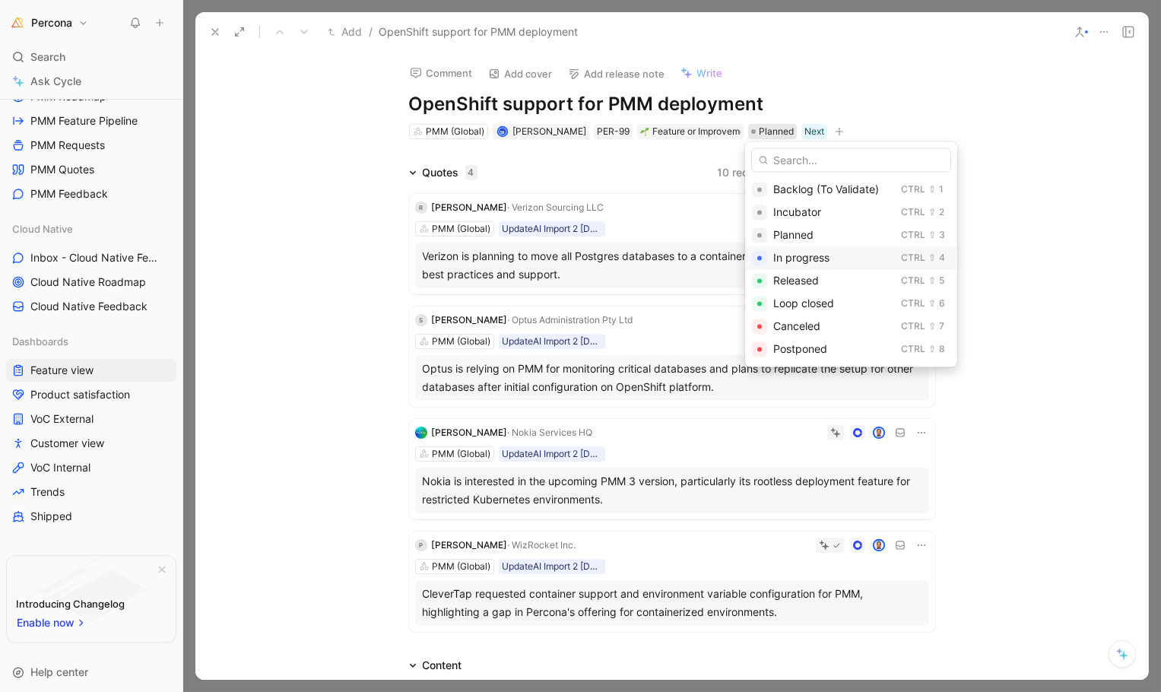
click at [801, 259] on span "In progress" at bounding box center [801, 258] width 56 height 13
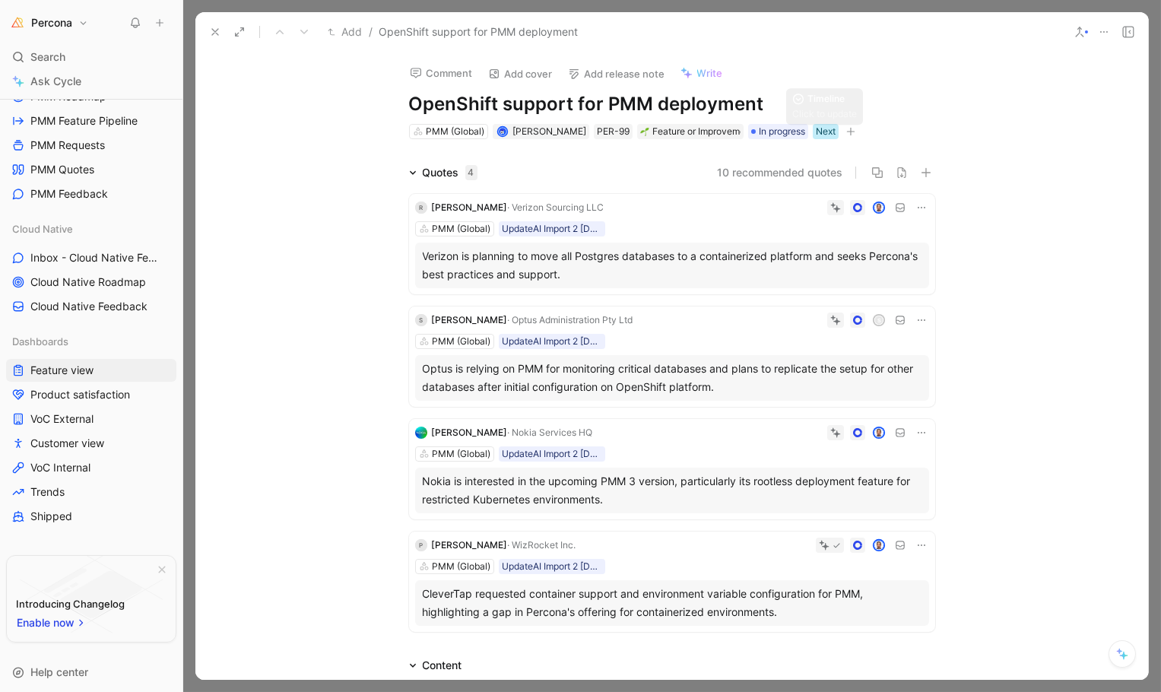
click at [820, 130] on div "Next" at bounding box center [826, 131] width 20 height 15
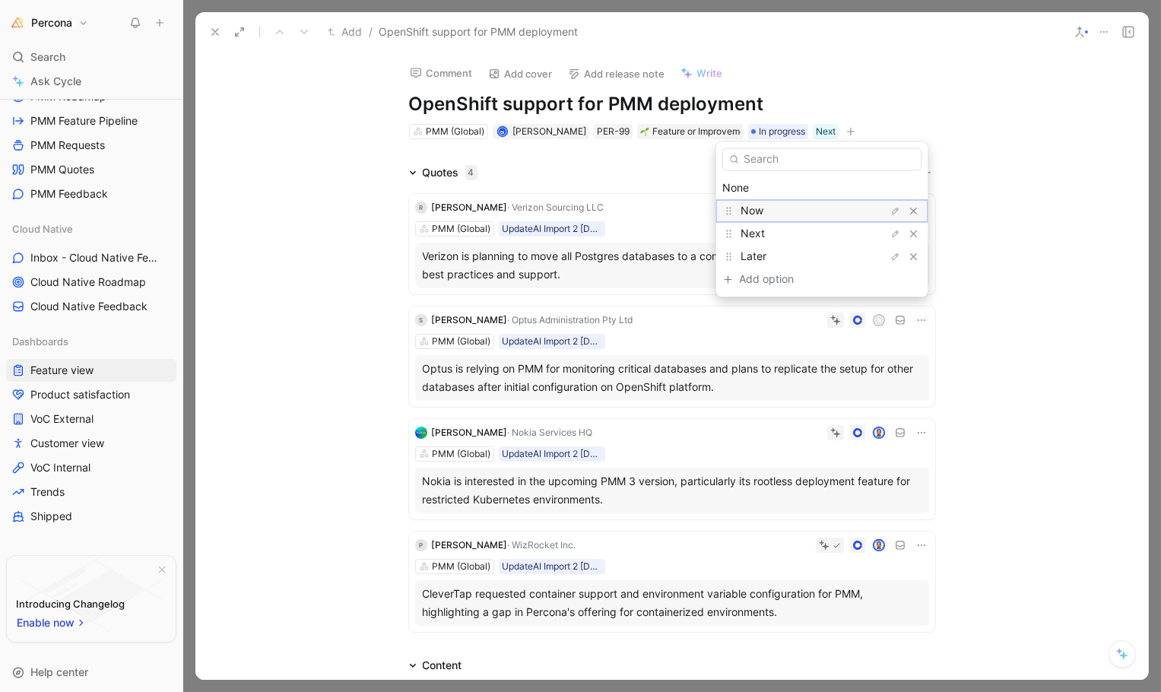
click at [761, 211] on span "Now" at bounding box center [752, 211] width 23 height 13
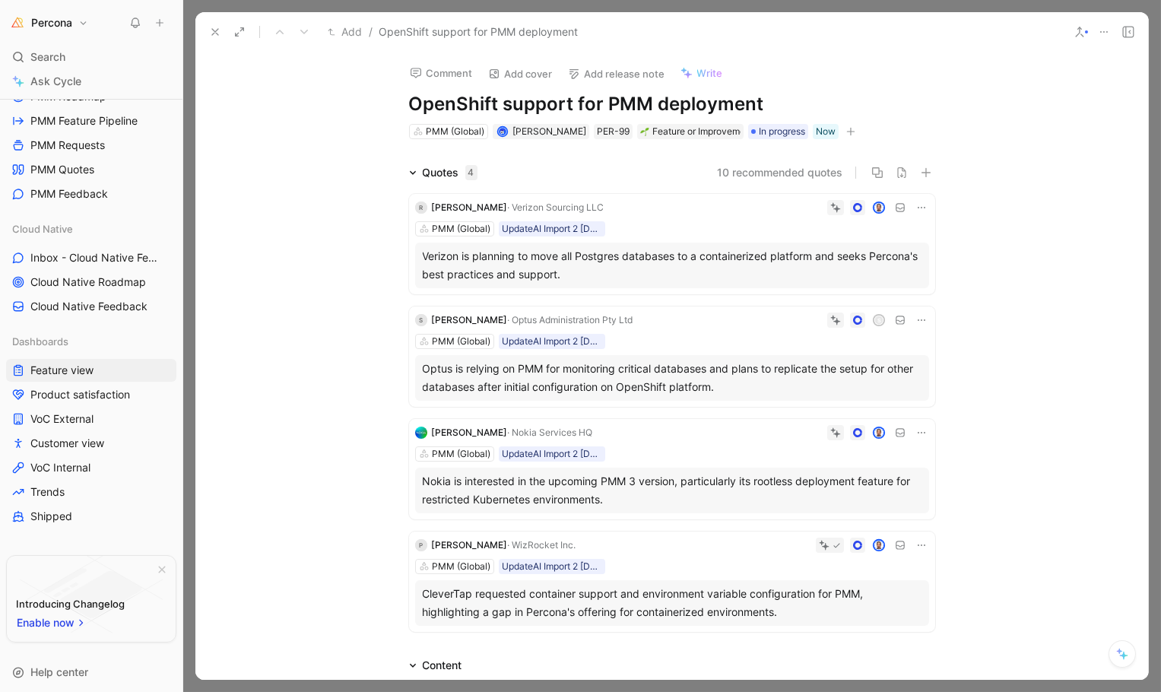
click at [209, 30] on icon at bounding box center [215, 32] width 12 height 12
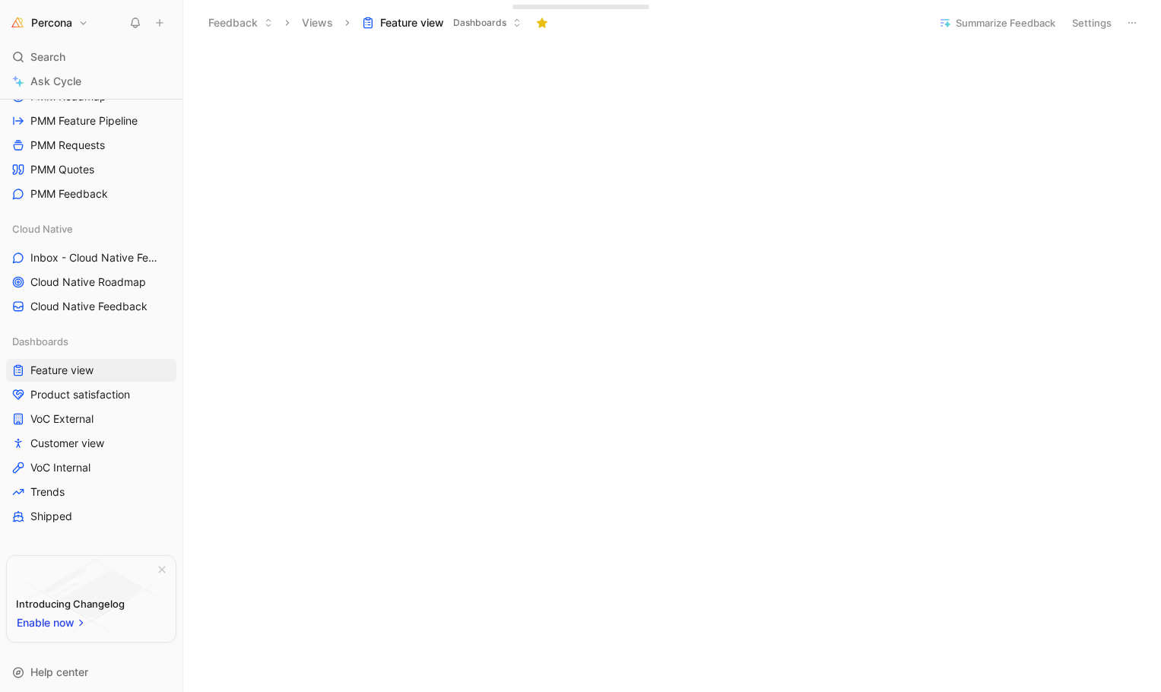
scroll to position [99, 0]
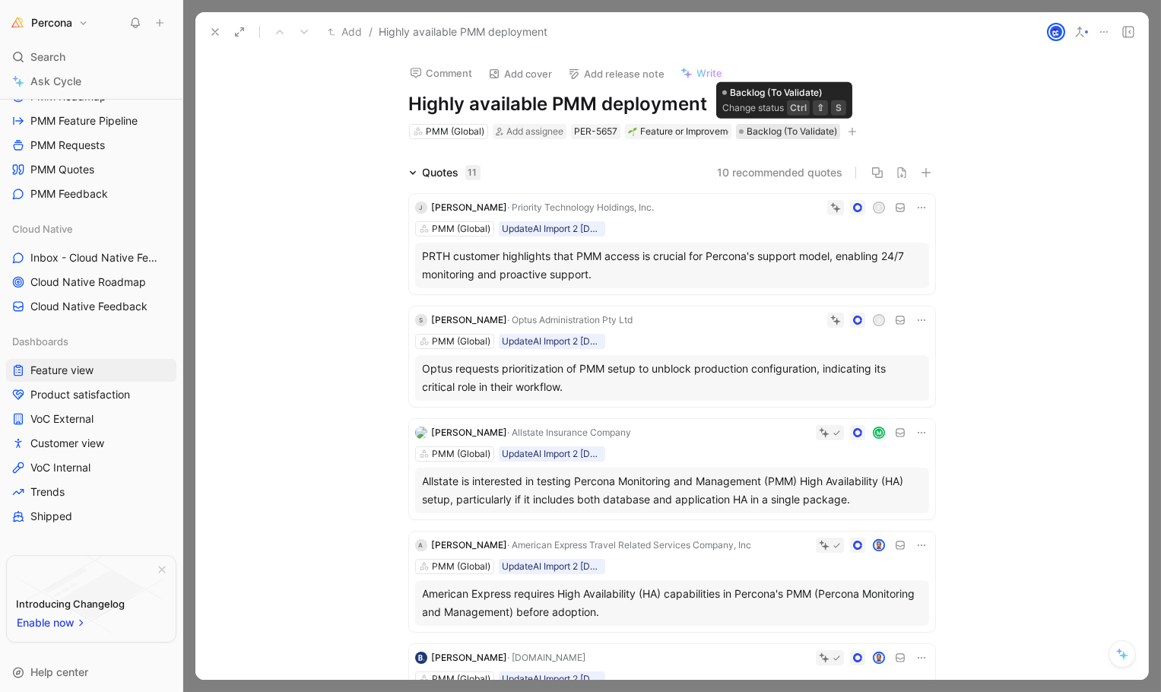
click at [790, 132] on span "Backlog (To Validate)" at bounding box center [792, 131] width 90 height 15
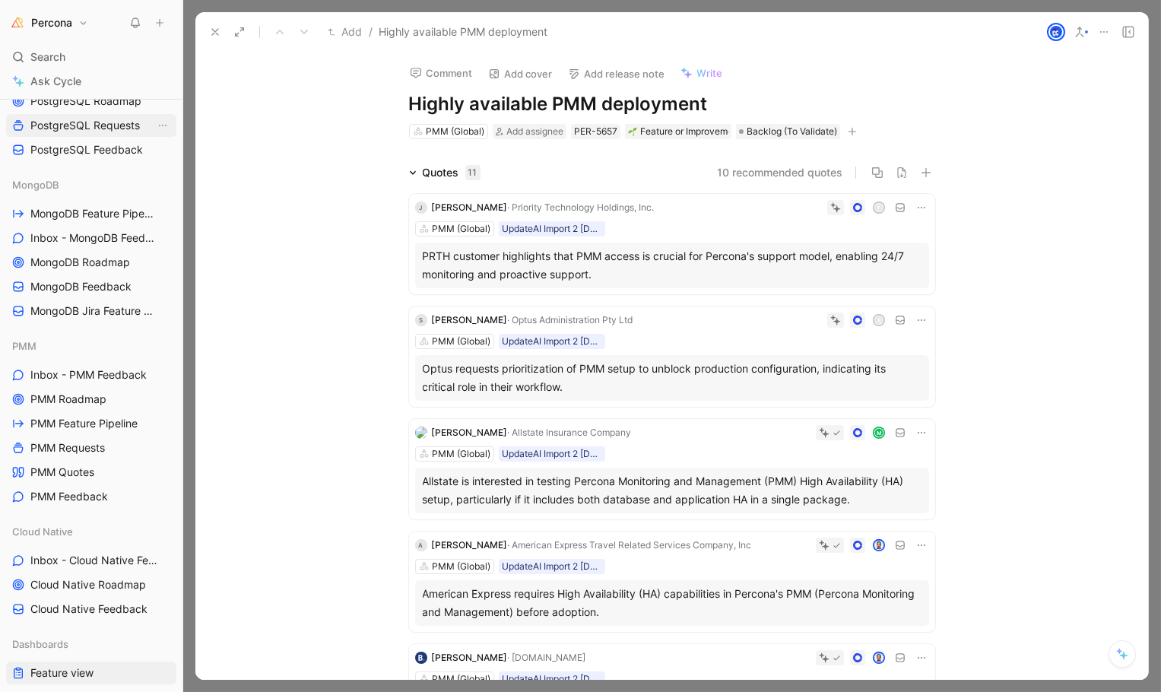
scroll to position [998, 0]
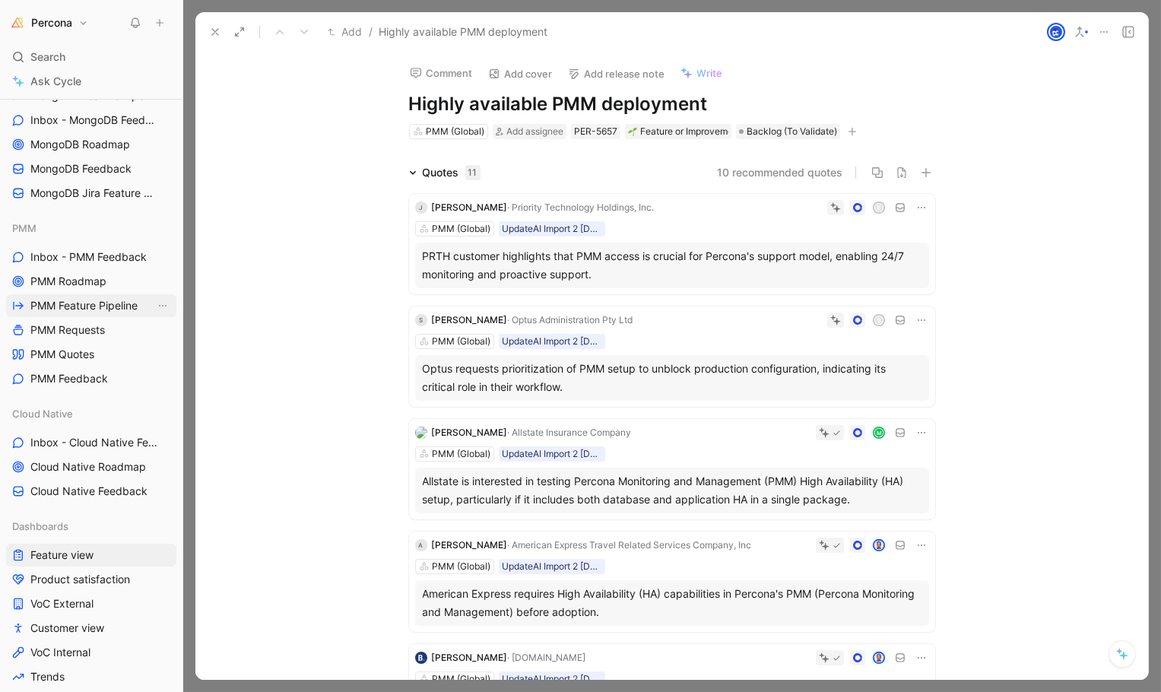
click at [84, 302] on span "PMM Feature Pipeline" at bounding box center [83, 305] width 107 height 15
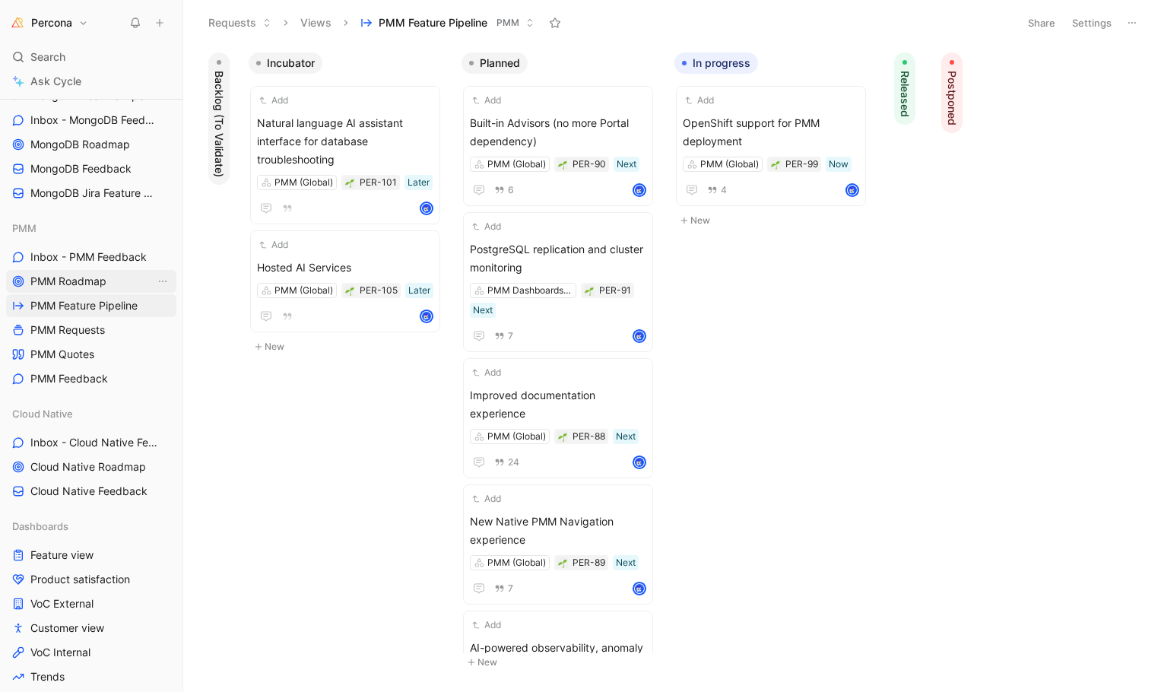
click at [94, 282] on span "PMM Roadmap" at bounding box center [68, 281] width 76 height 15
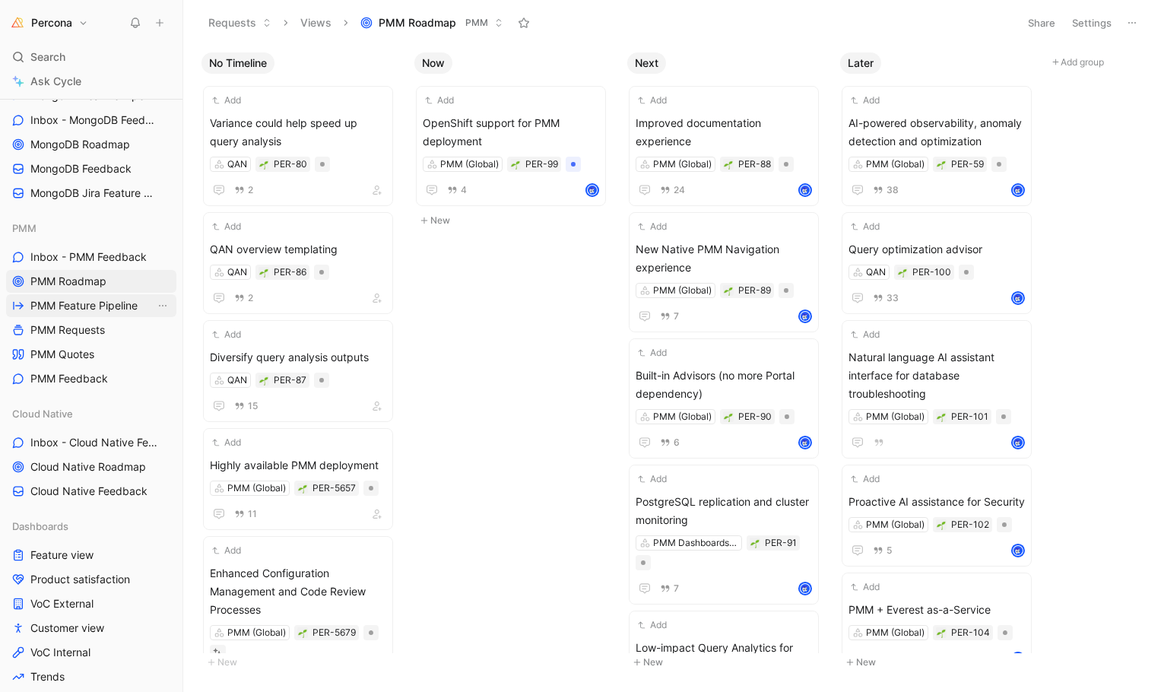
click at [89, 300] on span "PMM Feature Pipeline" at bounding box center [83, 305] width 107 height 15
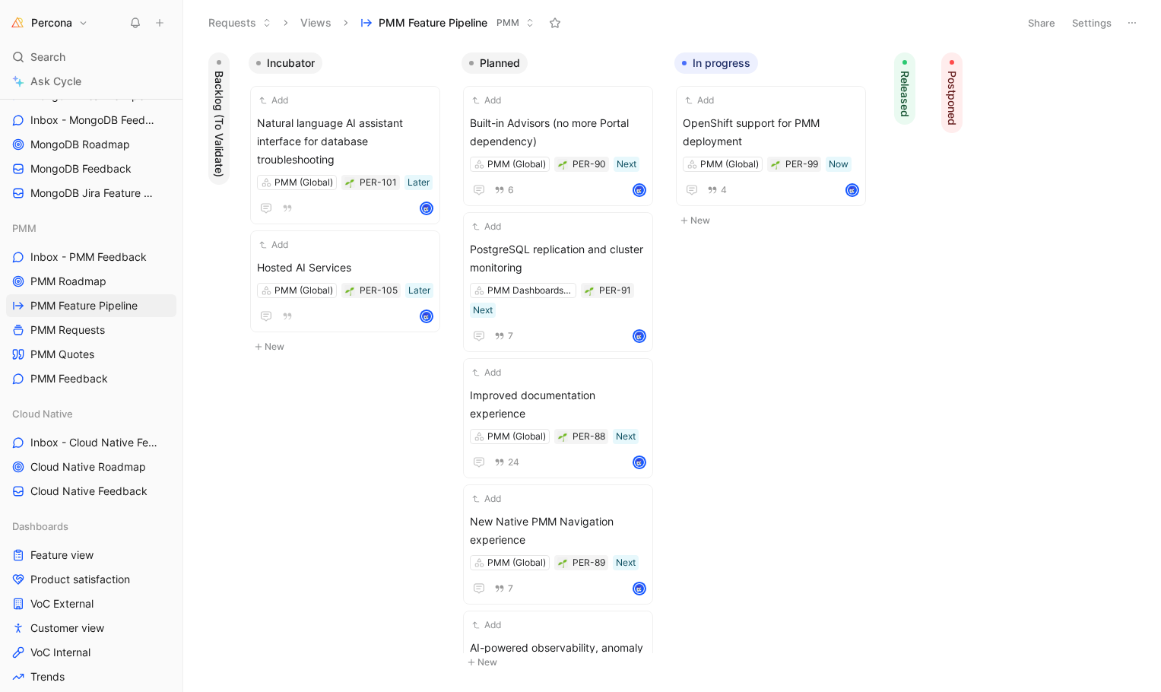
click at [219, 129] on span "Backlog (To Validate)" at bounding box center [218, 124] width 15 height 106
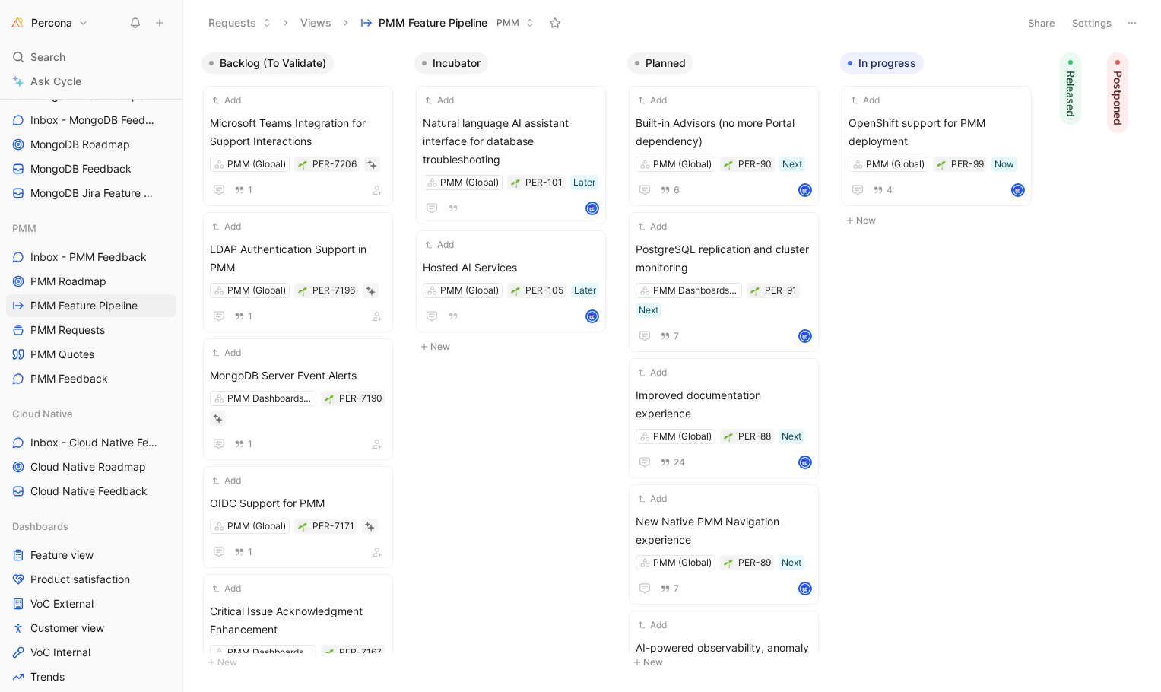
click at [268, 62] on span "Backlog (To Validate)" at bounding box center [273, 63] width 106 height 15
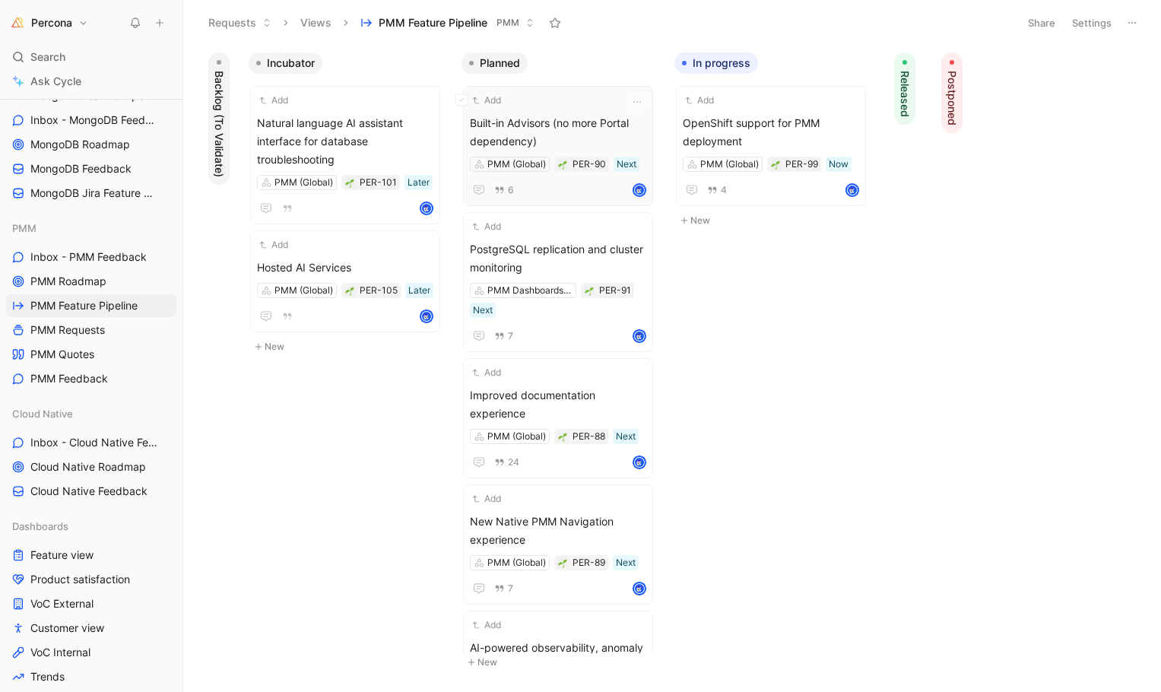
click at [581, 114] on span "Built-in Advisors (no more Portal dependency)" at bounding box center [558, 132] width 176 height 36
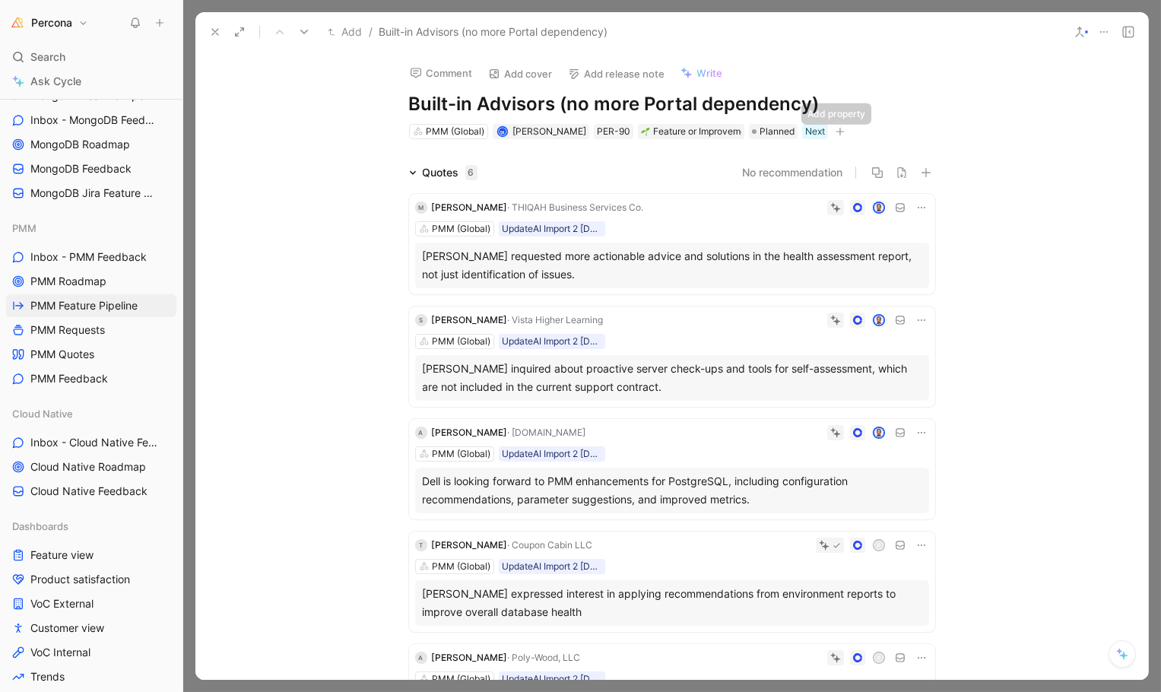
click at [836, 128] on icon "button" at bounding box center [840, 131] width 9 height 9
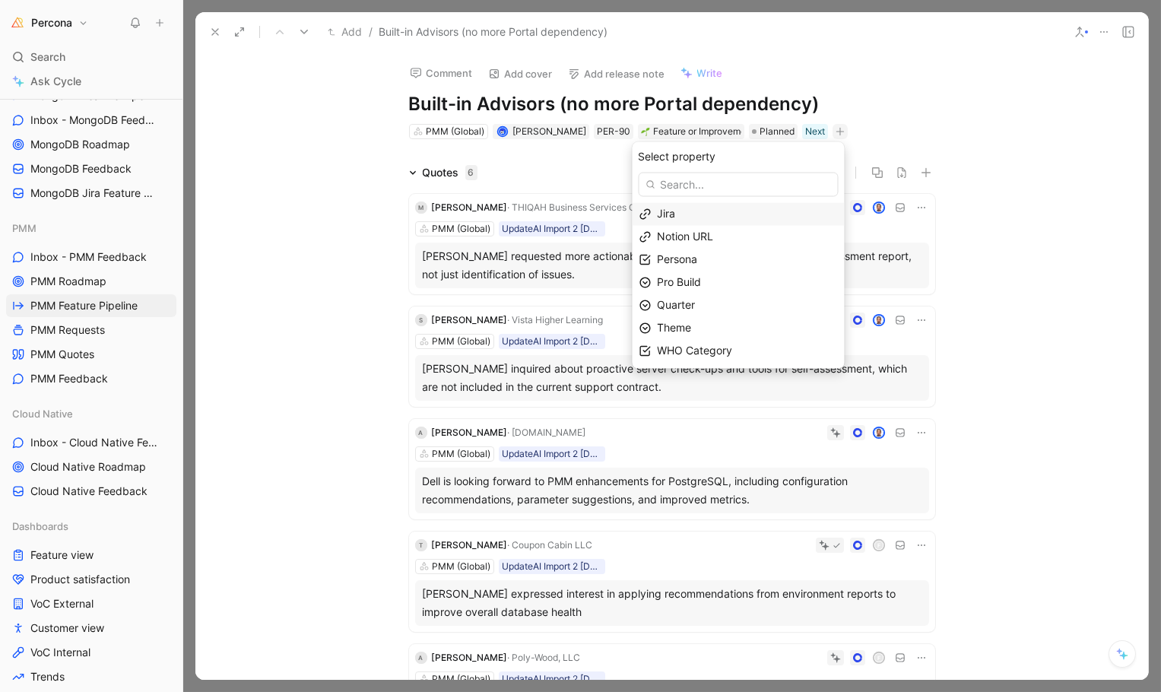
click at [665, 217] on span "Jira" at bounding box center [667, 214] width 18 height 13
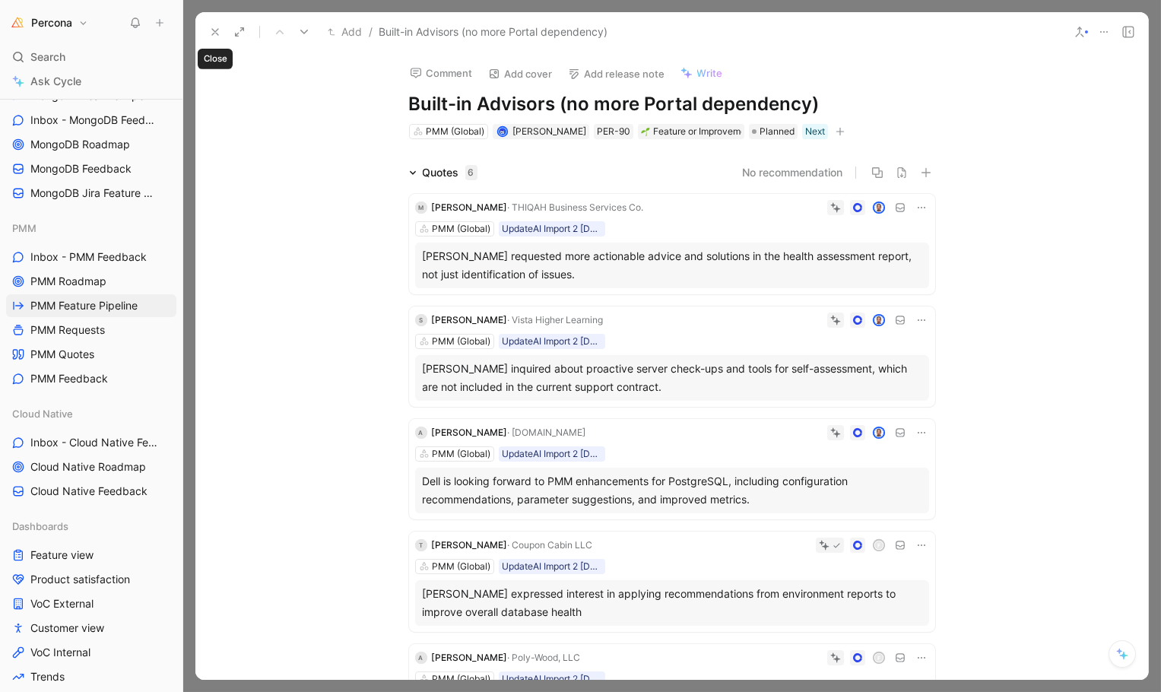
click at [217, 31] on icon at bounding box center [215, 32] width 12 height 12
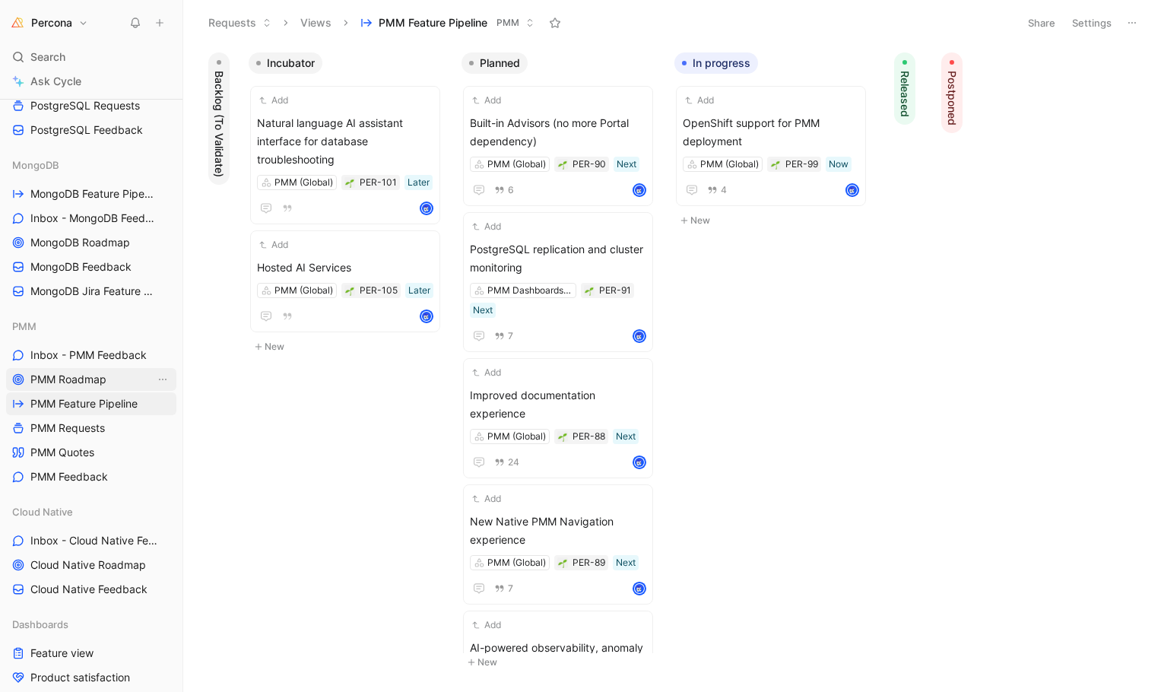
scroll to position [906, 0]
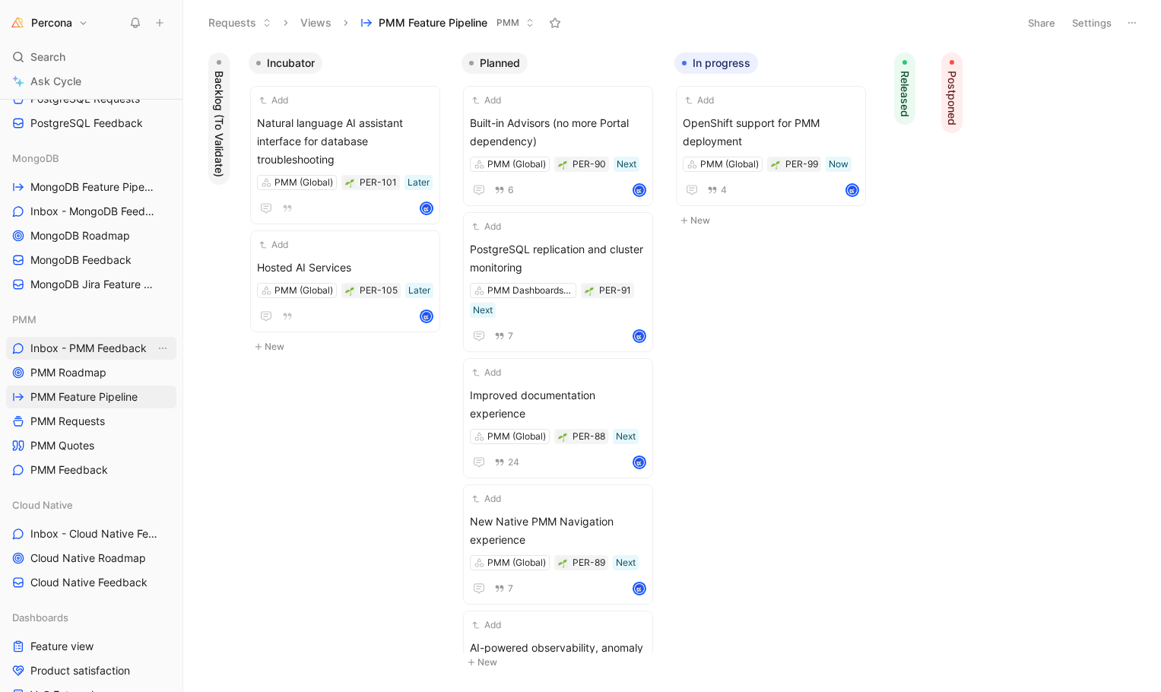
click at [75, 343] on span "Inbox - PMM Feedback" at bounding box center [88, 348] width 116 height 15
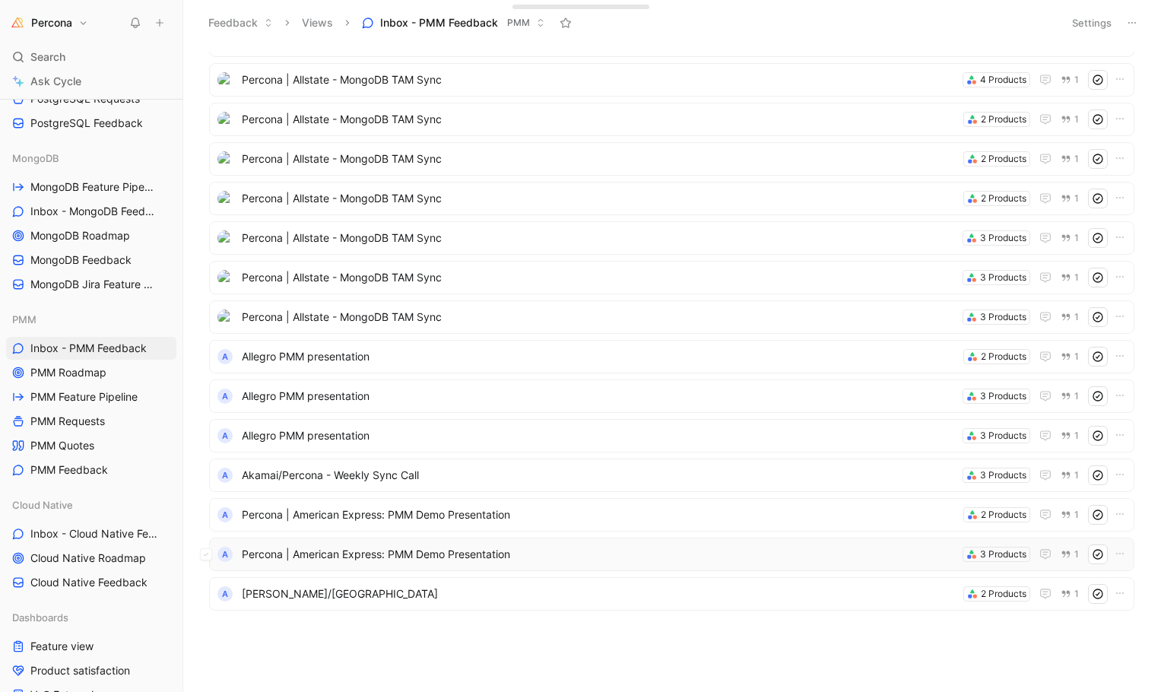
scroll to position [460, 0]
click at [287, 592] on span "A.D. Banker/Percona" at bounding box center [599, 596] width 715 height 18
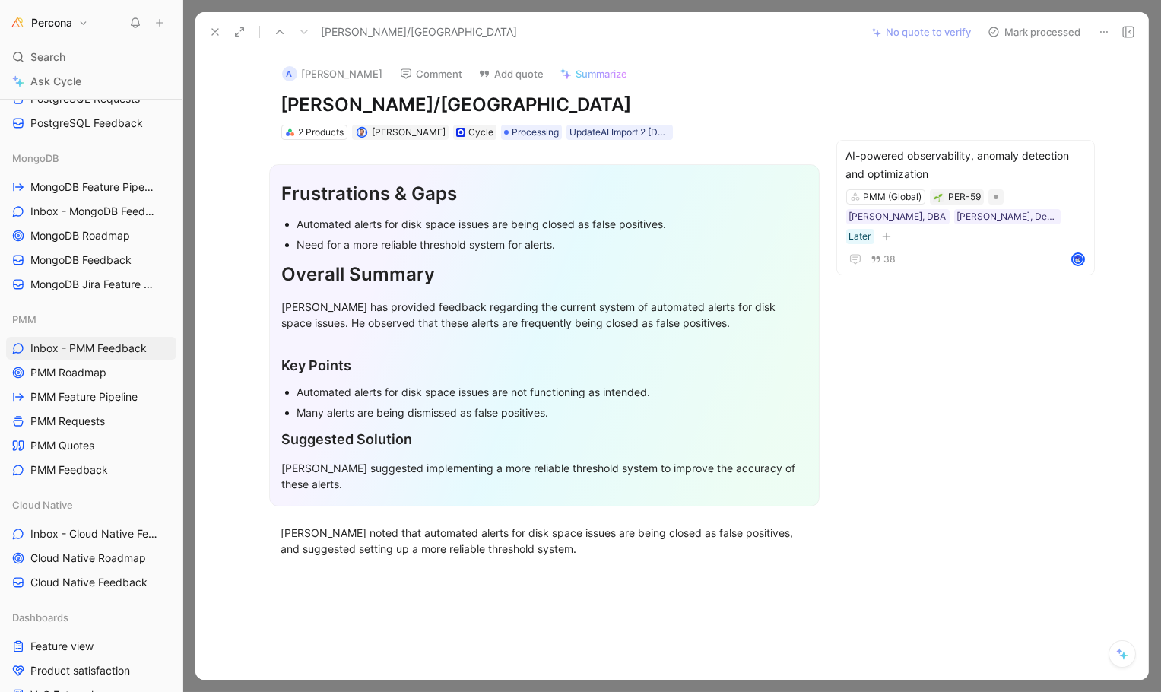
click at [210, 34] on icon at bounding box center [215, 32] width 12 height 12
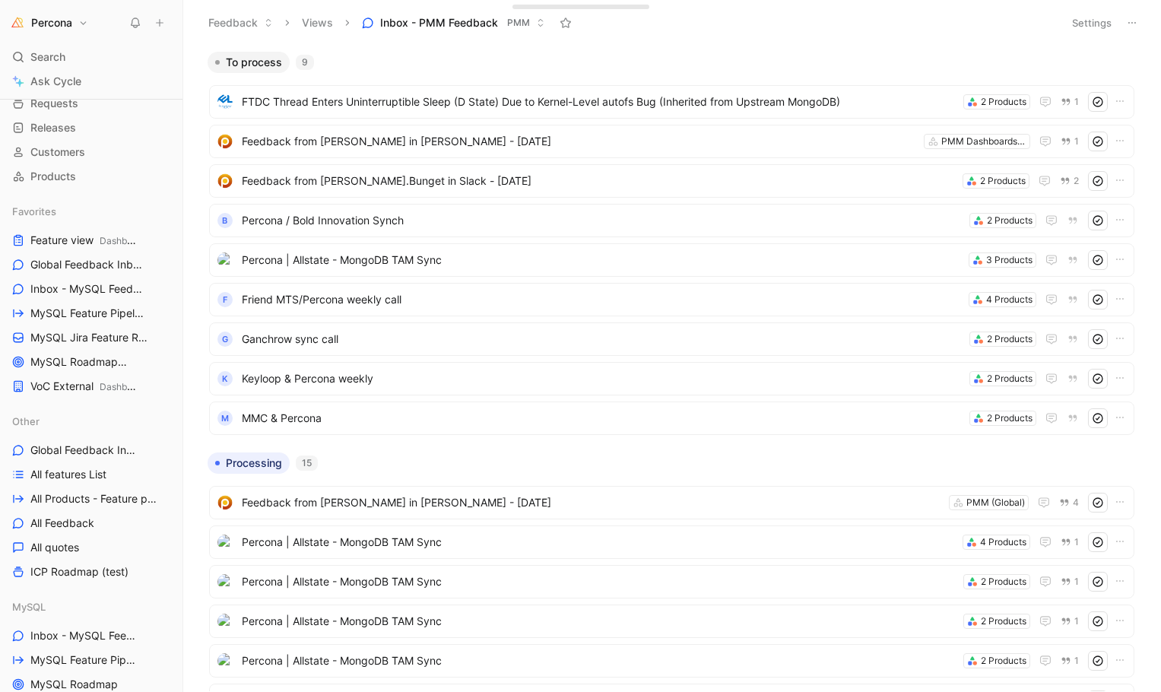
scroll to position [46, 0]
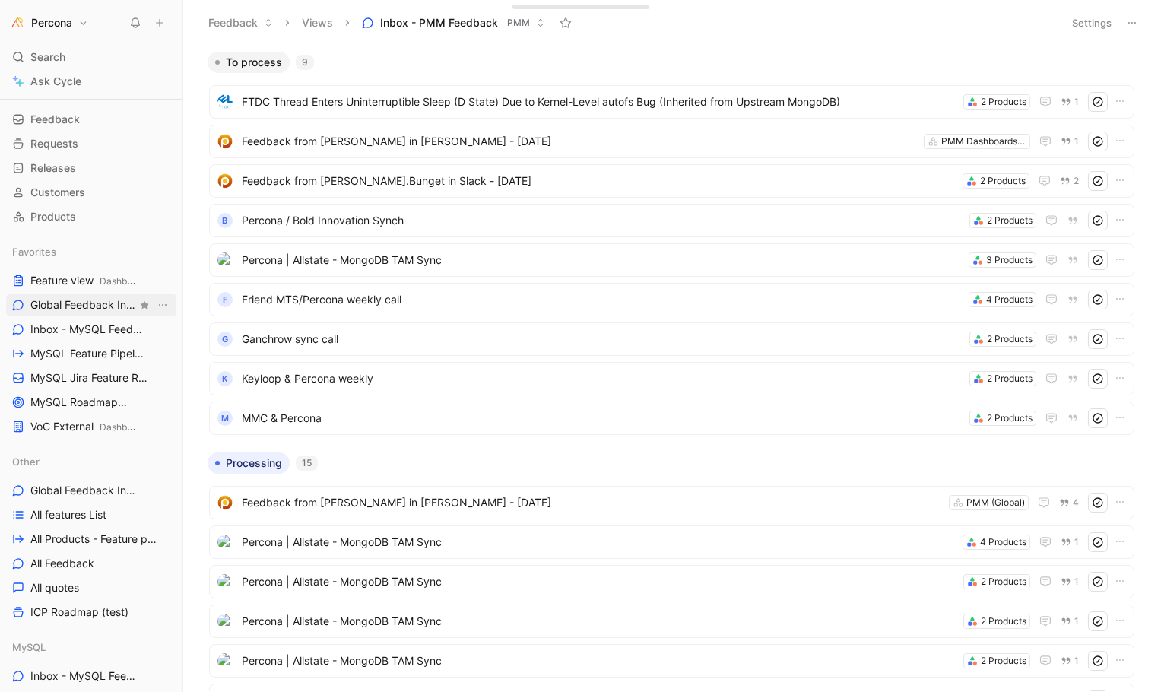
click at [83, 311] on span "Global Feedback Inbox Other" at bounding box center [83, 305] width 106 height 16
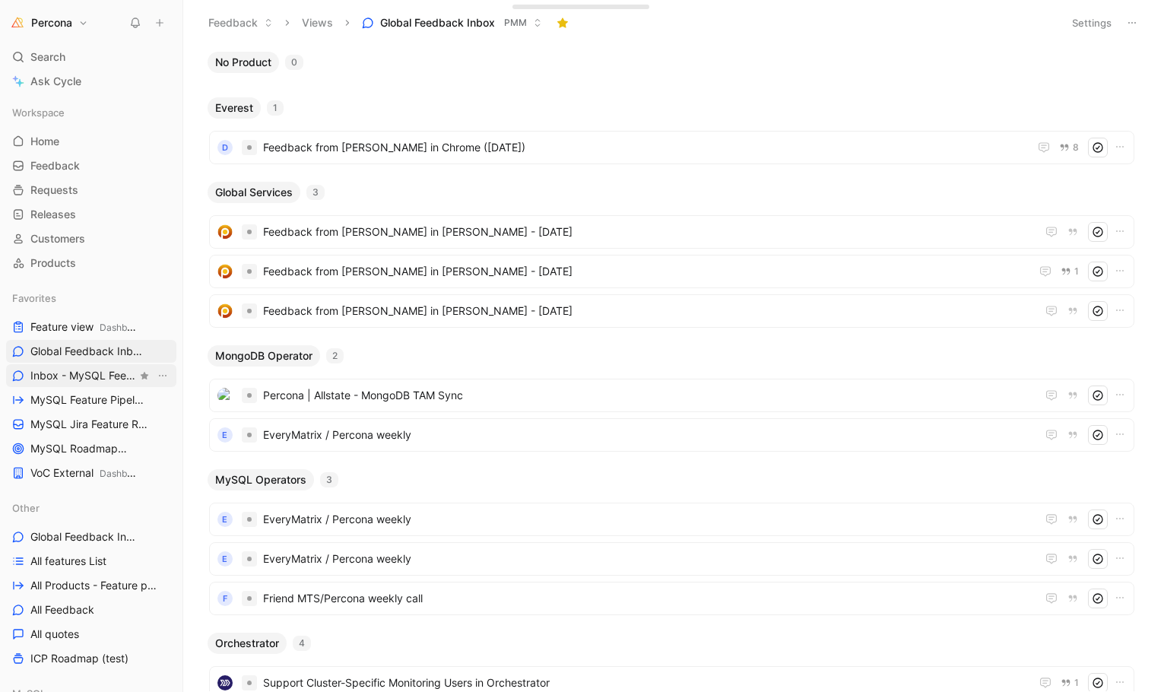
click at [82, 378] on span "Inbox - MySQL Feedback MySQL" at bounding box center [83, 376] width 106 height 16
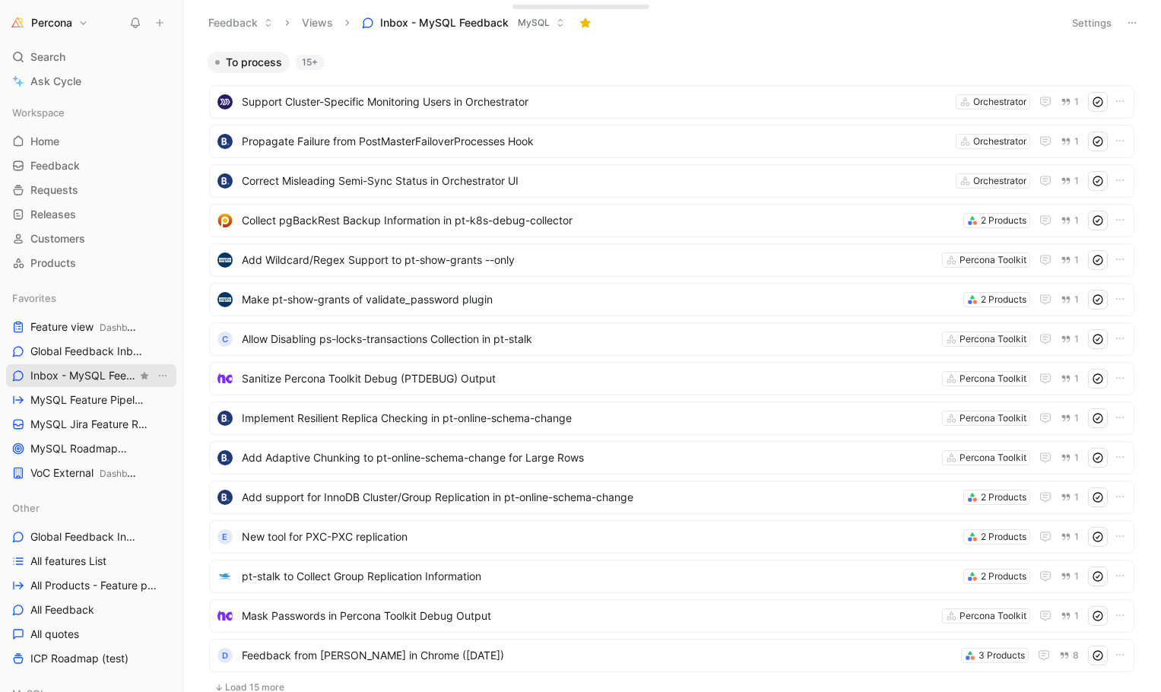
click at [81, 382] on span "Inbox - MySQL Feedback MySQL" at bounding box center [83, 376] width 106 height 16
click at [73, 399] on span "MySQL Feature Pipeline MySQL" at bounding box center [83, 400] width 106 height 16
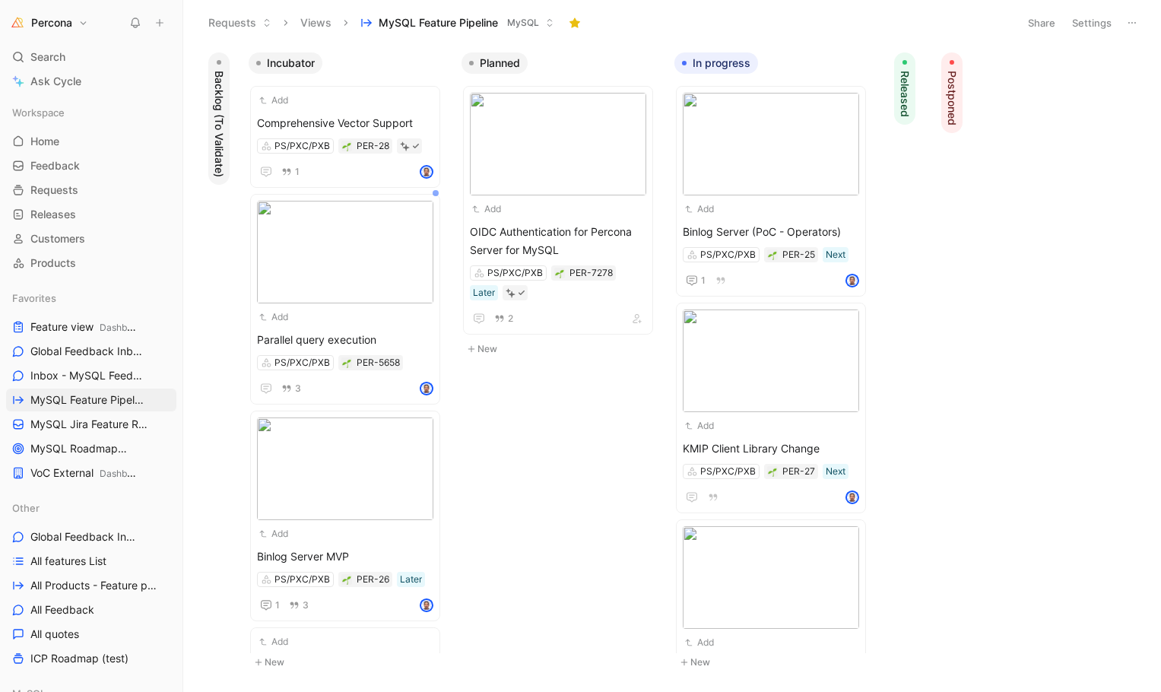
click at [909, 94] on span "Released" at bounding box center [904, 94] width 15 height 46
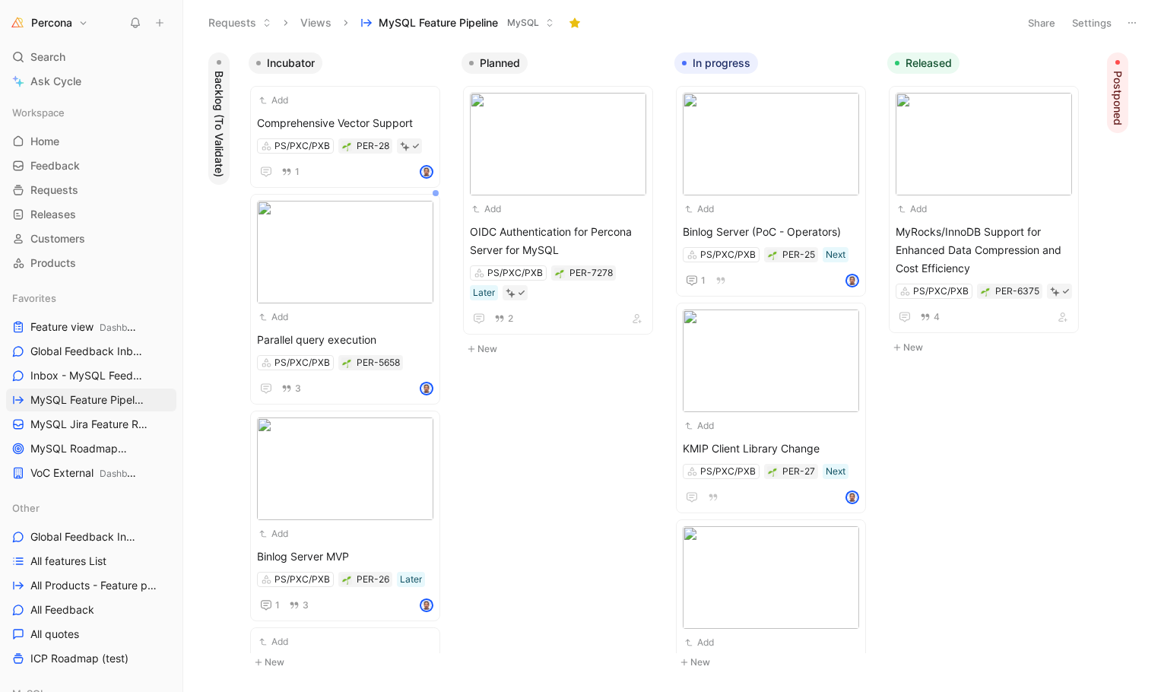
click at [935, 53] on button "Released" at bounding box center [923, 62] width 72 height 21
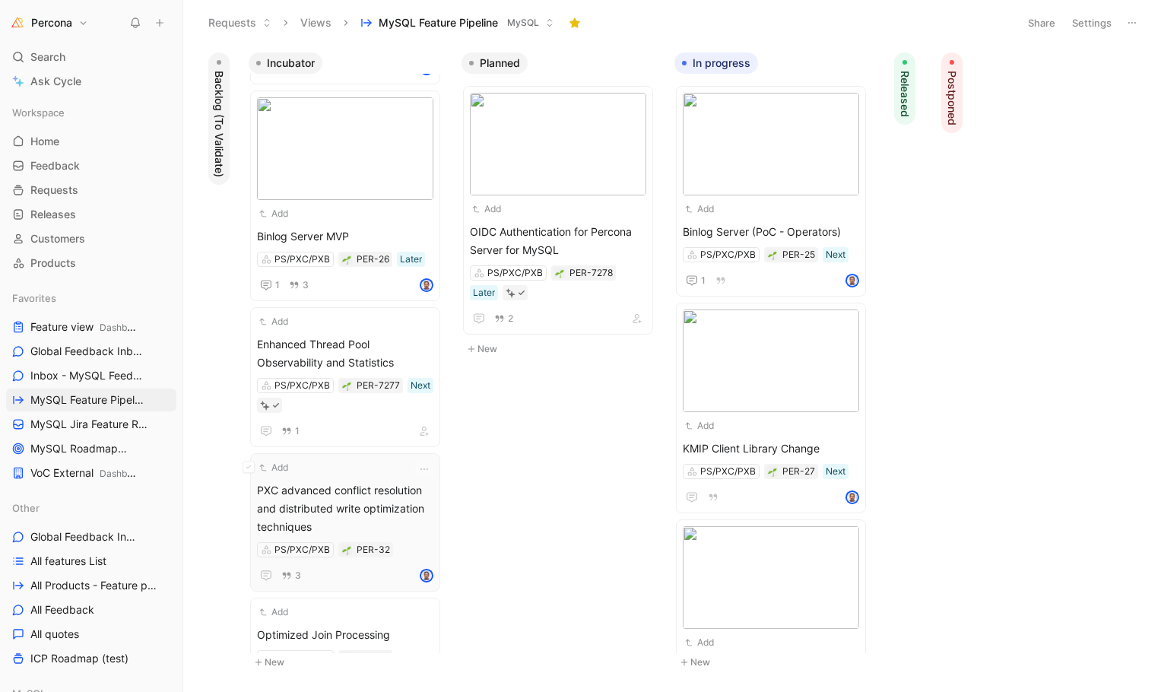
scroll to position [297, 0]
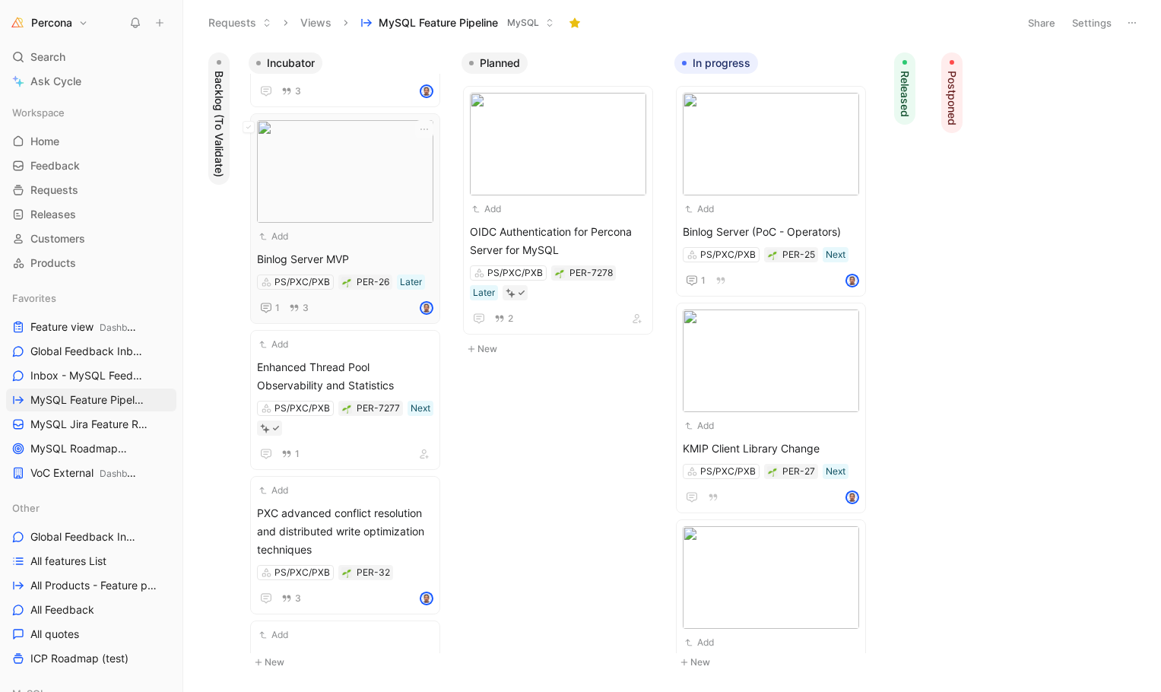
click at [328, 255] on span "Binlog Server MVP" at bounding box center [345, 259] width 176 height 18
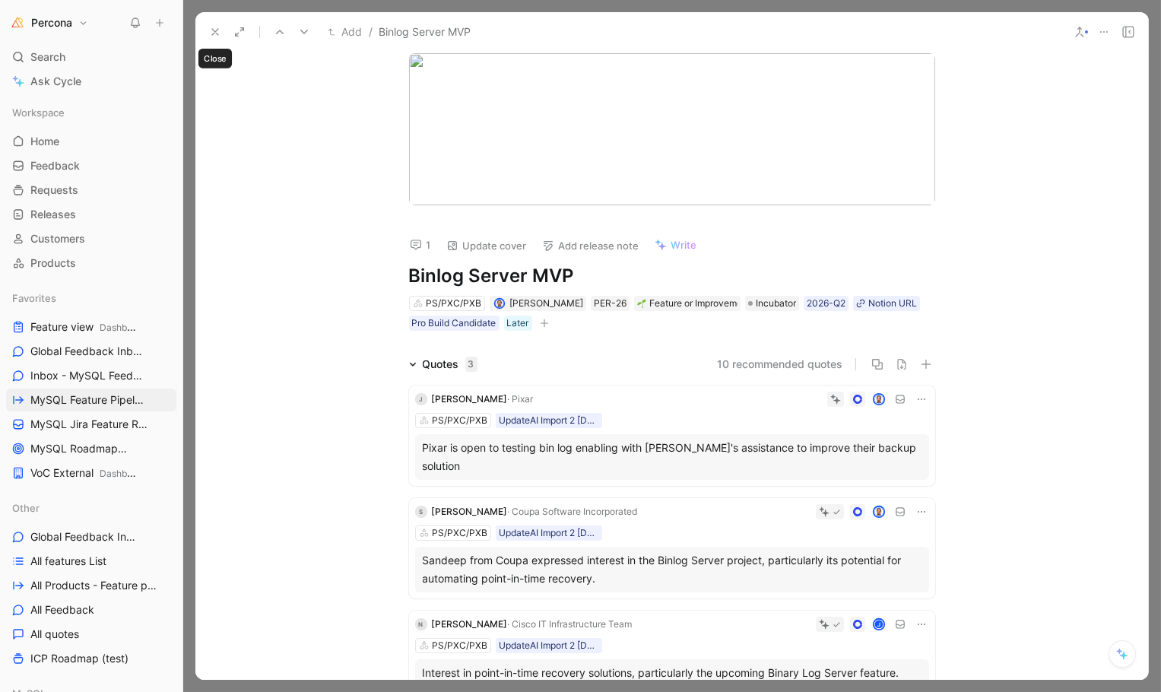
click at [210, 29] on icon at bounding box center [215, 32] width 12 height 12
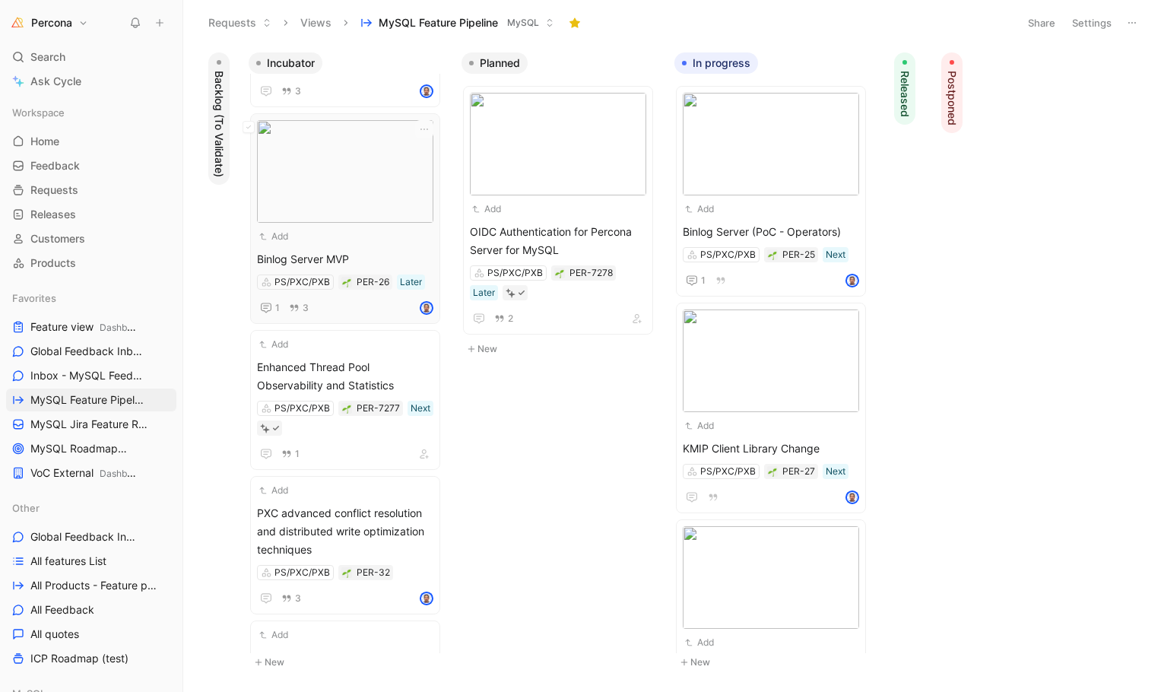
click at [379, 240] on div "Add" at bounding box center [335, 236] width 157 height 15
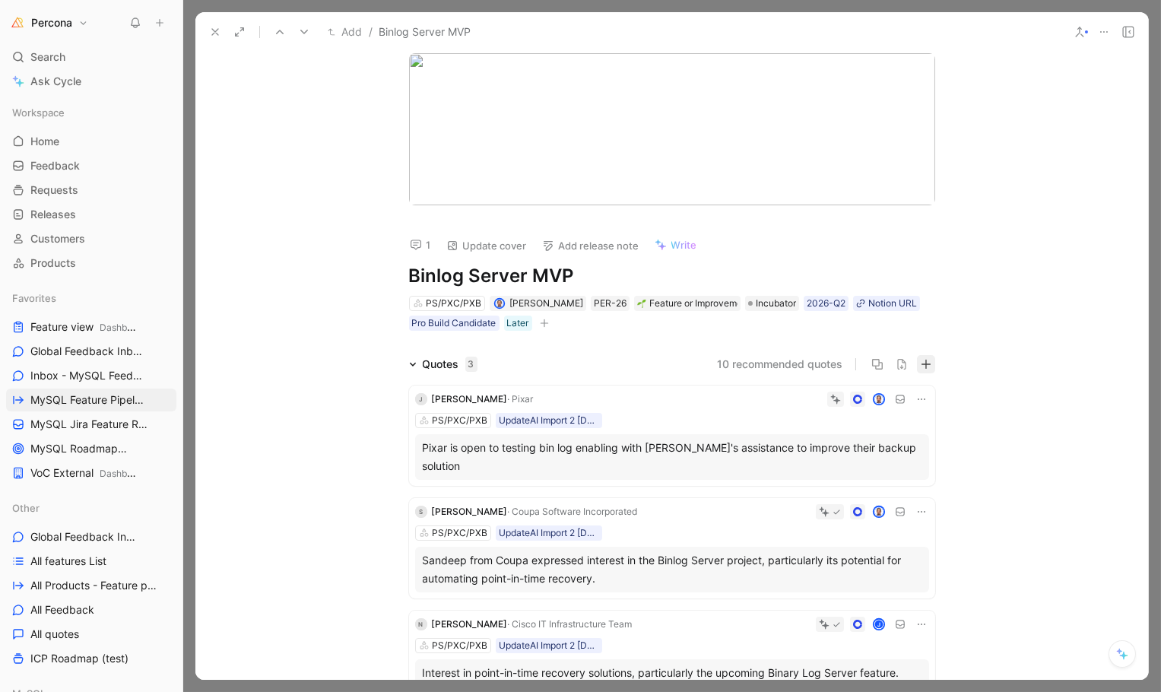
click at [925, 363] on icon "button" at bounding box center [926, 364] width 11 height 11
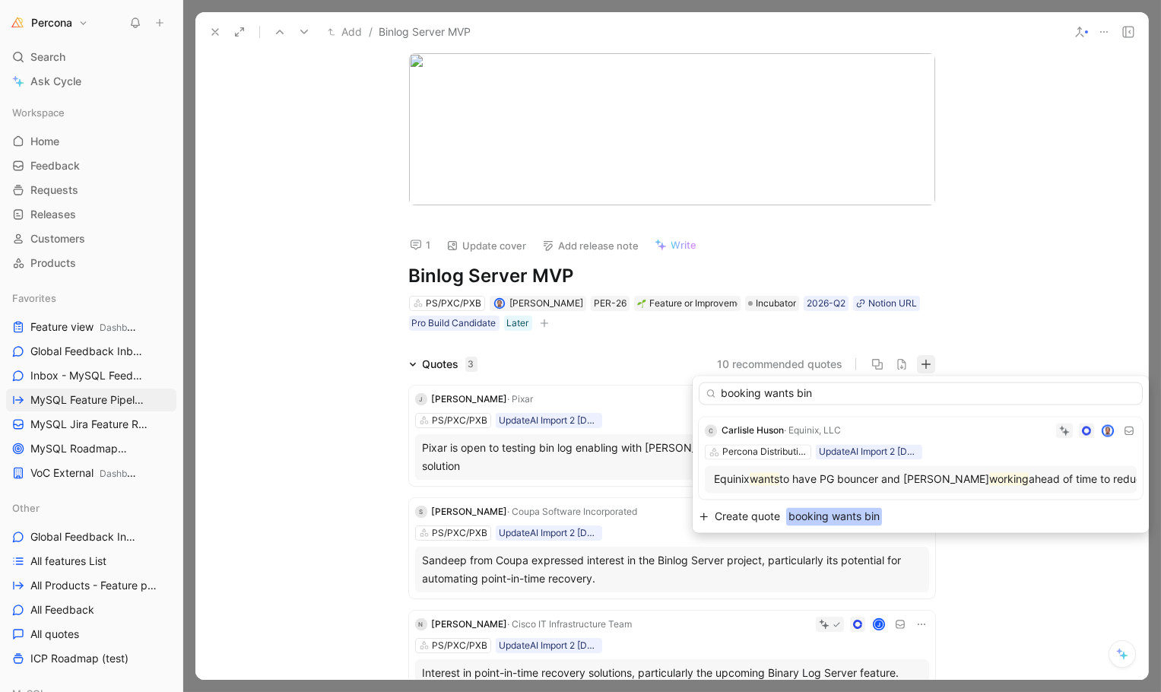
type input "booking wants bin"
click at [778, 511] on span "Create quote" at bounding box center [747, 517] width 65 height 18
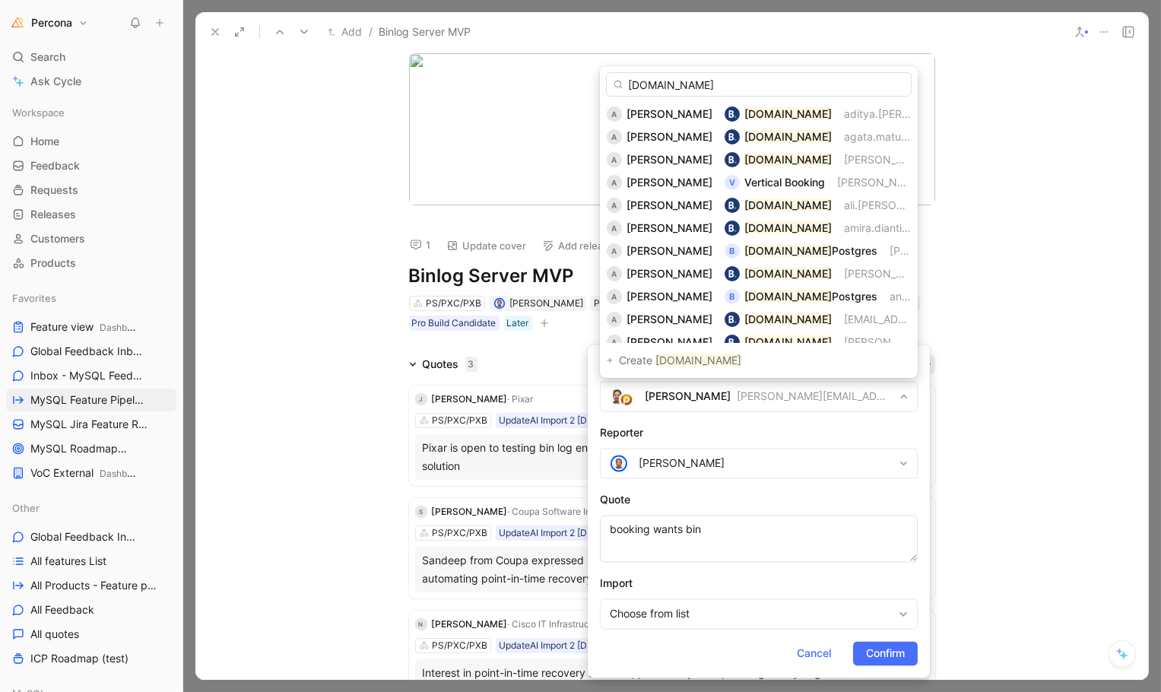
type input "booking.com"
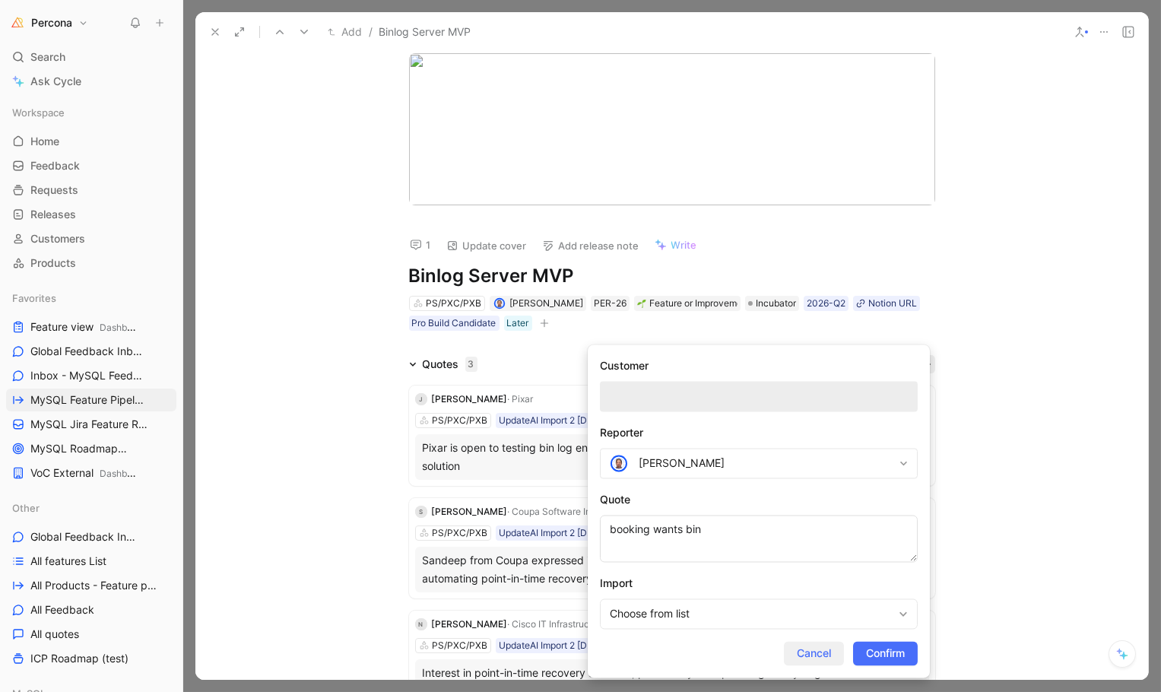
click at [803, 652] on span "Cancel" at bounding box center [814, 654] width 34 height 18
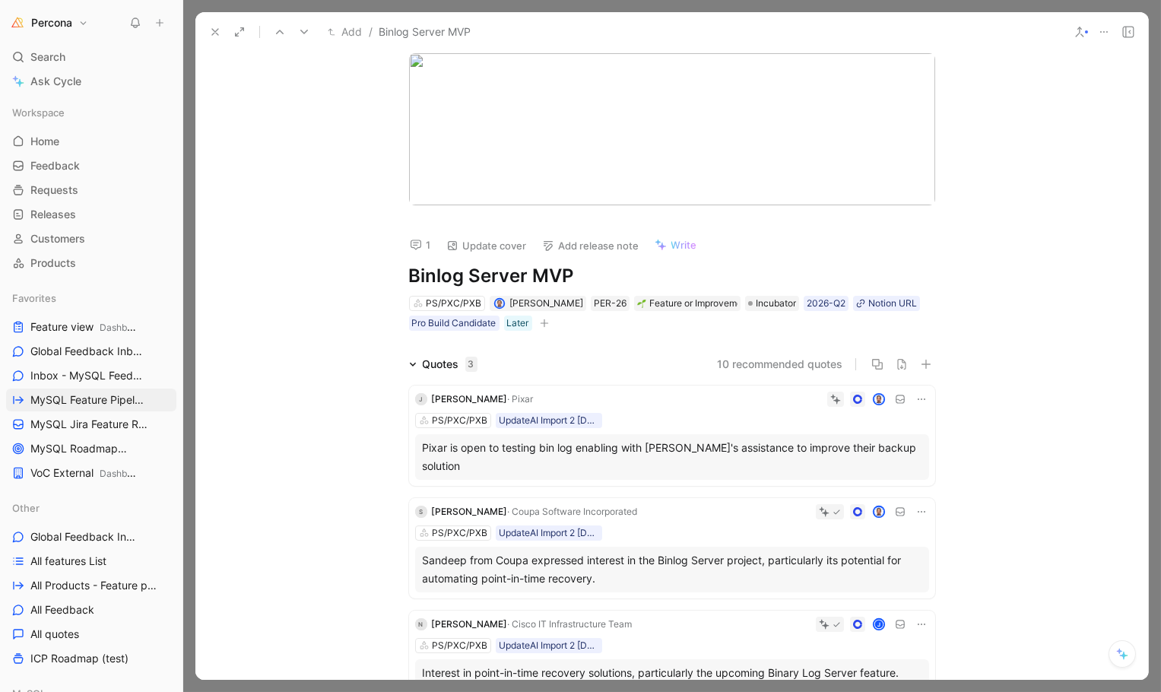
click at [210, 31] on icon at bounding box center [215, 32] width 12 height 12
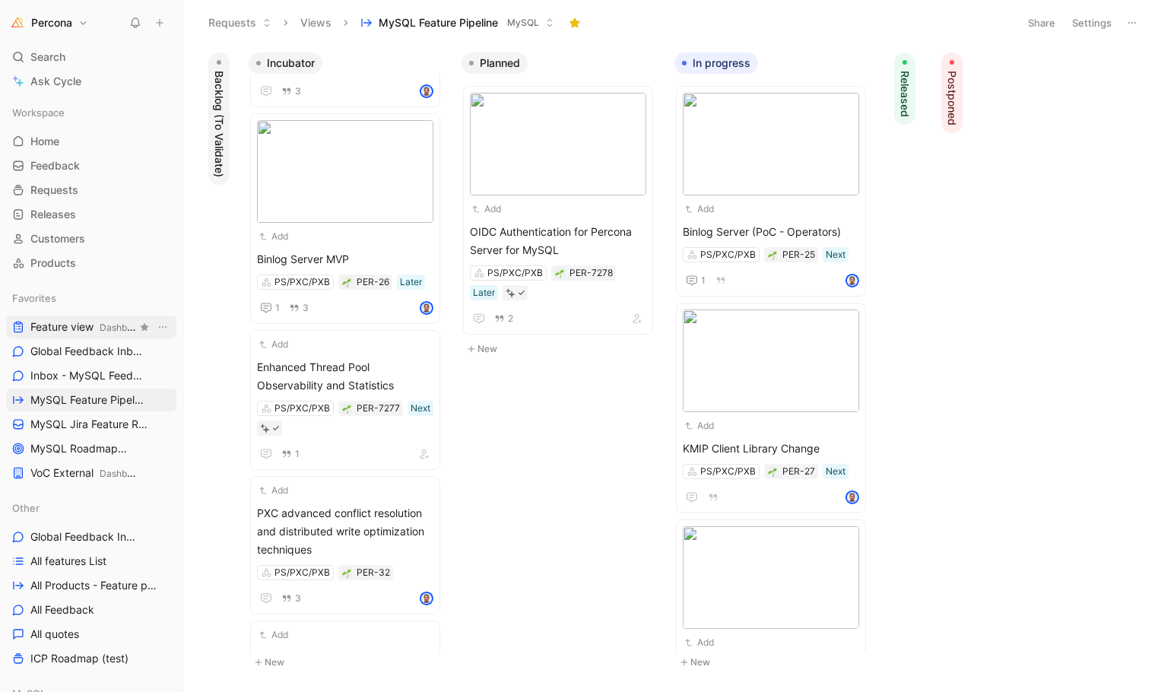
click at [79, 322] on span "Feature view Dashboards" at bounding box center [83, 327] width 106 height 16
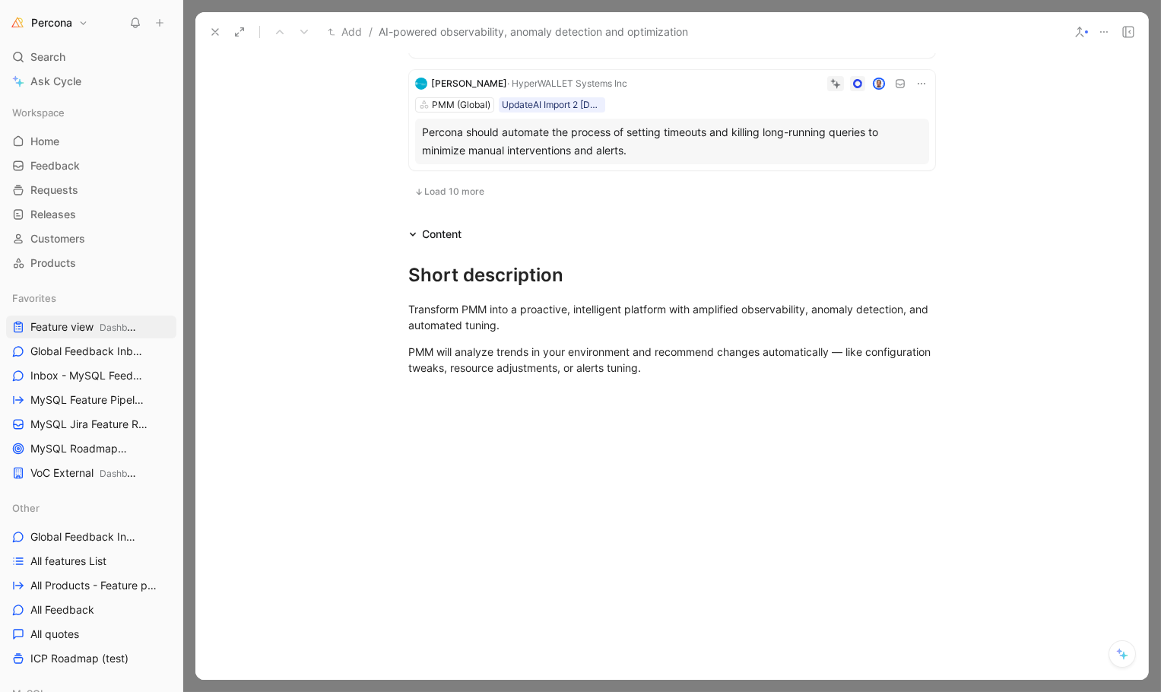
scroll to position [1147, 0]
click at [465, 186] on span "Load 10 more" at bounding box center [455, 189] width 60 height 12
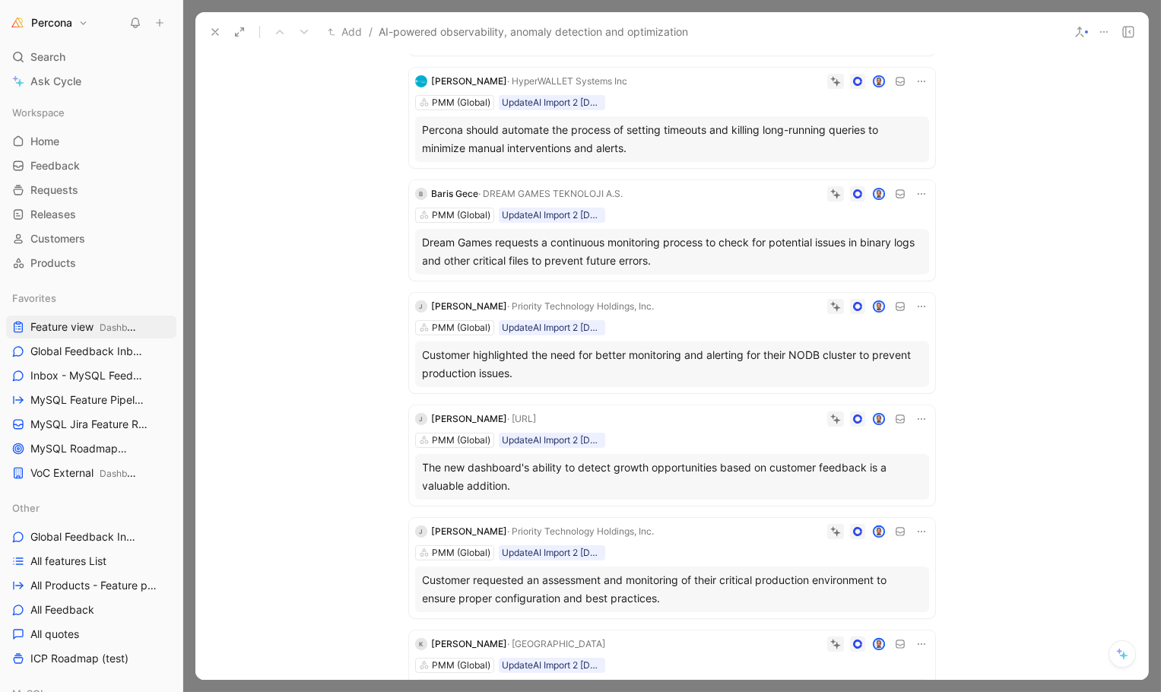
click at [690, 236] on div "Dream Games requests a continuous monitoring process to check for potential iss…" at bounding box center [672, 251] width 499 height 36
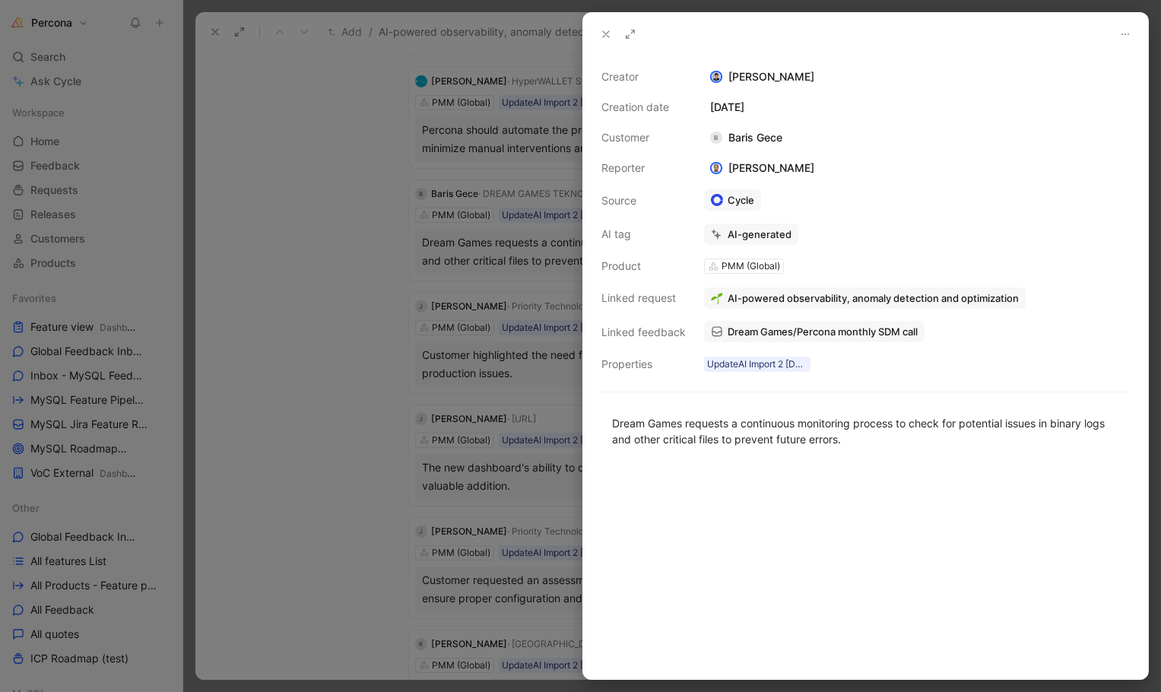
click at [767, 331] on span "Dream Games/Percona monthly SDM call" at bounding box center [823, 332] width 190 height 14
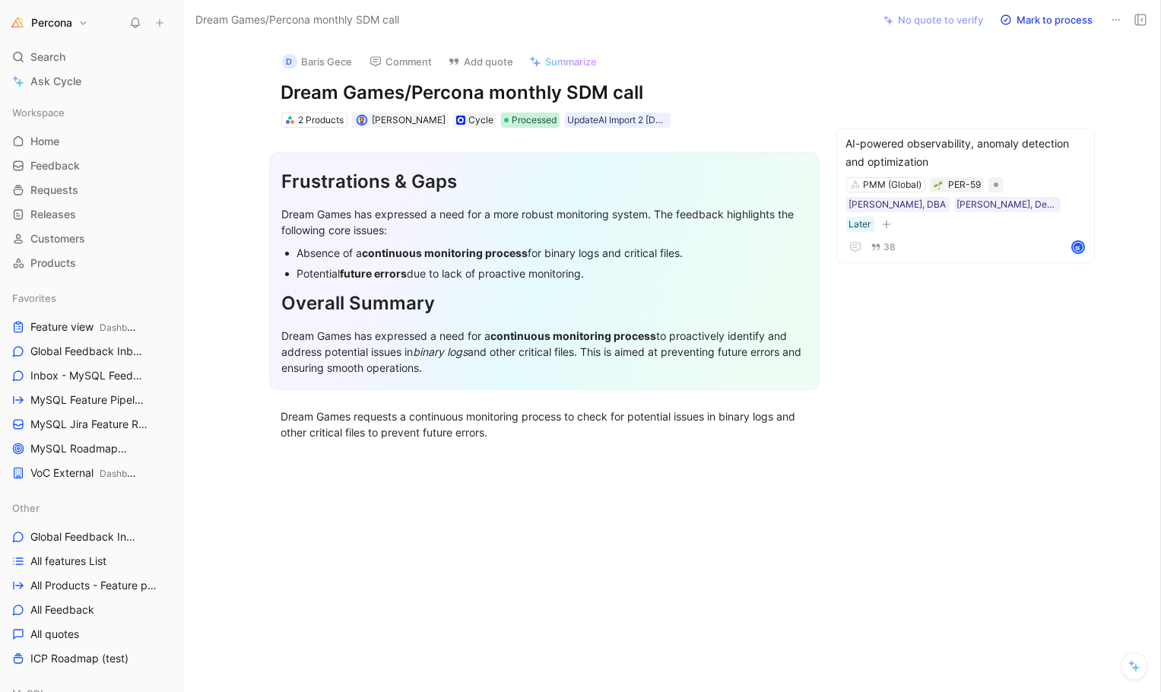
click at [512, 116] on span "Processed" at bounding box center [534, 120] width 45 height 15
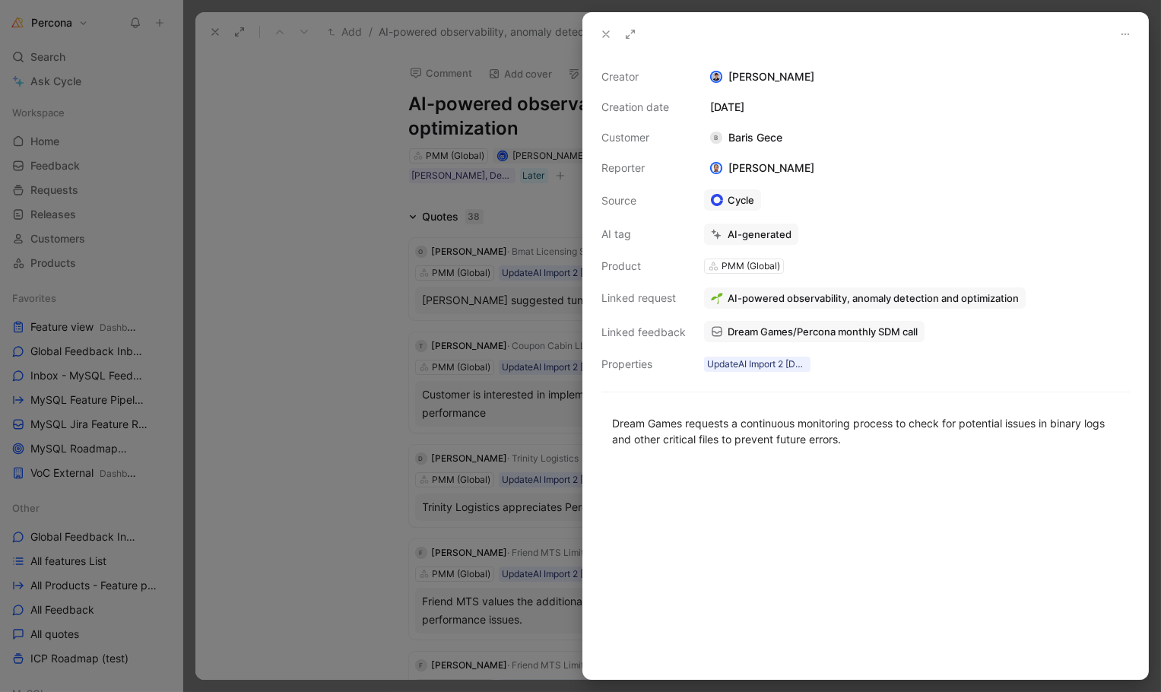
click at [243, 103] on div at bounding box center [580, 346] width 1161 height 692
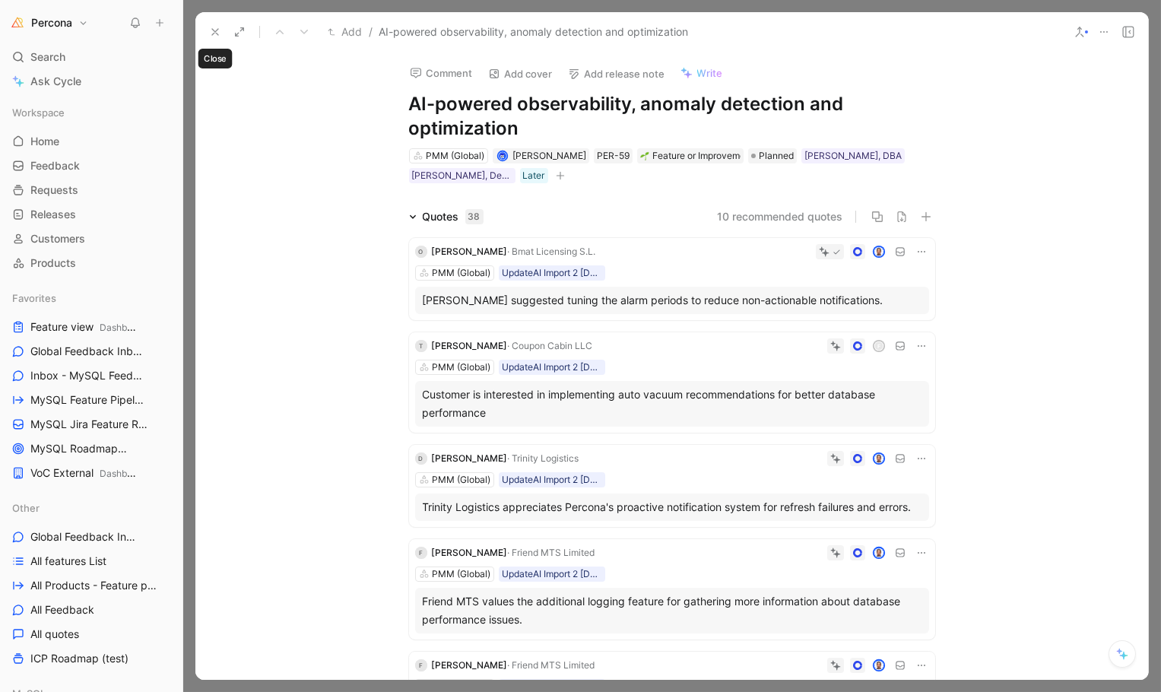
click at [219, 32] on icon at bounding box center [215, 32] width 12 height 12
click at [556, 173] on icon "button" at bounding box center [560, 175] width 9 height 9
click at [214, 32] on icon at bounding box center [215, 32] width 12 height 12
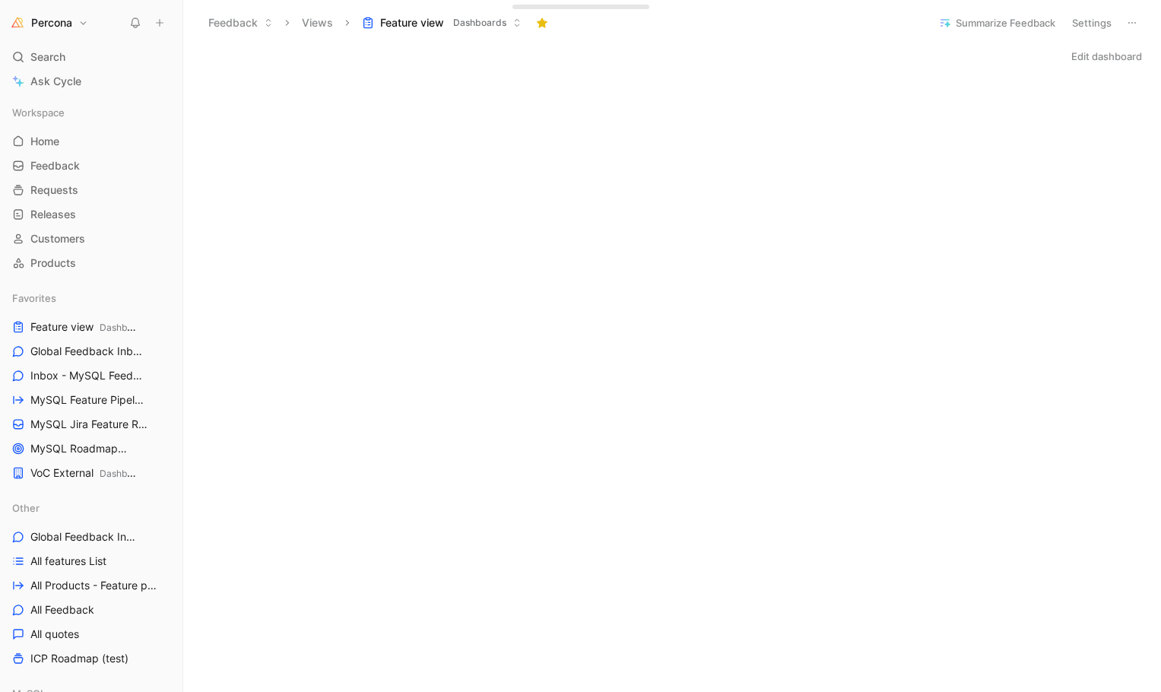
click at [165, 17] on button at bounding box center [159, 22] width 21 height 21
click at [243, 59] on button "New request r" at bounding box center [261, 55] width 163 height 26
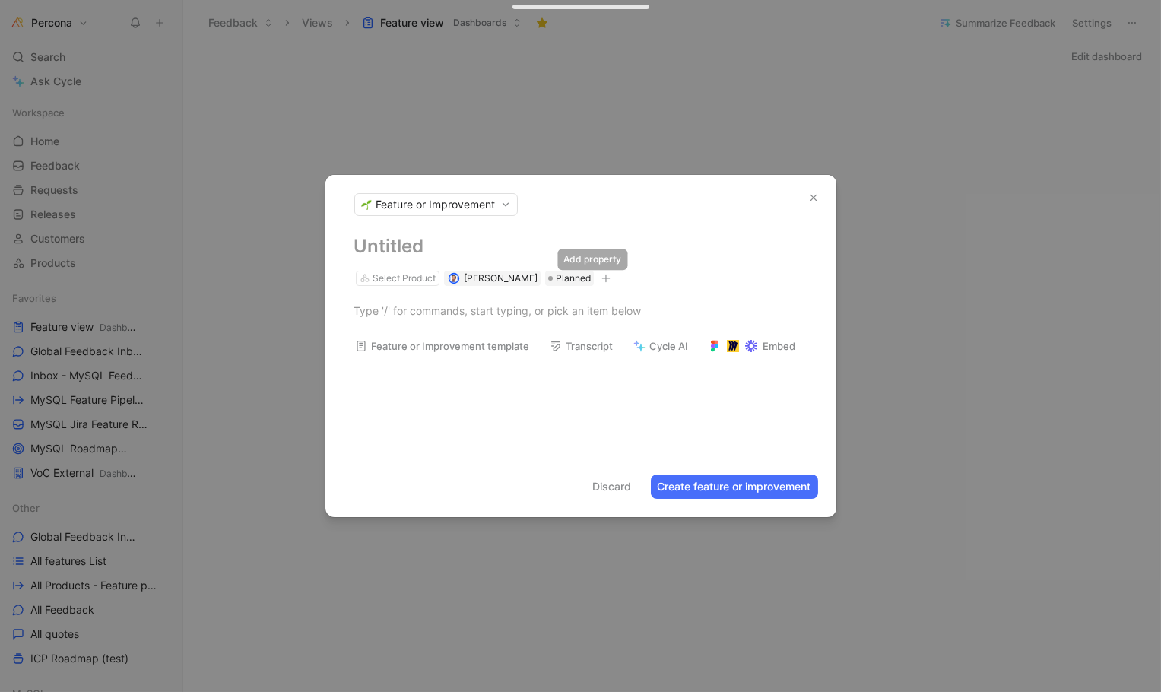
click at [601, 280] on icon "button" at bounding box center [605, 278] width 9 height 9
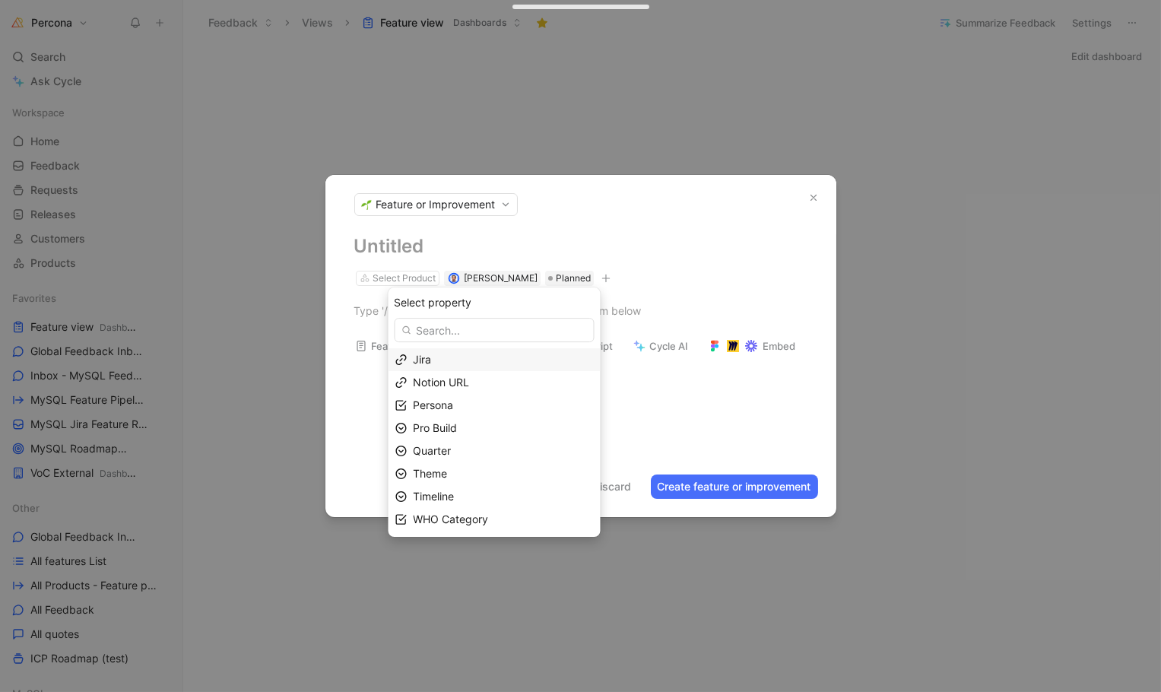
click at [649, 265] on div "Select Product Dennis Kittrell Planned" at bounding box center [580, 260] width 511 height 53
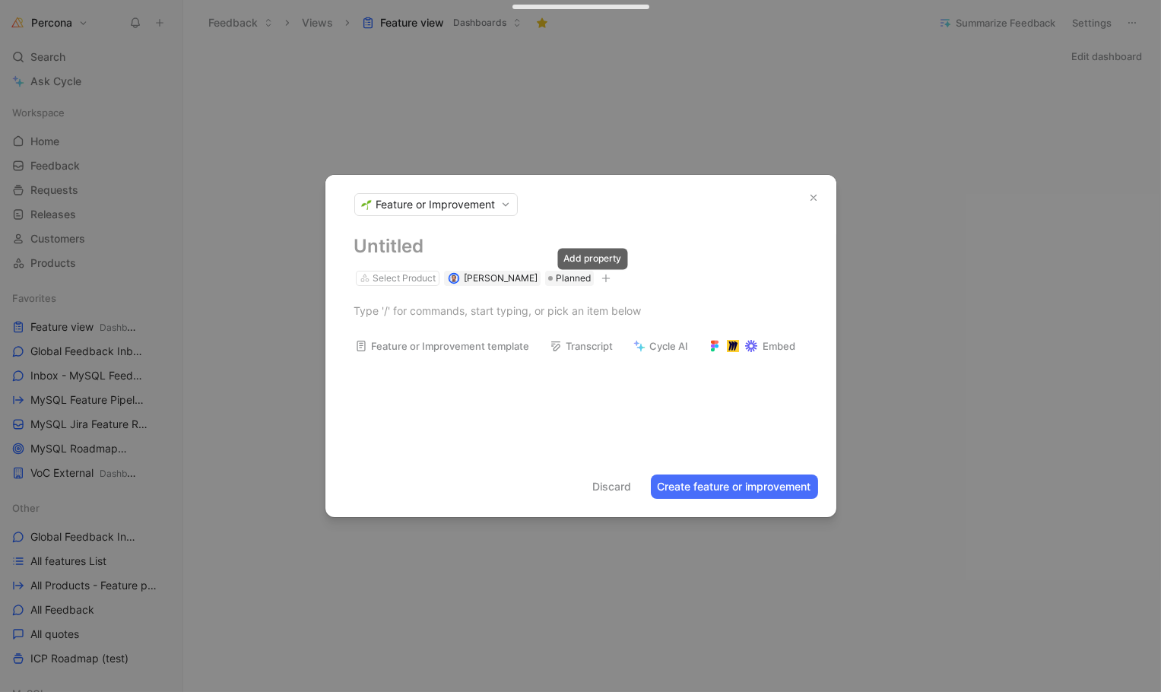
click at [601, 274] on icon "button" at bounding box center [605, 278] width 9 height 9
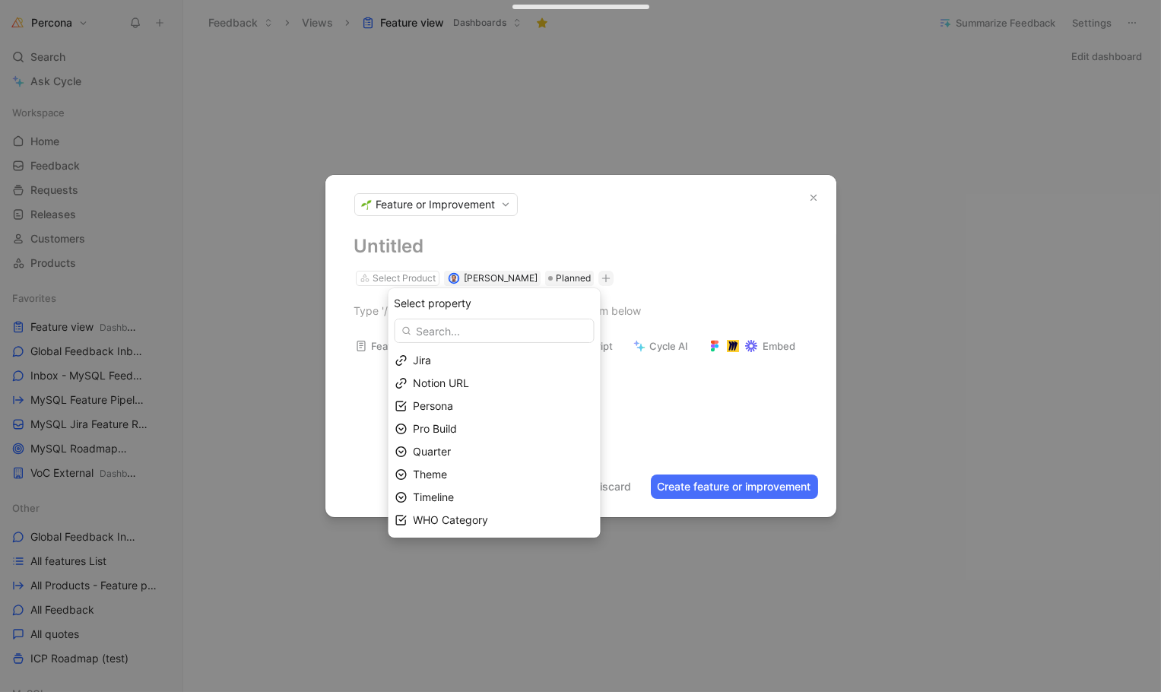
click at [347, 366] on div at bounding box center [580, 375] width 511 height 18
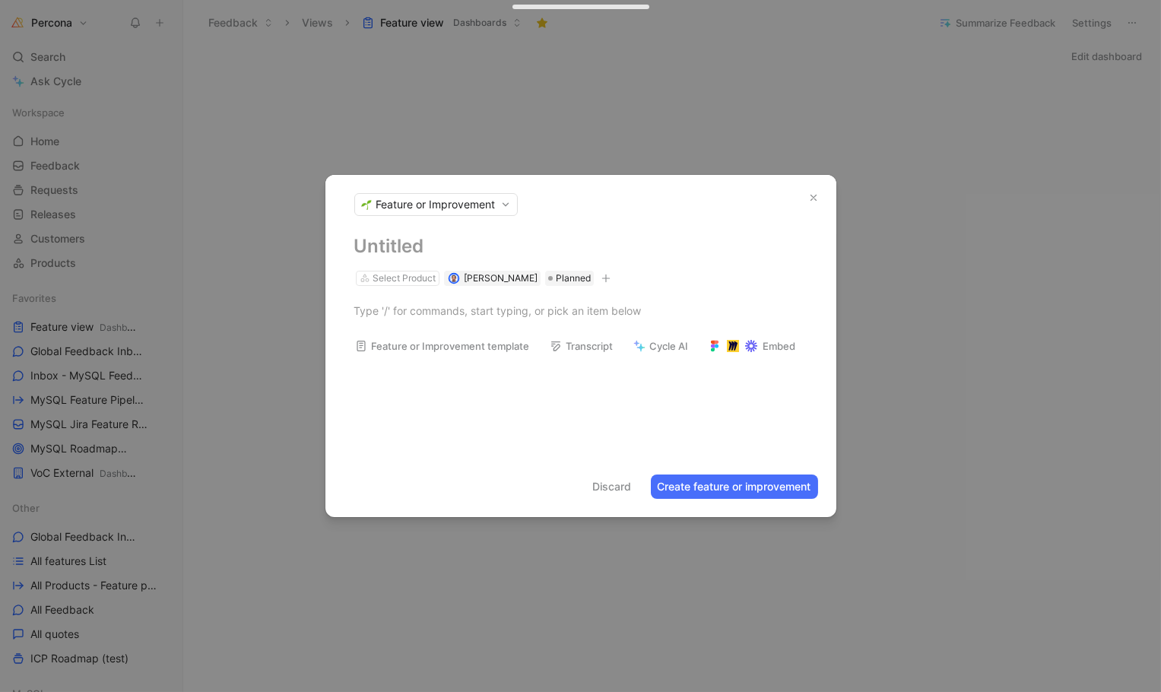
click at [345, 122] on div at bounding box center [580, 346] width 1161 height 692
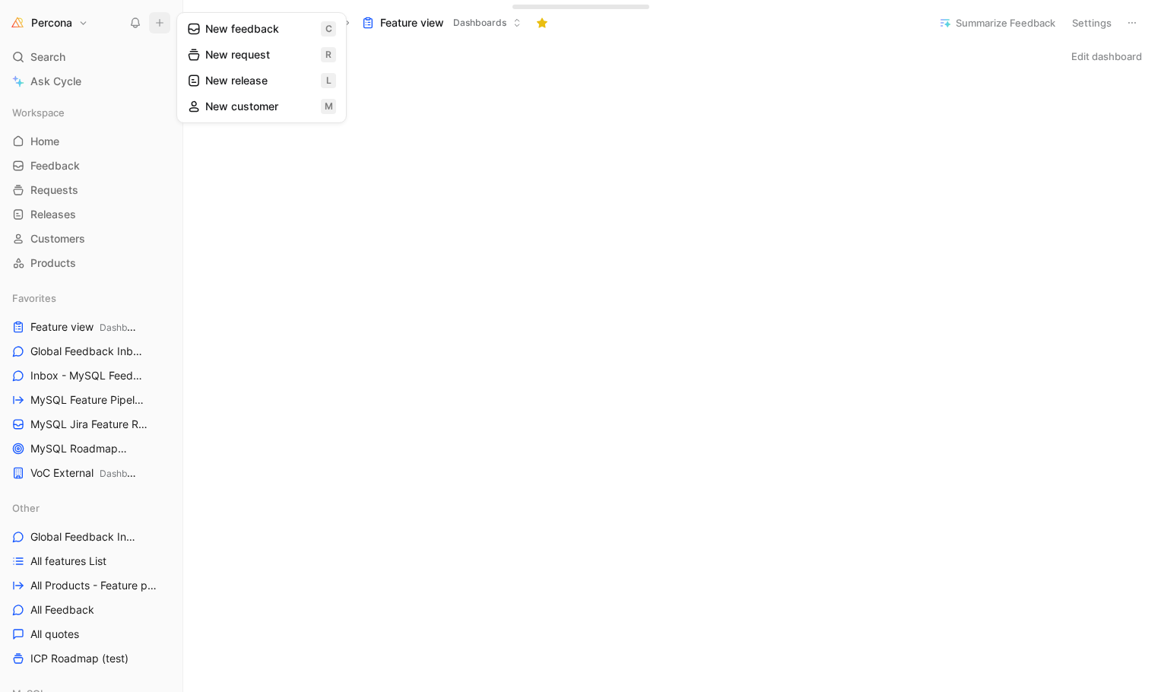
click at [224, 51] on button "New request r" at bounding box center [261, 55] width 163 height 26
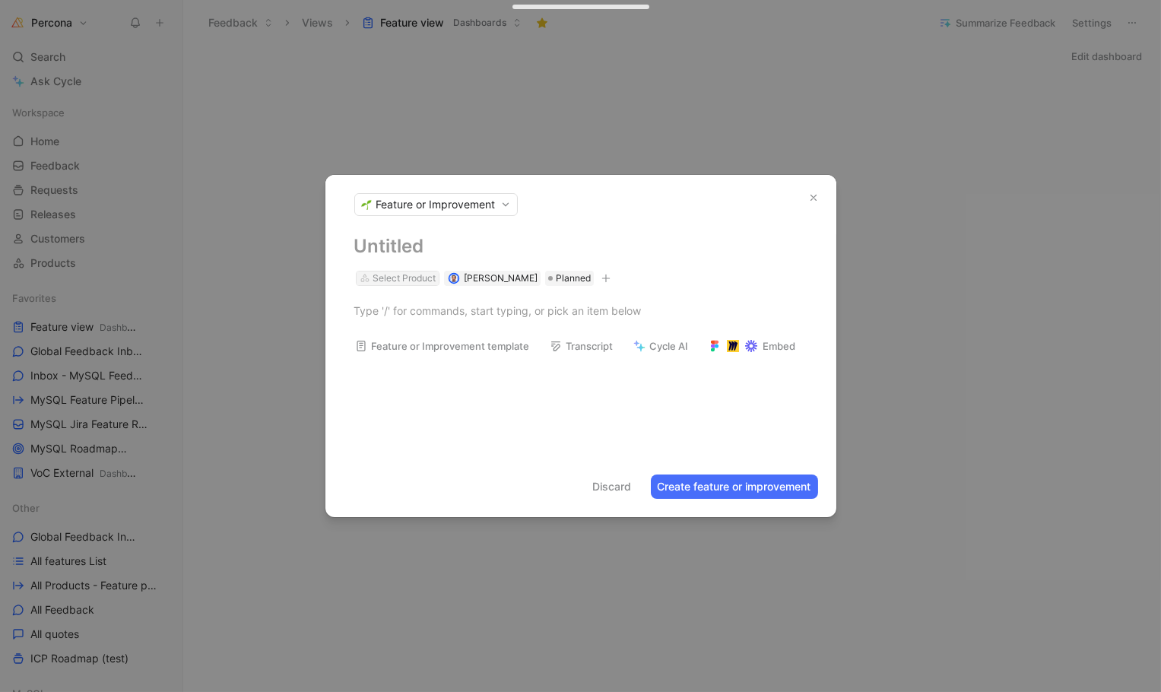
click at [416, 276] on div "Select Product" at bounding box center [404, 278] width 63 height 15
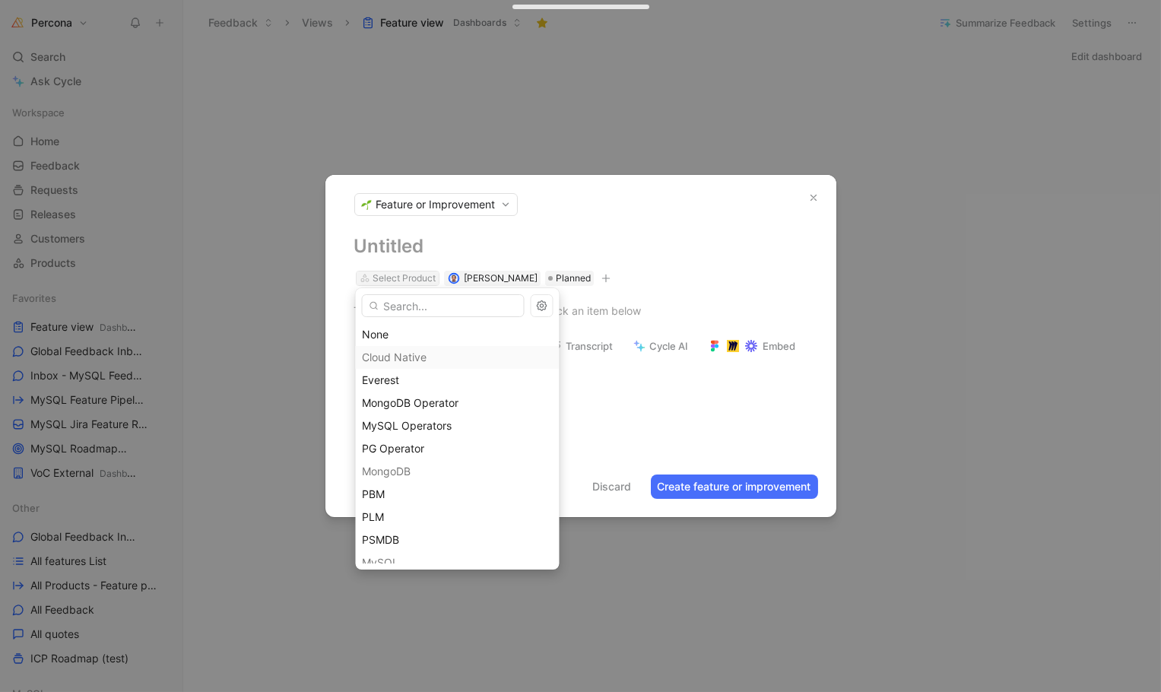
click at [416, 276] on div "Select Product" at bounding box center [404, 278] width 63 height 15
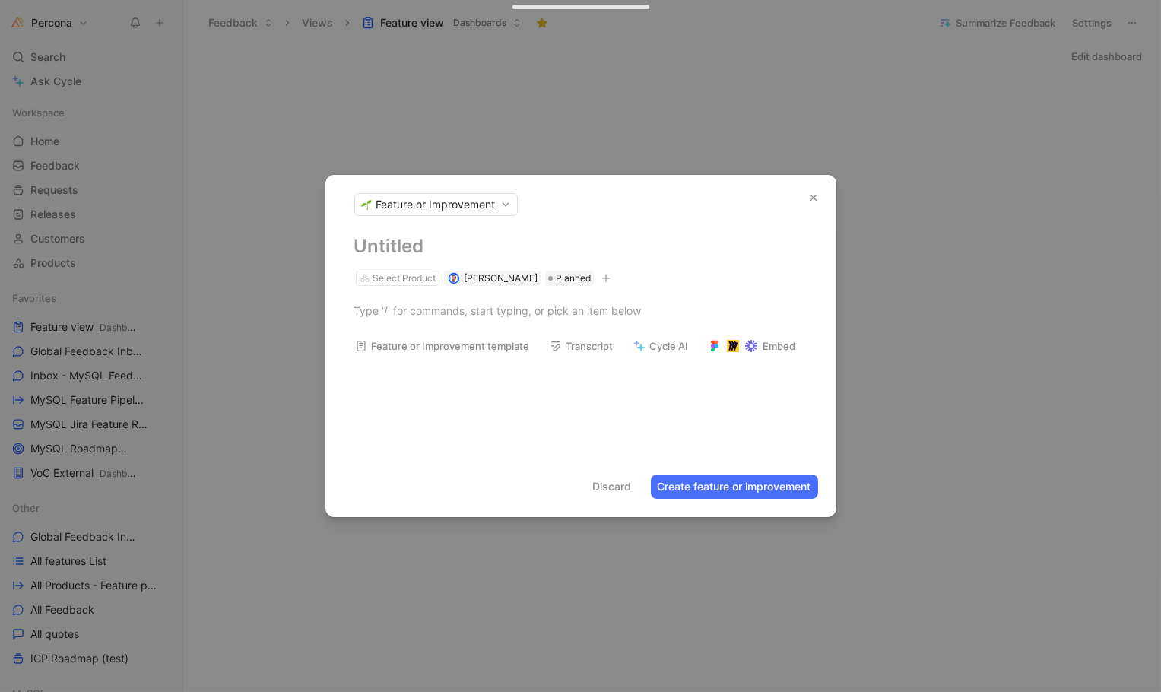
click at [612, 484] on button "Discard" at bounding box center [612, 486] width 52 height 24
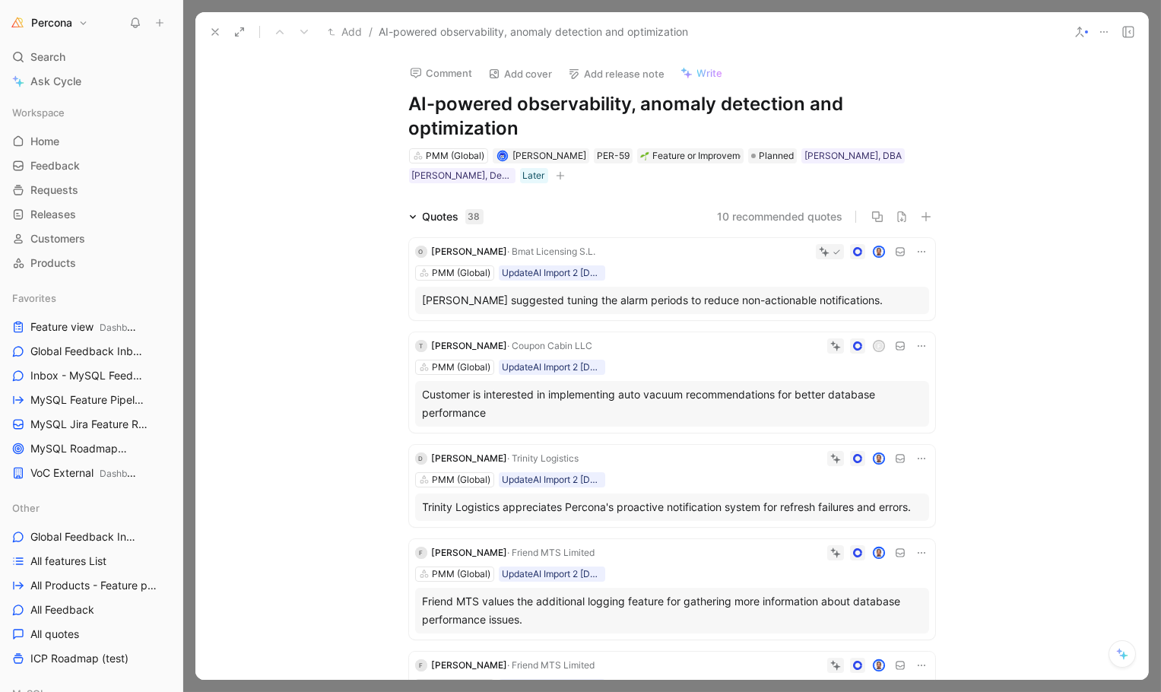
click at [436, 82] on button "Comment" at bounding box center [441, 72] width 77 height 21
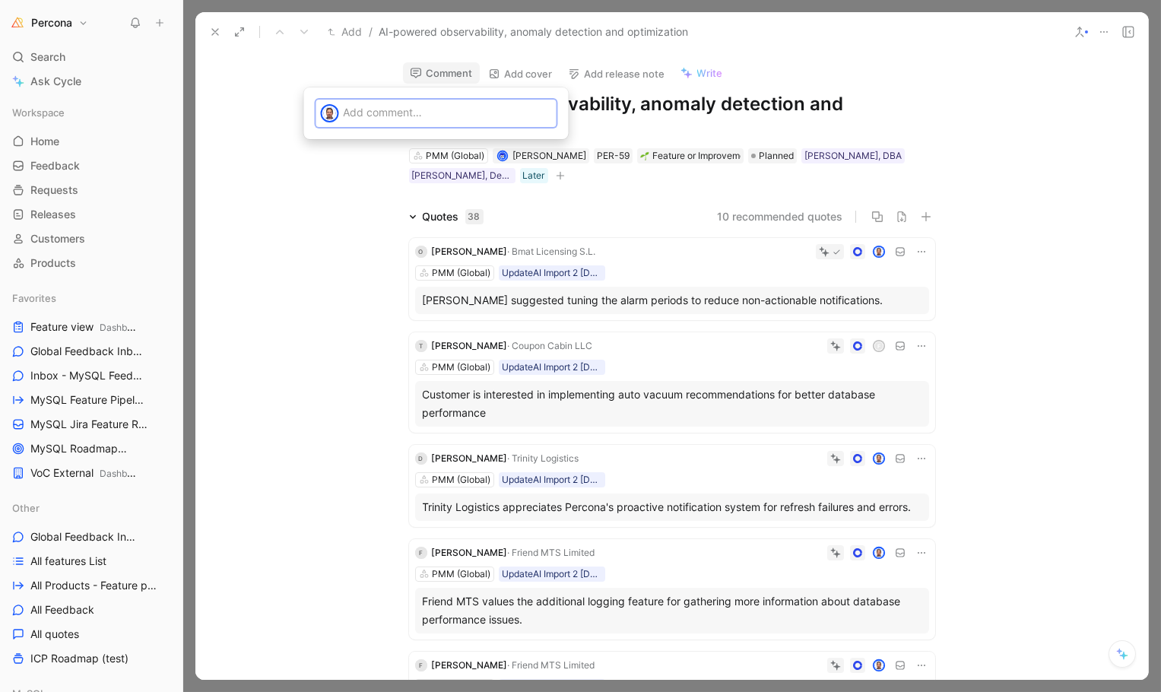
click at [410, 113] on p at bounding box center [448, 112] width 208 height 16
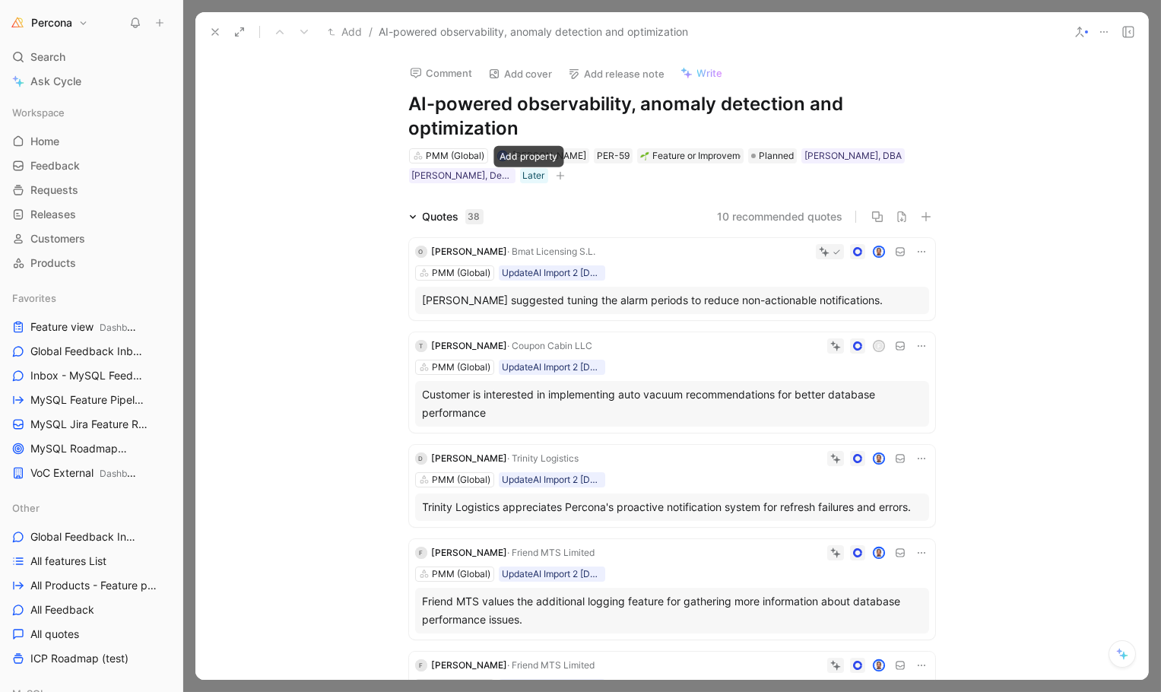
click at [556, 175] on icon "button" at bounding box center [560, 175] width 9 height 9
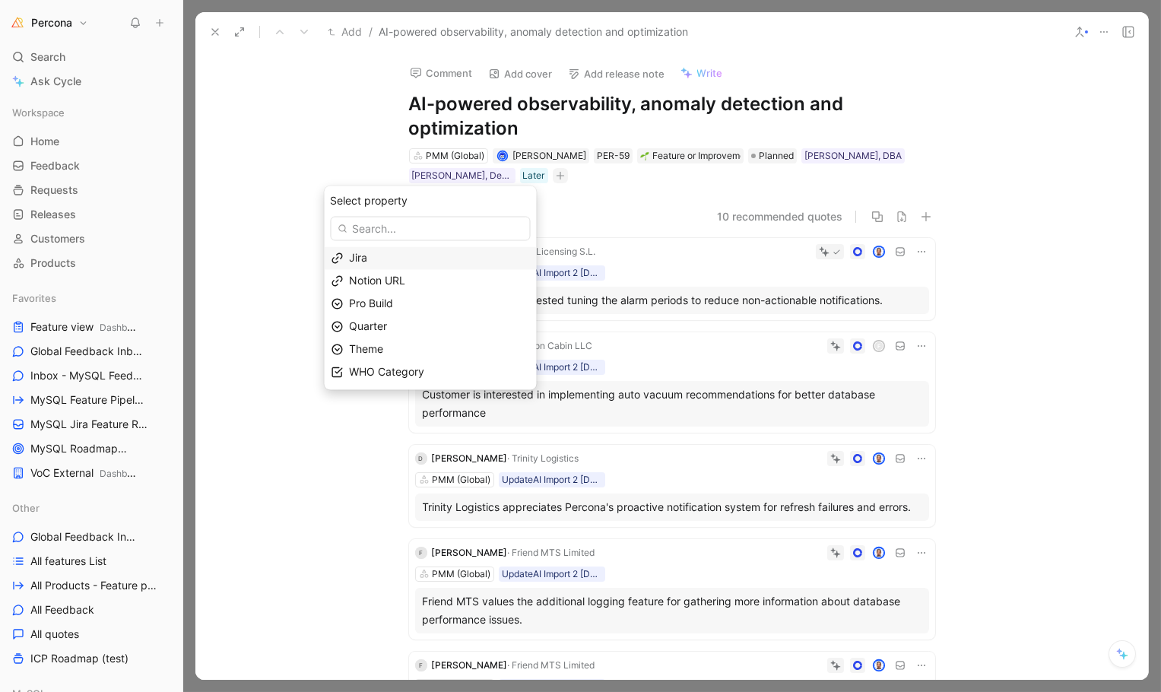
click at [377, 252] on div "Jira" at bounding box center [440, 258] width 180 height 18
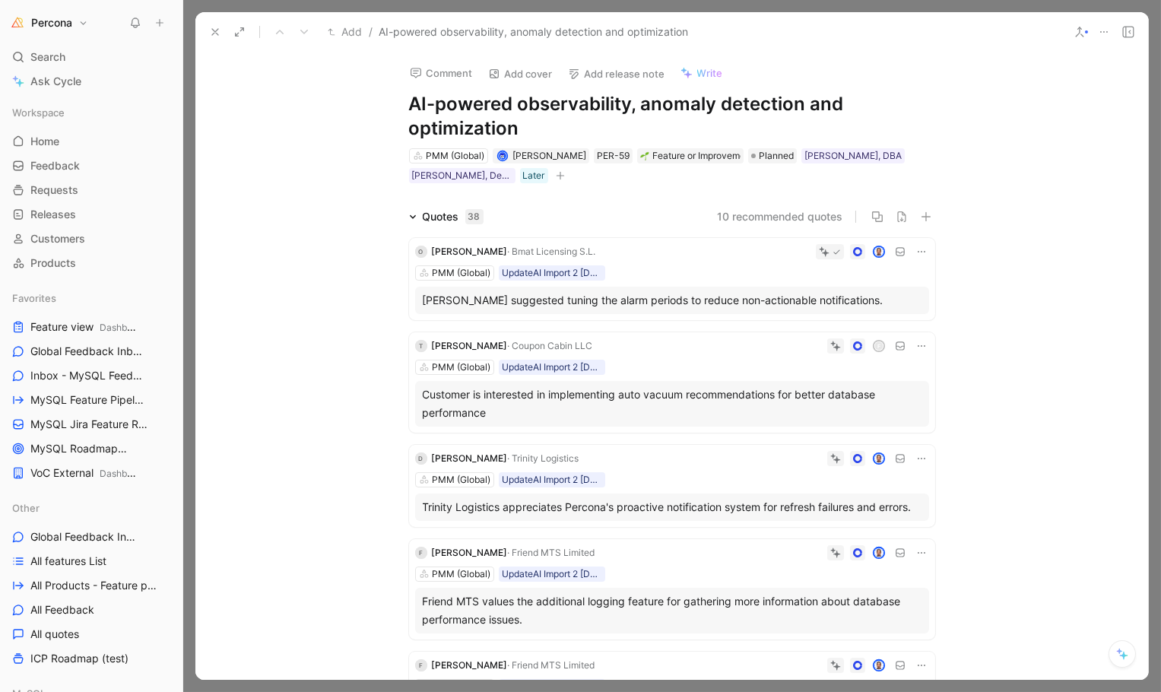
click at [214, 33] on icon at bounding box center [215, 32] width 12 height 12
click at [822, 255] on icon at bounding box center [824, 251] width 11 height 11
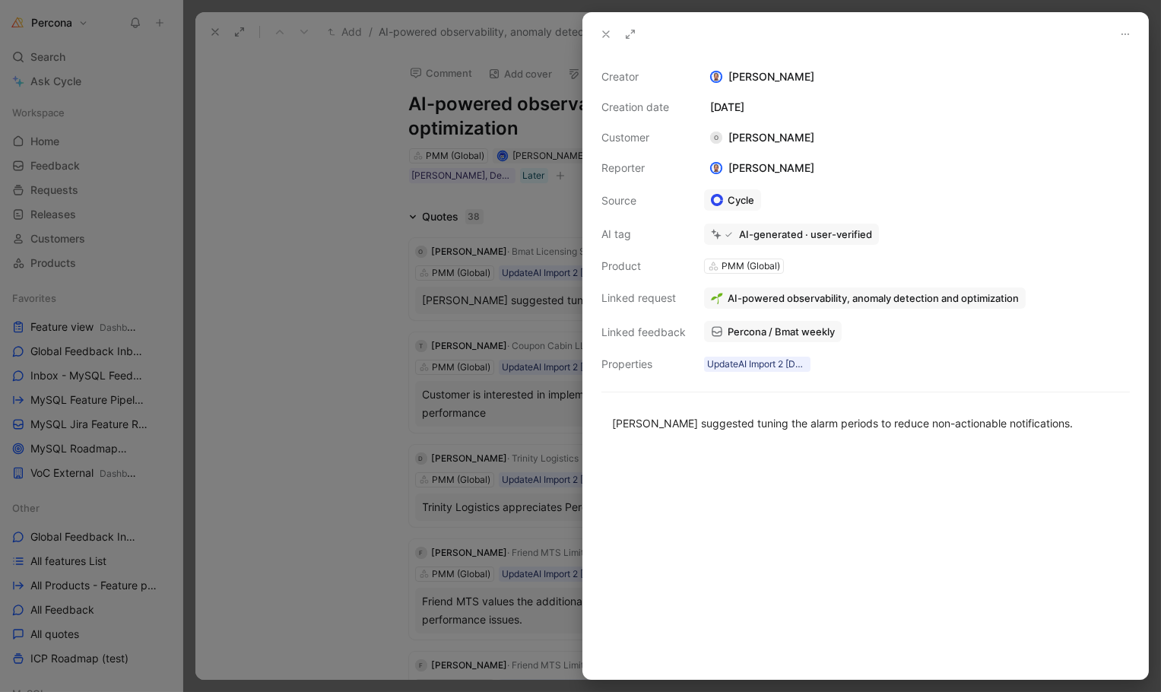
click at [518, 200] on div at bounding box center [580, 346] width 1161 height 692
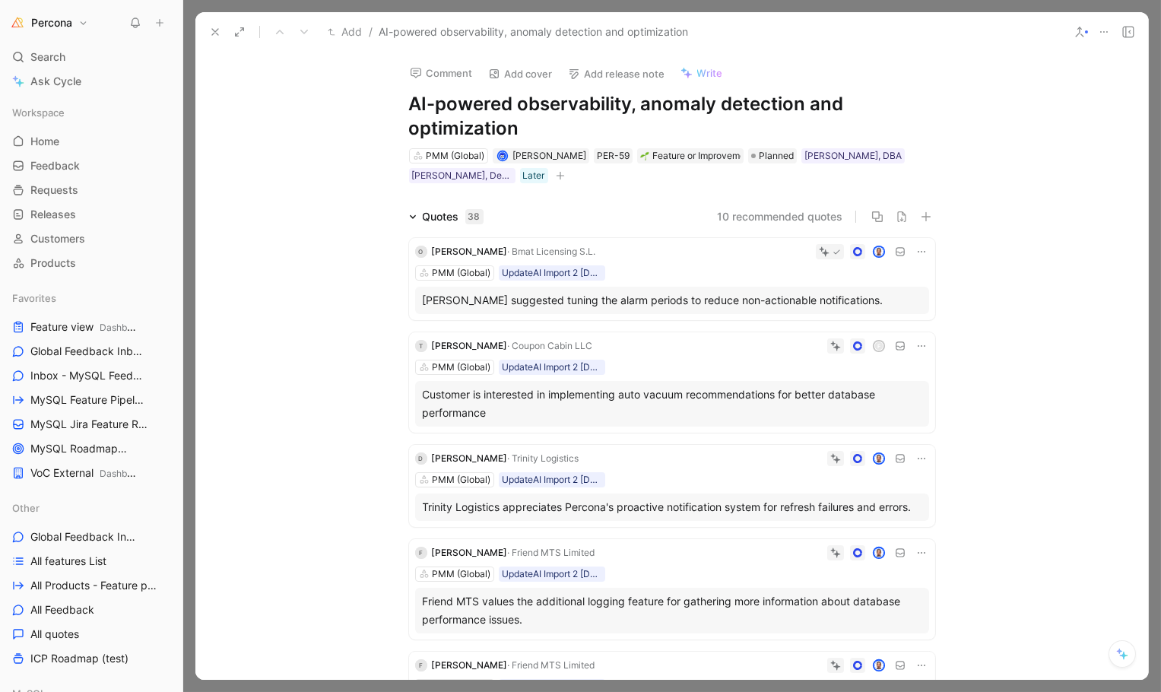
click at [690, 385] on div "Customer is interested in implementing auto vacuum recommendations for better d…" at bounding box center [672, 403] width 499 height 36
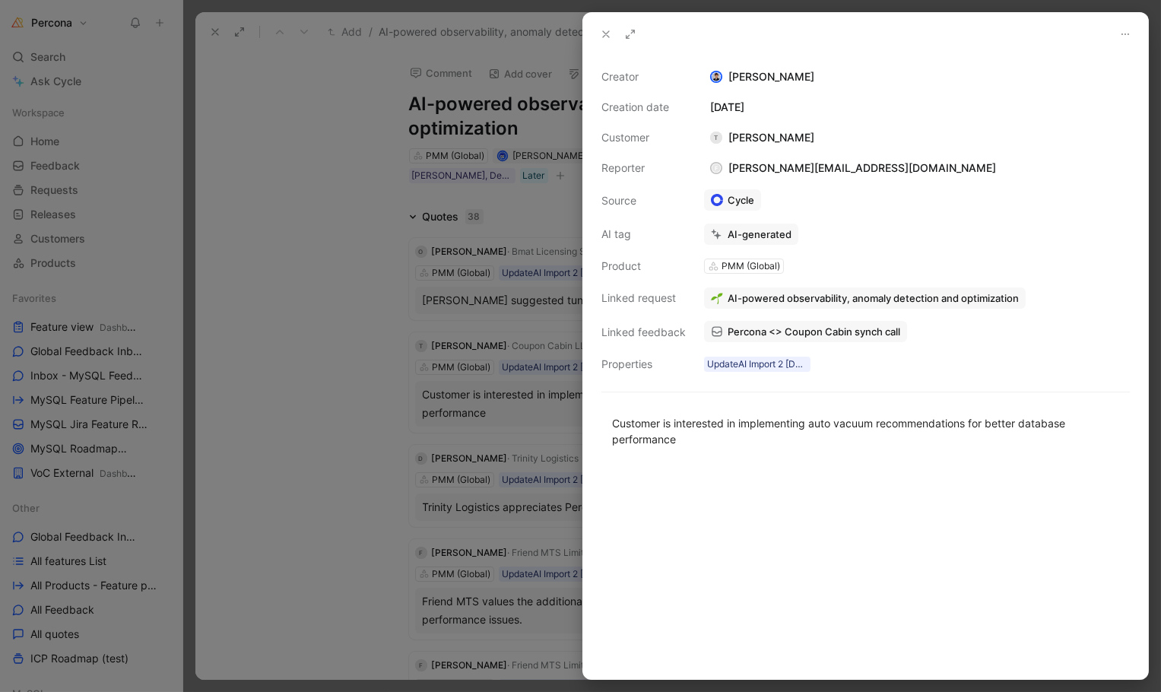
click at [495, 227] on div at bounding box center [580, 346] width 1161 height 692
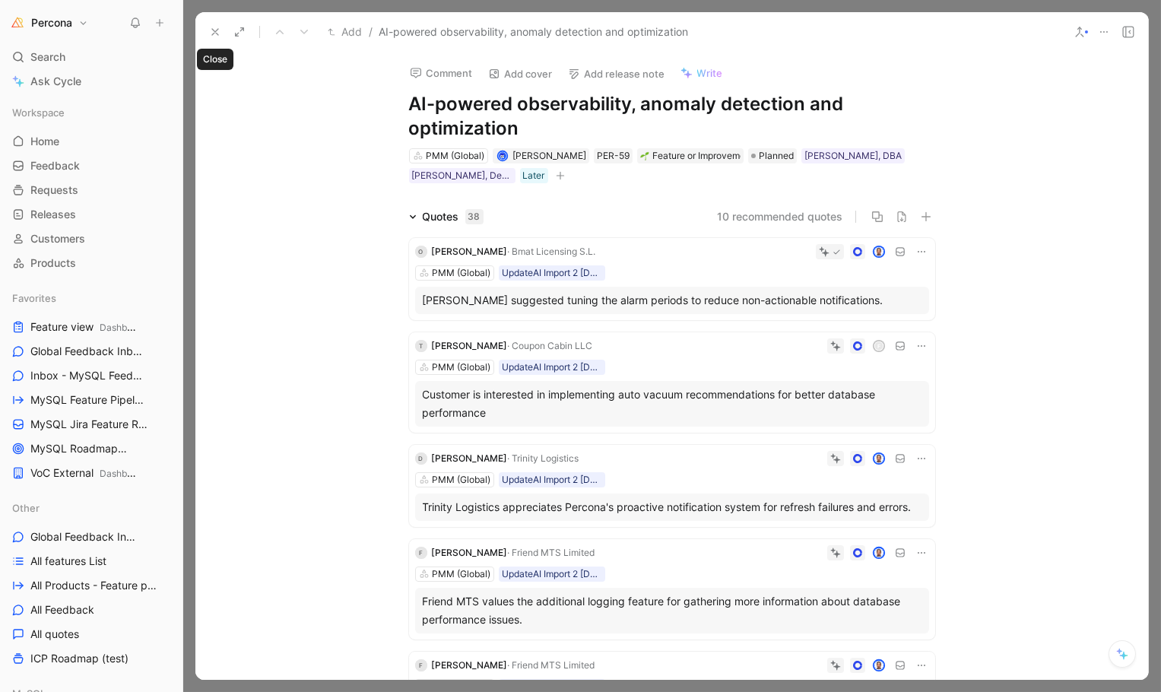
click at [211, 30] on icon at bounding box center [215, 32] width 12 height 12
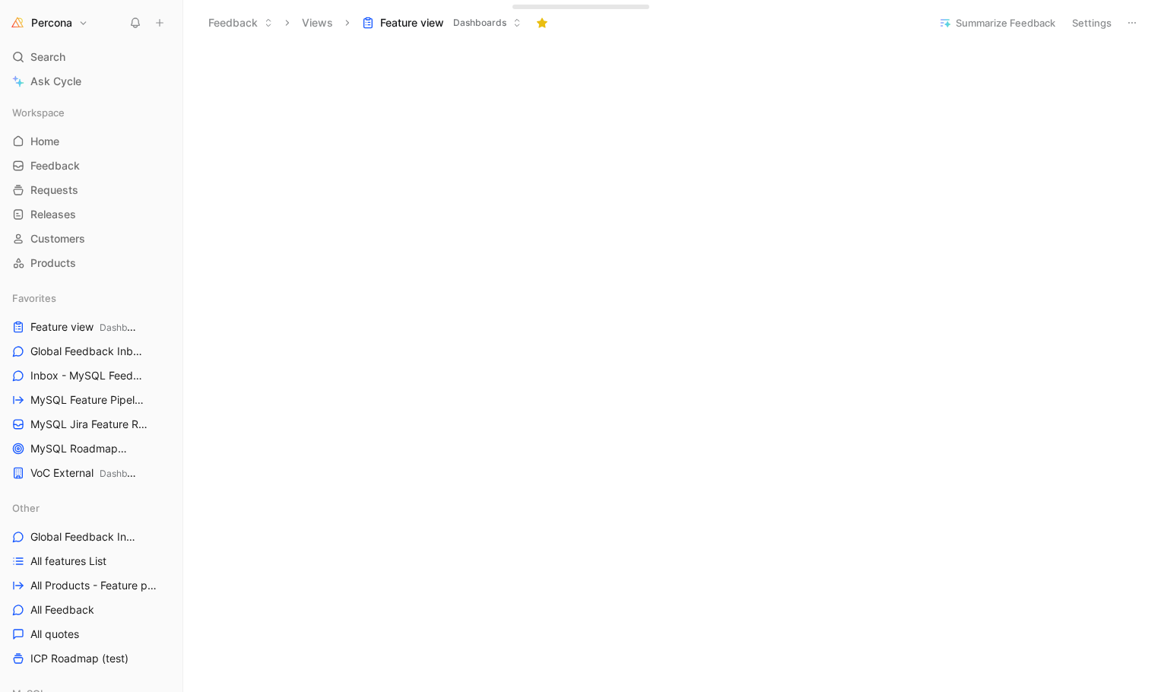
scroll to position [1098, 0]
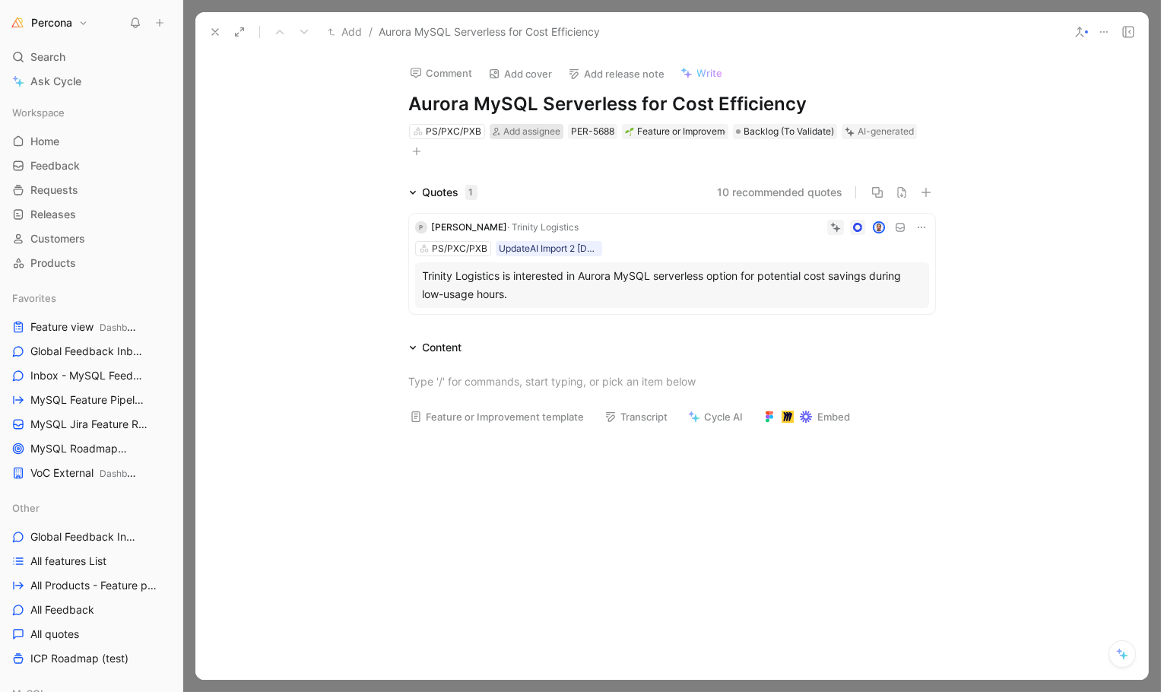
click at [546, 128] on span "Add assignee" at bounding box center [531, 130] width 57 height 11
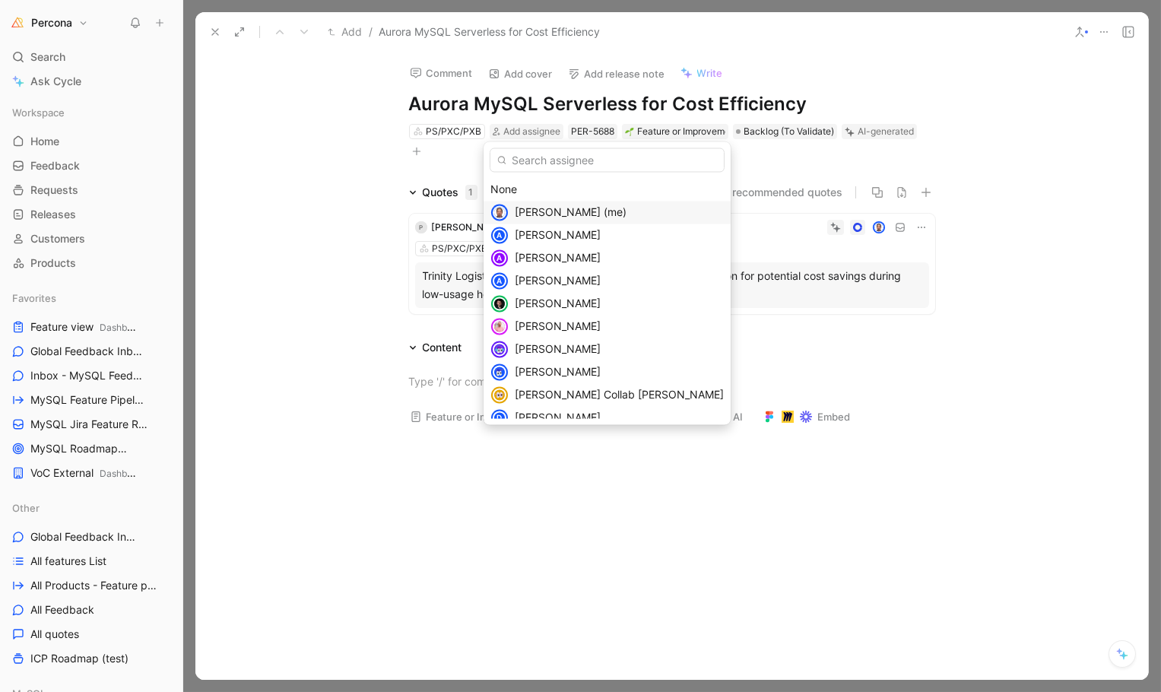
click at [531, 201] on div "Dennis Kittrell (me)" at bounding box center [607, 212] width 247 height 23
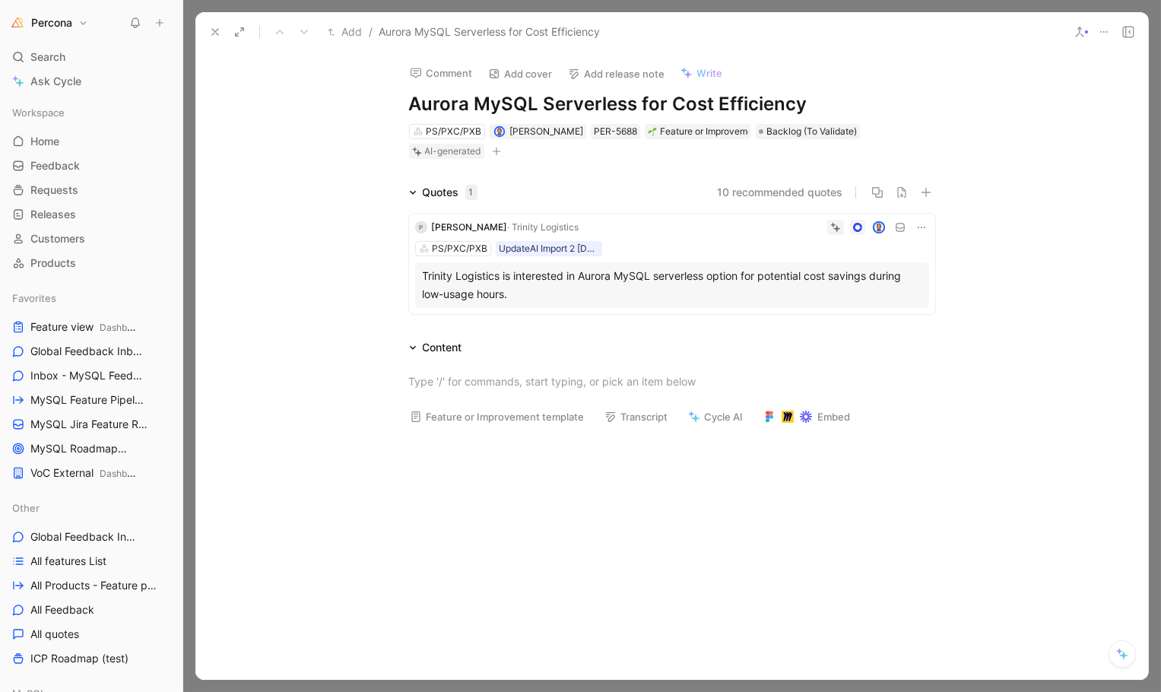
click at [210, 27] on icon at bounding box center [215, 32] width 12 height 12
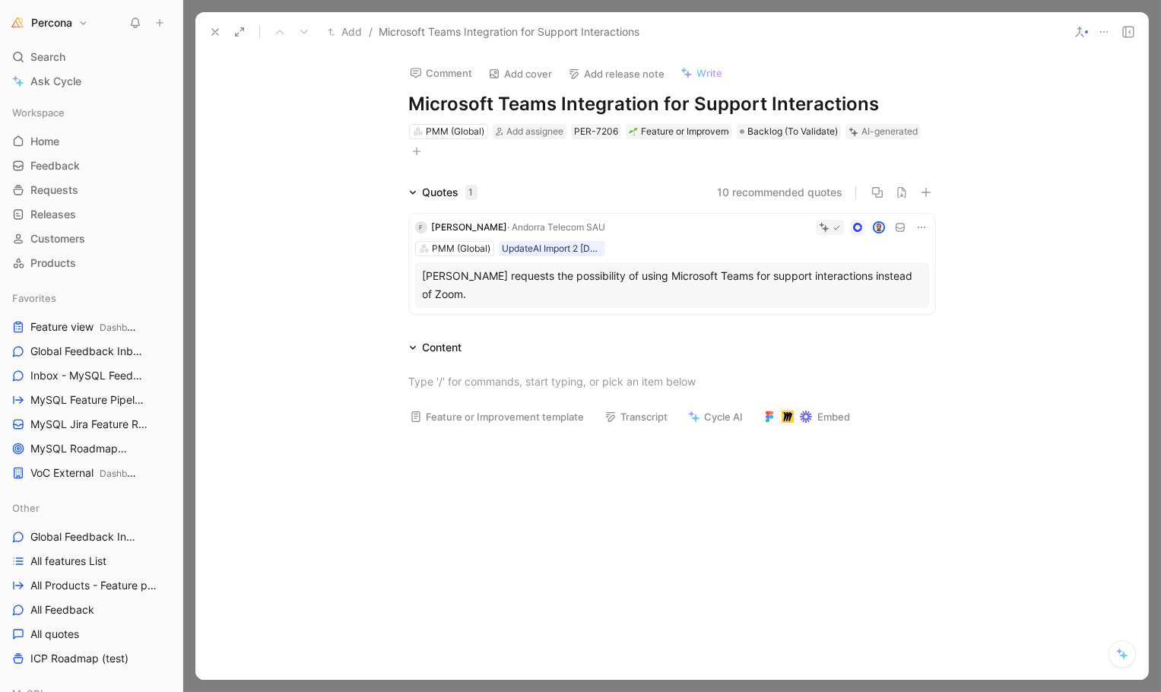
click at [919, 225] on icon at bounding box center [921, 227] width 12 height 12
click at [853, 325] on span "Delete quote" at bounding box center [869, 323] width 64 height 13
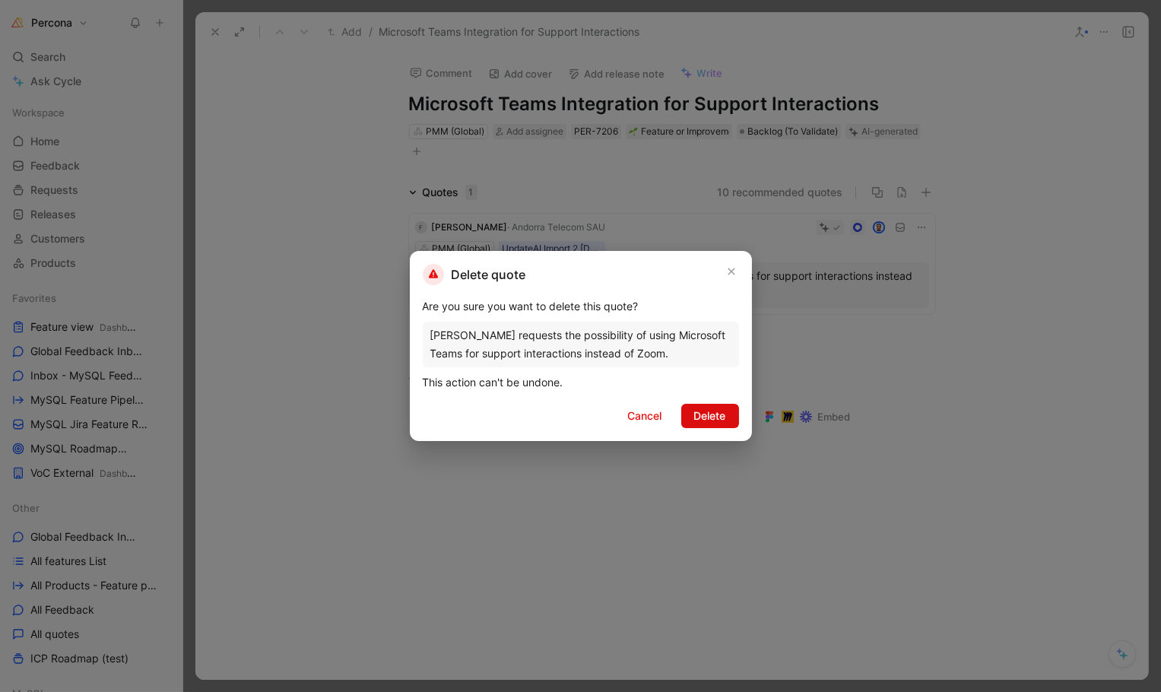
click at [696, 416] on span "Delete" at bounding box center [710, 416] width 32 height 18
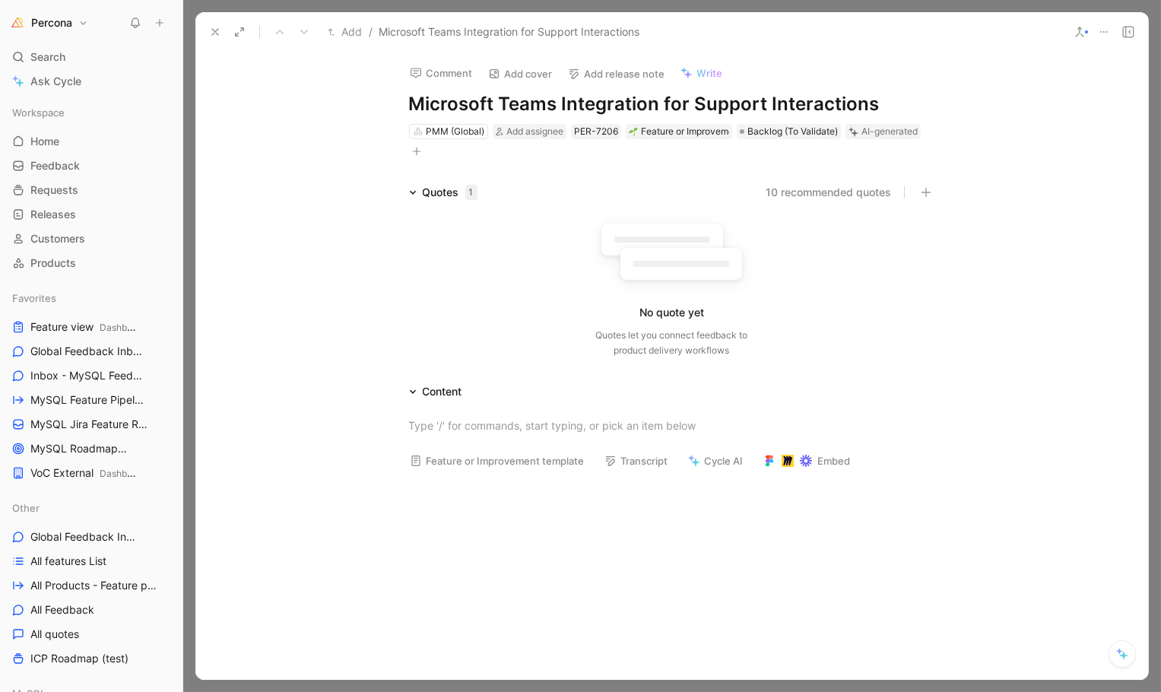
click at [1103, 32] on icon at bounding box center [1104, 32] width 12 height 12
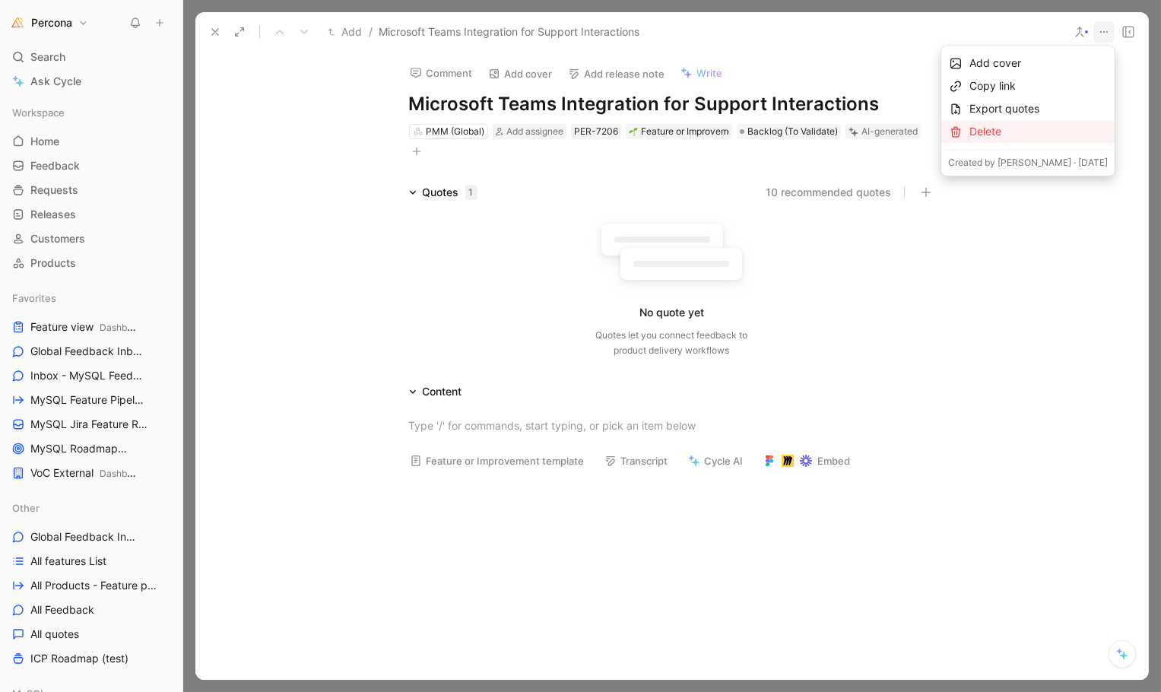
click at [1016, 123] on div "Delete" at bounding box center [1038, 132] width 138 height 18
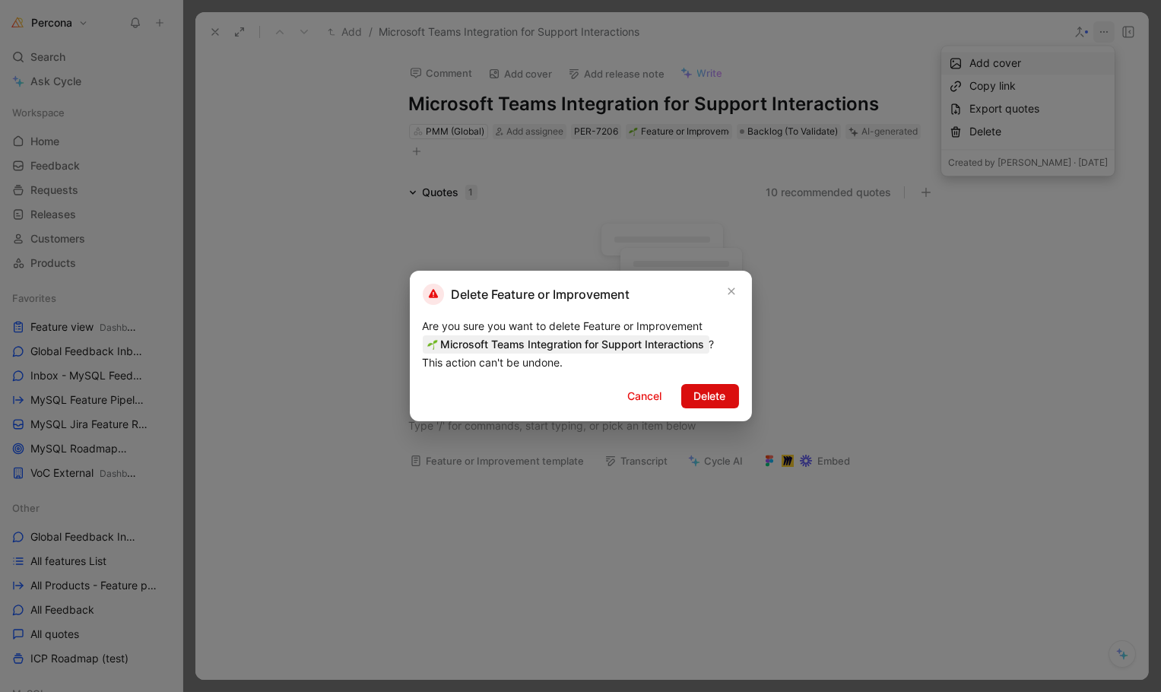
click at [700, 397] on span "Delete" at bounding box center [710, 396] width 32 height 18
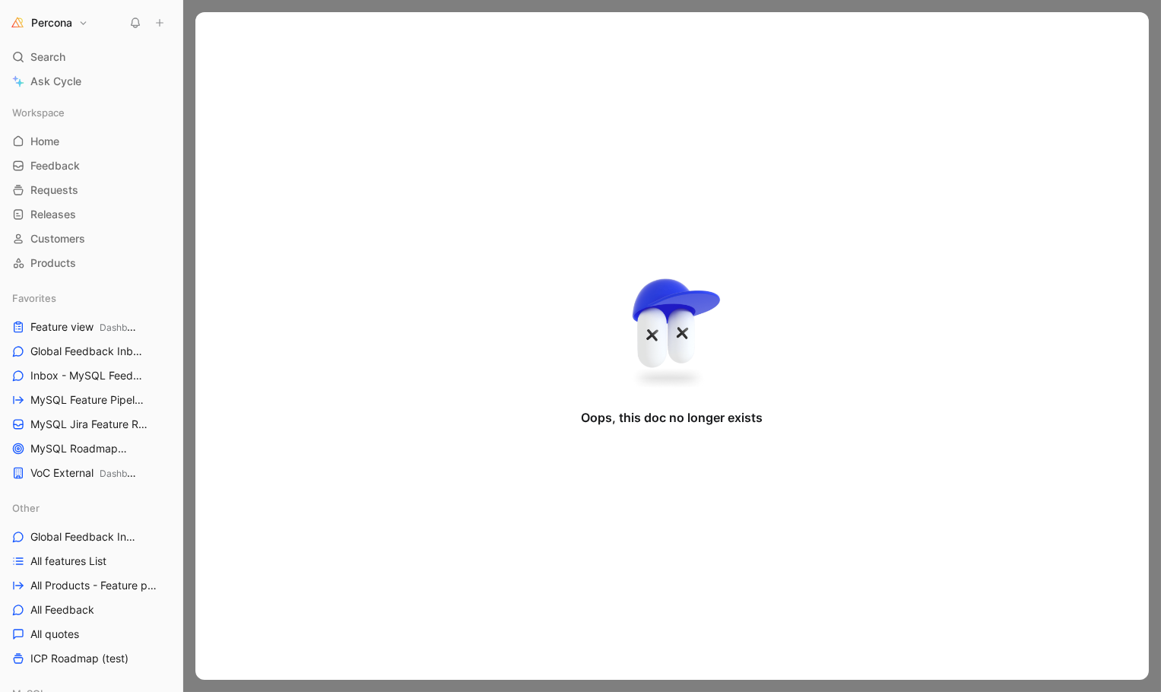
click at [229, 5] on div at bounding box center [672, 346] width 978 height 692
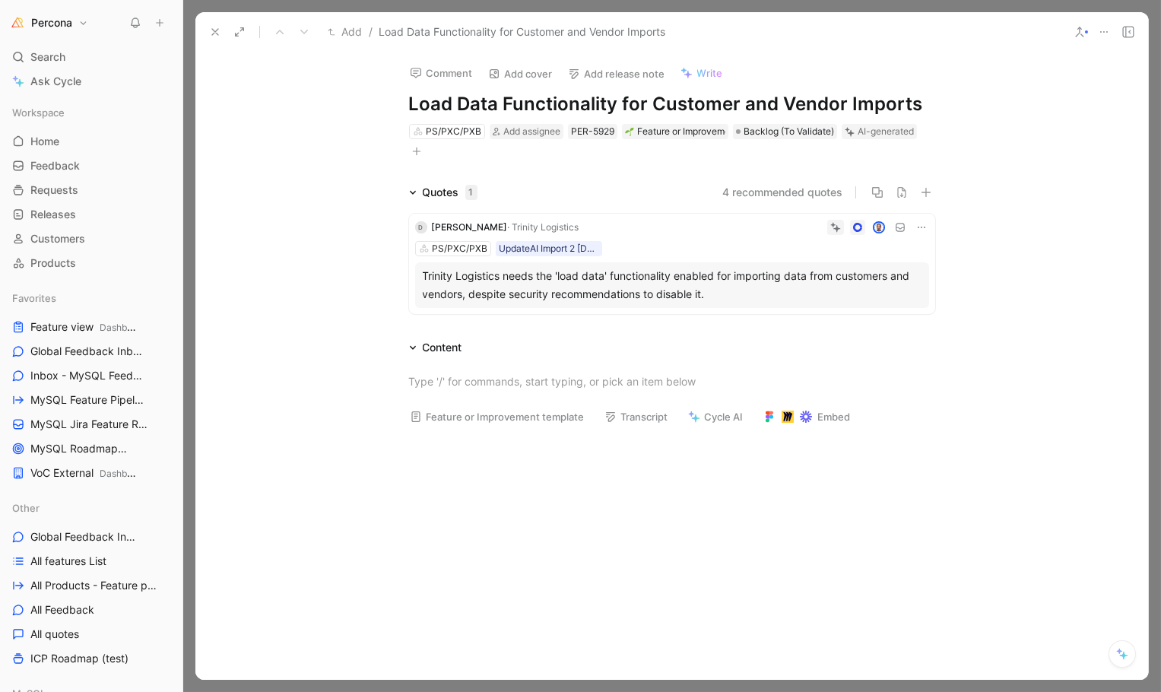
click at [919, 227] on icon at bounding box center [921, 227] width 12 height 12
click at [846, 322] on span "Delete quote" at bounding box center [869, 323] width 64 height 13
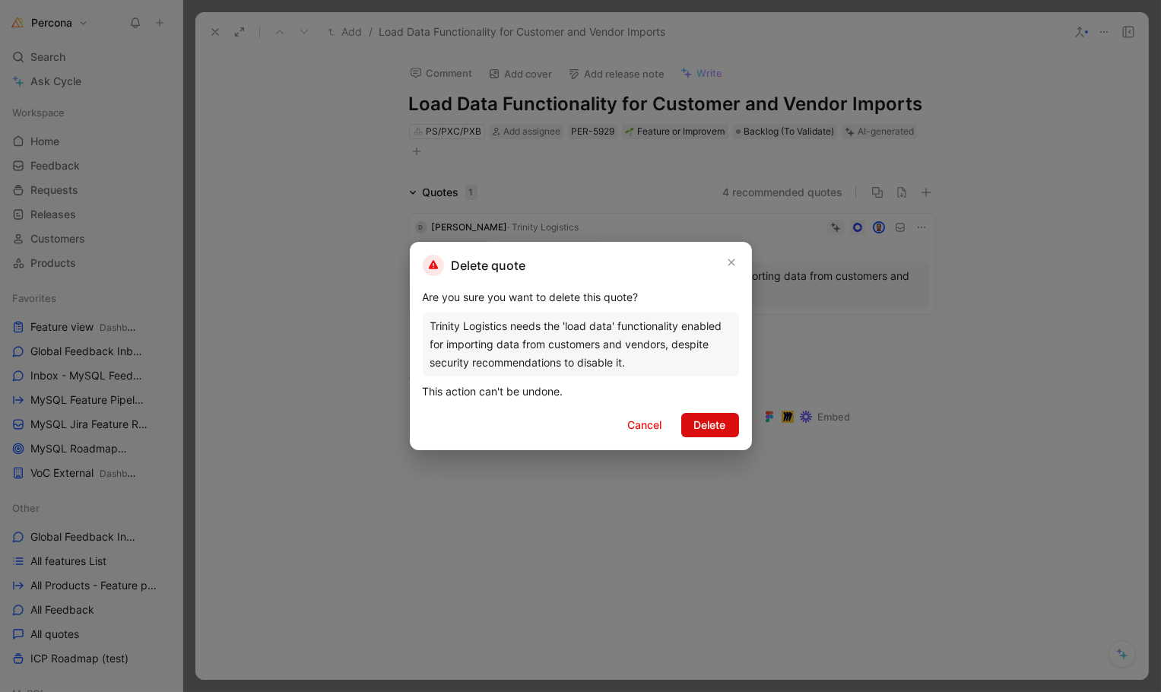
click at [703, 416] on span "Delete" at bounding box center [710, 425] width 32 height 18
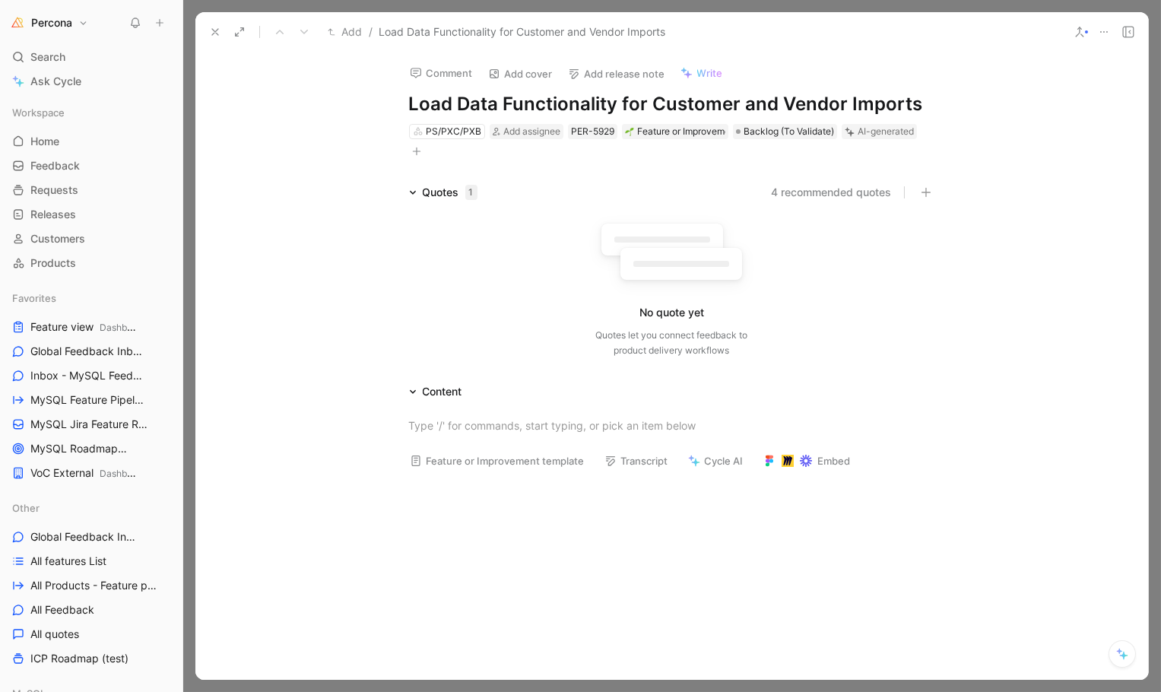
click at [1103, 27] on icon at bounding box center [1104, 32] width 12 height 12
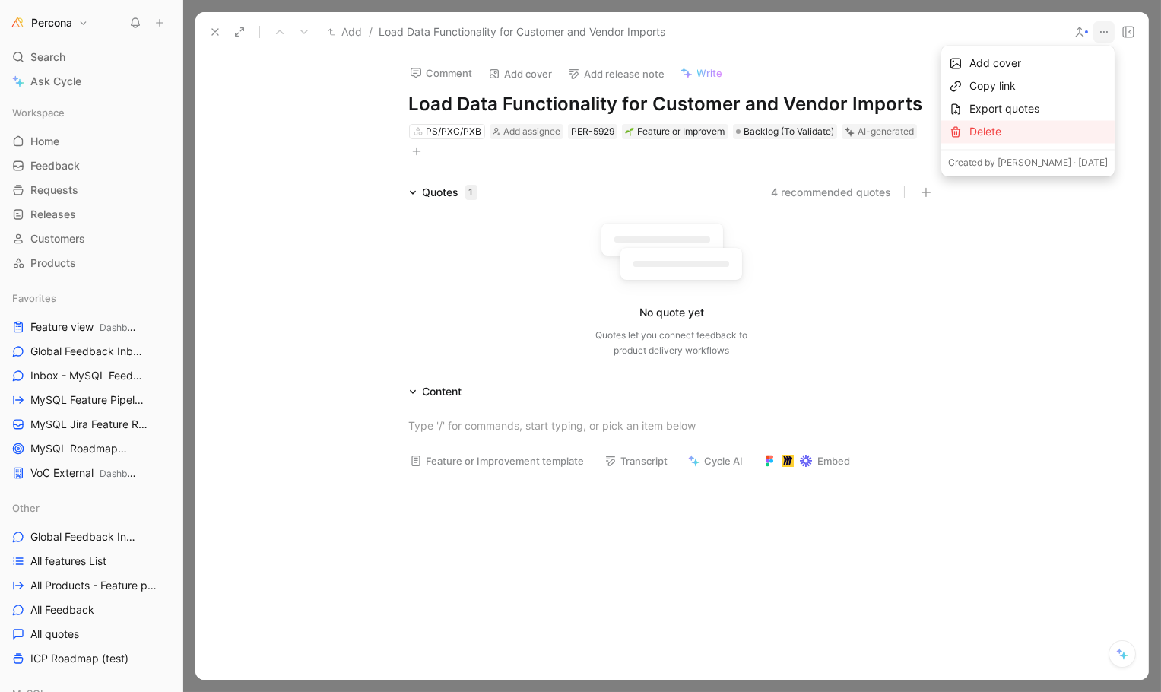
click at [1009, 124] on div "Delete" at bounding box center [1038, 132] width 138 height 18
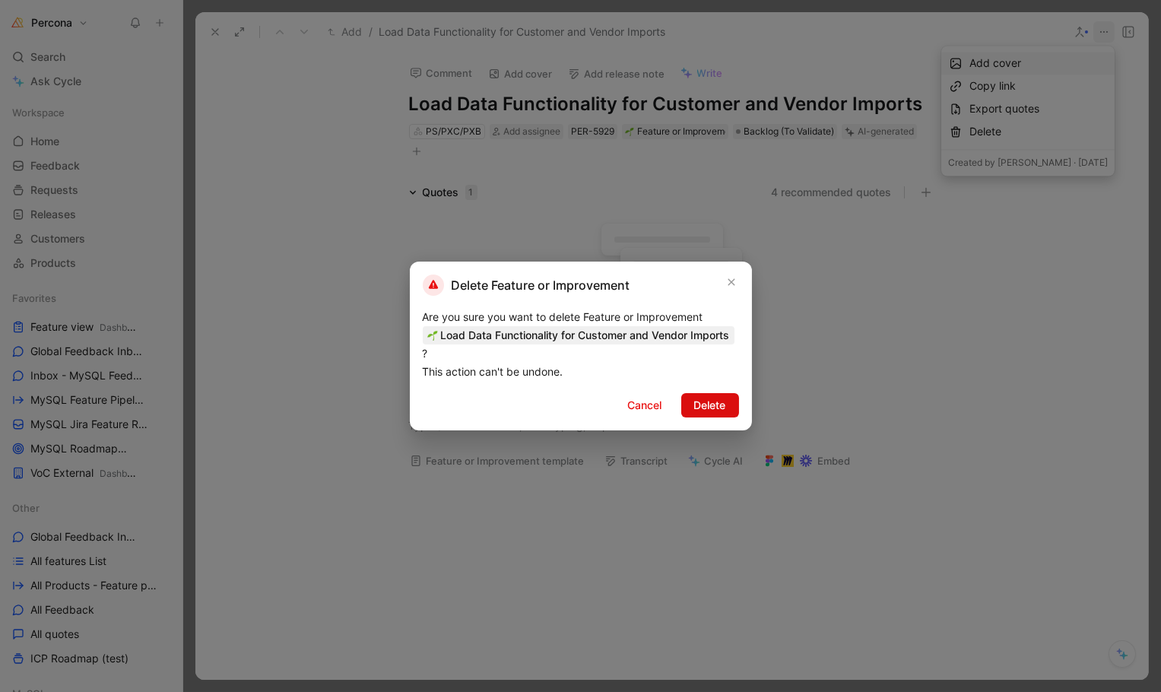
click at [701, 407] on span "Delete" at bounding box center [710, 405] width 32 height 18
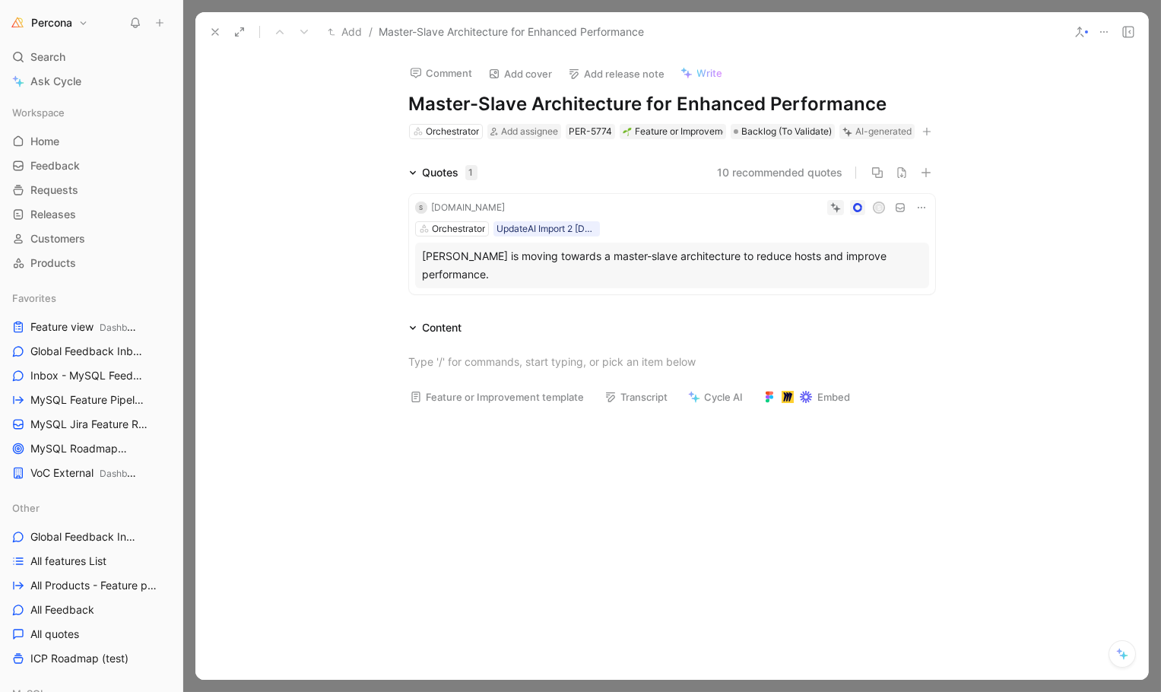
click at [922, 214] on icon at bounding box center [921, 207] width 12 height 12
click at [873, 320] on span "Delete quote" at bounding box center [869, 323] width 64 height 13
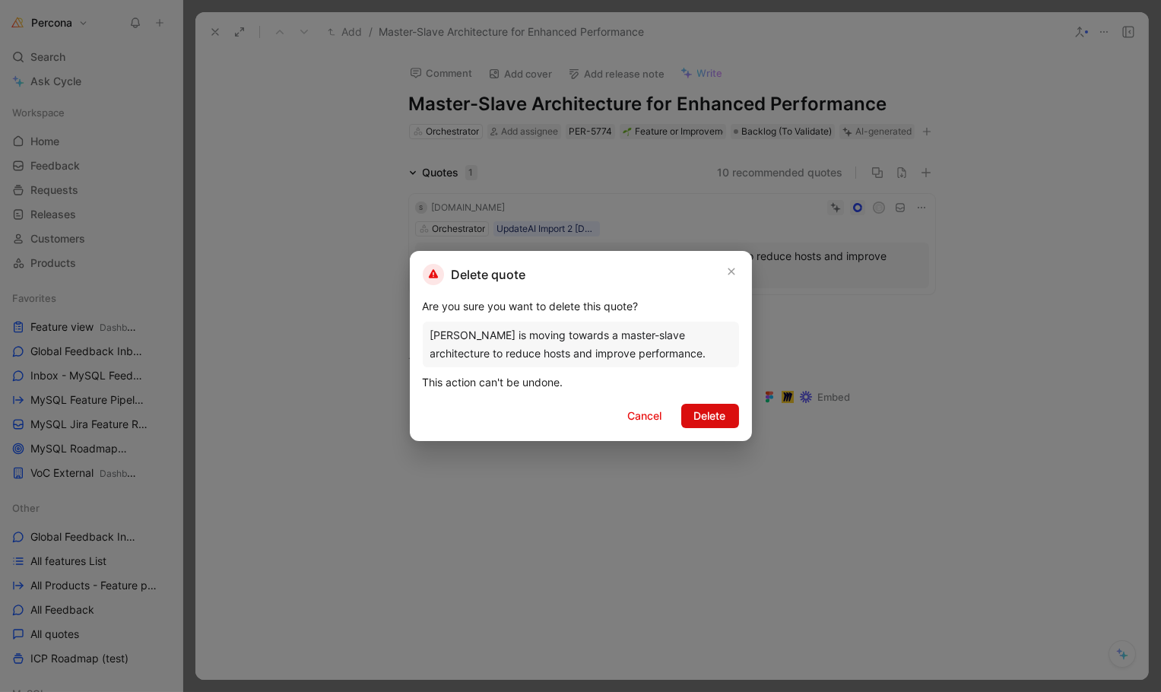
click at [698, 411] on span "Delete" at bounding box center [710, 416] width 32 height 18
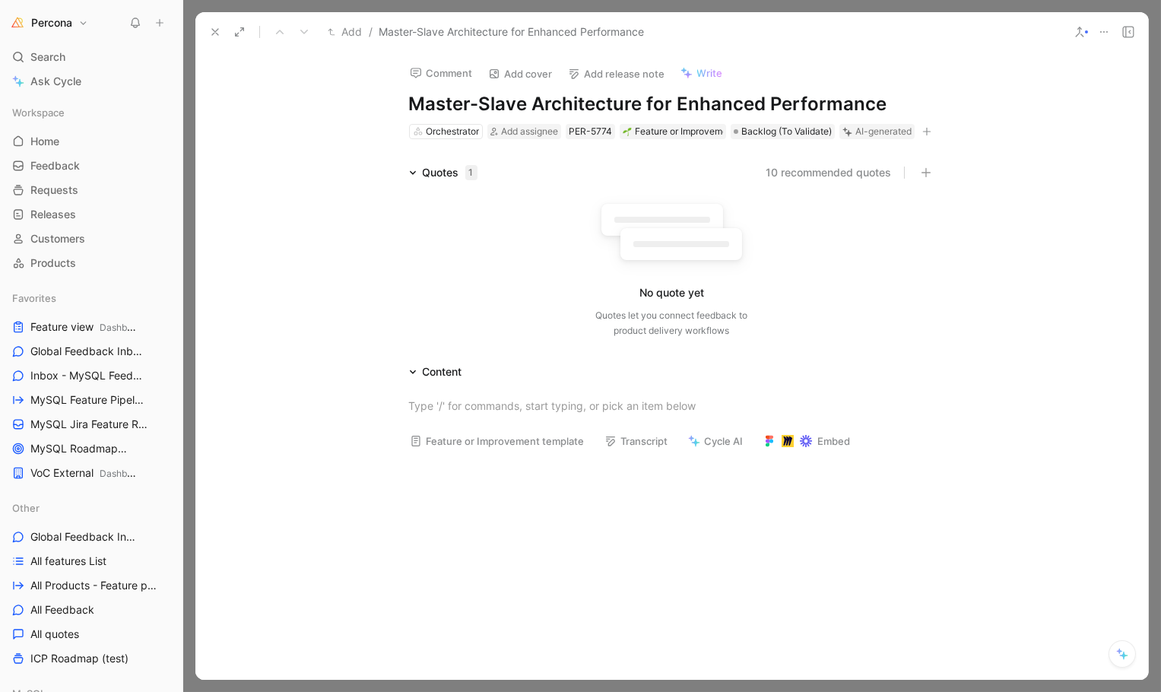
click at [1101, 33] on icon at bounding box center [1104, 32] width 12 height 12
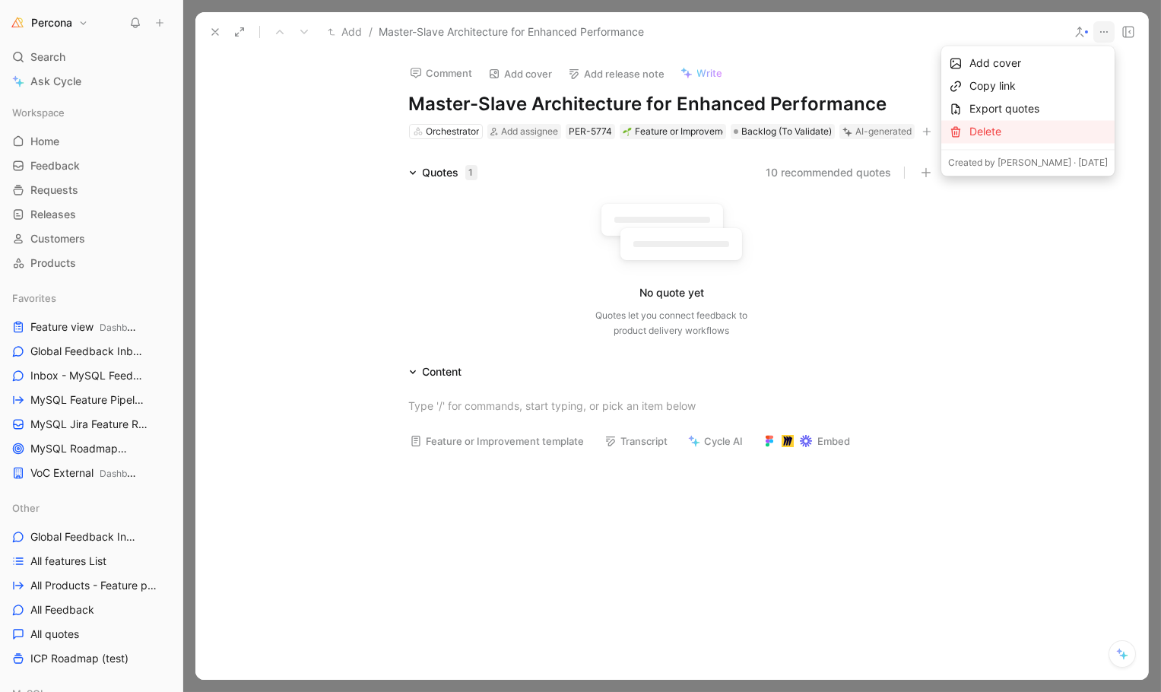
click at [969, 128] on div "Delete" at bounding box center [1038, 132] width 138 height 18
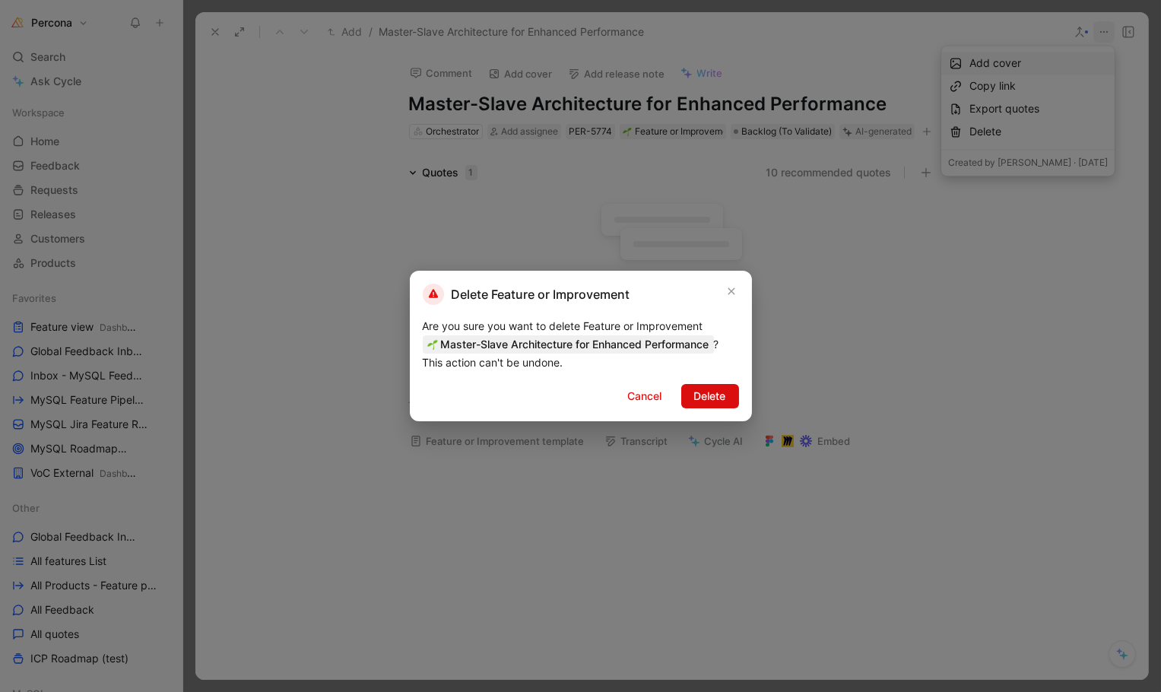
click at [697, 402] on span "Delete" at bounding box center [710, 396] width 32 height 18
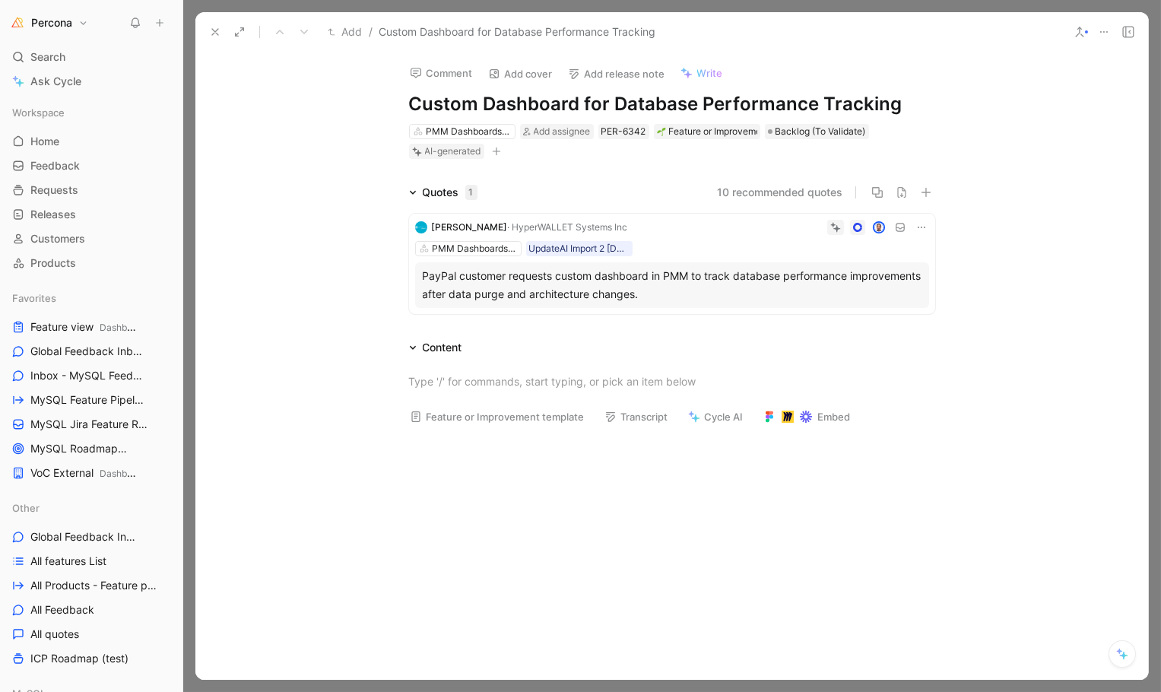
click at [922, 227] on icon at bounding box center [921, 227] width 12 height 12
click at [869, 320] on span "Delete quote" at bounding box center [869, 323] width 64 height 13
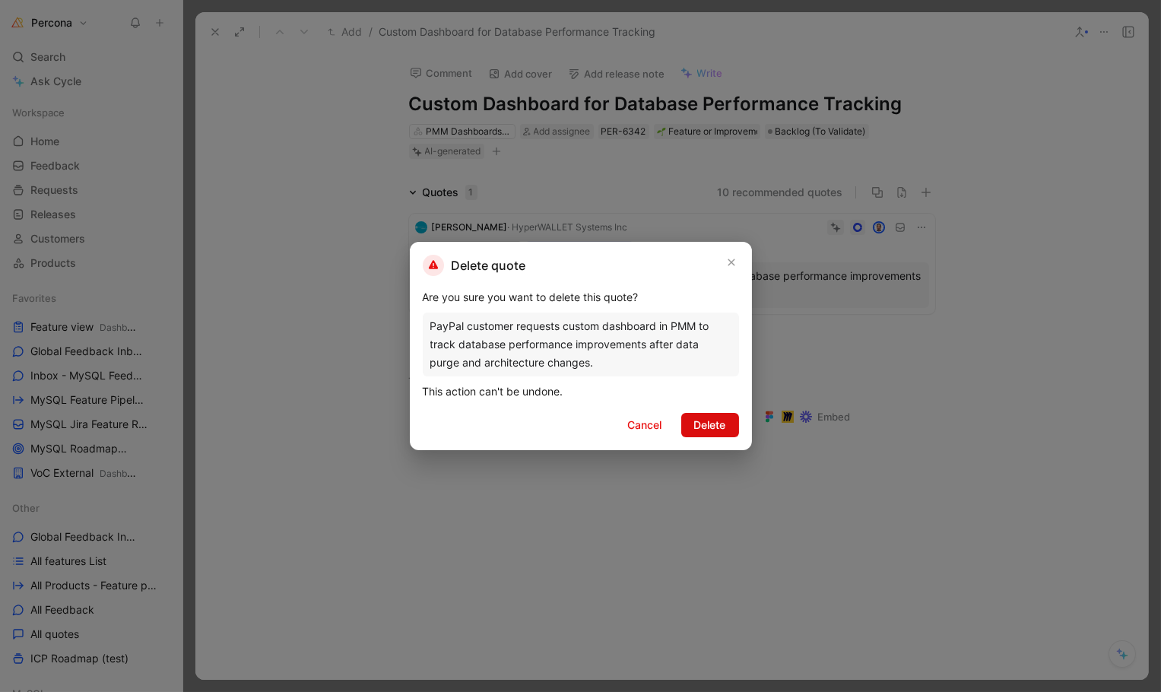
click at [706, 417] on span "Delete" at bounding box center [710, 425] width 32 height 18
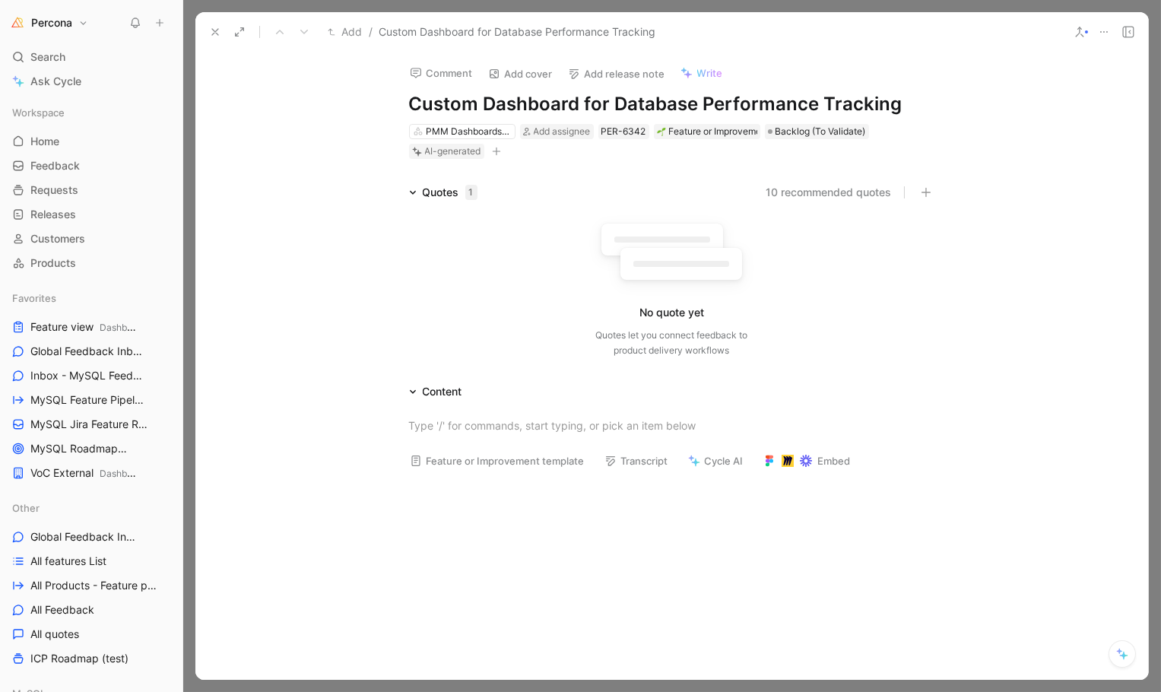
click at [1101, 29] on icon at bounding box center [1104, 32] width 12 height 12
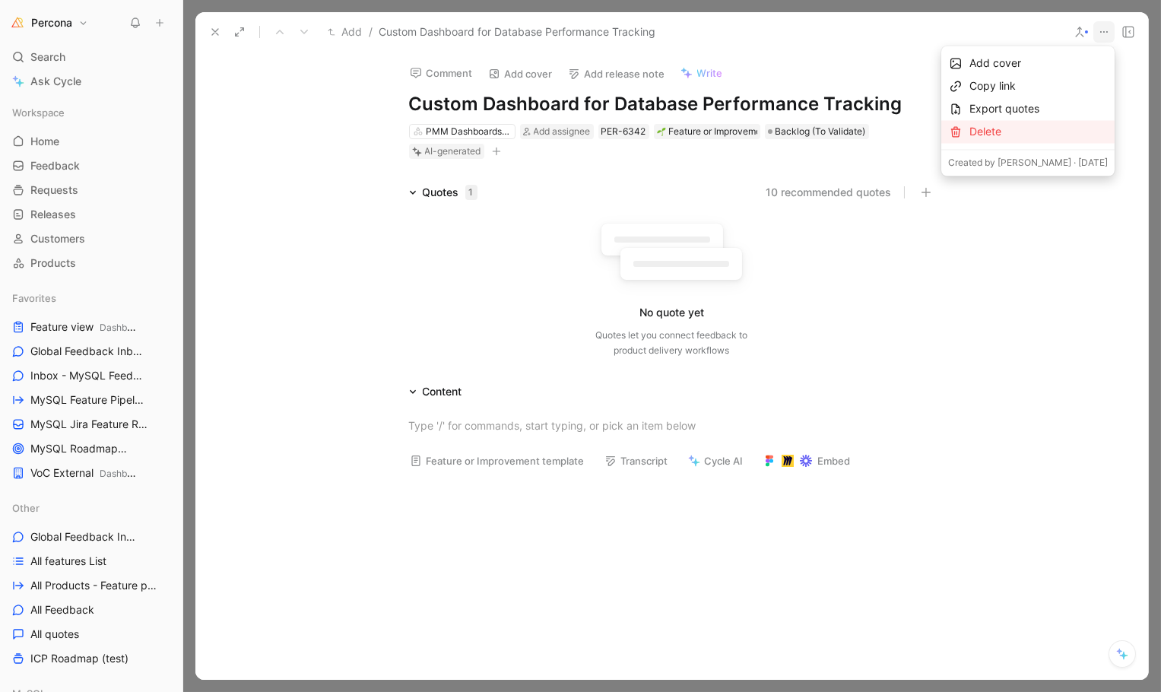
click at [994, 138] on div "Delete" at bounding box center [1038, 132] width 138 height 18
click at [994, 128] on div "Delete" at bounding box center [1038, 132] width 138 height 18
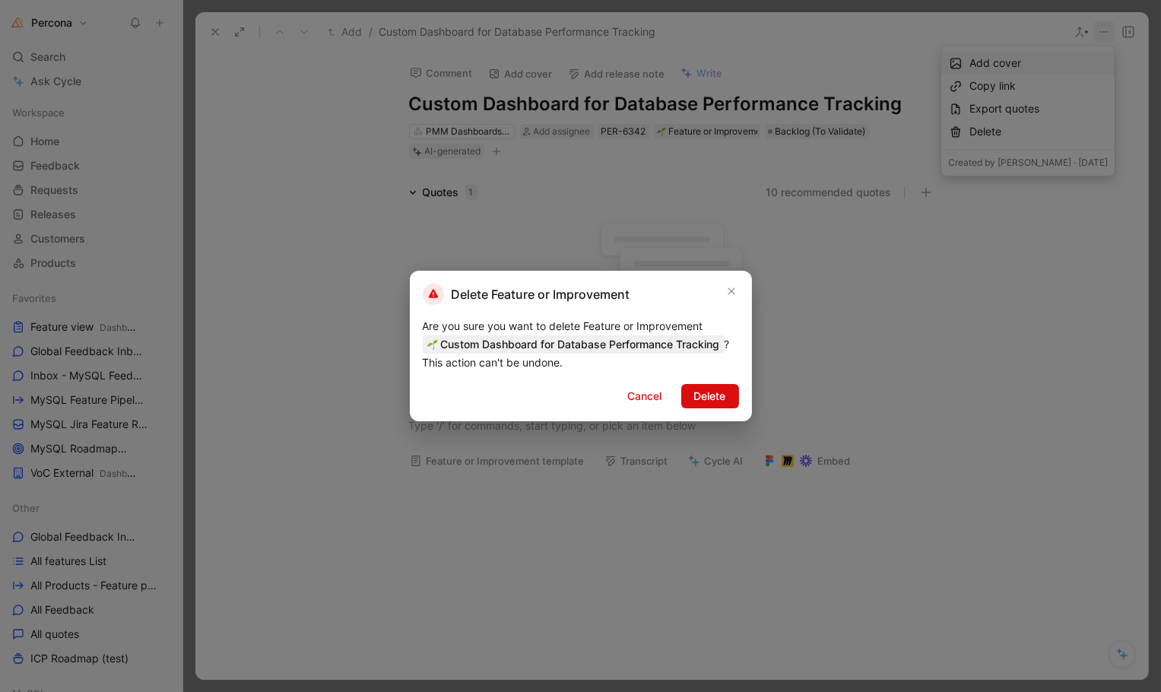
click at [691, 389] on button "Delete" at bounding box center [710, 396] width 58 height 24
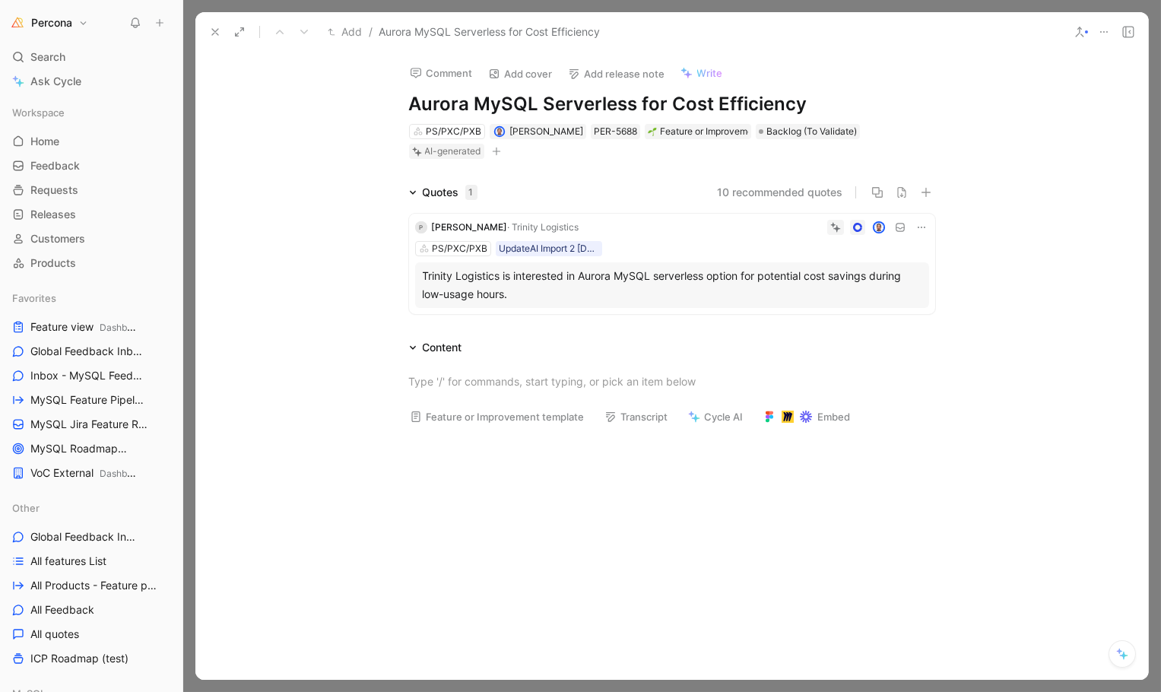
click at [211, 23] on button at bounding box center [215, 31] width 21 height 21
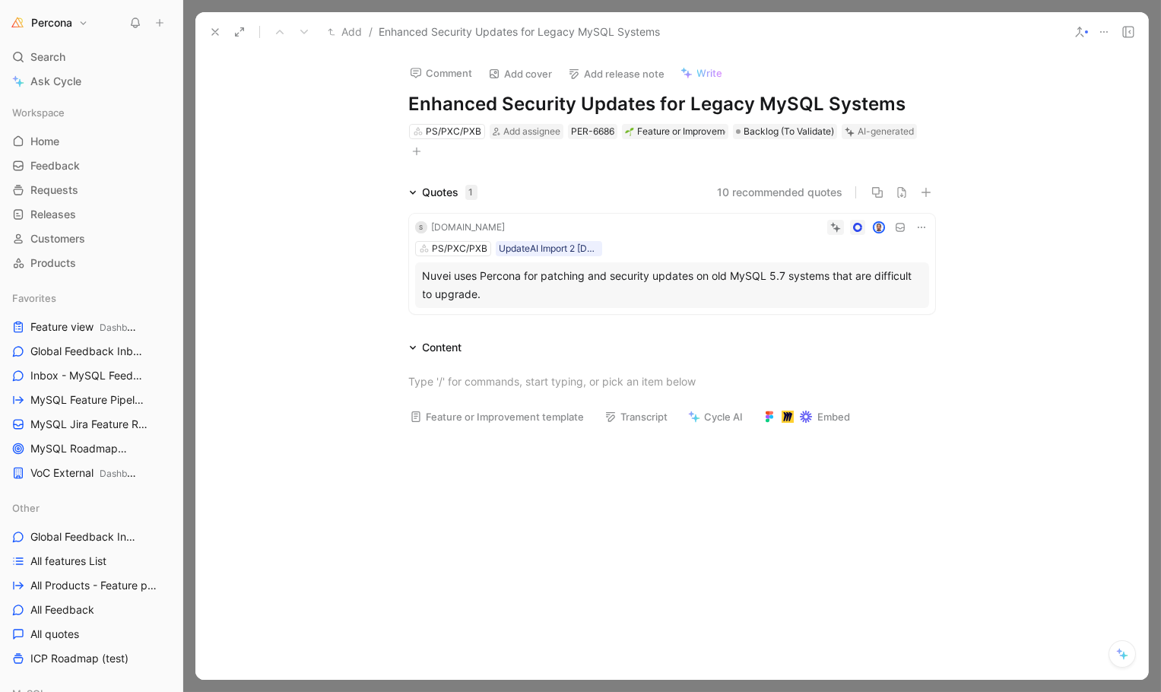
click at [919, 225] on icon at bounding box center [921, 227] width 12 height 12
click at [855, 320] on span "Delete quote" at bounding box center [869, 323] width 64 height 13
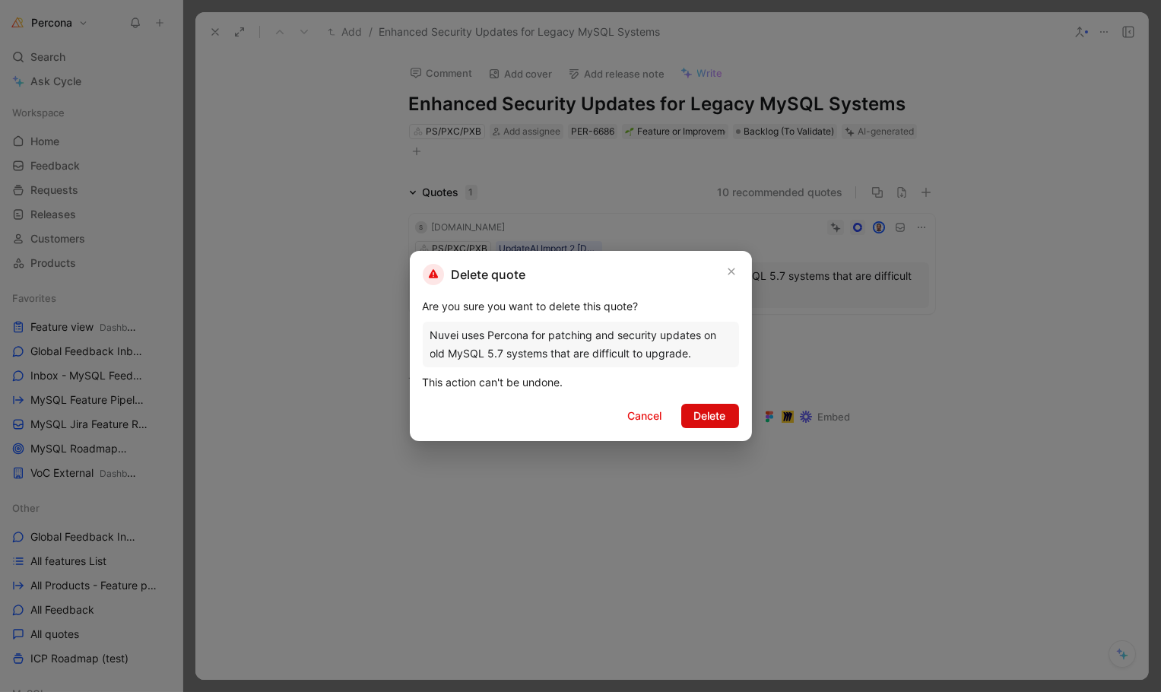
click at [694, 414] on span "Delete" at bounding box center [710, 416] width 32 height 18
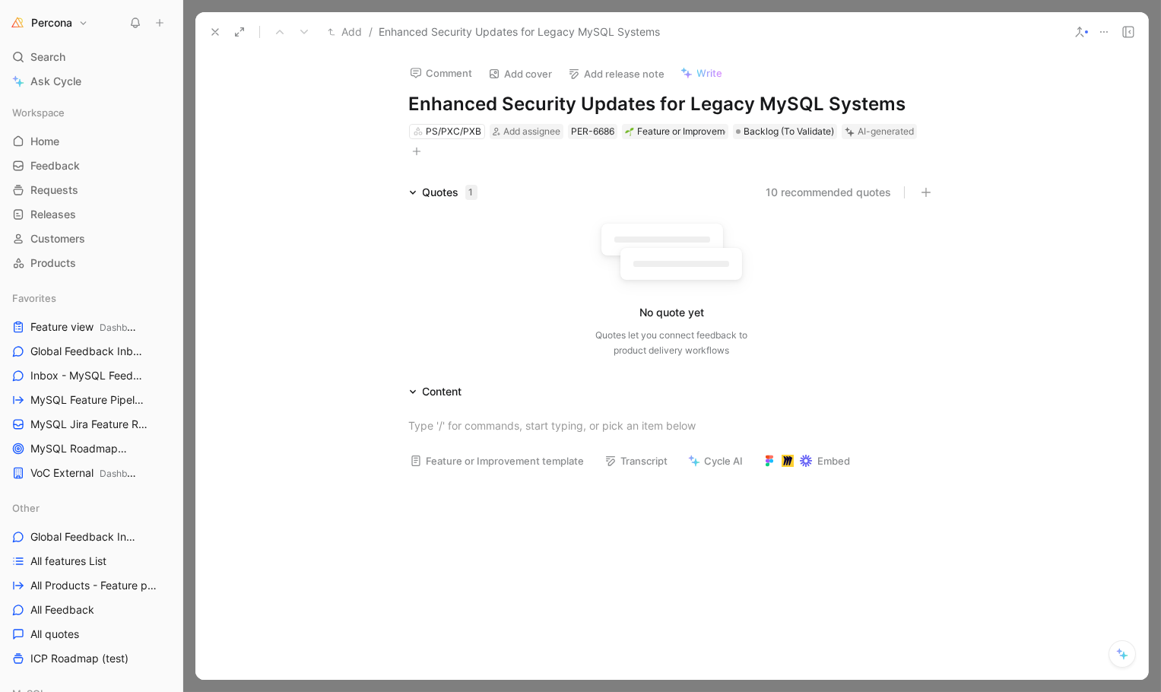
click at [1106, 32] on icon at bounding box center [1104, 32] width 12 height 12
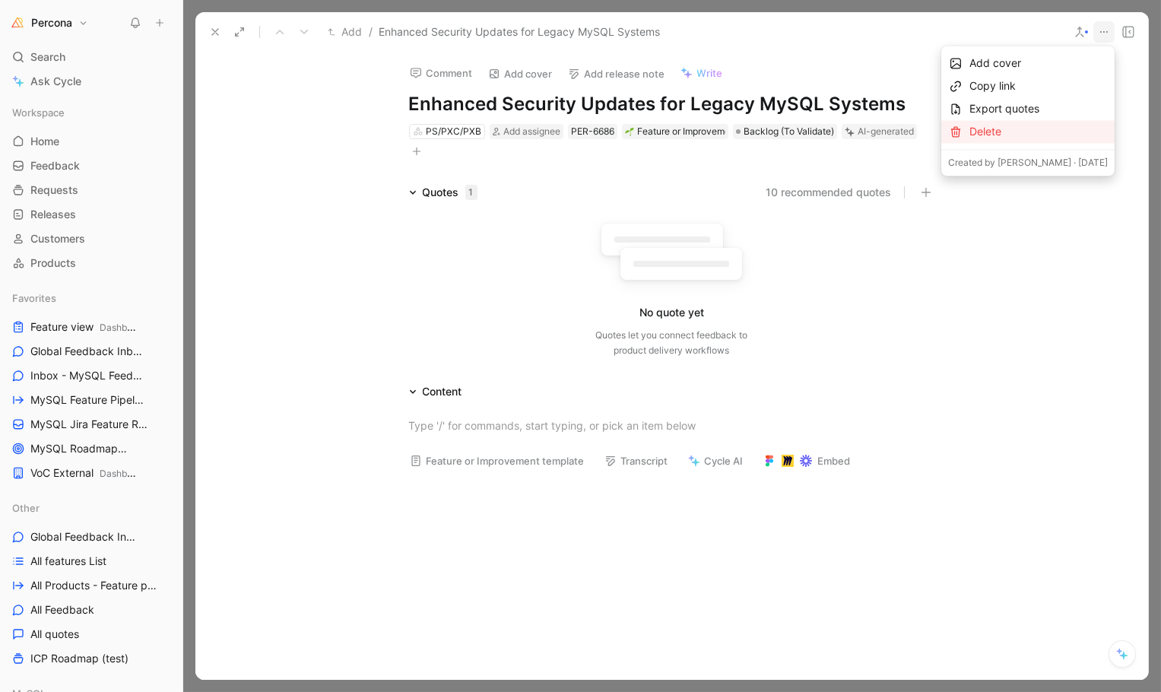
click at [1012, 134] on div "Delete" at bounding box center [1038, 132] width 138 height 18
click at [706, 402] on span "Delete" at bounding box center [709, 399] width 32 height 18
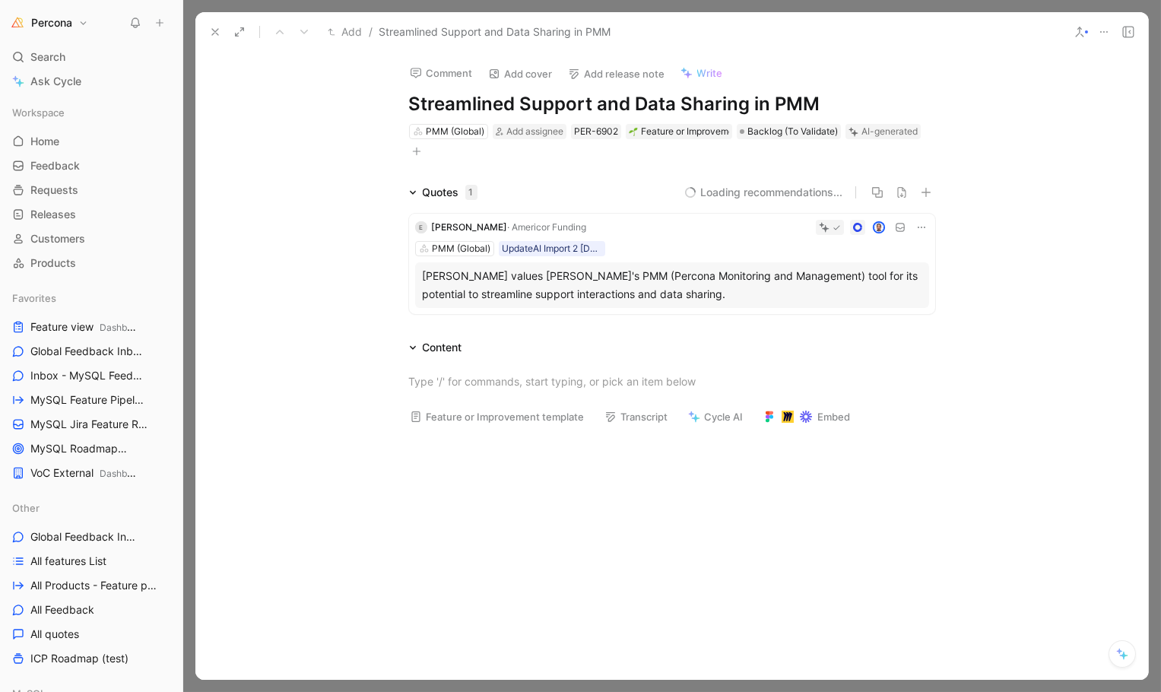
click at [923, 227] on button at bounding box center [921, 227] width 15 height 15
click at [864, 325] on span "Delete quote" at bounding box center [869, 323] width 64 height 13
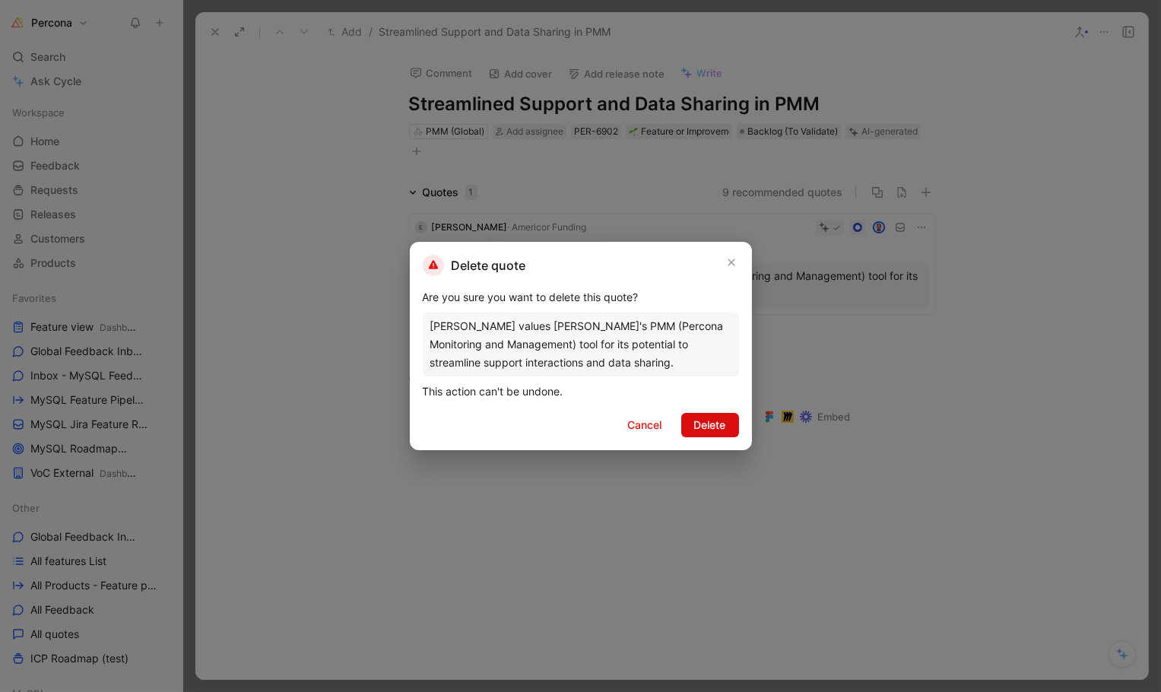
click at [707, 419] on span "Delete" at bounding box center [710, 425] width 32 height 18
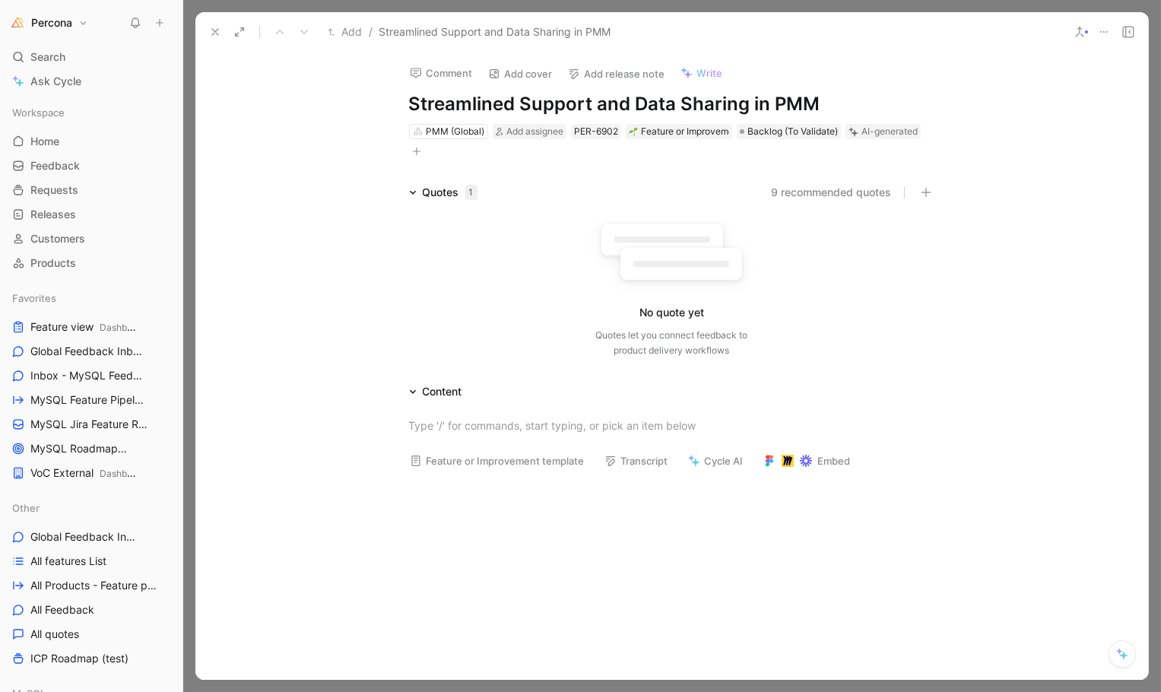
click at [1106, 33] on icon at bounding box center [1104, 32] width 12 height 12
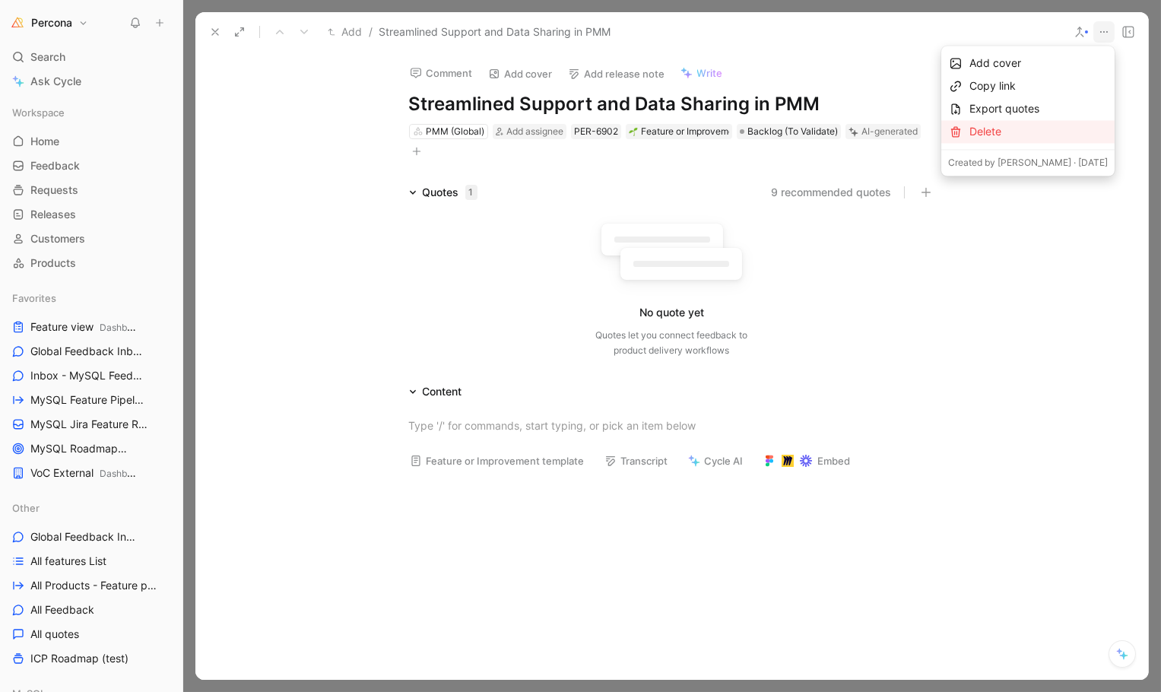
click at [990, 125] on div "Delete" at bounding box center [1038, 132] width 138 height 18
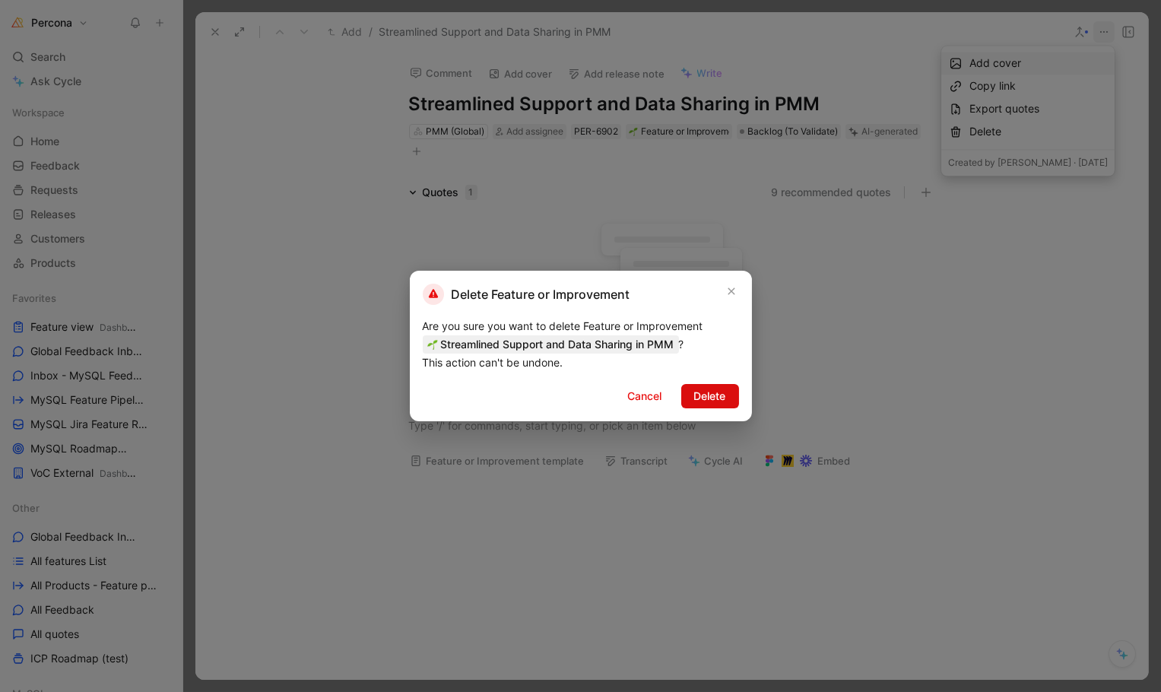
click at [691, 386] on button "Delete" at bounding box center [710, 396] width 58 height 24
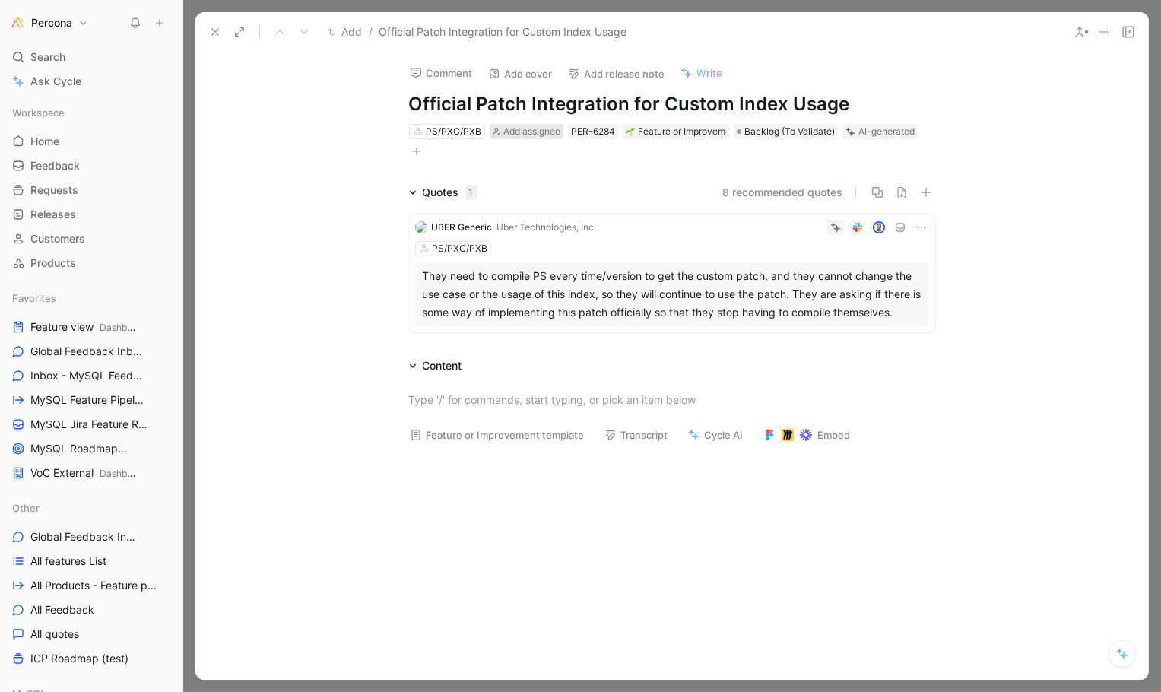
click at [525, 125] on span "Add assignee" at bounding box center [531, 130] width 57 height 11
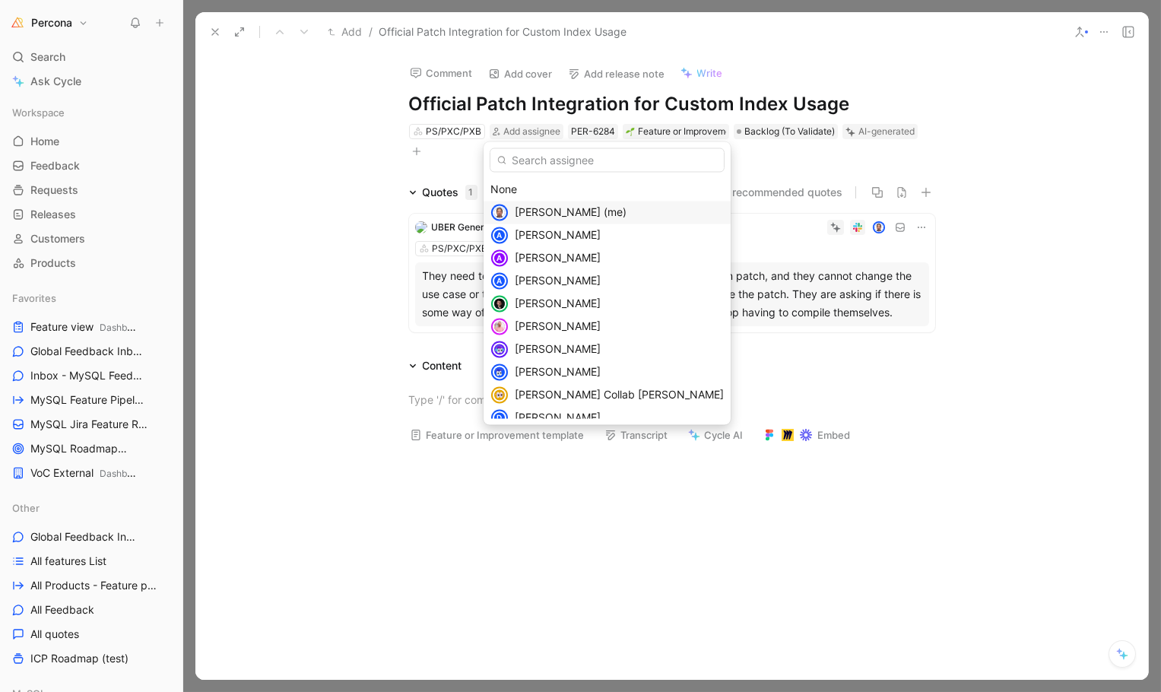
click at [513, 212] on div "Dennis Kittrell (me)" at bounding box center [607, 212] width 247 height 23
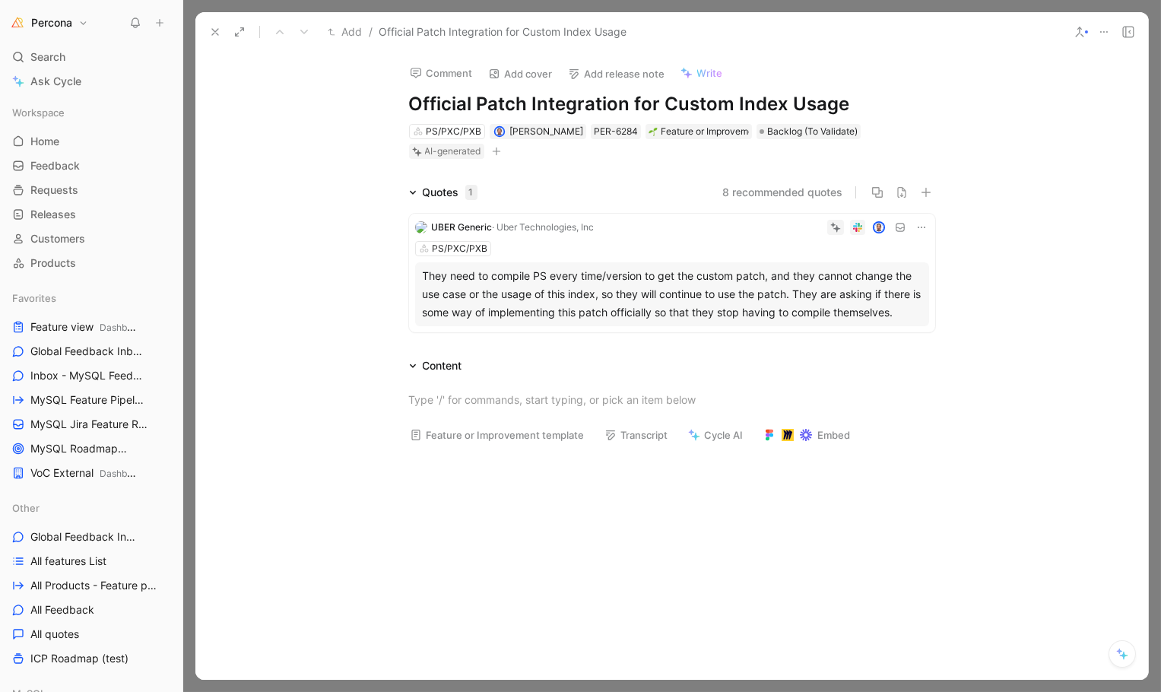
click at [212, 29] on use at bounding box center [215, 32] width 6 height 6
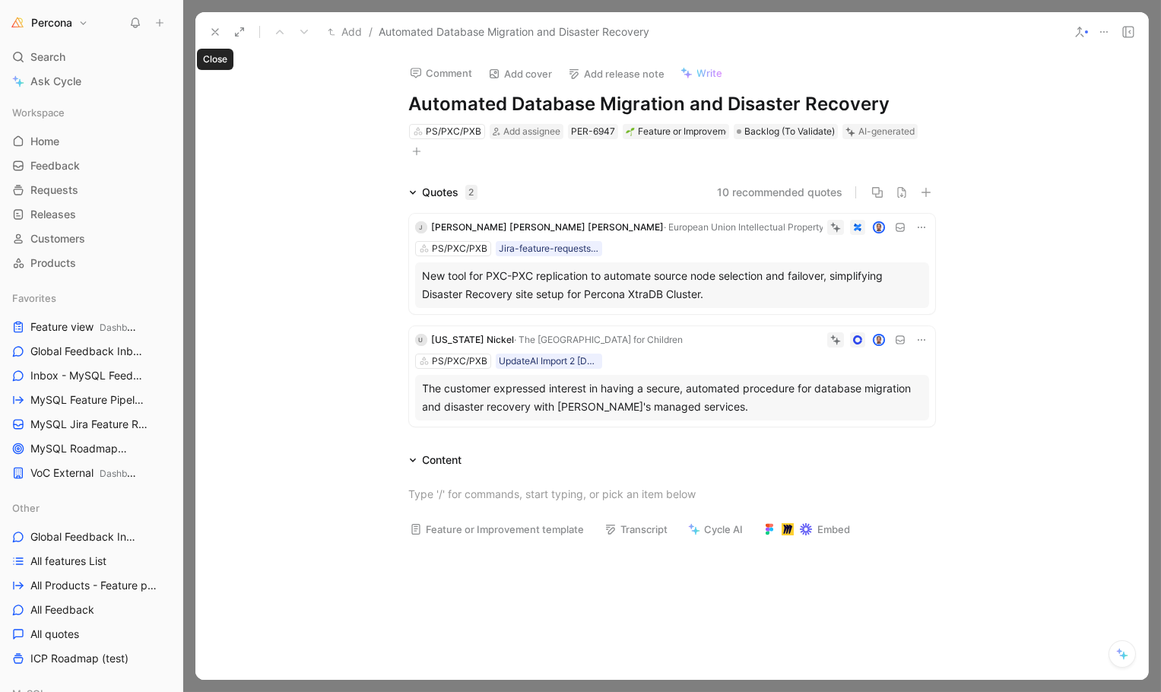
click at [211, 29] on icon at bounding box center [215, 32] width 12 height 12
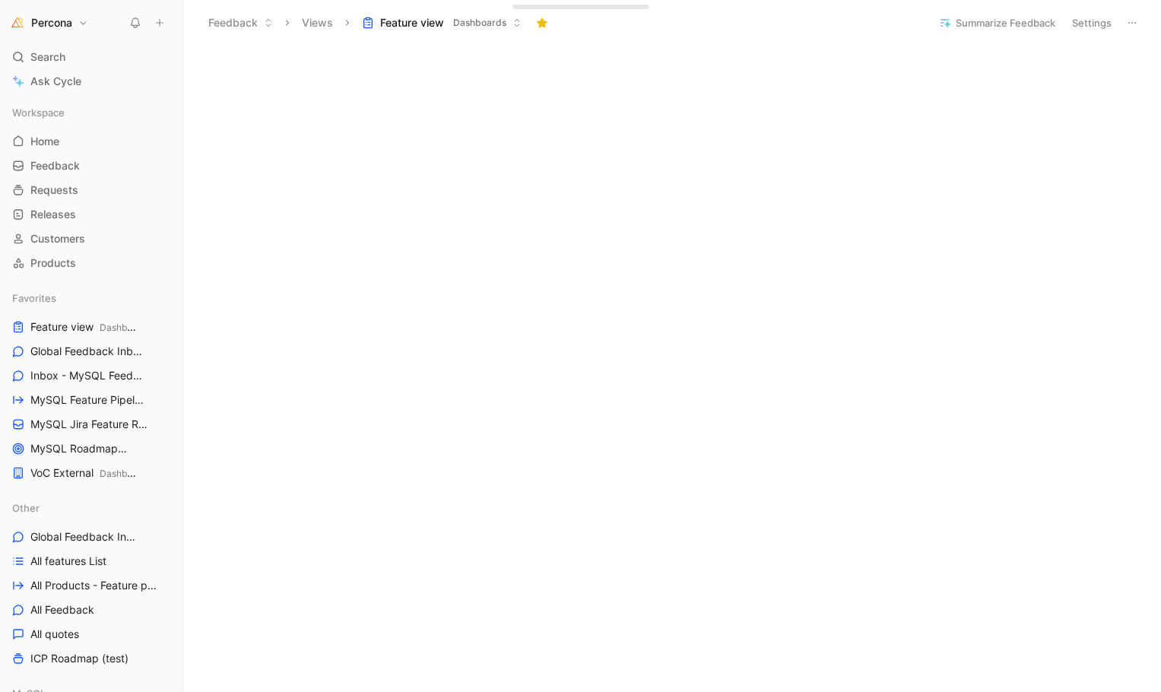
scroll to position [1006, 0]
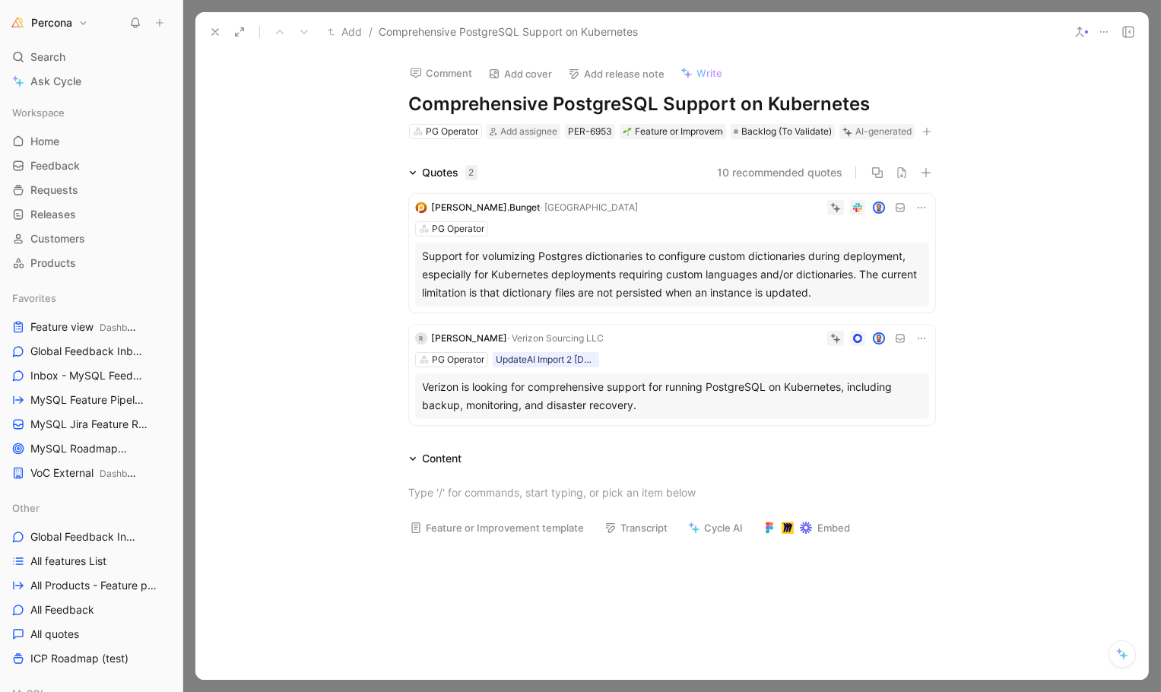
click at [915, 344] on icon at bounding box center [921, 338] width 12 height 12
click at [737, 346] on div at bounding box center [770, 338] width 319 height 15
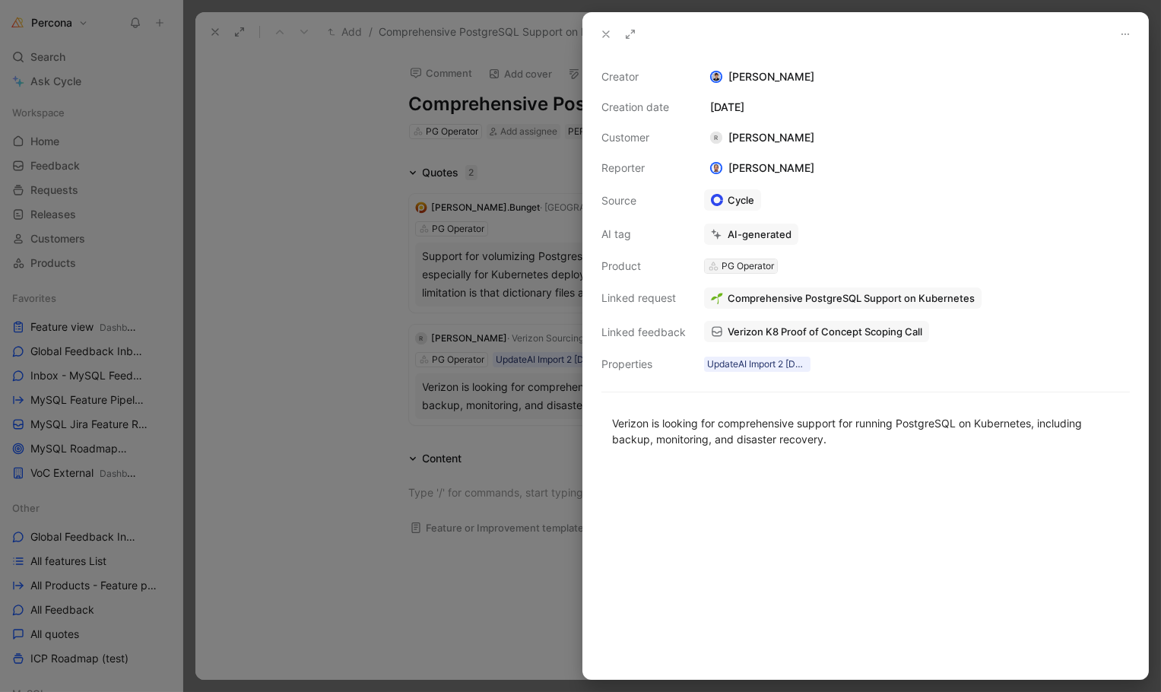
click at [747, 261] on div "PG Operator" at bounding box center [748, 266] width 52 height 15
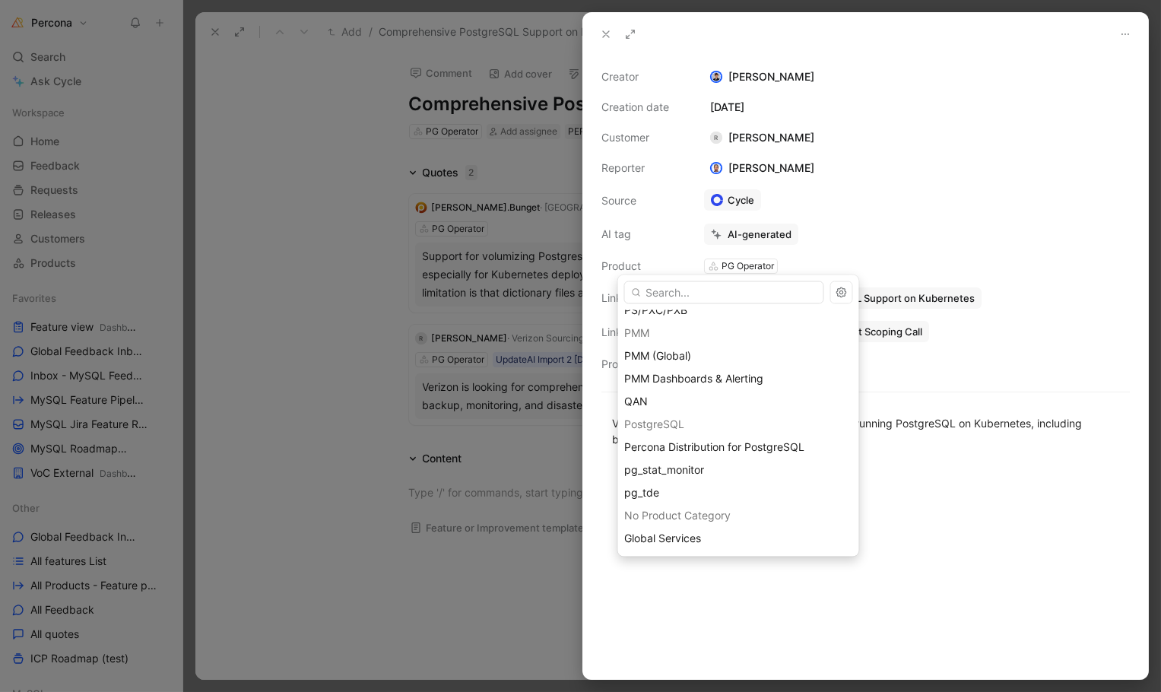
scroll to position [330, 0]
click at [663, 535] on span "Global Services" at bounding box center [663, 538] width 77 height 13
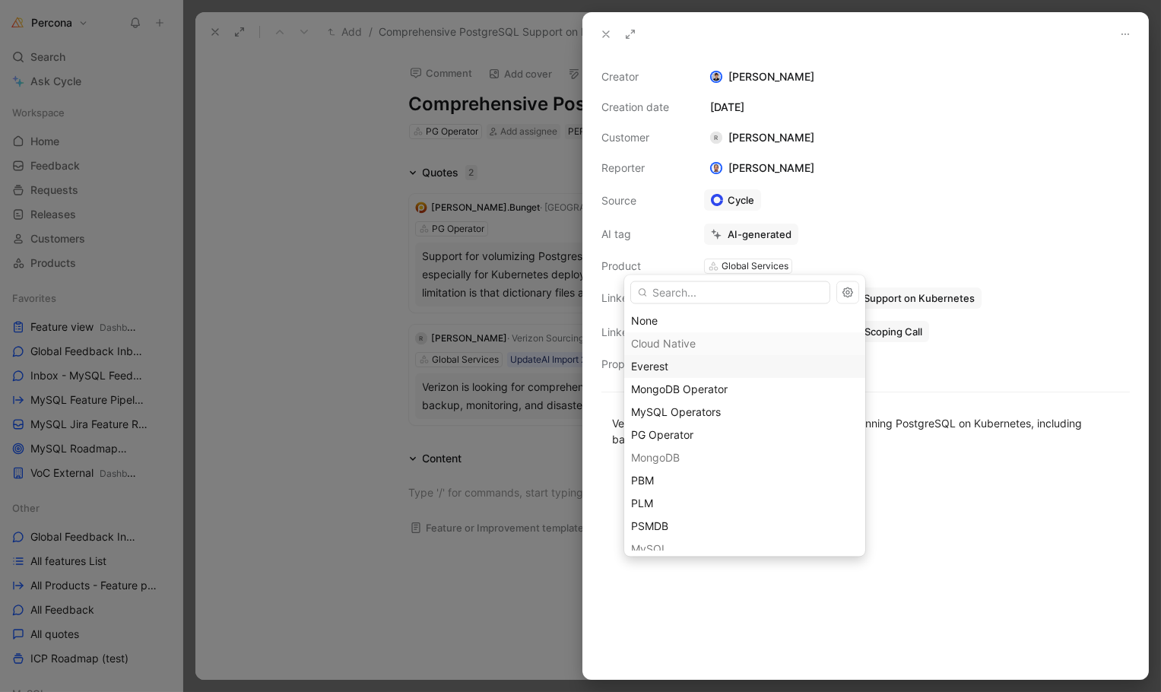
scroll to position [0, 0]
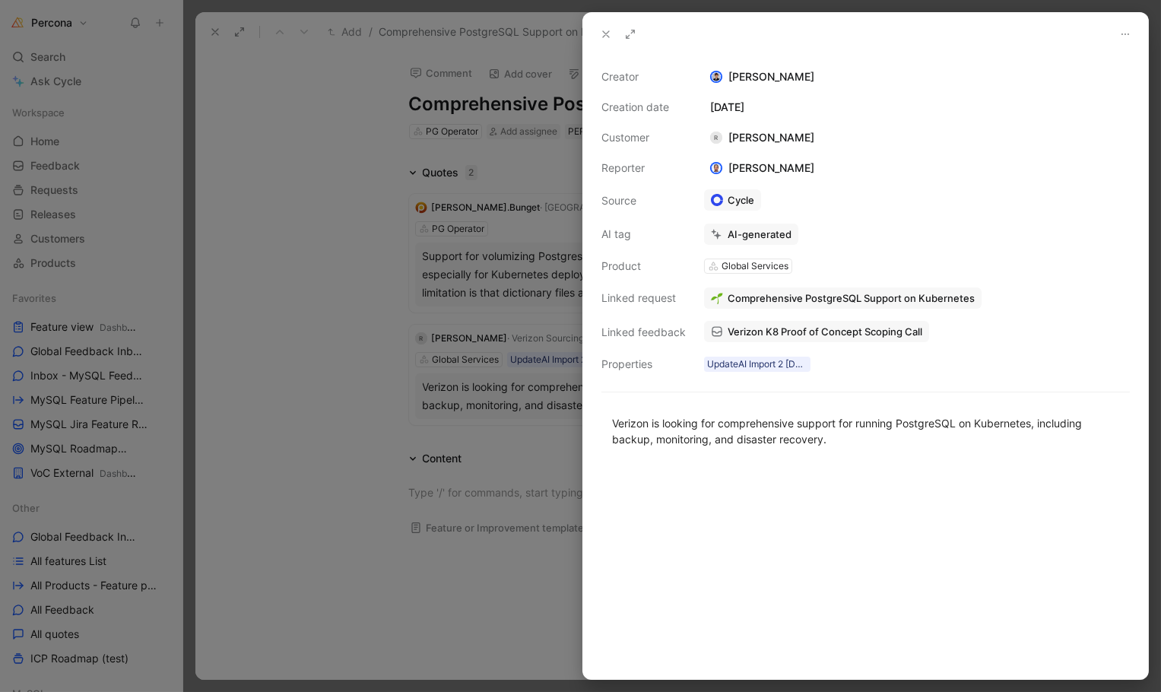
click at [511, 332] on div at bounding box center [580, 346] width 1161 height 692
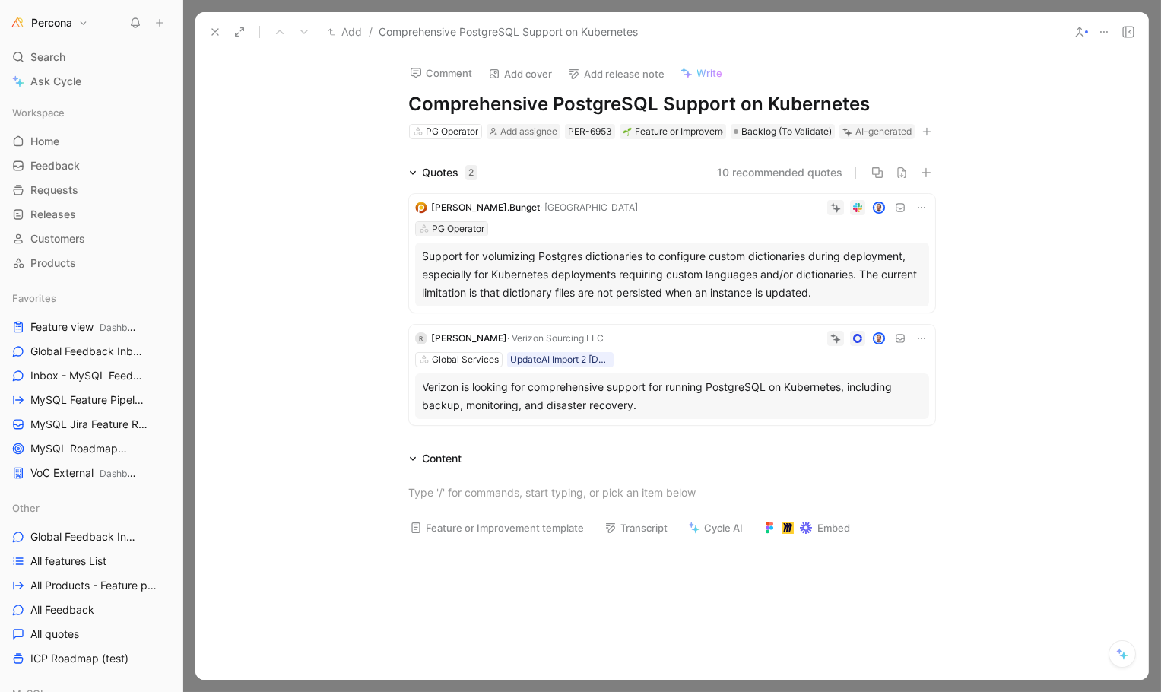
click at [463, 236] on div "PG Operator" at bounding box center [458, 228] width 52 height 15
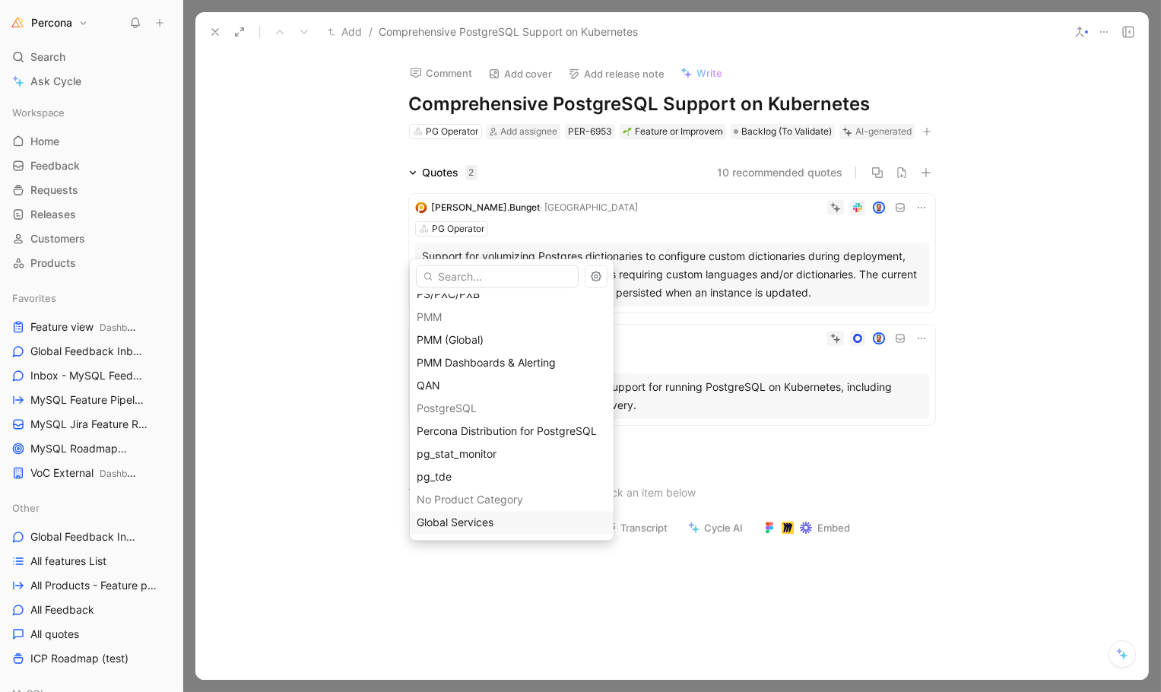
scroll to position [330, 0]
click at [478, 521] on span "Global Services" at bounding box center [455, 522] width 77 height 13
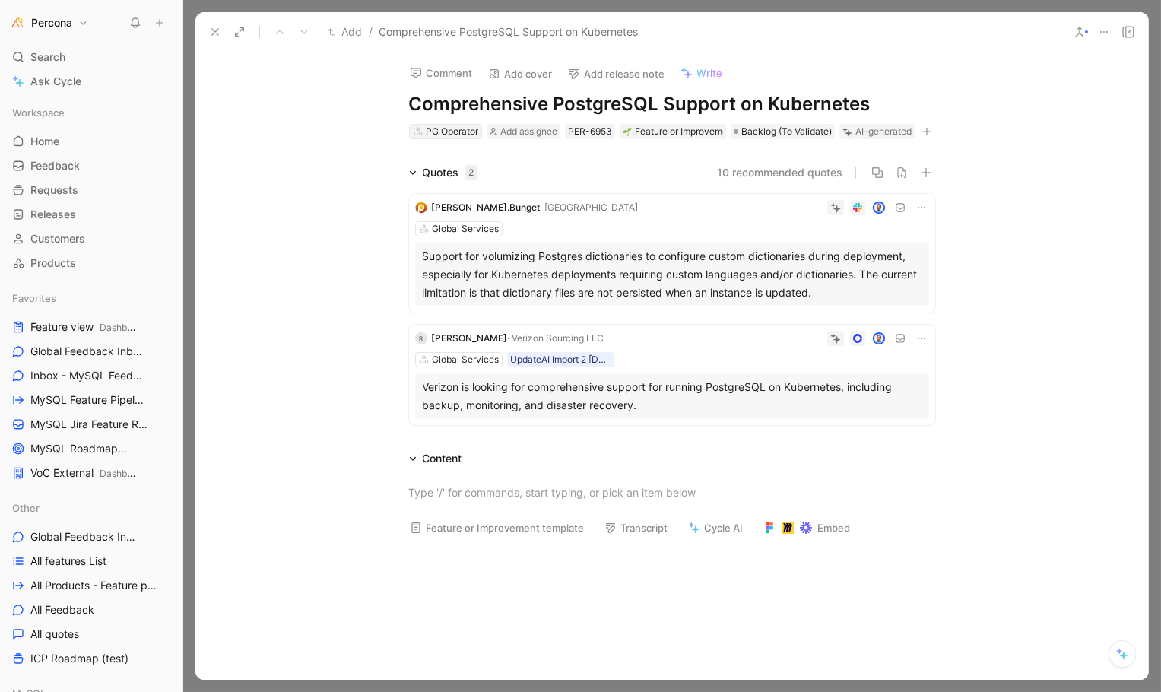
click at [452, 134] on div "PG Operator" at bounding box center [452, 131] width 52 height 15
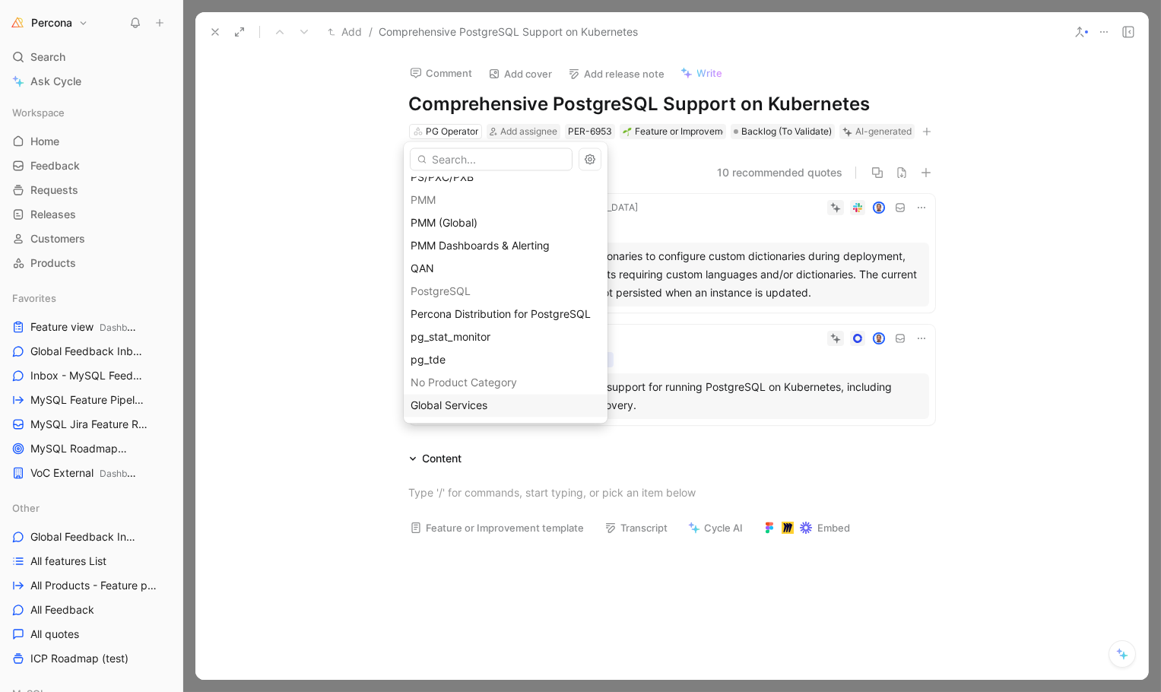
click at [471, 402] on span "Global Services" at bounding box center [449, 405] width 77 height 13
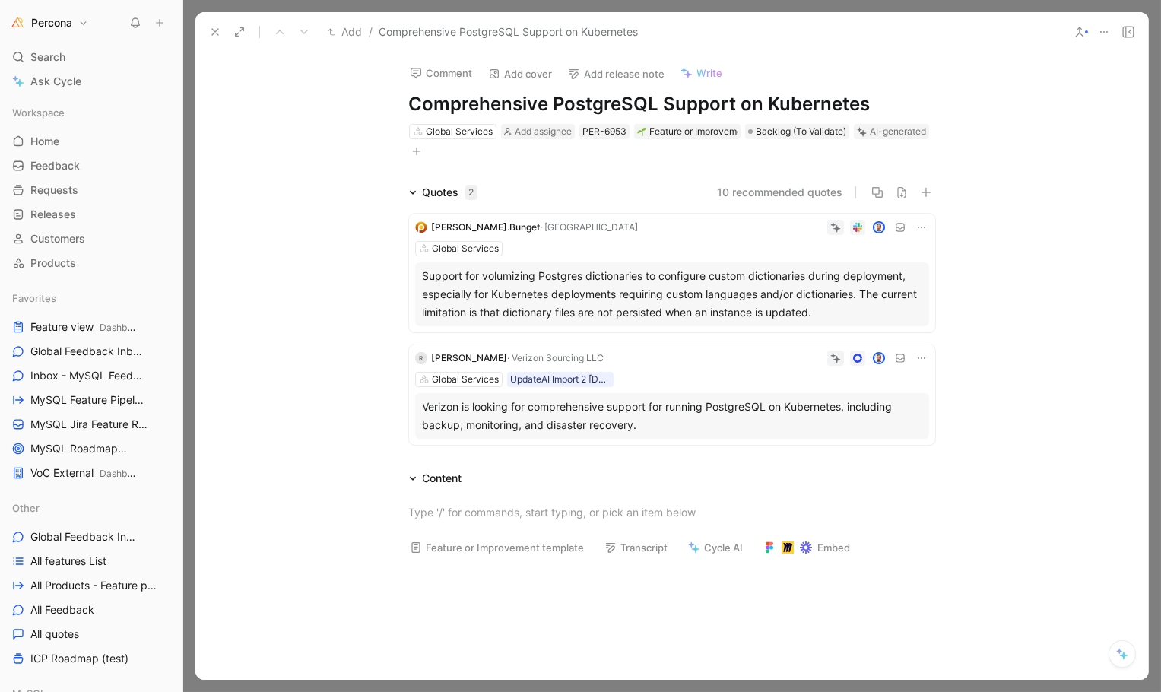
click at [331, 256] on div "Quotes 2 10 recommended quotes Elena.​Bunget · Percona Global Services Support …" at bounding box center [671, 317] width 953 height 268
click at [526, 124] on div "Add assignee" at bounding box center [543, 131] width 57 height 15
type input "andre"
click at [557, 186] on span "Andre y Glazkov" at bounding box center [618, 189] width 181 height 13
click at [211, 27] on icon at bounding box center [215, 32] width 12 height 12
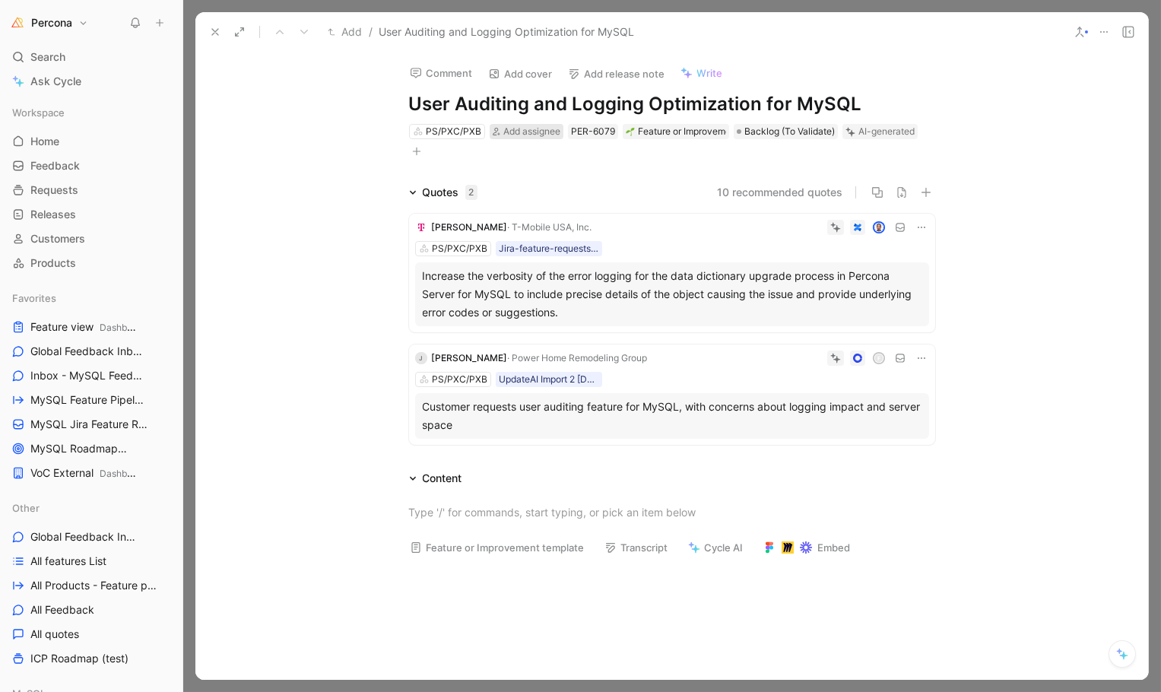
click at [514, 129] on span "Add assignee" at bounding box center [531, 130] width 57 height 11
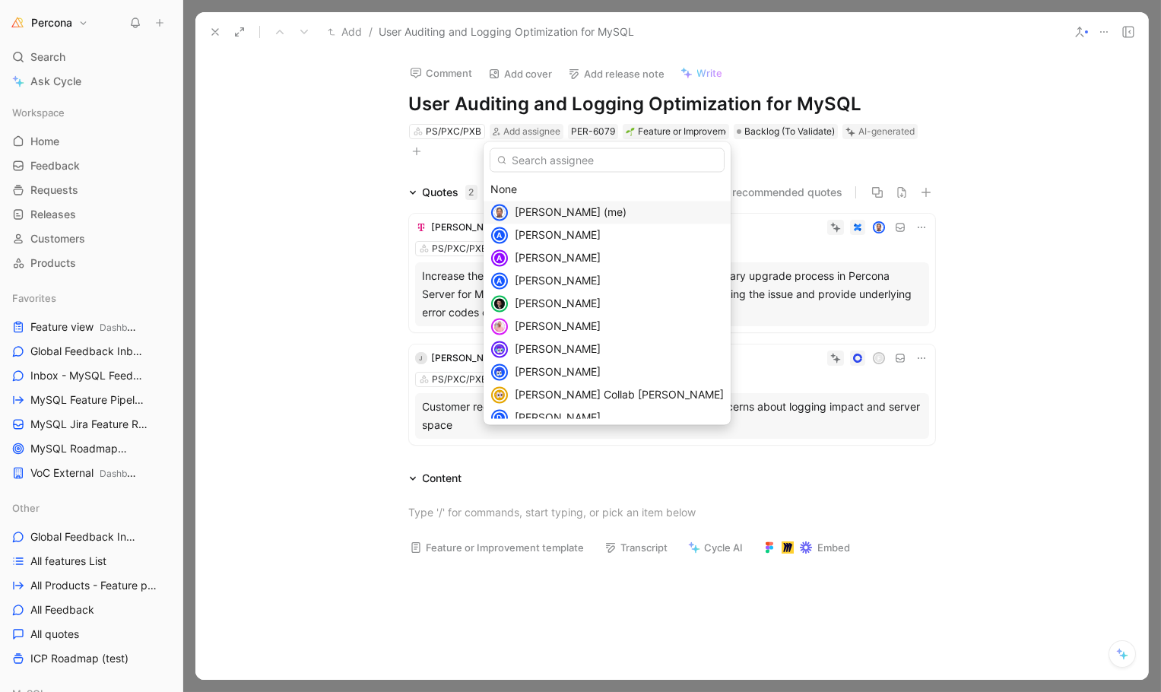
click at [518, 209] on span "Dennis Kittrell (me)" at bounding box center [571, 212] width 112 height 13
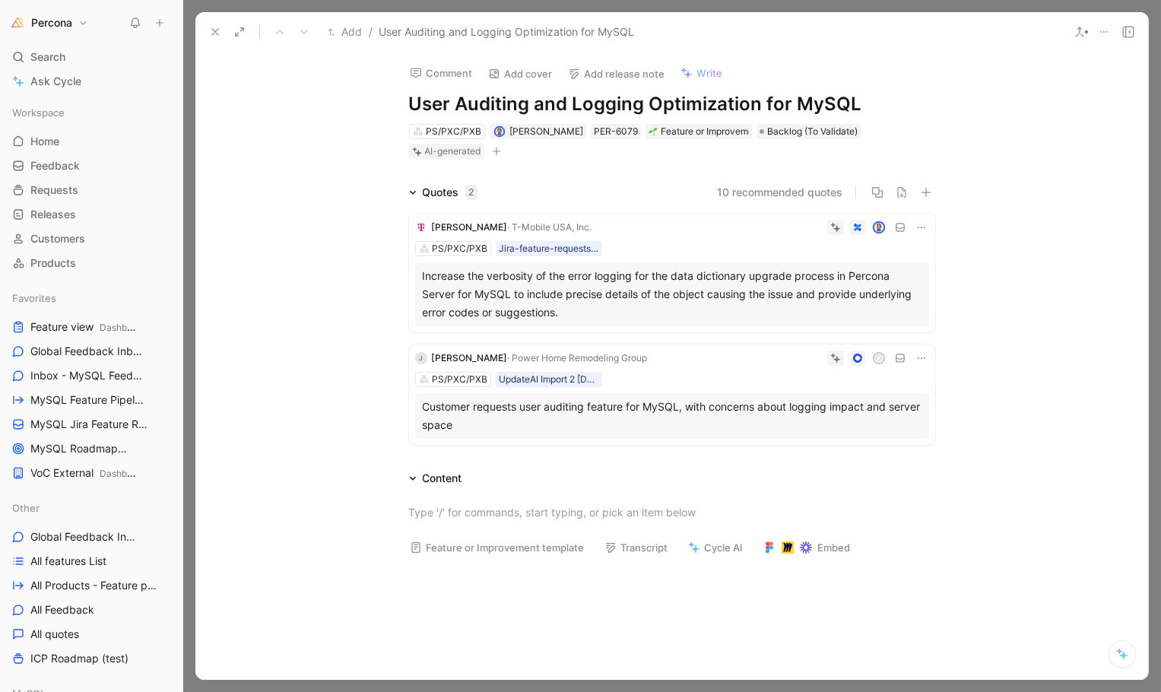
click at [481, 144] on div "AI-generated" at bounding box center [453, 151] width 56 height 15
click at [799, 133] on span "Backlog (To Validate)" at bounding box center [812, 131] width 90 height 15
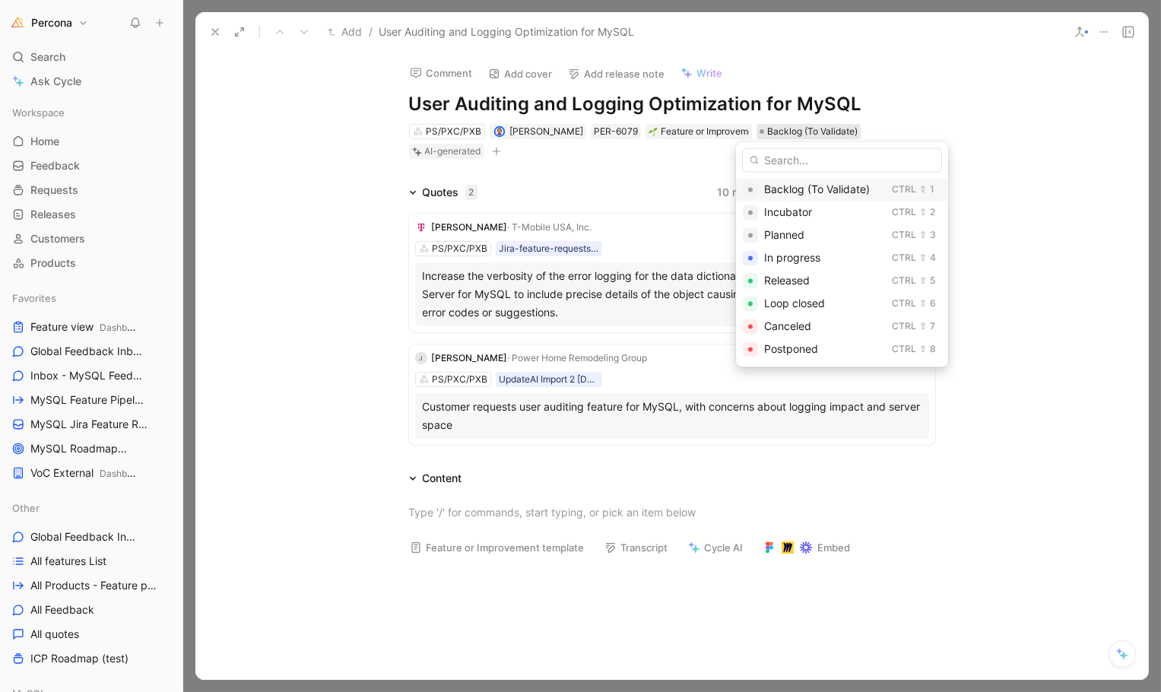
click at [794, 189] on span "Backlog (To Validate)" at bounding box center [817, 189] width 106 height 13
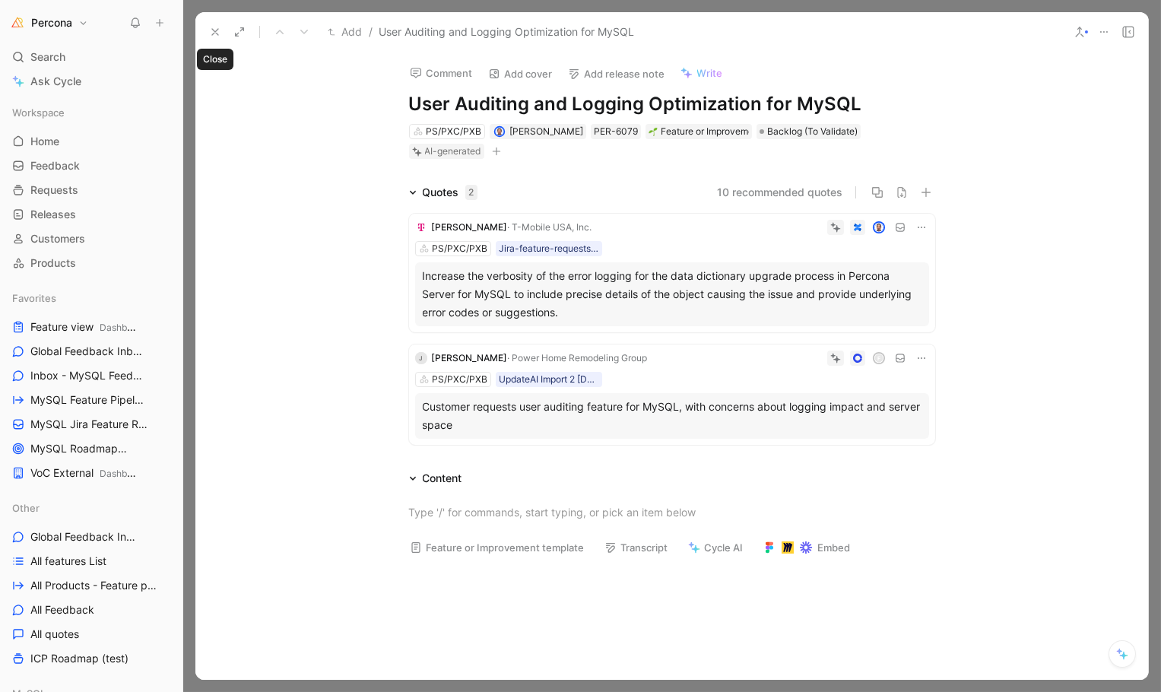
click at [211, 33] on icon at bounding box center [215, 32] width 12 height 12
click at [215, 28] on icon at bounding box center [215, 32] width 12 height 12
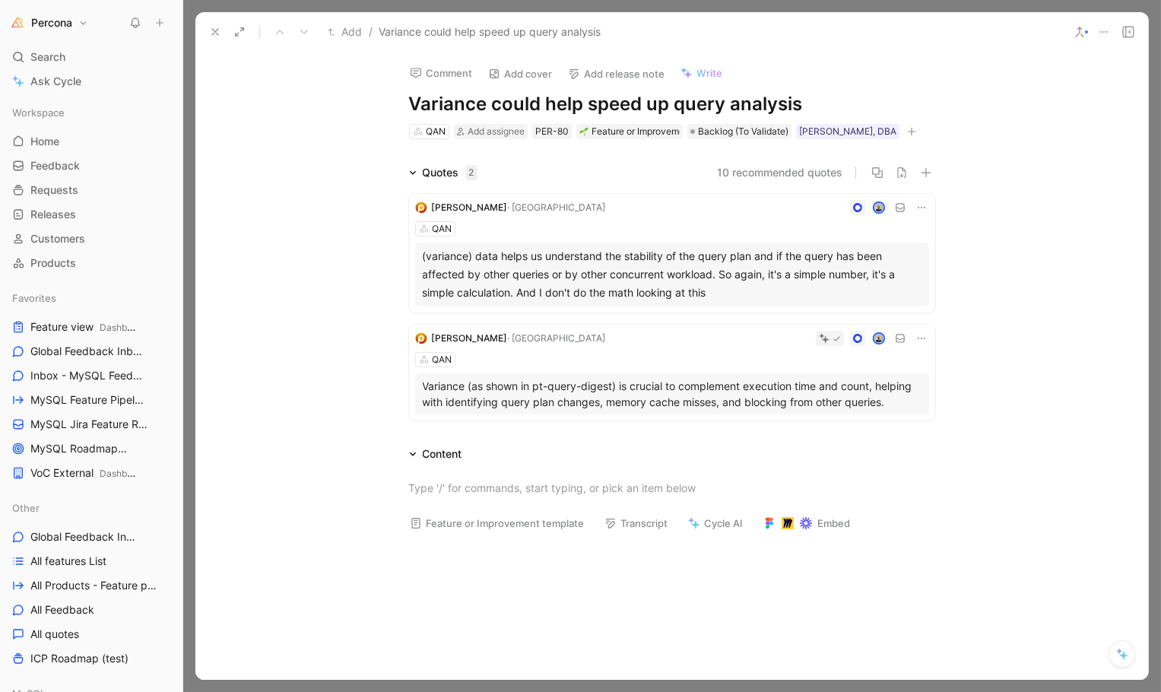
click at [498, 389] on p "Variance (as shown in pt-query-digest) is crucial to complement execution time …" at bounding box center [672, 394] width 499 height 32
click at [498, 389] on div at bounding box center [580, 346] width 1161 height 692
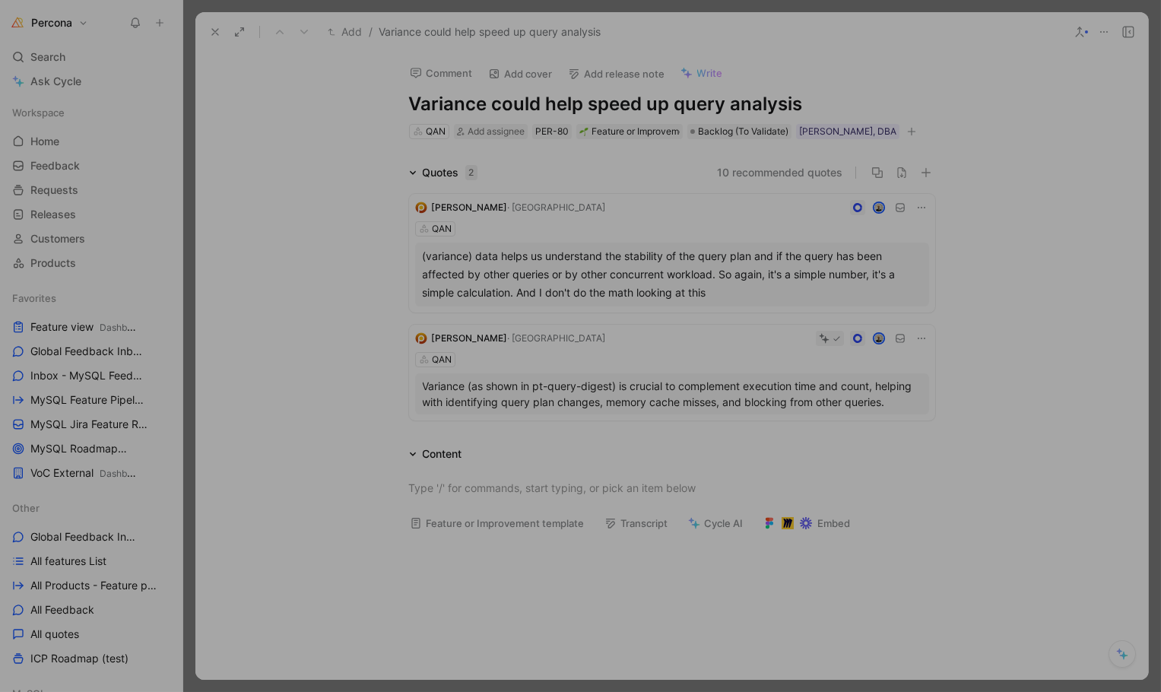
click at [493, 130] on div at bounding box center [580, 346] width 1161 height 692
click at [480, 132] on div at bounding box center [580, 346] width 1161 height 692
click at [634, 146] on div "Creator Pedro Fernandes Creation date June 18, 2025 Customer Pedro Fernandes Re…" at bounding box center [888, 221] width 528 height 306
click at [215, 28] on div at bounding box center [580, 346] width 1161 height 692
click at [214, 30] on div at bounding box center [580, 346] width 1161 height 692
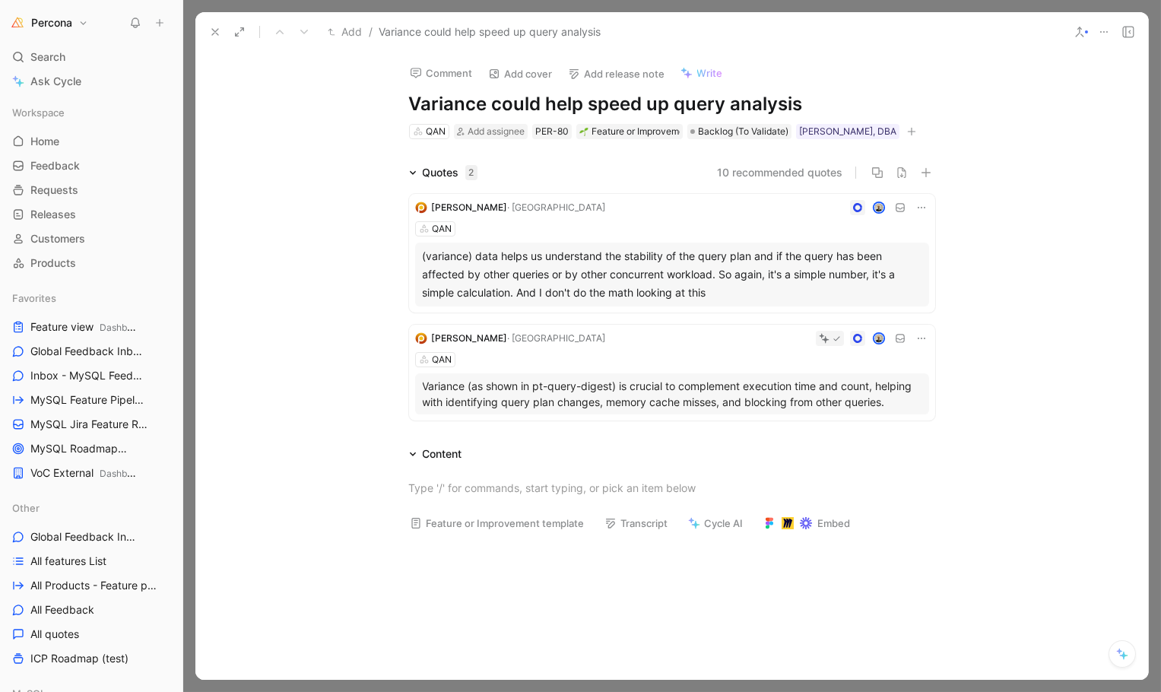
click at [211, 27] on icon at bounding box center [215, 32] width 12 height 12
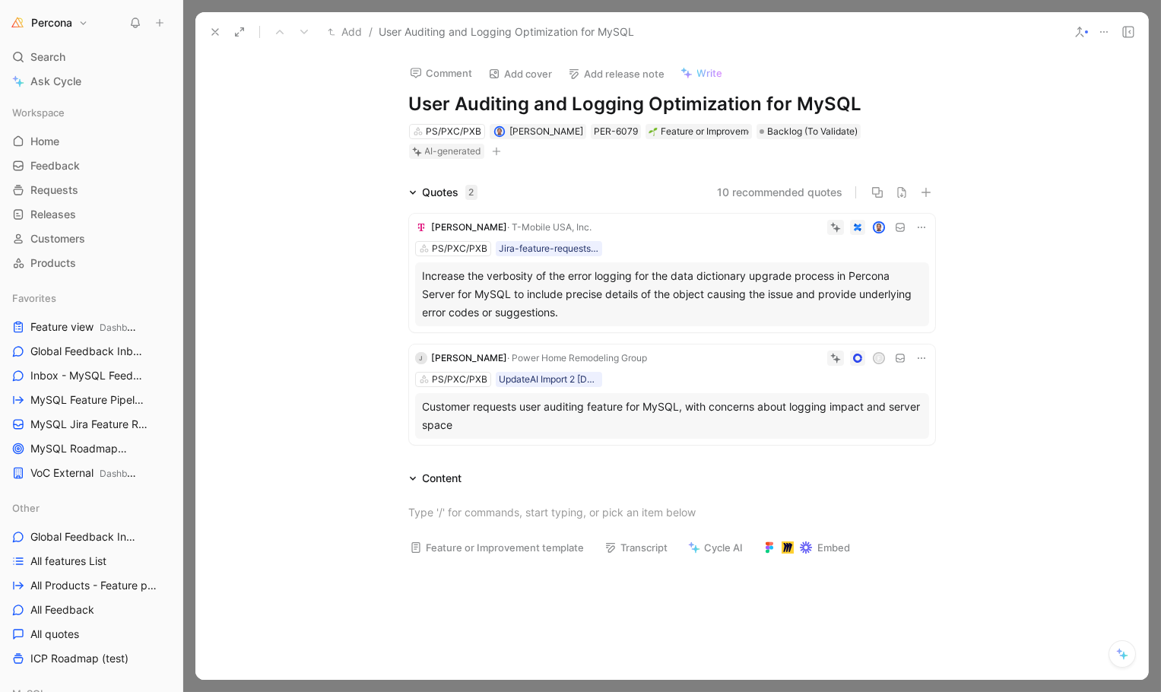
click at [209, 31] on icon at bounding box center [215, 32] width 12 height 12
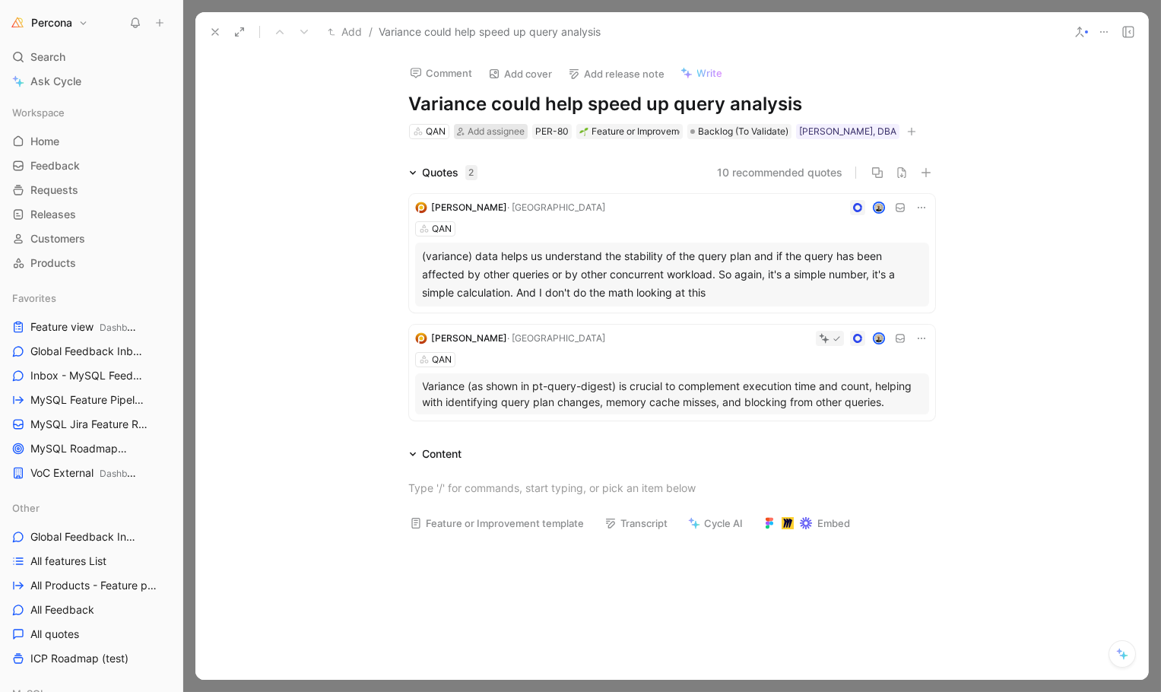
click at [489, 131] on span "Add assignee" at bounding box center [496, 130] width 57 height 11
type input "pedr"
drag, startPoint x: 503, startPoint y: 208, endPoint x: 571, endPoint y: 186, distance: 71.9
click at [571, 186] on div "Pedr o Fernandes" at bounding box center [568, 190] width 174 height 18
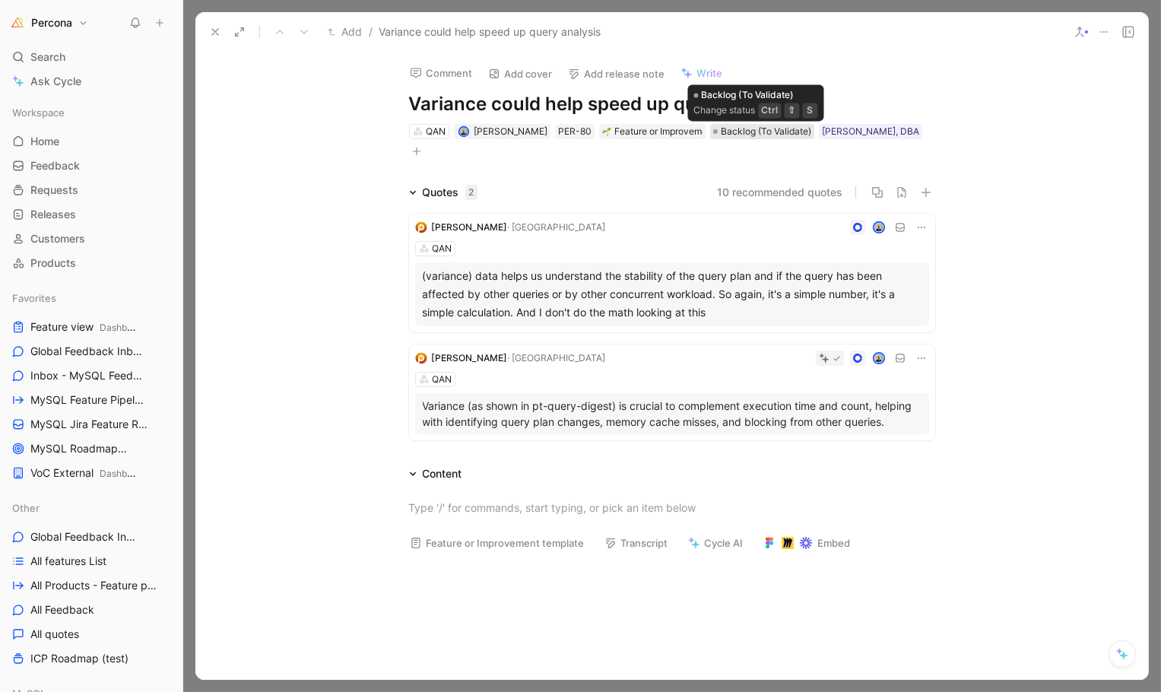
click at [761, 133] on span "Backlog (To Validate)" at bounding box center [766, 131] width 90 height 15
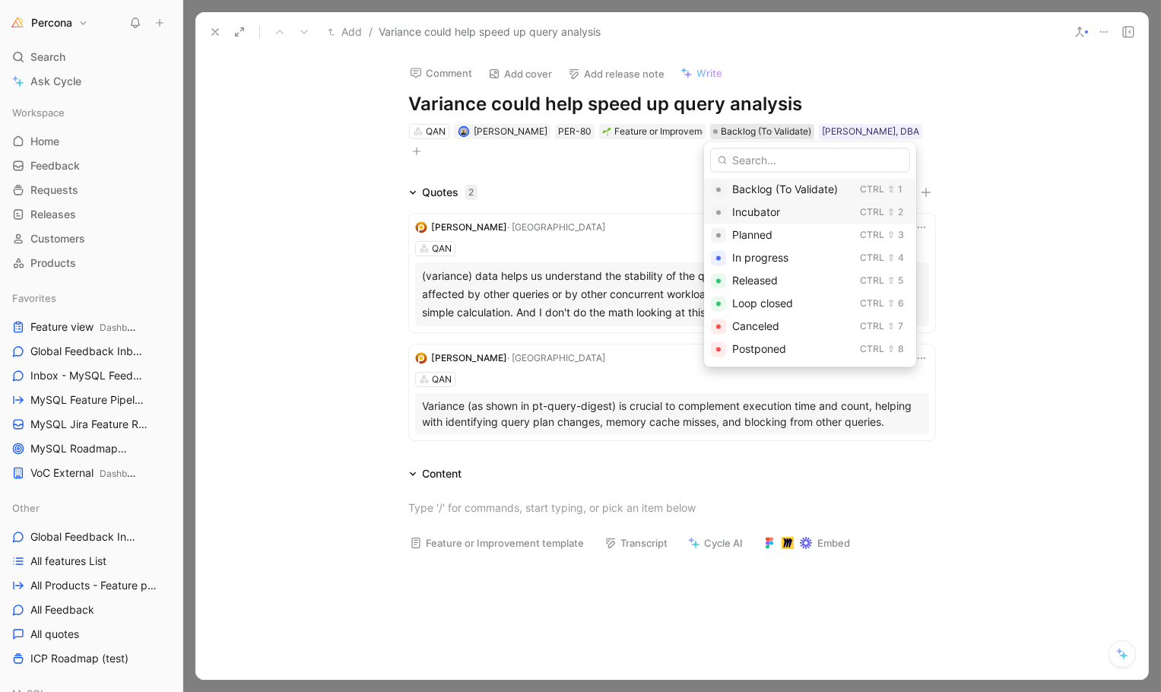
click at [756, 207] on span "Incubator" at bounding box center [756, 212] width 48 height 13
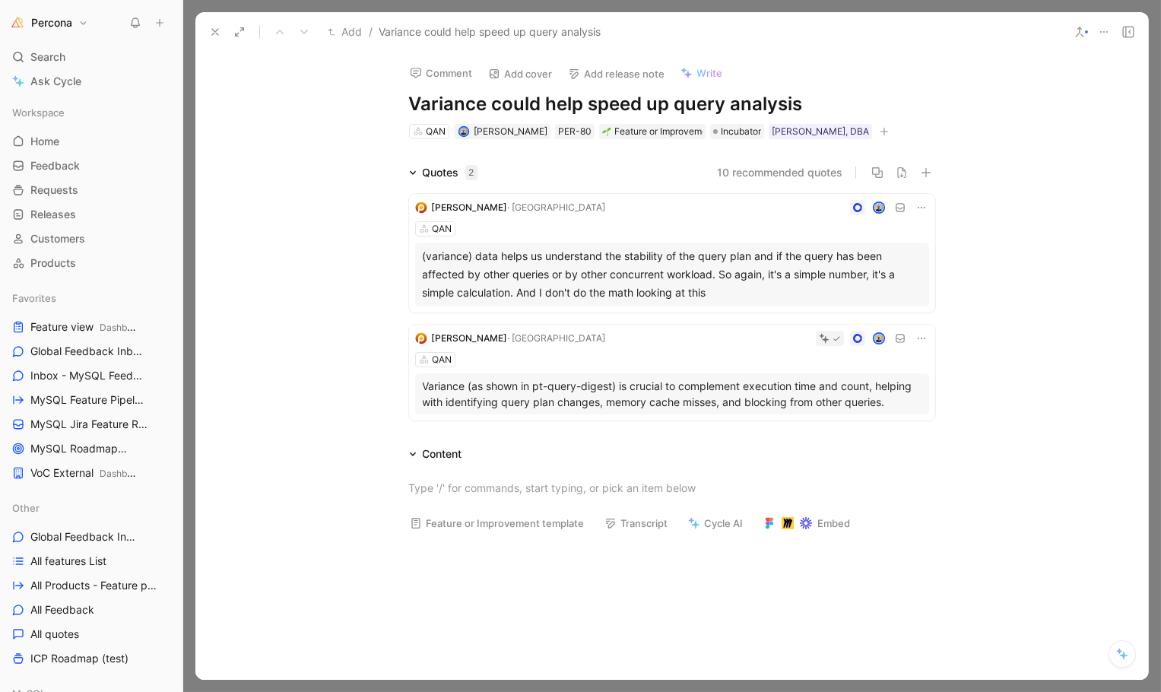
click at [217, 29] on use at bounding box center [215, 32] width 6 height 6
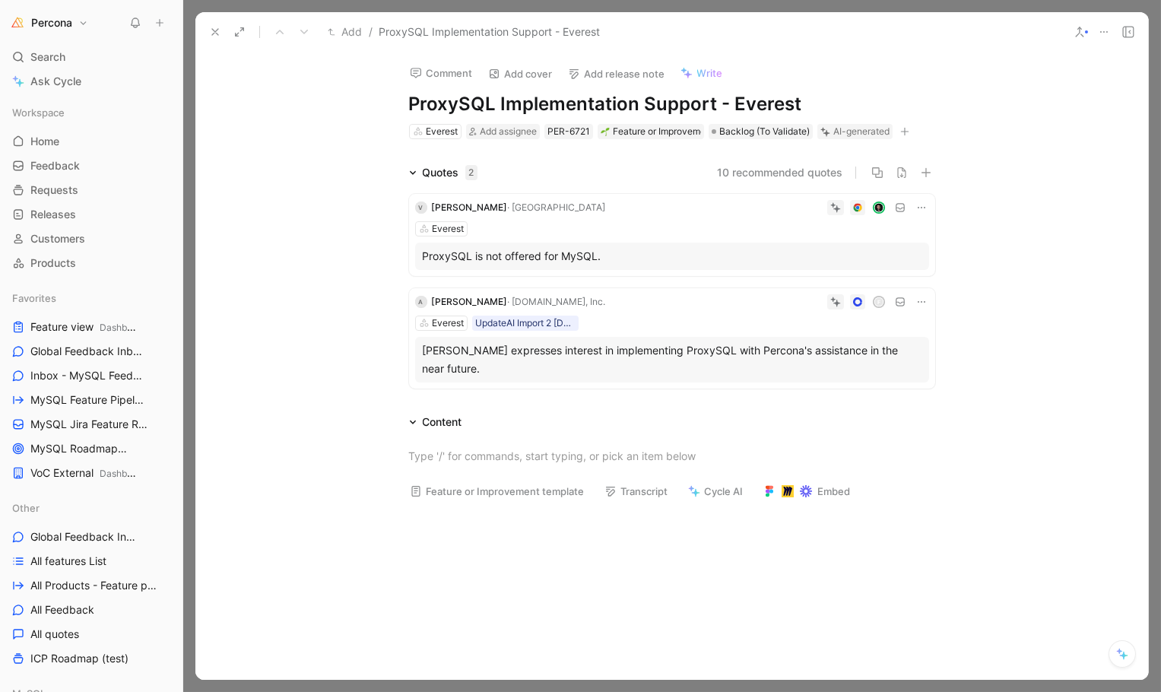
click at [635, 255] on div "ProxySQL is not offered for MySQL." at bounding box center [672, 256] width 499 height 18
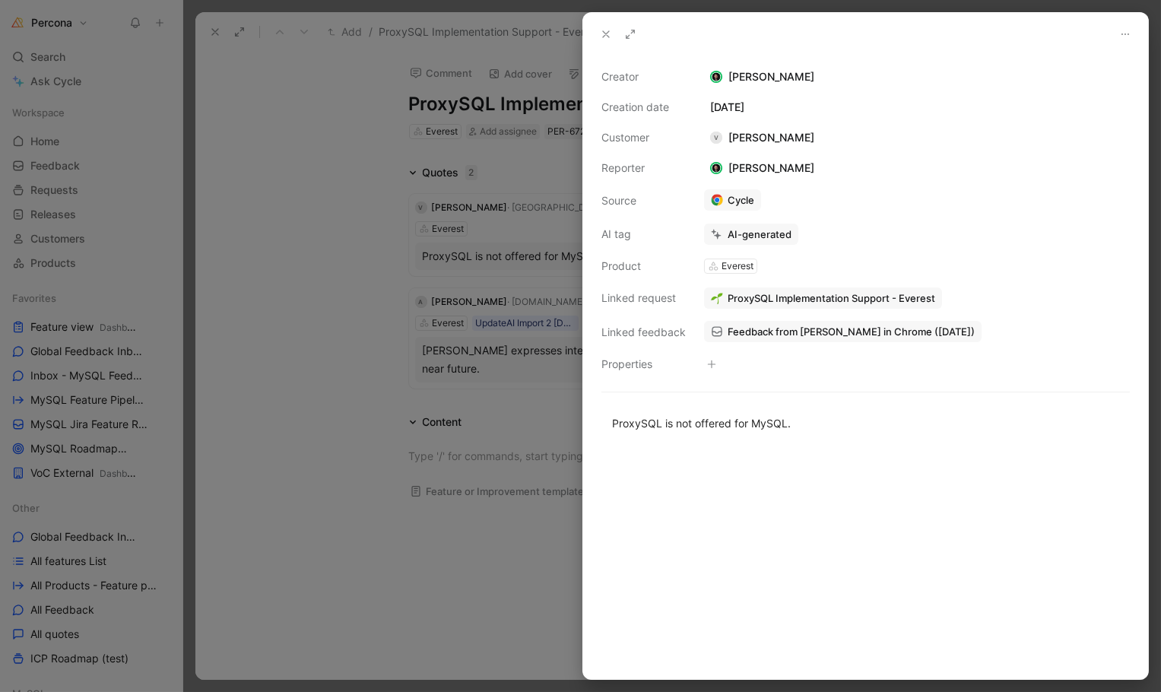
drag, startPoint x: 824, startPoint y: 291, endPoint x: 712, endPoint y: 356, distance: 129.8
click at [717, 346] on div "Creator Barrett Chambers Creation date August 7, 2025 Customer V Vincent Prelot…" at bounding box center [865, 221] width 528 height 306
click at [794, 328] on span "Feedback from Vincent Prelot in Chrome (Aug 07, 2025)" at bounding box center [851, 332] width 247 height 14
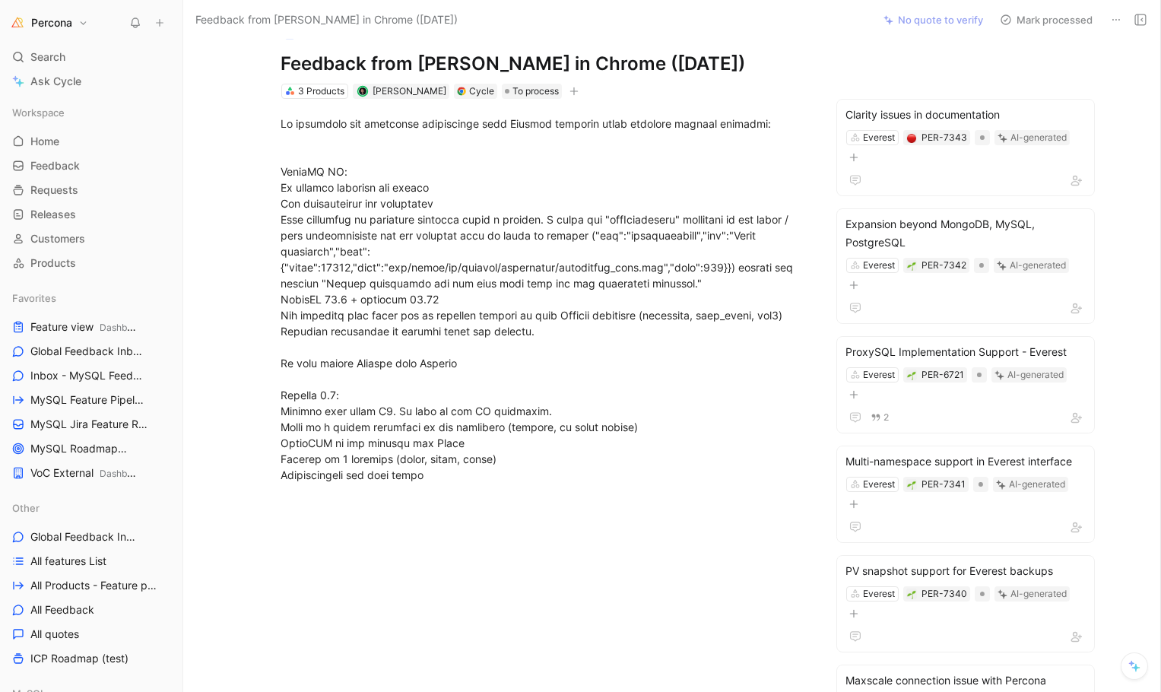
scroll to position [32, 0]
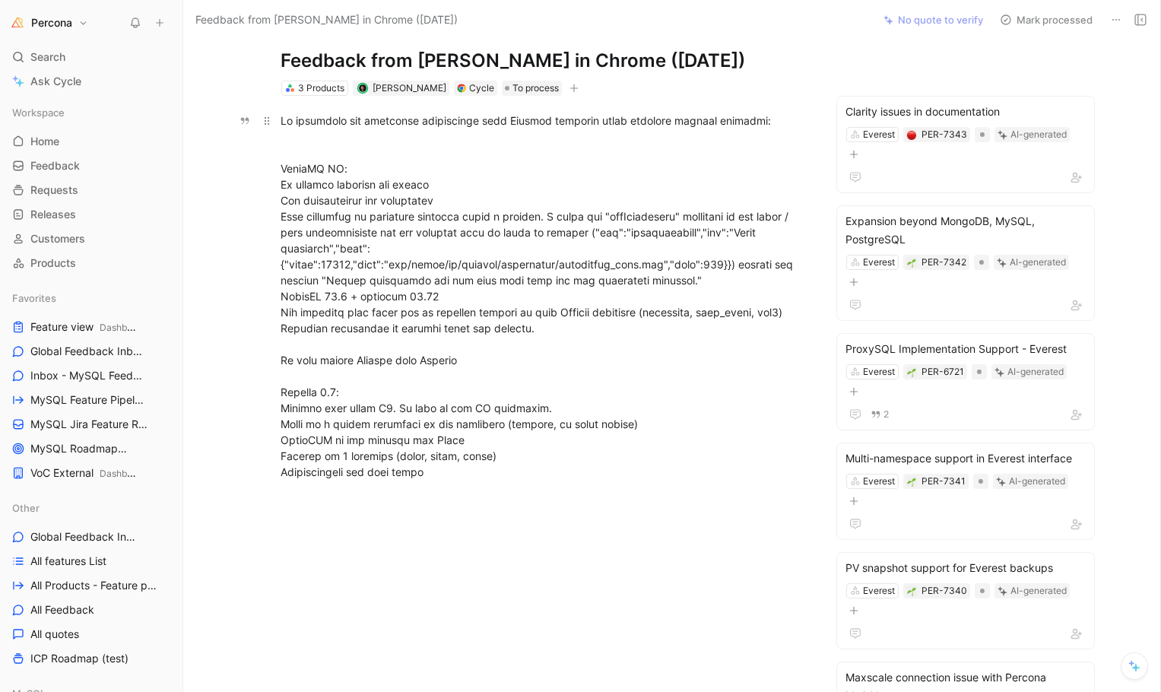
click at [379, 419] on div at bounding box center [544, 296] width 526 height 367
click at [363, 439] on div at bounding box center [544, 296] width 526 height 367
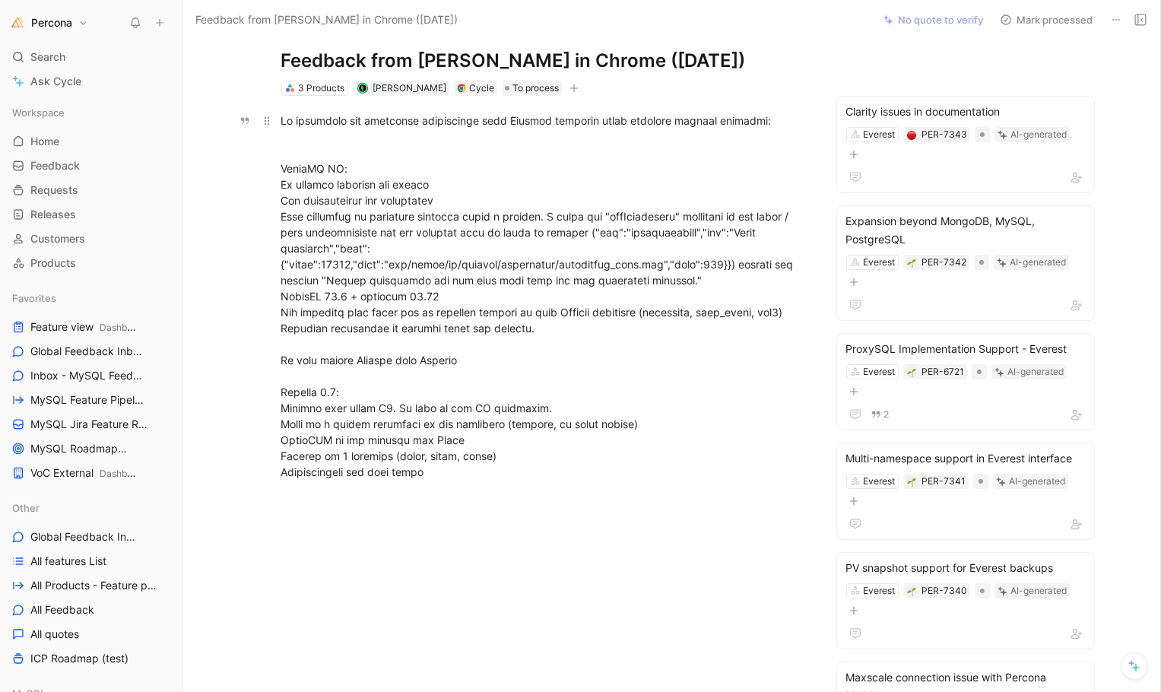
click at [363, 439] on div at bounding box center [544, 296] width 526 height 367
click at [490, 458] on div at bounding box center [544, 296] width 526 height 367
drag, startPoint x: 452, startPoint y: 472, endPoint x: 265, endPoint y: 366, distance: 215.9
click at [265, 366] on div at bounding box center [544, 296] width 658 height 401
click at [443, 457] on div at bounding box center [544, 296] width 526 height 367
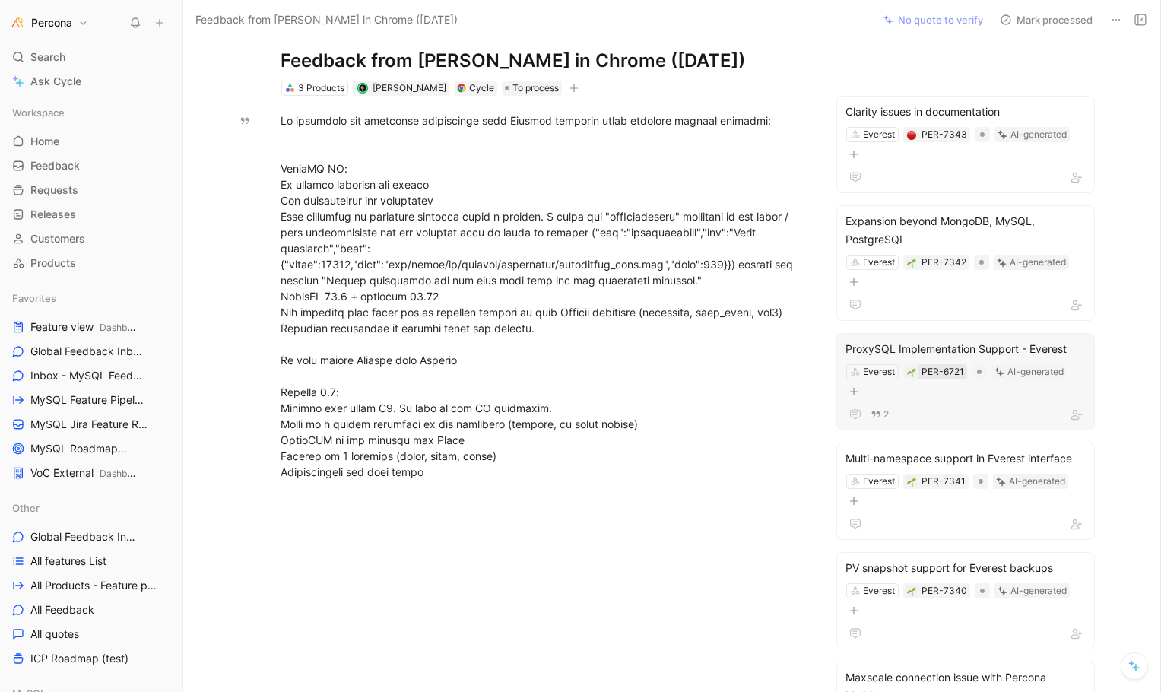
scroll to position [55, 0]
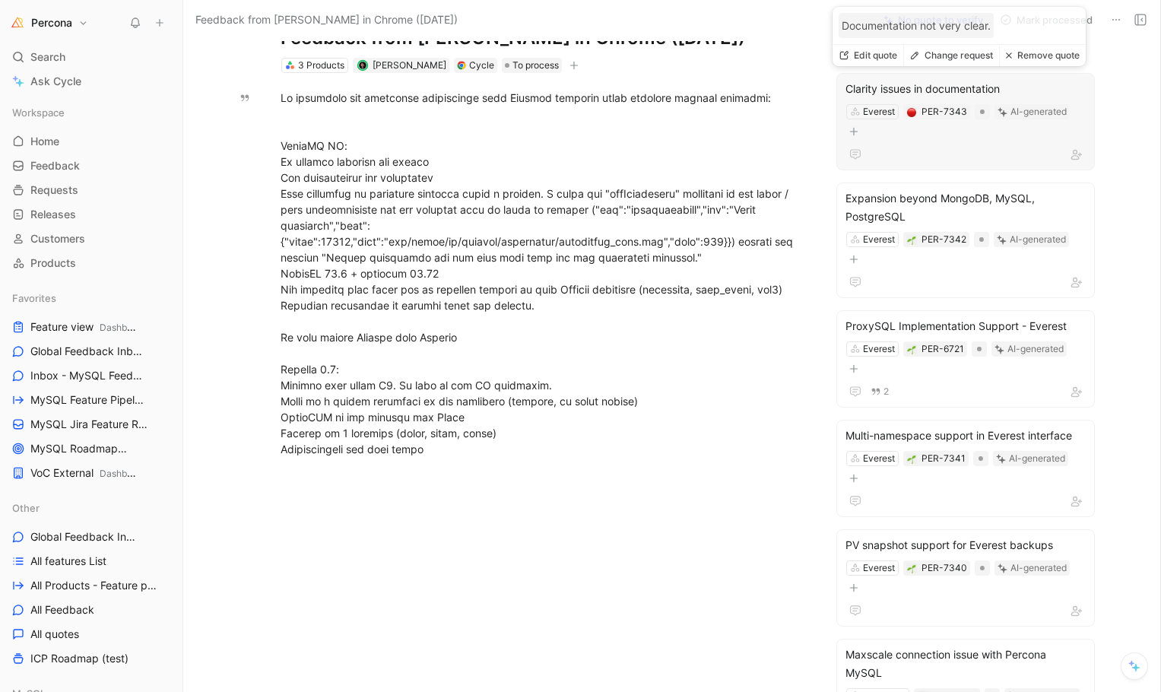
click at [915, 145] on div at bounding box center [965, 154] width 239 height 18
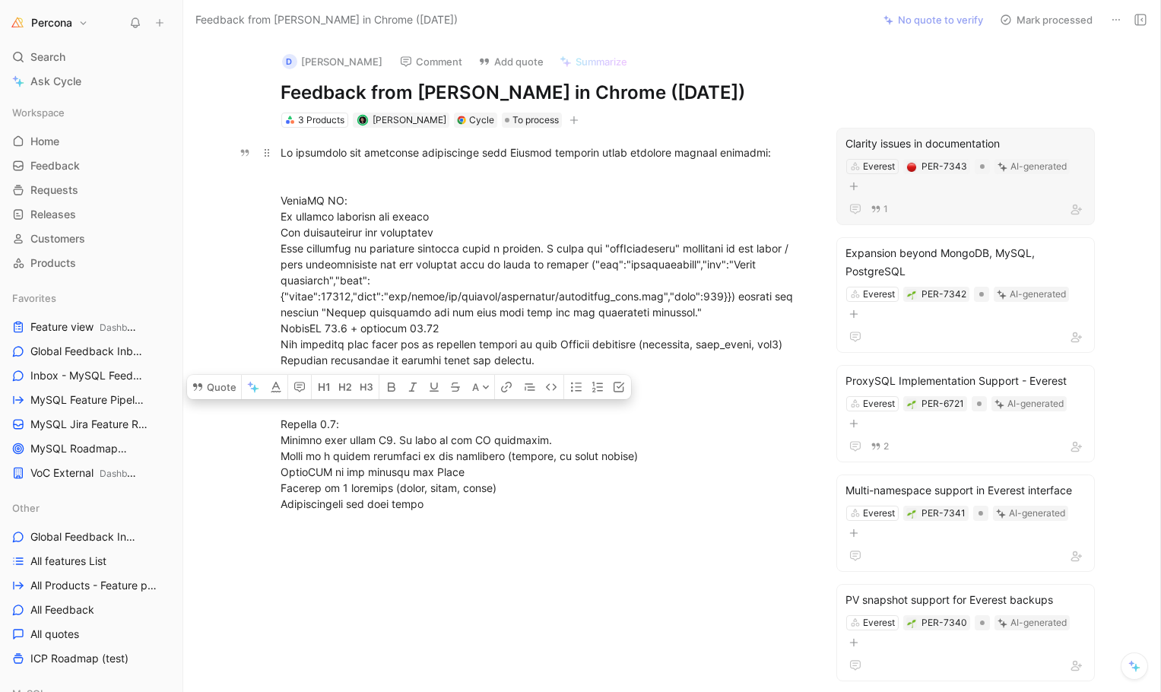
drag, startPoint x: 277, startPoint y: 414, endPoint x: 445, endPoint y: 484, distance: 182.0
click at [446, 484] on div at bounding box center [544, 327] width 526 height 367
copy div "Everest 1.8: Backups only offer S3. We want to use PV snapshots. Limit to a sin…"
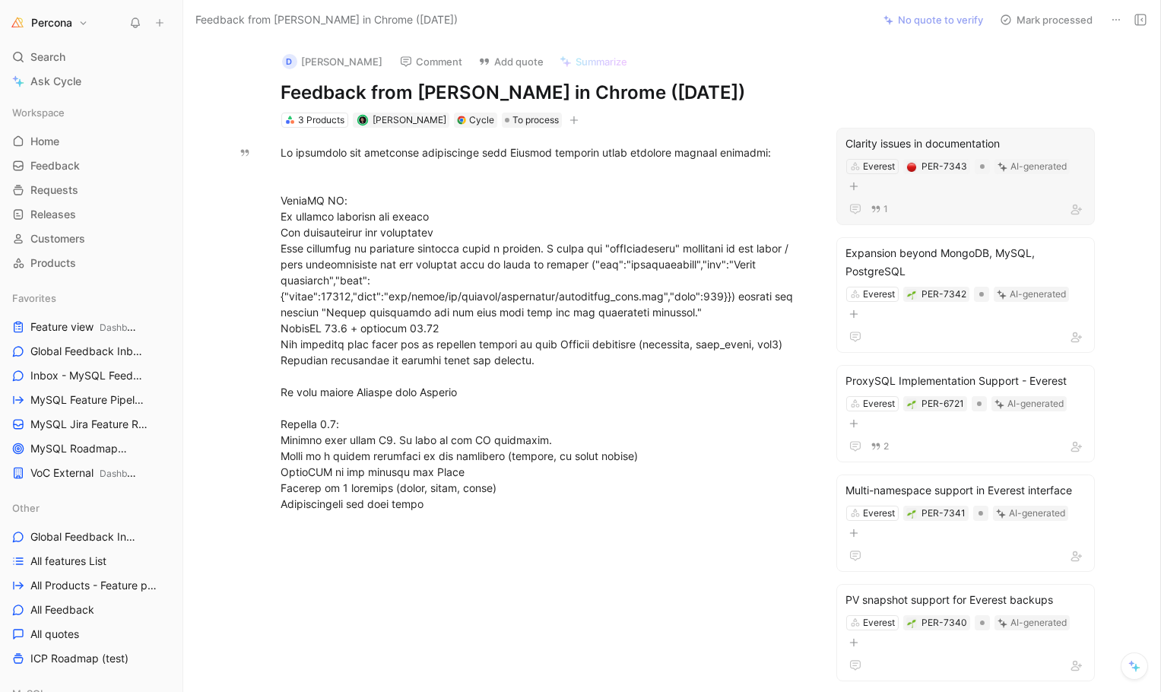
click at [925, 181] on div "Everest PER-7343 AI-generated" at bounding box center [966, 176] width 242 height 38
click at [925, 186] on div "Everest PER-7343 AI-generated" at bounding box center [966, 176] width 242 height 38
click at [910, 200] on div "1" at bounding box center [965, 209] width 239 height 18
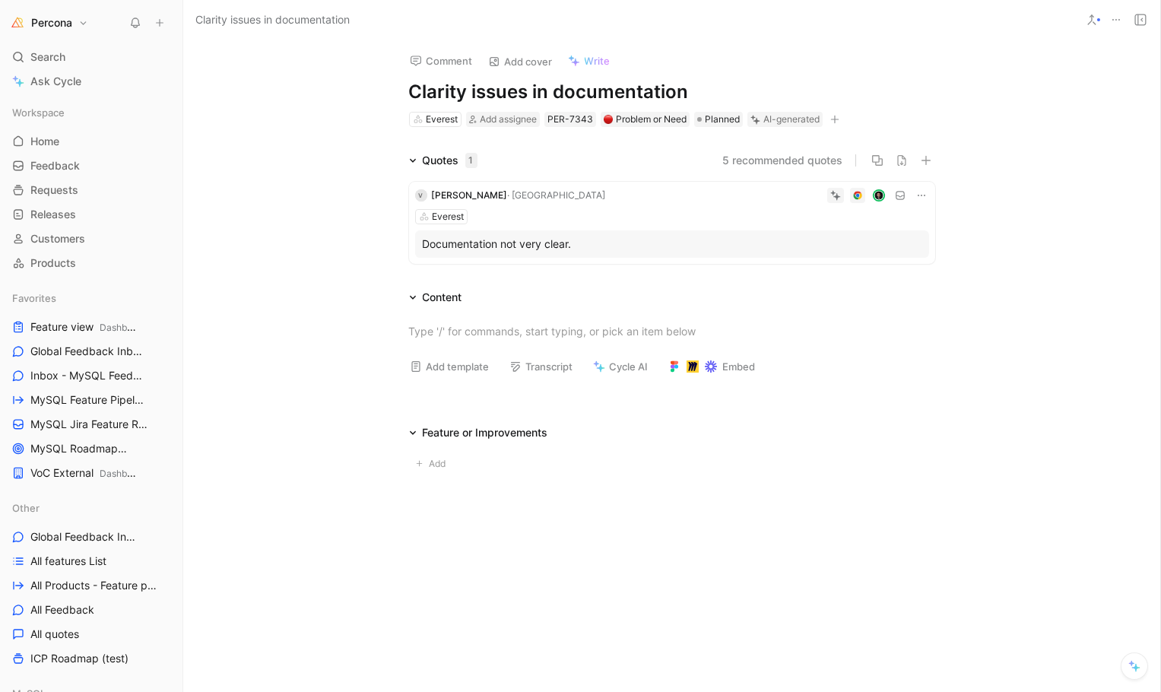
click at [540, 243] on div "Documentation not very clear." at bounding box center [672, 244] width 499 height 18
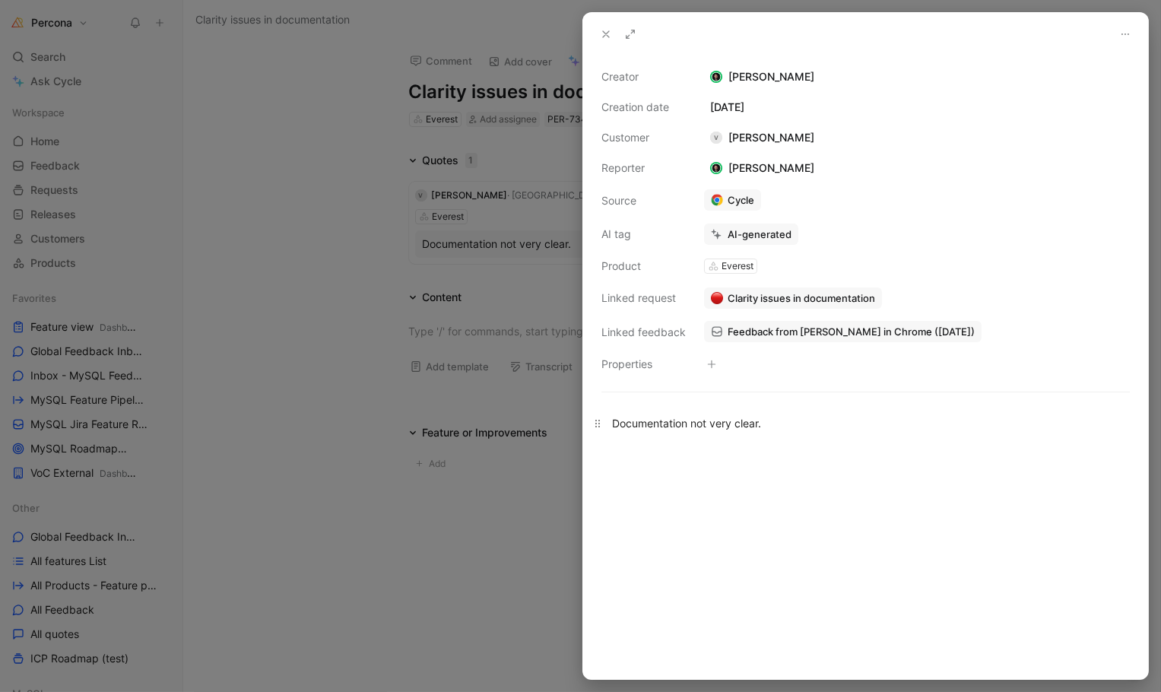
click at [768, 424] on div "Documentation not very clear." at bounding box center [865, 423] width 507 height 16
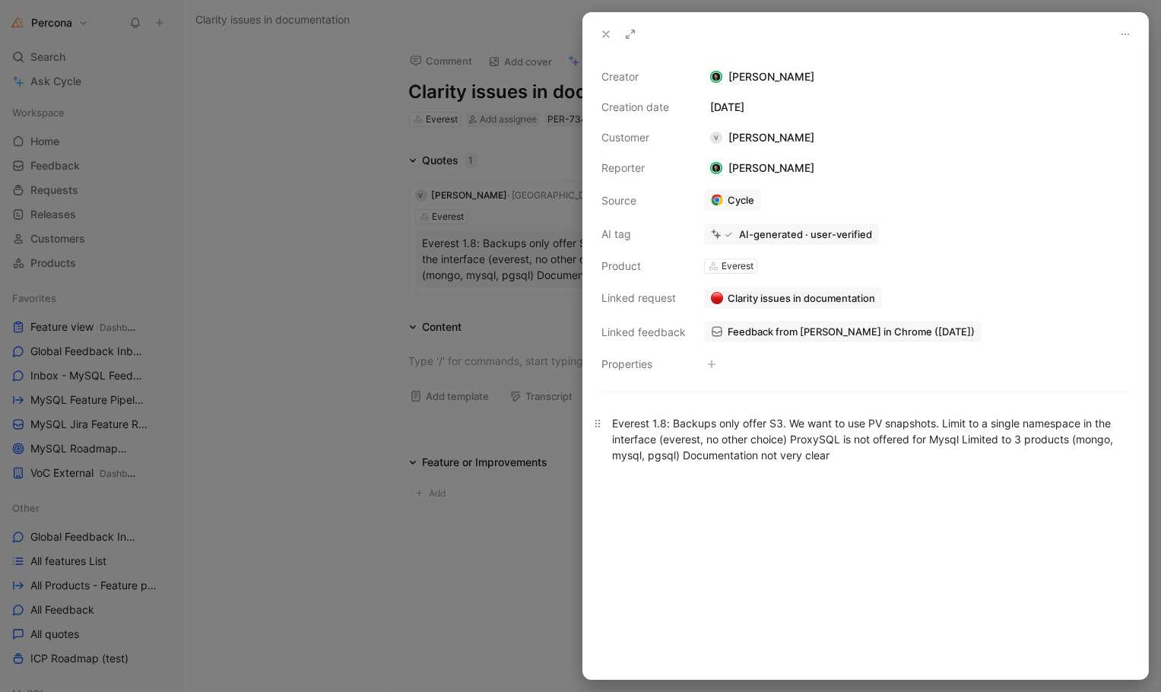
click at [727, 447] on div "Everest 1.8: Backups only offer S3. We want to use PV snapshots. Limit to a sin…" at bounding box center [865, 439] width 507 height 48
click at [787, 422] on div "Everest 1.8: Backups only offer S3. We want to use PV snapshots. Limit to a sin…" at bounding box center [865, 439] width 507 height 48
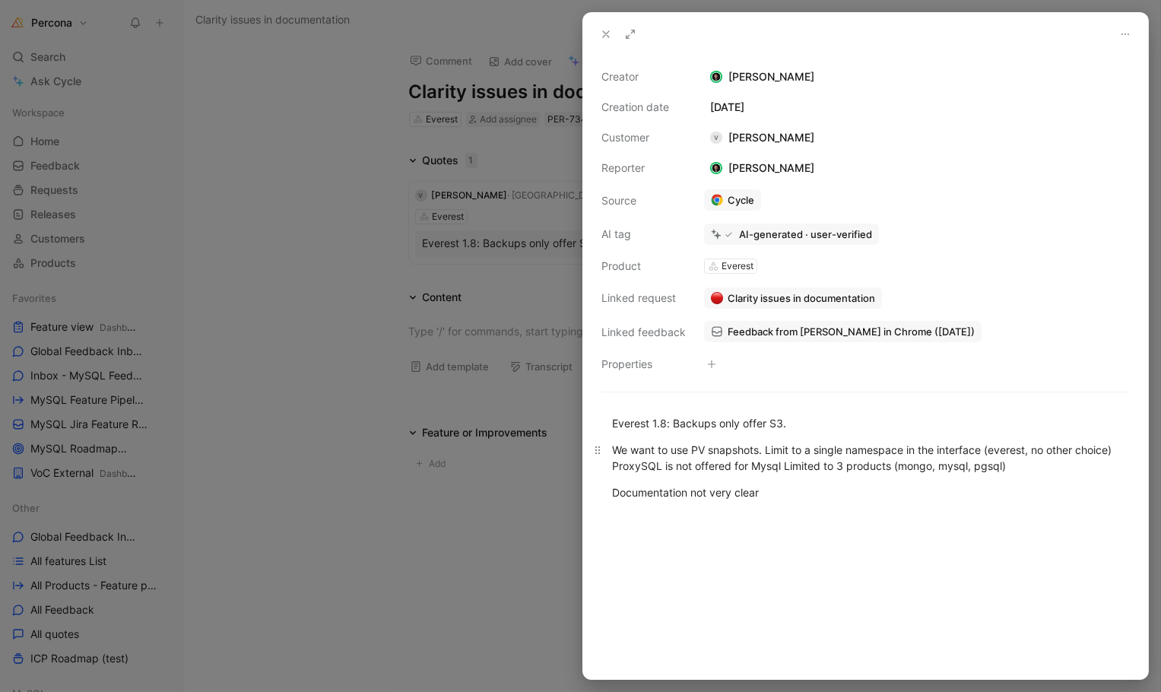
click at [771, 449] on div "We want to use PV snapshots. Limit to a single namespace in the interface (ever…" at bounding box center [865, 458] width 507 height 32
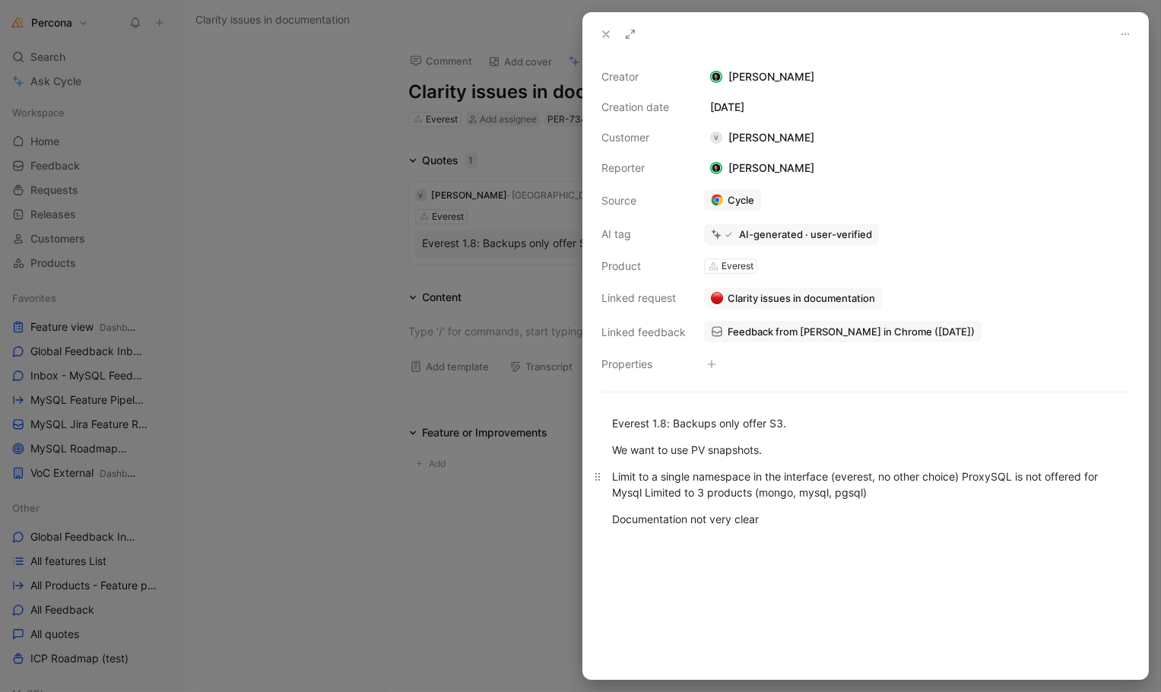
click at [969, 470] on div "Limit to a single namespace in the interface (everest, no other choice) ProxySQ…" at bounding box center [865, 484] width 507 height 32
click at [966, 470] on div "Limit to a single namespace in the interface (everest, no other choice) ProxySQ…" at bounding box center [865, 484] width 507 height 32
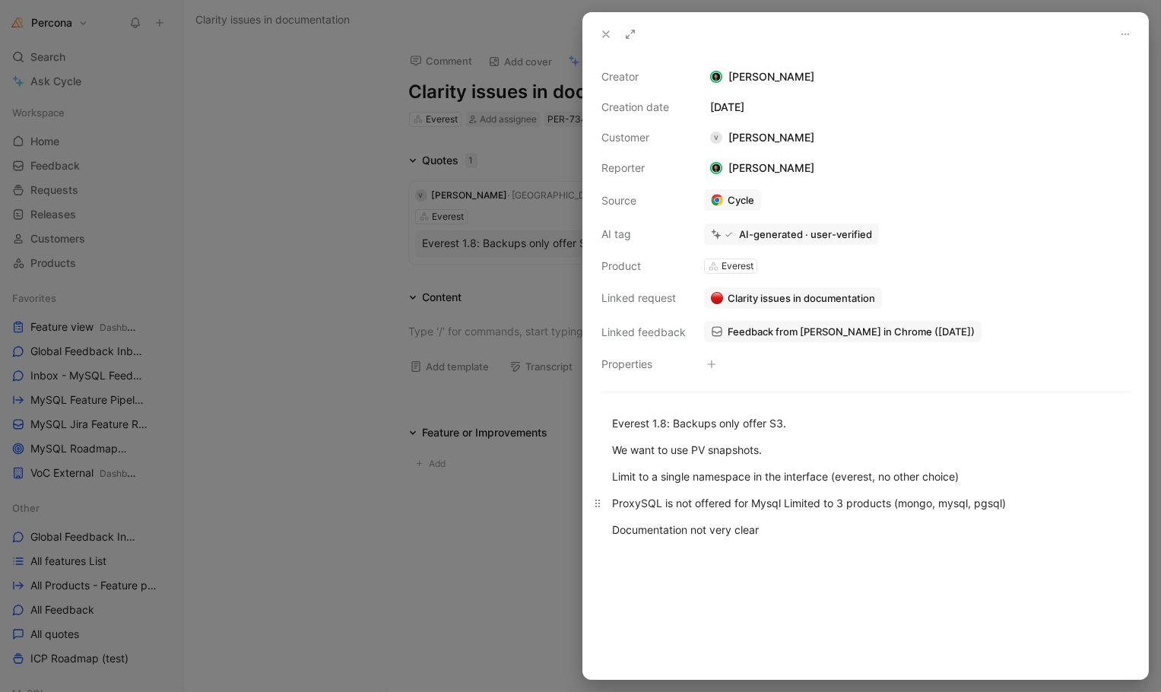
click at [787, 498] on div "ProxySQL is not offered for Mysql Limited to 3 products (mongo, mysql, pgsql)" at bounding box center [865, 503] width 507 height 16
click at [601, 31] on icon at bounding box center [606, 34] width 12 height 12
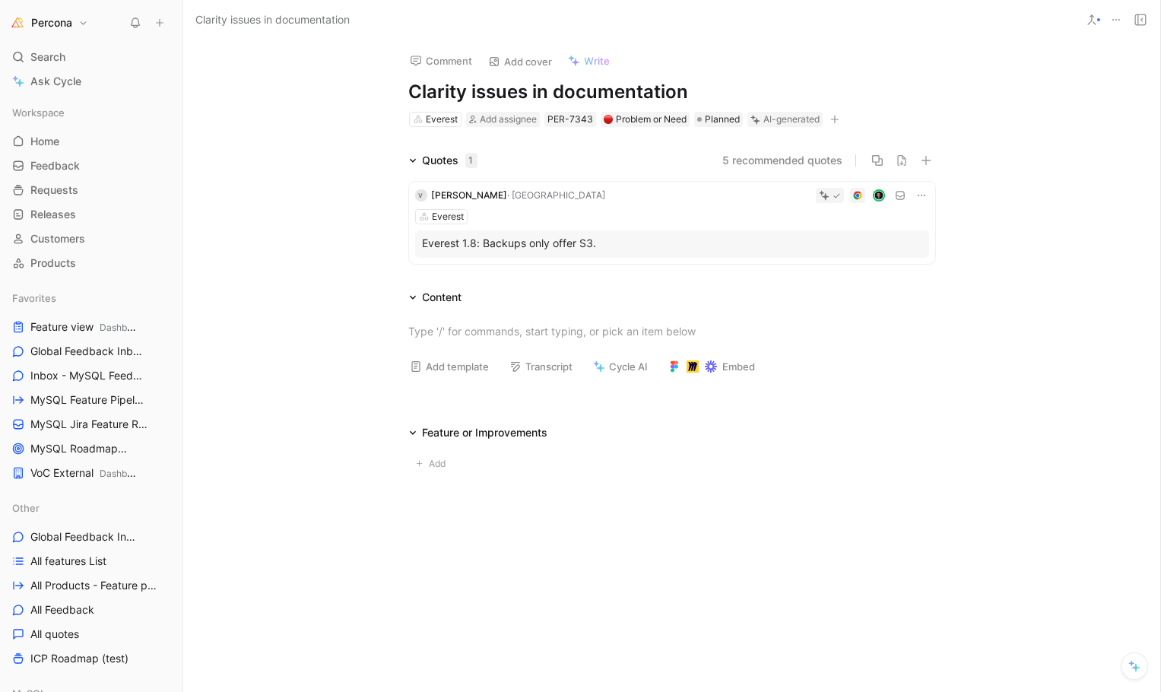
click at [582, 249] on p "Everest 1.8: Backups only offer S3." at bounding box center [672, 243] width 499 height 16
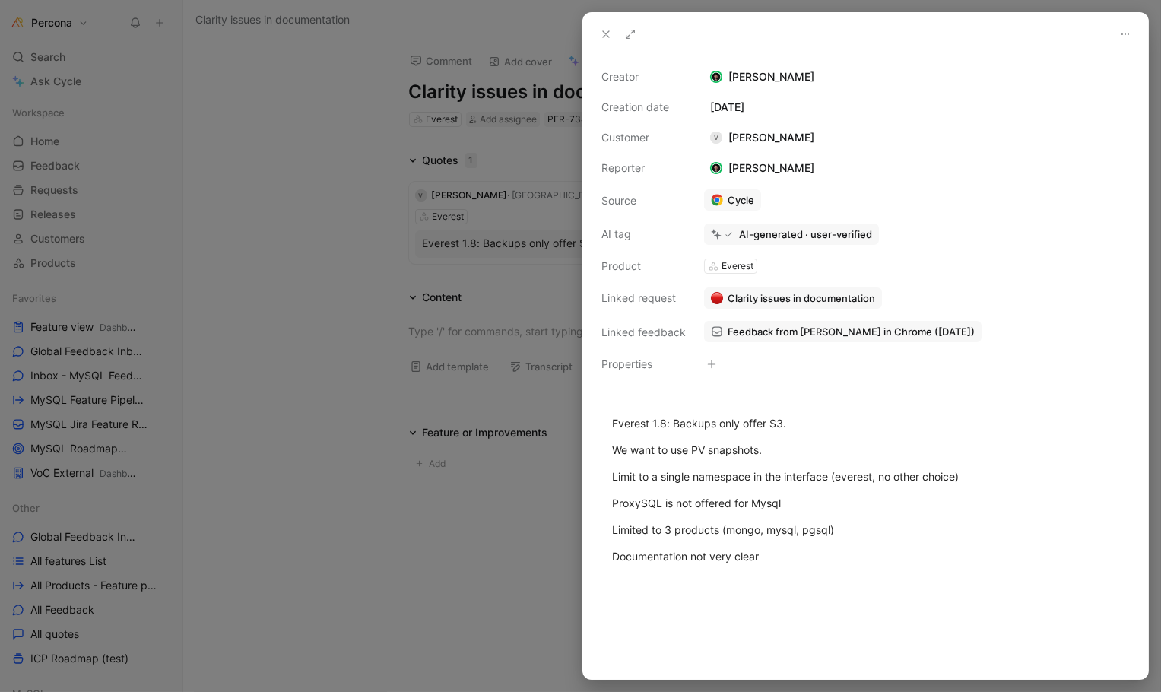
click at [524, 226] on div at bounding box center [580, 346] width 1161 height 692
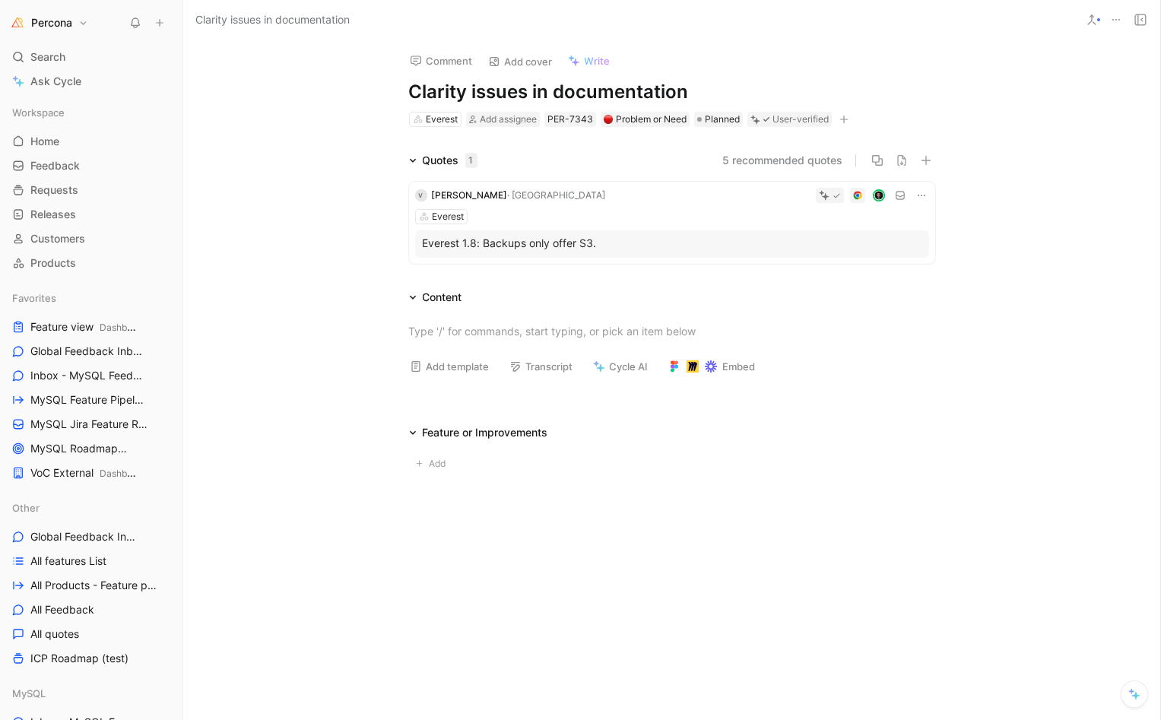
click at [576, 249] on p "Everest 1.8: Backups only offer S3." at bounding box center [672, 243] width 499 height 16
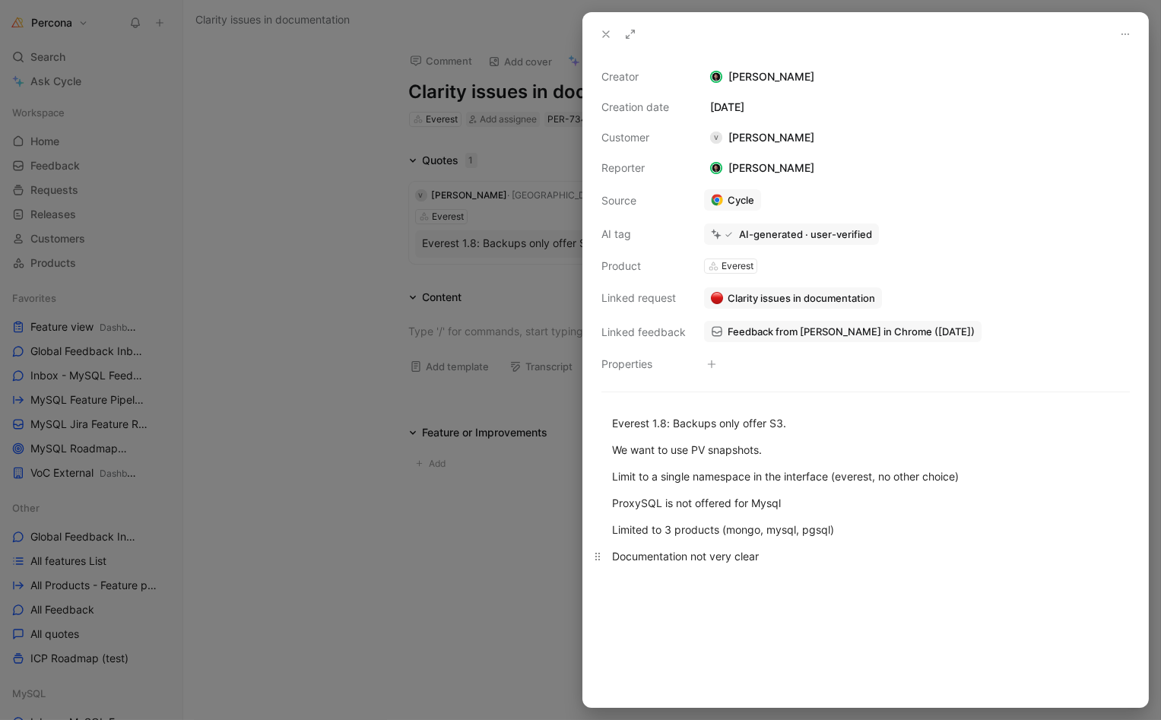
click at [642, 548] on div "Documentation not very clear" at bounding box center [865, 556] width 507 height 16
click at [614, 421] on div "Everest 1.8: Backups only offer S3." at bounding box center [865, 423] width 507 height 16
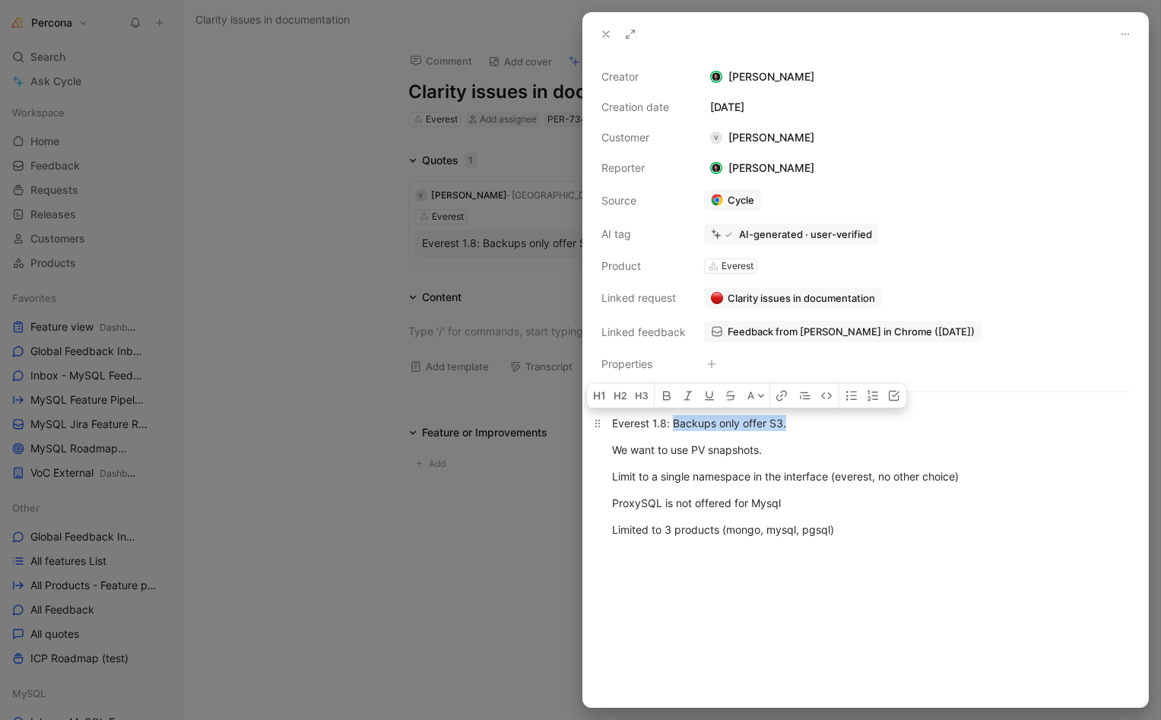
drag, startPoint x: 673, startPoint y: 420, endPoint x: 813, endPoint y: 419, distance: 139.9
click at [813, 419] on div "Everest 1.8: Backups only offer S3." at bounding box center [865, 423] width 507 height 16
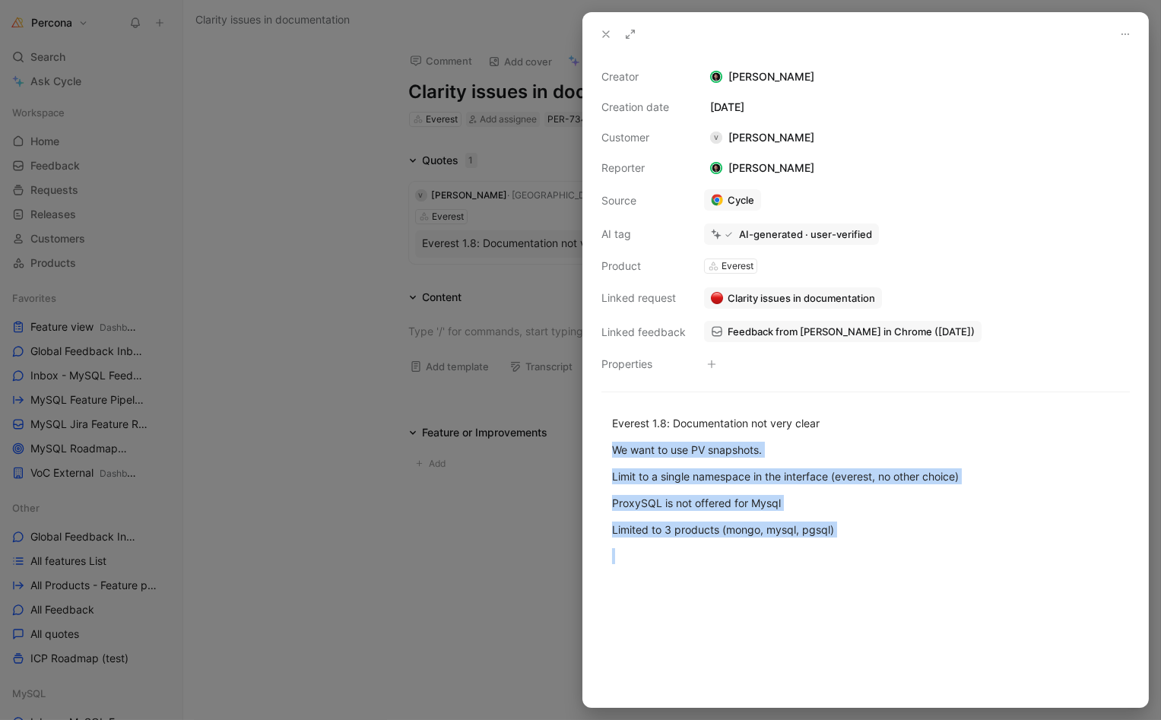
drag, startPoint x: 612, startPoint y: 444, endPoint x: 996, endPoint y: 614, distance: 419.7
click at [996, 614] on div "Everest 1.8: Documentation not very clear We want to use PV snapshots. Limit to…" at bounding box center [865, 552] width 565 height 309
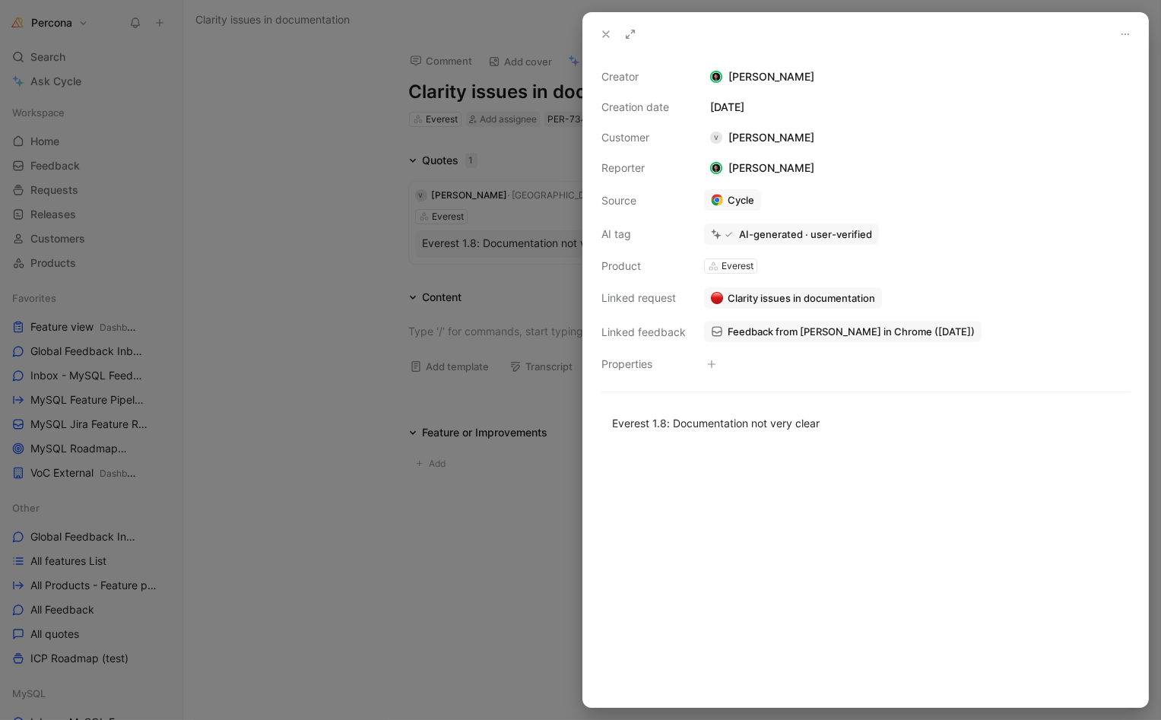
click at [556, 90] on div at bounding box center [580, 360] width 1161 height 720
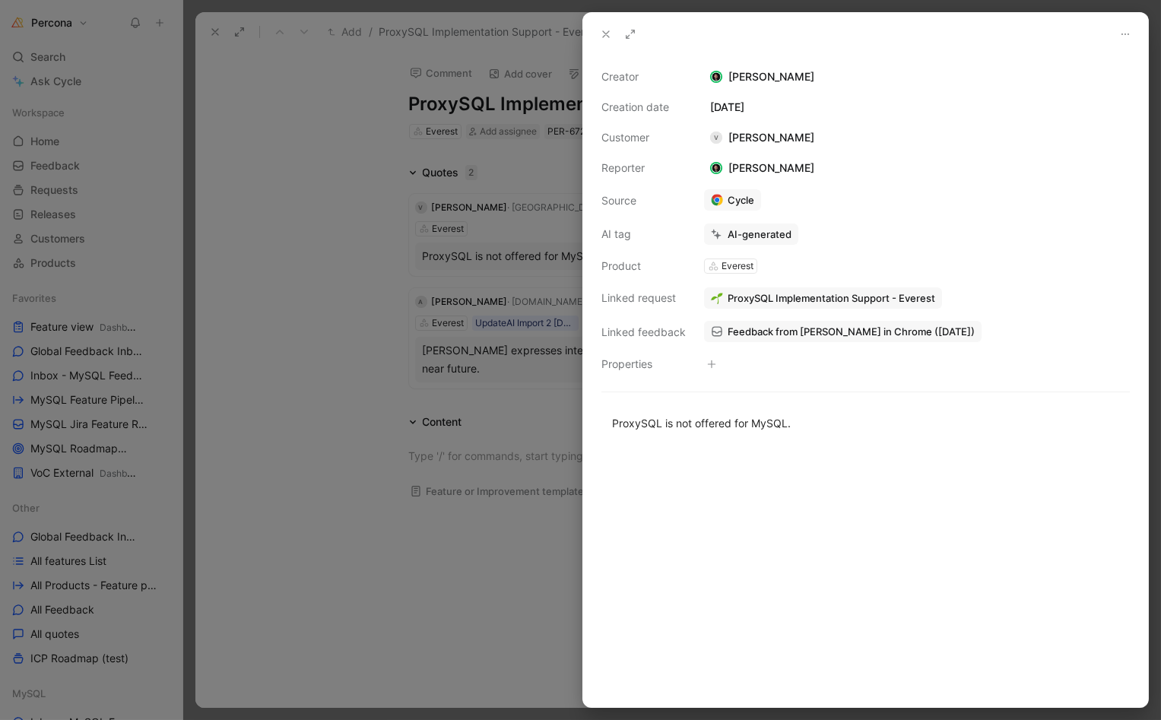
click at [195, 23] on div at bounding box center [580, 360] width 1161 height 720
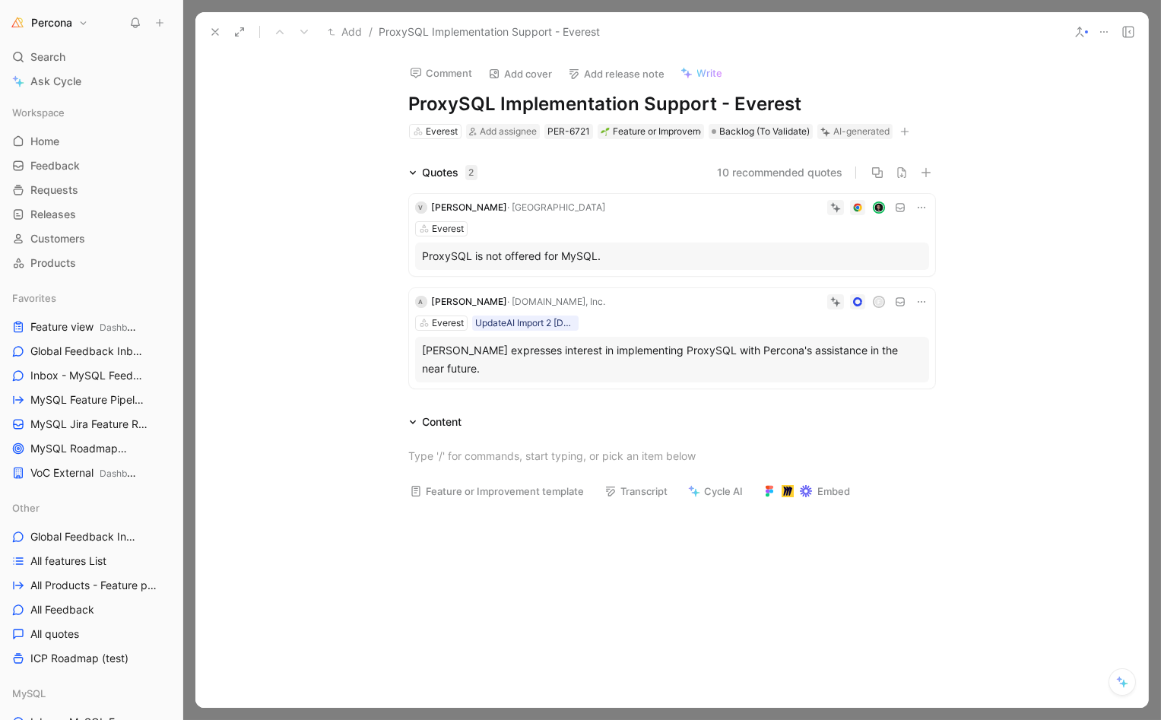
click at [209, 28] on icon at bounding box center [215, 32] width 12 height 12
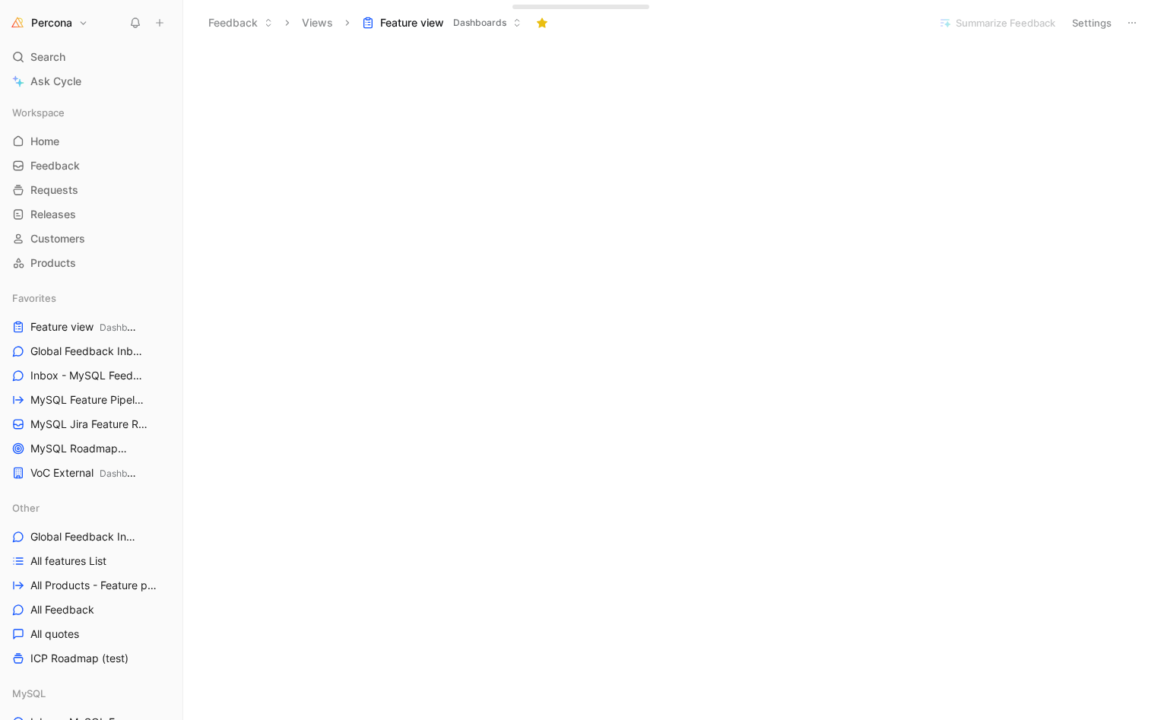
scroll to position [1077, 0]
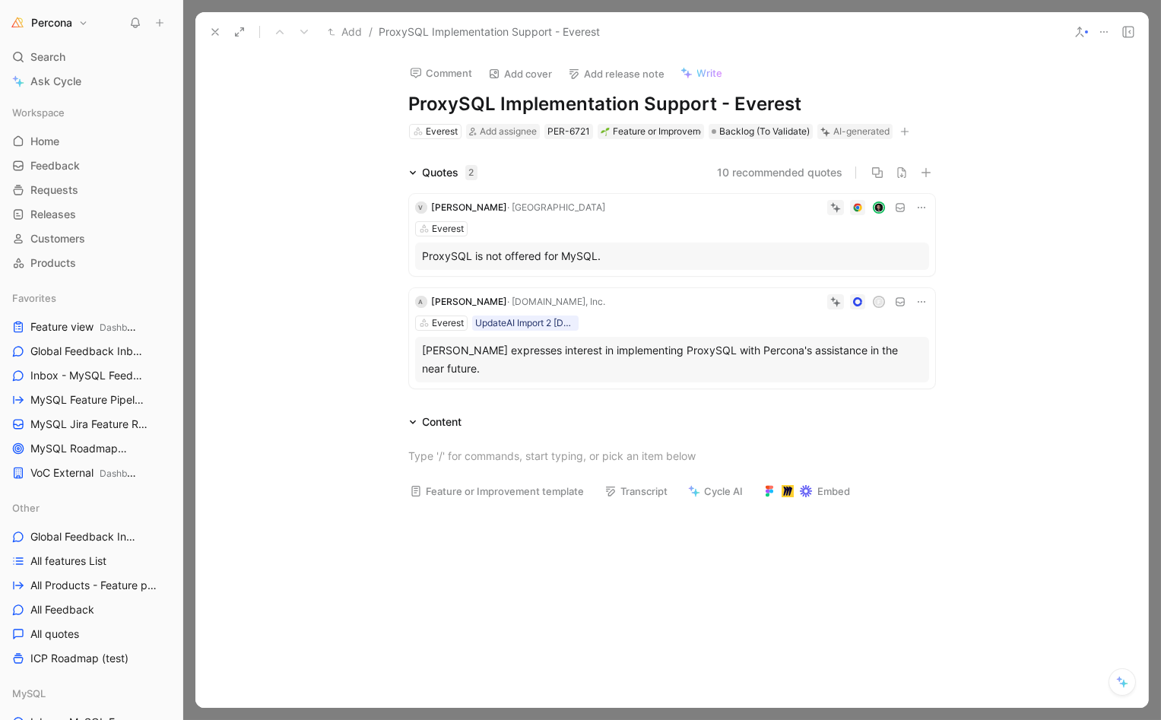
click at [604, 249] on div "ProxySQL is not offered for MySQL." at bounding box center [672, 256] width 499 height 18
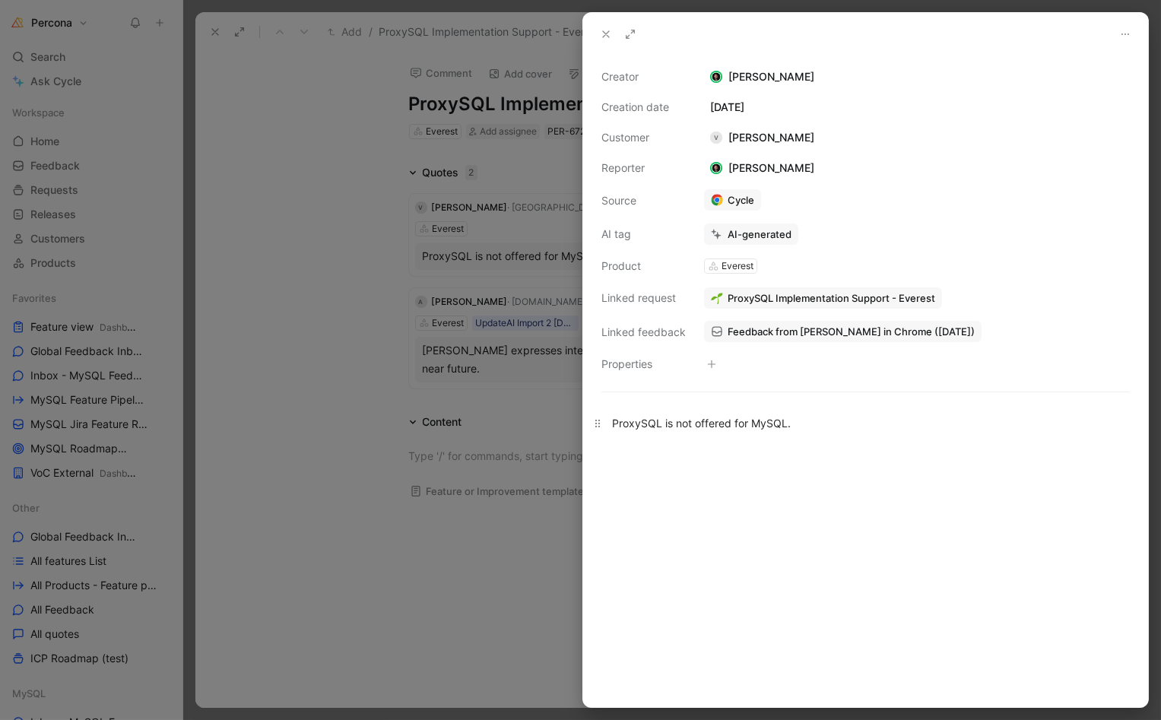
click at [814, 419] on div "ProxySQL is not offered for MySQL." at bounding box center [865, 423] width 507 height 16
click at [454, 397] on div at bounding box center [580, 360] width 1161 height 720
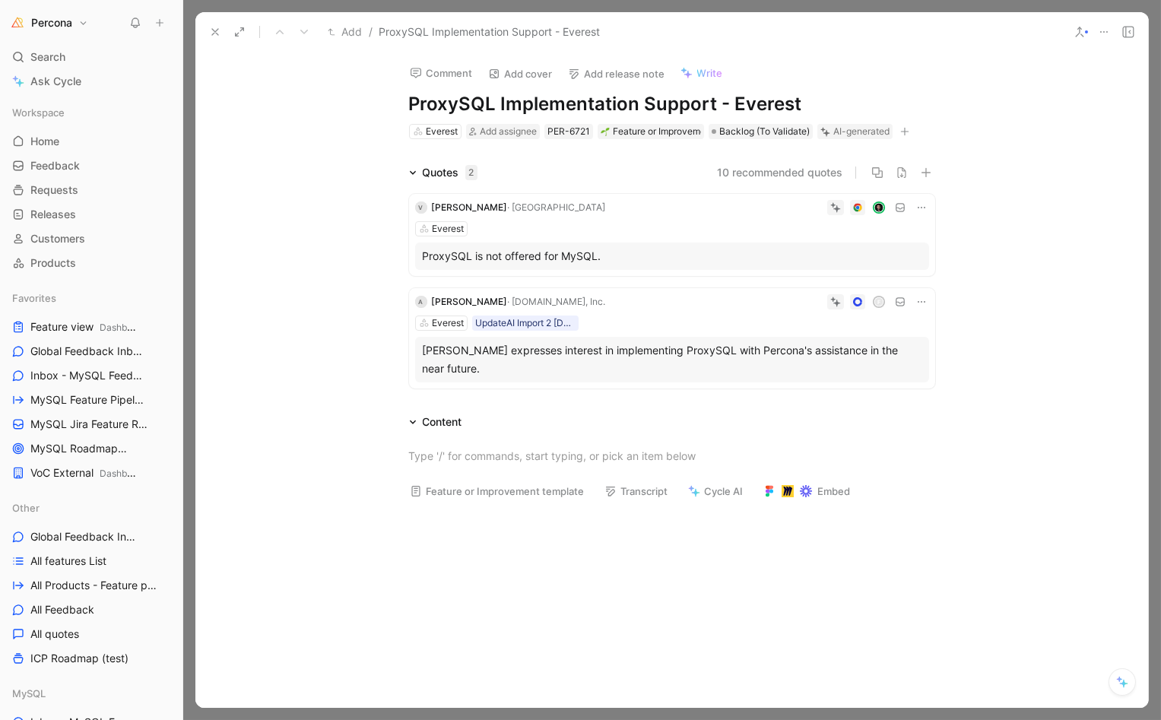
click at [615, 254] on div "ProxySQL is not offered for MySQL." at bounding box center [672, 256] width 499 height 18
click at [553, 252] on div at bounding box center [580, 360] width 1161 height 720
click at [565, 252] on div "ProxySQL is not offered for MySQL." at bounding box center [672, 256] width 499 height 18
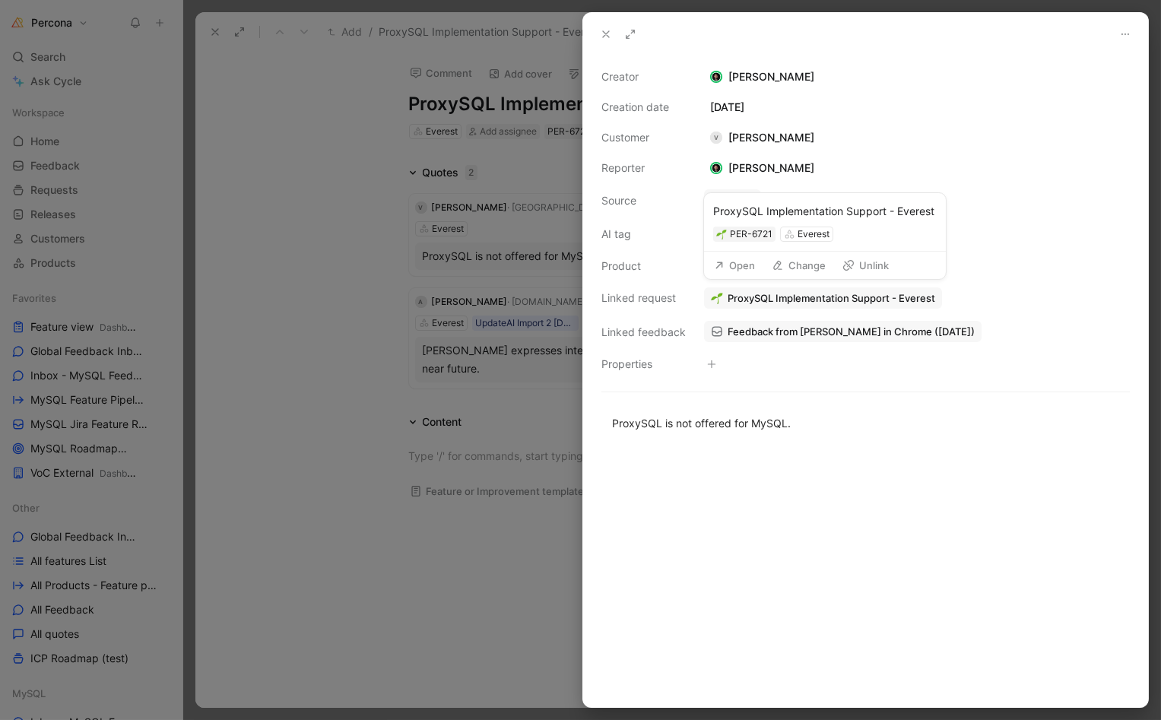
click at [756, 294] on span "ProxySQL Implementation Support - Everest" at bounding box center [832, 298] width 208 height 14
click at [554, 183] on div at bounding box center [580, 360] width 1161 height 720
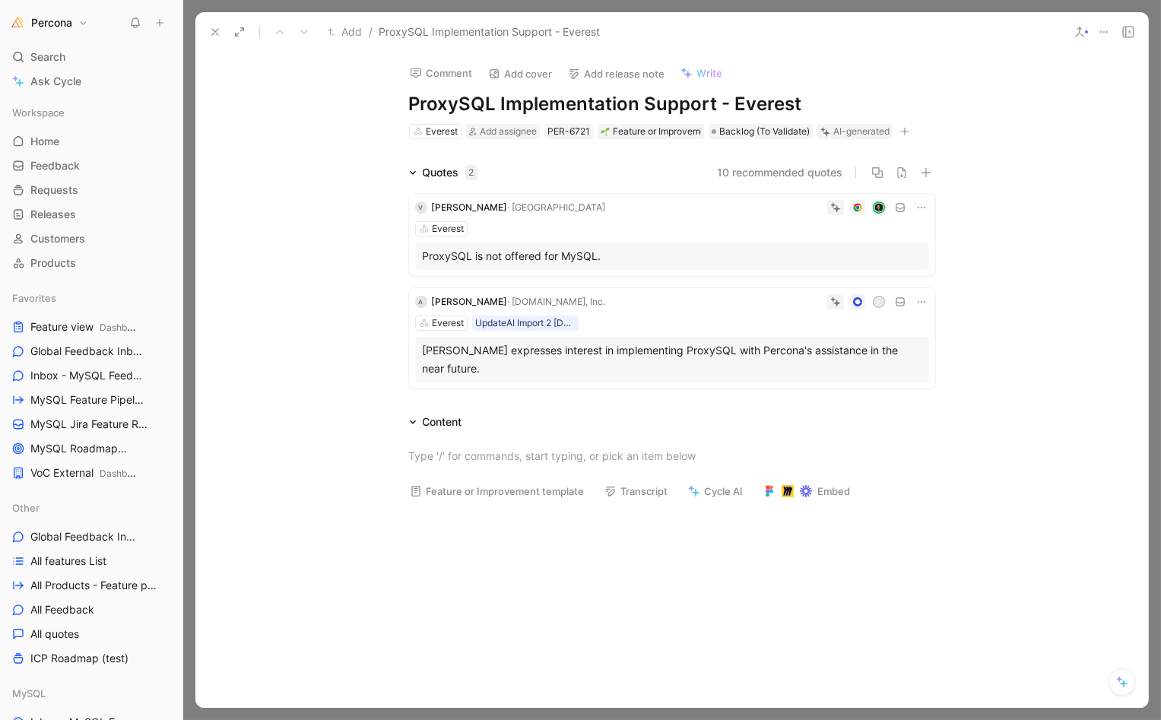
click at [915, 306] on icon at bounding box center [921, 302] width 12 height 12
click at [869, 272] on button "Discard" at bounding box center [857, 277] width 59 height 21
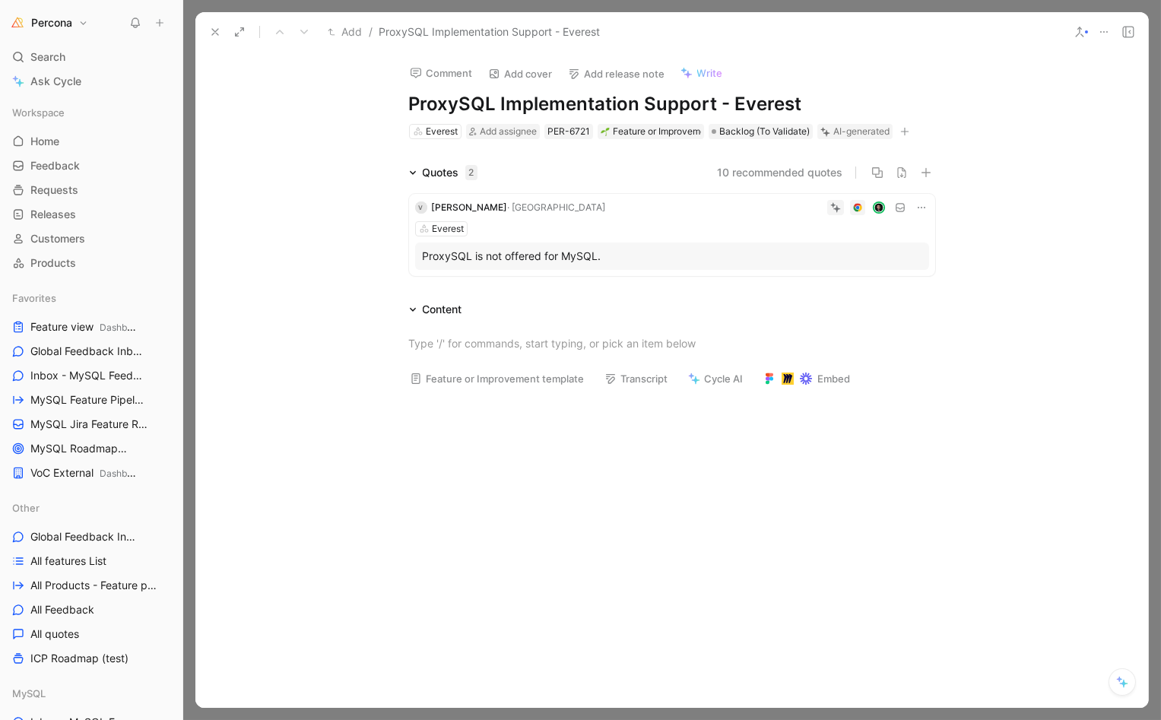
click at [622, 257] on div "ProxySQL is not offered for MySQL." at bounding box center [672, 256] width 499 height 18
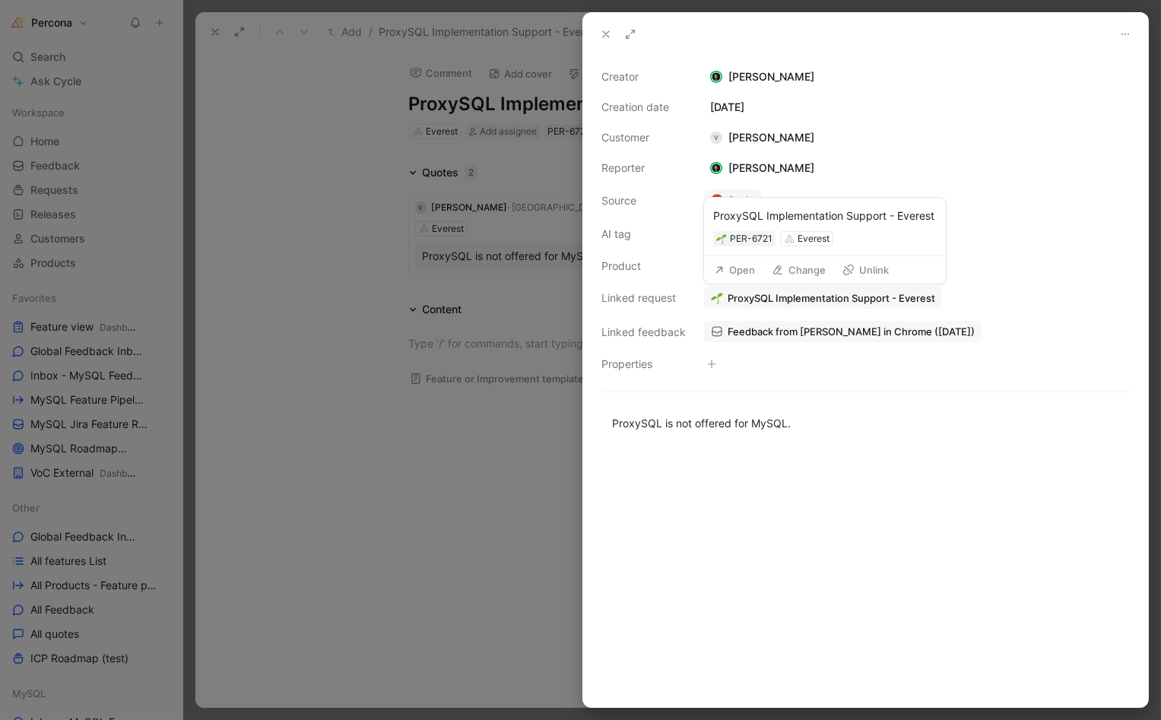
click at [746, 294] on span "ProxySQL Implementation Support - Everest" at bounding box center [832, 298] width 208 height 14
click at [739, 331] on span "Feedback from [PERSON_NAME] in Chrome ([DATE])" at bounding box center [851, 332] width 247 height 14
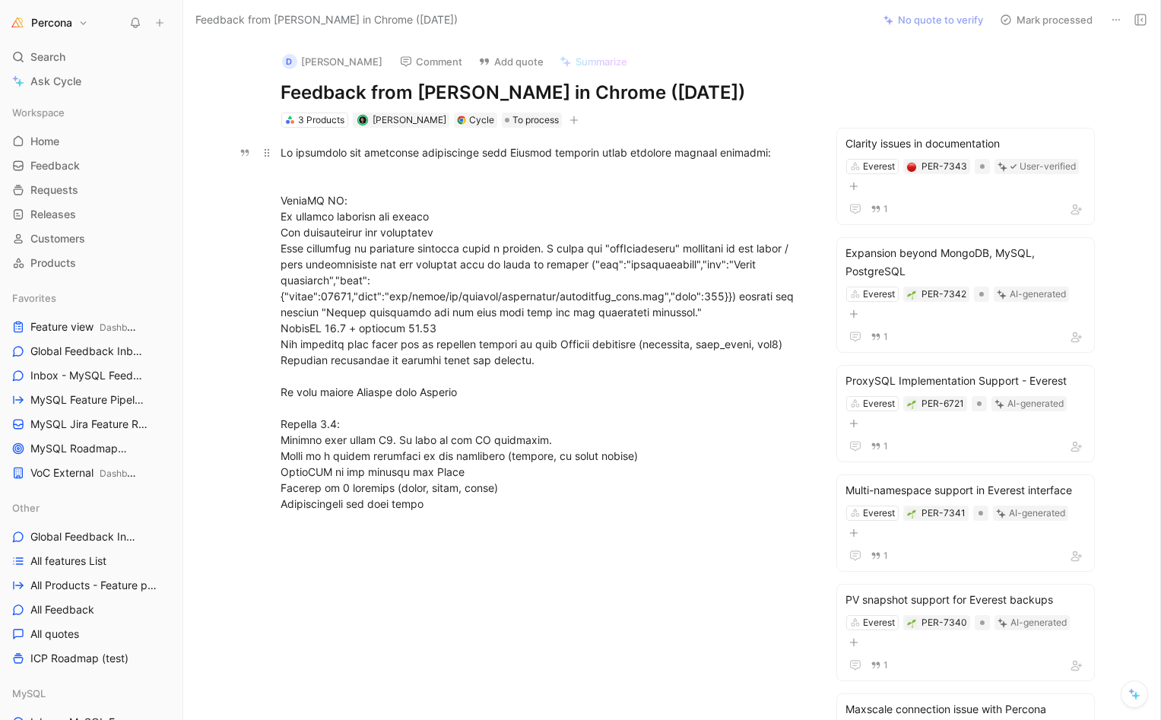
click at [341, 468] on div at bounding box center [544, 327] width 526 height 367
drag, startPoint x: 271, startPoint y: 454, endPoint x: 458, endPoint y: 458, distance: 187.1
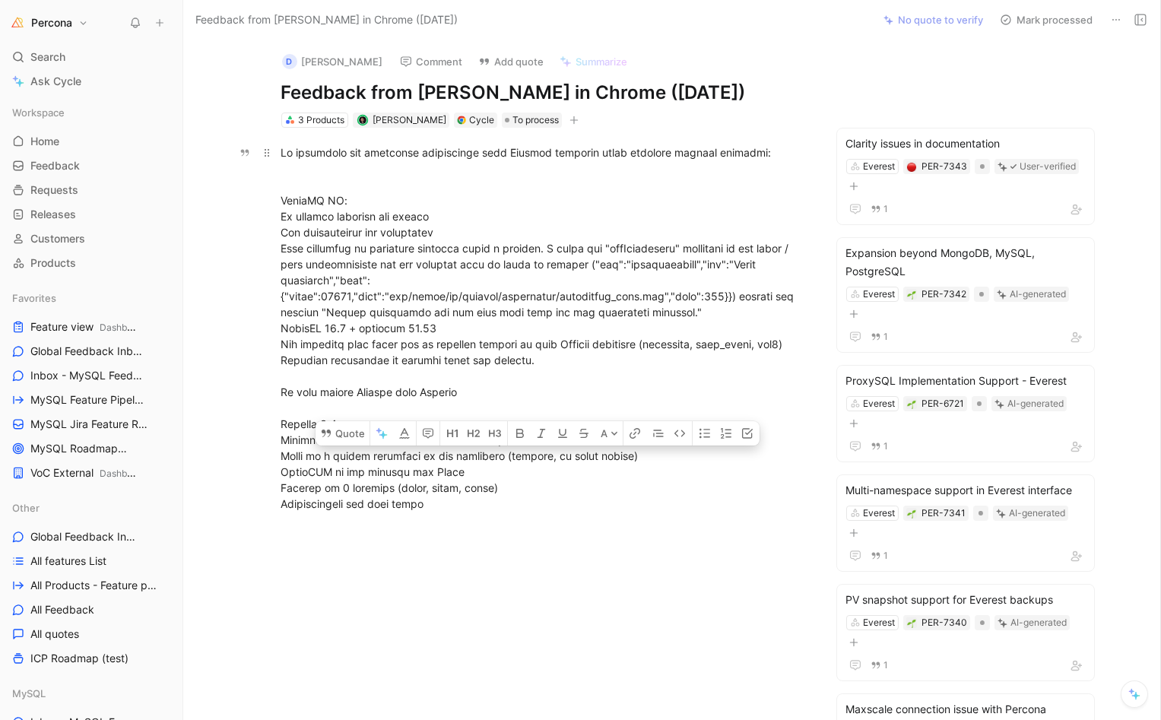
click at [458, 458] on p at bounding box center [544, 328] width 584 height 376
click at [424, 427] on icon "button" at bounding box center [428, 433] width 12 height 12
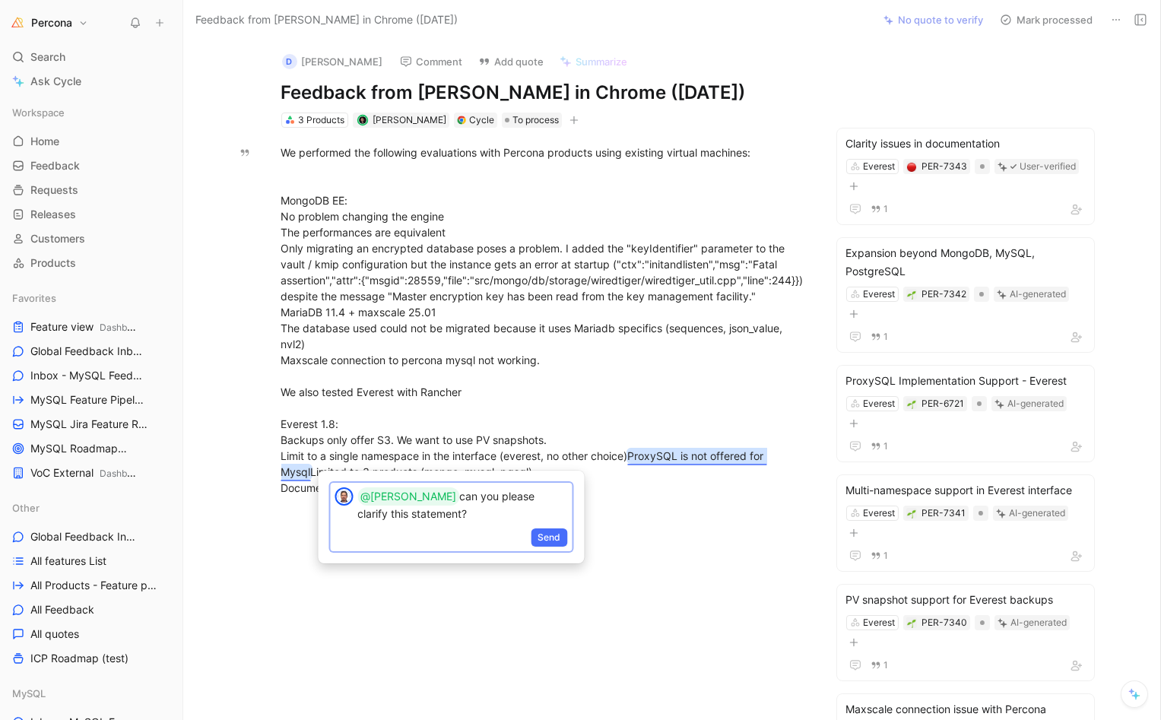
click at [387, 516] on p "@Barrett can you please clarify this statement?" at bounding box center [463, 504] width 210 height 34
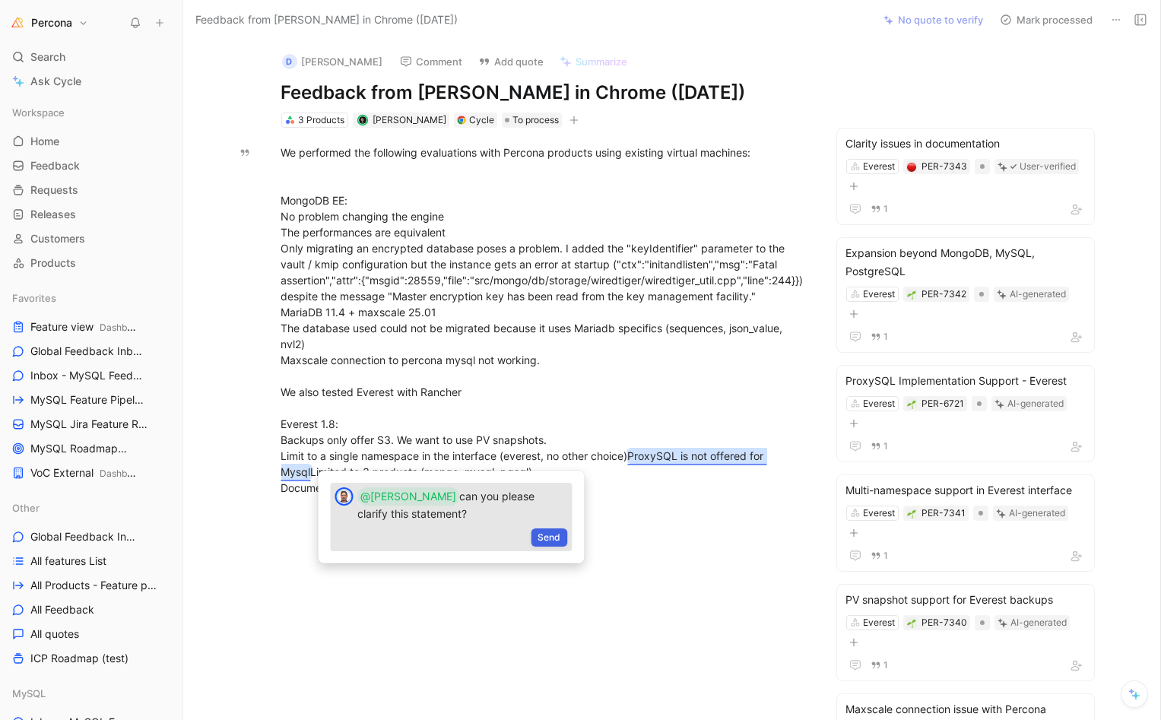
click at [553, 538] on span "Send" at bounding box center [549, 537] width 23 height 15
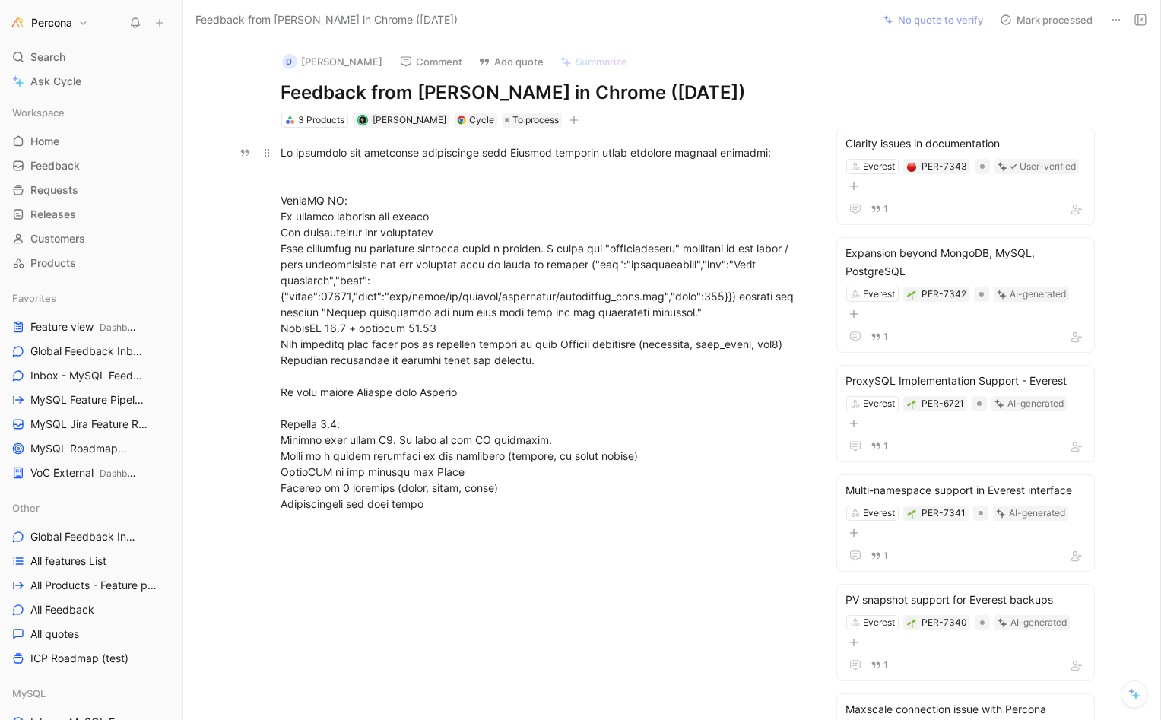
click at [372, 452] on div at bounding box center [544, 327] width 526 height 367
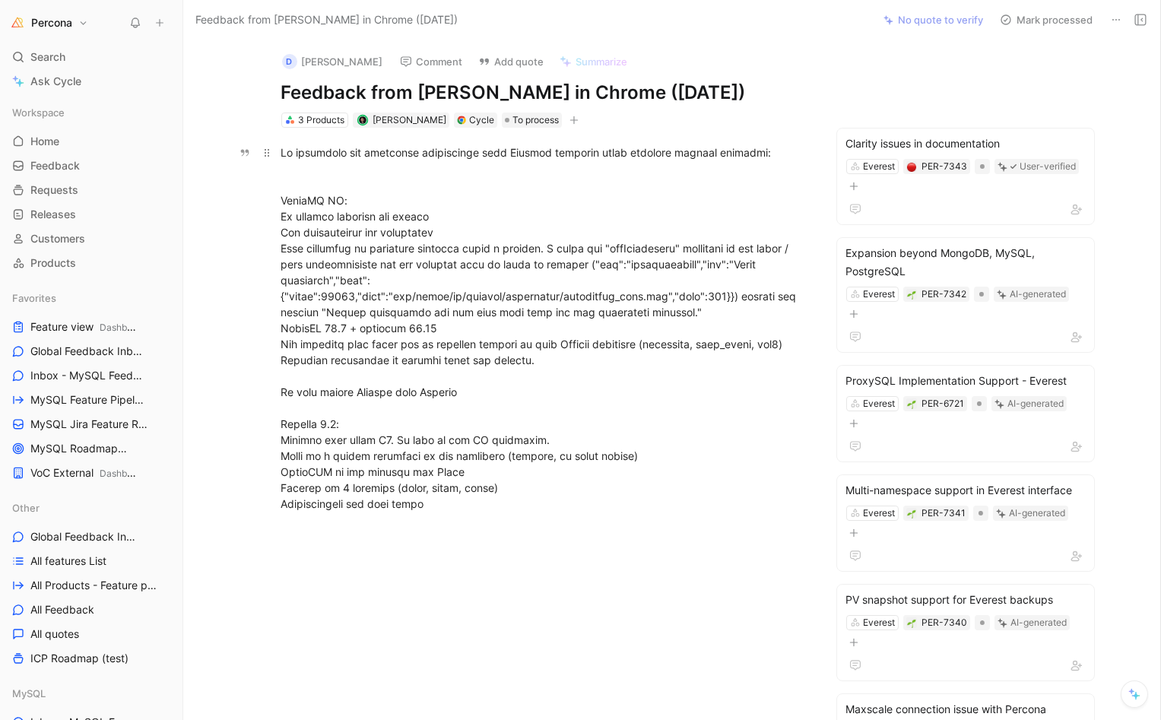
click at [368, 458] on div at bounding box center [544, 327] width 526 height 367
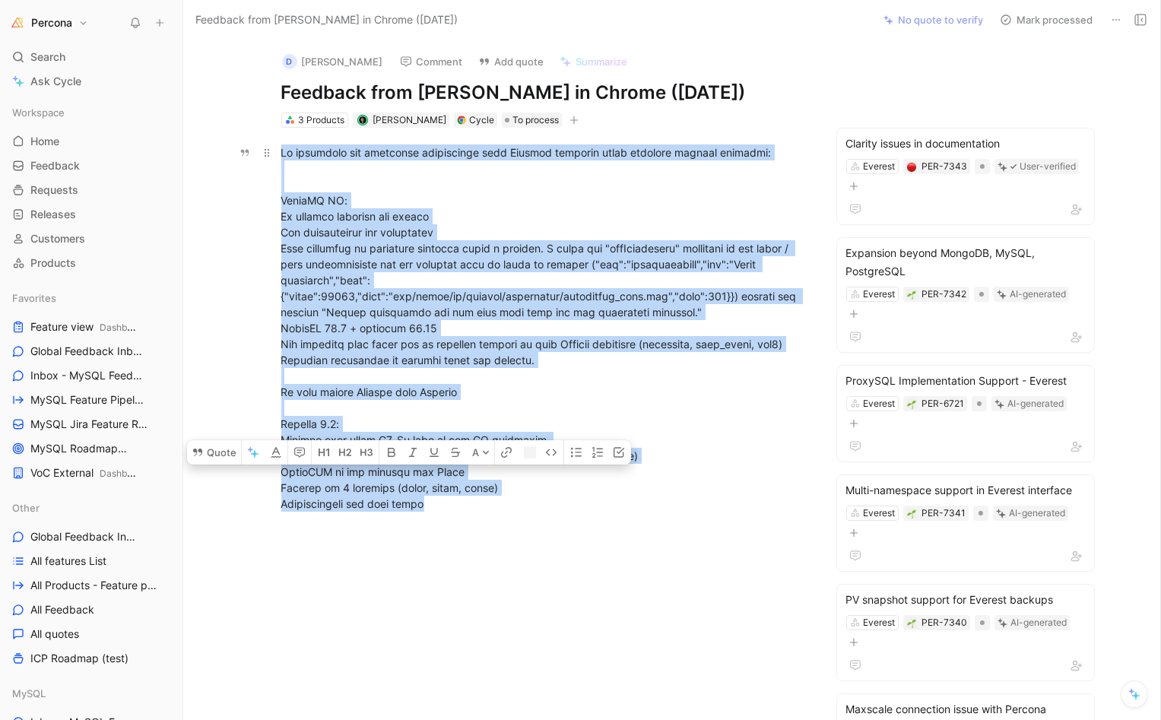
click at [368, 458] on div at bounding box center [544, 327] width 526 height 367
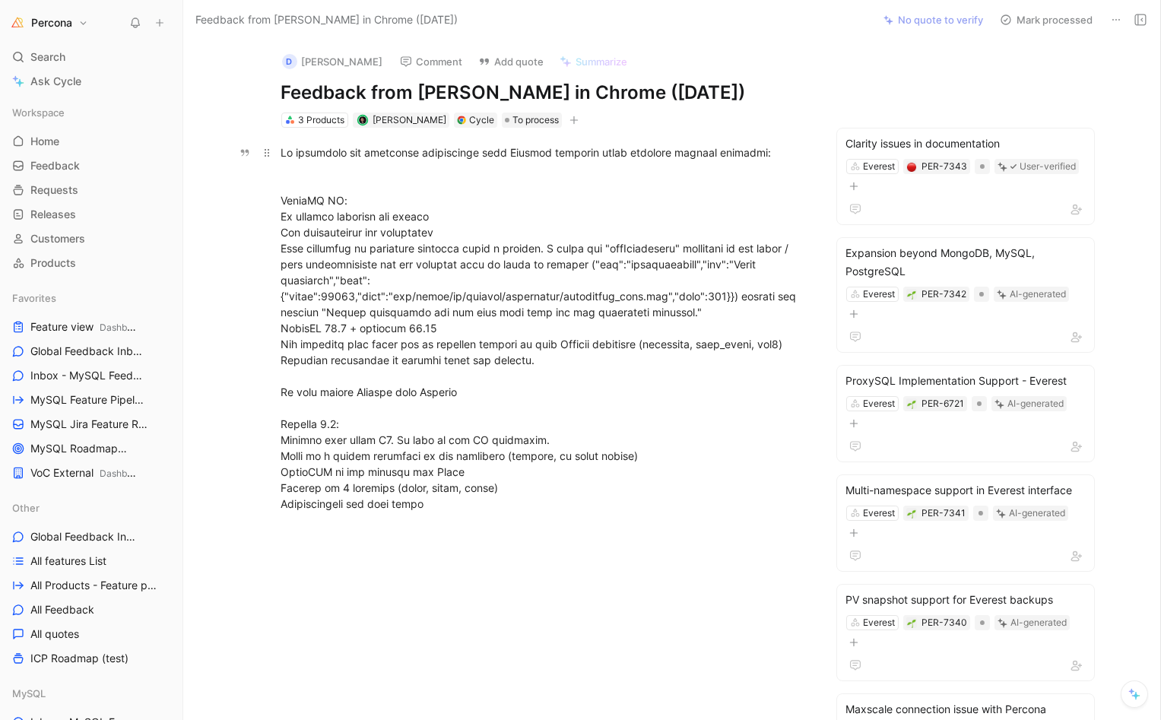
click at [490, 222] on div at bounding box center [544, 327] width 526 height 367
click at [403, 52] on button "Comment" at bounding box center [431, 61] width 77 height 21
click at [1112, 17] on icon at bounding box center [1116, 20] width 12 height 12
click at [357, 455] on div at bounding box center [544, 327] width 526 height 367
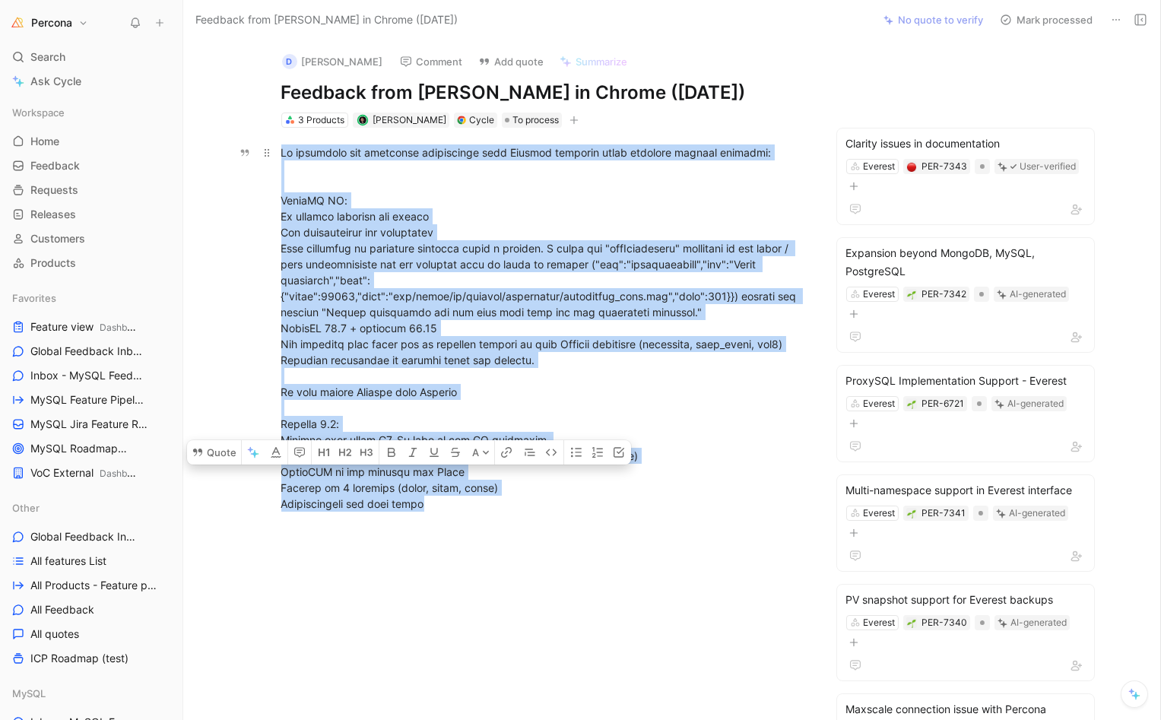
click at [357, 455] on div at bounding box center [544, 327] width 526 height 367
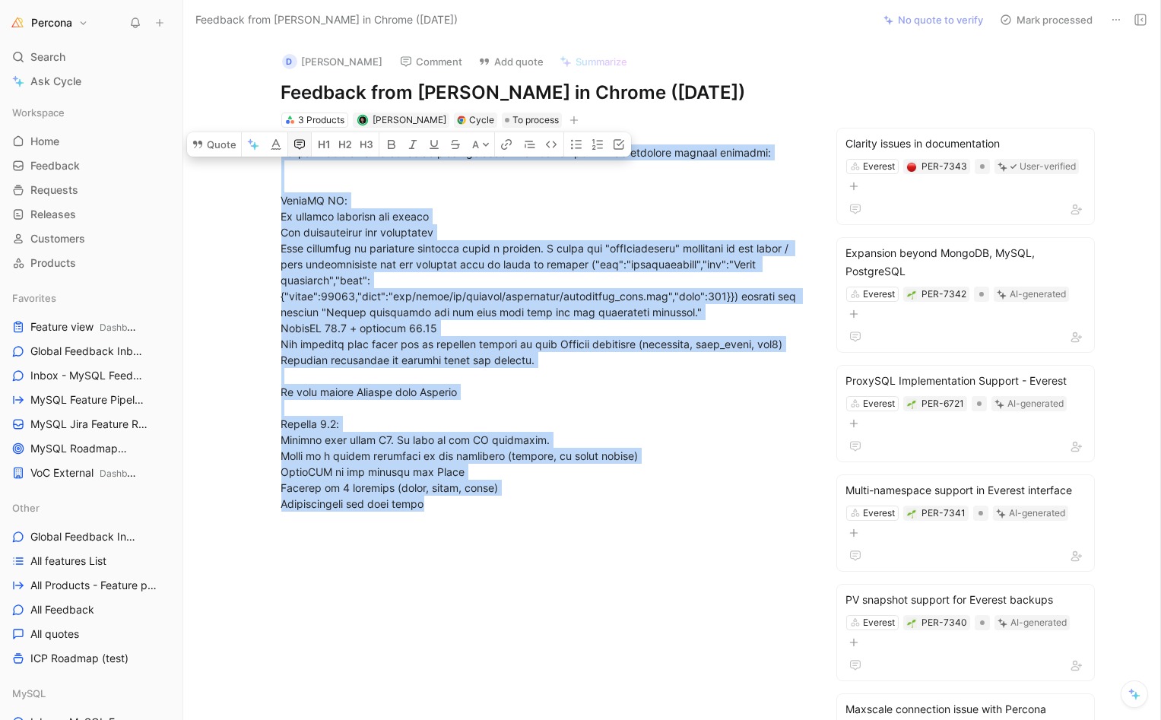
click at [300, 132] on button "button" at bounding box center [299, 144] width 23 height 24
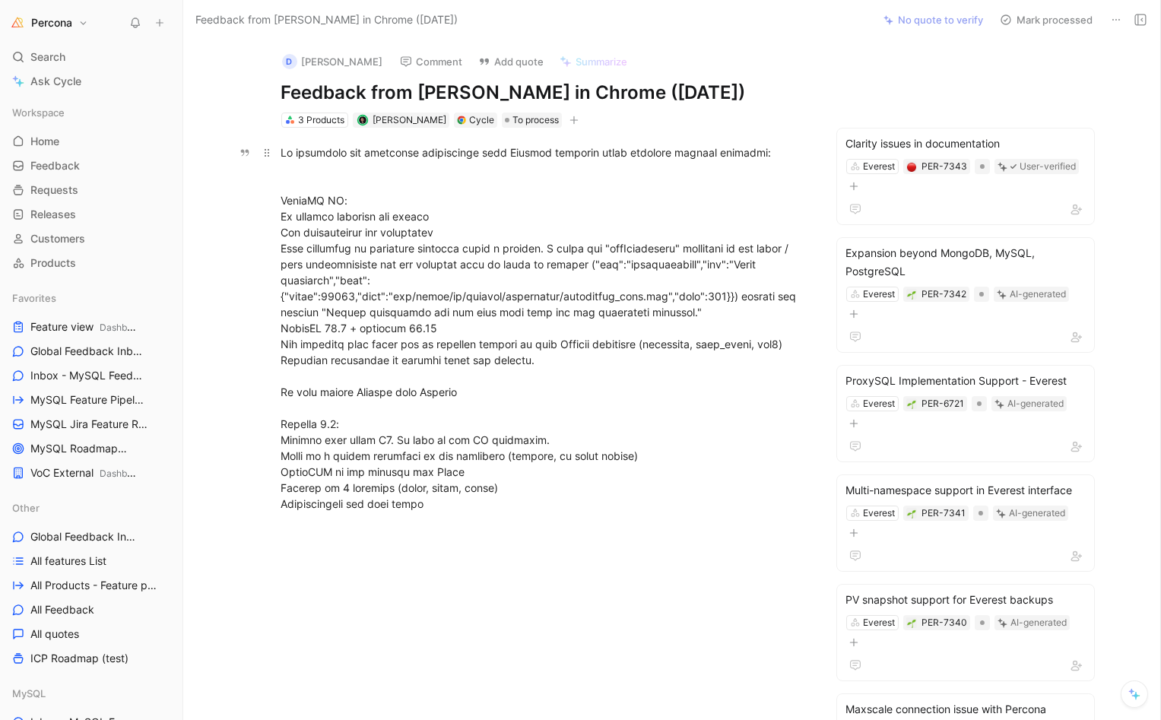
click at [332, 465] on div at bounding box center [544, 327] width 526 height 367
click at [332, 454] on div at bounding box center [544, 327] width 526 height 367
click at [300, 455] on div at bounding box center [544, 327] width 526 height 367
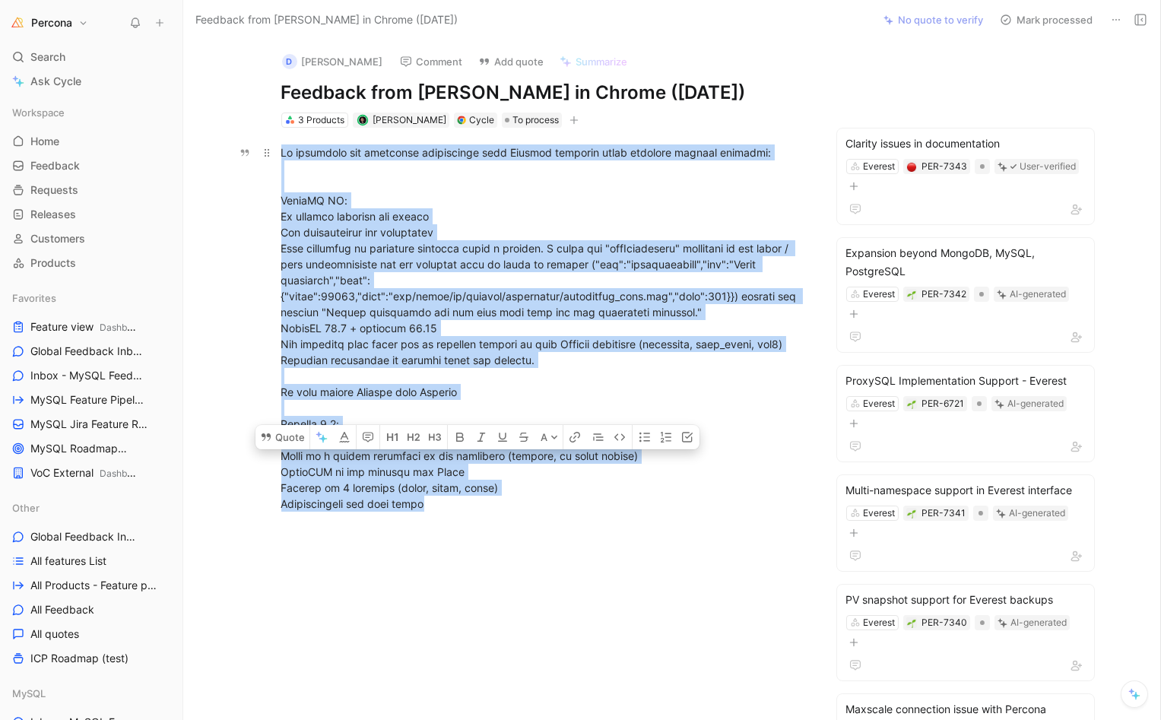
click at [300, 455] on div at bounding box center [544, 327] width 526 height 367
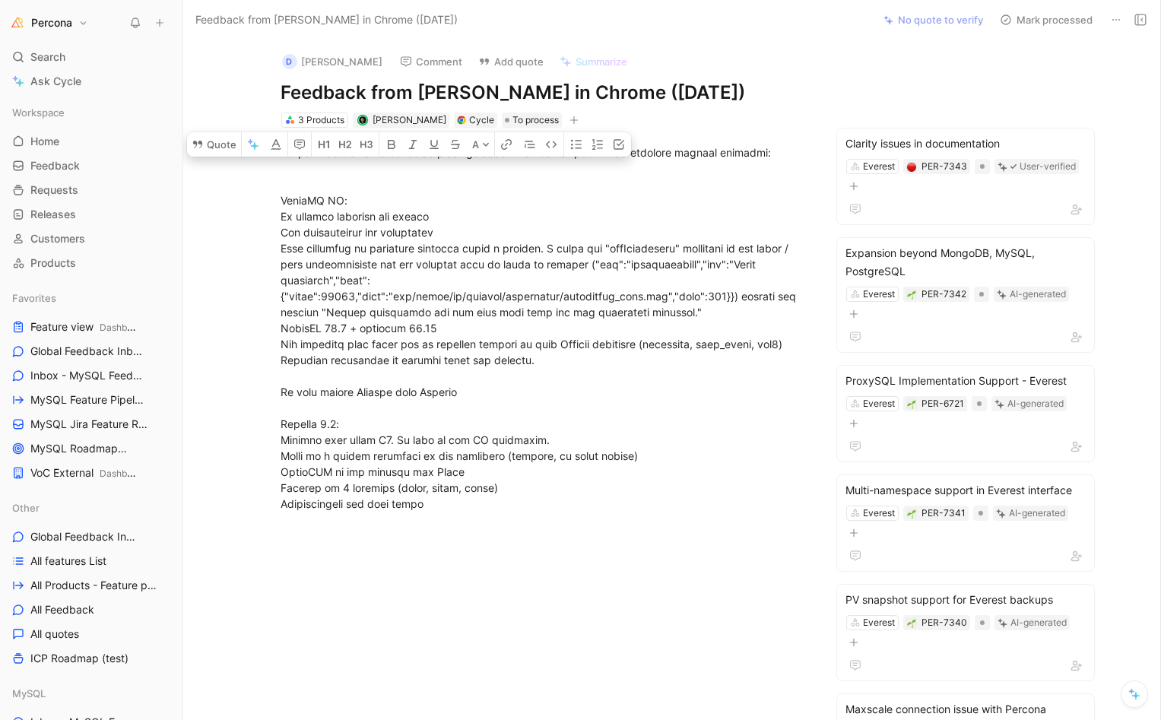
click at [479, 452] on div at bounding box center [544, 327] width 526 height 367
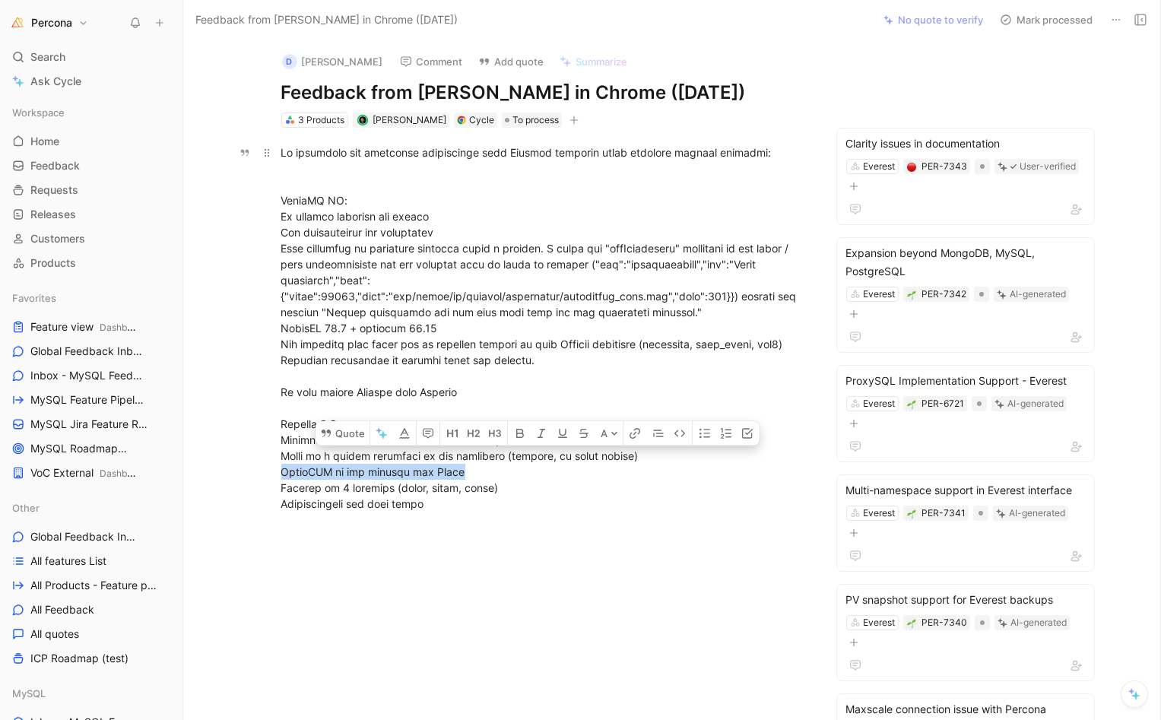
drag, startPoint x: 455, startPoint y: 453, endPoint x: 272, endPoint y: 453, distance: 182.5
click at [272, 453] on p at bounding box center [544, 328] width 584 height 376
click at [423, 429] on icon "button" at bounding box center [428, 434] width 11 height 10
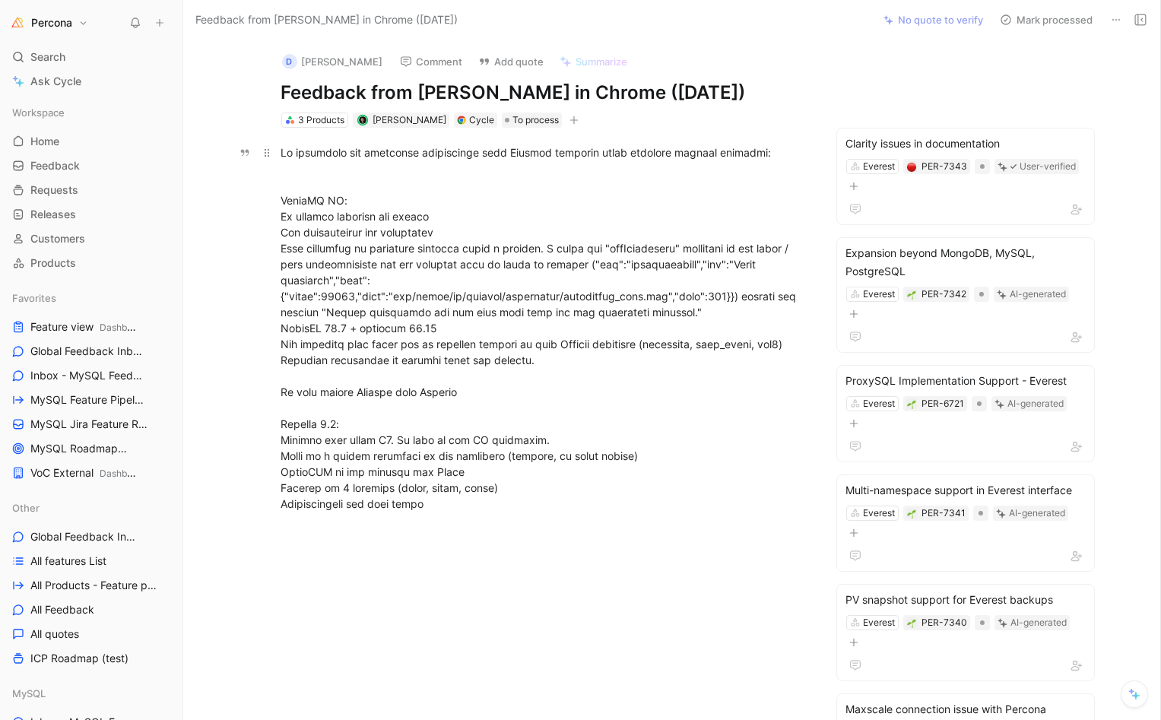
click at [394, 452] on div at bounding box center [544, 327] width 526 height 367
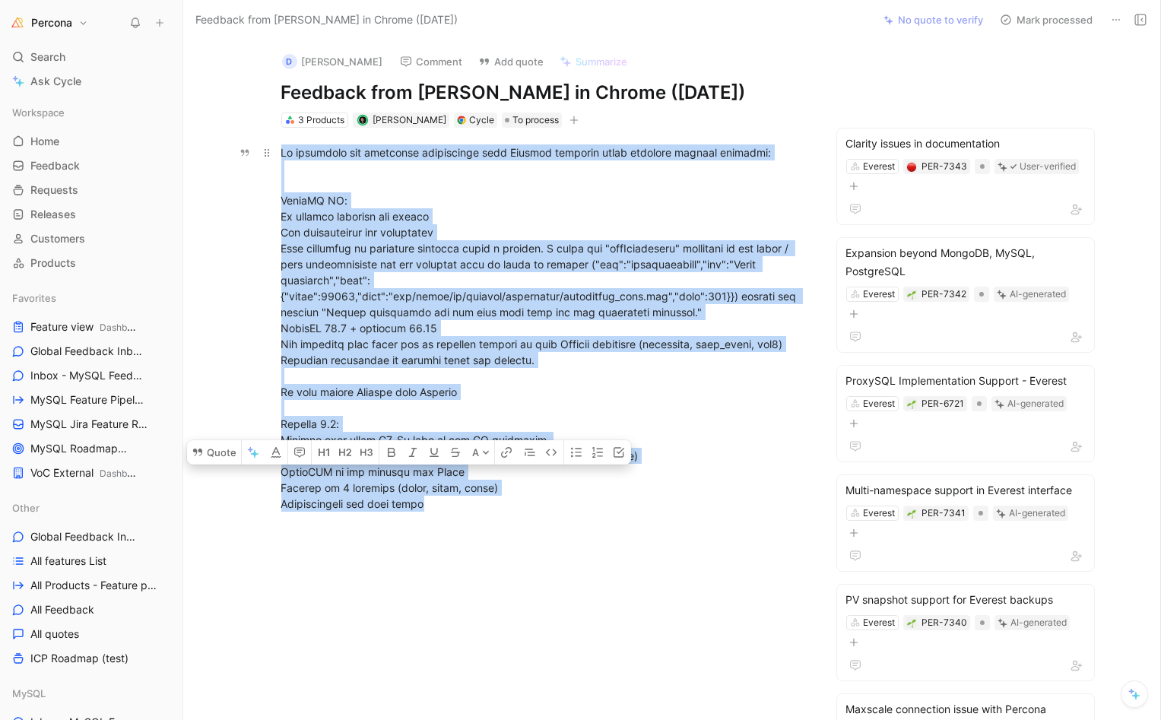
click at [394, 452] on div at bounding box center [544, 327] width 526 height 367
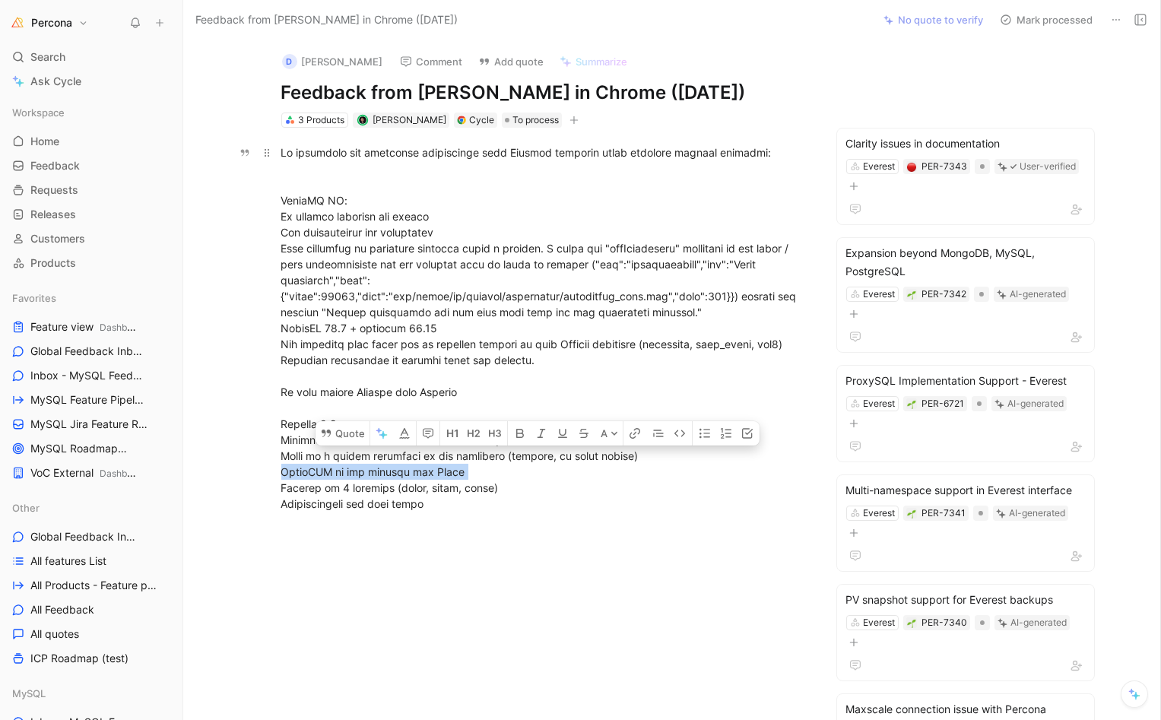
click at [394, 452] on div at bounding box center [544, 327] width 526 height 367
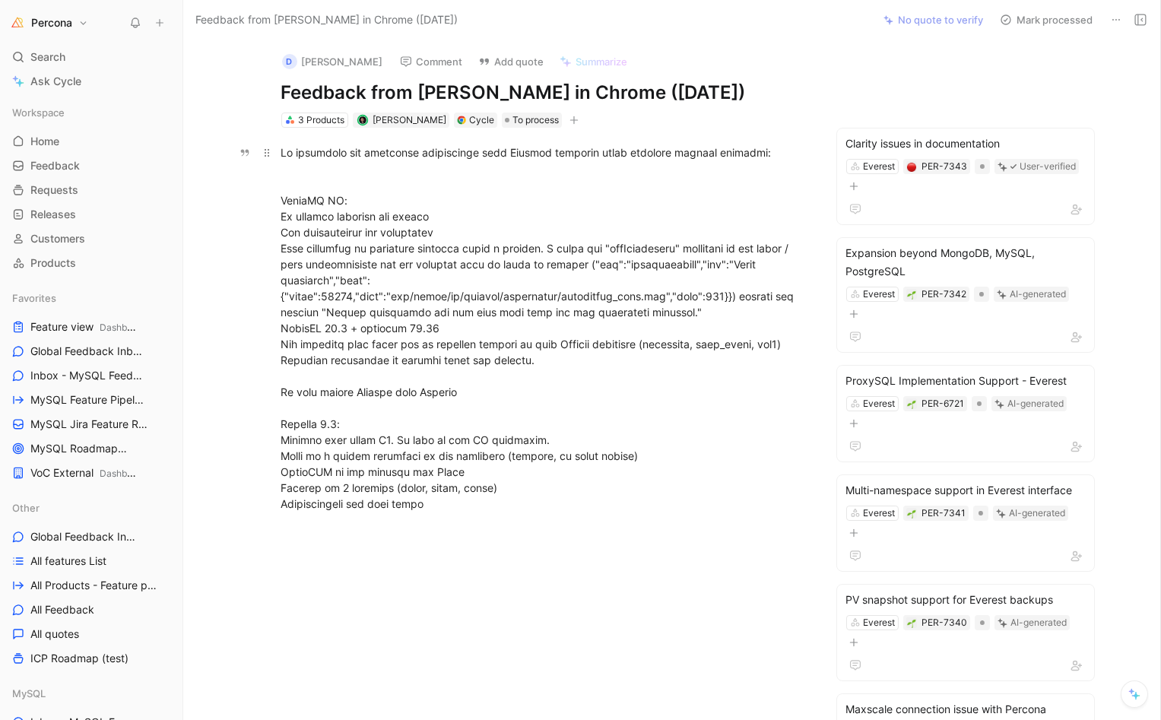
click at [433, 465] on div at bounding box center [544, 327] width 526 height 367
click at [976, 431] on div "Everest PER-6721 AI-generated" at bounding box center [966, 414] width 242 height 38
click at [938, 427] on div "Everest PER-6721 AI-generated" at bounding box center [966, 414] width 242 height 38
click at [1051, 379] on button "Discard" at bounding box center [1052, 378] width 59 height 21
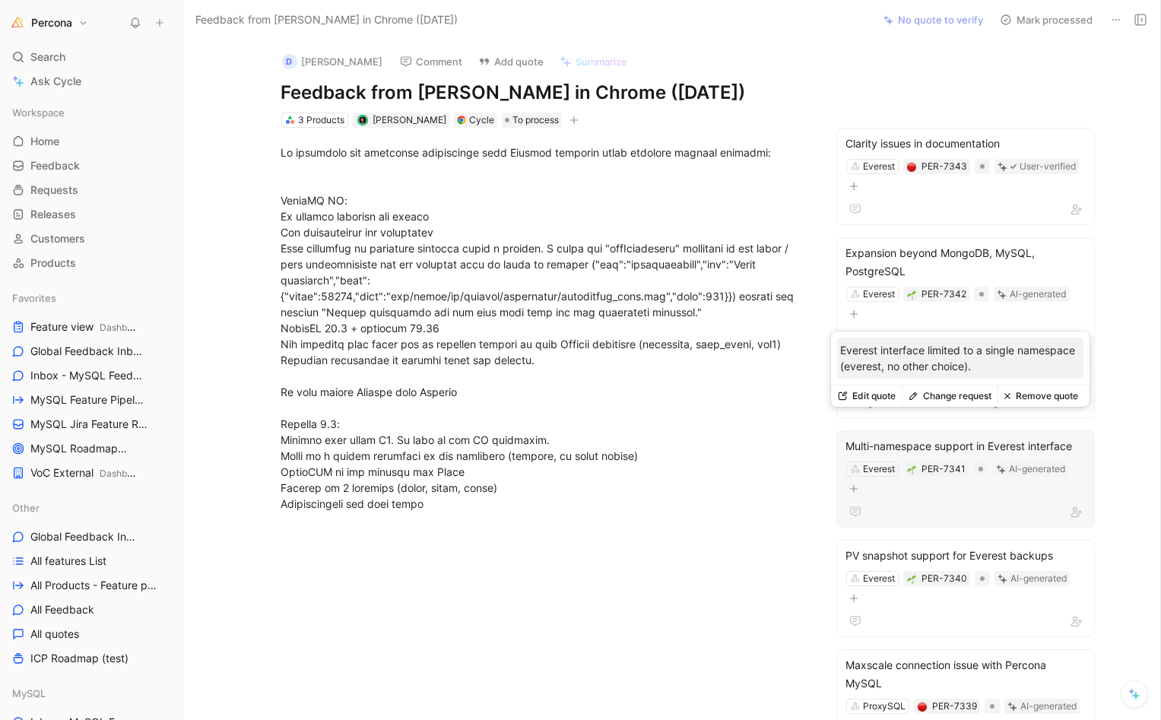
scroll to position [27, 0]
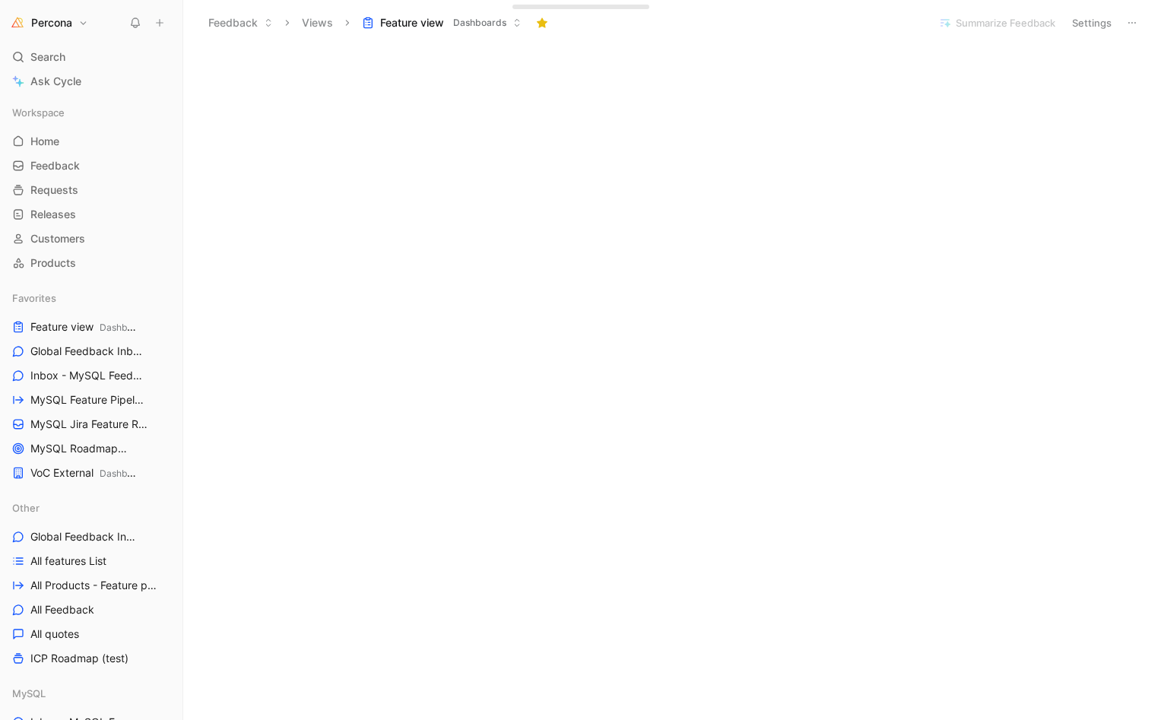
scroll to position [1077, 0]
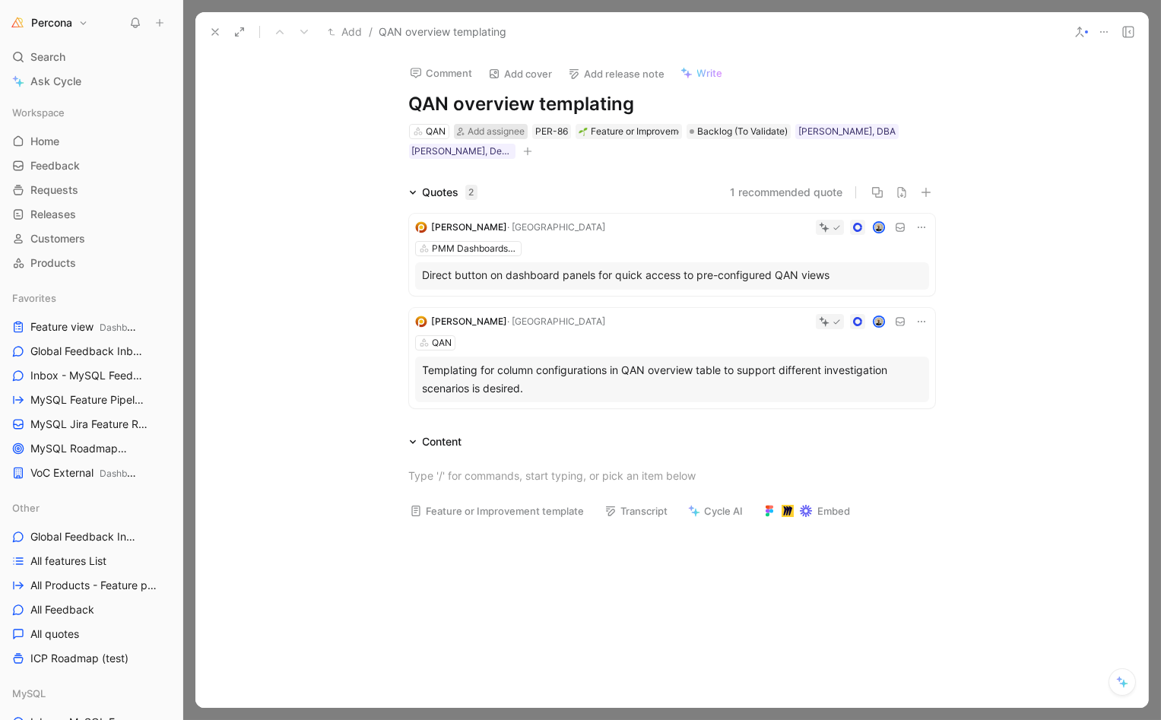
click at [504, 133] on span "Add assignee" at bounding box center [496, 130] width 57 height 11
type input "pedr"
click at [518, 186] on span "[PERSON_NAME]" at bounding box center [547, 189] width 86 height 13
click at [728, 129] on span "Backlog (To Validate)" at bounding box center [765, 131] width 90 height 15
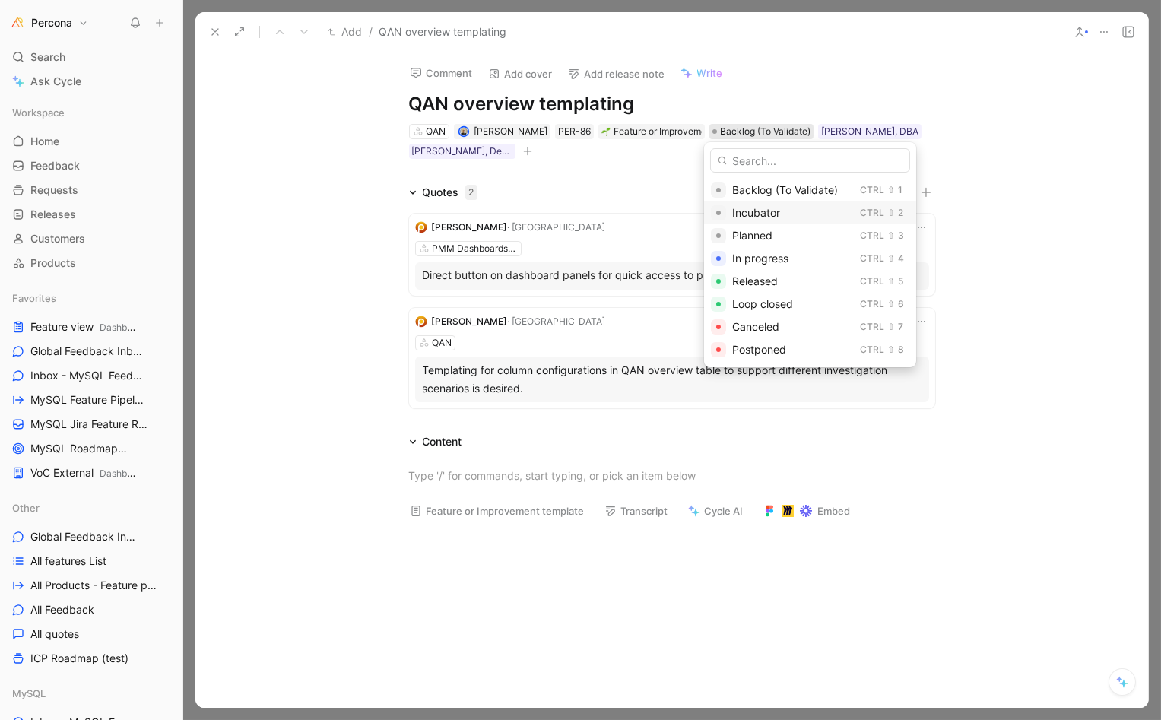
click at [741, 206] on span "Incubator" at bounding box center [756, 212] width 48 height 13
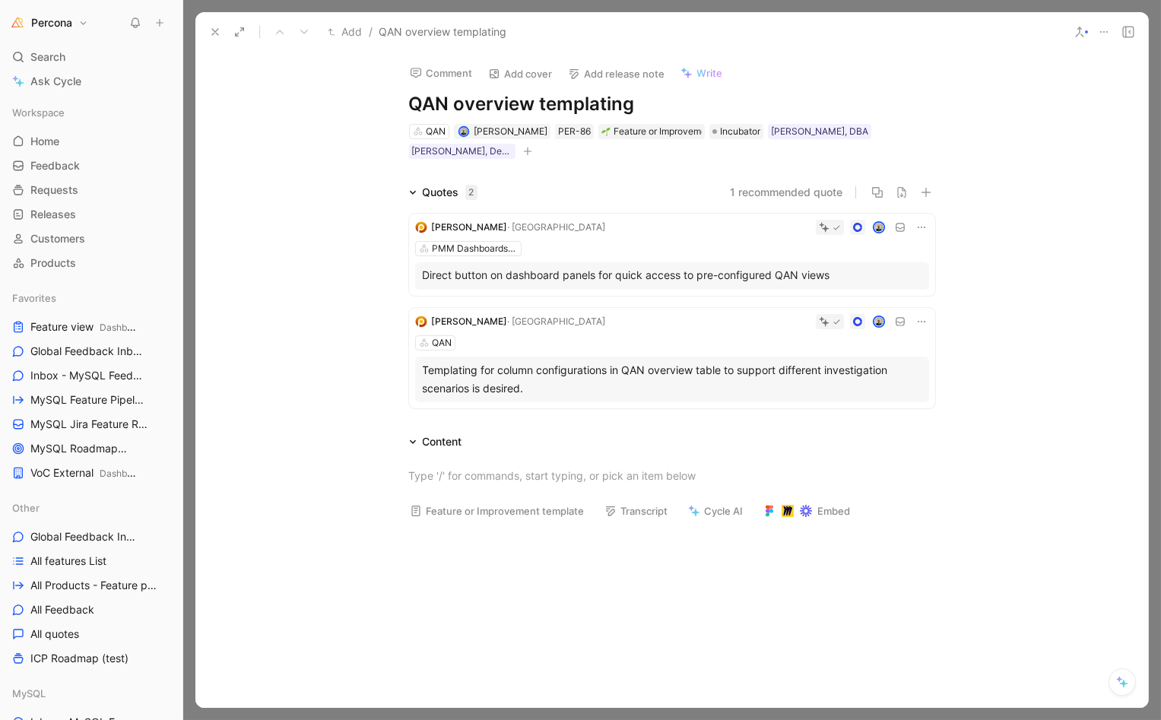
click at [217, 34] on icon at bounding box center [215, 32] width 12 height 12
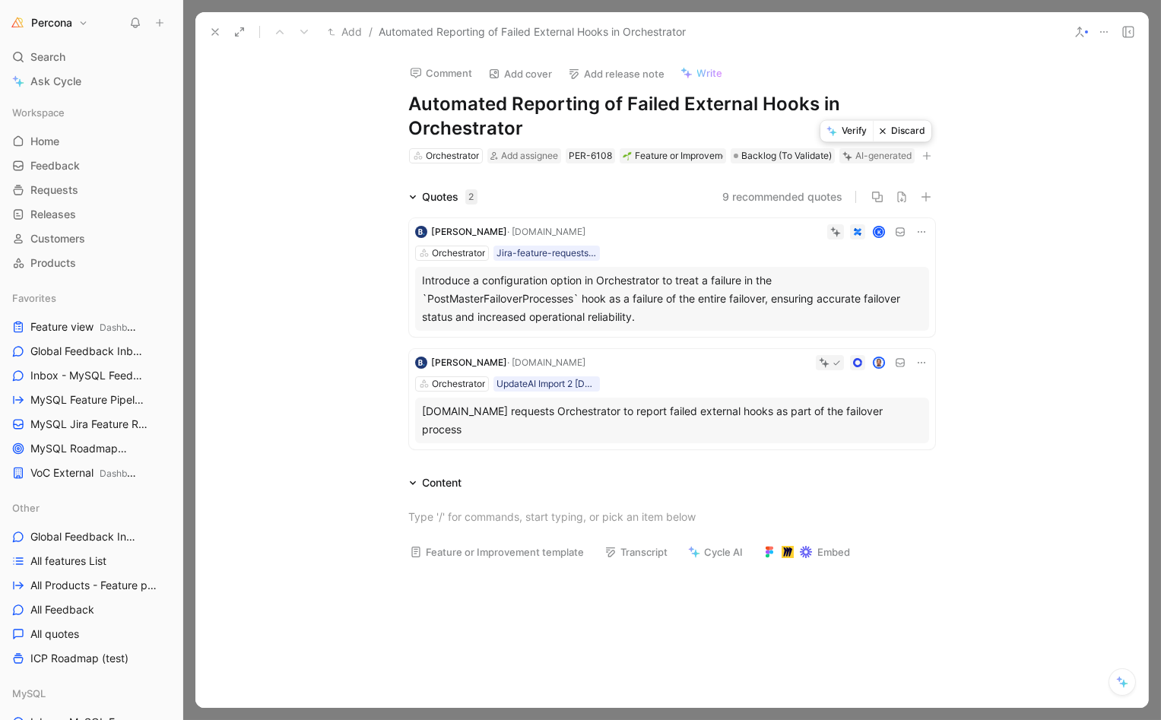
click at [850, 125] on button "Verify" at bounding box center [846, 131] width 52 height 21
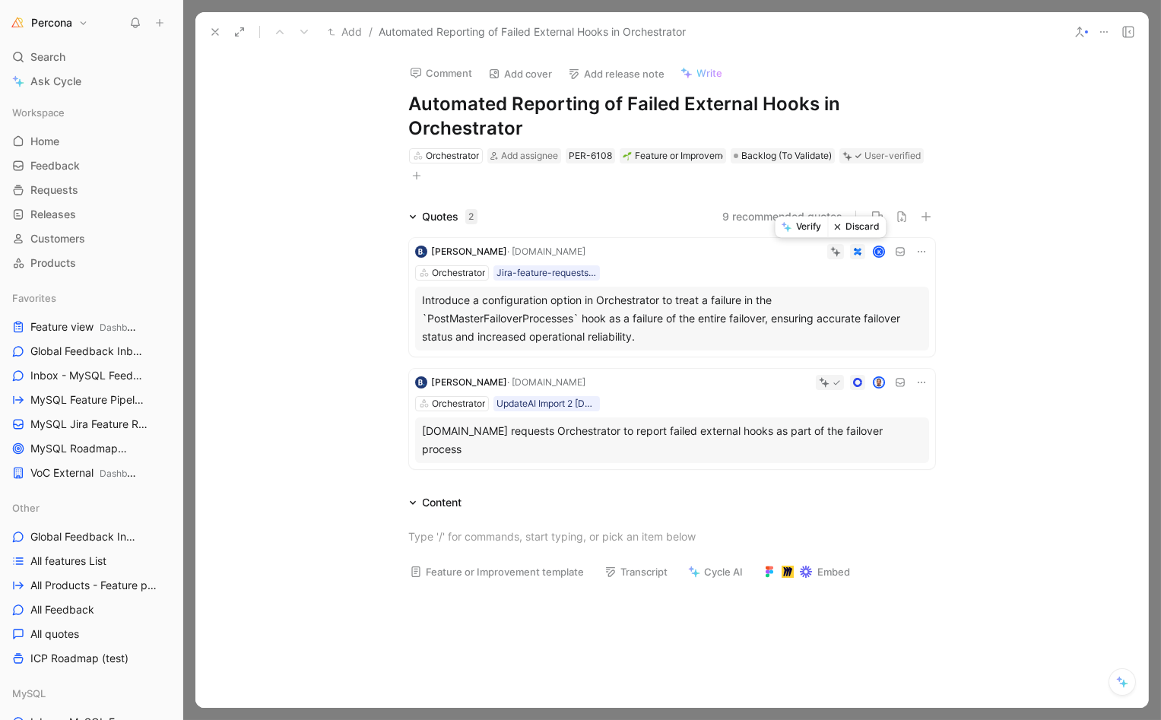
click at [812, 222] on button "Verify" at bounding box center [802, 227] width 52 height 21
click at [509, 156] on span "Add assignee" at bounding box center [529, 155] width 57 height 11
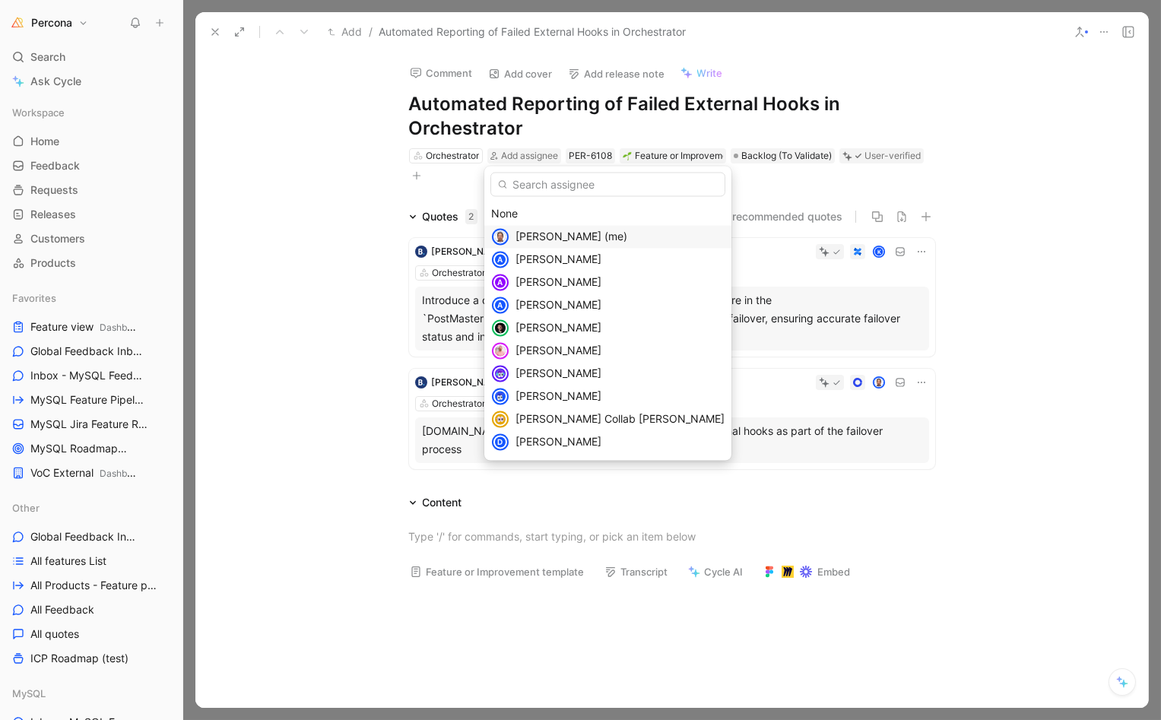
click at [548, 240] on span "[PERSON_NAME] (me)" at bounding box center [572, 236] width 112 height 13
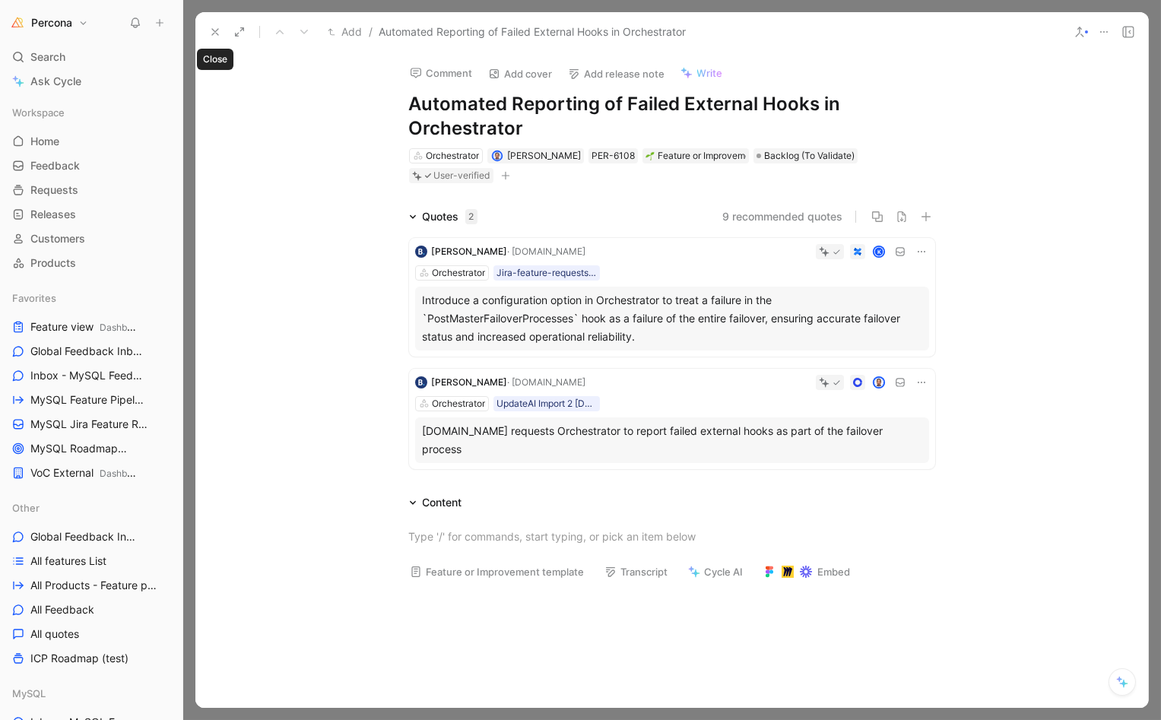
click at [211, 26] on icon at bounding box center [215, 32] width 12 height 12
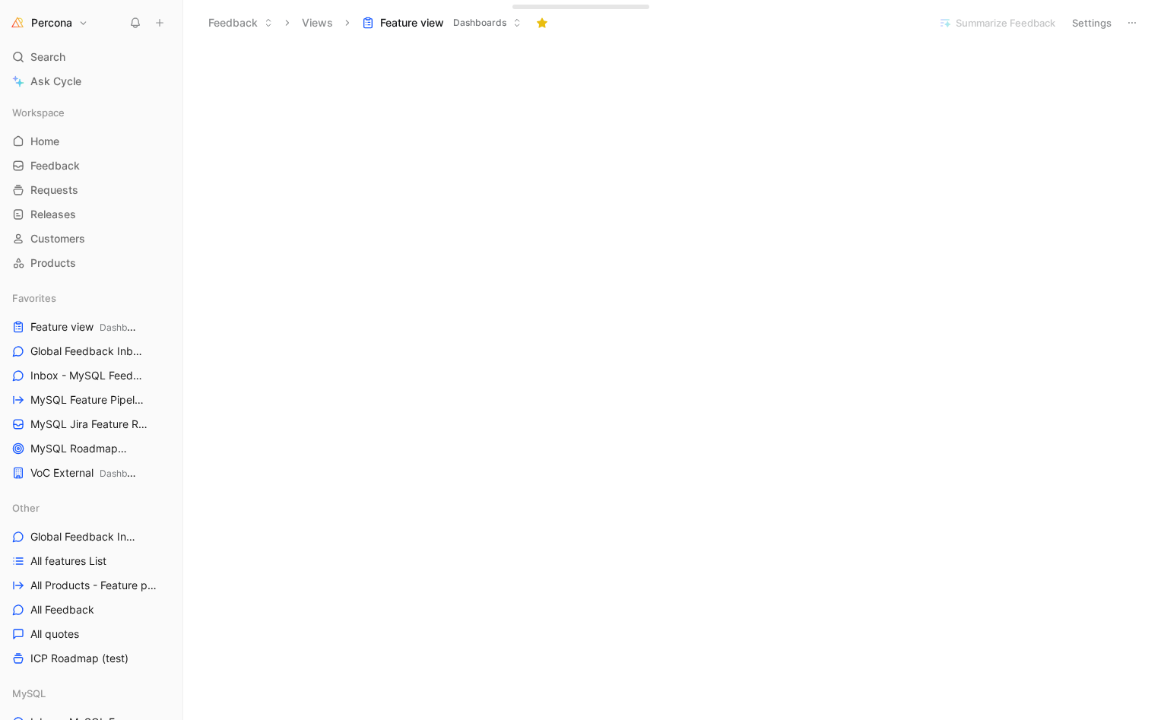
scroll to position [982, 0]
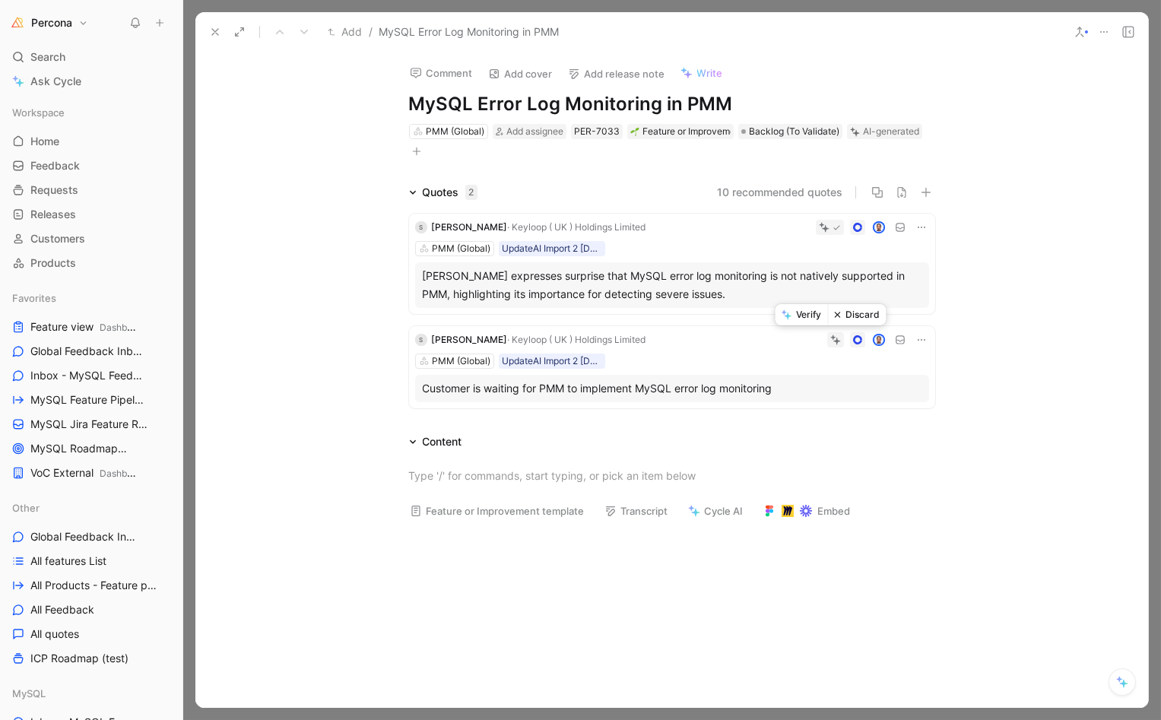
click at [811, 313] on button "Verify" at bounding box center [802, 314] width 52 height 21
click at [529, 131] on span "Add assignee" at bounding box center [534, 130] width 57 height 11
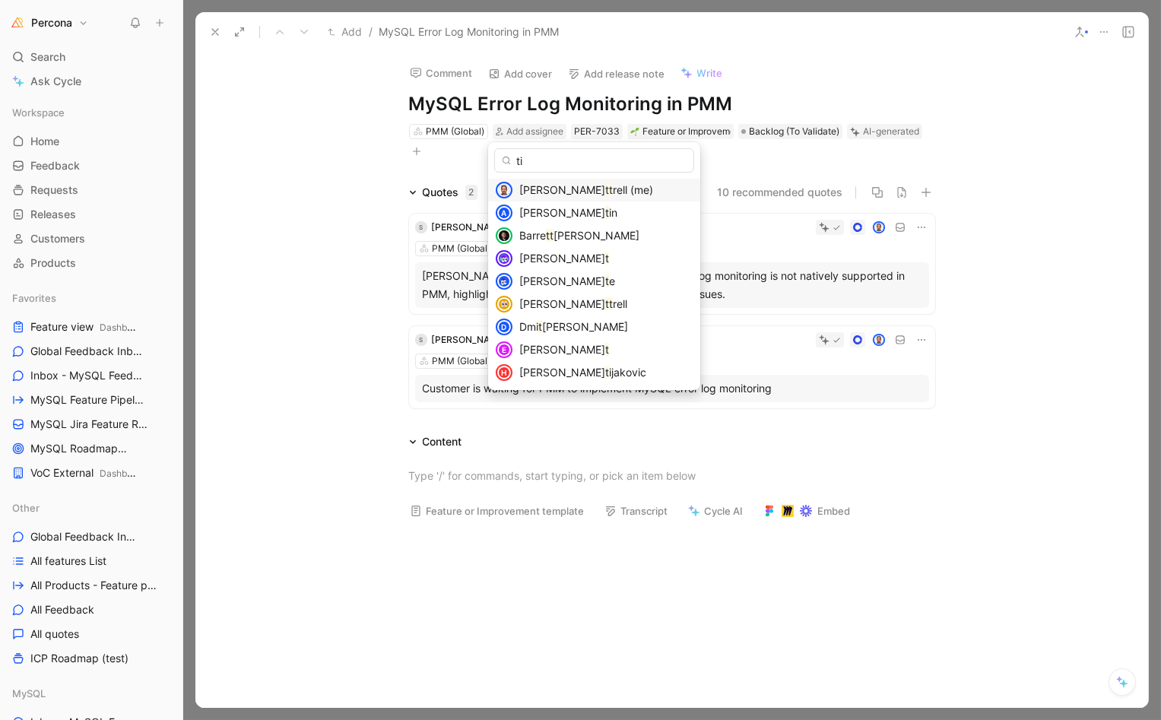
type input "tih"
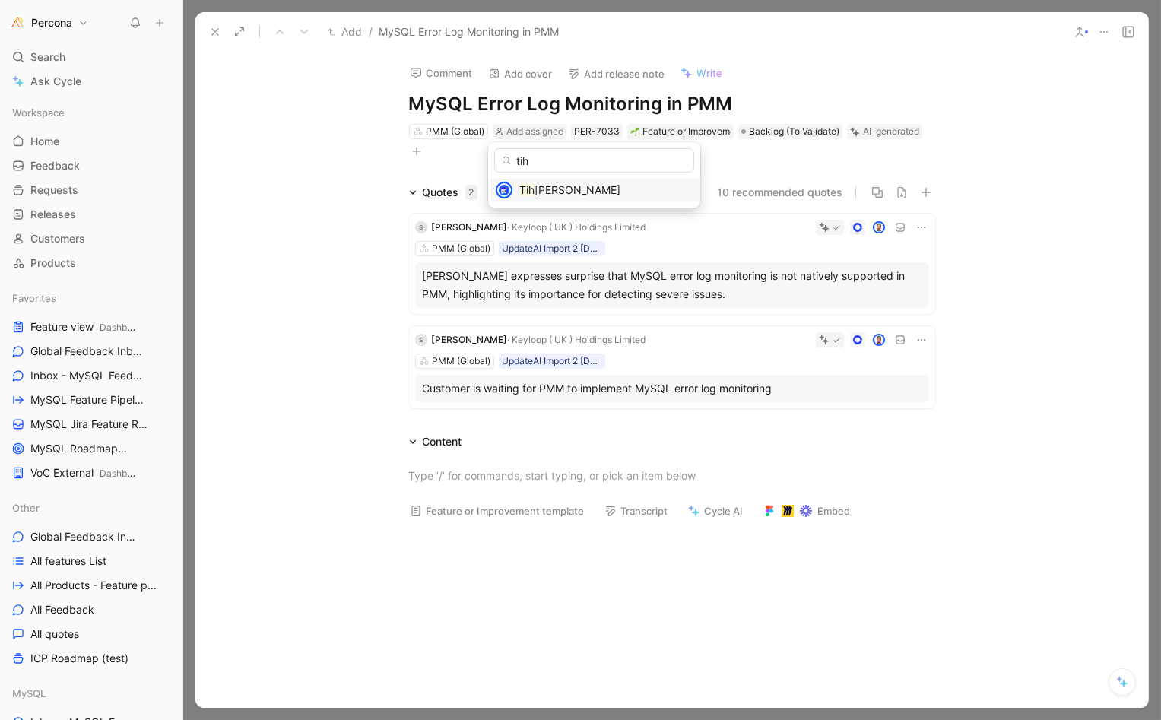
click at [548, 188] on span "[PERSON_NAME]" at bounding box center [578, 189] width 86 height 13
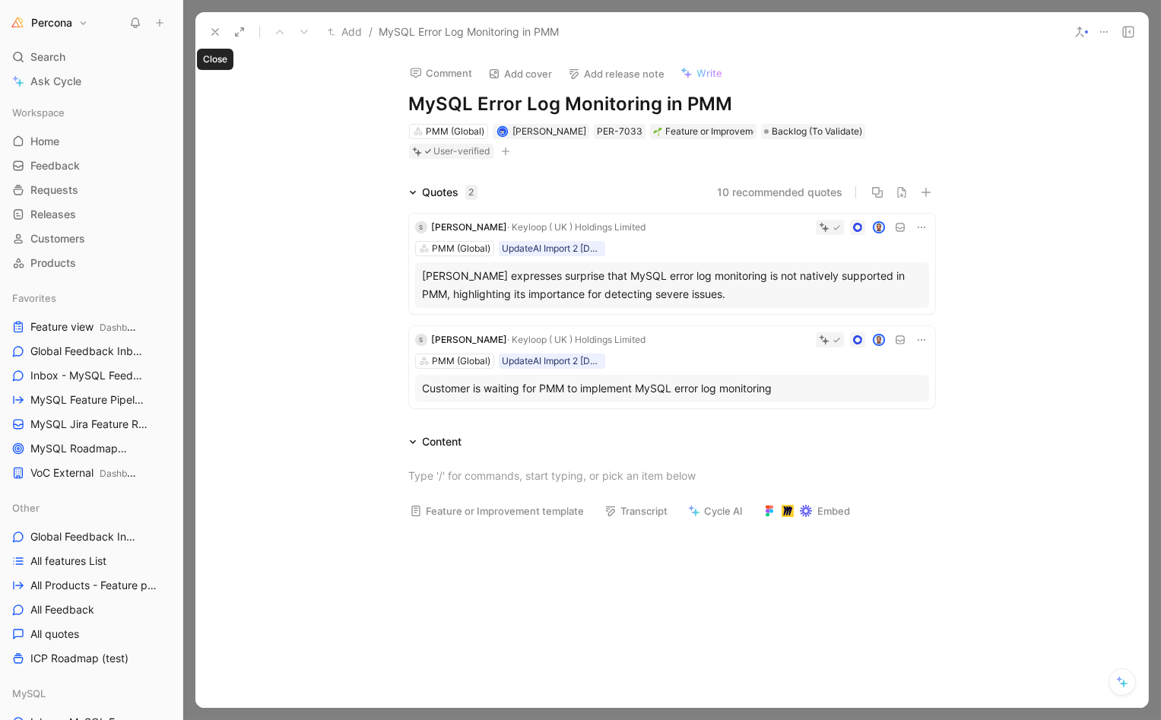
click at [214, 33] on use at bounding box center [215, 32] width 6 height 6
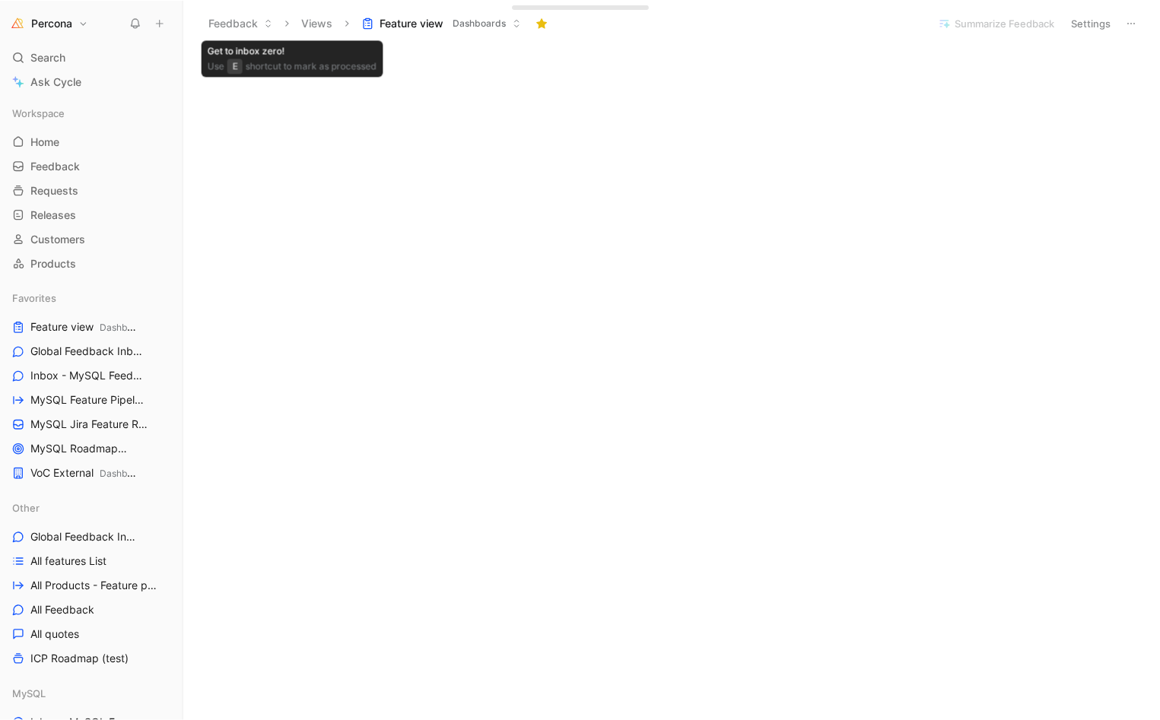
scroll to position [656, 0]
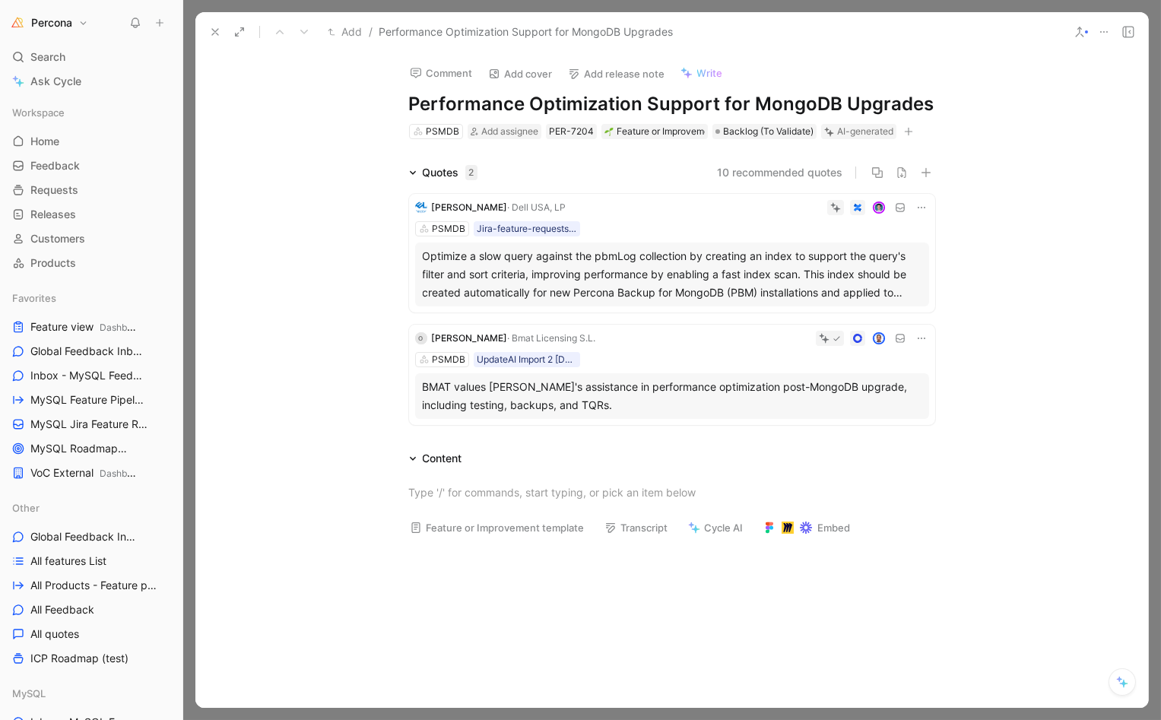
click at [915, 335] on icon at bounding box center [921, 338] width 12 height 12
click at [915, 334] on icon at bounding box center [921, 338] width 12 height 12
click at [863, 429] on span "Delete quote" at bounding box center [869, 433] width 64 height 13
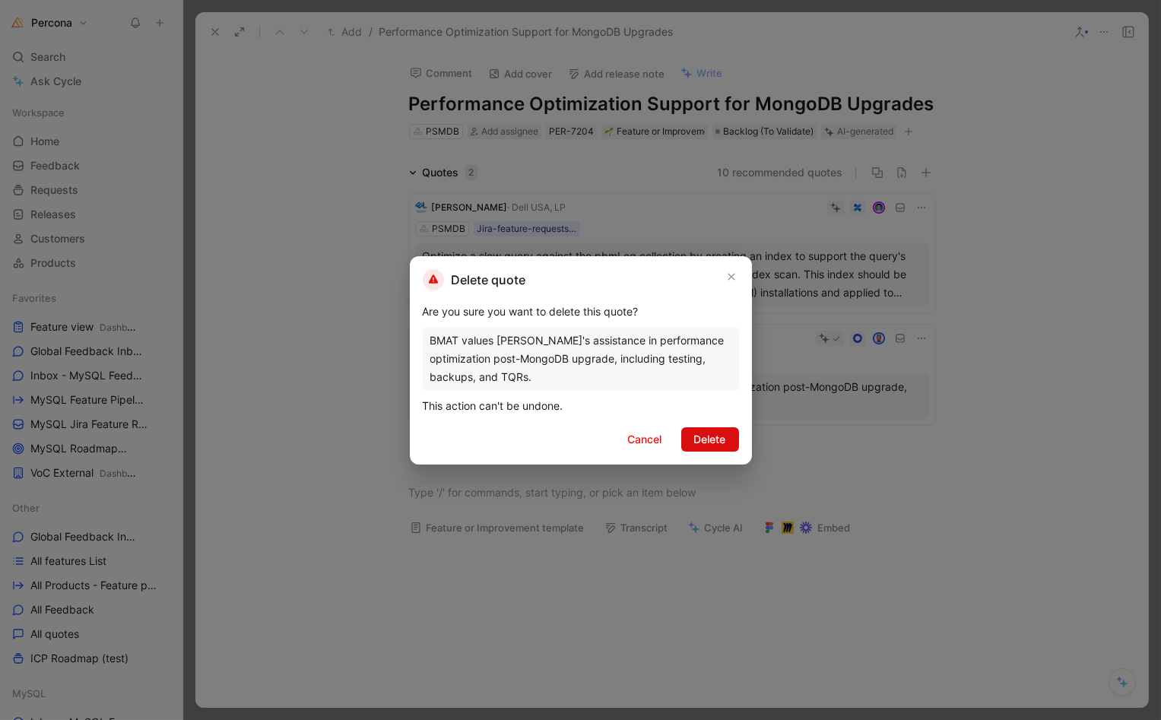
click at [720, 443] on span "Delete" at bounding box center [710, 439] width 32 height 18
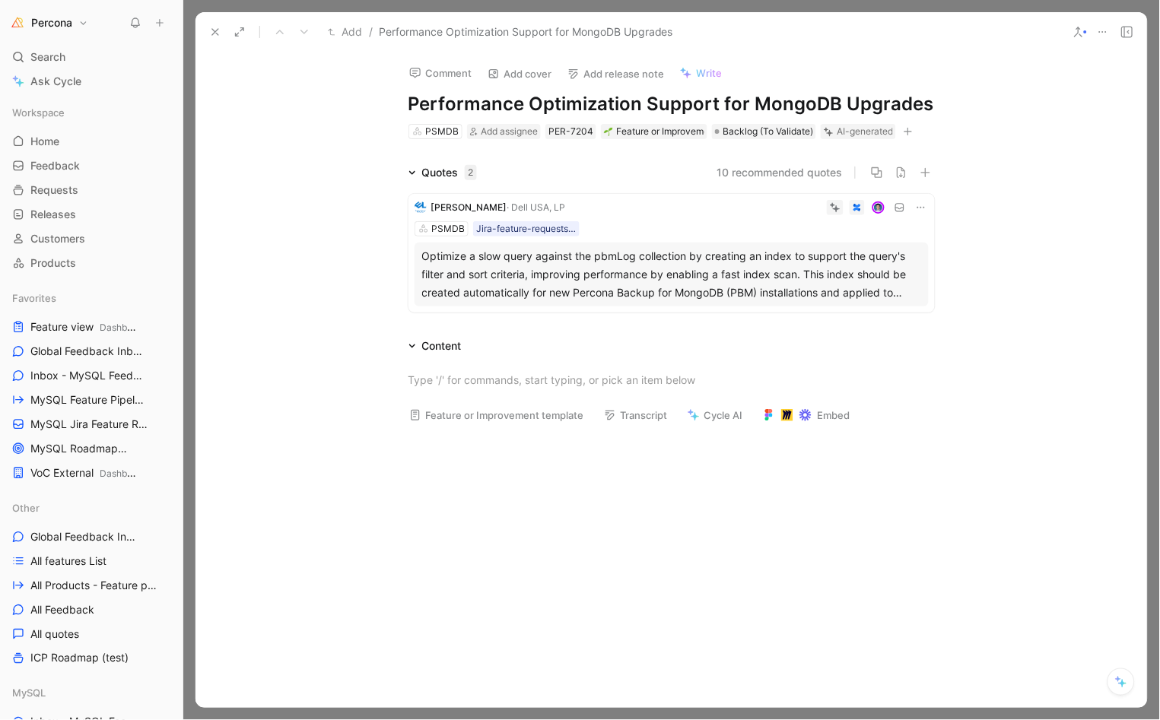
click at [211, 27] on icon at bounding box center [215, 32] width 12 height 12
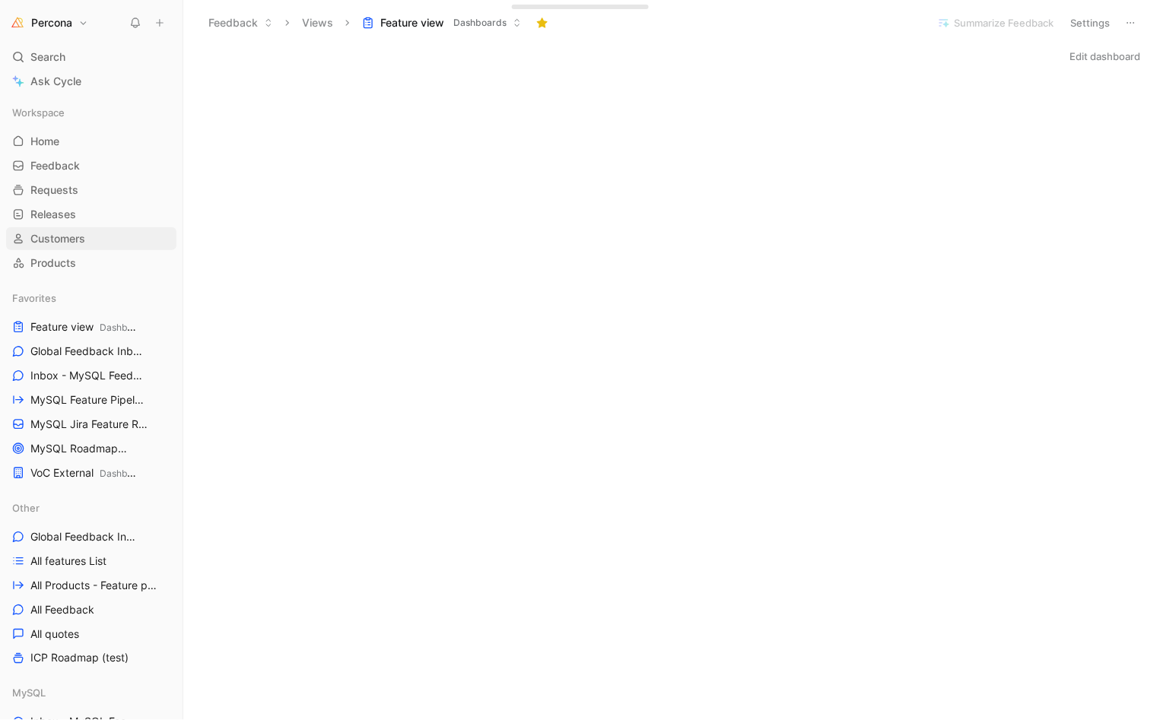
click at [55, 237] on span "Customers" at bounding box center [57, 238] width 55 height 15
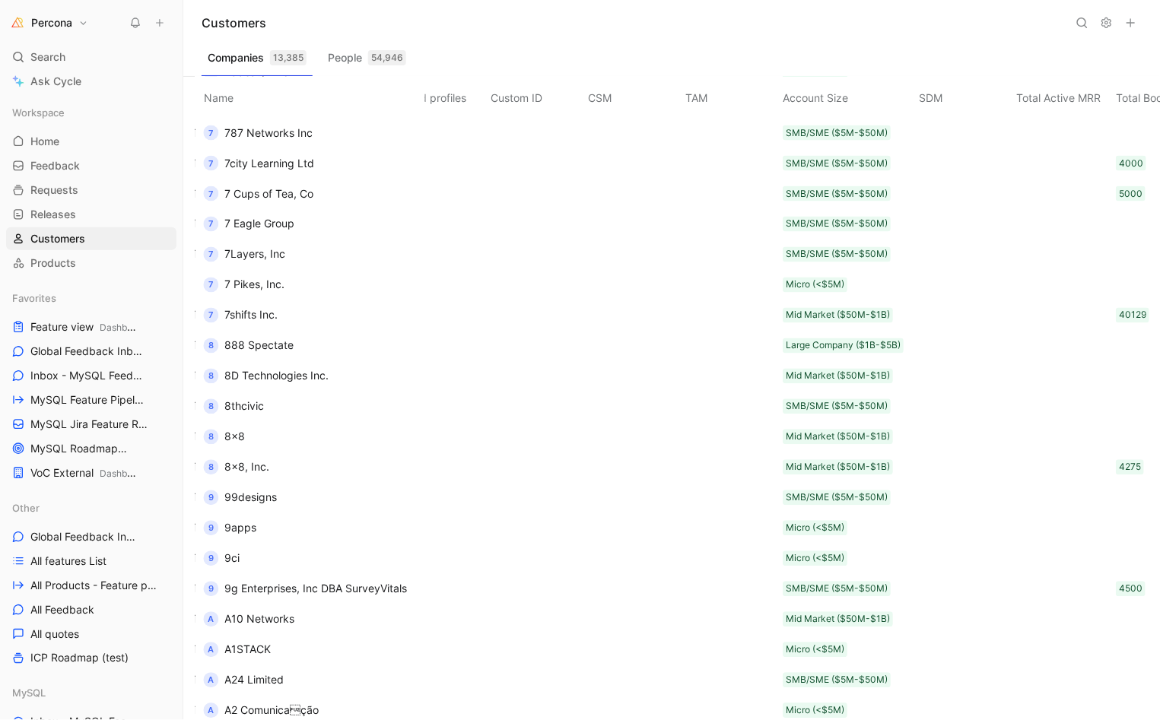
scroll to position [3159, 849]
click at [68, 321] on span "Feature view Dashboards" at bounding box center [83, 327] width 106 height 16
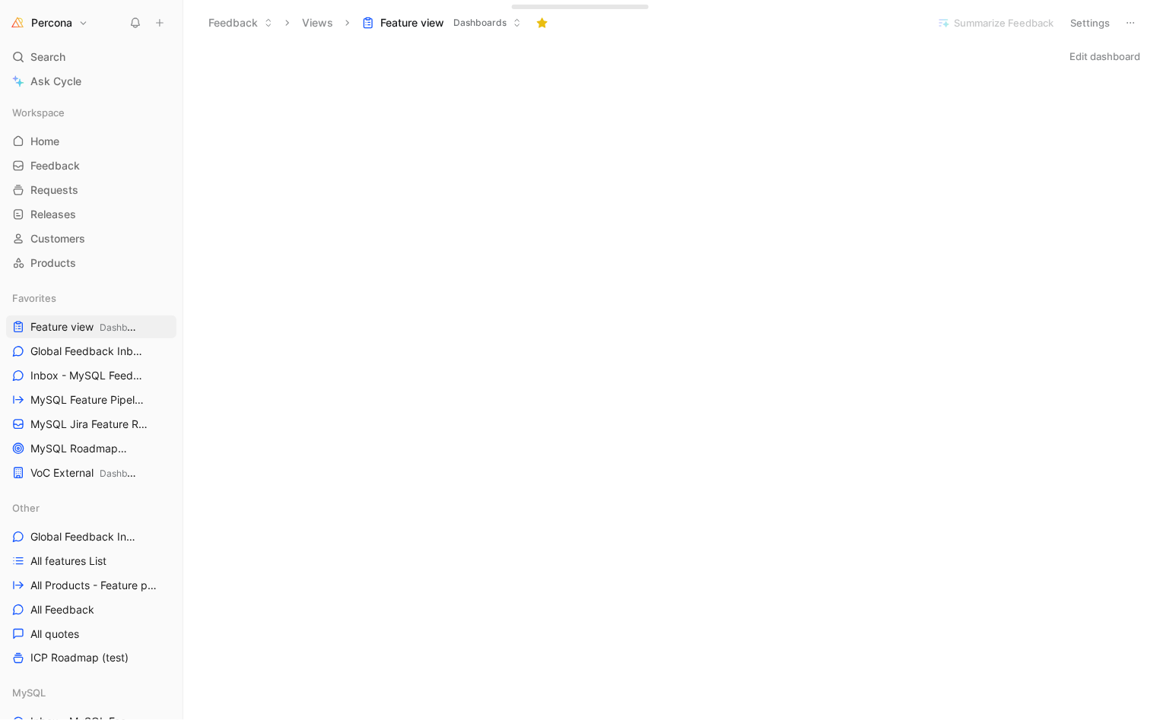
click at [1072, 60] on button "Edit dashboard" at bounding box center [1105, 56] width 84 height 21
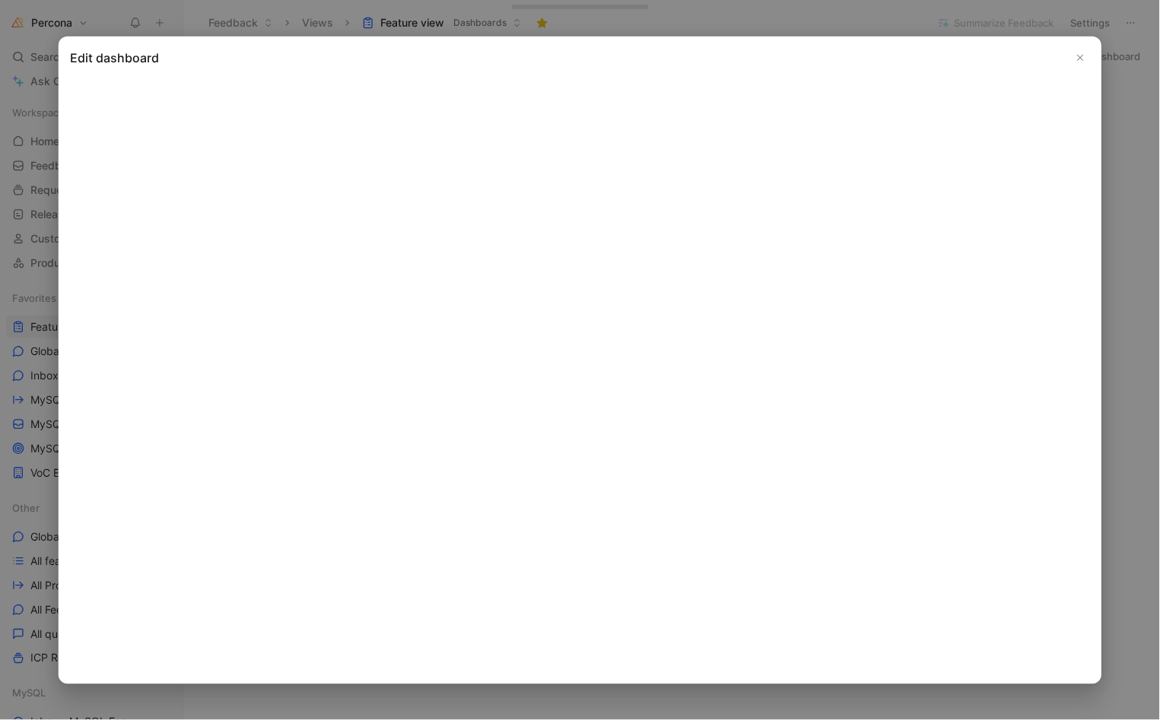
click at [1083, 52] on icon "Close" at bounding box center [1080, 57] width 11 height 11
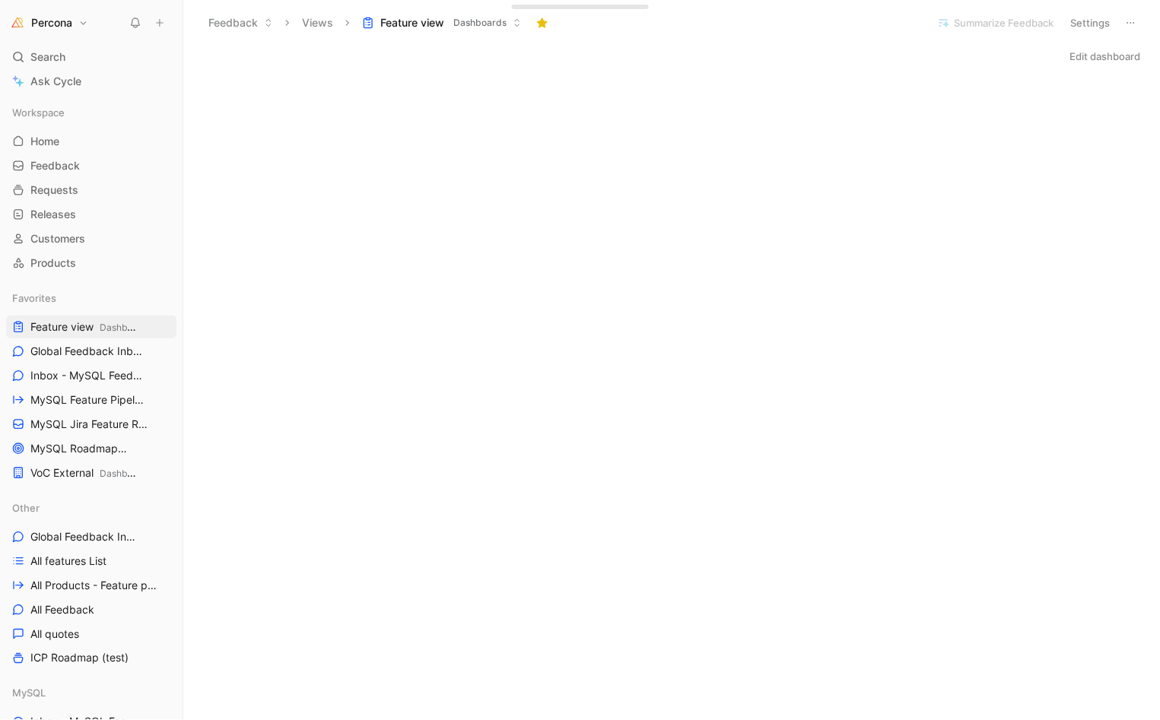
click at [1086, 51] on button "Edit dashboard" at bounding box center [1105, 56] width 84 height 21
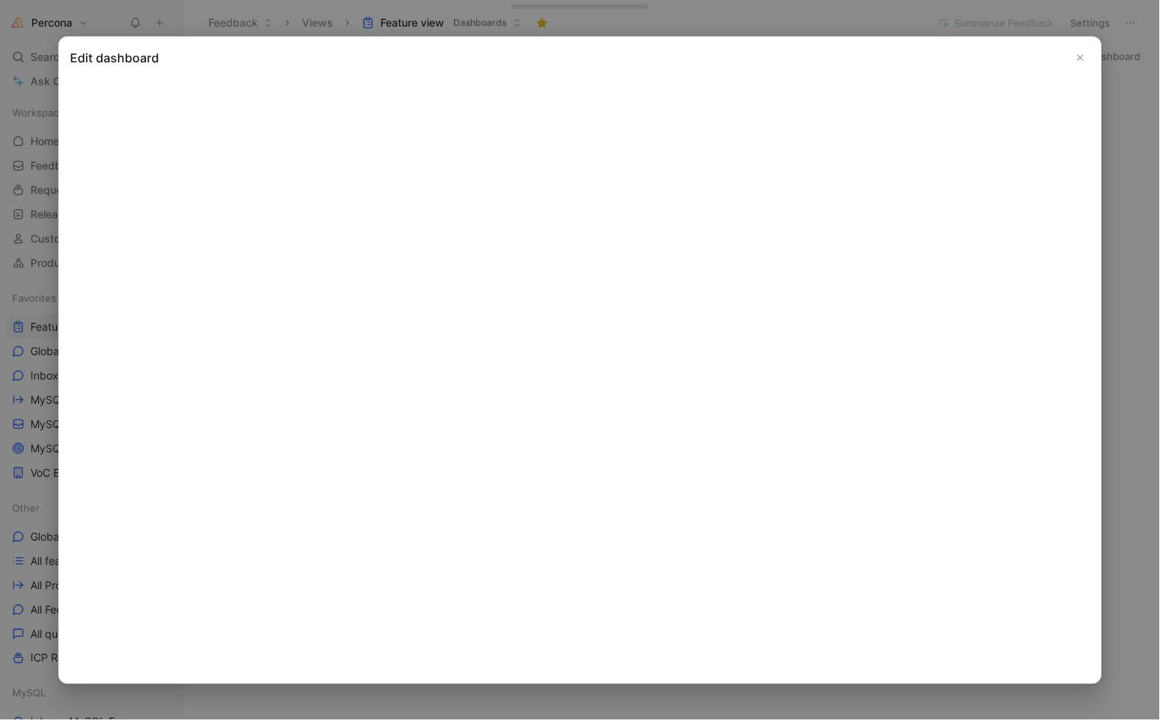
click at [1077, 58] on icon "Close" at bounding box center [1080, 57] width 11 height 11
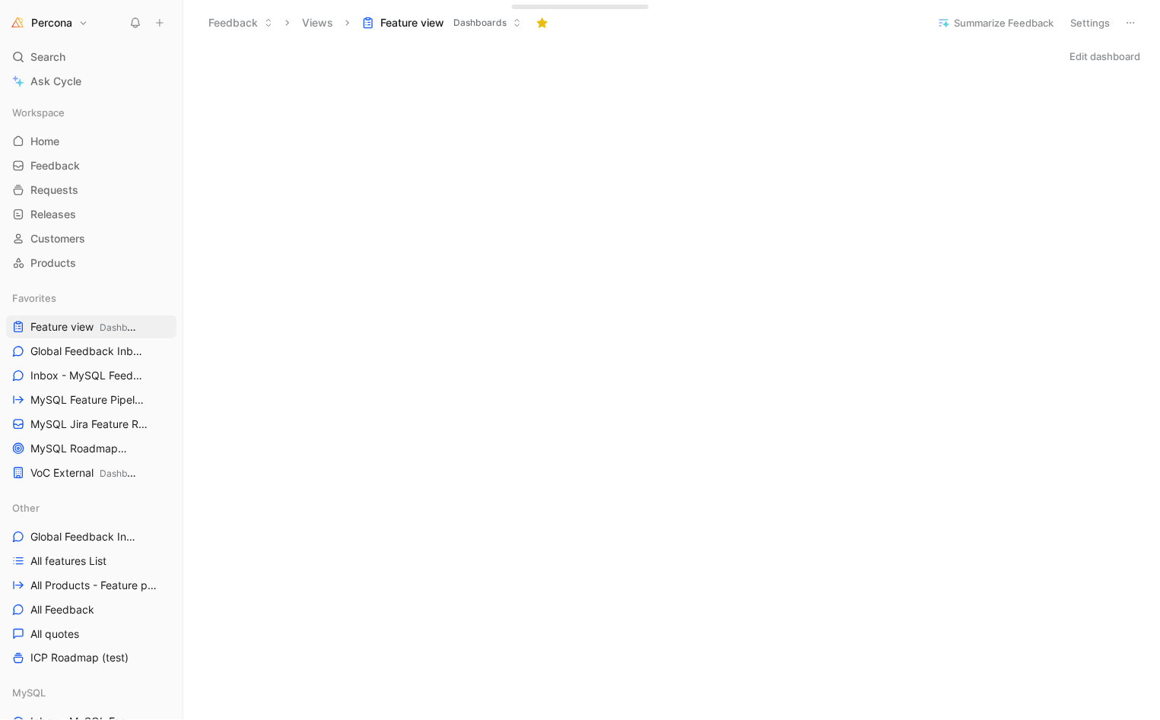
click at [763, 54] on div "Edit dashboard" at bounding box center [671, 56] width 976 height 21
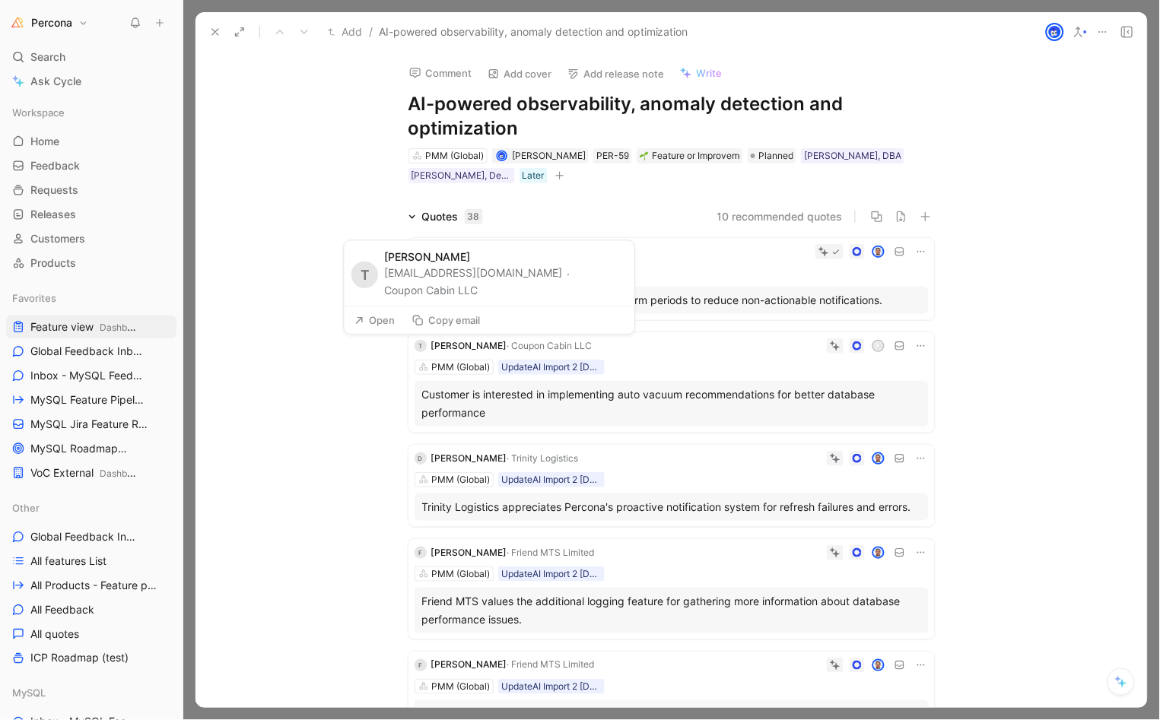
click at [436, 290] on button "Coupon Cabin LLC" at bounding box center [431, 291] width 94 height 18
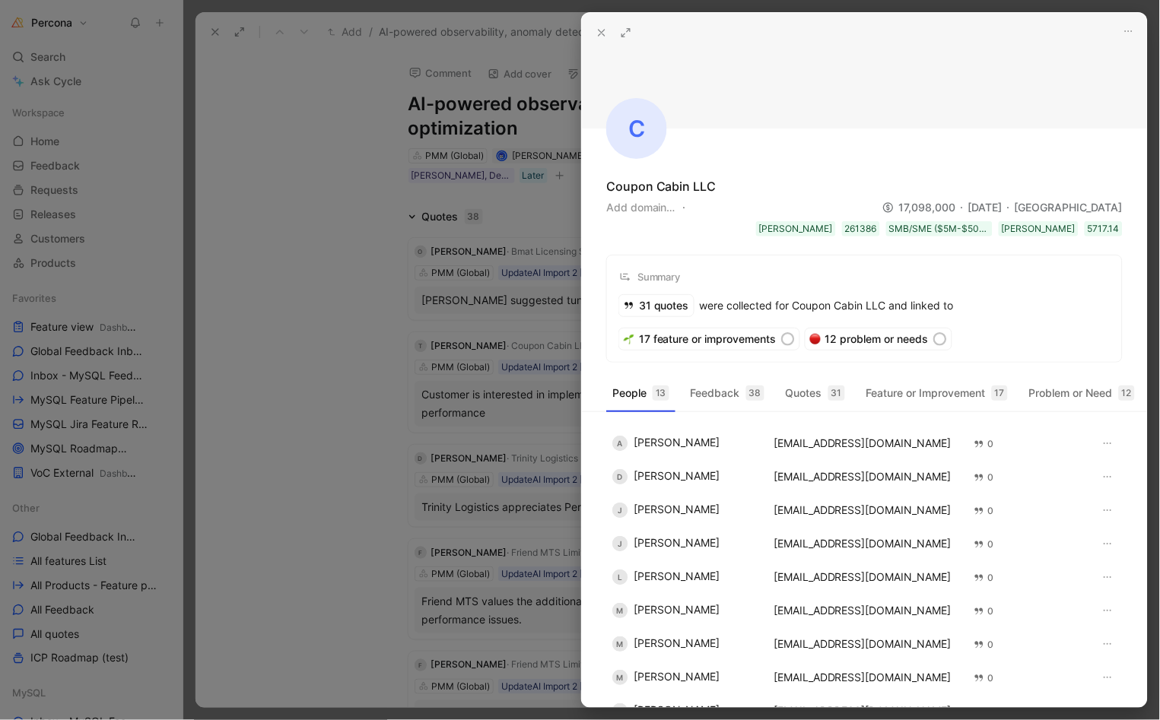
click at [595, 30] on icon at bounding box center [601, 33] width 12 height 12
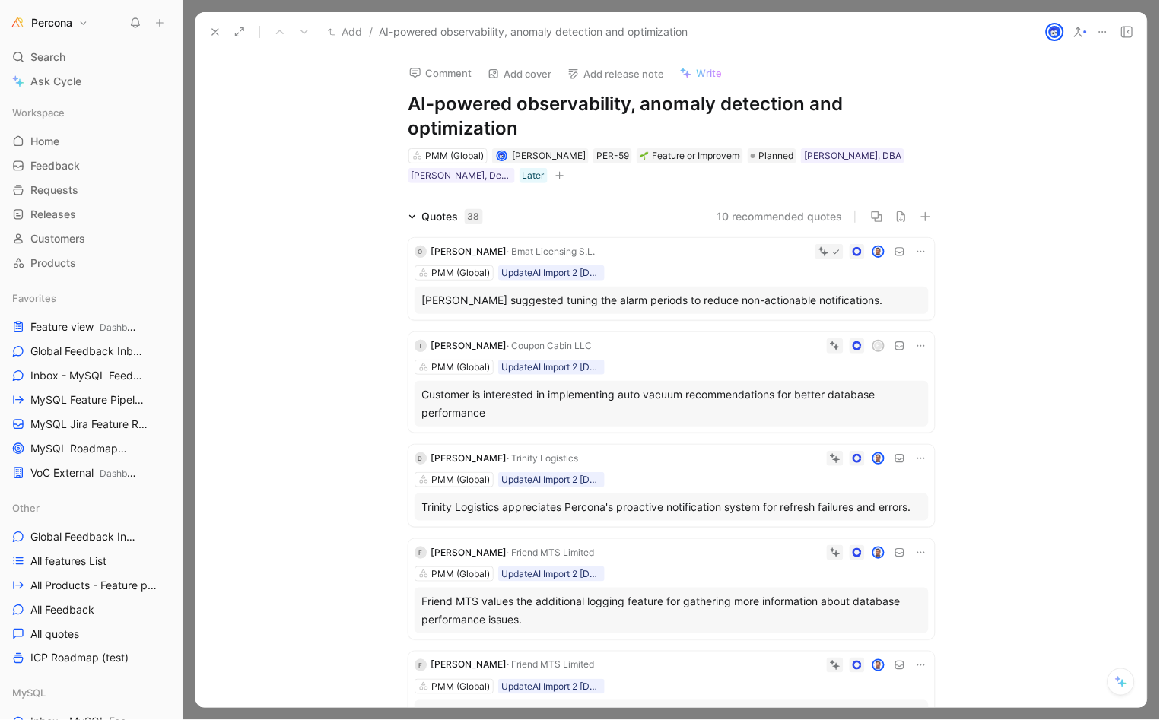
click at [224, 29] on button at bounding box center [215, 31] width 21 height 21
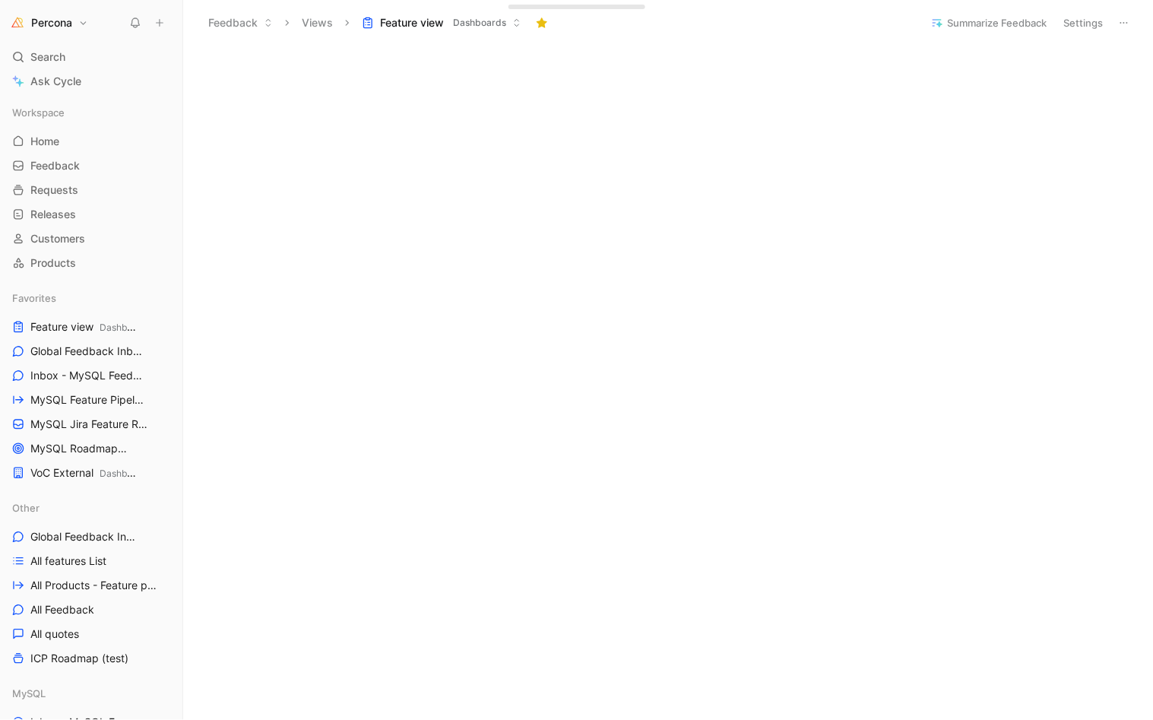
scroll to position [1077, 0]
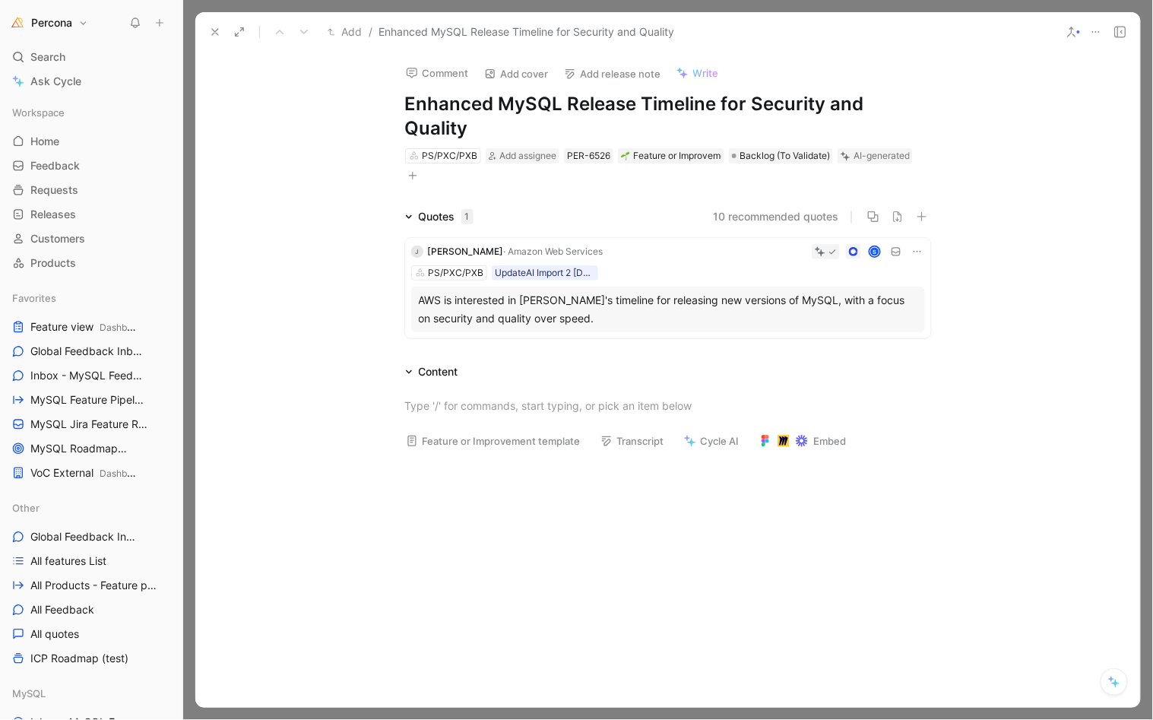
click at [462, 103] on h1 "Enhanced MySQL Release Timeline for Security and Quality" at bounding box center [668, 116] width 526 height 49
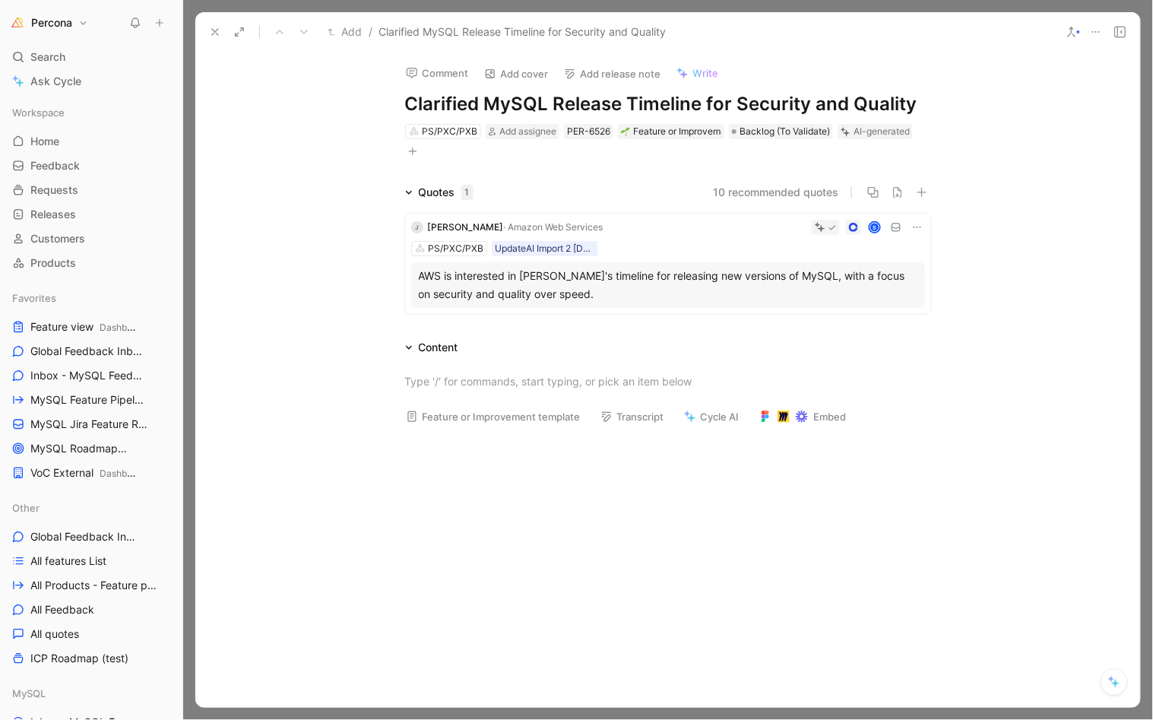
click at [536, 279] on div "AWS is interested in [PERSON_NAME]'s timeline for releasing new versions of MyS…" at bounding box center [668, 285] width 499 height 36
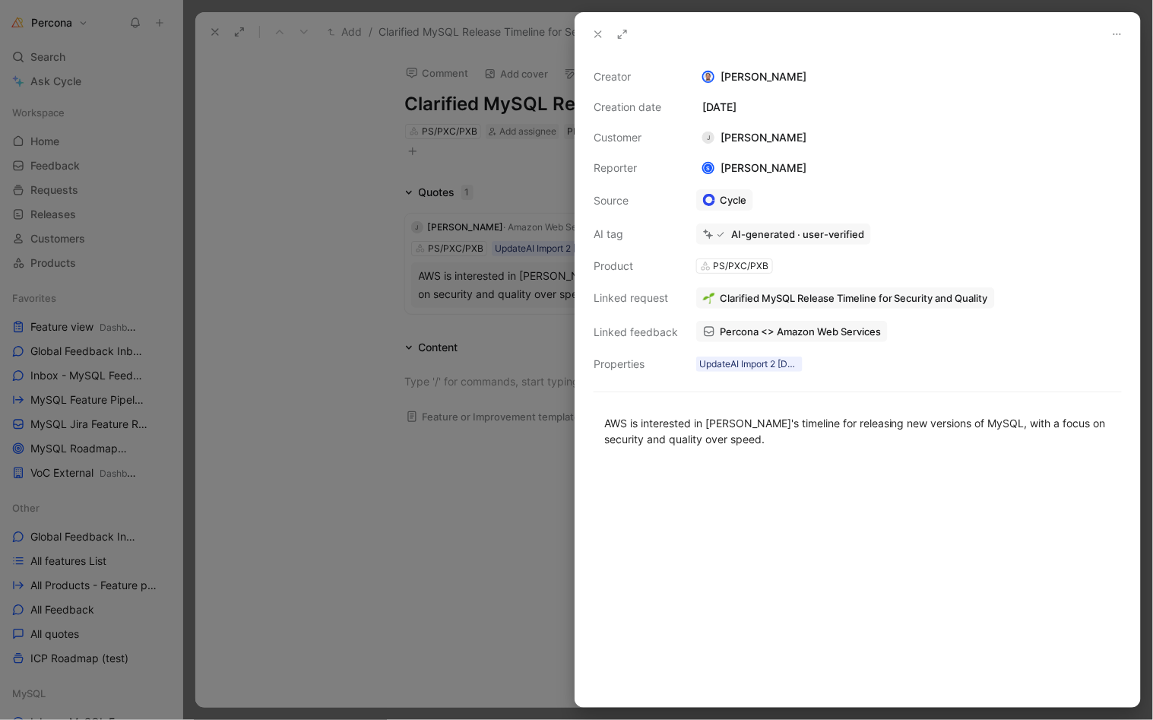
click at [747, 327] on span "Percona <> Amazon Web Services" at bounding box center [800, 332] width 161 height 14
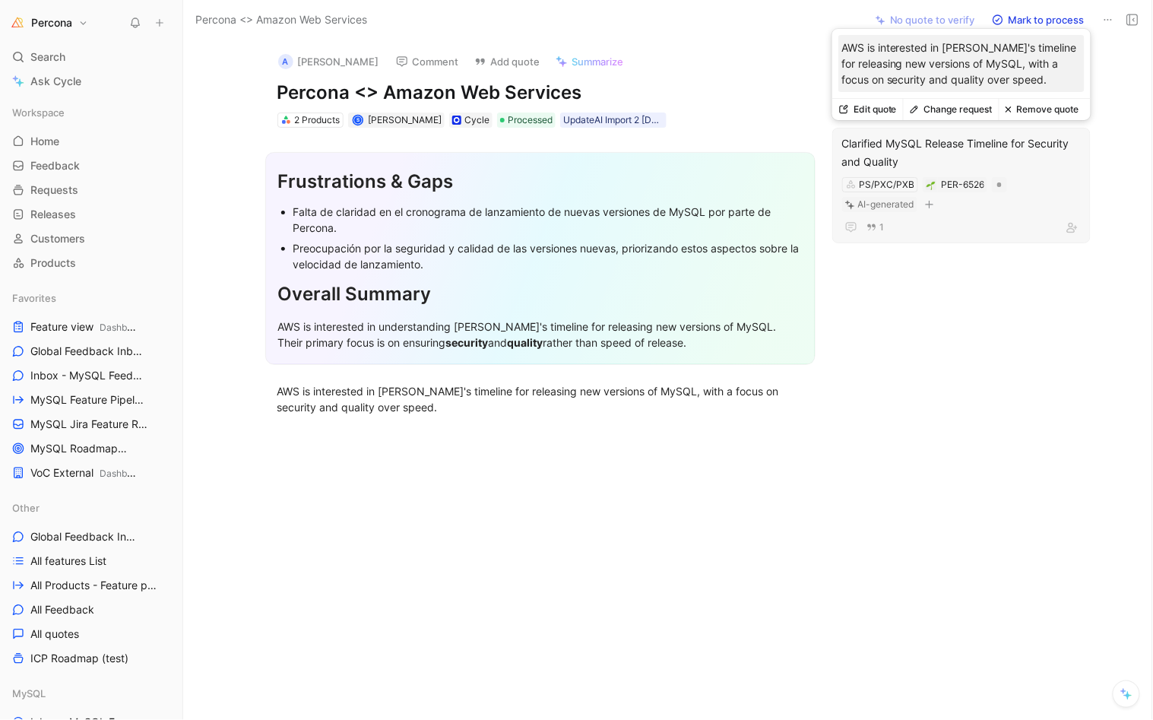
click at [1033, 161] on div "Clarified MySQL Release Timeline for Security and Quality" at bounding box center [961, 153] width 239 height 36
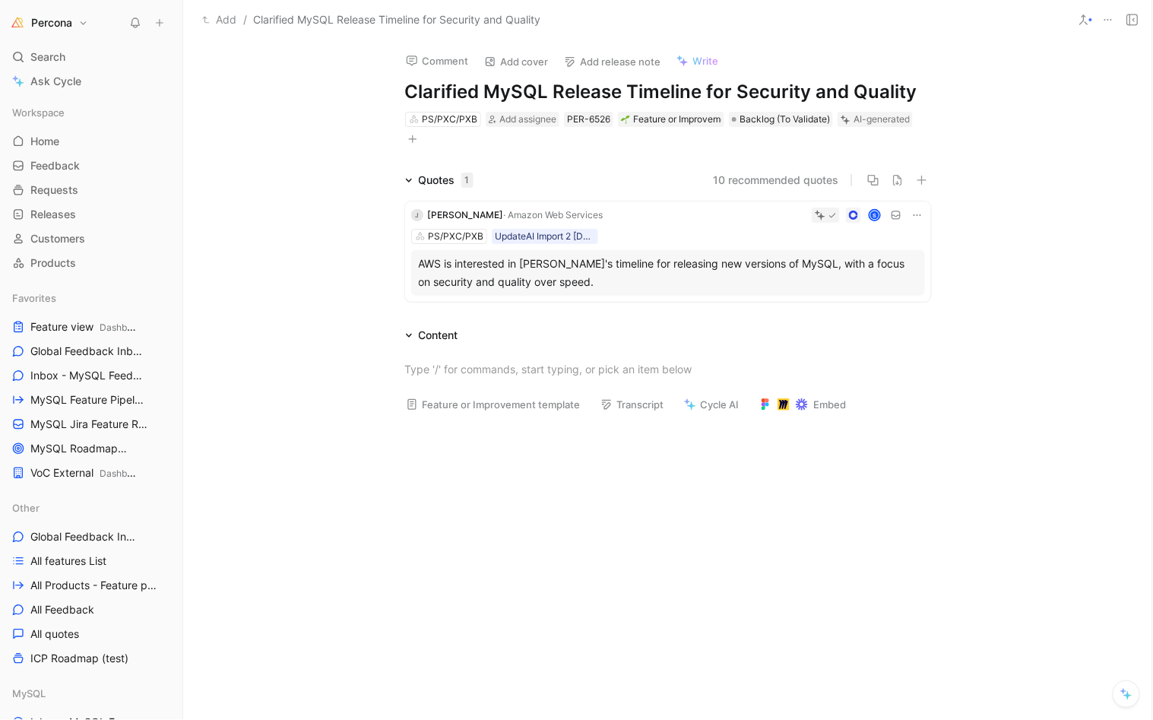
click at [1106, 14] on icon at bounding box center [1109, 20] width 12 height 12
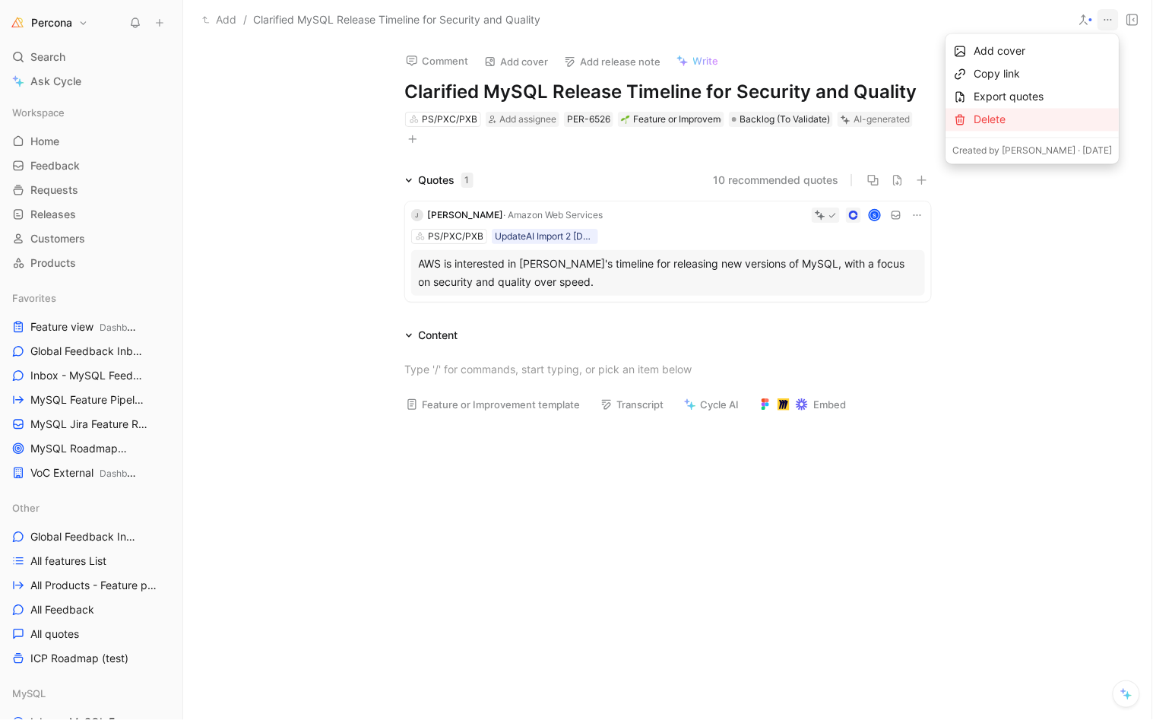
click at [1017, 119] on div "Delete" at bounding box center [1044, 120] width 138 height 18
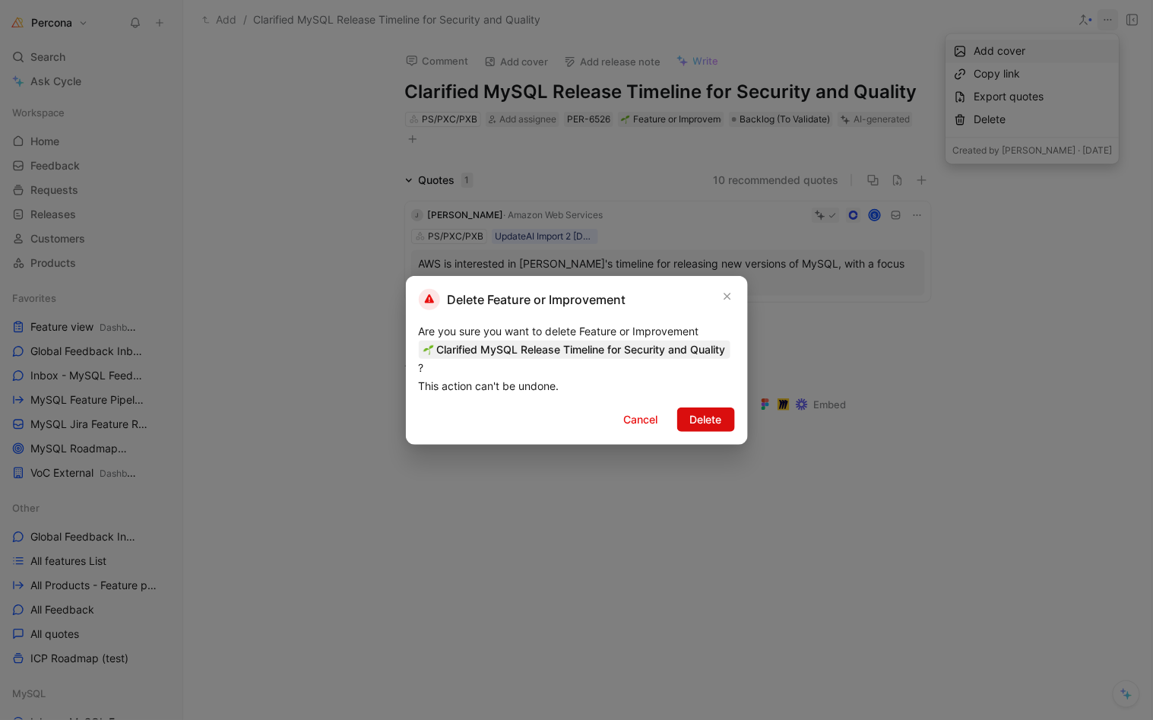
click at [706, 429] on span "Delete" at bounding box center [706, 420] width 32 height 18
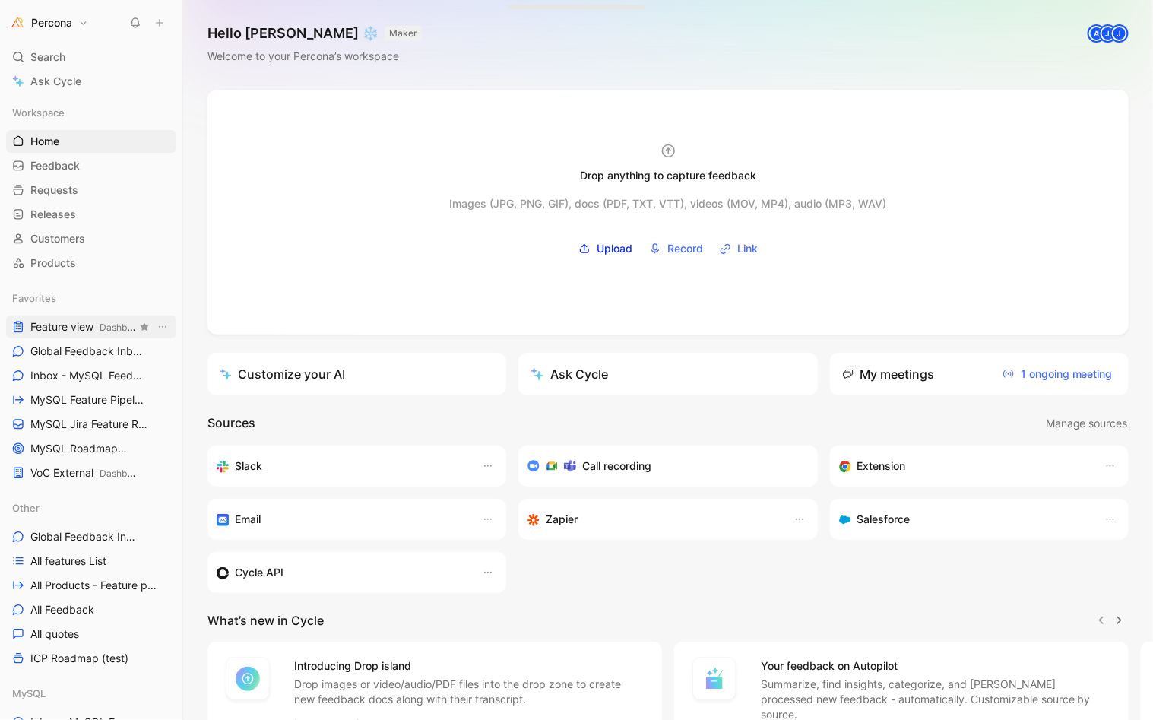
click at [67, 320] on span "Feature view Dashboards" at bounding box center [83, 327] width 106 height 16
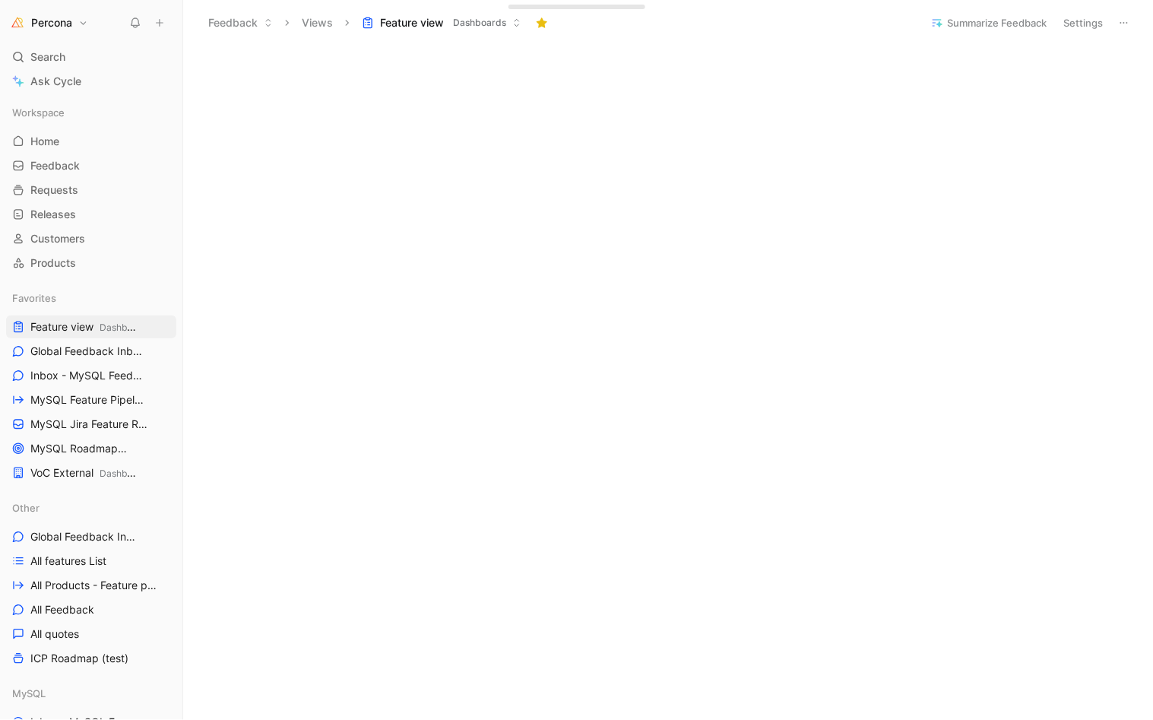
scroll to position [722, 0]
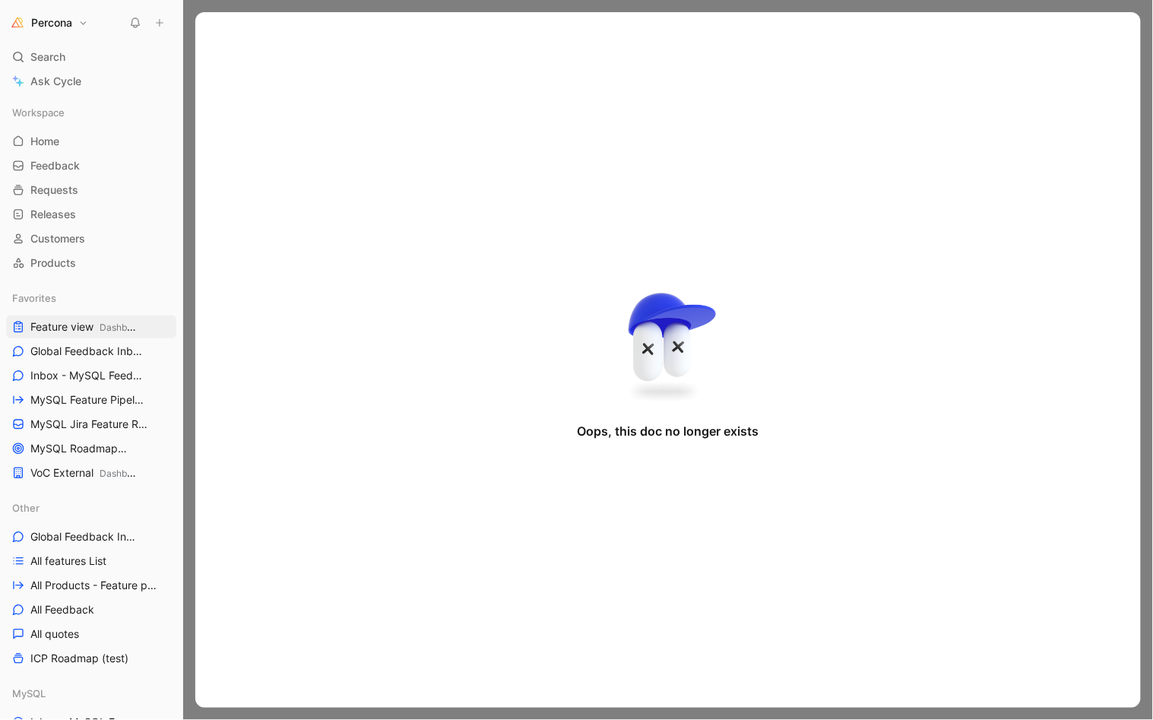
click at [265, 4] on div at bounding box center [668, 360] width 970 height 720
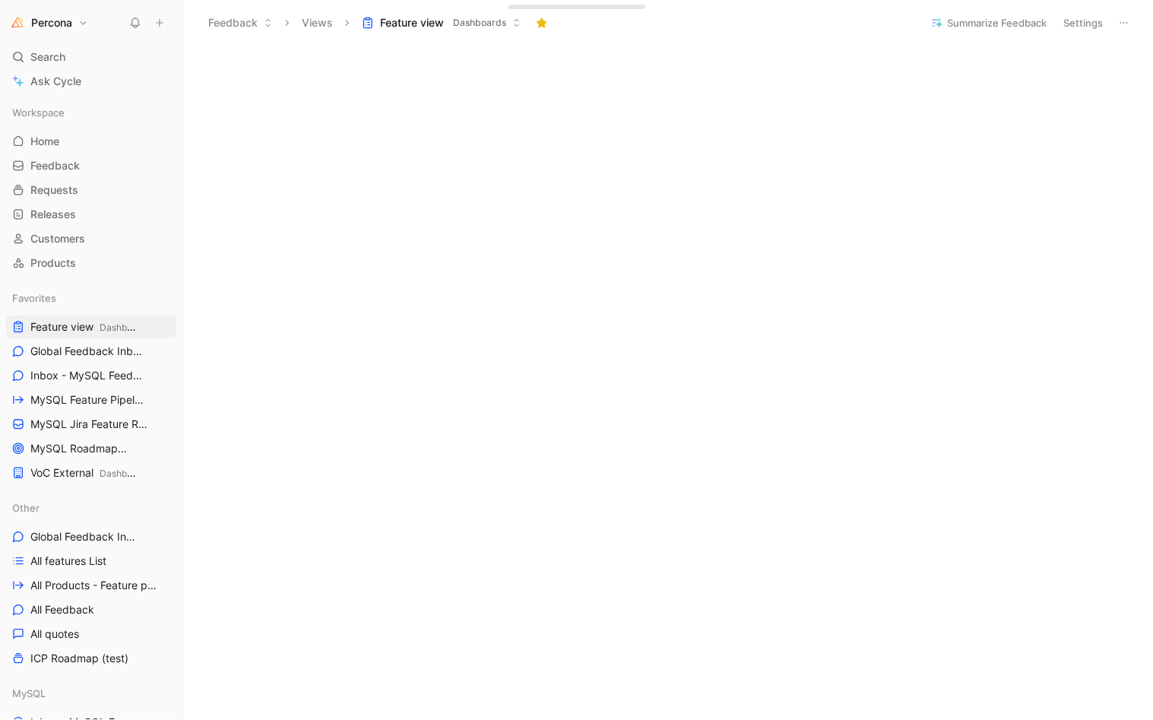
scroll to position [276, 0]
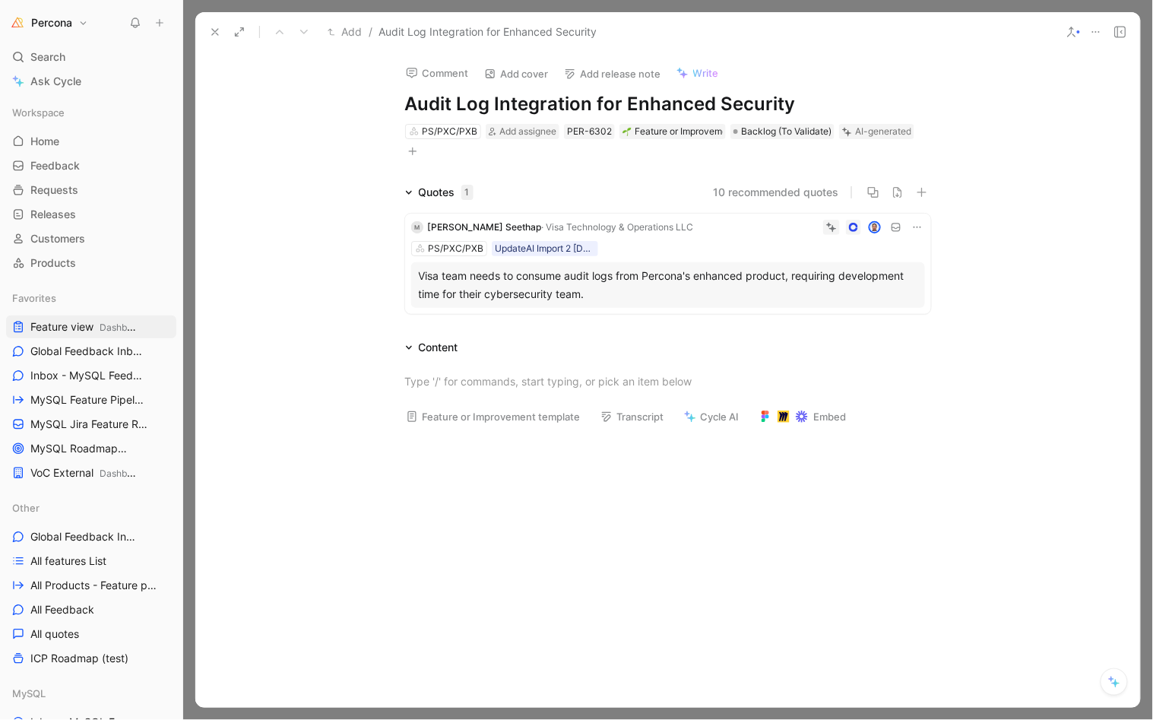
click at [209, 27] on icon at bounding box center [215, 32] width 12 height 12
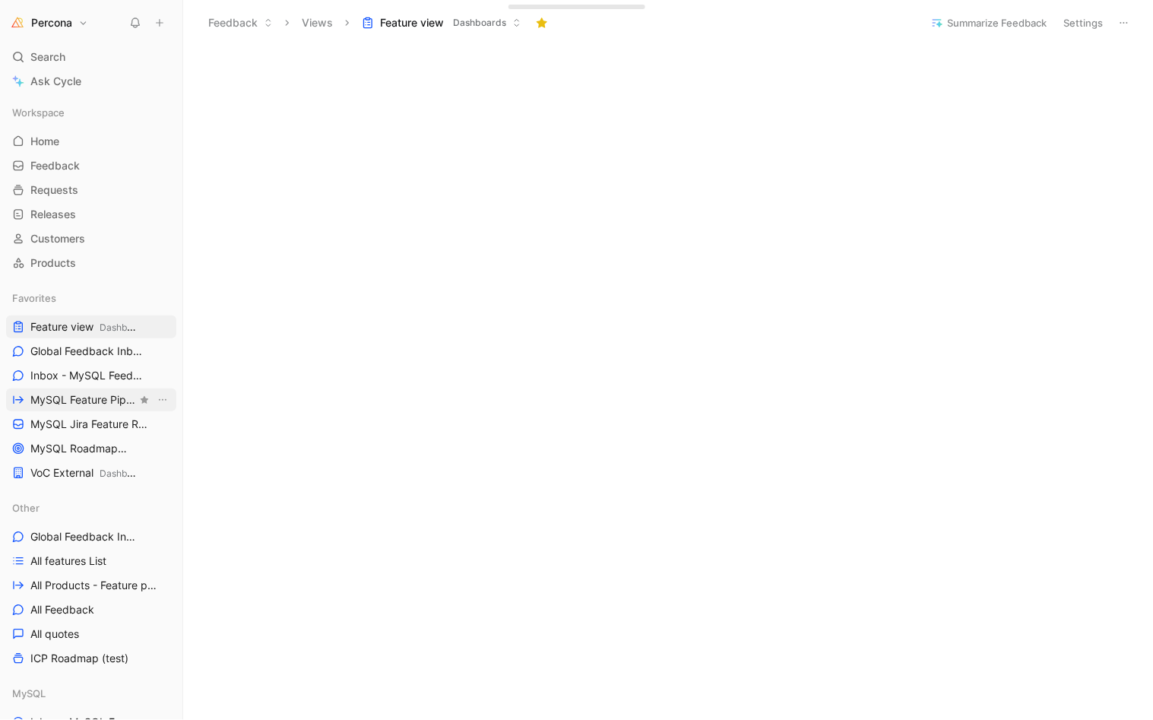
click at [84, 395] on span "MySQL Feature Pipeline MySQL" at bounding box center [83, 400] width 106 height 16
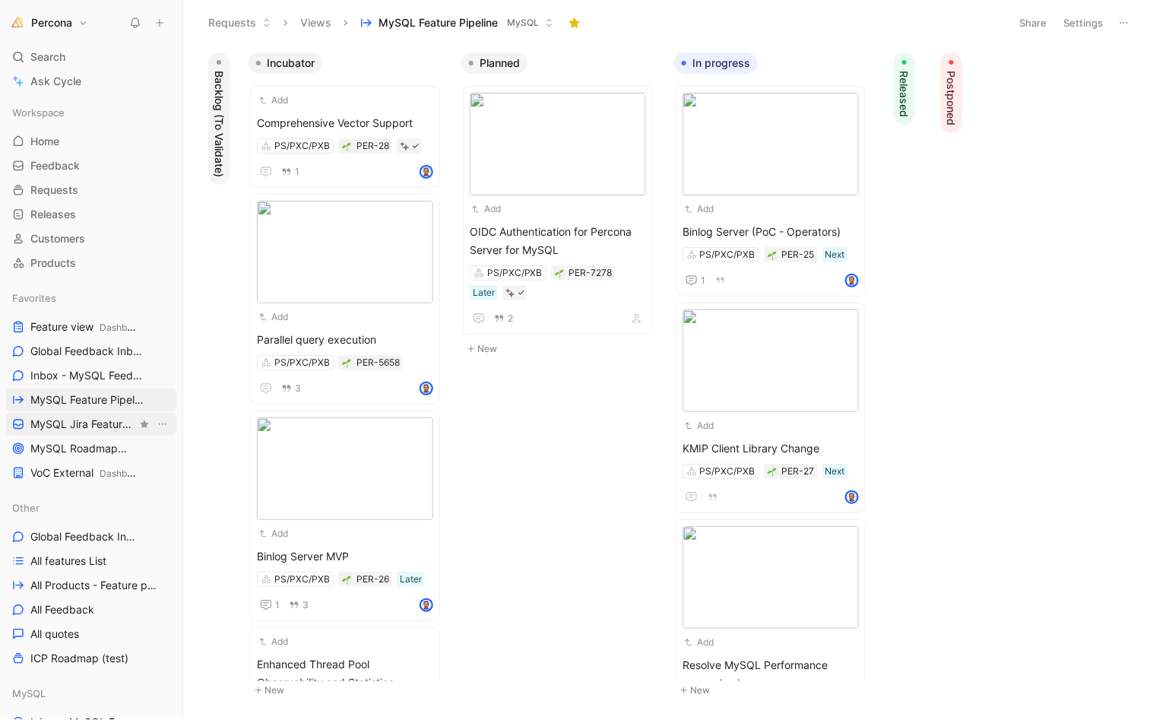
click at [87, 424] on span "MySQL Jira Feature Requests MySQL" at bounding box center [83, 425] width 106 height 16
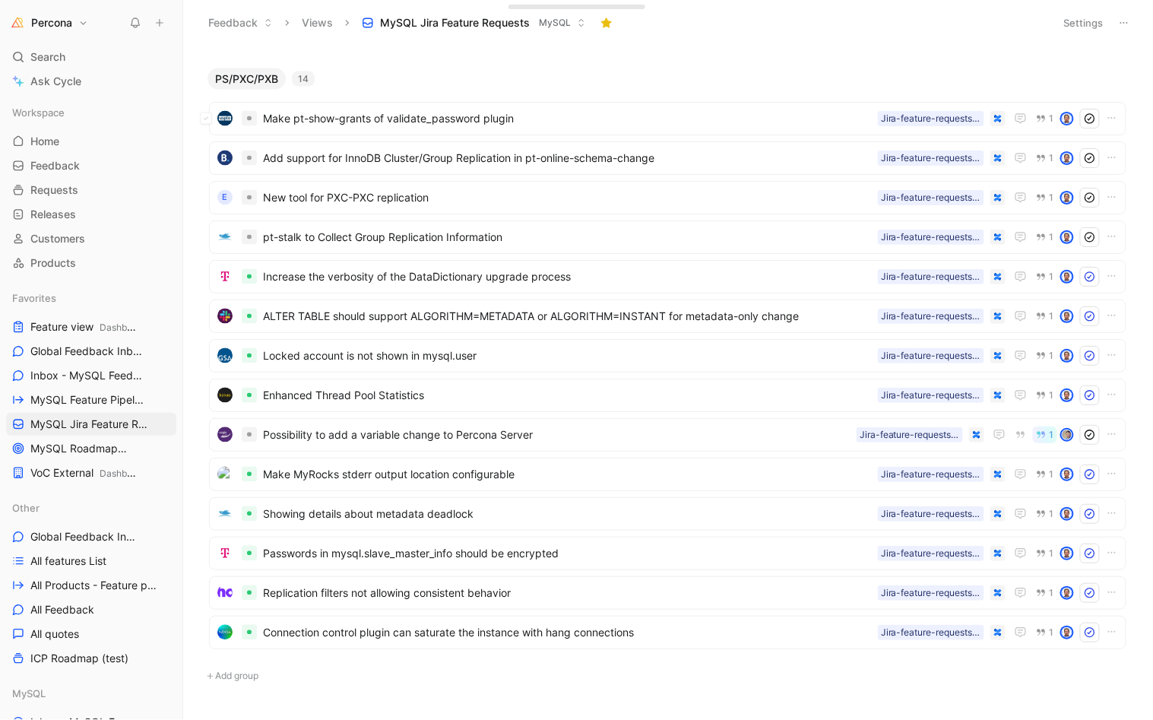
scroll to position [752, 0]
click at [408, 346] on span "Locked account is not shown in mysql.user" at bounding box center [567, 355] width 609 height 18
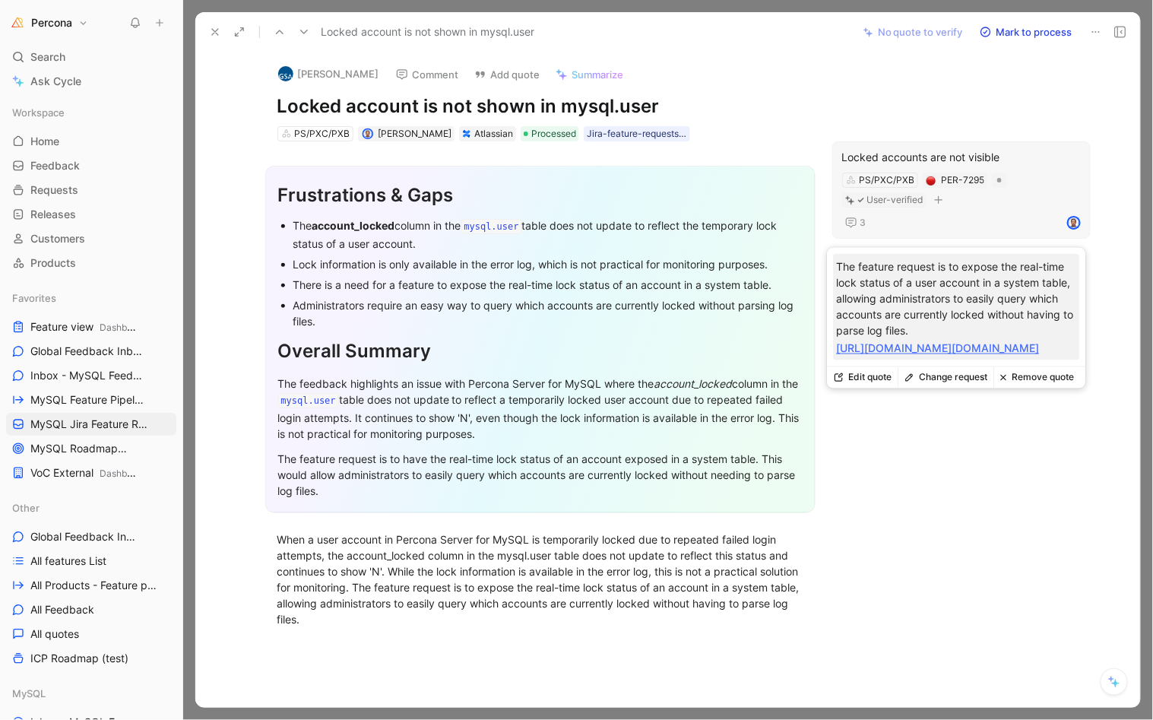
click at [972, 205] on div "PS/PXC/PXB PER-7295 User-verified" at bounding box center [962, 190] width 242 height 38
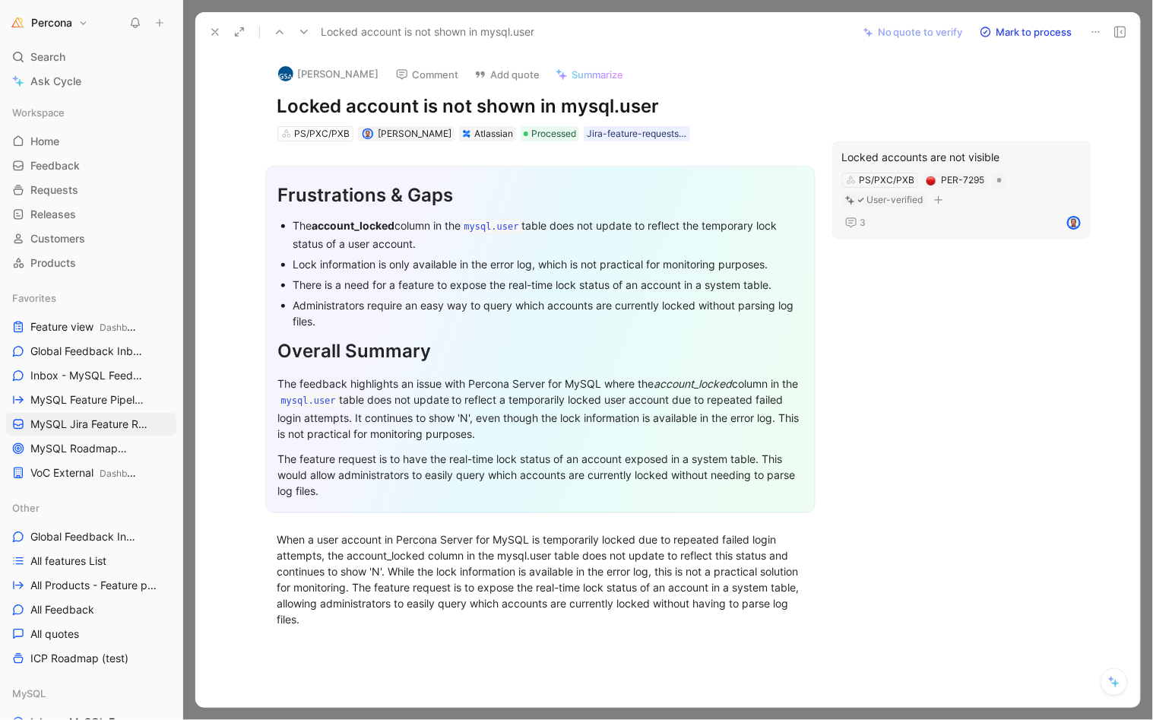
click at [972, 157] on div "Locked accounts are not visible" at bounding box center [961, 157] width 239 height 18
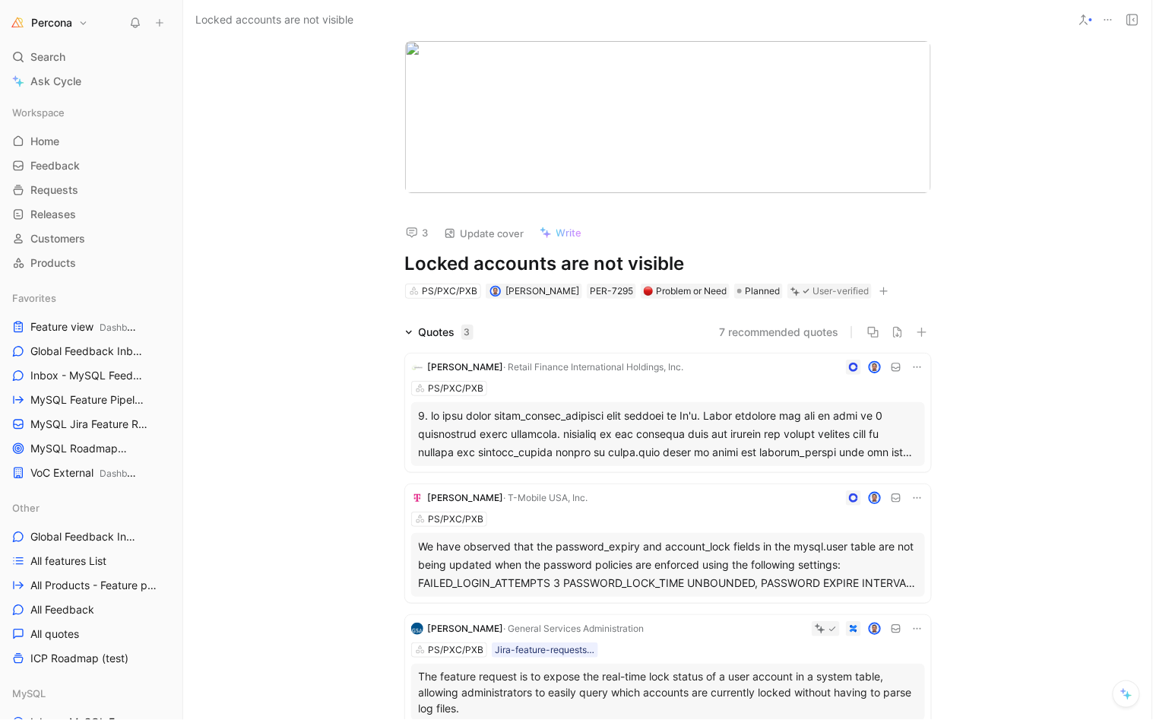
click at [880, 287] on icon "button" at bounding box center [884, 291] width 9 height 9
click at [880, 291] on icon "button" at bounding box center [884, 291] width 9 height 9
click at [745, 288] on span "Planned" at bounding box center [762, 291] width 35 height 15
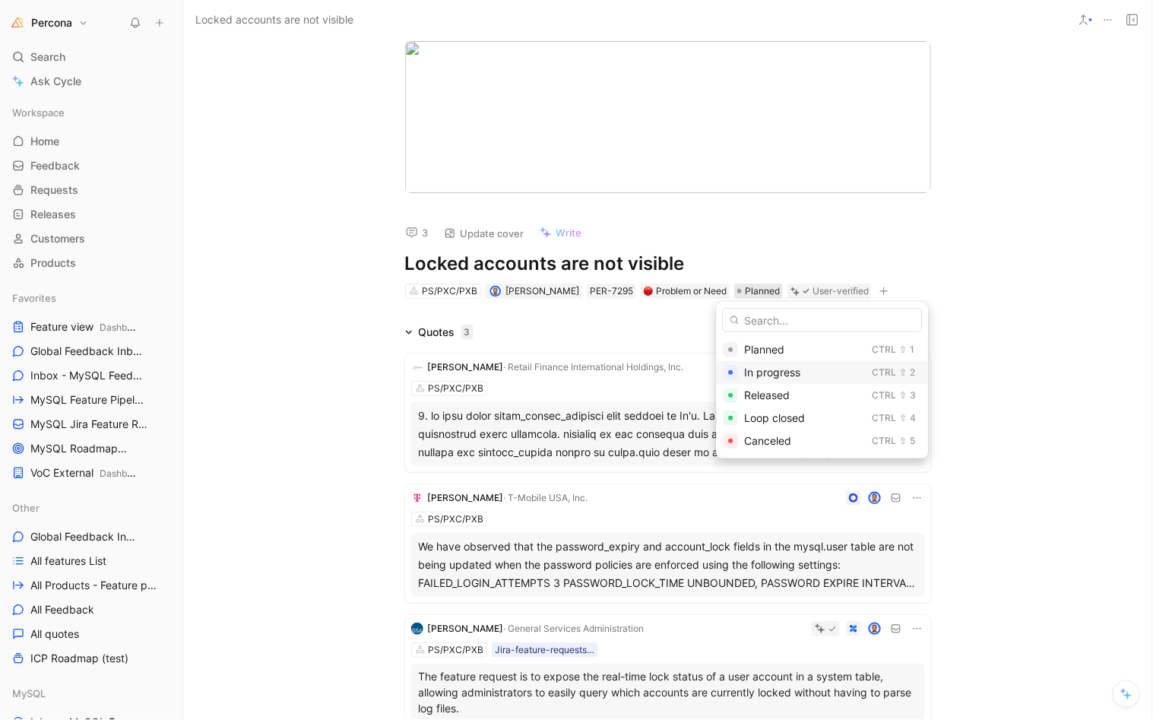
click at [762, 370] on span "In progress" at bounding box center [773, 372] width 56 height 13
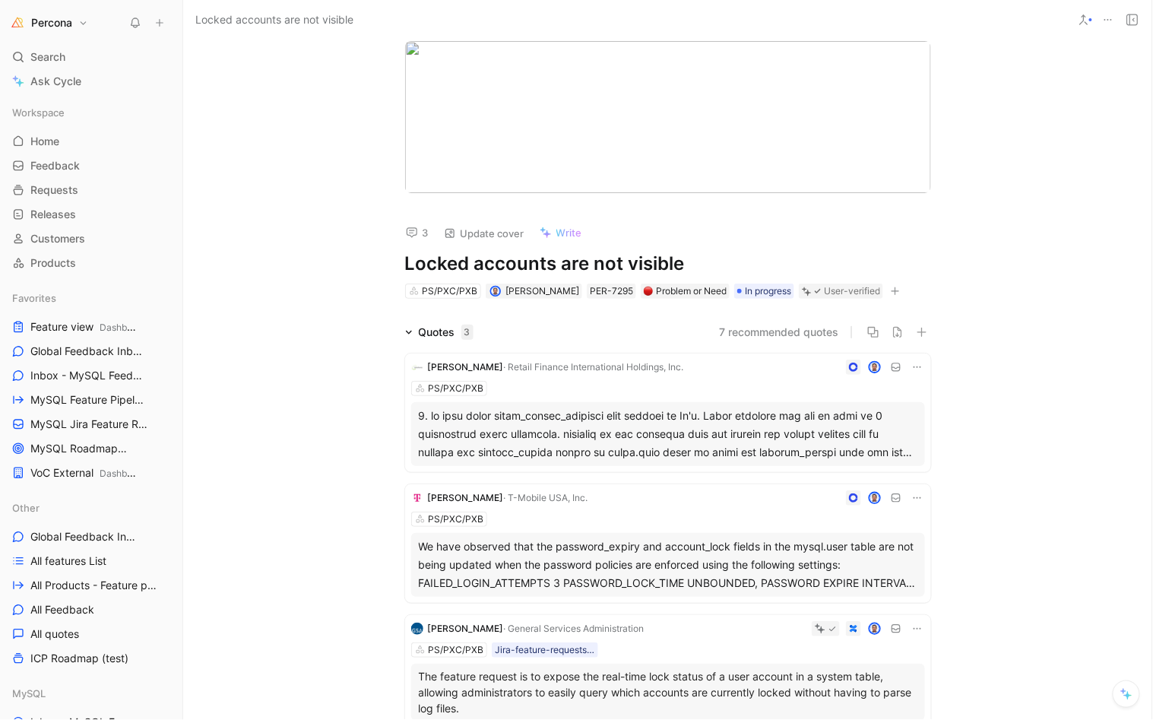
click at [663, 300] on div "PS/PXC/PXB [PERSON_NAME] PER-7295 Problem or Need In progress User-verified" at bounding box center [668, 291] width 529 height 18
click at [678, 290] on div "Problem or Need" at bounding box center [685, 291] width 83 height 15
click at [589, 389] on span "Feature or Improvement" at bounding box center [642, 395] width 119 height 13
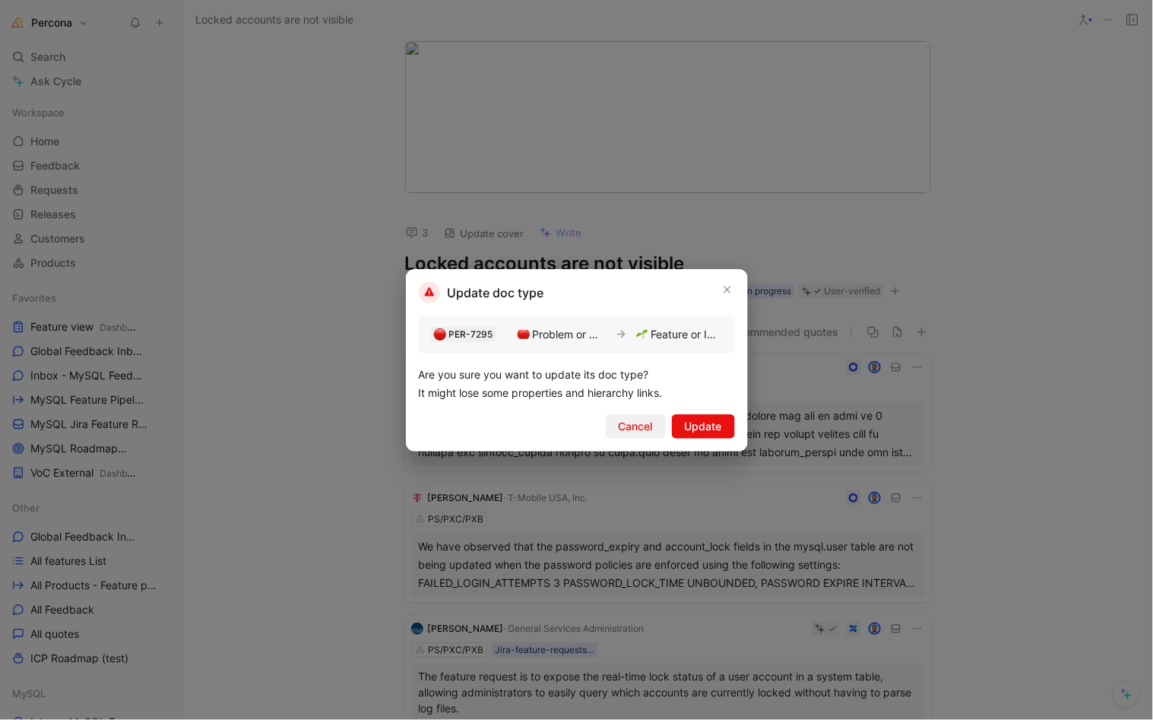
click at [641, 421] on span "Cancel" at bounding box center [636, 426] width 34 height 18
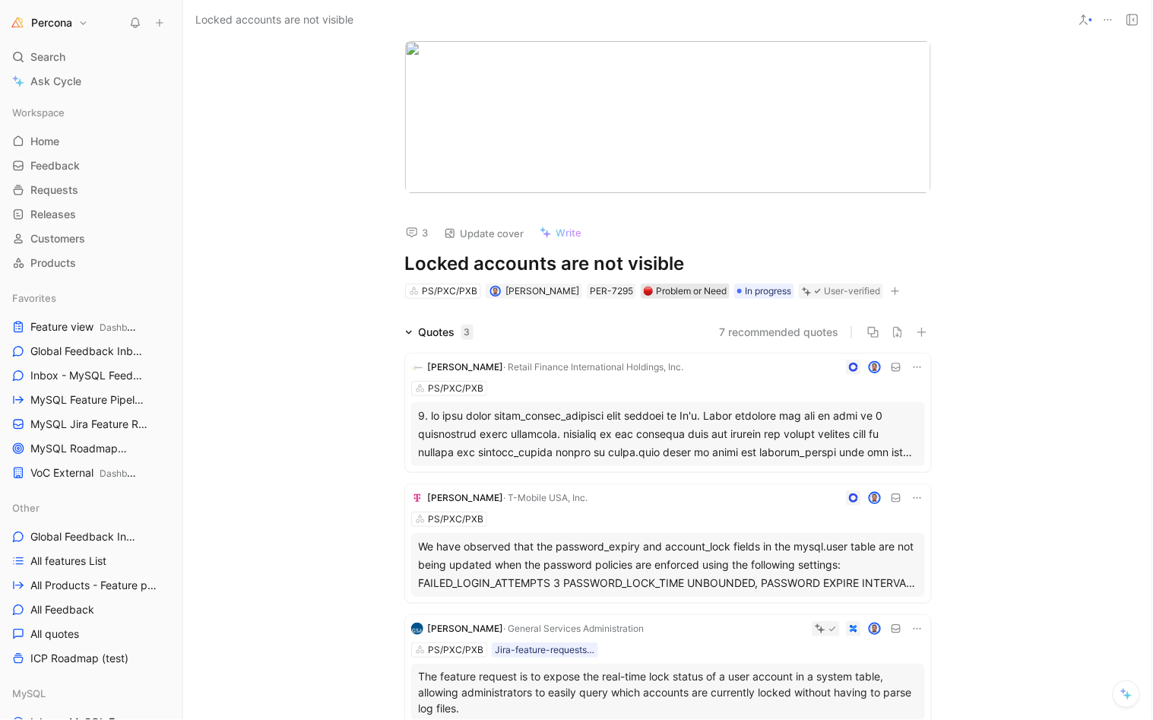
click at [678, 291] on div "Problem or Need" at bounding box center [685, 291] width 83 height 15
click at [605, 389] on span "Feature or Improvement" at bounding box center [642, 395] width 119 height 13
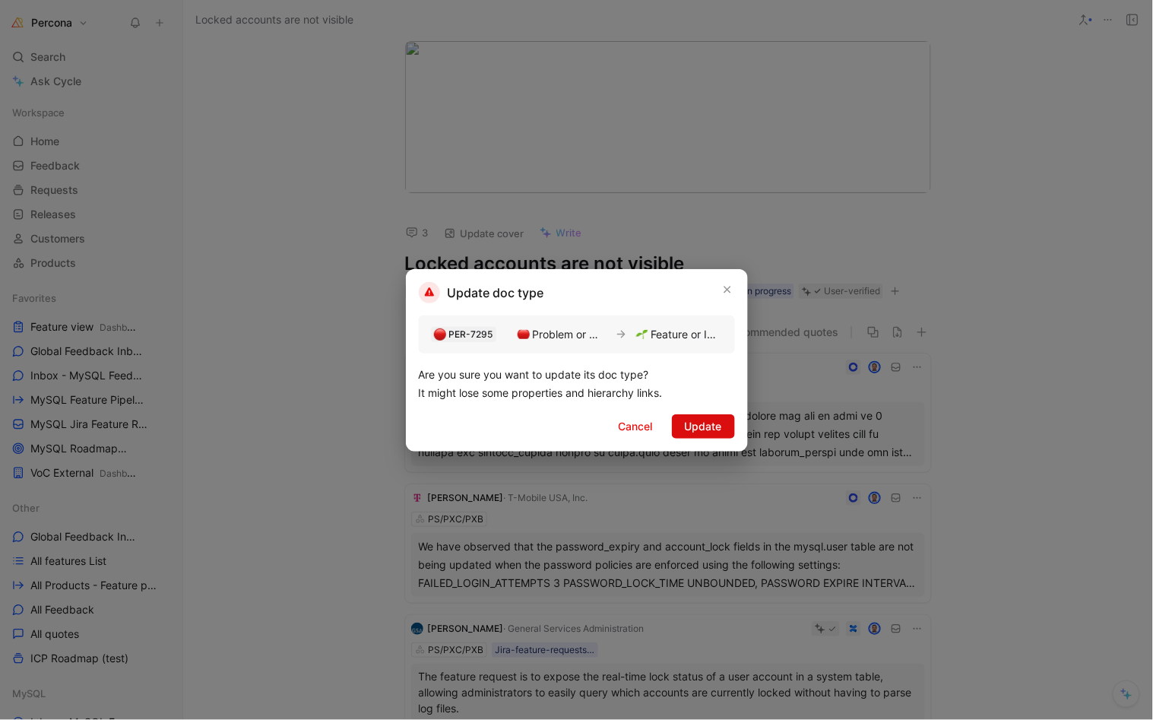
click at [696, 420] on span "Update" at bounding box center [703, 426] width 37 height 18
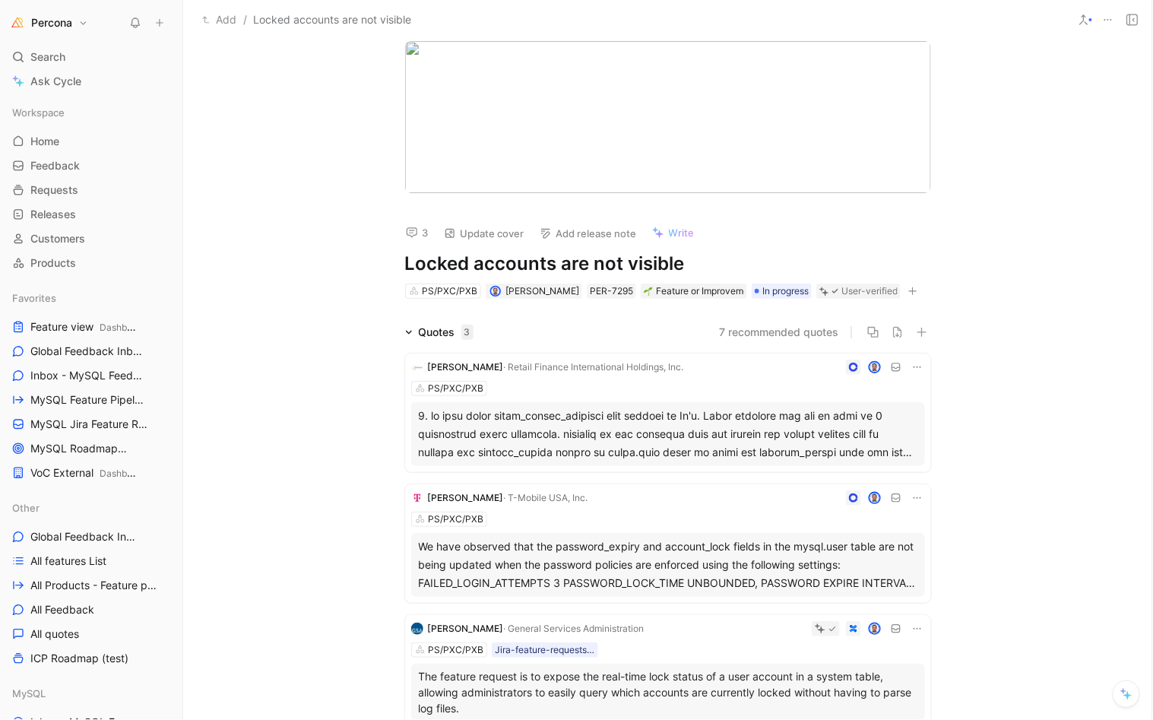
click at [563, 265] on h1 "Locked accounts are not visible" at bounding box center [668, 264] width 526 height 24
click at [560, 321] on div "3 Update cover Add release note Write Show locked accounts in mysql.user PS/PXC…" at bounding box center [667, 380] width 969 height 681
click at [906, 284] on button "button" at bounding box center [913, 291] width 15 height 15
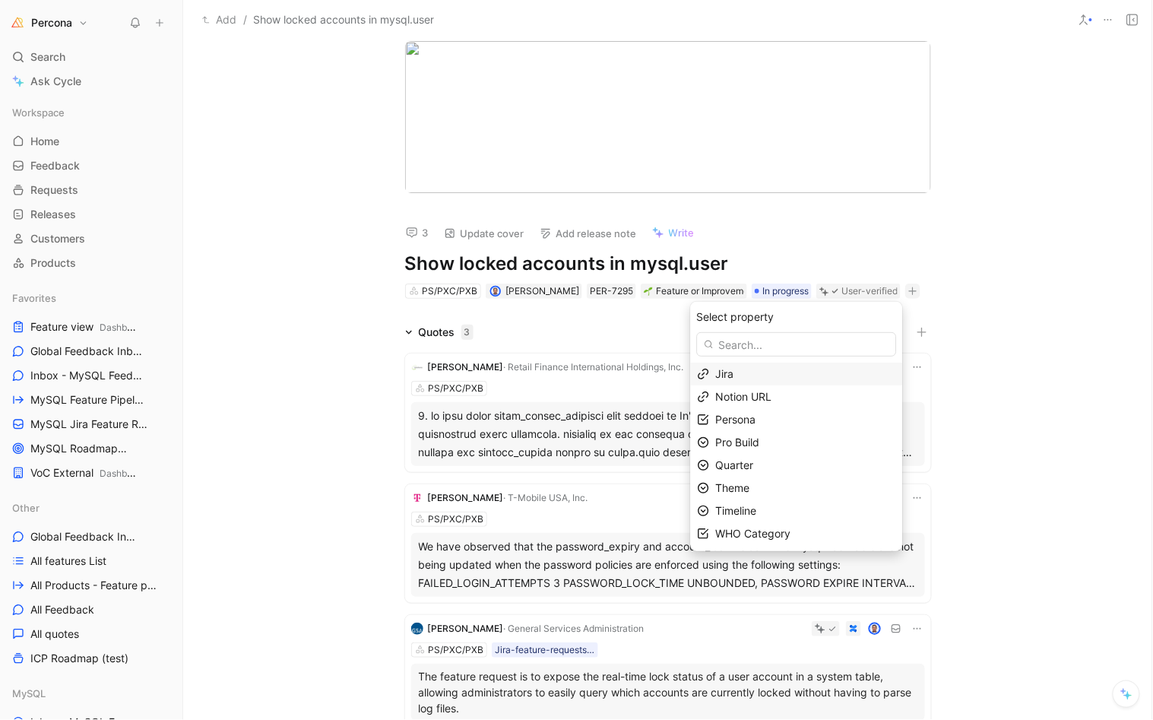
click at [751, 369] on div "Jira" at bounding box center [806, 374] width 180 height 18
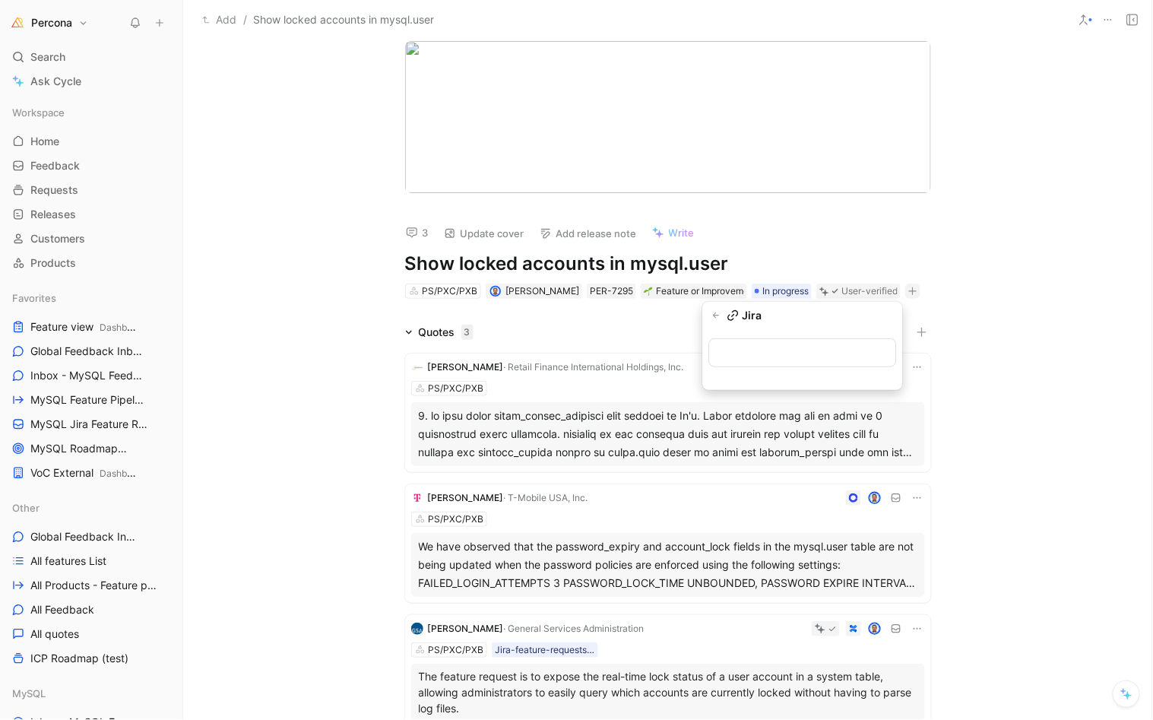
type input "[URL][DOMAIN_NAME]"
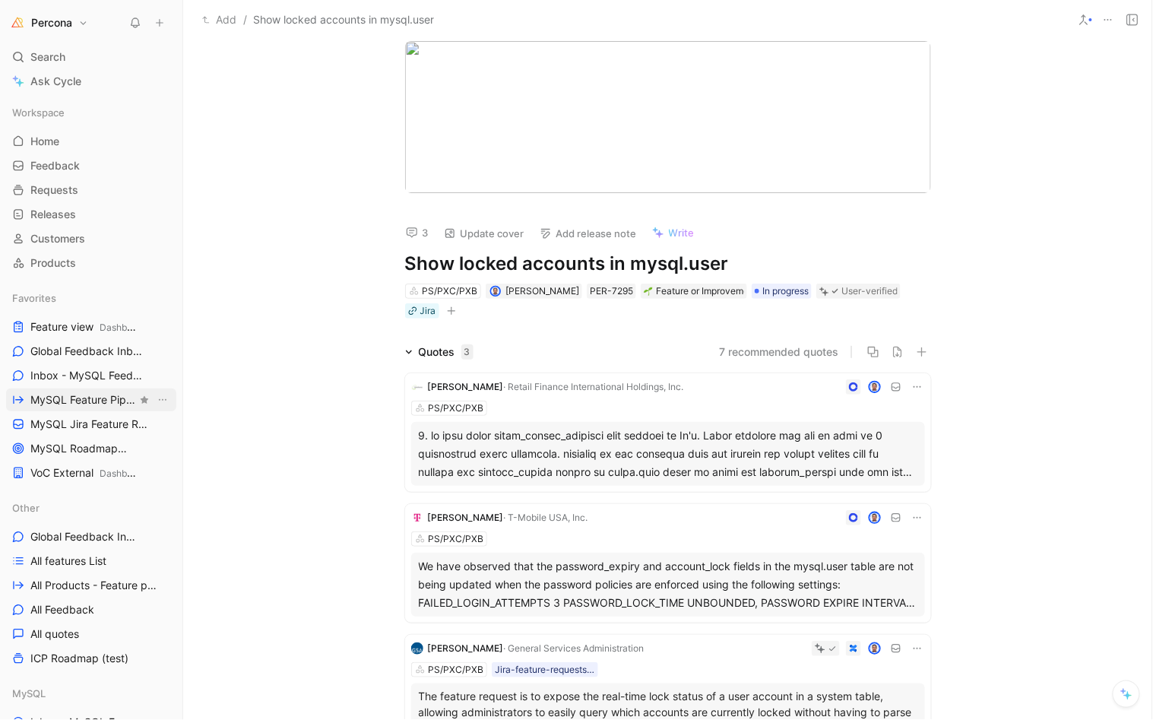
click at [70, 392] on span "MySQL Feature Pipeline MySQL" at bounding box center [83, 400] width 106 height 16
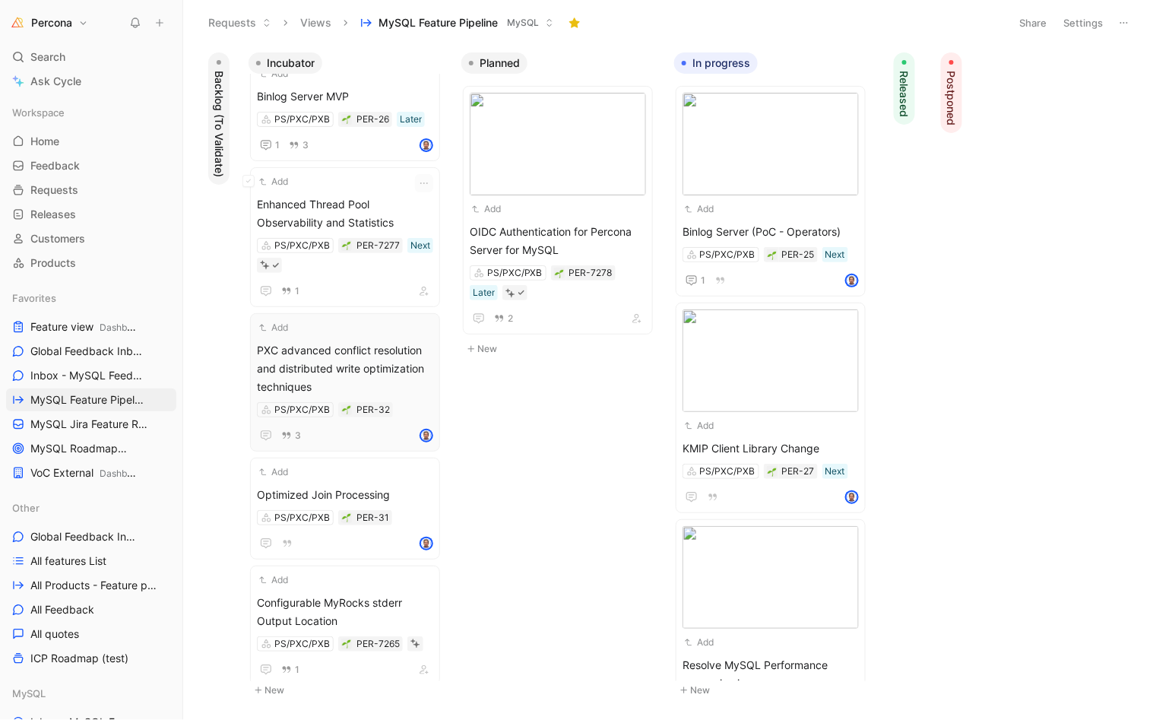
scroll to position [470, 0]
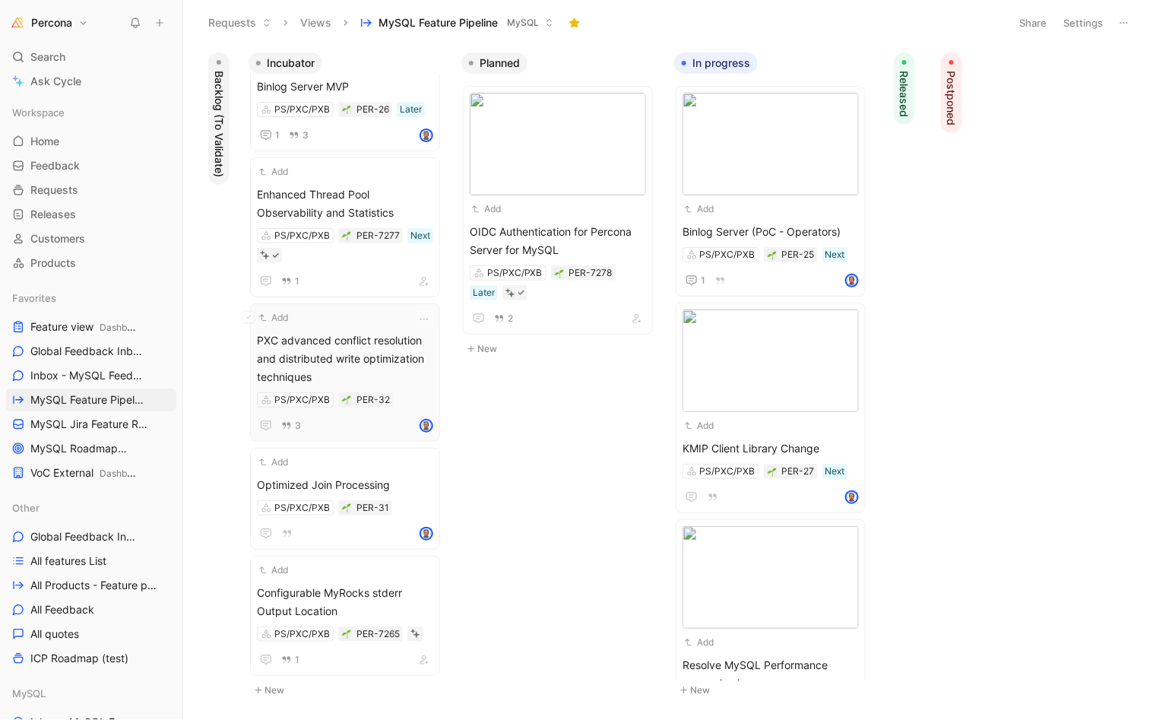
click at [334, 338] on span "PXC advanced conflict resolution and distributed write optimization techniques" at bounding box center [345, 359] width 176 height 55
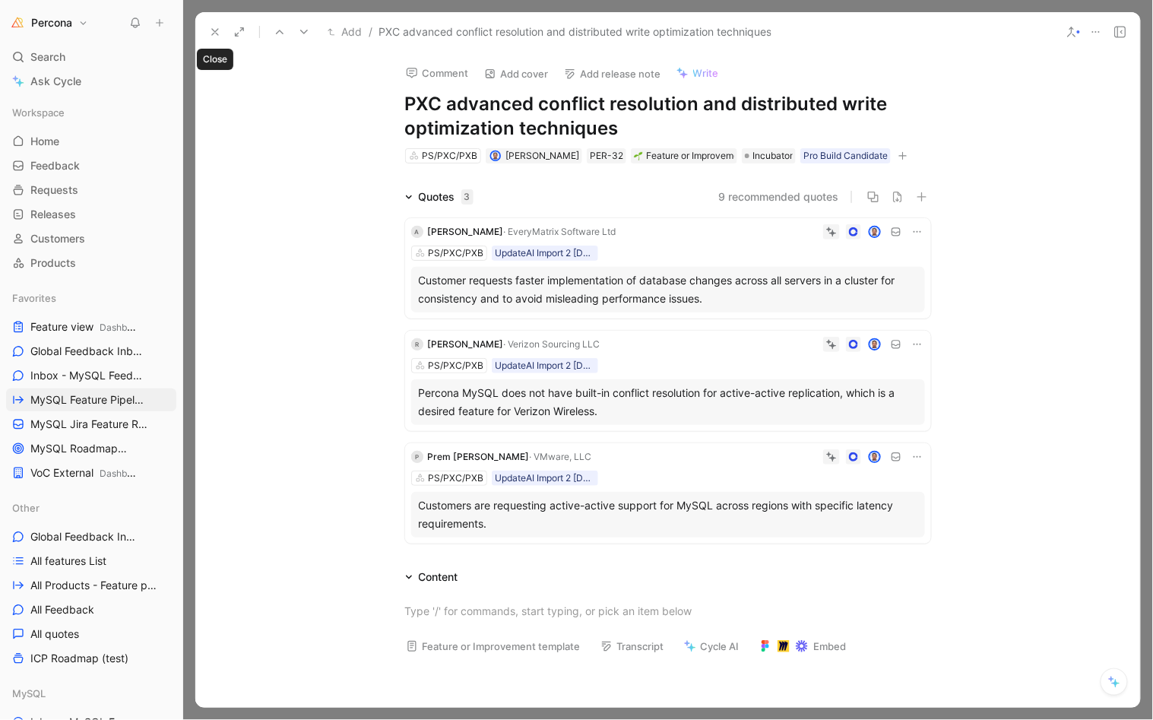
click at [214, 33] on icon at bounding box center [215, 32] width 12 height 12
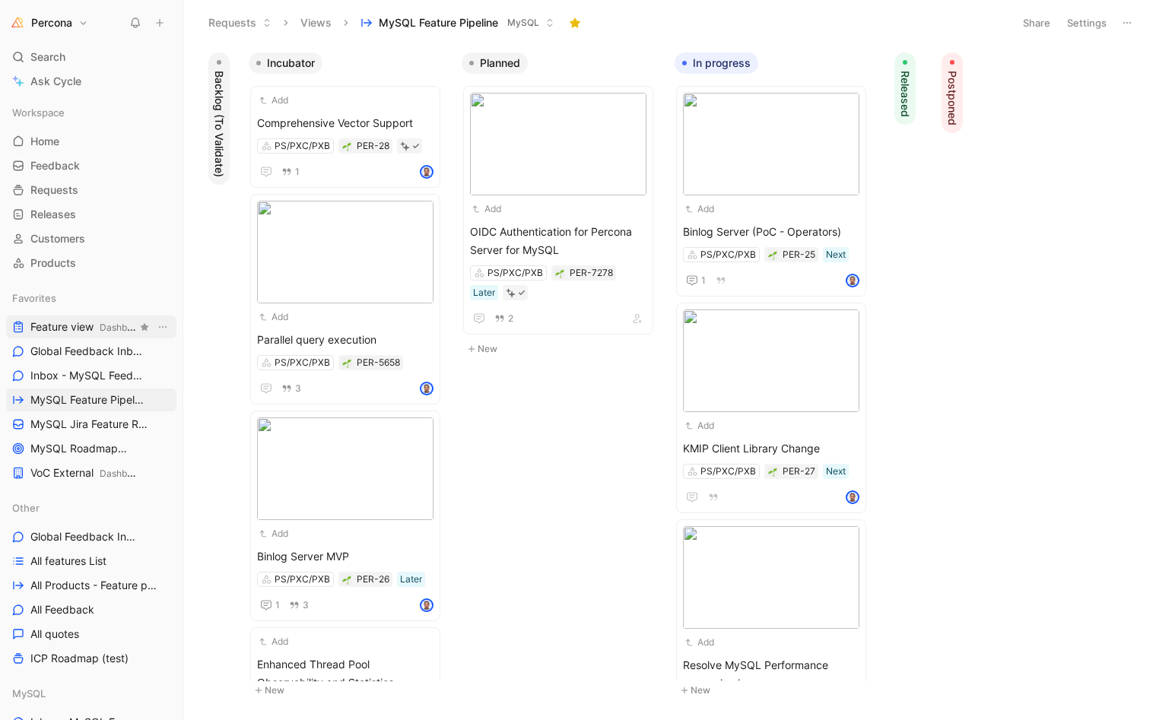
click at [69, 325] on span "Feature view Dashboards" at bounding box center [83, 327] width 106 height 16
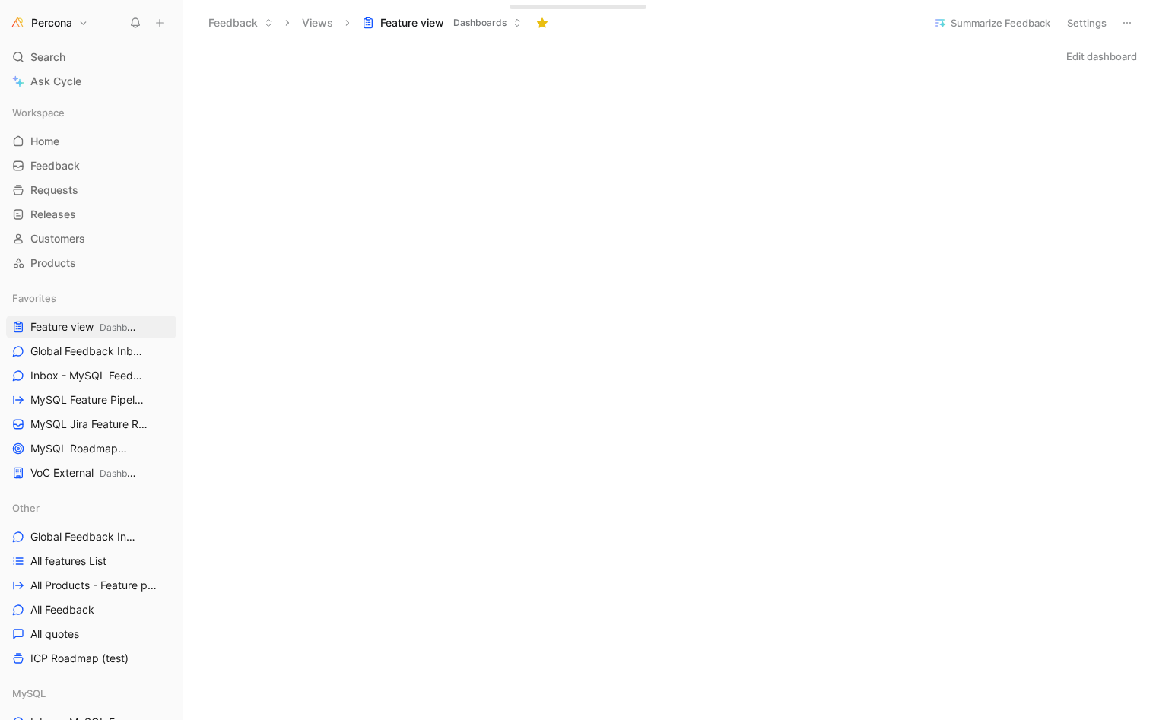
click at [1086, 57] on button "Edit dashboard" at bounding box center [1101, 56] width 84 height 21
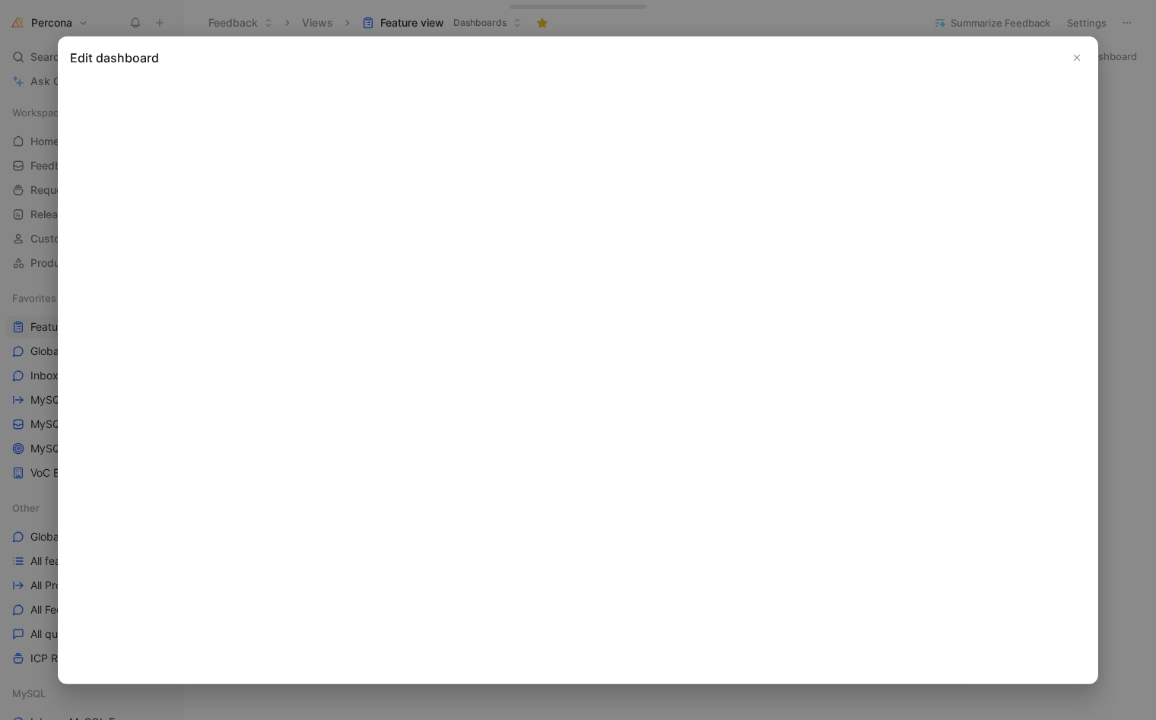
click at [1074, 59] on use "Close" at bounding box center [1076, 57] width 5 height 5
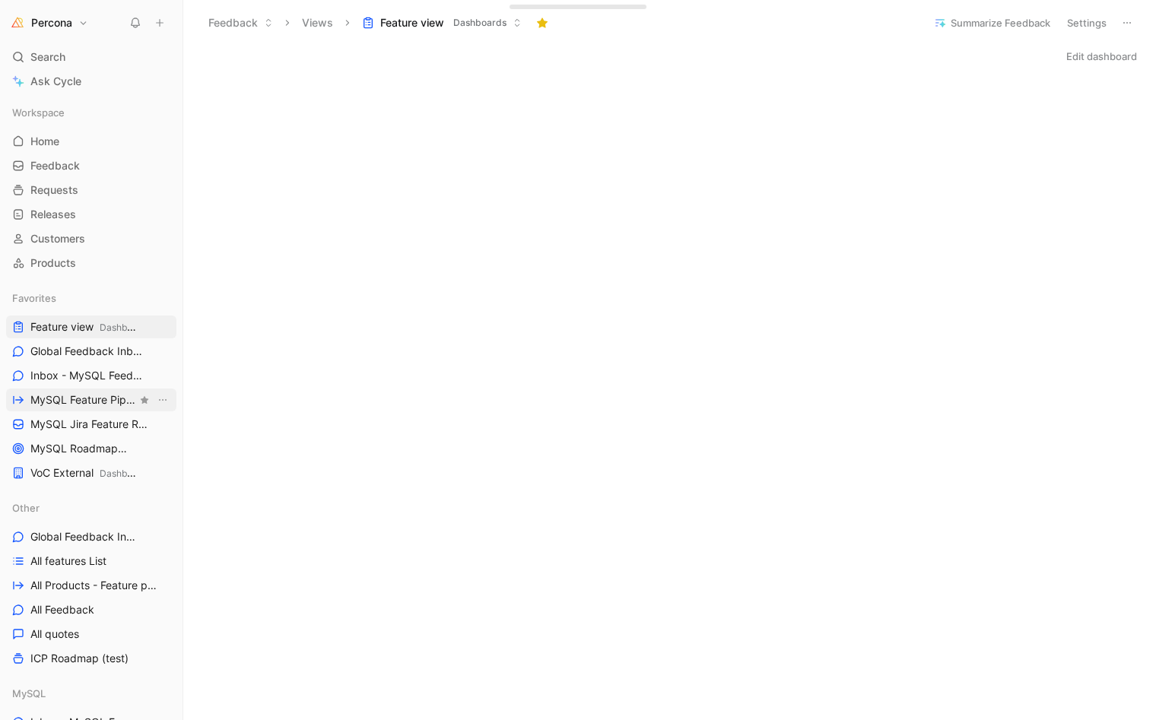
click at [68, 401] on span "MySQL Feature Pipeline MySQL" at bounding box center [83, 400] width 106 height 16
click at [59, 397] on span "MySQL Feature Pipeline MySQL" at bounding box center [83, 400] width 106 height 16
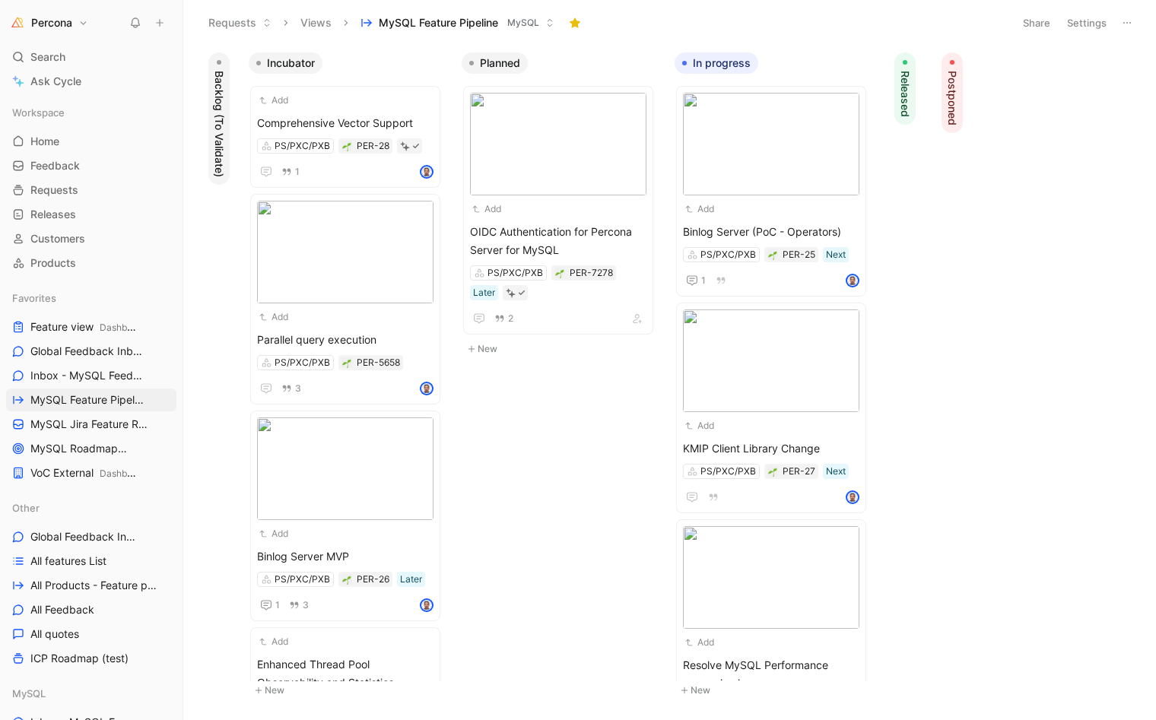
click at [224, 100] on span "Backlog (To Validate)" at bounding box center [218, 124] width 15 height 106
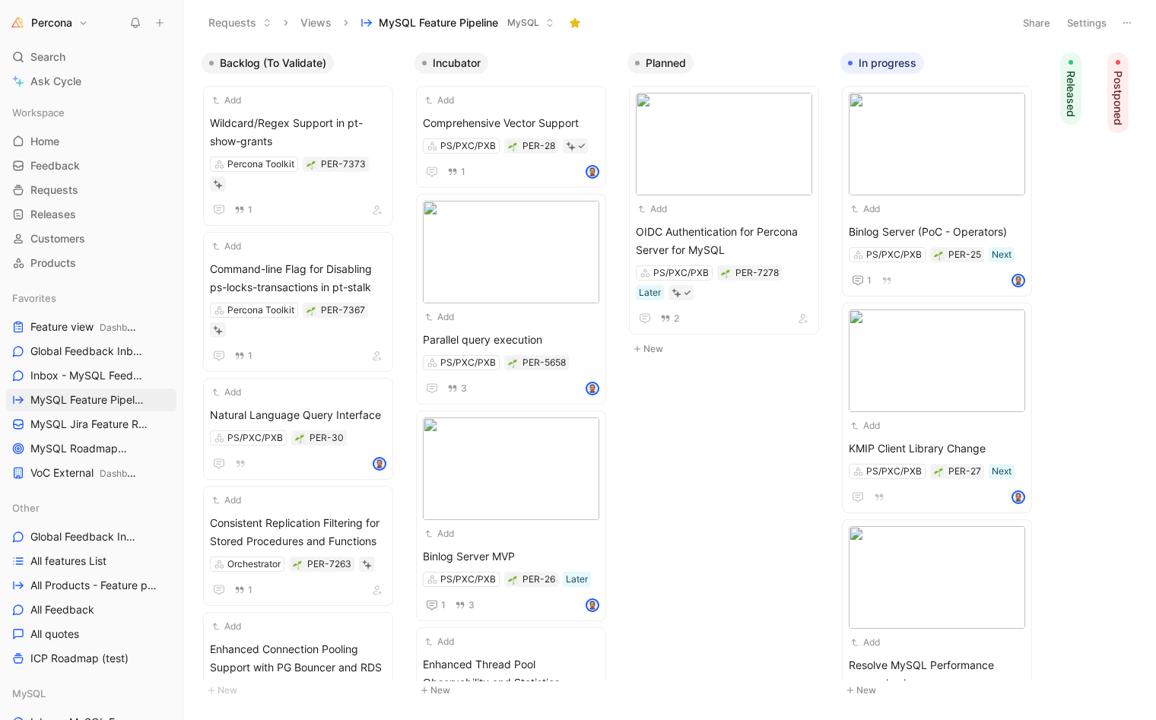
click at [246, 62] on span "Backlog (To Validate)" at bounding box center [273, 63] width 106 height 15
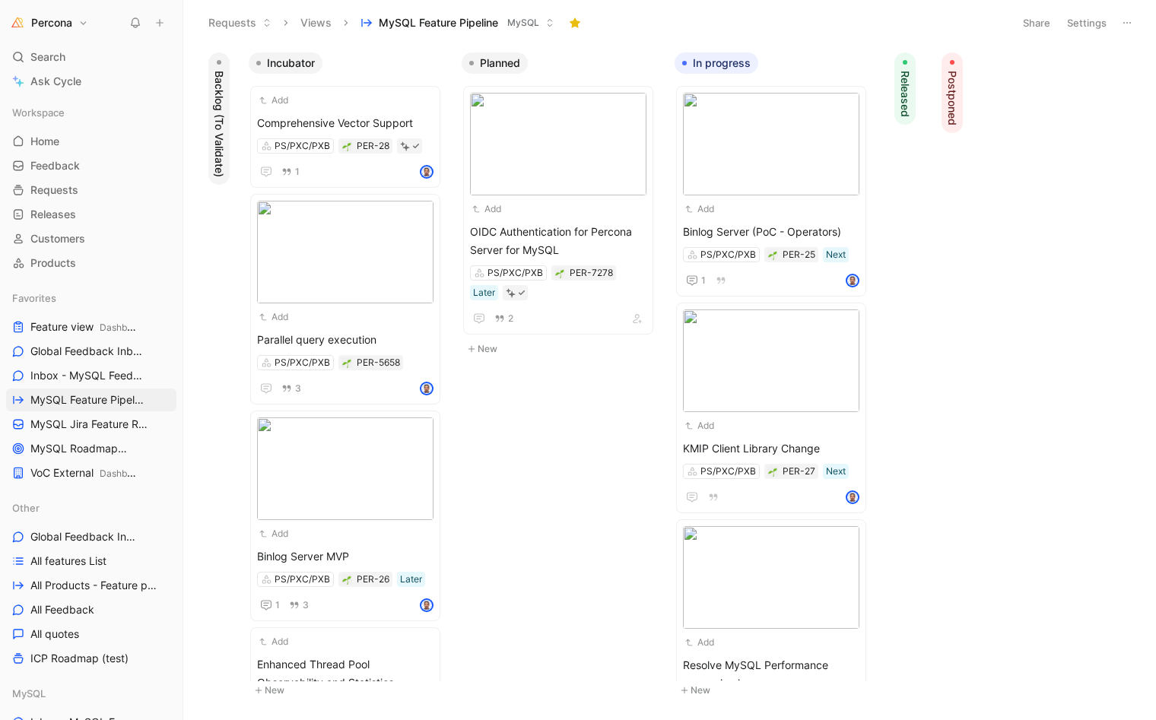
click at [220, 75] on span "Backlog (To Validate)" at bounding box center [218, 124] width 15 height 106
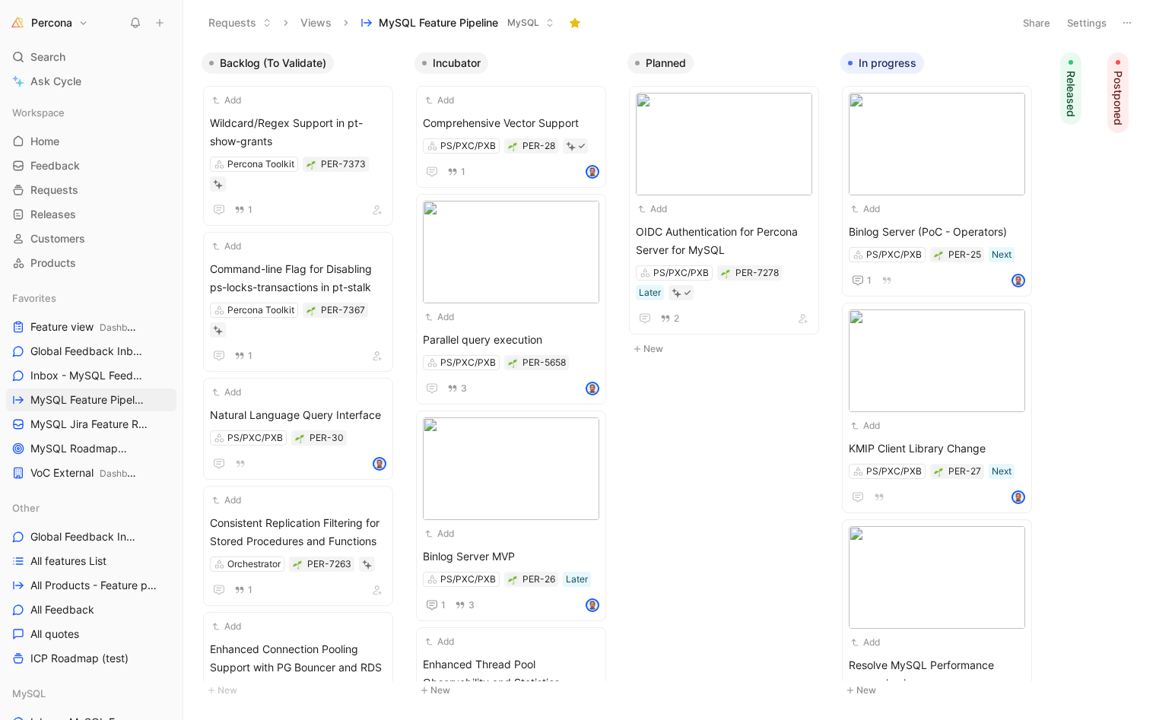
click at [274, 53] on button "Backlog (To Validate)" at bounding box center [267, 62] width 132 height 21
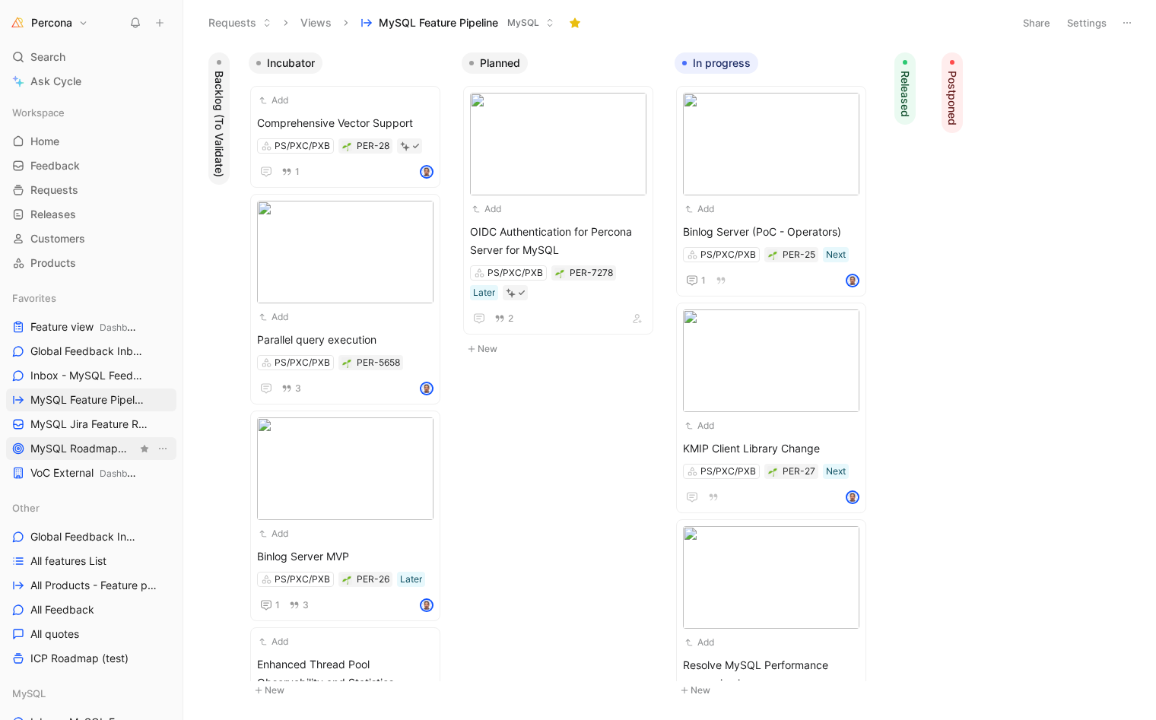
click at [75, 439] on link "MySQL Roadmap MySQL" at bounding box center [91, 448] width 170 height 23
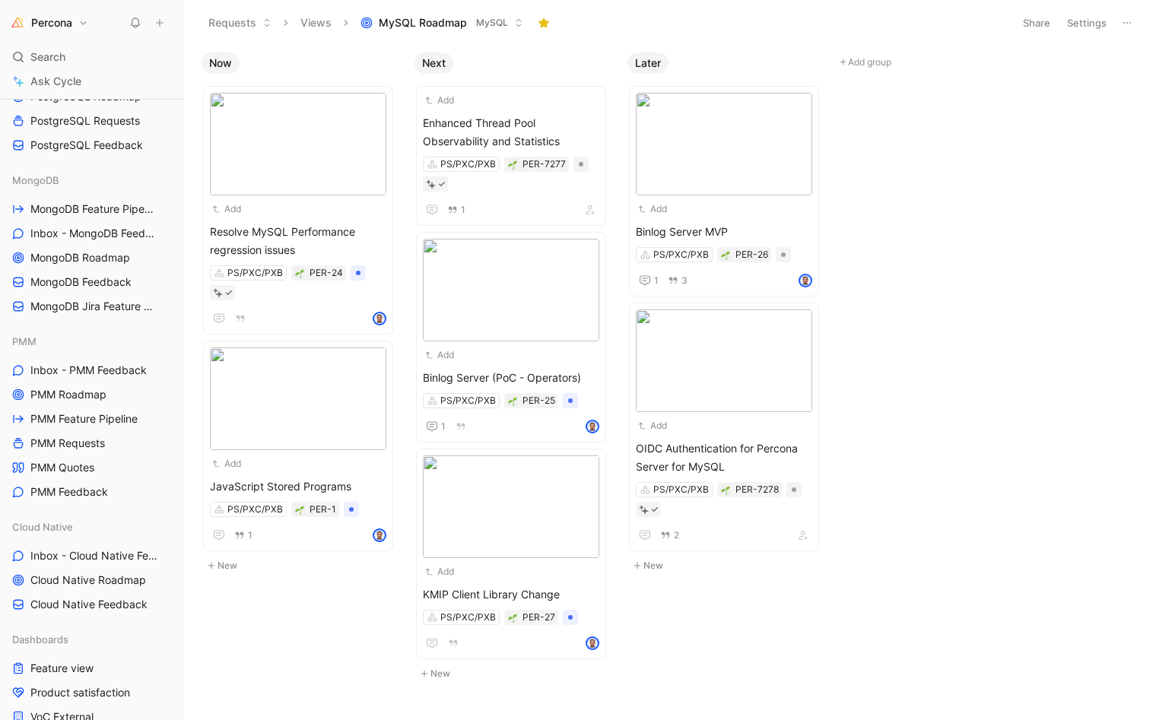
scroll to position [544, 0]
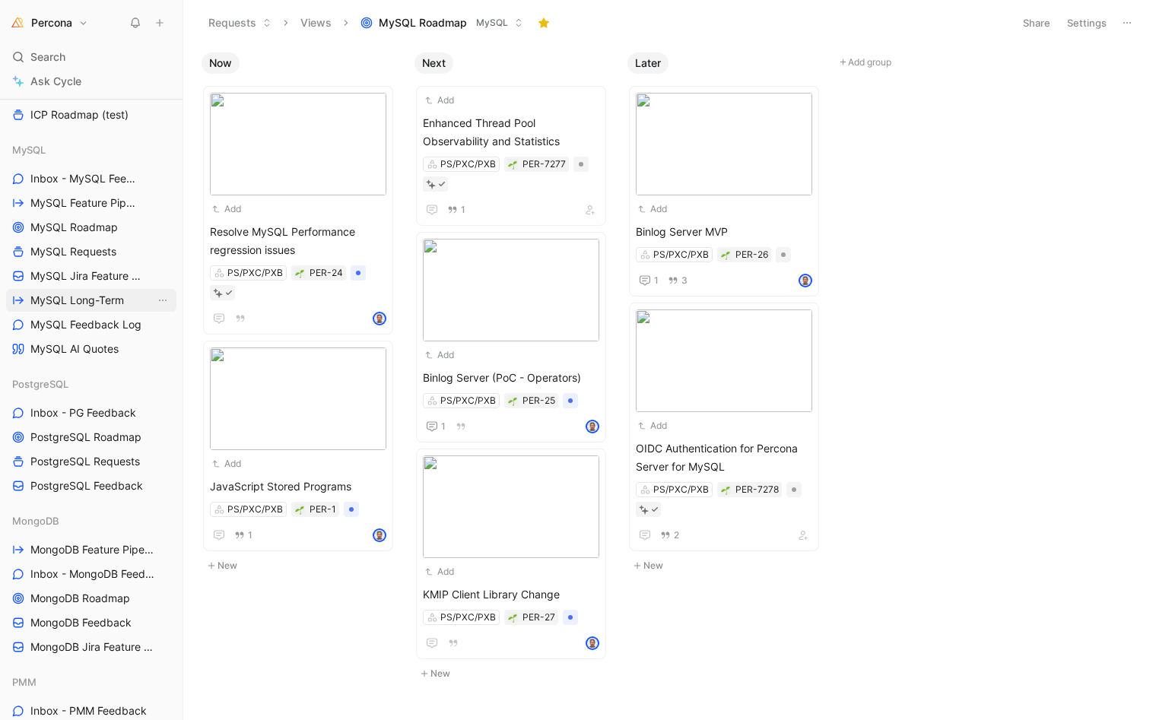
click at [78, 301] on span "MySQL Long-Term" at bounding box center [77, 300] width 94 height 15
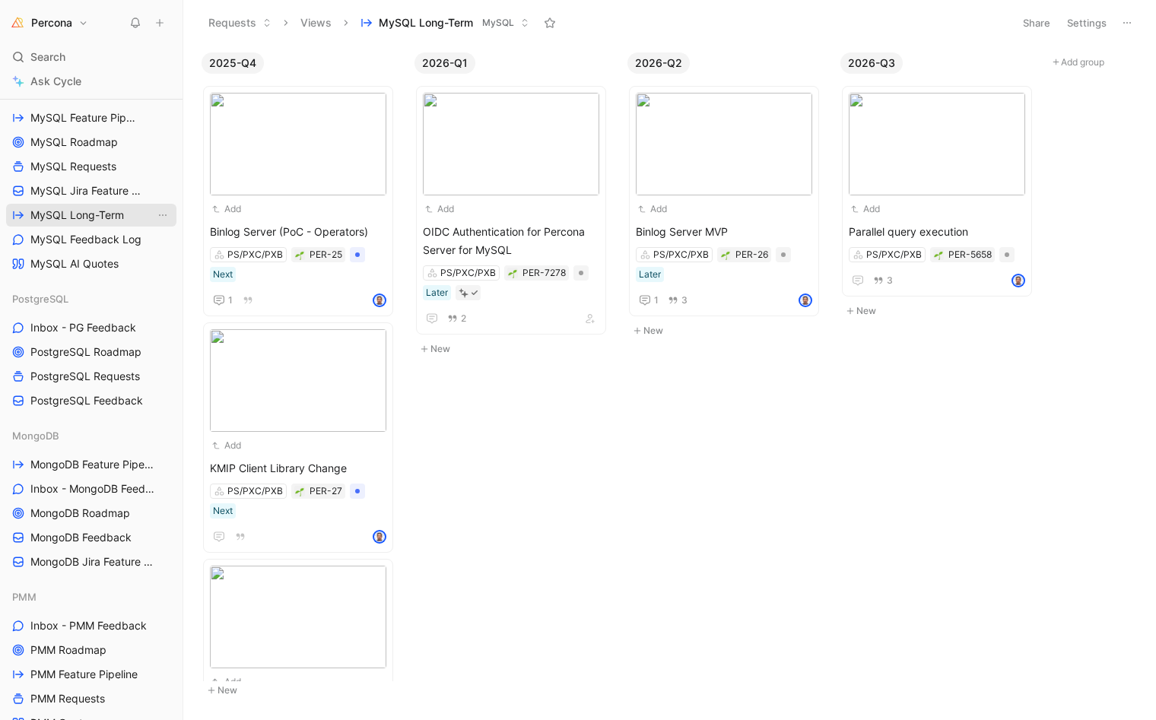
scroll to position [660, 0]
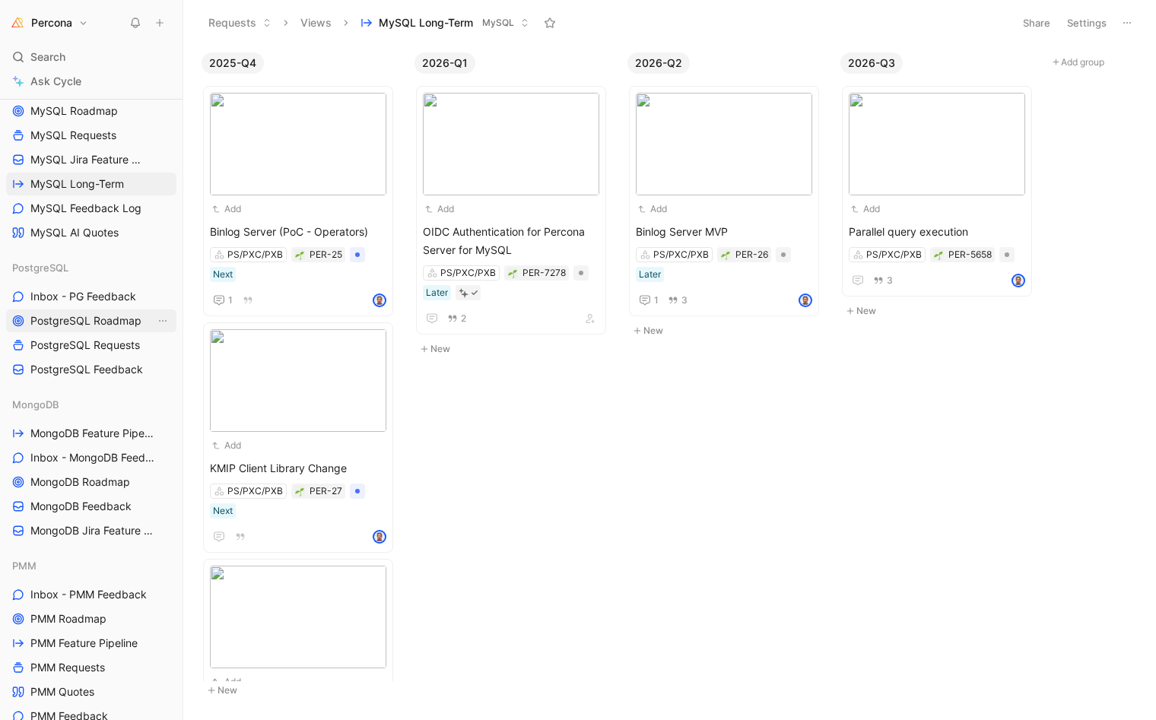
click at [72, 317] on span "PostgreSQL Roadmap" at bounding box center [85, 320] width 111 height 15
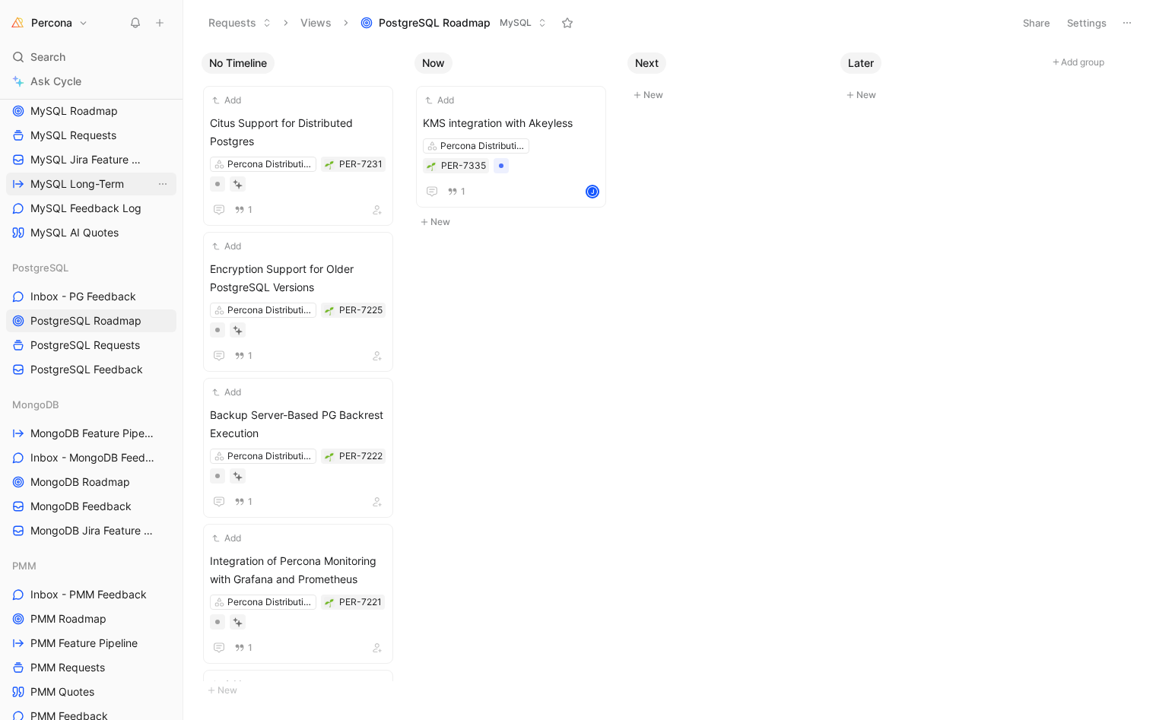
click at [89, 190] on span "MySQL Long-Term" at bounding box center [77, 183] width 94 height 15
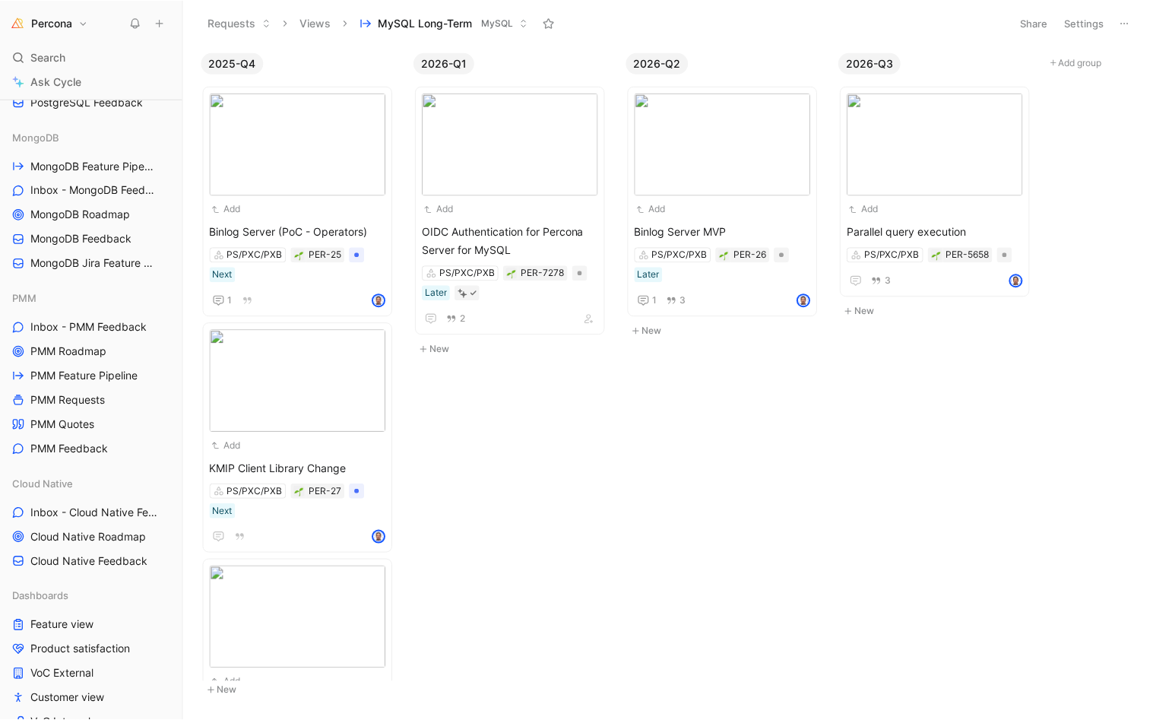
scroll to position [941, 0]
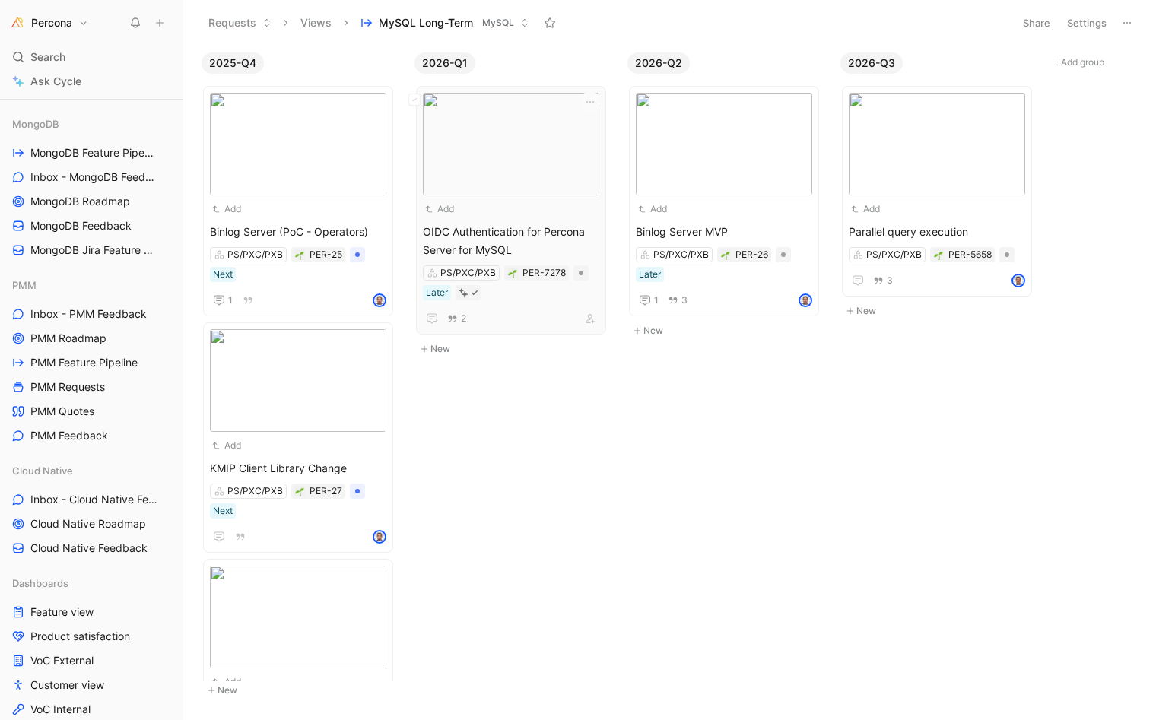
click at [524, 241] on span "OIDC Authentication for Percona Server for MySQL" at bounding box center [511, 241] width 176 height 36
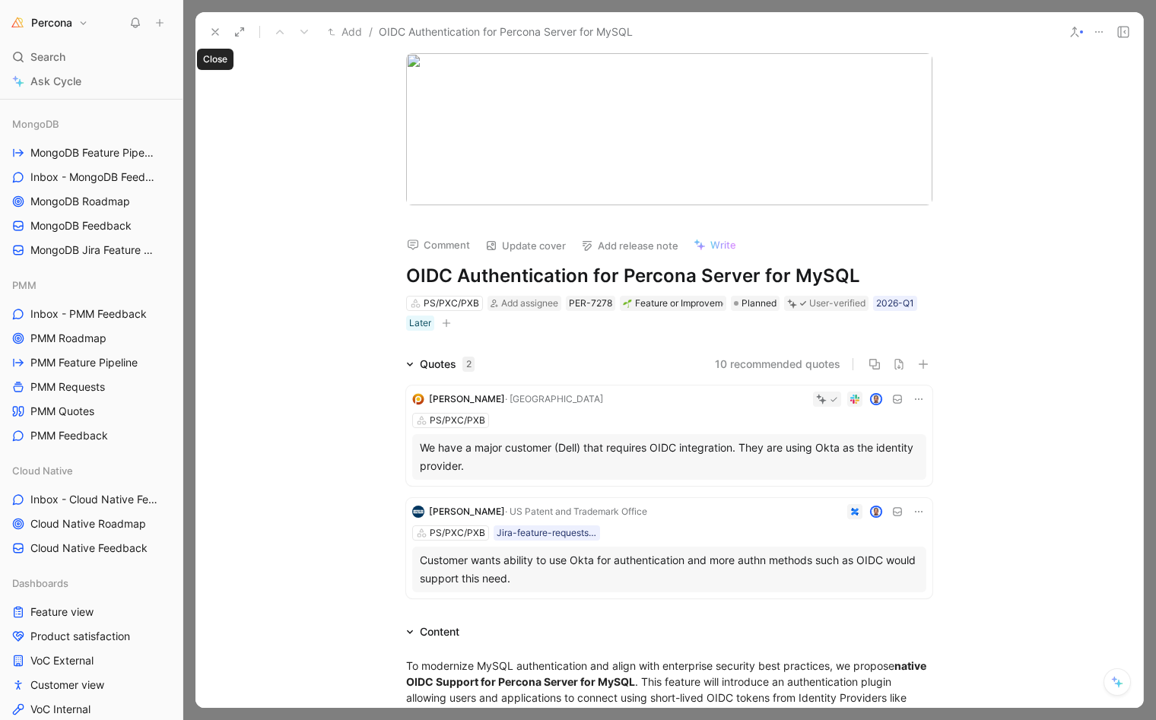
click at [205, 28] on button at bounding box center [215, 31] width 21 height 21
